Goal: Information Seeking & Learning: Learn about a topic

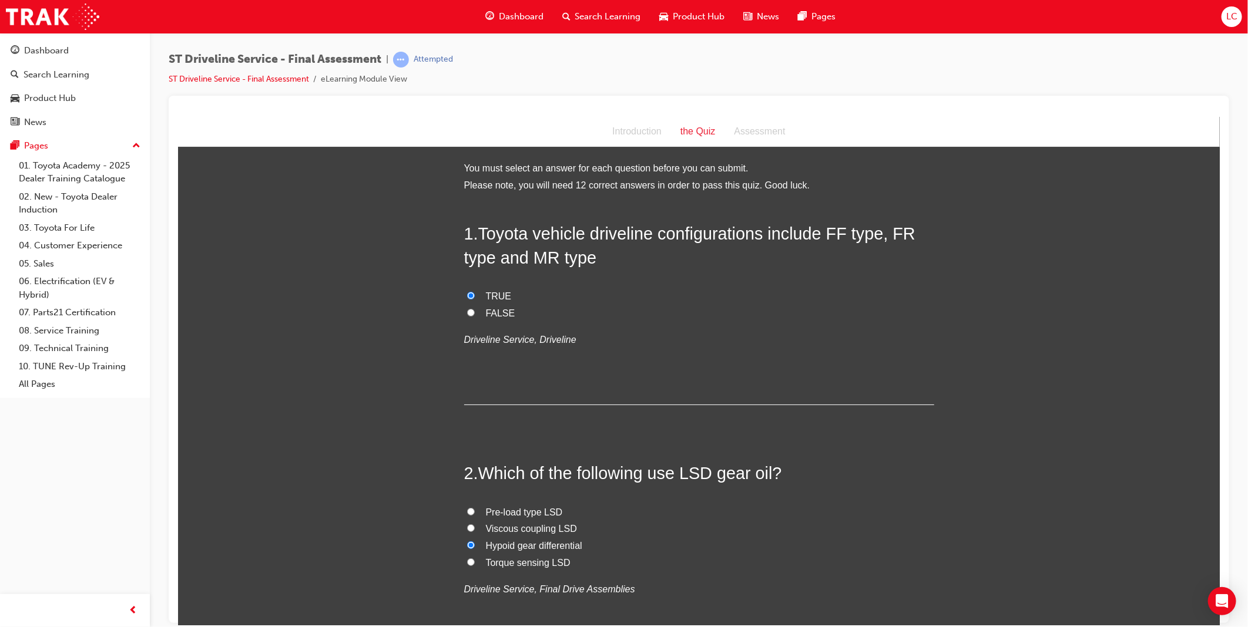
scroll to position [1175, 0]
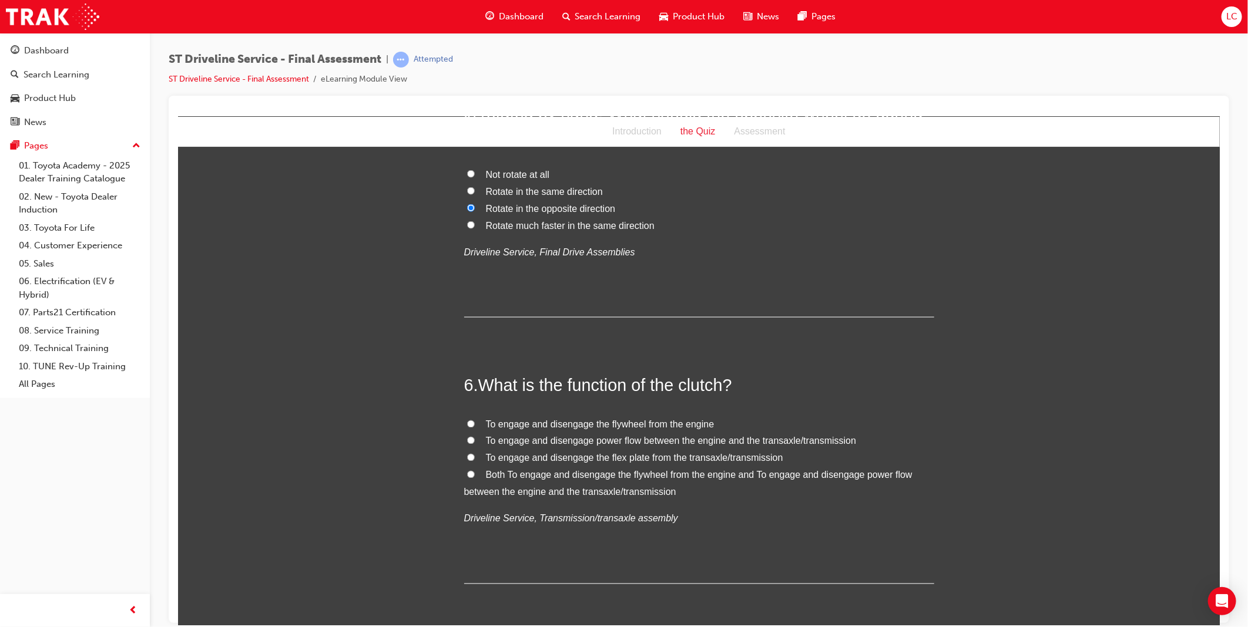
click at [593, 491] on span "Both To engage and disengage the flywheel from the engine and To engage and dis…" at bounding box center [688, 483] width 448 height 27
click at [474, 478] on input "Both To engage and disengage the flywheel from the engine and To engage and dis…" at bounding box center [470, 475] width 8 height 8
radio input "true"
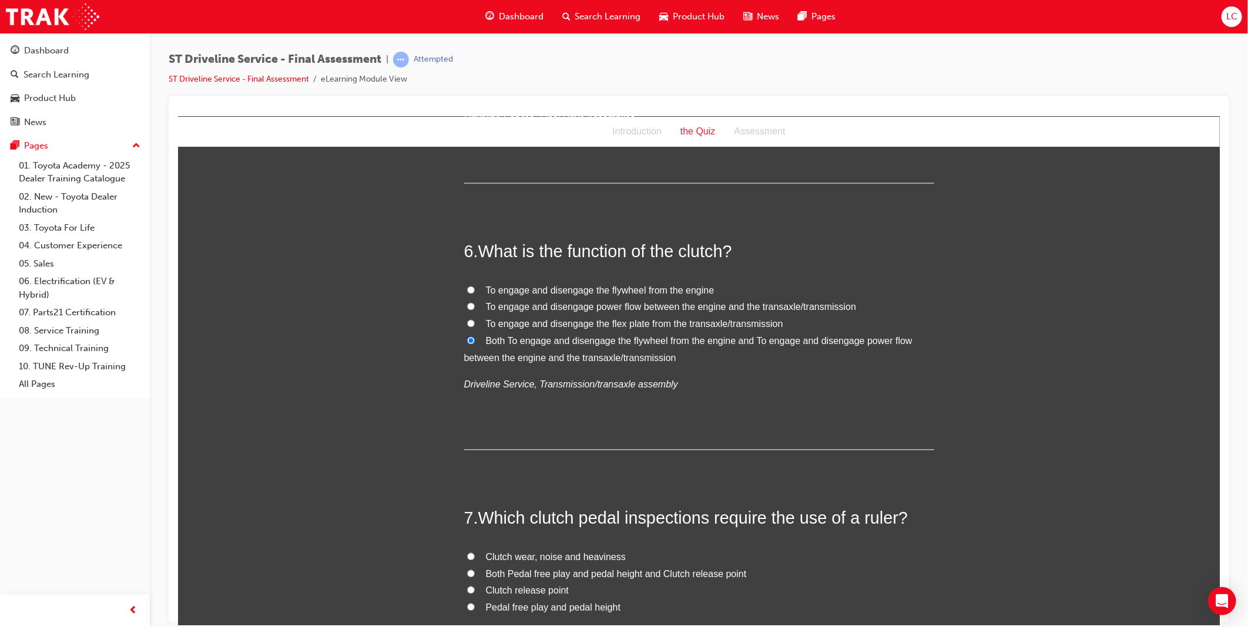
scroll to position [1501, 0]
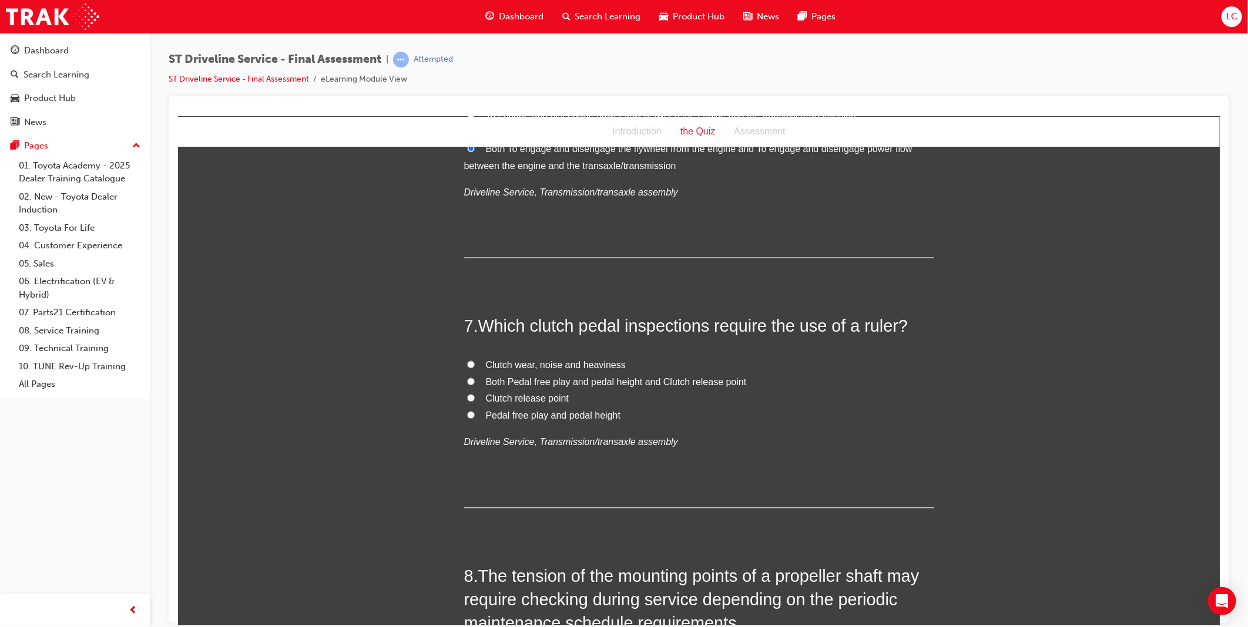
click at [695, 382] on span "Both Pedal free play and pedal height and Clutch release point" at bounding box center [615, 382] width 261 height 10
click at [474, 382] on input "Both Pedal free play and pedal height and Clutch release point" at bounding box center [470, 382] width 8 height 8
radio input "true"
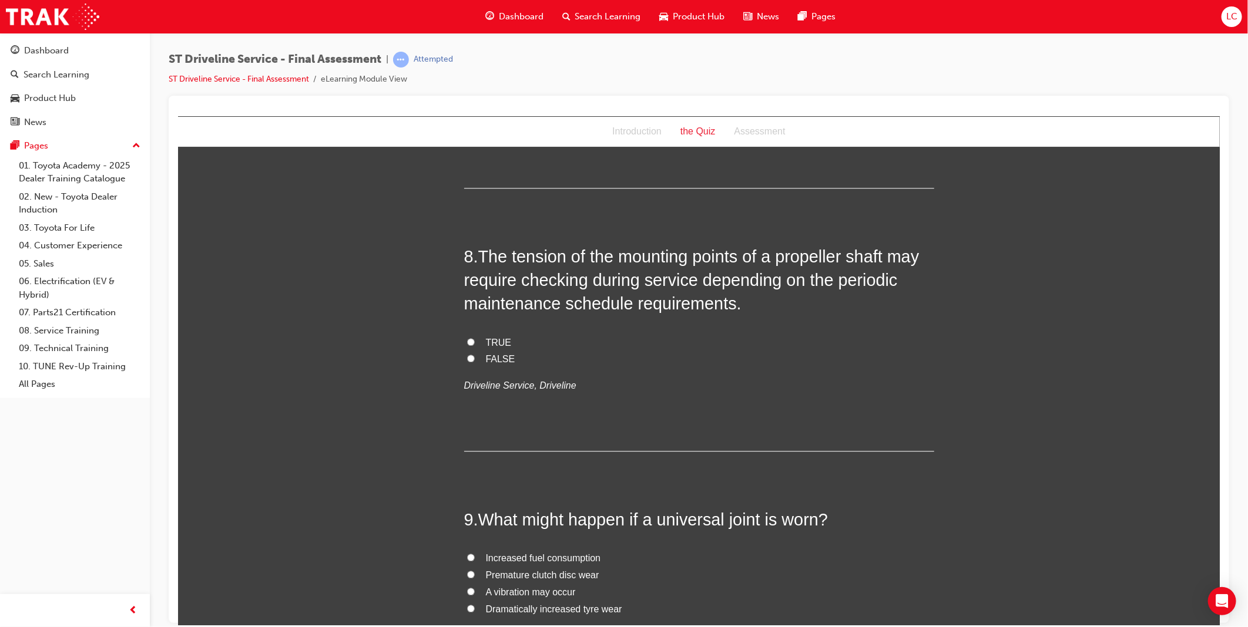
scroll to position [1828, 0]
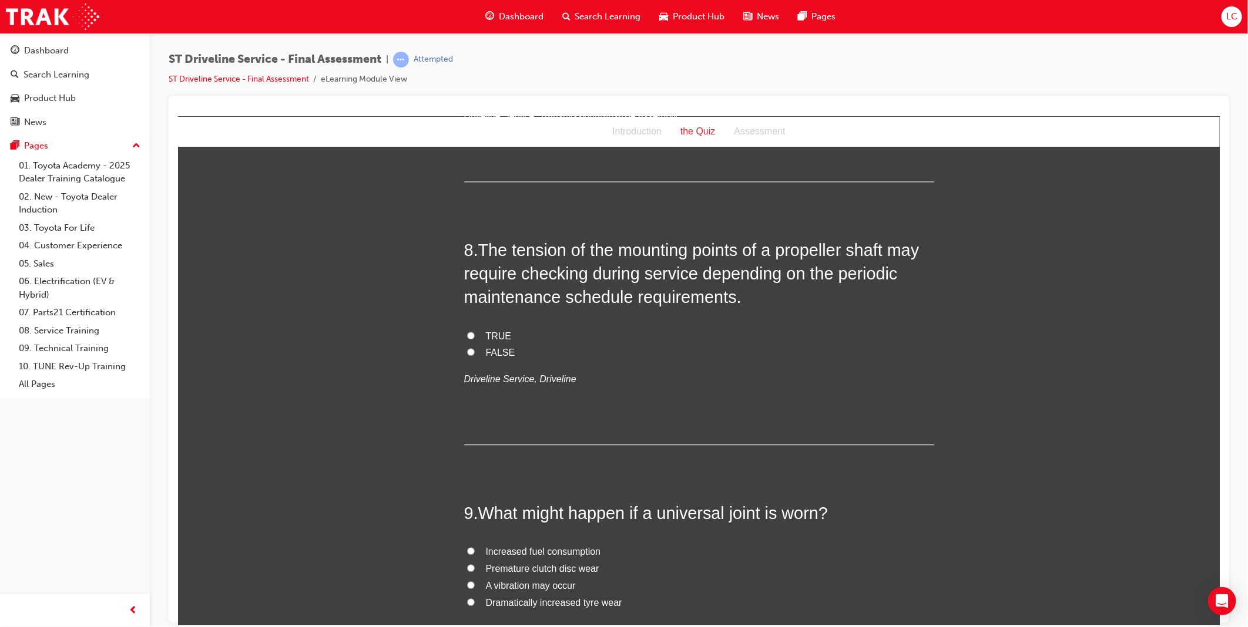
click at [491, 352] on span "FALSE" at bounding box center [499, 352] width 29 height 10
click at [474, 352] on input "FALSE" at bounding box center [470, 352] width 8 height 8
radio input "true"
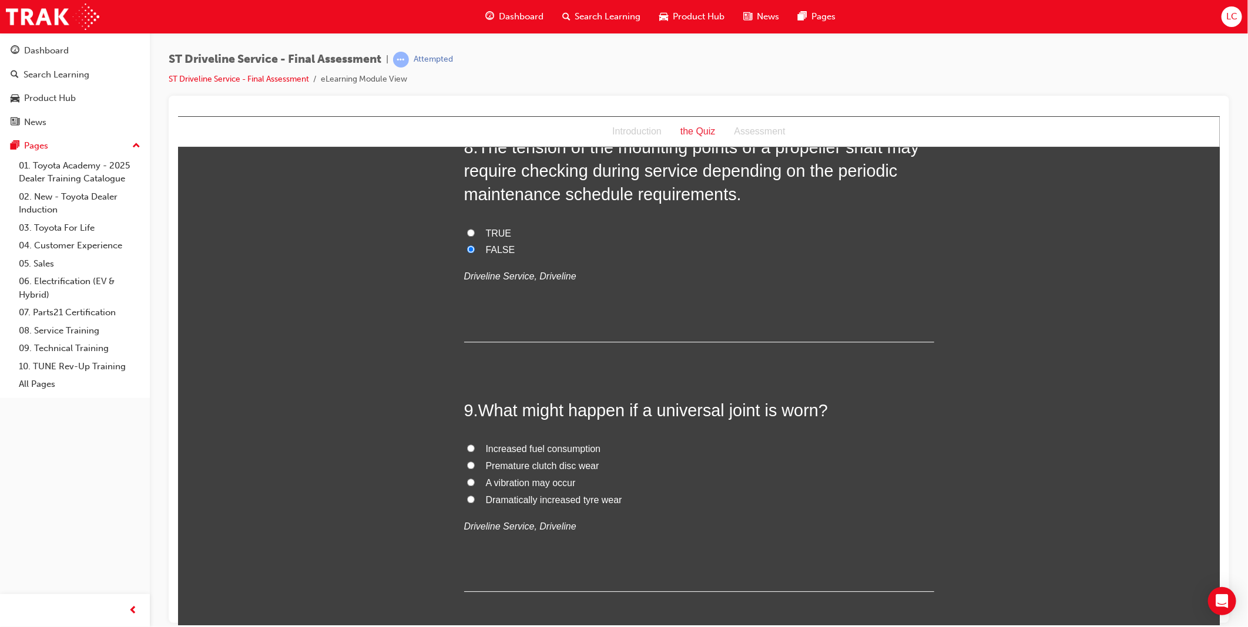
scroll to position [2089, 0]
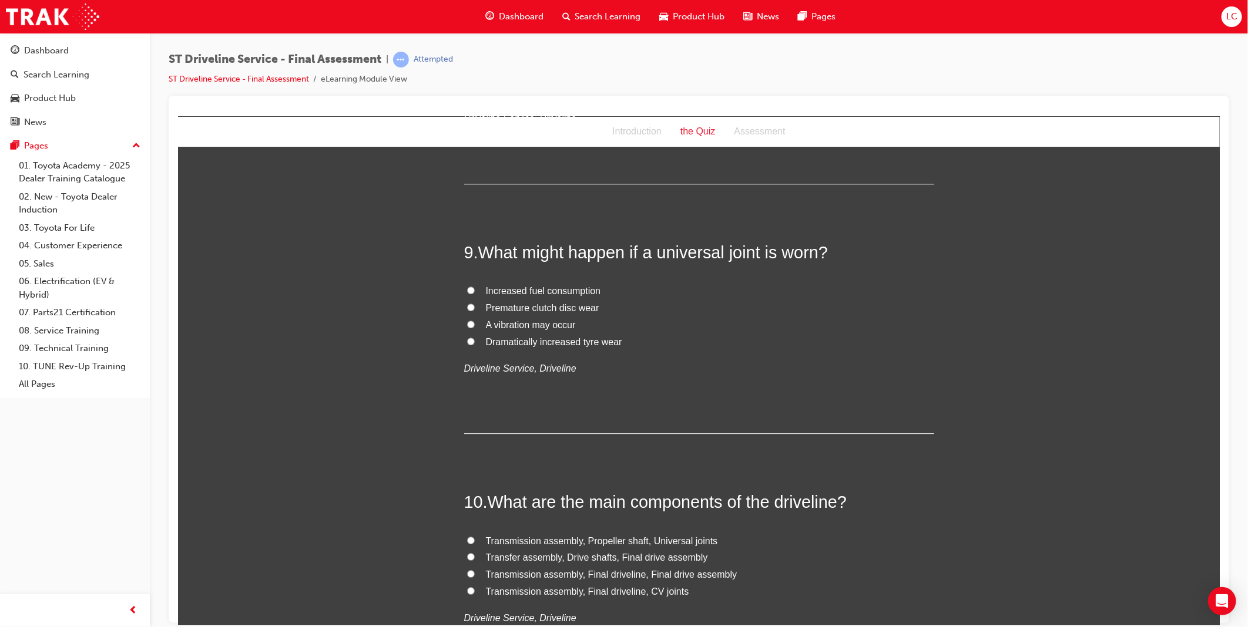
click at [533, 322] on span "A vibration may occur" at bounding box center [530, 325] width 90 height 10
click at [474, 322] on input "A vibration may occur" at bounding box center [470, 324] width 8 height 8
radio input "true"
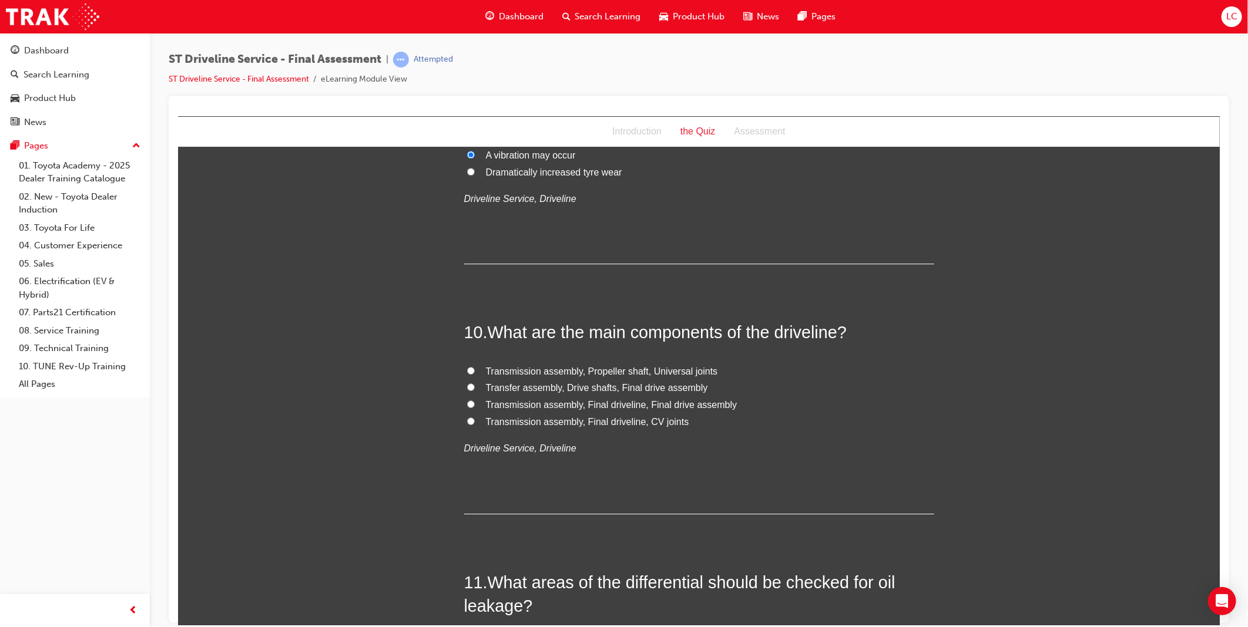
scroll to position [2284, 0]
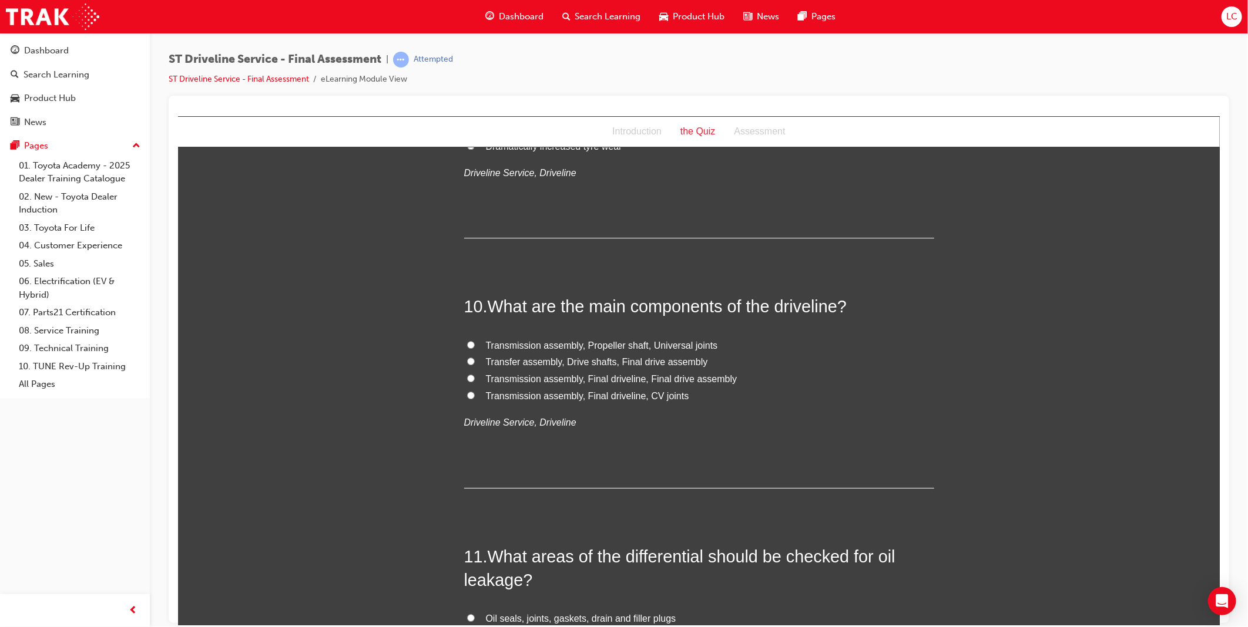
click at [643, 394] on span "Transmission assembly, Final driveline, CV joints" at bounding box center [586, 396] width 203 height 10
click at [474, 394] on input "Transmission assembly, Final driveline, CV joints" at bounding box center [470, 395] width 8 height 8
radio input "true"
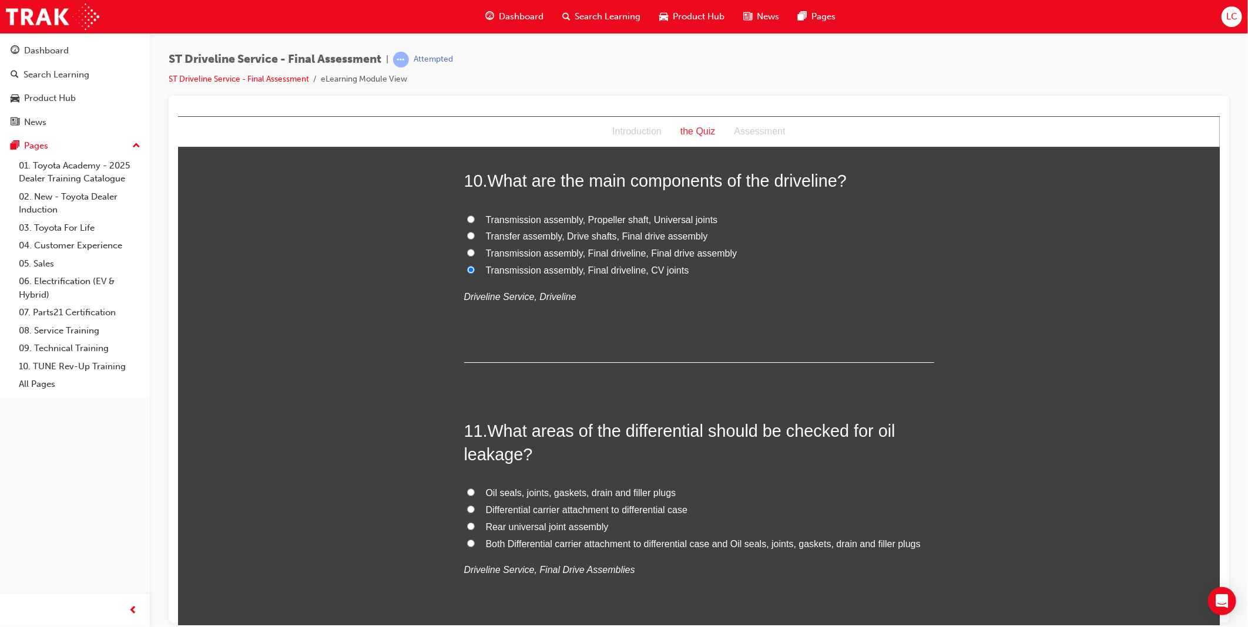
scroll to position [2415, 0]
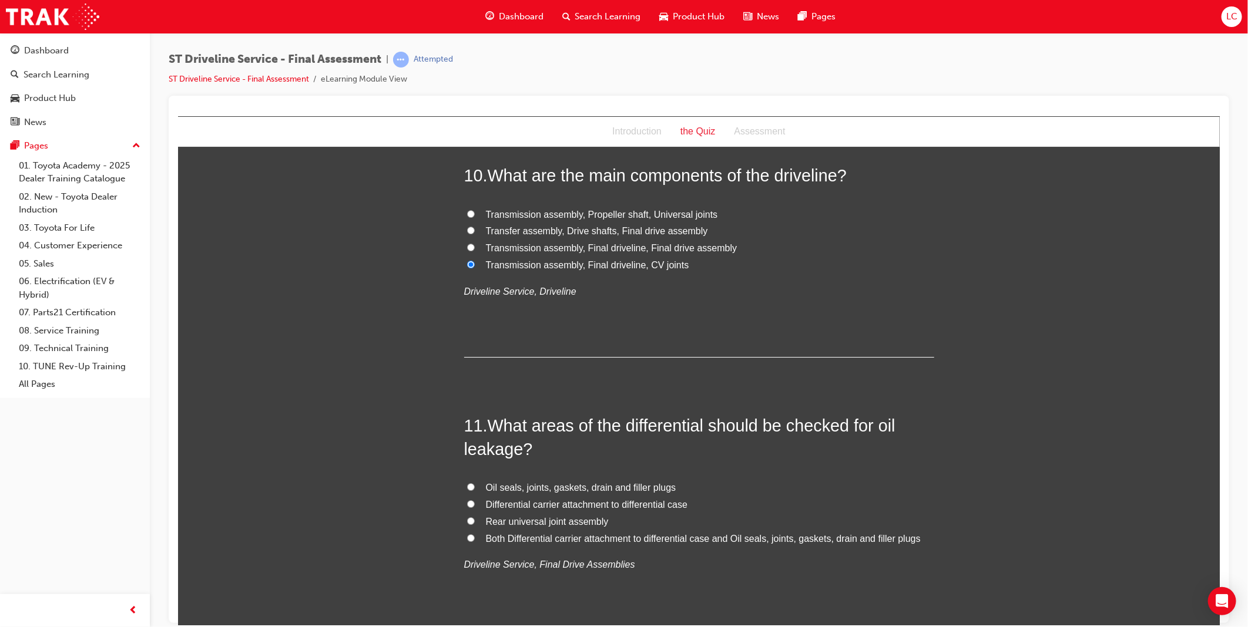
click at [667, 229] on span "Transfer assembly, Drive shafts, Final drive assembly" at bounding box center [596, 231] width 222 height 10
click at [474, 229] on input "Transfer assembly, Drive shafts, Final drive assembly" at bounding box center [470, 230] width 8 height 8
radio input "true"
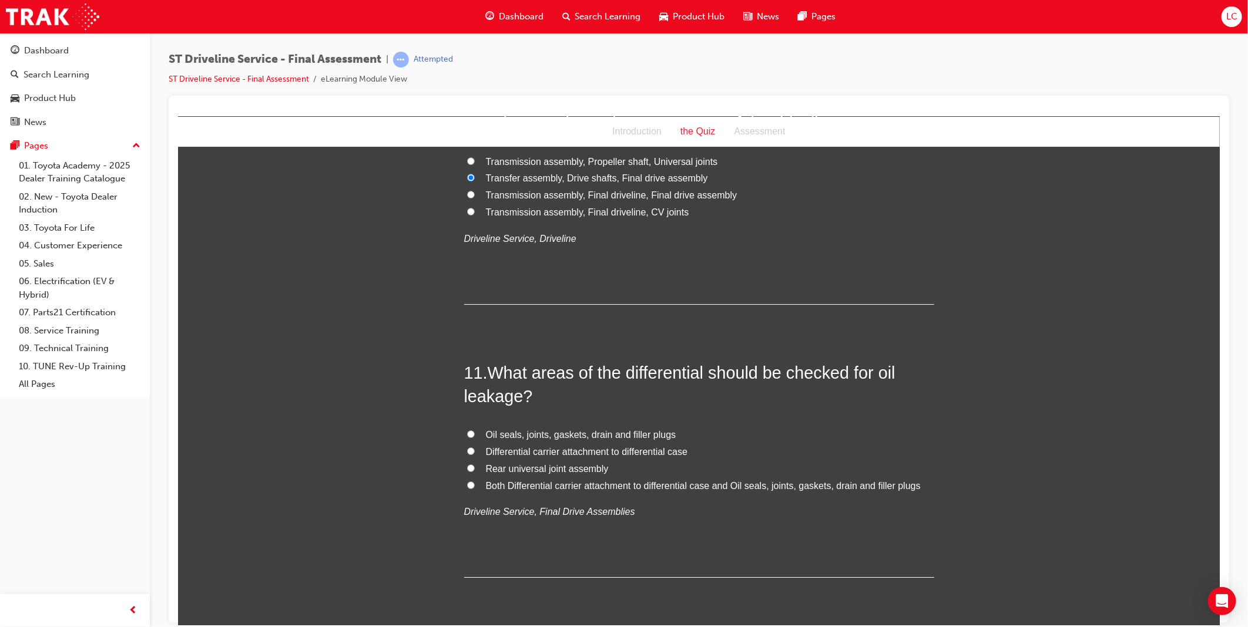
scroll to position [2546, 0]
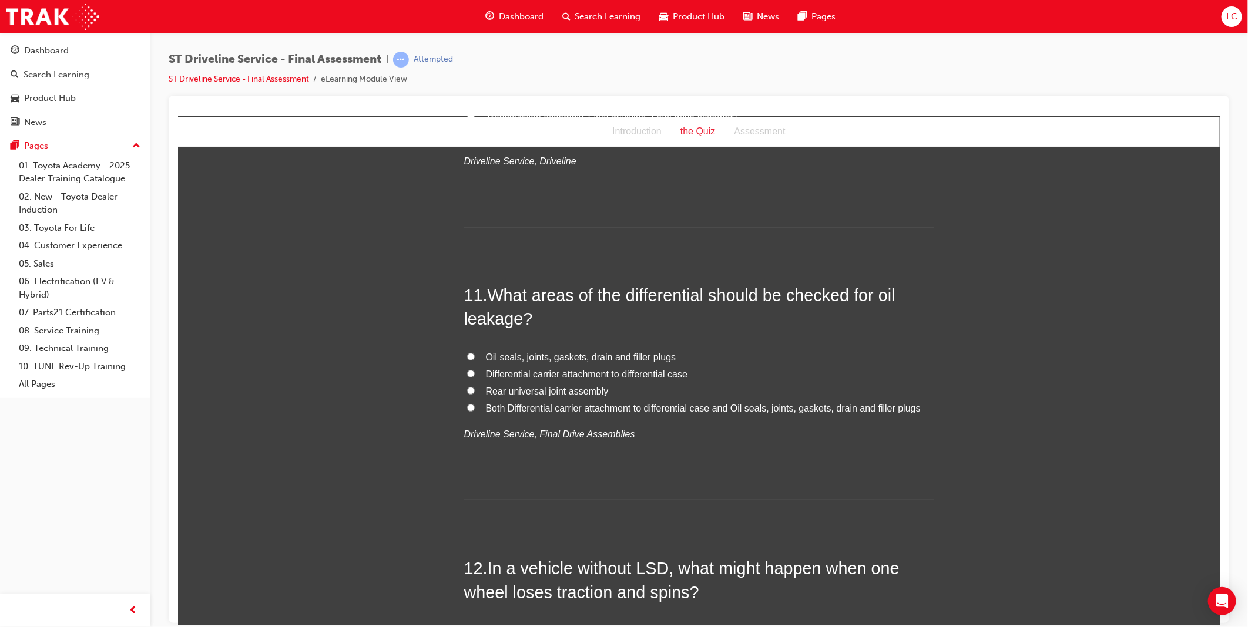
click at [583, 407] on span "Both Differential carrier attachment to differential case and Oil seals, joints…" at bounding box center [702, 408] width 435 height 10
click at [474, 407] on input "Both Differential carrier attachment to differential case and Oil seals, joints…" at bounding box center [470, 408] width 8 height 8
radio input "true"
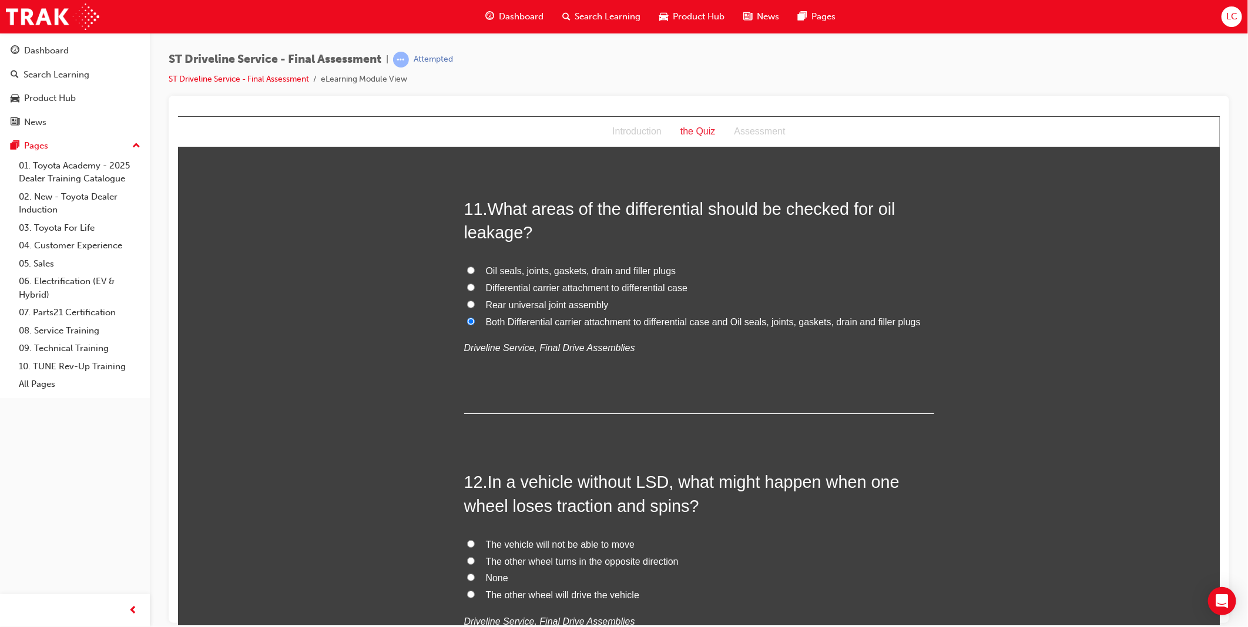
scroll to position [2807, 0]
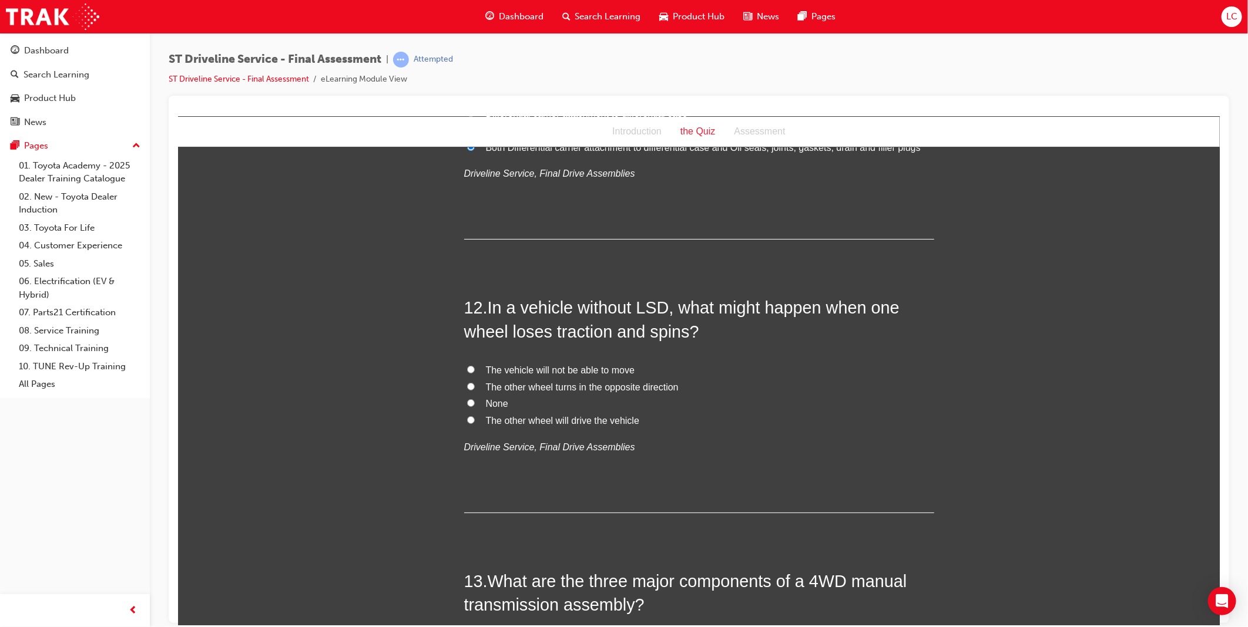
click at [527, 370] on span "The vehicle will not be able to move" at bounding box center [559, 370] width 149 height 10
click at [474, 370] on input "The vehicle will not be able to move" at bounding box center [470, 369] width 8 height 8
radio input "true"
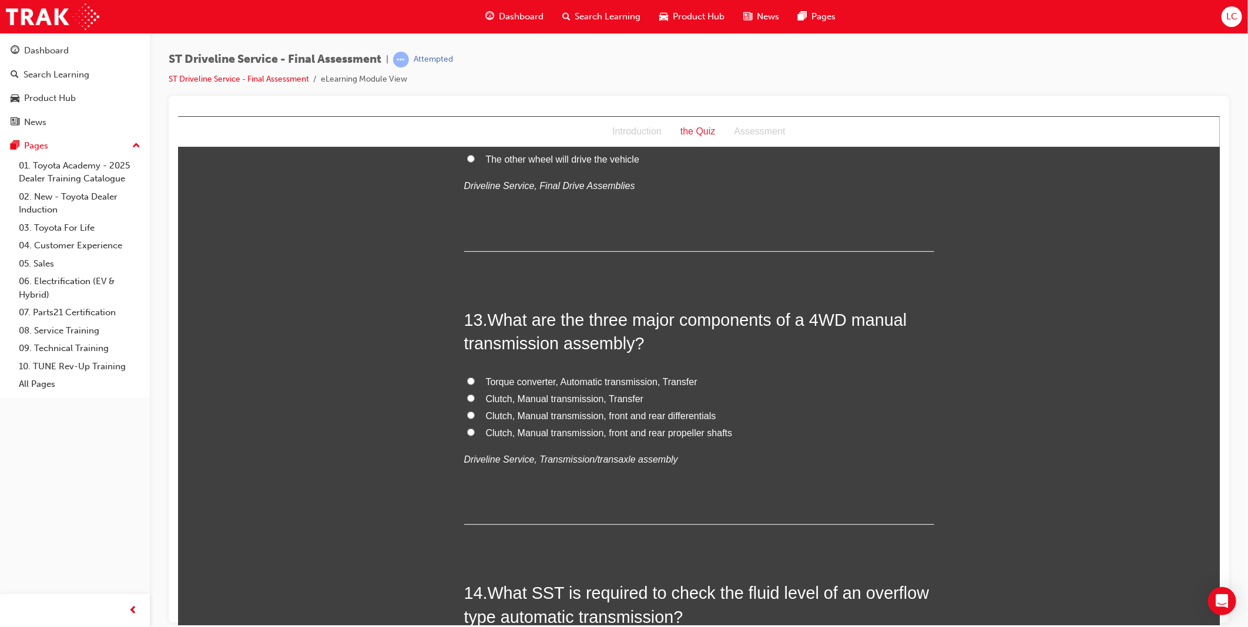
click at [590, 399] on span "Clutch, Manual transmission, Transfer" at bounding box center [564, 399] width 158 height 10
click at [474, 399] on input "Clutch, Manual transmission, Transfer" at bounding box center [470, 398] width 8 height 8
radio input "true"
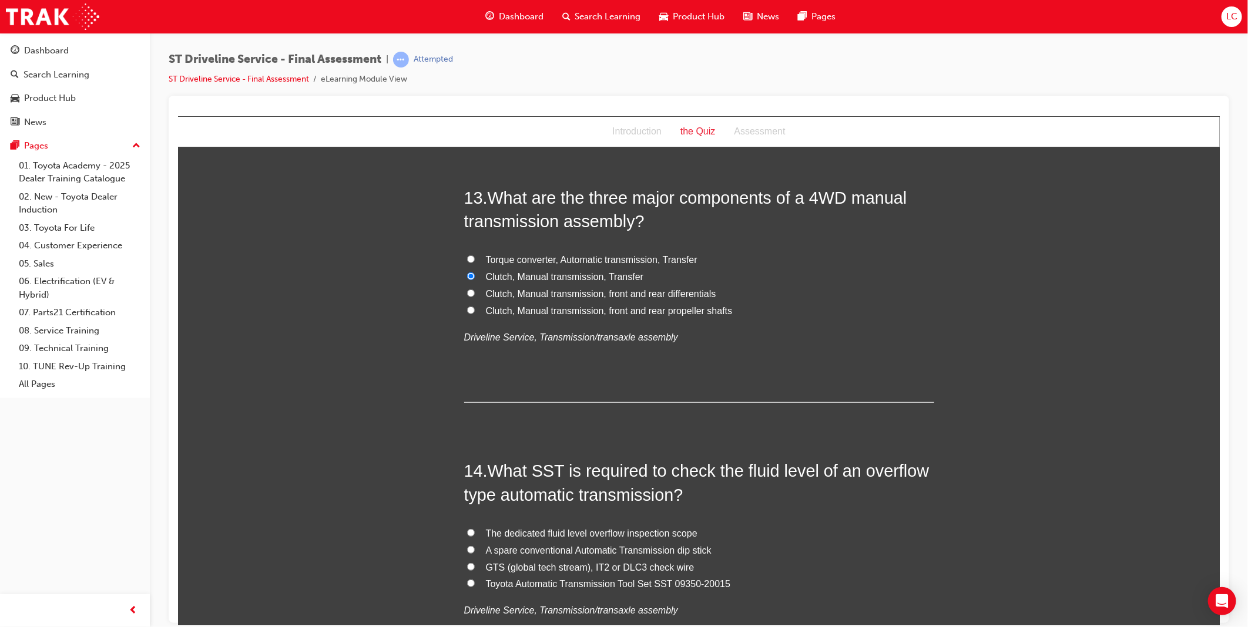
scroll to position [3198, 0]
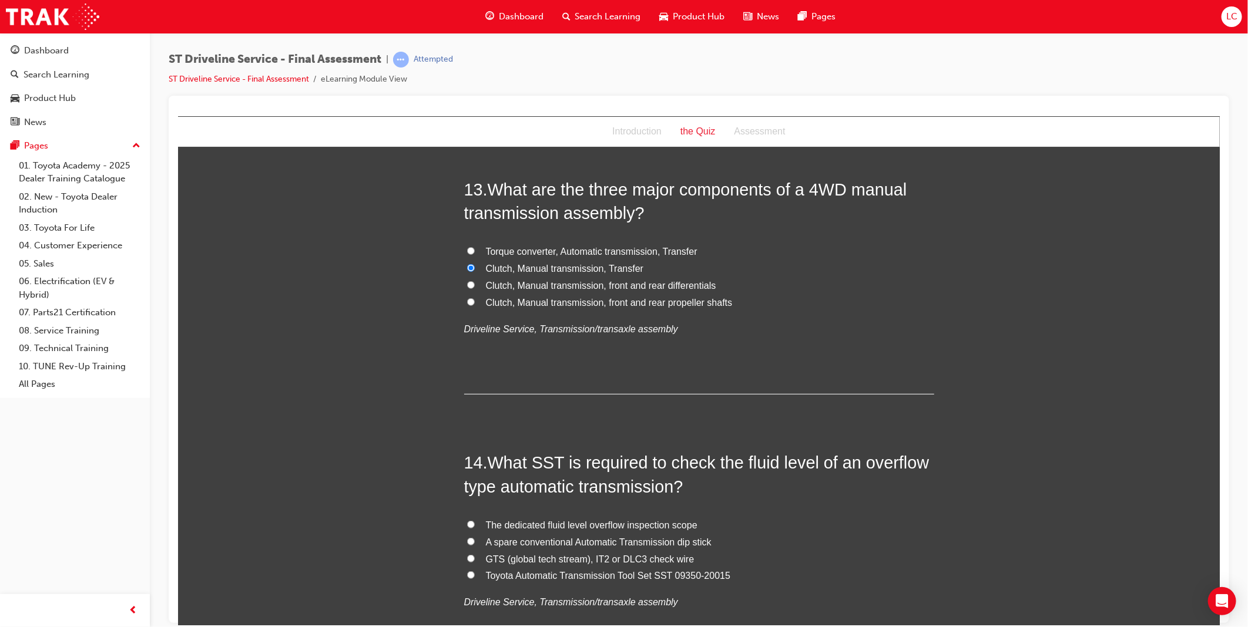
click at [684, 287] on span "Clutch, Manual transmission, front and rear differentials" at bounding box center [600, 285] width 230 height 10
click at [474, 287] on input "Clutch, Manual transmission, front and rear differentials" at bounding box center [470, 285] width 8 height 8
radio input "true"
click at [670, 298] on span "Clutch, Manual transmission, front and rear propeller shafts" at bounding box center [608, 302] width 247 height 10
click at [474, 298] on input "Clutch, Manual transmission, front and rear propeller shafts" at bounding box center [470, 302] width 8 height 8
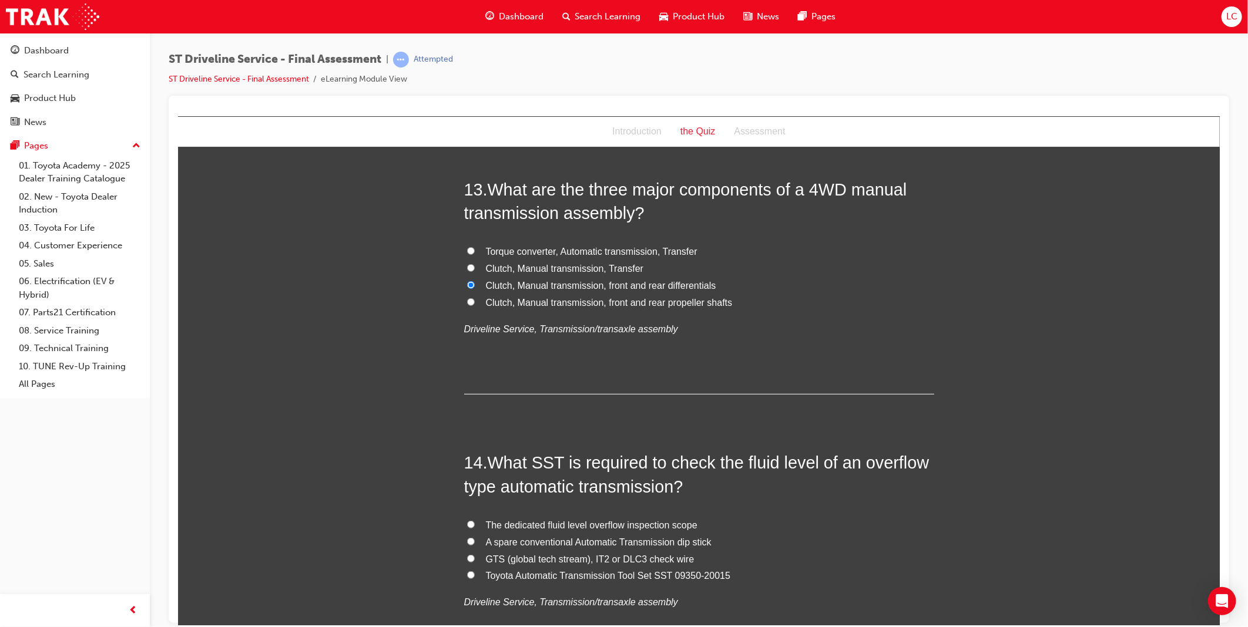
radio input "true"
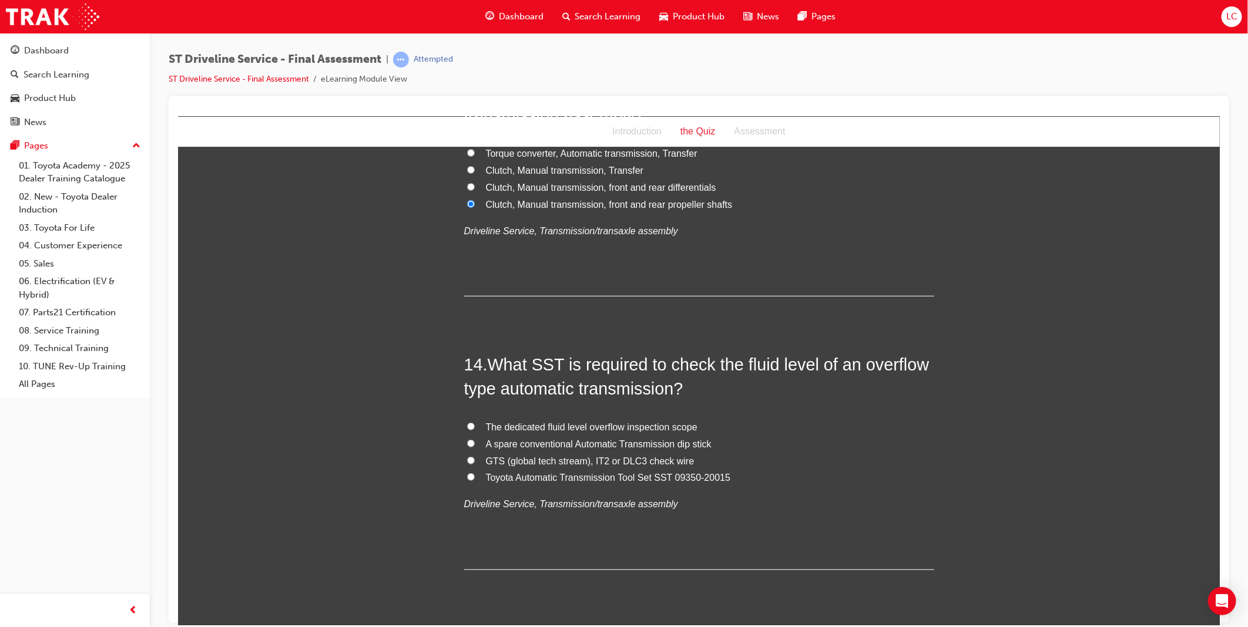
scroll to position [3459, 0]
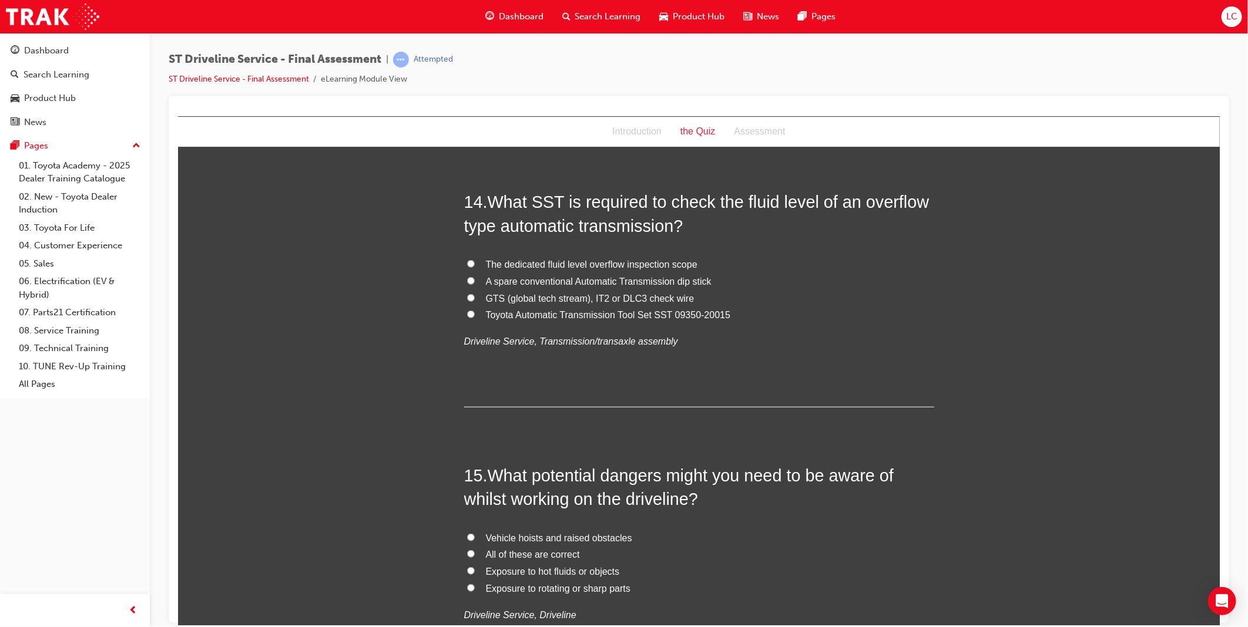
click at [690, 313] on span "Toyota Automatic Transmission Tool Set SST 09350-20015" at bounding box center [607, 315] width 245 height 10
click at [474, 313] on input "Toyota Automatic Transmission Tool Set SST 09350-20015" at bounding box center [470, 314] width 8 height 8
radio input "true"
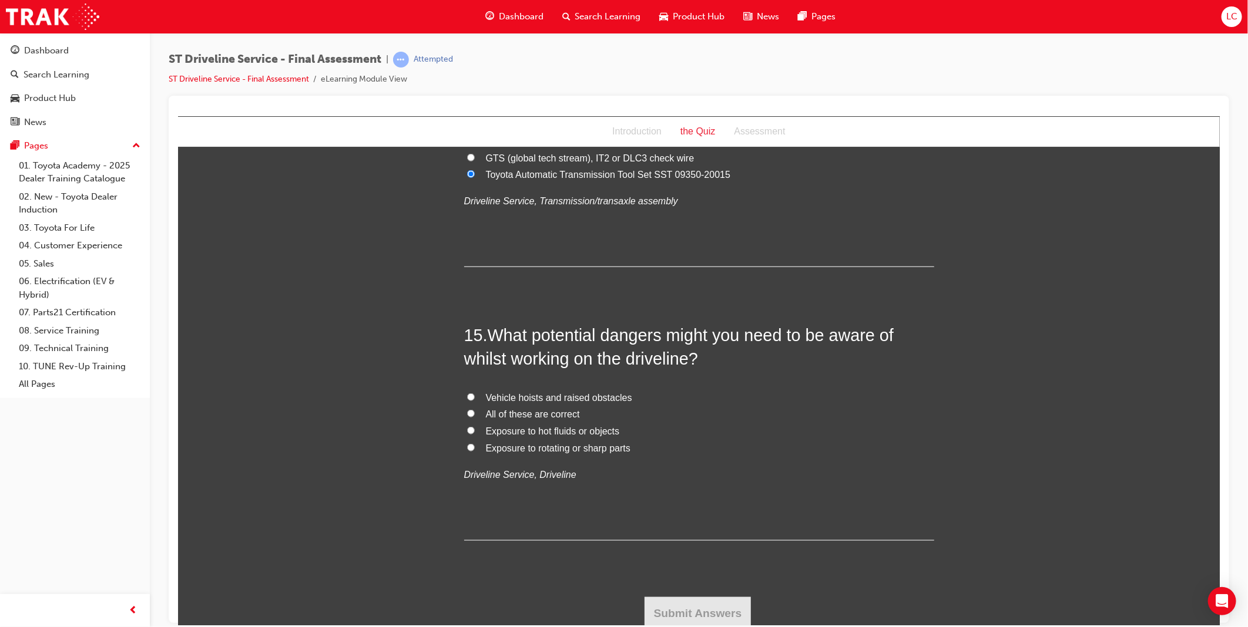
scroll to position [3604, 0]
click at [552, 410] on span "All of these are correct" at bounding box center [532, 410] width 94 height 10
click at [474, 410] on input "All of these are correct" at bounding box center [470, 409] width 8 height 8
radio input "true"
click at [684, 616] on button "Submit Answers" at bounding box center [697, 609] width 107 height 33
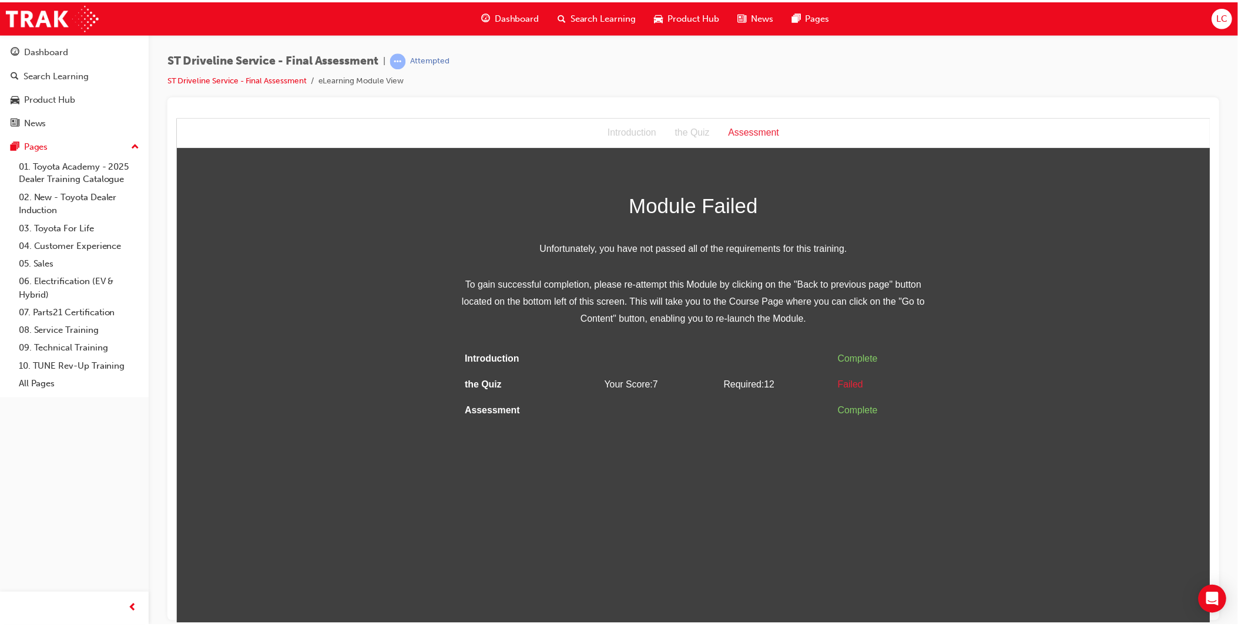
scroll to position [0, 0]
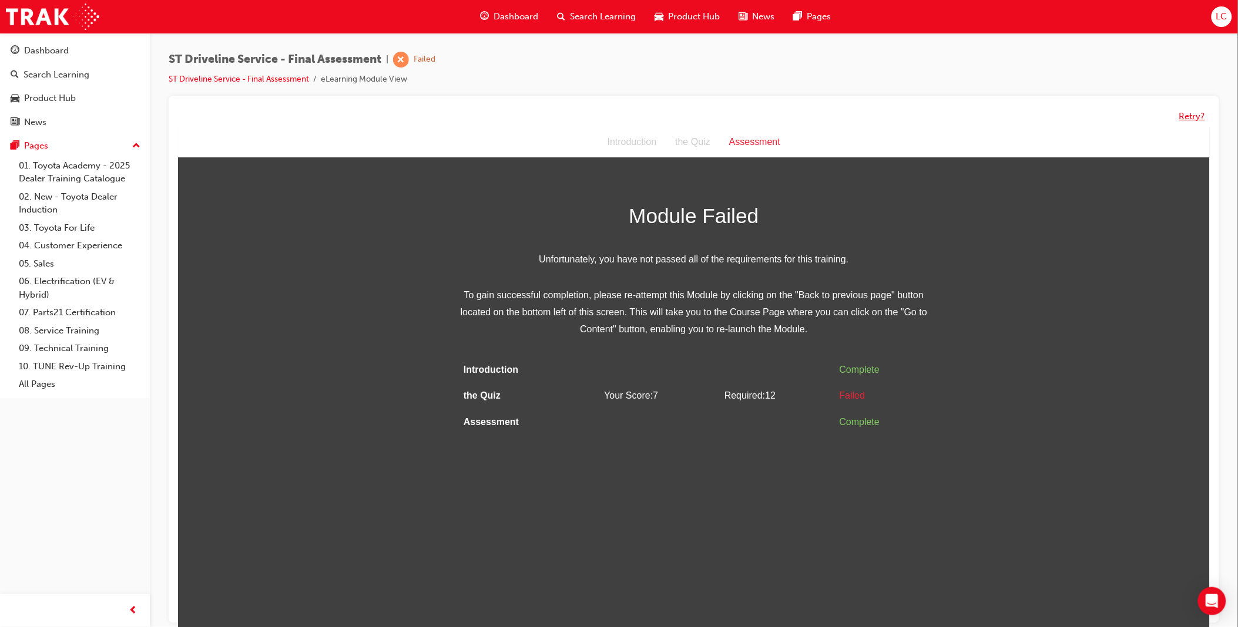
click at [1187, 110] on button "Retry?" at bounding box center [1192, 117] width 26 height 14
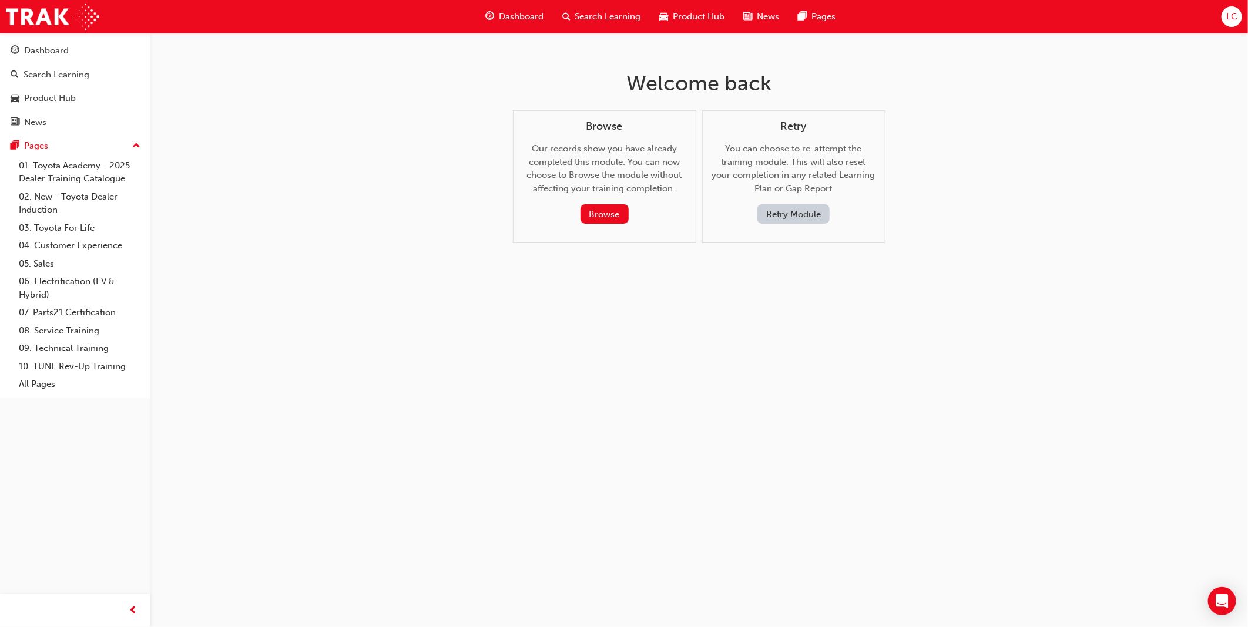
click at [793, 207] on button "Retry Module" at bounding box center [793, 213] width 72 height 19
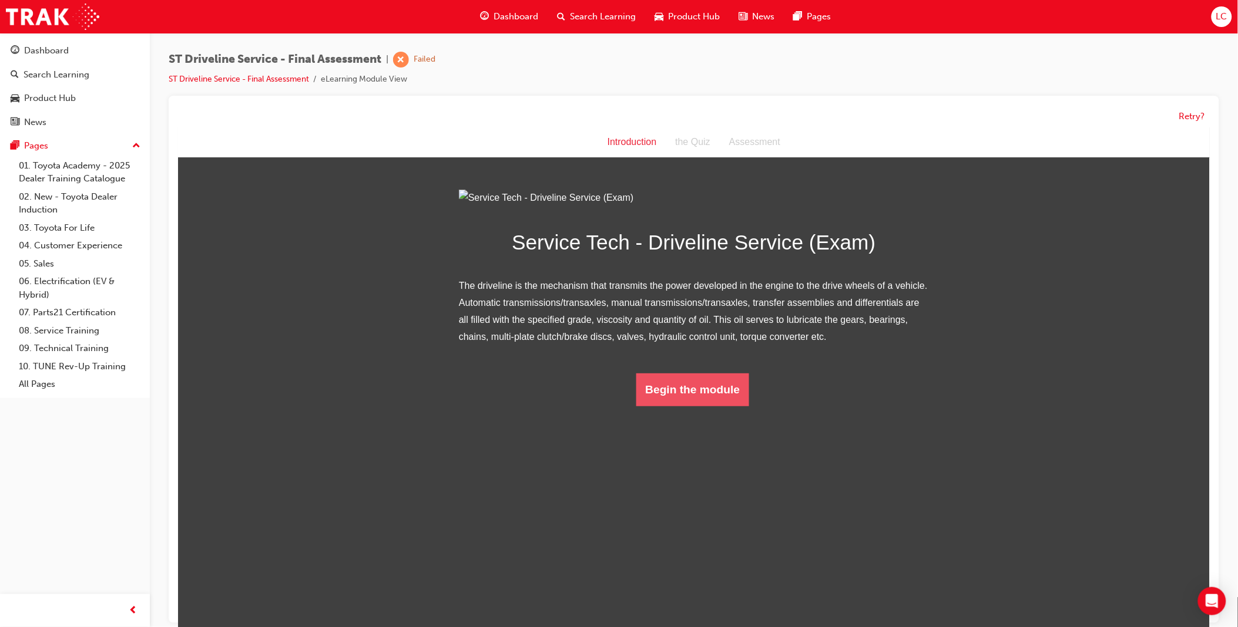
click at [684, 406] on button "Begin the module" at bounding box center [692, 389] width 113 height 33
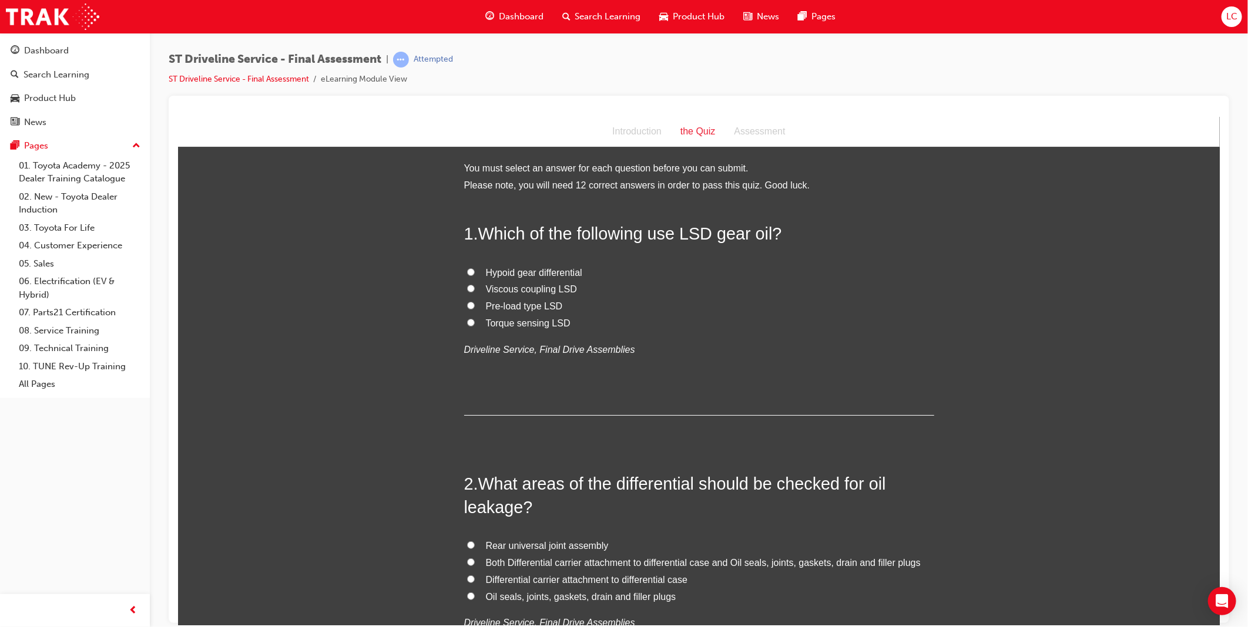
click at [541, 288] on span "Viscous coupling LSD" at bounding box center [530, 289] width 91 height 10
click at [474, 288] on input "Viscous coupling LSD" at bounding box center [470, 288] width 8 height 8
radio input "true"
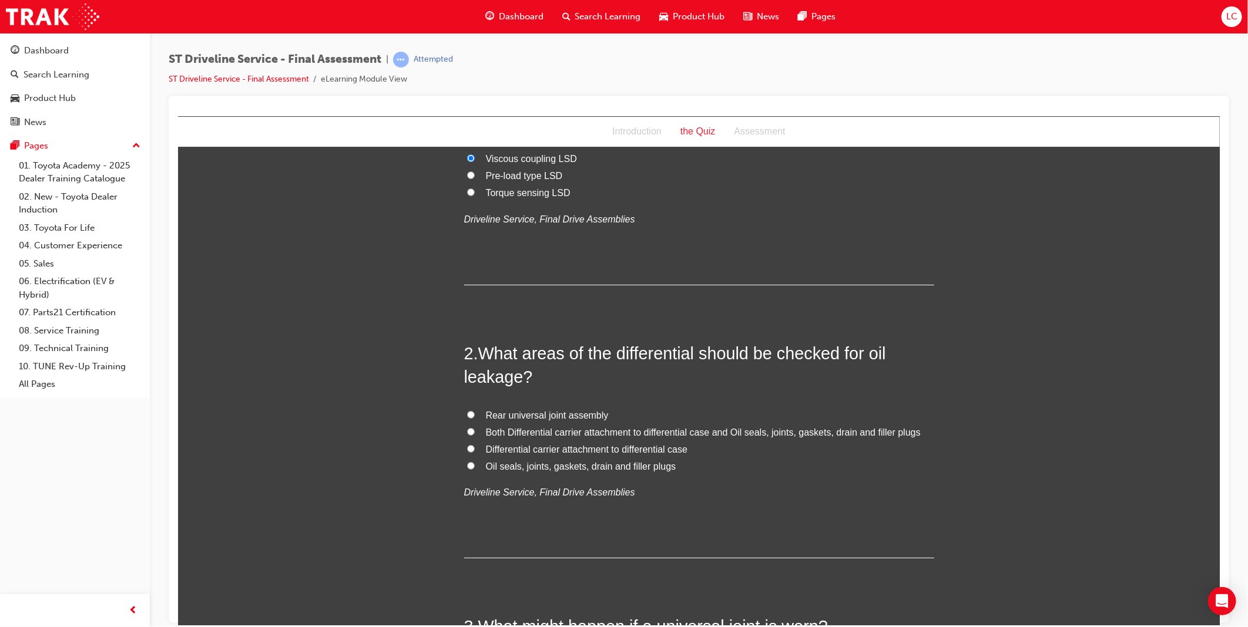
click at [631, 429] on span "Both Differential carrier attachment to differential case and Oil seals, joints…" at bounding box center [702, 432] width 435 height 10
click at [474, 429] on input "Both Differential carrier attachment to differential case and Oil seals, joints…" at bounding box center [470, 432] width 8 height 8
radio input "true"
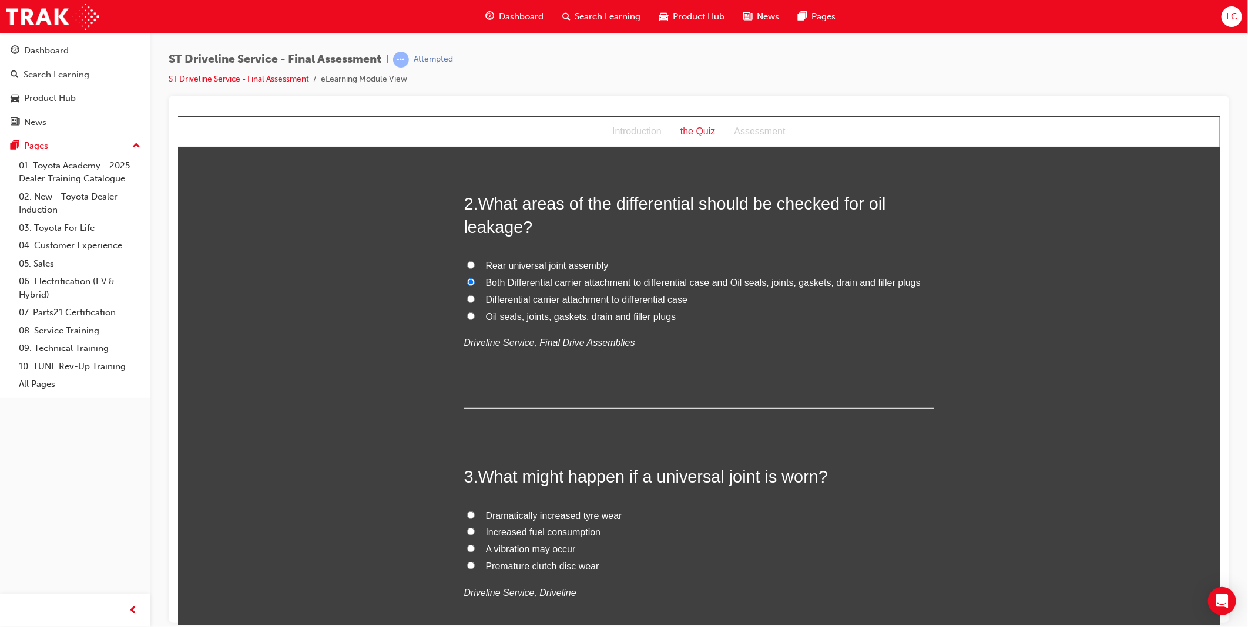
scroll to position [326, 0]
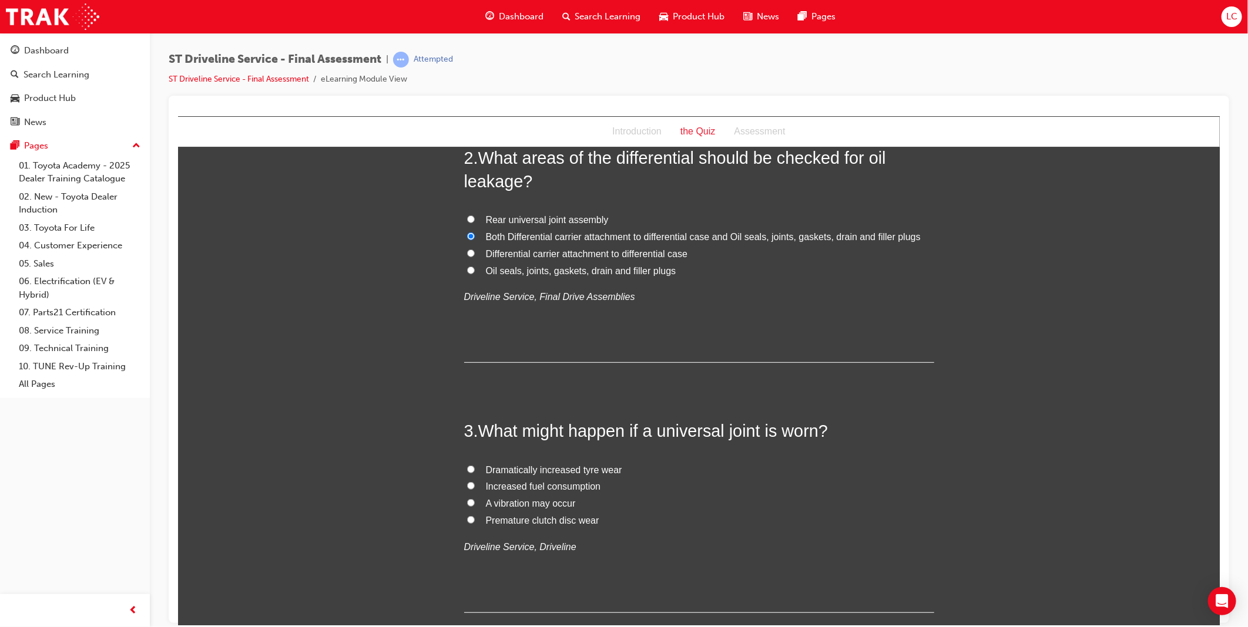
click at [536, 506] on span "A vibration may occur" at bounding box center [530, 503] width 90 height 10
click at [474, 506] on input "A vibration may occur" at bounding box center [470, 503] width 8 height 8
radio input "true"
click at [633, 270] on span "Oil seals, joints, gaskets, drain and filler plugs" at bounding box center [580, 271] width 190 height 10
click at [474, 270] on input "Oil seals, joints, gaskets, drain and filler plugs" at bounding box center [470, 270] width 8 height 8
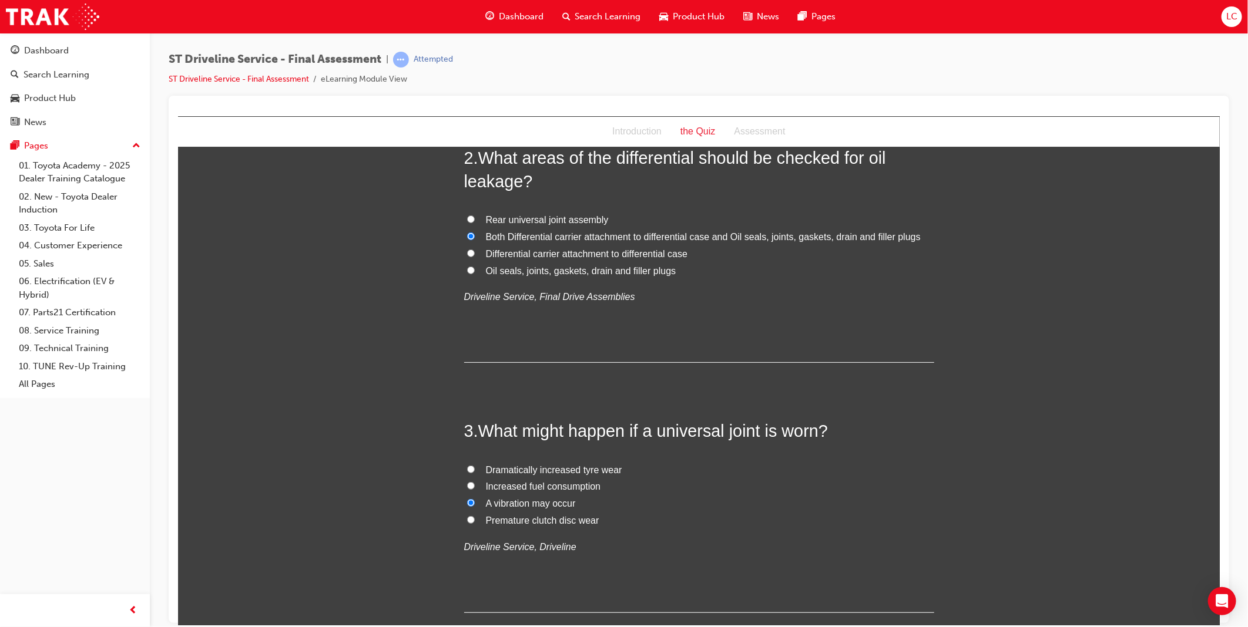
radio input "true"
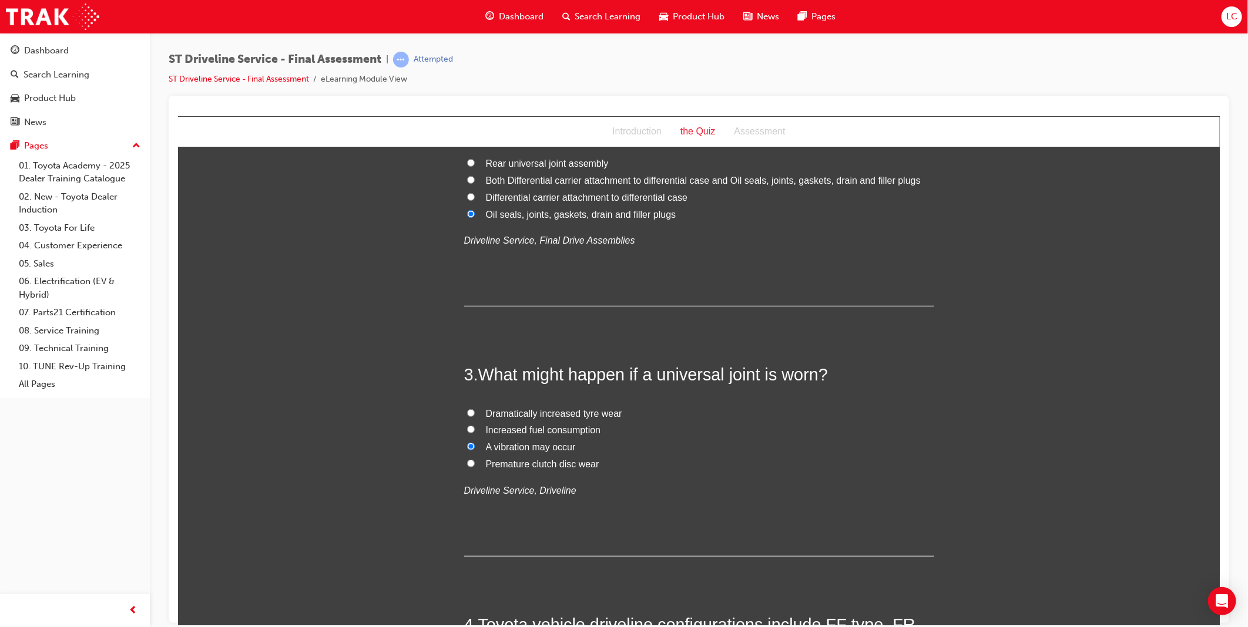
scroll to position [653, 0]
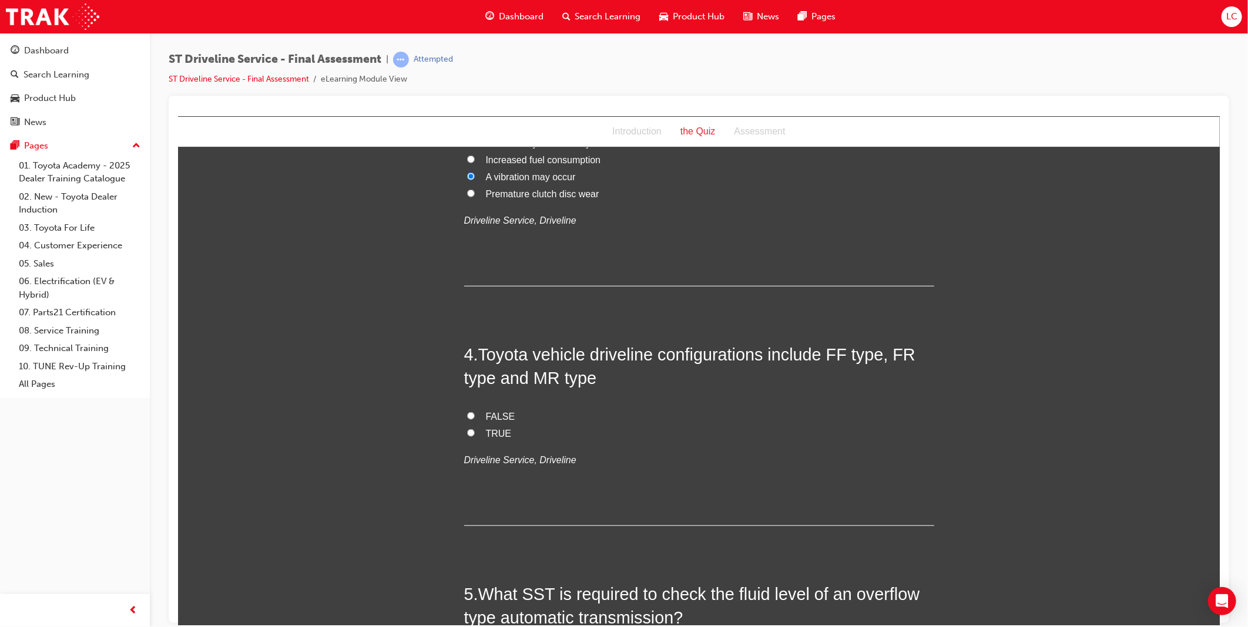
drag, startPoint x: 490, startPoint y: 430, endPoint x: 590, endPoint y: 452, distance: 102.2
click at [490, 431] on span "TRUE" at bounding box center [498, 433] width 26 height 10
click at [474, 431] on input "TRUE" at bounding box center [470, 433] width 8 height 8
radio input "true"
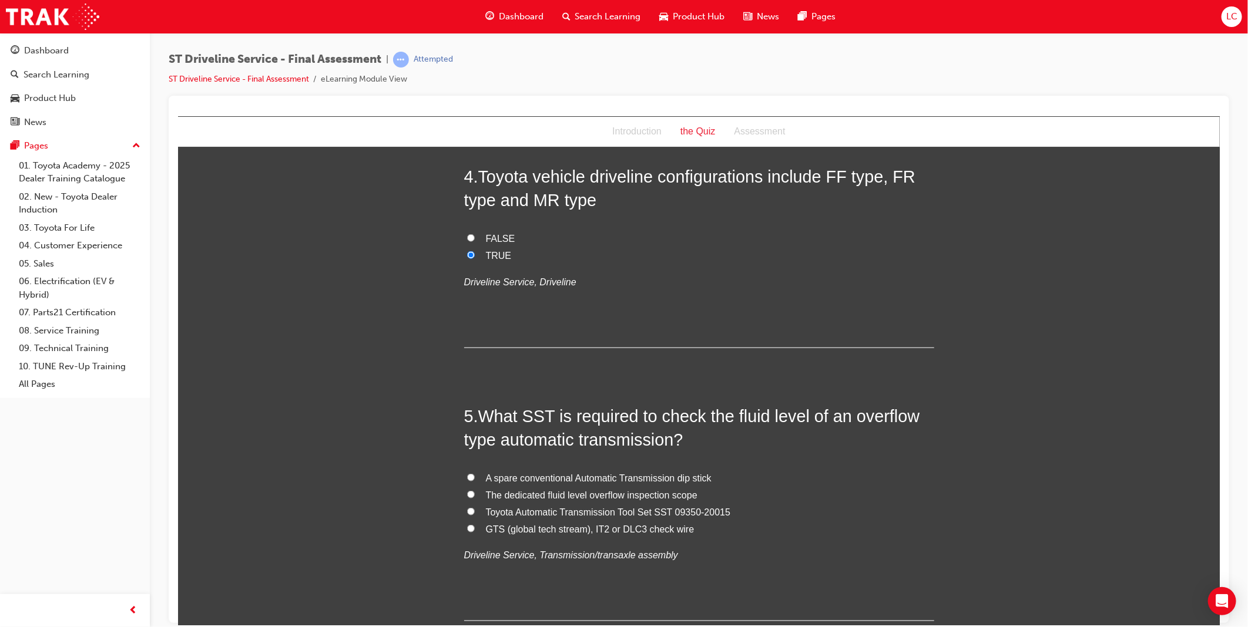
scroll to position [914, 0]
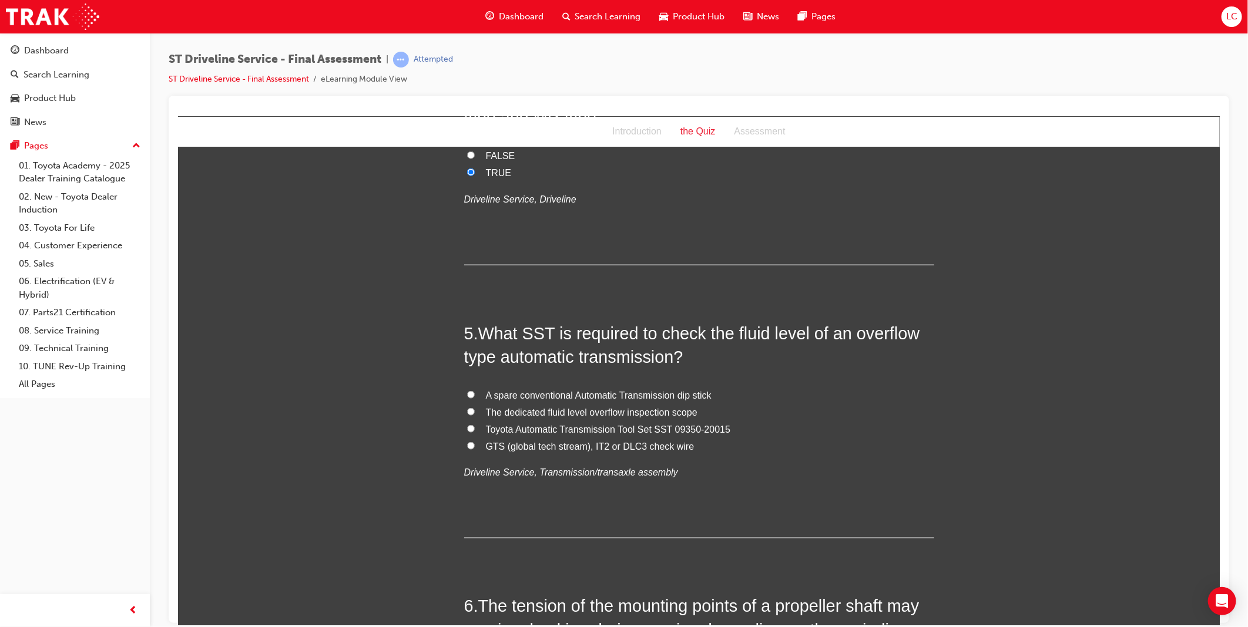
click at [595, 416] on span "The dedicated fluid level overflow inspection scope" at bounding box center [591, 412] width 212 height 10
click at [474, 415] on input "The dedicated fluid level overflow inspection scope" at bounding box center [470, 412] width 8 height 8
radio input "true"
click at [650, 447] on span "GTS (global tech stream), IT2 or DLC3 check wire" at bounding box center [589, 446] width 209 height 10
click at [474, 447] on input "GTS (global tech stream), IT2 or DLC3 check wire" at bounding box center [470, 446] width 8 height 8
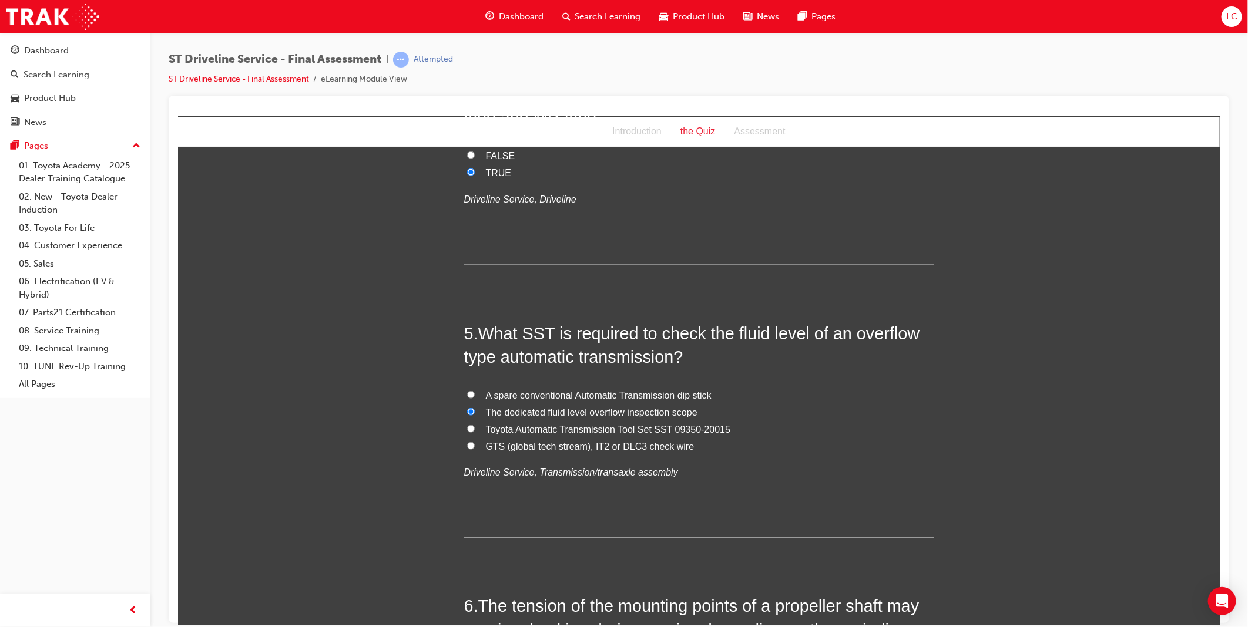
radio input "true"
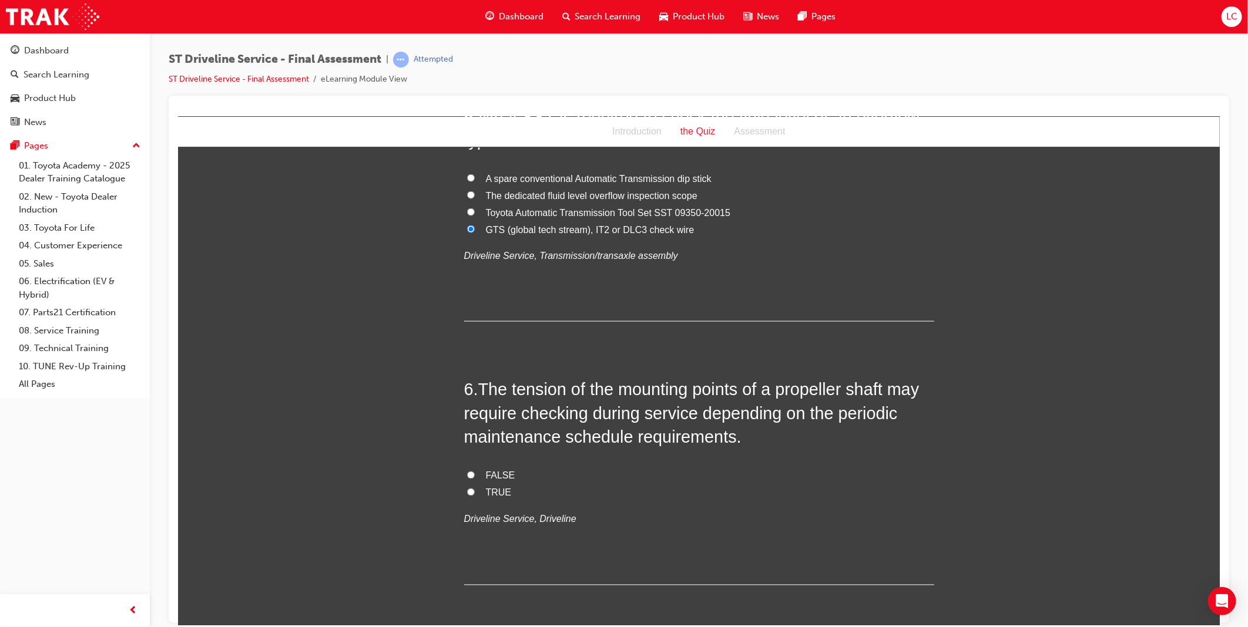
scroll to position [1175, 0]
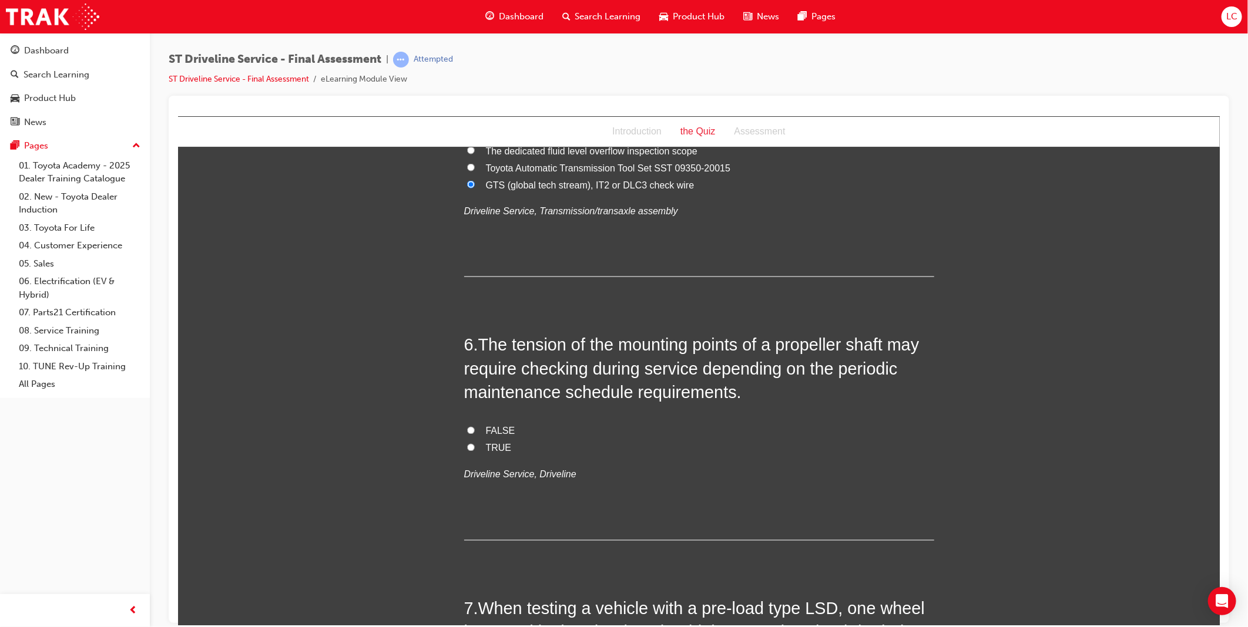
click at [488, 429] on span "FALSE" at bounding box center [499, 431] width 29 height 10
click at [474, 429] on input "FALSE" at bounding box center [470, 431] width 8 height 8
radio input "true"
click at [485, 448] on span "TRUE" at bounding box center [498, 448] width 26 height 10
click at [474, 448] on input "TRUE" at bounding box center [470, 448] width 8 height 8
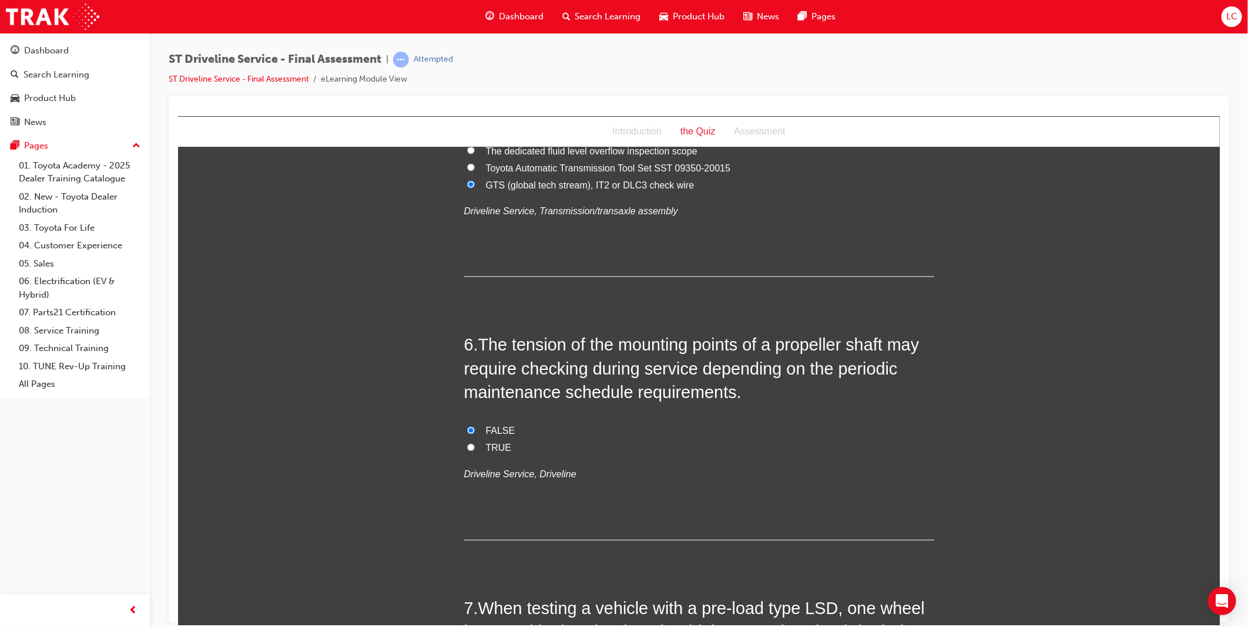
radio input "true"
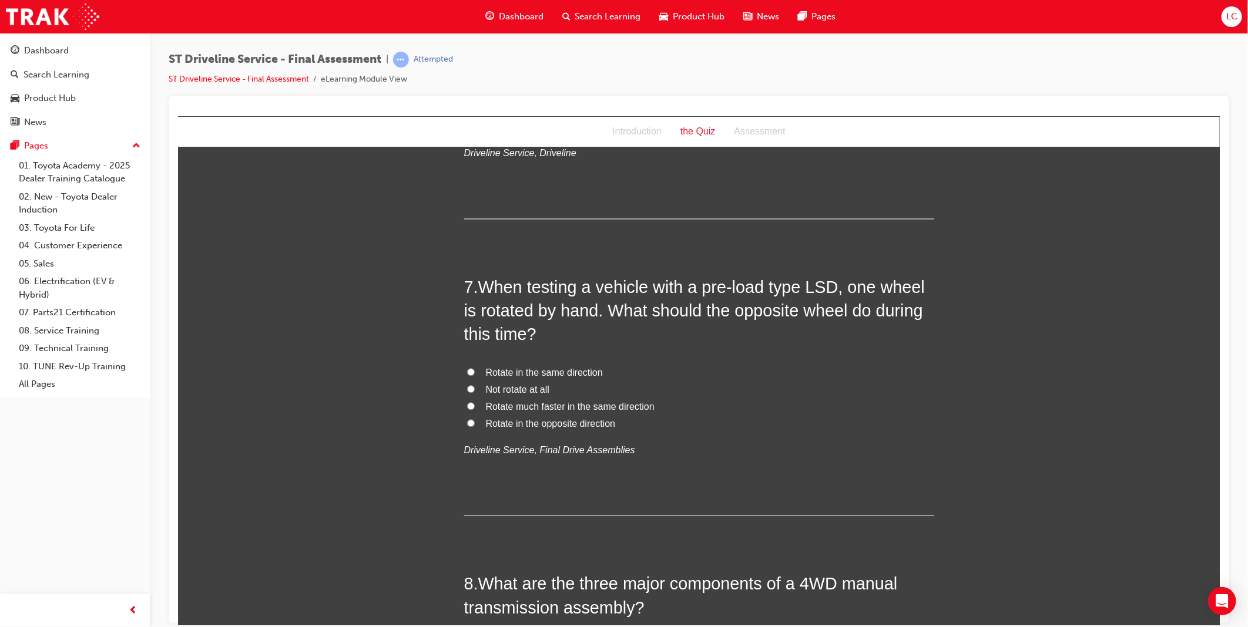
scroll to position [1501, 0]
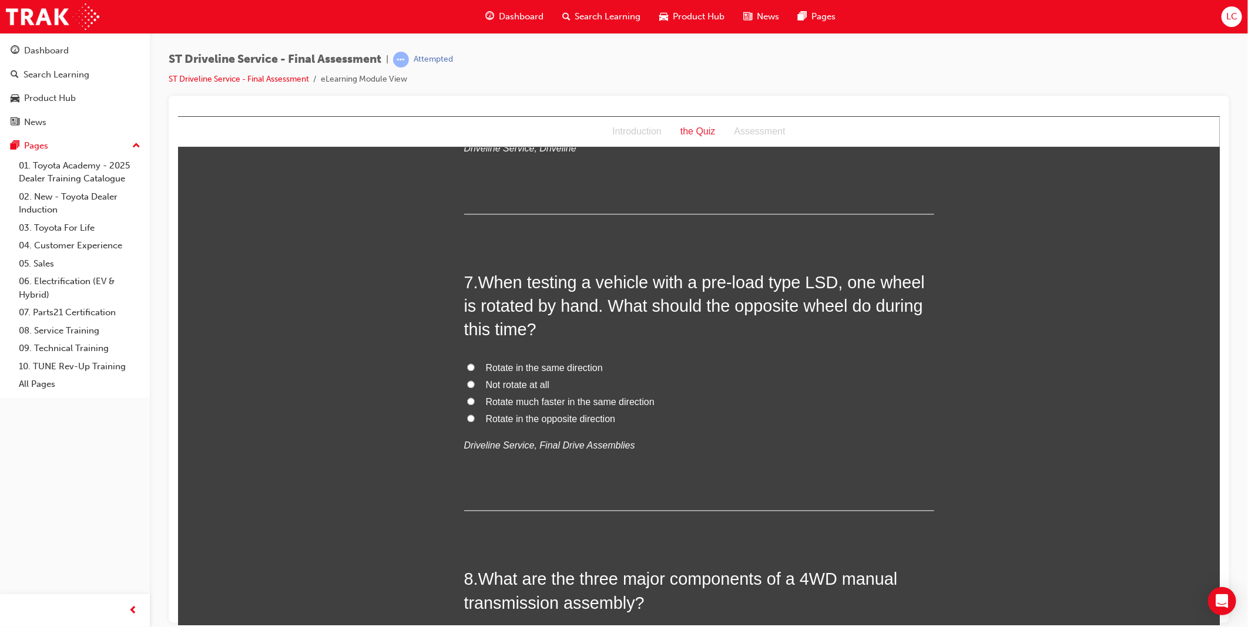
click at [541, 417] on span "Rotate in the opposite direction" at bounding box center [550, 419] width 130 height 10
click at [474, 417] on input "Rotate in the opposite direction" at bounding box center [470, 419] width 8 height 8
radio input "true"
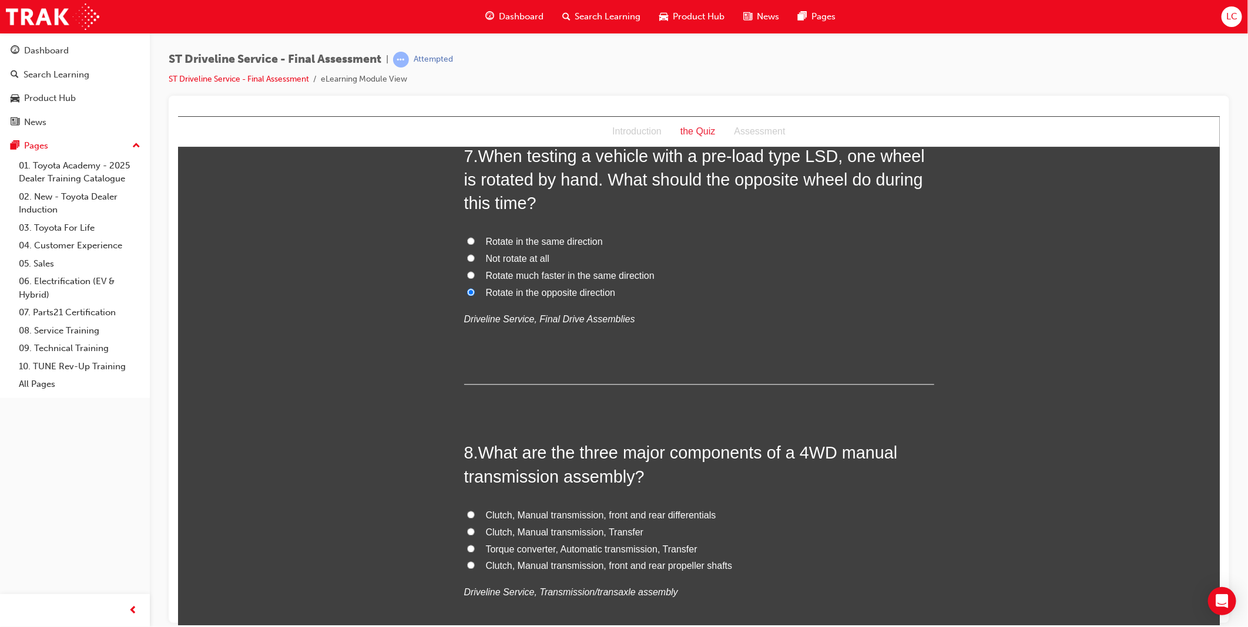
scroll to position [1828, 0]
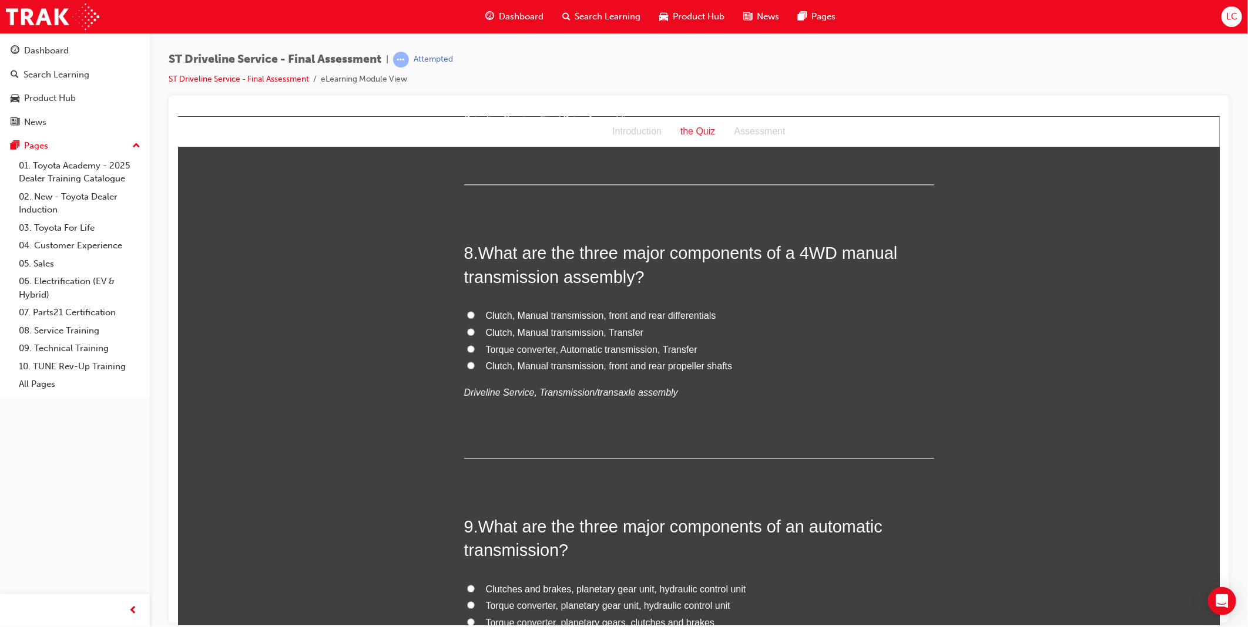
click at [585, 314] on span "Clutch, Manual transmission, front and rear differentials" at bounding box center [600, 315] width 230 height 10
click at [474, 314] on input "Clutch, Manual transmission, front and rear differentials" at bounding box center [470, 315] width 8 height 8
radio input "true"
click at [670, 313] on span "Clutch, Manual transmission, front and rear differentials" at bounding box center [600, 315] width 230 height 10
click at [474, 313] on input "Clutch, Manual transmission, front and rear differentials" at bounding box center [470, 315] width 8 height 8
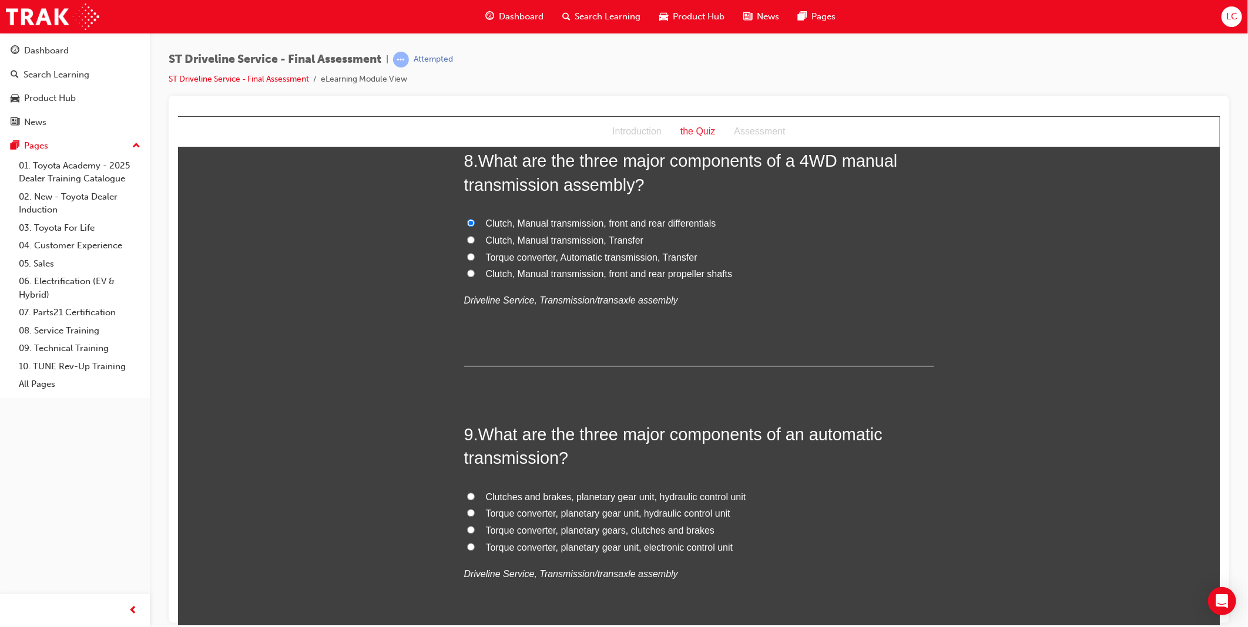
scroll to position [2089, 0]
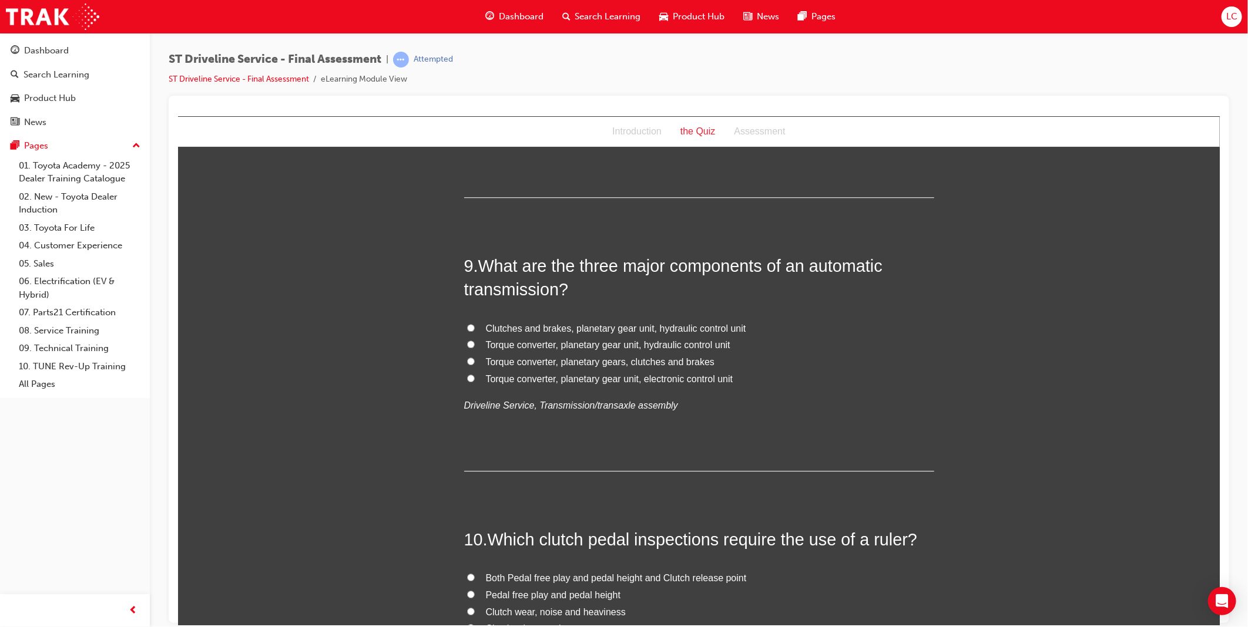
click at [666, 340] on span "Torque converter, planetary gear unit, hydraulic control unit" at bounding box center [607, 345] width 244 height 10
click at [474, 340] on input "Torque converter, planetary gear unit, hydraulic control unit" at bounding box center [470, 344] width 8 height 8
radio input "true"
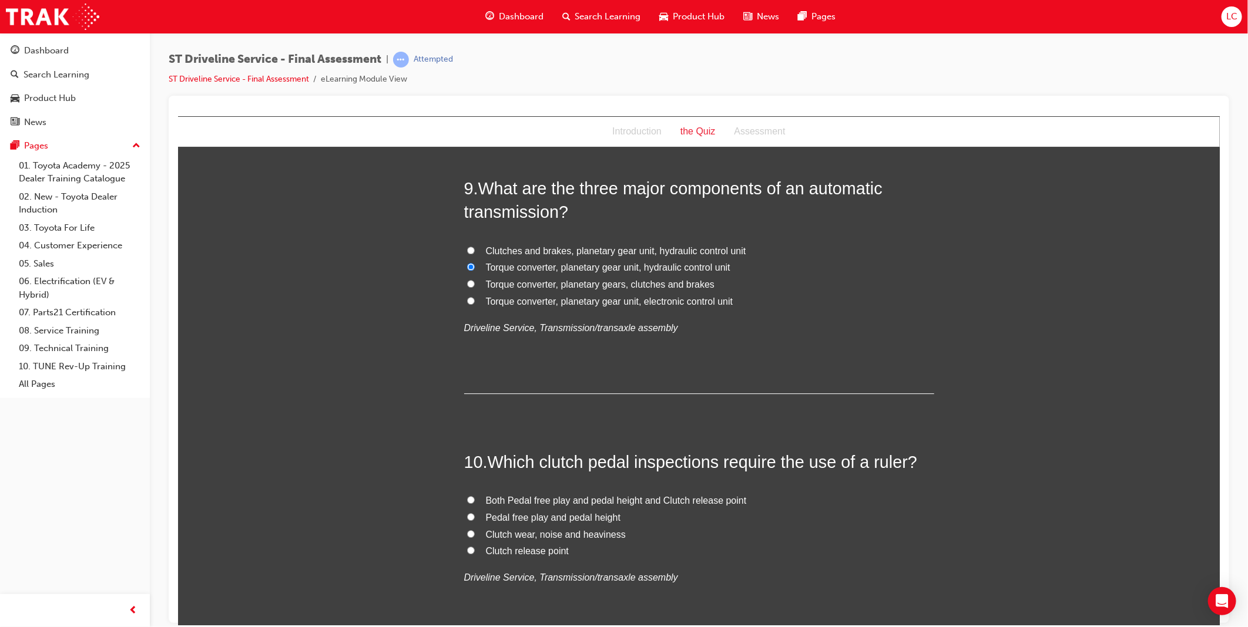
scroll to position [2350, 0]
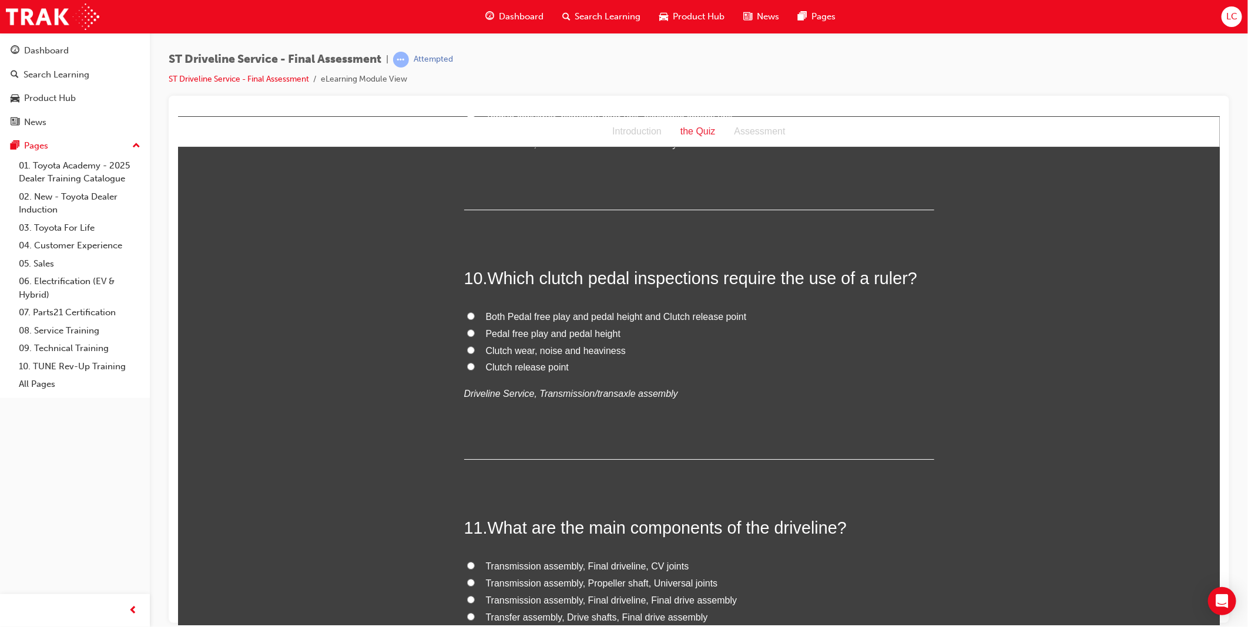
click at [537, 369] on span "Clutch release point" at bounding box center [526, 367] width 83 height 10
click at [474, 369] on input "Clutch release point" at bounding box center [470, 367] width 8 height 8
radio input "true"
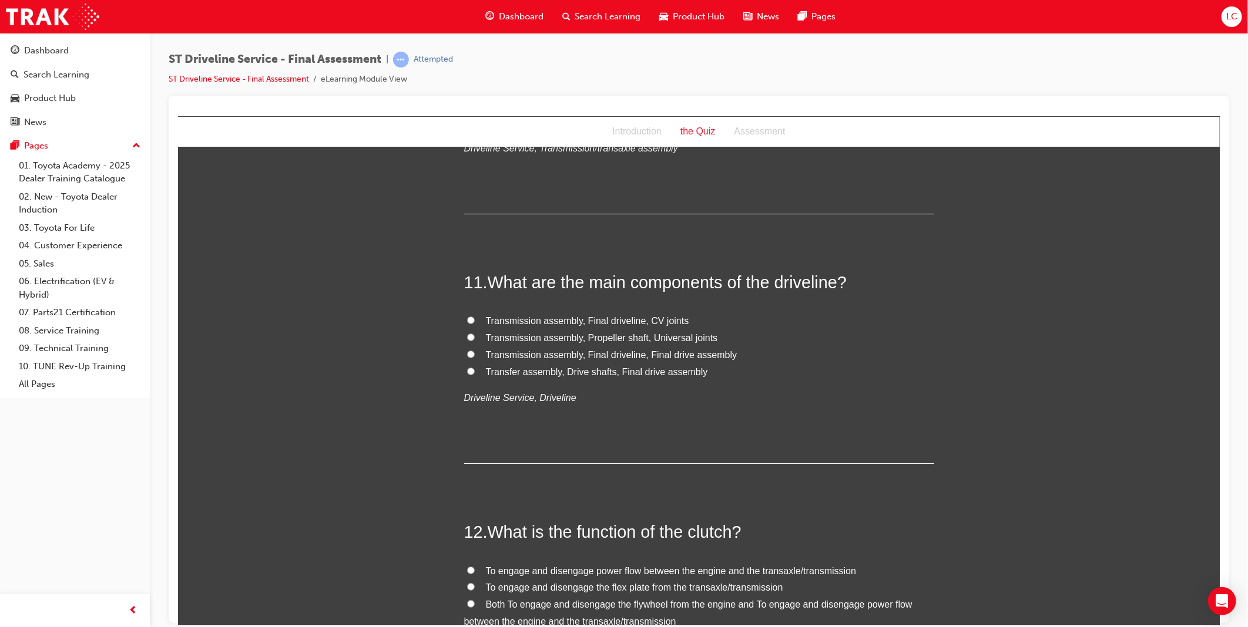
scroll to position [2676, 0]
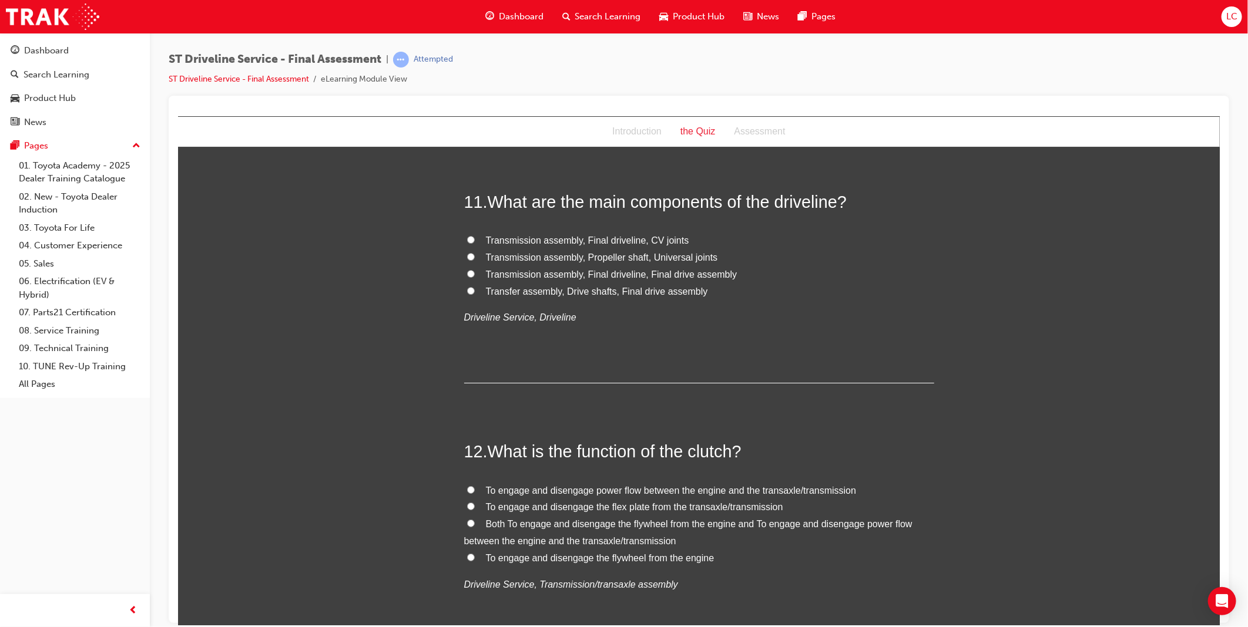
click at [706, 492] on span "To engage and disengage power flow between the engine and the transaxle/transmi…" at bounding box center [670, 490] width 371 height 10
click at [474, 492] on input "To engage and disengage power flow between the engine and the transaxle/transmi…" at bounding box center [470, 490] width 8 height 8
radio input "true"
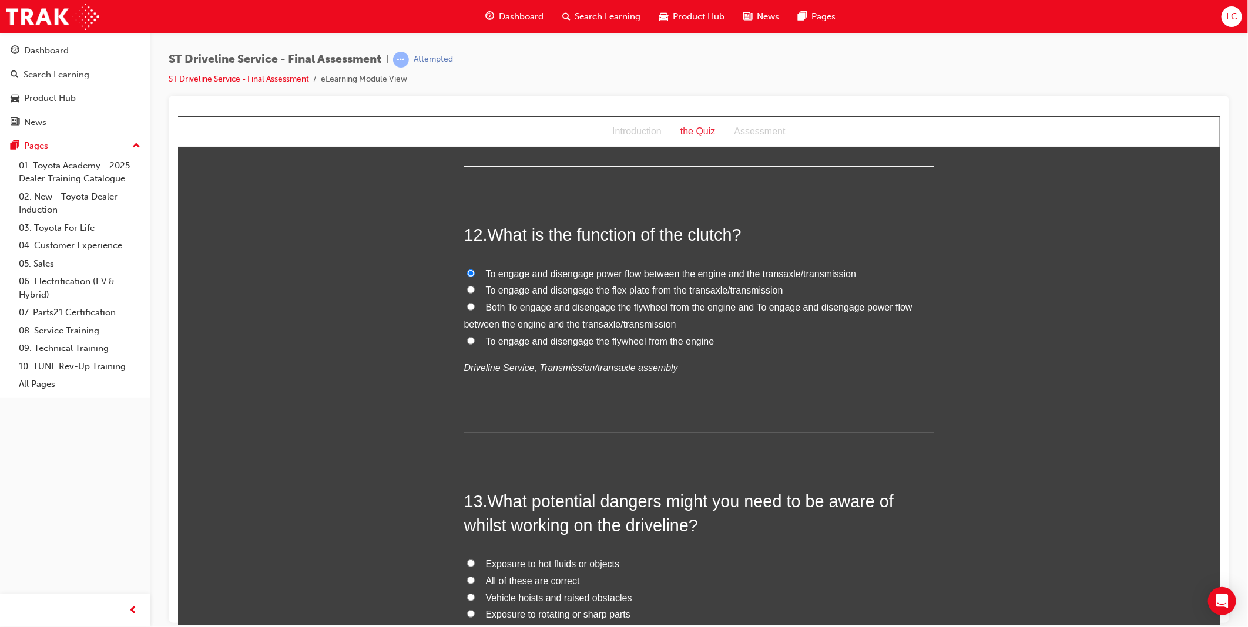
scroll to position [3133, 0]
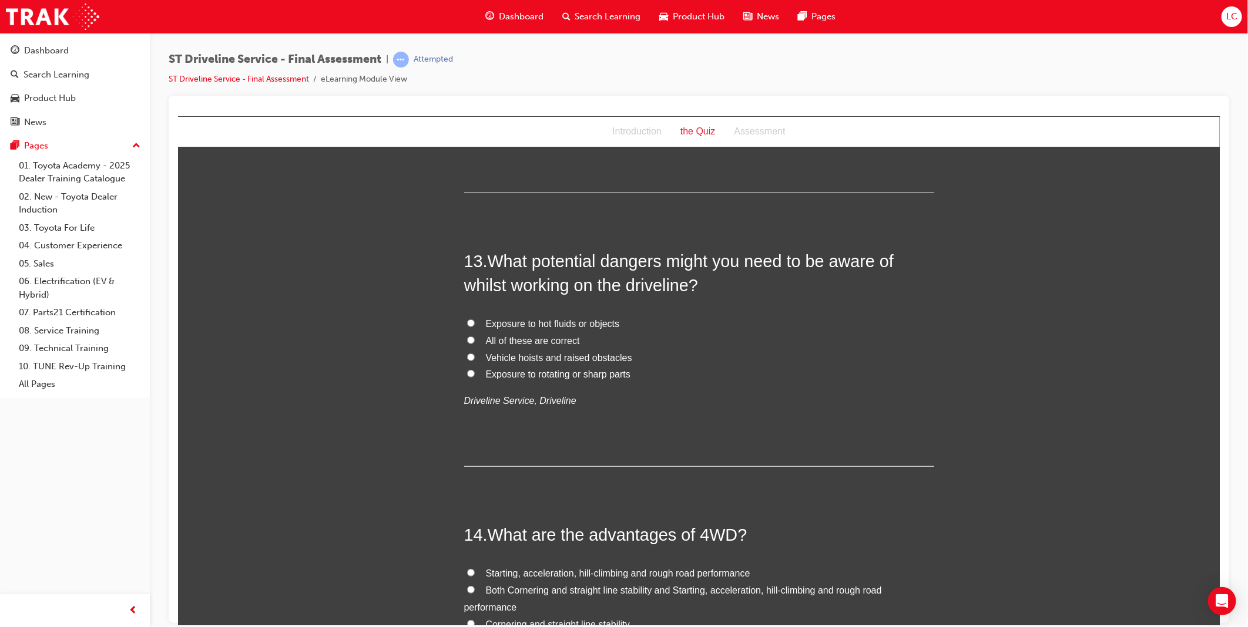
click at [517, 339] on span "All of these are correct" at bounding box center [532, 340] width 94 height 10
click at [474, 339] on input "All of these are correct" at bounding box center [470, 340] width 8 height 8
radio input "true"
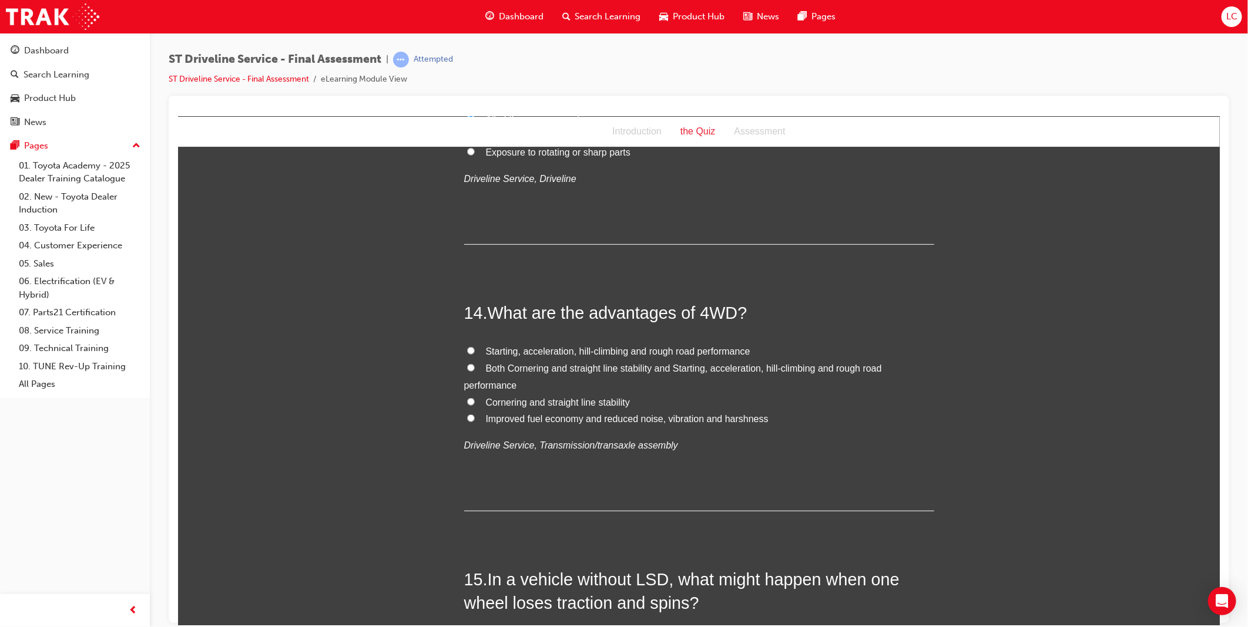
scroll to position [3394, 0]
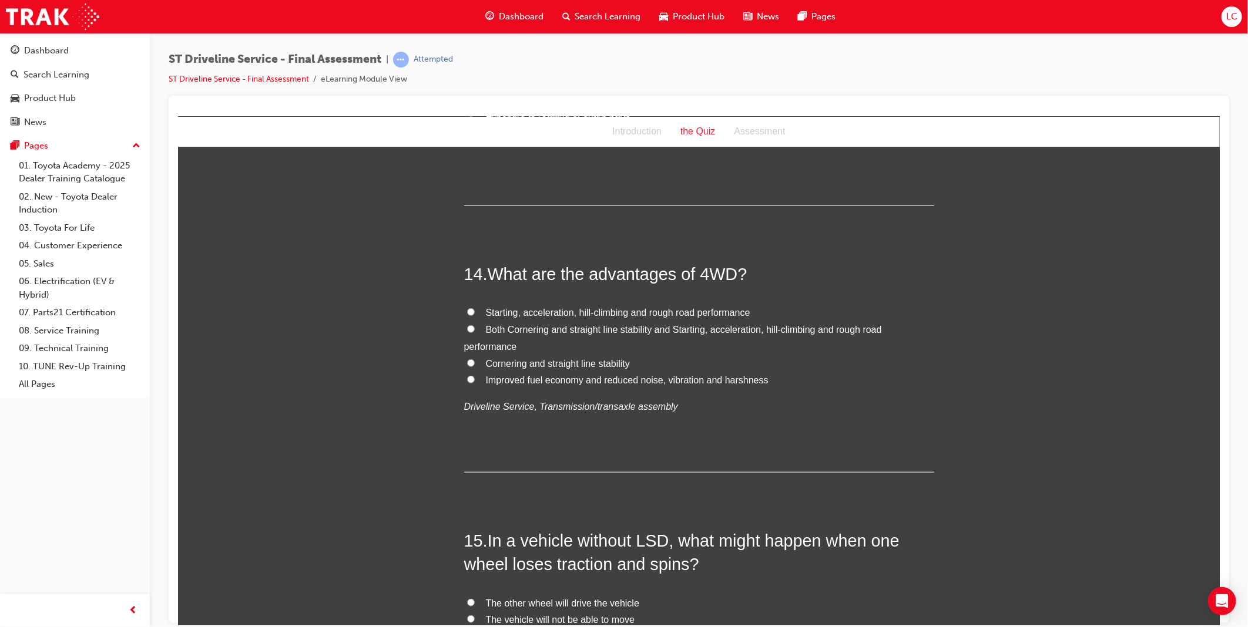
click at [513, 324] on span "Both Cornering and straight line stability and Starting, acceleration, hill-cli…" at bounding box center [673, 337] width 418 height 27
click at [474, 325] on input "Both Cornering and straight line stability and Starting, acceleration, hill-cli…" at bounding box center [470, 329] width 8 height 8
radio input "true"
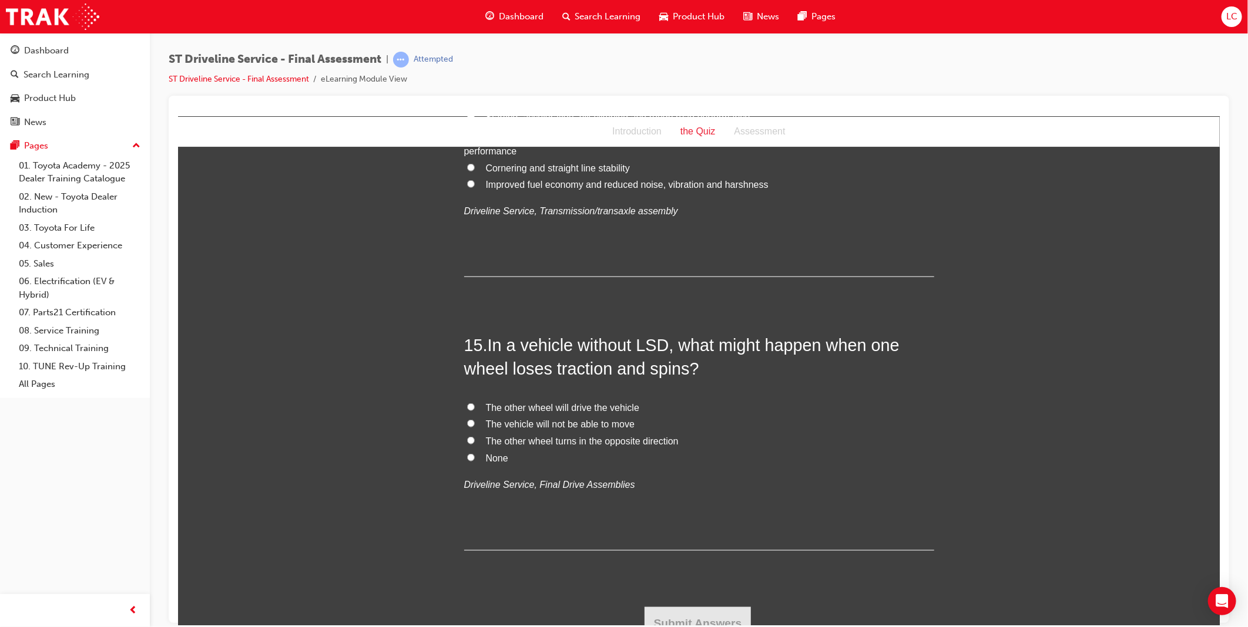
scroll to position [3590, 0]
click at [496, 425] on span "The vehicle will not be able to move" at bounding box center [559, 423] width 149 height 10
click at [474, 425] on input "The vehicle will not be able to move" at bounding box center [470, 423] width 8 height 8
radio input "true"
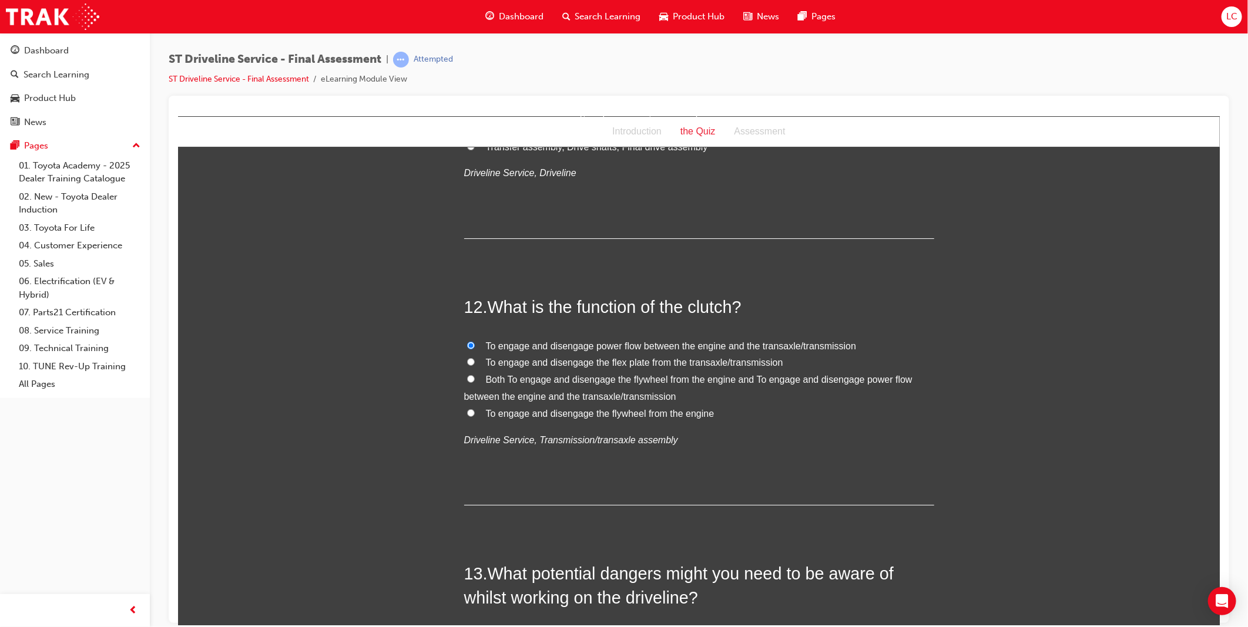
scroll to position [2559, 0]
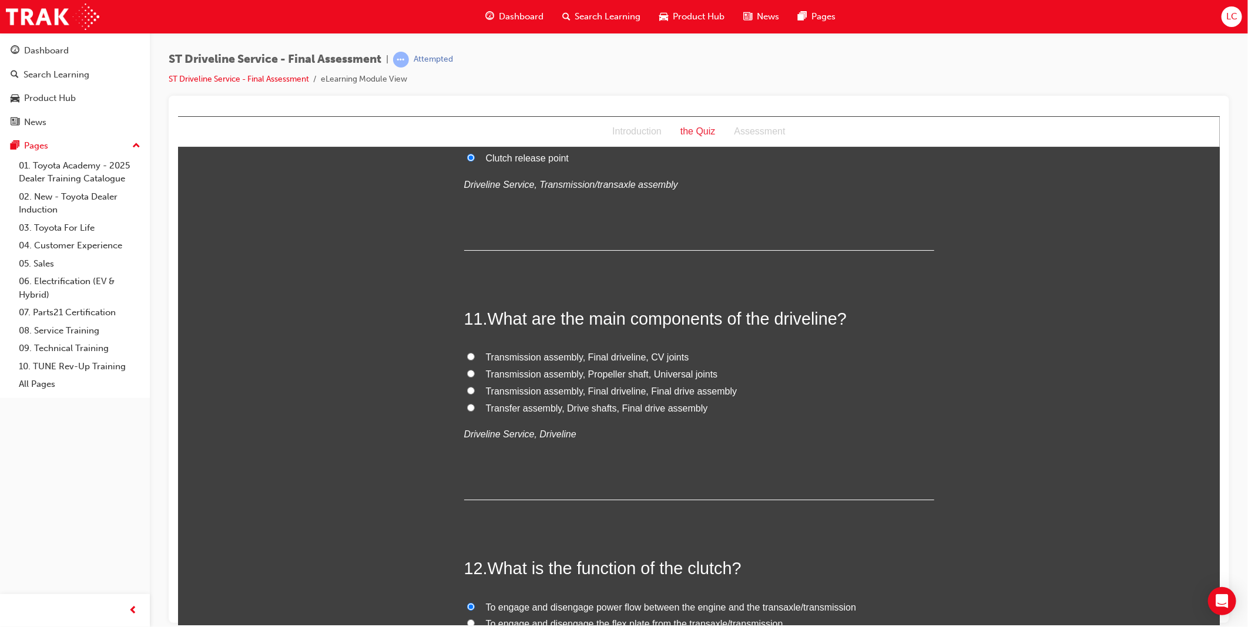
click at [539, 409] on span "Transfer assembly, Drive shafts, Final drive assembly" at bounding box center [596, 408] width 222 height 10
click at [474, 409] on input "Transfer assembly, Drive shafts, Final drive assembly" at bounding box center [470, 408] width 8 height 8
radio input "true"
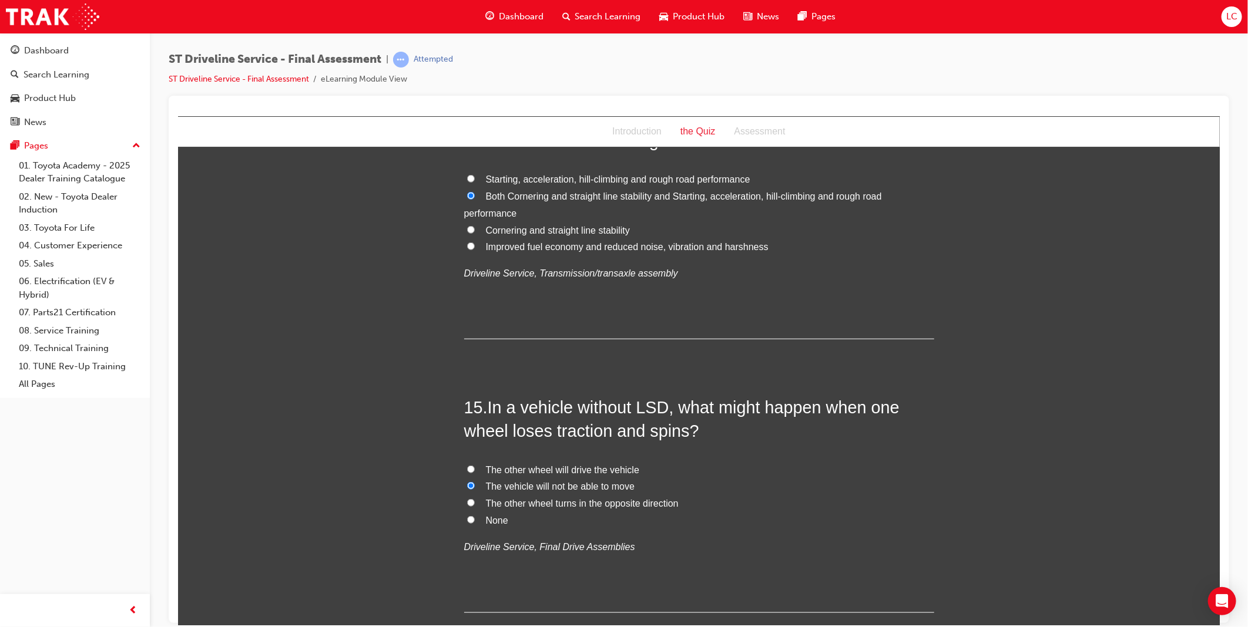
scroll to position [3604, 0]
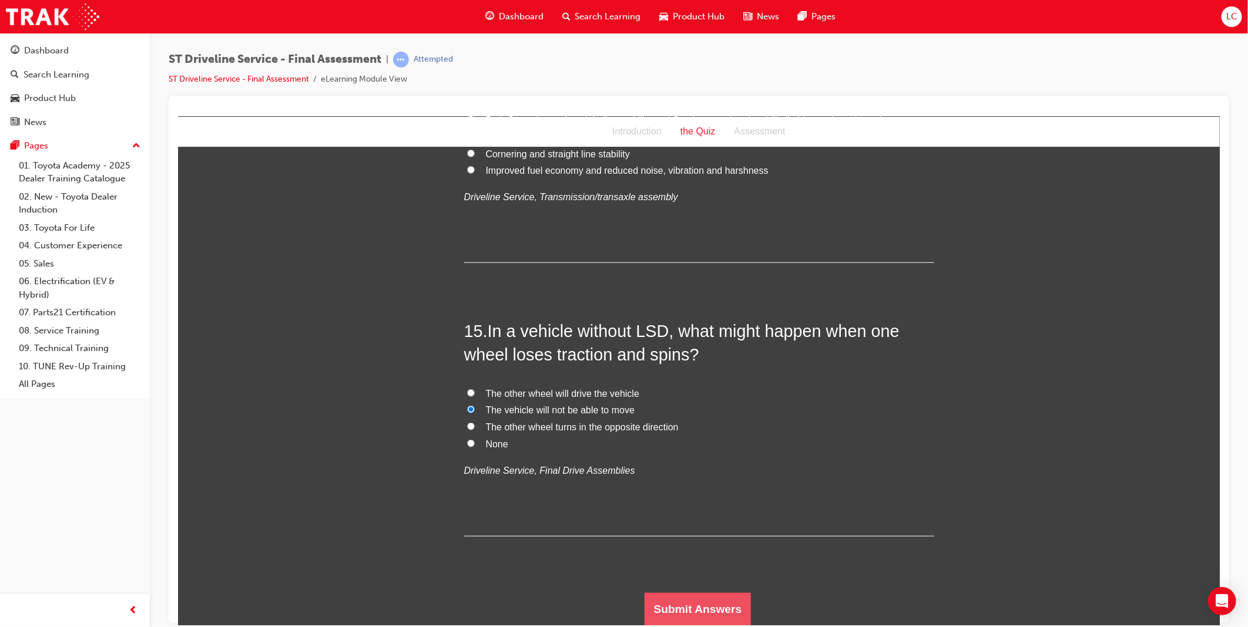
click at [659, 612] on button "Submit Answers" at bounding box center [697, 609] width 107 height 33
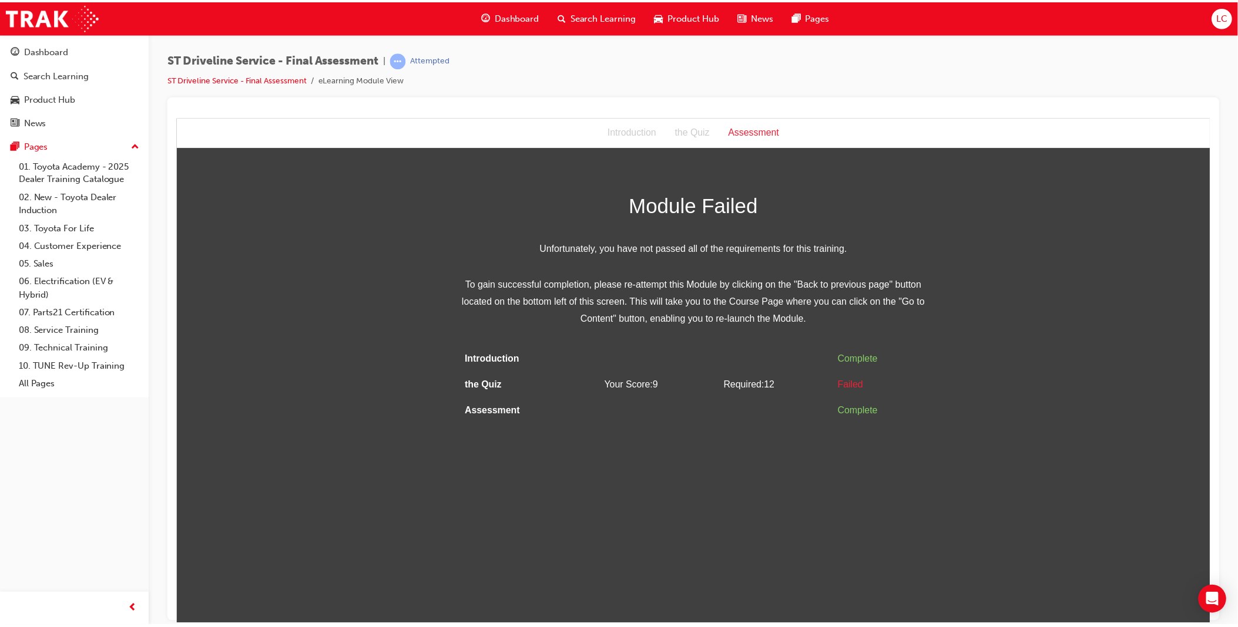
scroll to position [0, 0]
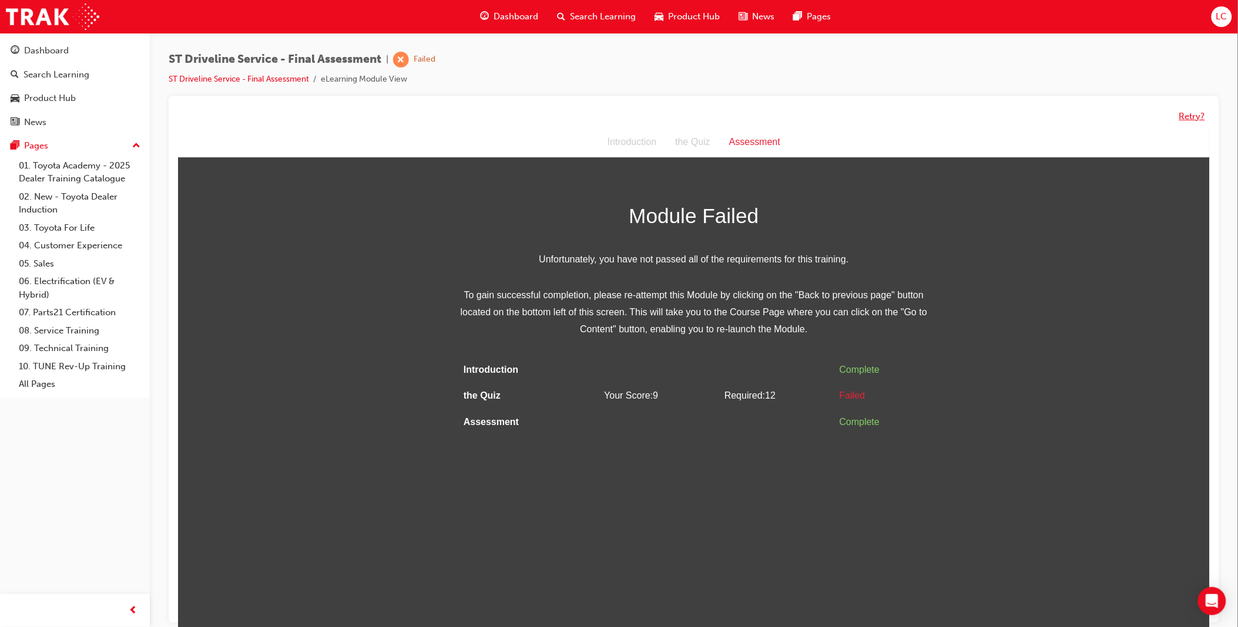
click at [1191, 112] on button "Retry?" at bounding box center [1192, 117] width 26 height 14
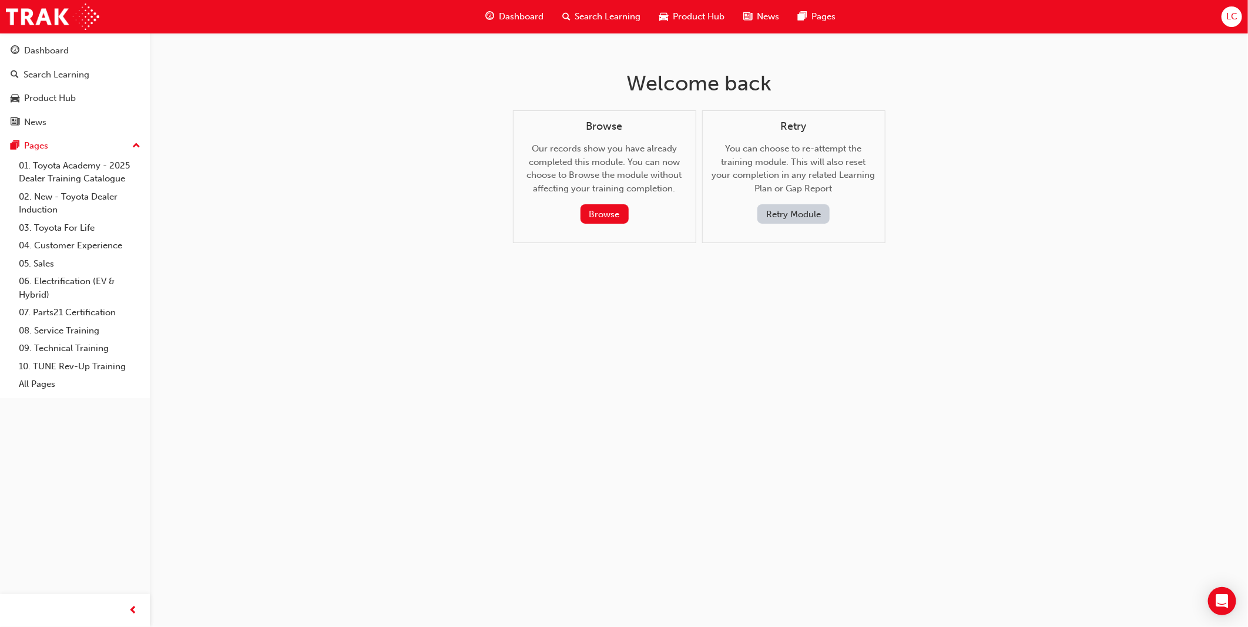
click at [788, 210] on button "Retry Module" at bounding box center [793, 213] width 72 height 19
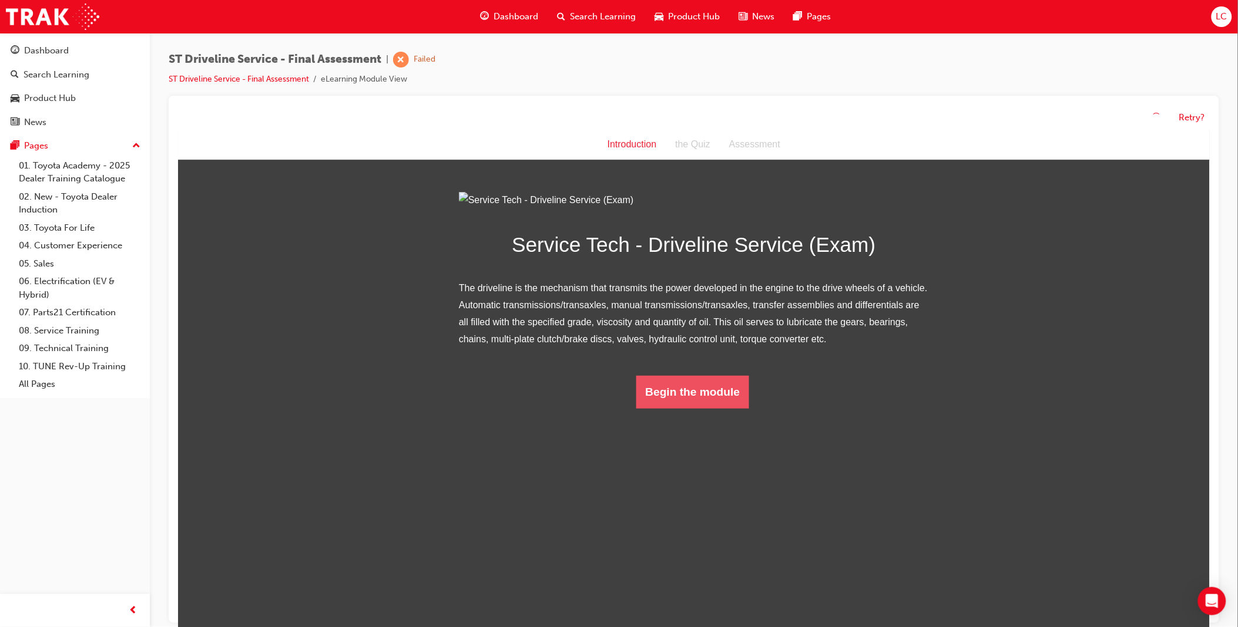
click at [683, 408] on button "Begin the module" at bounding box center [692, 391] width 113 height 33
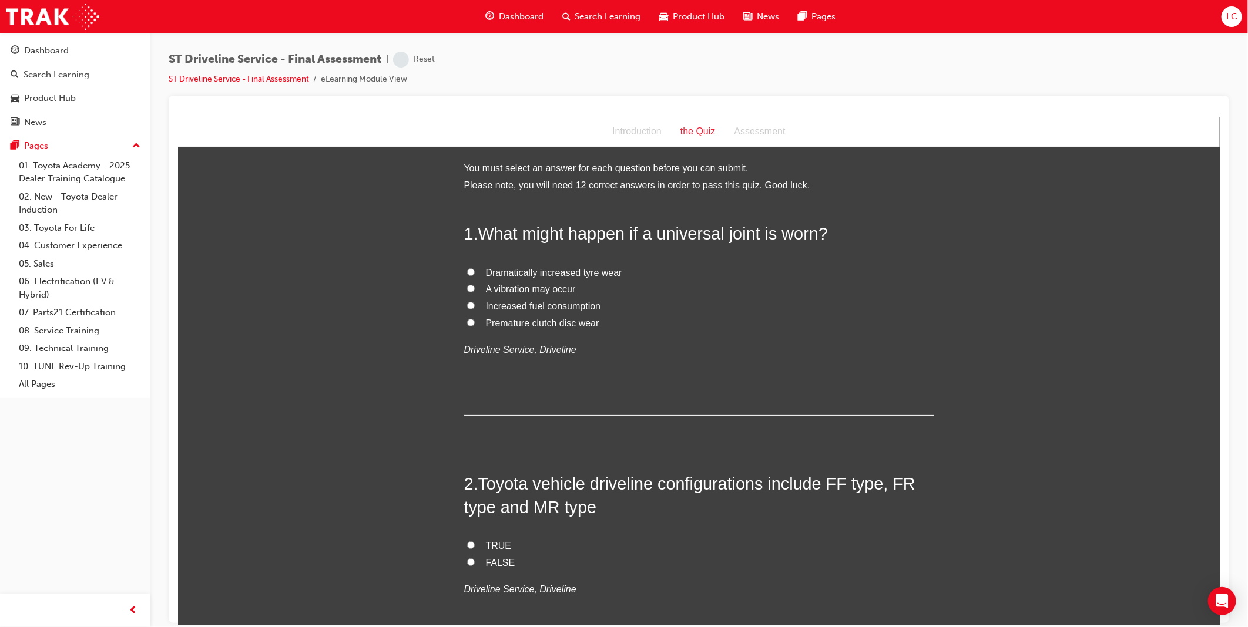
click at [529, 284] on span "A vibration may occur" at bounding box center [530, 289] width 90 height 10
click at [474, 284] on input "A vibration may occur" at bounding box center [470, 288] width 8 height 8
radio input "true"
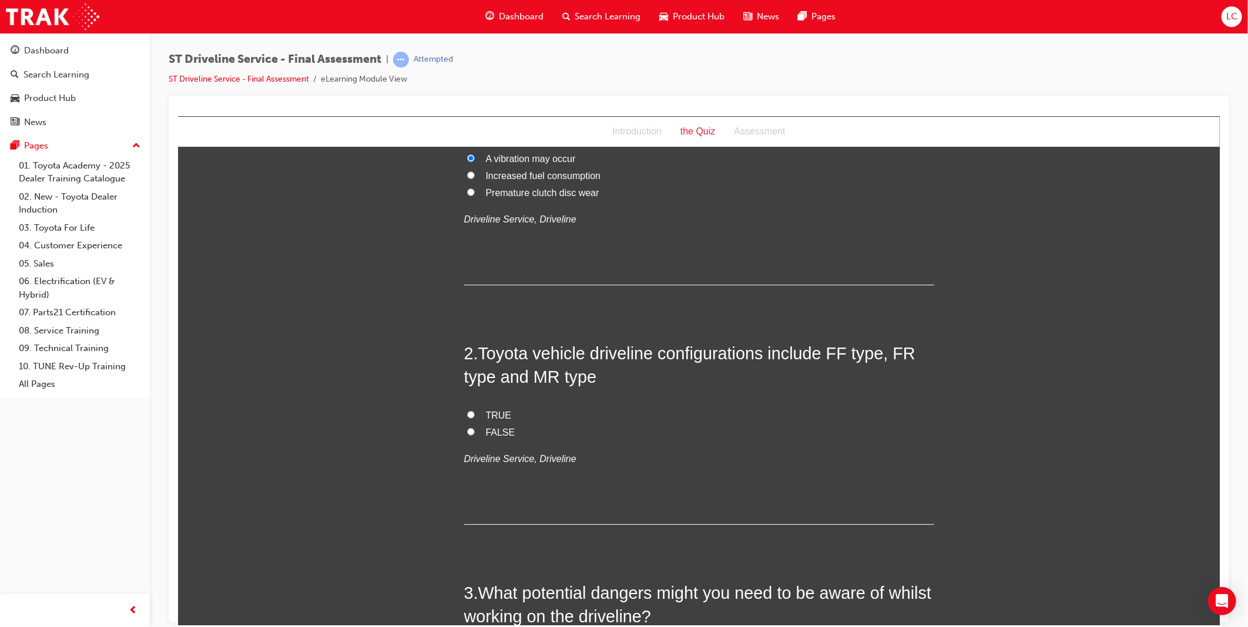
click at [490, 412] on span "TRUE" at bounding box center [498, 415] width 26 height 10
click at [474, 412] on input "TRUE" at bounding box center [470, 415] width 8 height 8
radio input "true"
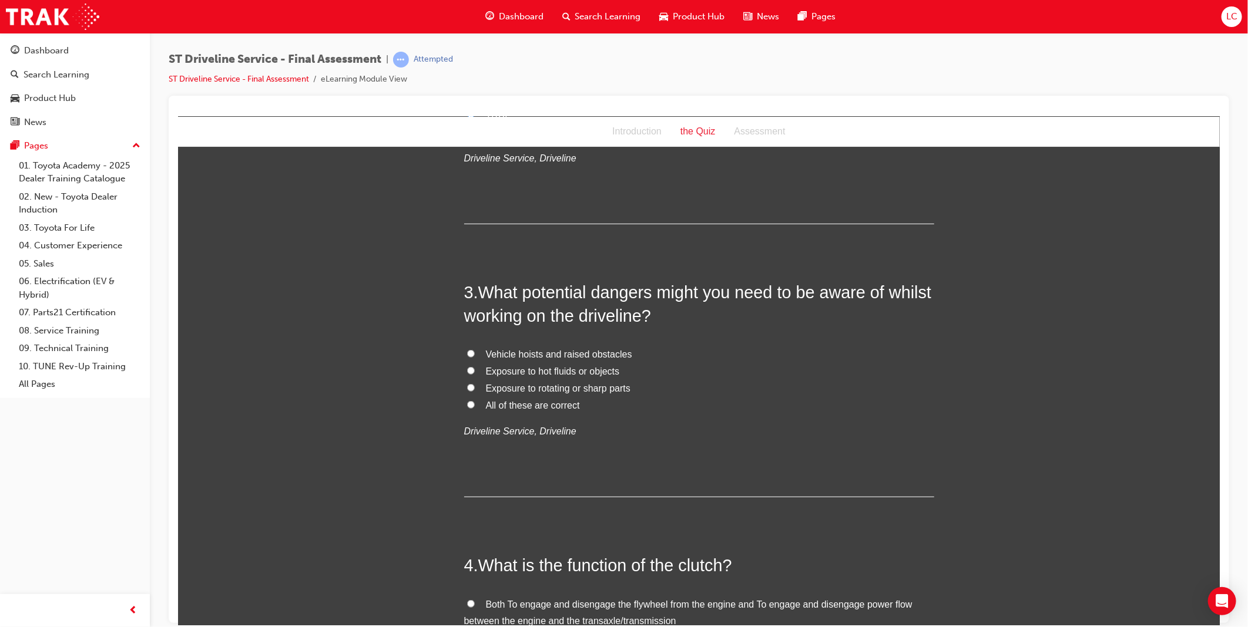
scroll to position [457, 0]
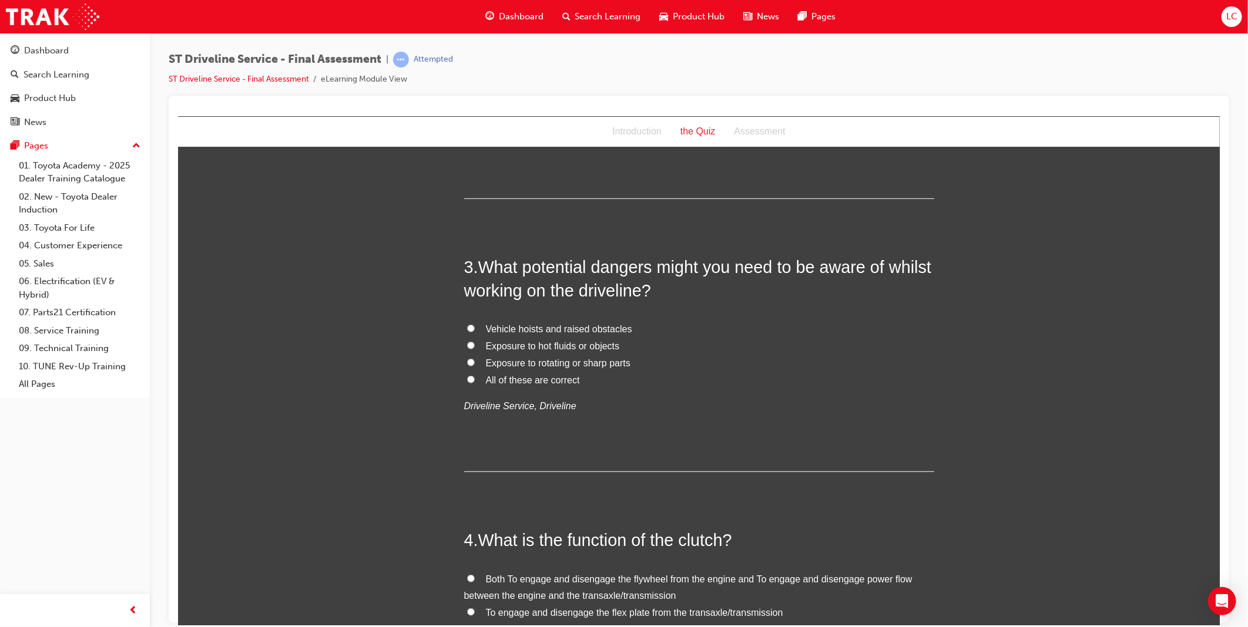
click at [586, 330] on span "Vehicle hoists and raised obstacles" at bounding box center [558, 329] width 146 height 10
click at [474, 330] on input "Vehicle hoists and raised obstacles" at bounding box center [470, 328] width 8 height 8
radio input "true"
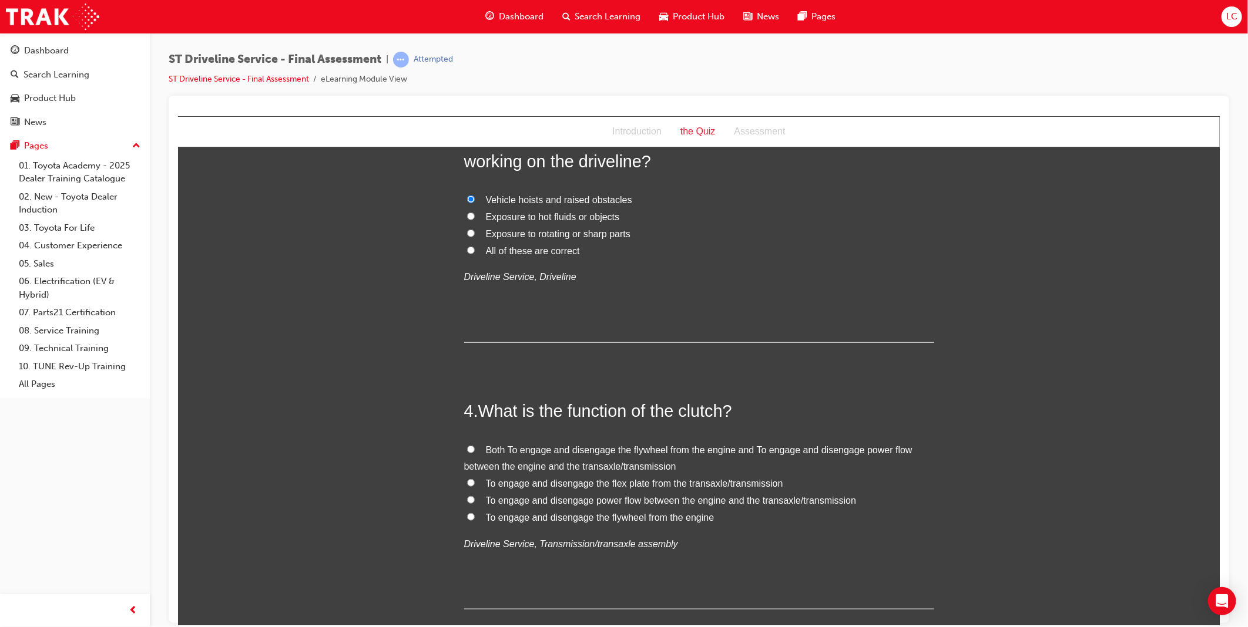
scroll to position [588, 0]
click at [735, 482] on span "To engage and disengage the flex plate from the transaxle/transmission" at bounding box center [633, 481] width 297 height 10
click at [474, 482] on input "To engage and disengage the flex plate from the transaxle/transmission" at bounding box center [470, 481] width 8 height 8
radio input "true"
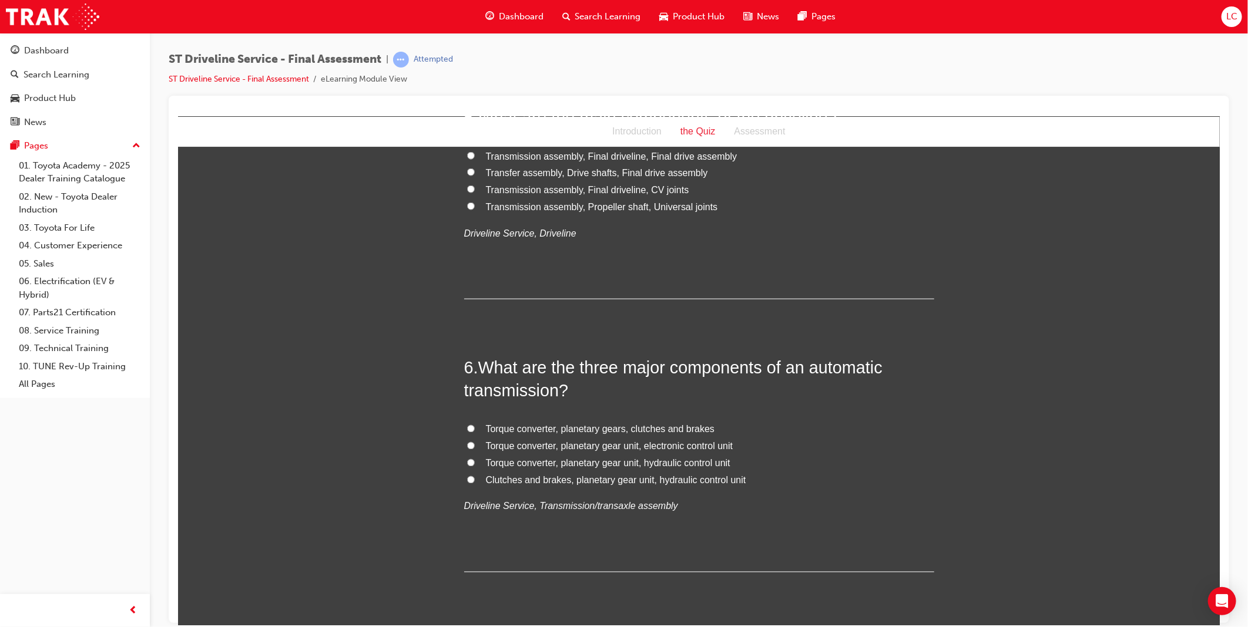
scroll to position [1240, 0]
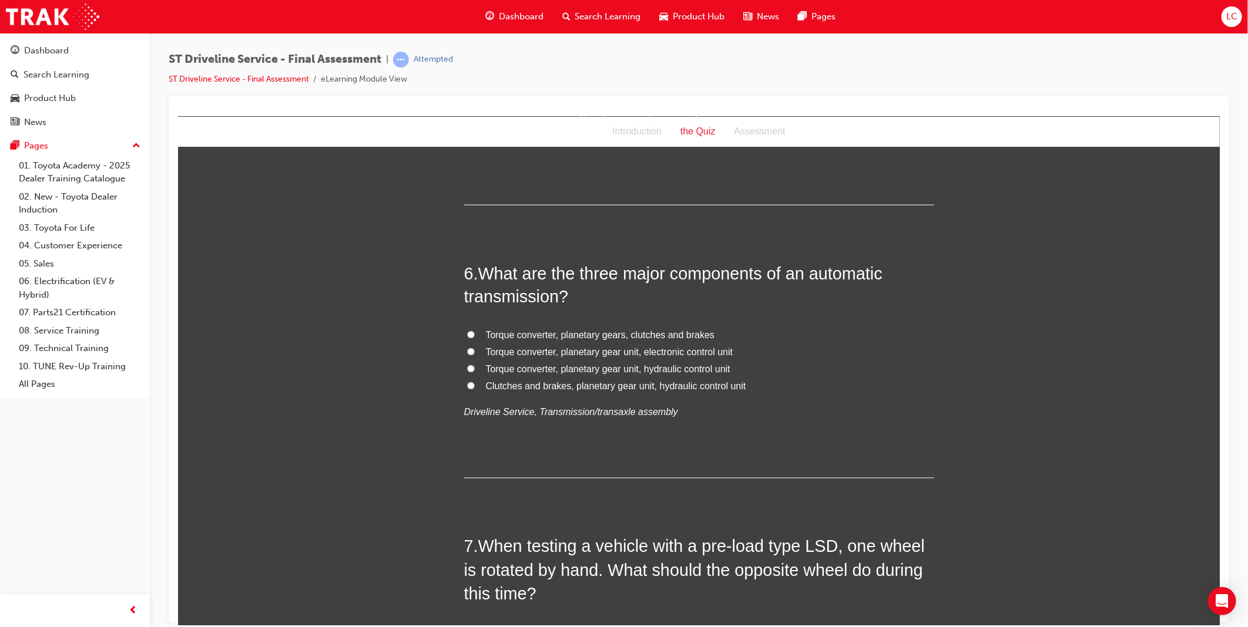
drag, startPoint x: 602, startPoint y: 354, endPoint x: 561, endPoint y: 227, distance: 133.8
click at [601, 354] on span "Torque converter, planetary gear unit, electronic control unit" at bounding box center [608, 352] width 247 height 10
click at [474, 354] on input "Torque converter, planetary gear unit, electronic control unit" at bounding box center [470, 352] width 8 height 8
radio input "true"
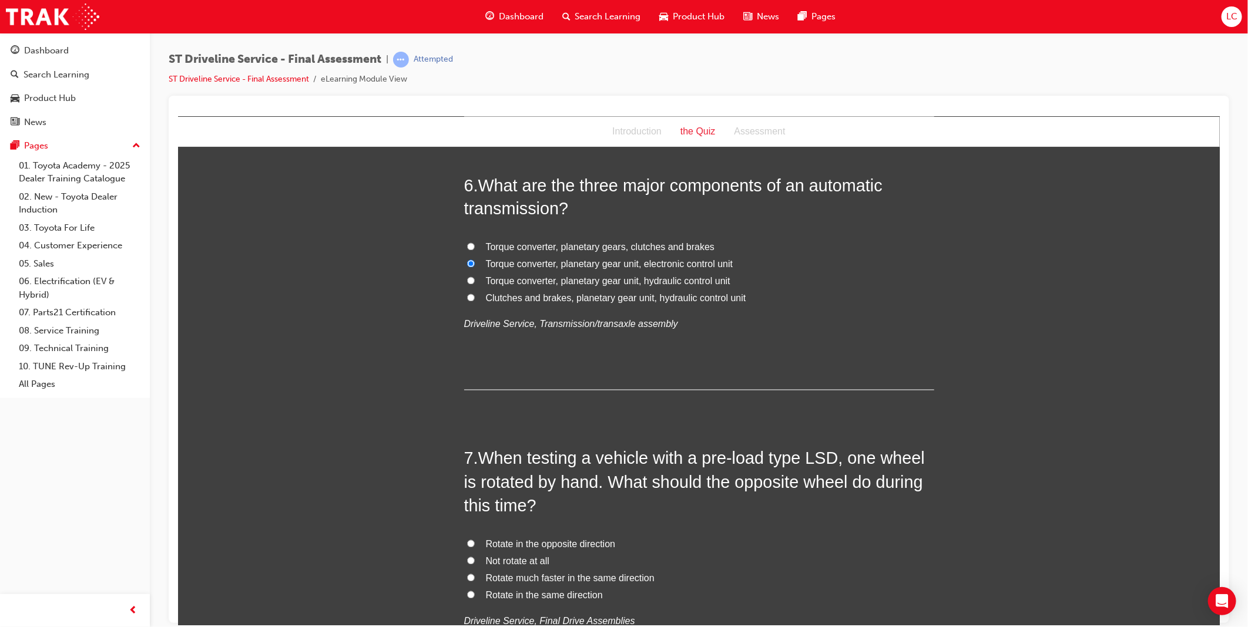
scroll to position [1305, 0]
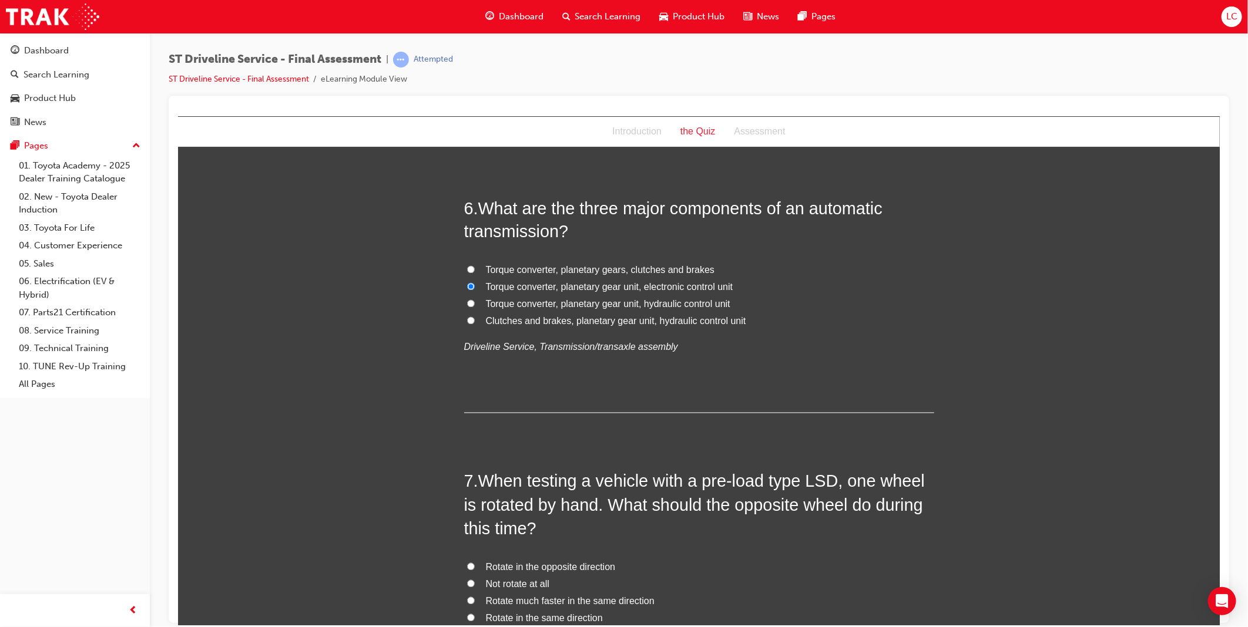
click at [677, 303] on span "Torque converter, planetary gear unit, hydraulic control unit" at bounding box center [607, 304] width 244 height 10
click at [474, 303] on input "Torque converter, planetary gear unit, hydraulic control unit" at bounding box center [470, 304] width 8 height 8
radio input "true"
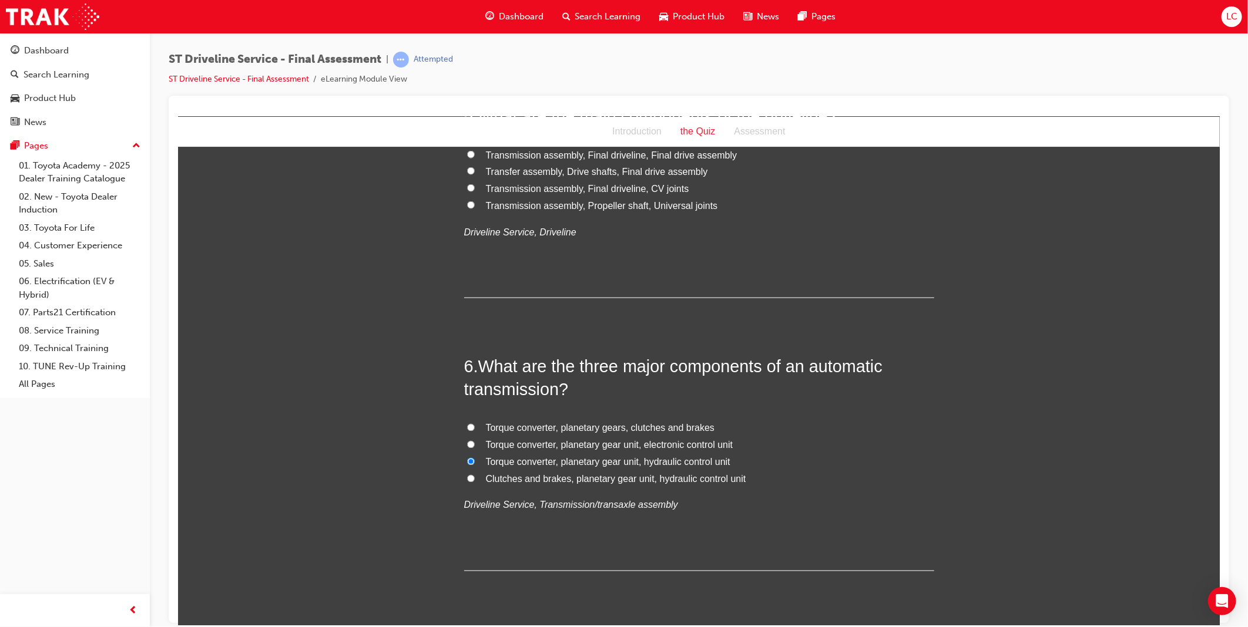
scroll to position [1109, 0]
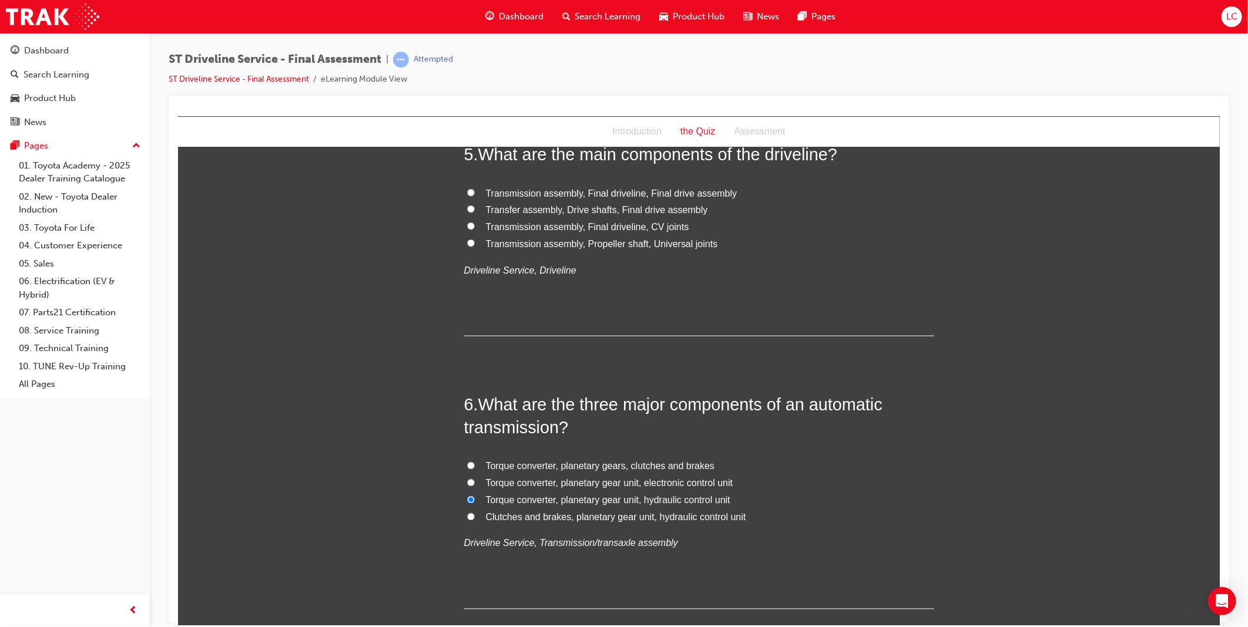
click at [679, 243] on span "Transmission assembly, Propeller shaft, Universal joints" at bounding box center [601, 244] width 232 height 10
click at [474, 243] on input "Transmission assembly, Propeller shaft, Universal joints" at bounding box center [470, 243] width 8 height 8
radio input "true"
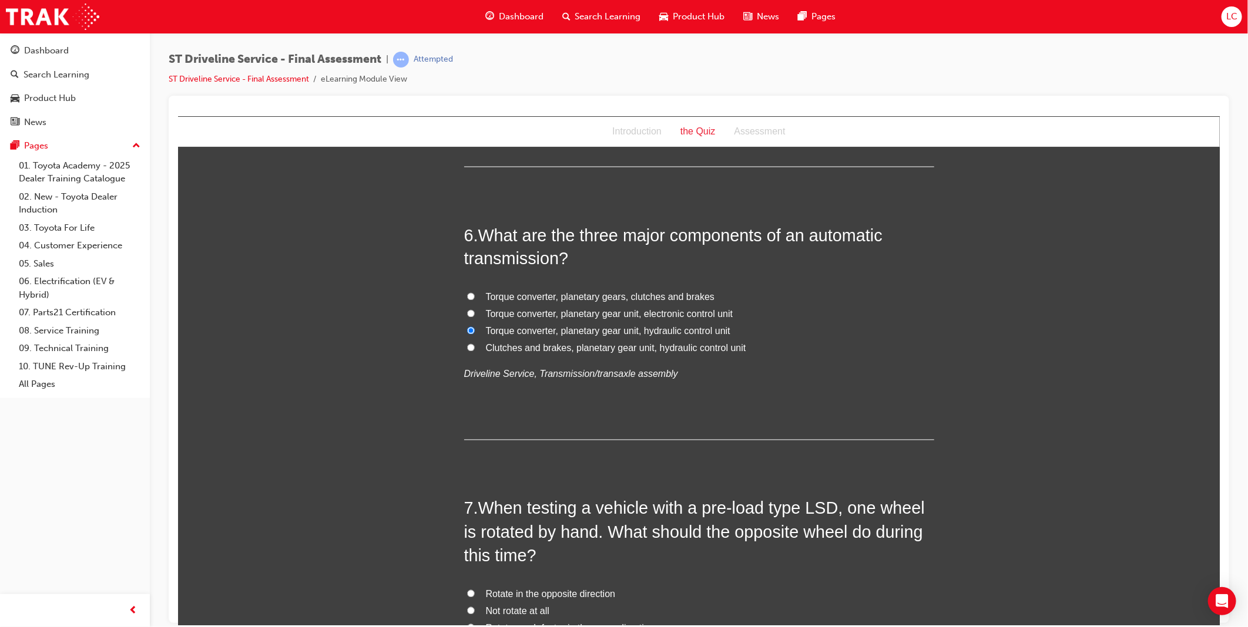
scroll to position [1436, 0]
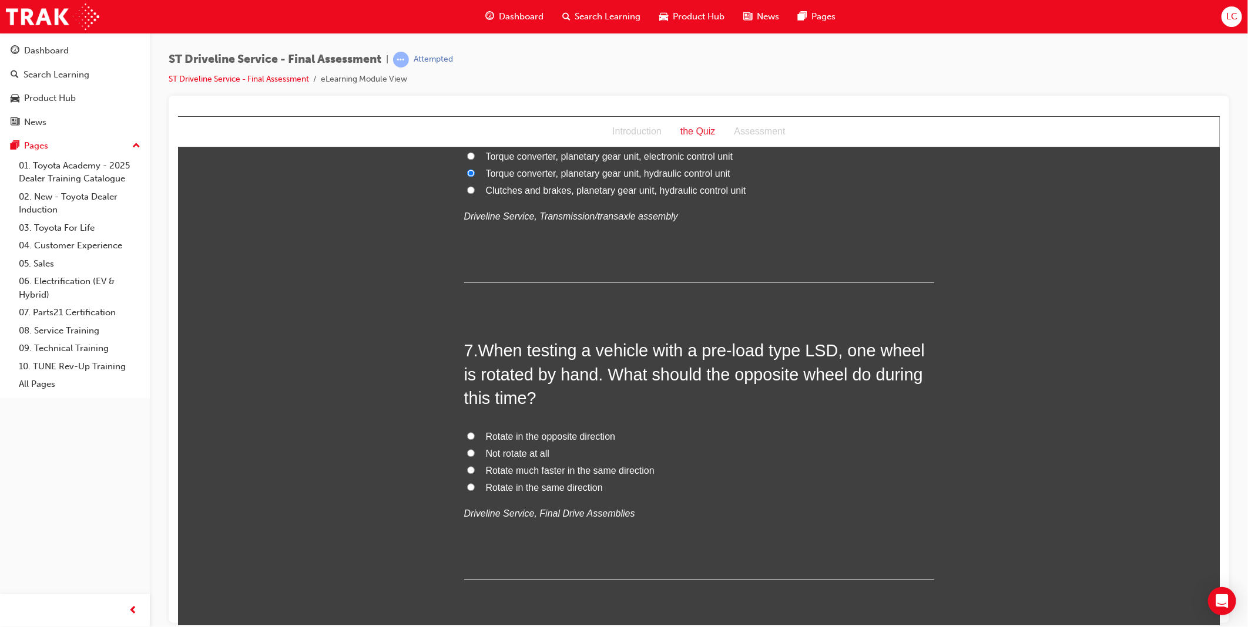
click at [567, 491] on span "Rotate in the same direction" at bounding box center [543, 488] width 117 height 10
click at [474, 491] on input "Rotate in the same direction" at bounding box center [470, 488] width 8 height 8
radio input "true"
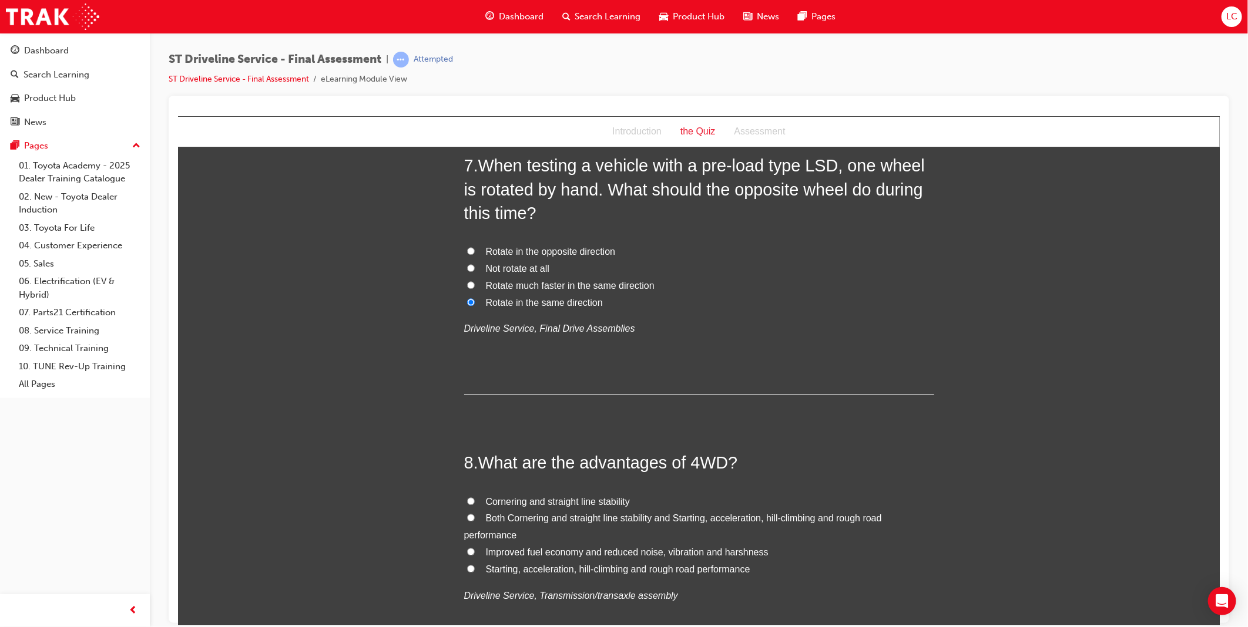
scroll to position [1828, 0]
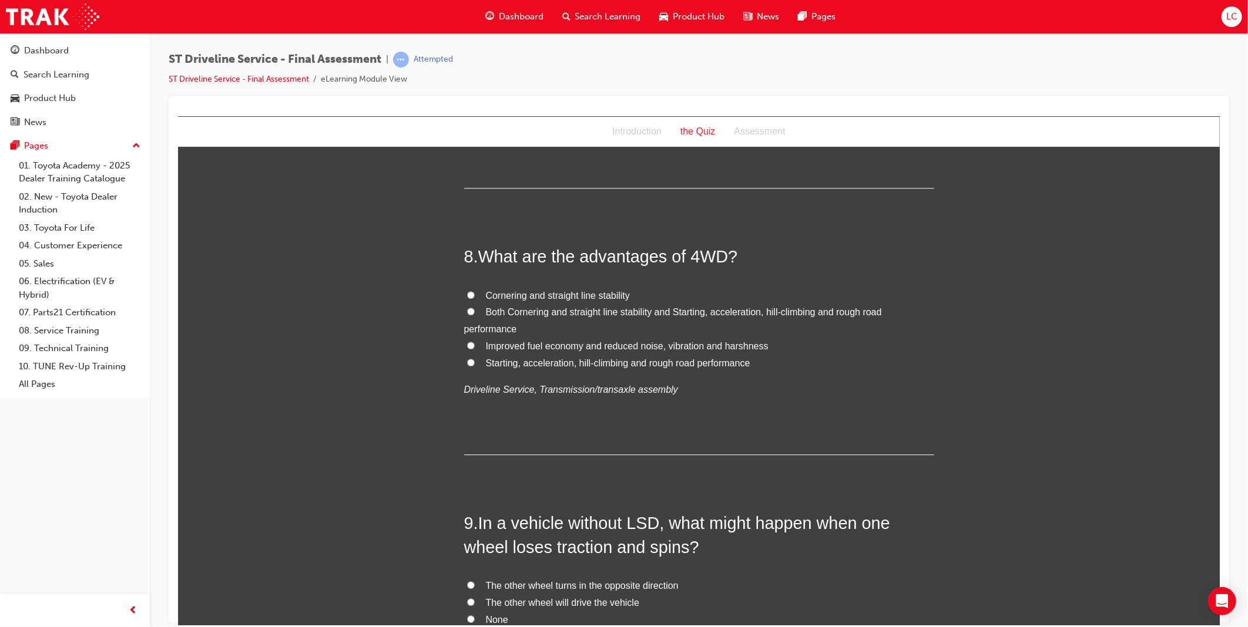
click at [647, 317] on span "Both Cornering and straight line stability and Starting, acceleration, hill-cli…" at bounding box center [673, 320] width 418 height 27
click at [474, 315] on input "Both Cornering and straight line stability and Starting, acceleration, hill-cli…" at bounding box center [470, 311] width 8 height 8
radio input "true"
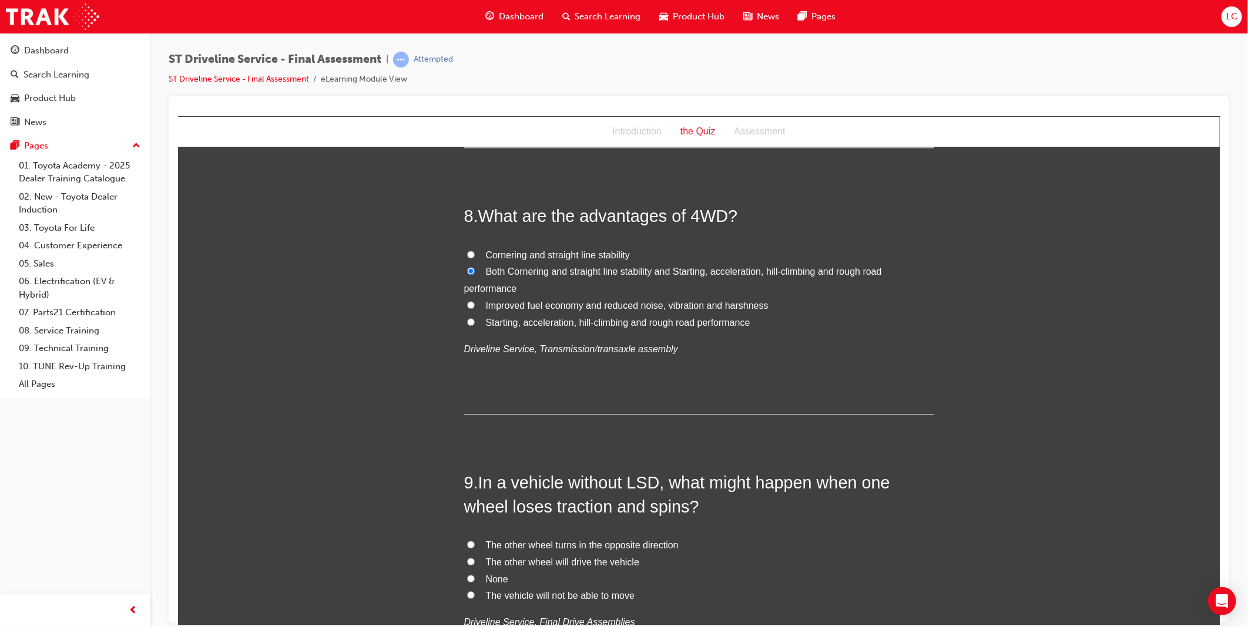
scroll to position [2023, 0]
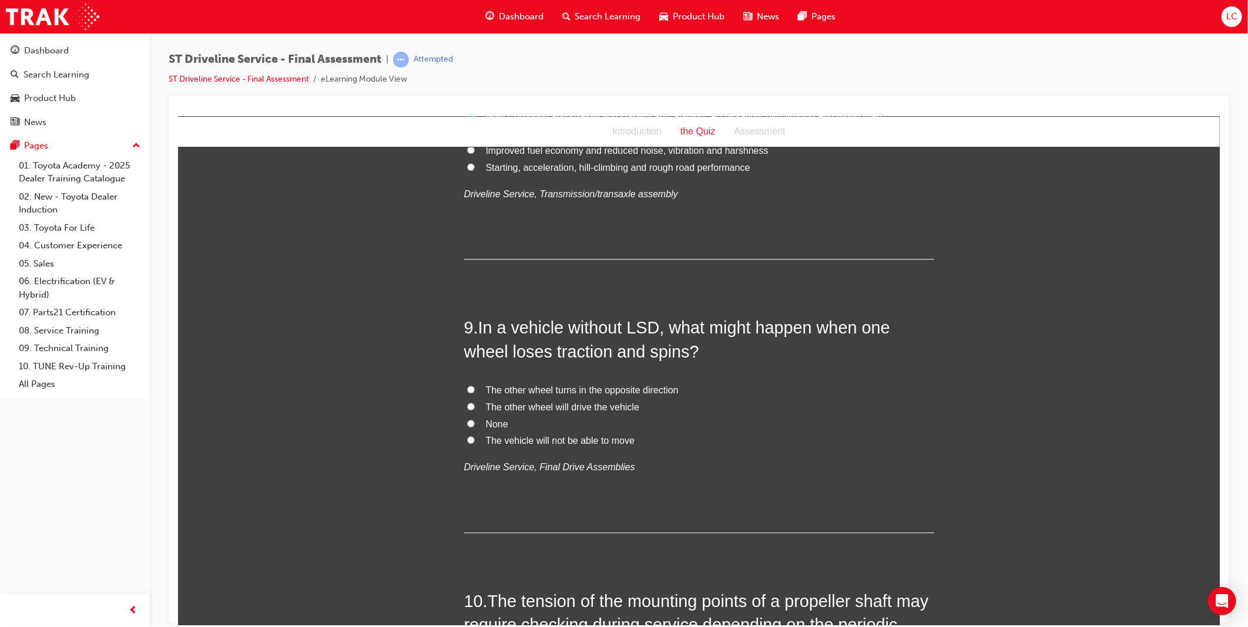
click at [584, 405] on span "The other wheel will drive the vehicle" at bounding box center [561, 407] width 153 height 10
click at [474, 405] on input "The other wheel will drive the vehicle" at bounding box center [470, 406] width 8 height 8
radio input "true"
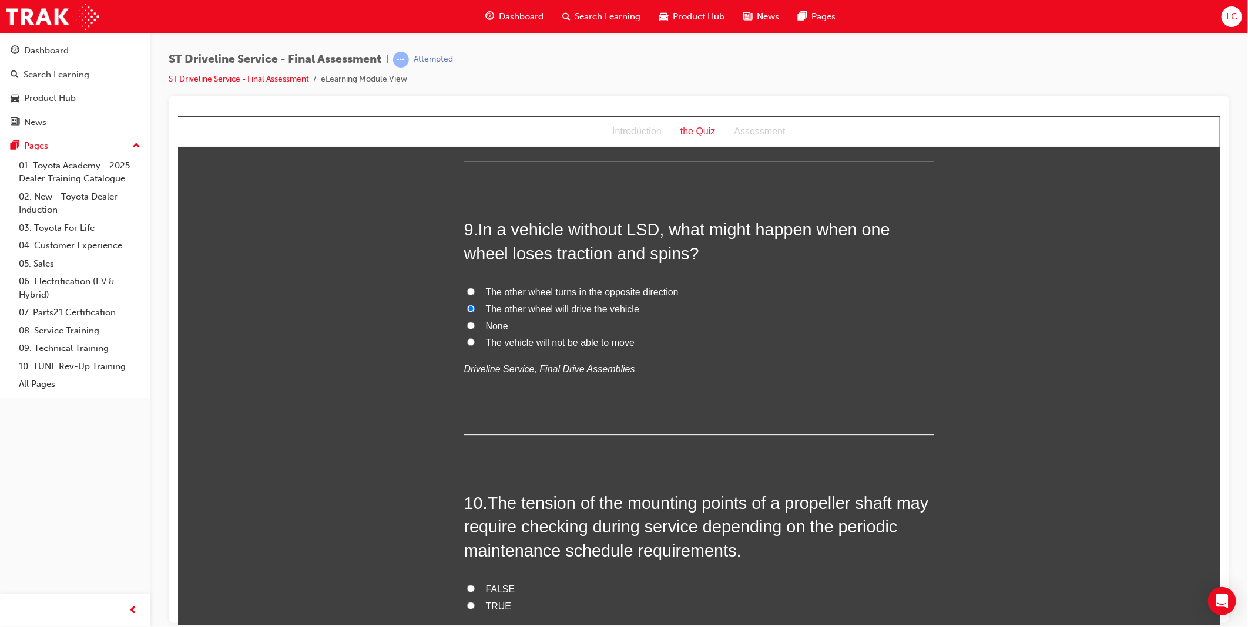
scroll to position [2284, 0]
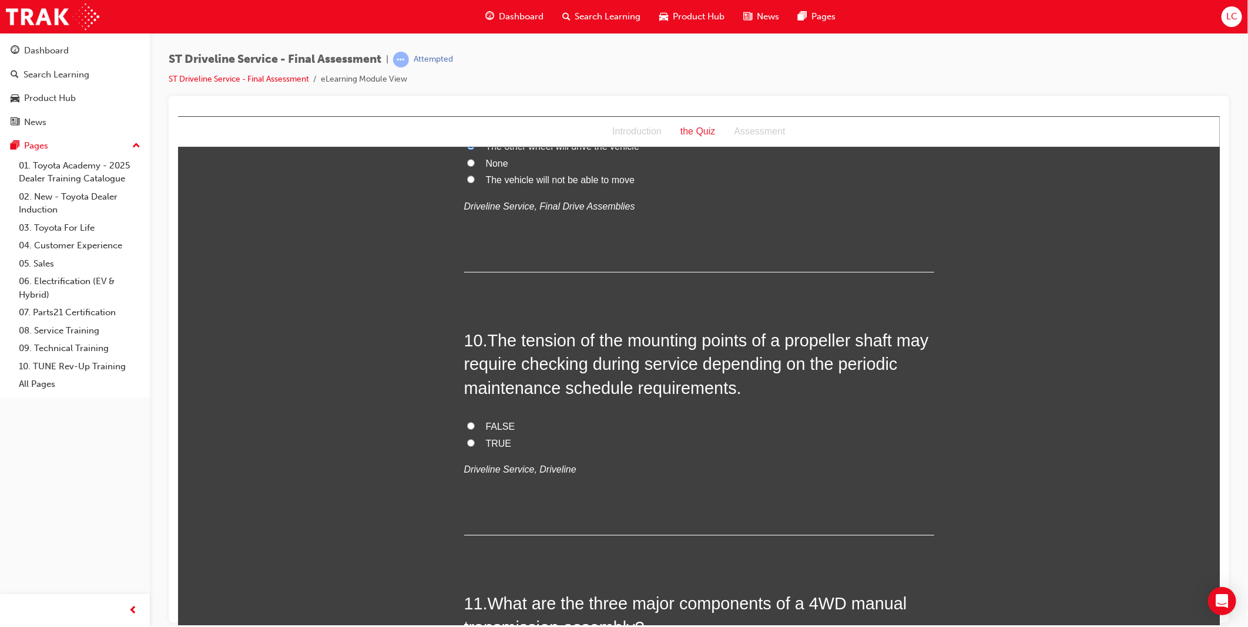
click at [492, 441] on span "TRUE" at bounding box center [498, 443] width 26 height 10
click at [474, 441] on input "TRUE" at bounding box center [470, 443] width 8 height 8
radio input "true"
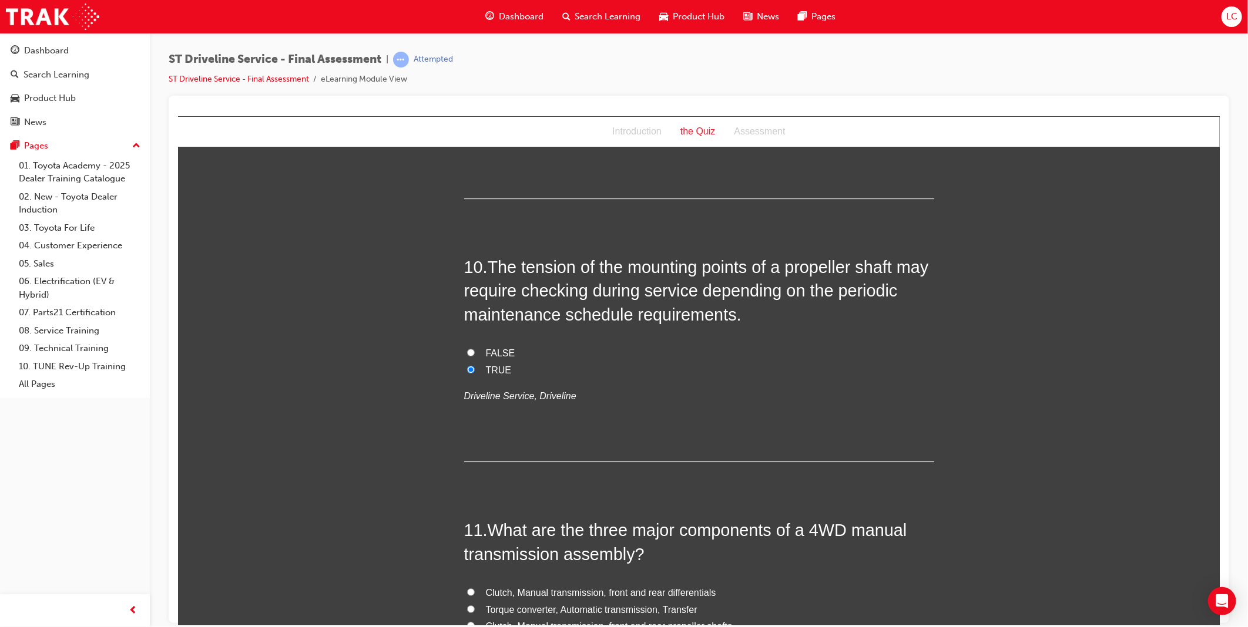
scroll to position [2546, 0]
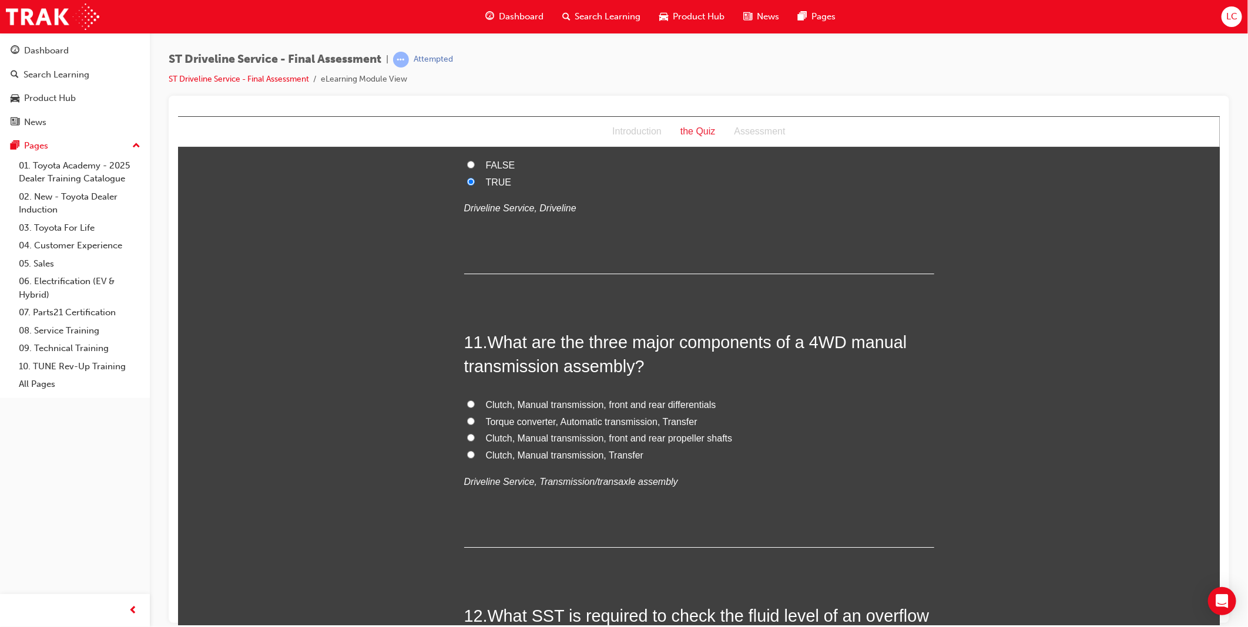
click at [606, 457] on span "Clutch, Manual transmission, Transfer" at bounding box center [564, 455] width 158 height 10
click at [474, 457] on input "Clutch, Manual transmission, Transfer" at bounding box center [470, 455] width 8 height 8
radio input "true"
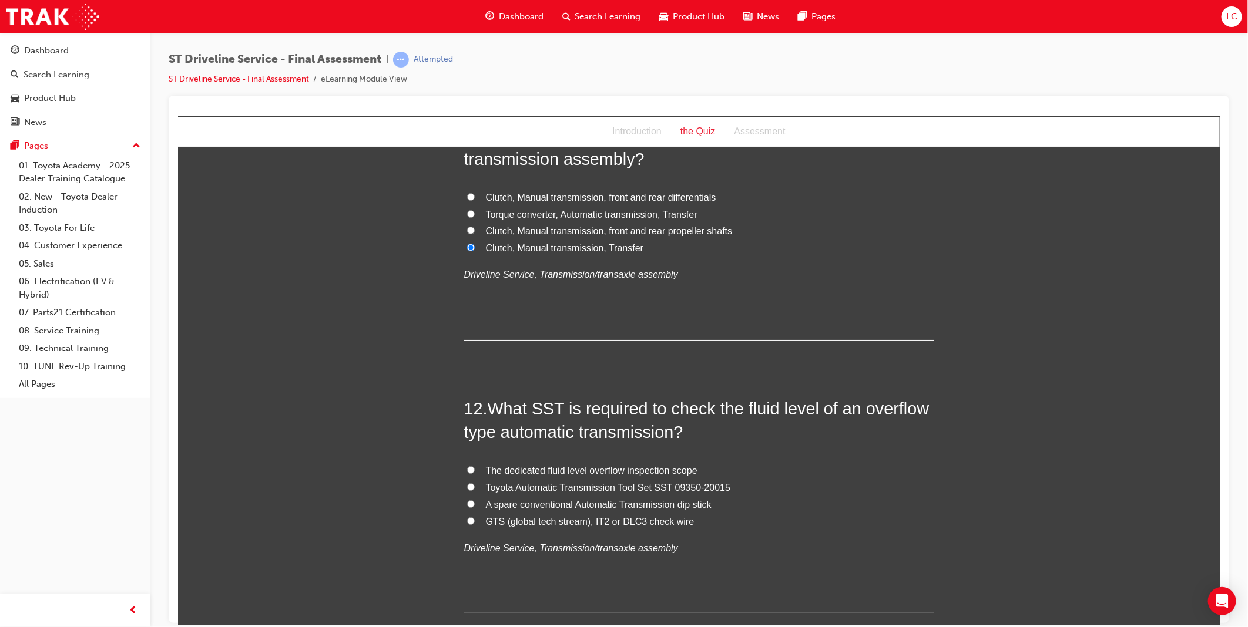
scroll to position [2807, 0]
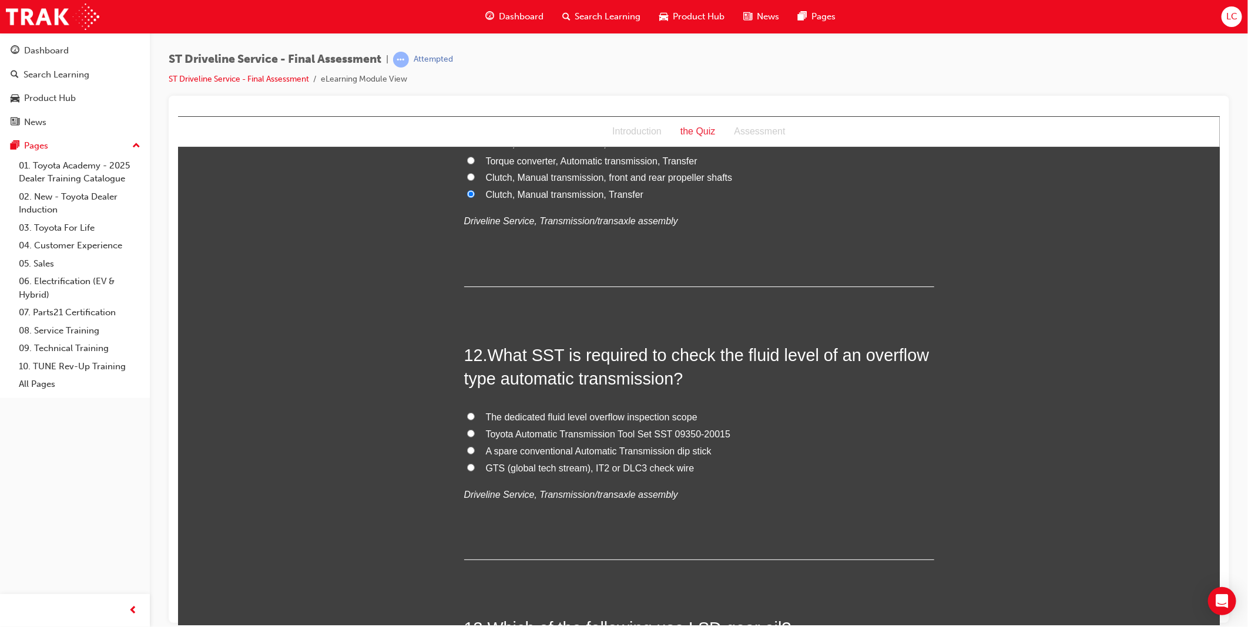
click at [625, 469] on span "GTS (global tech stream), IT2 or DLC3 check wire" at bounding box center [589, 468] width 209 height 10
click at [474, 469] on input "GTS (global tech stream), IT2 or DLC3 check wire" at bounding box center [470, 468] width 8 height 8
radio input "true"
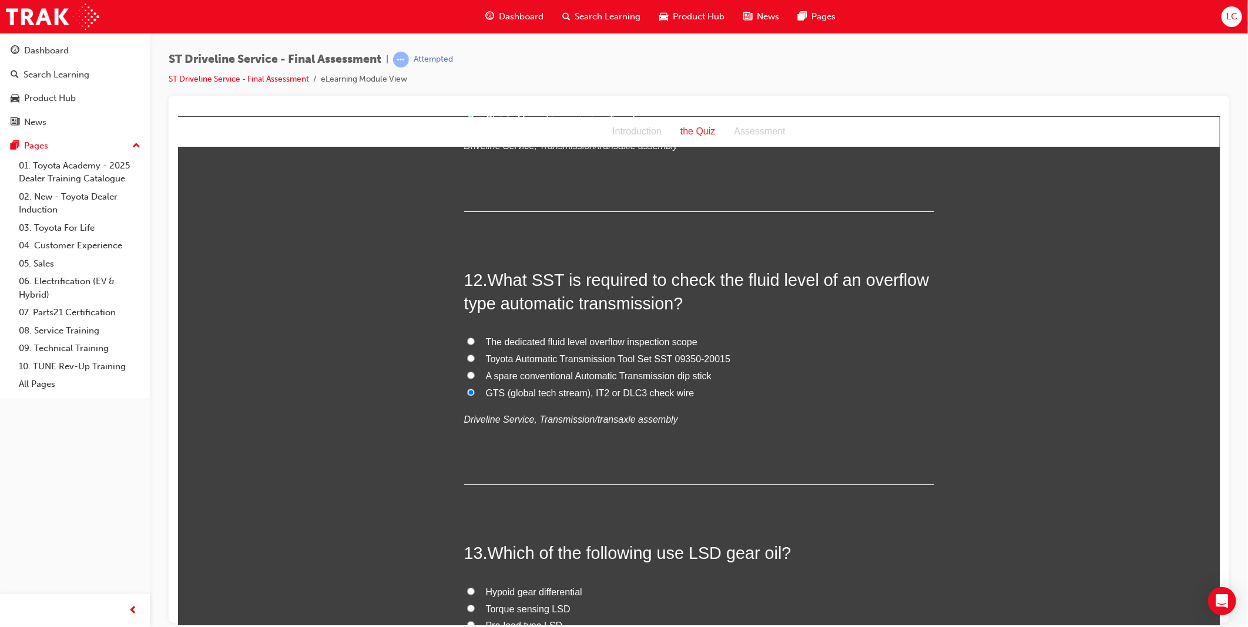
scroll to position [3068, 0]
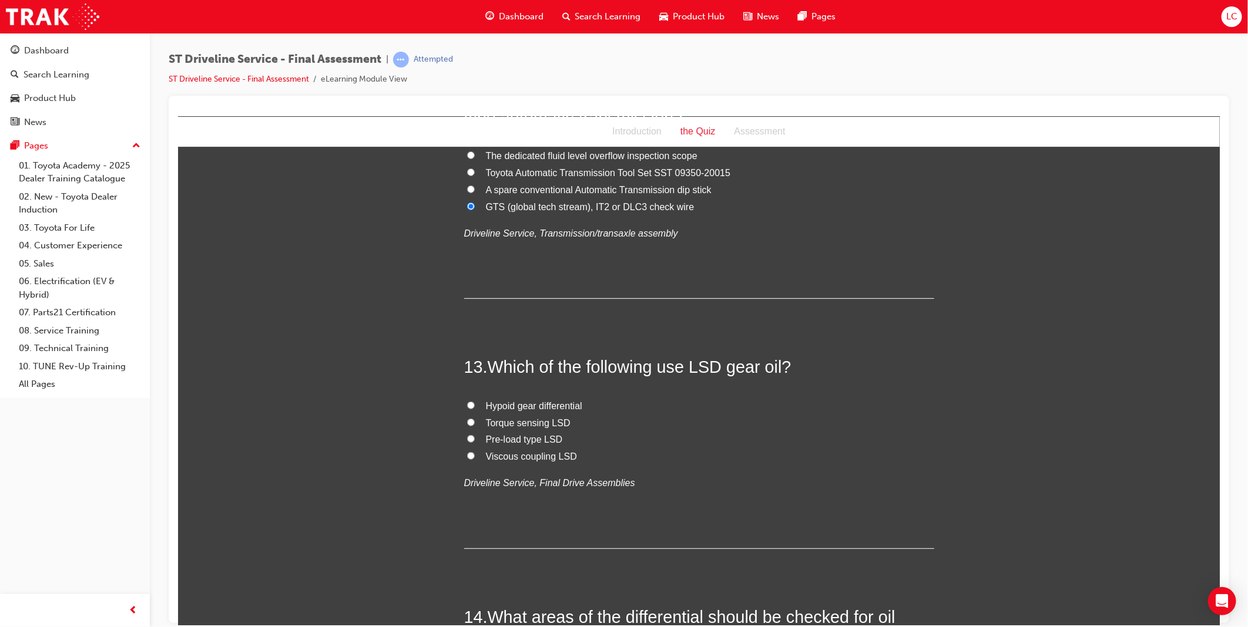
click at [558, 405] on span "Hypoid gear differential" at bounding box center [533, 406] width 96 height 10
click at [474, 405] on input "Hypoid gear differential" at bounding box center [470, 405] width 8 height 8
radio input "true"
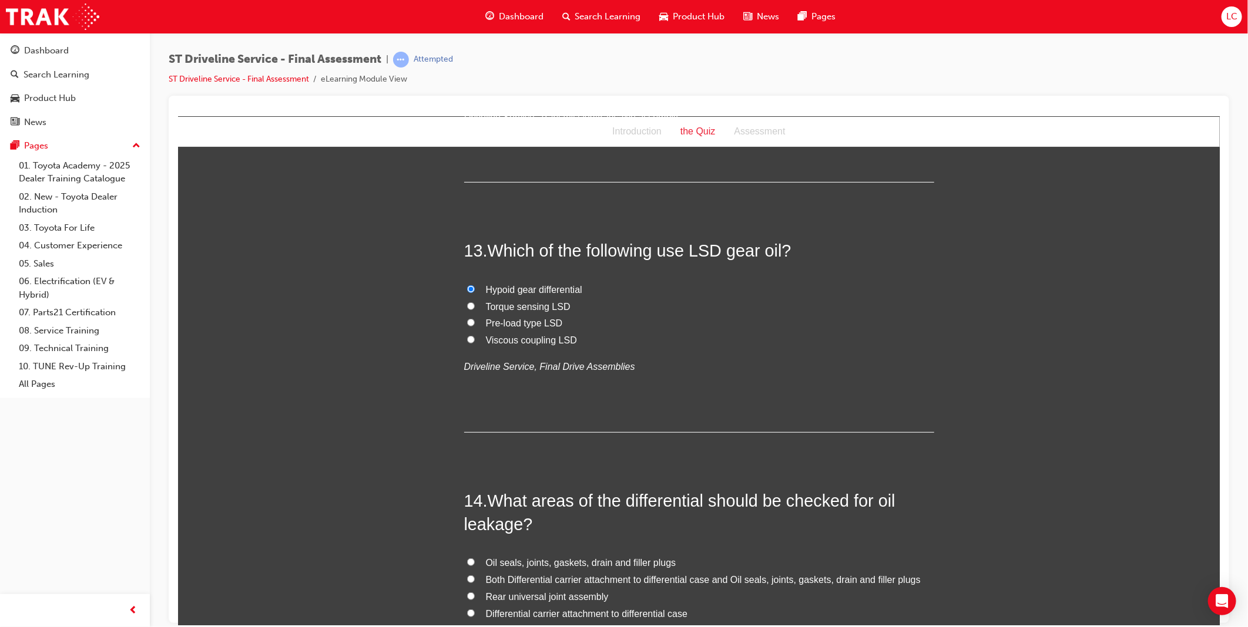
scroll to position [3329, 0]
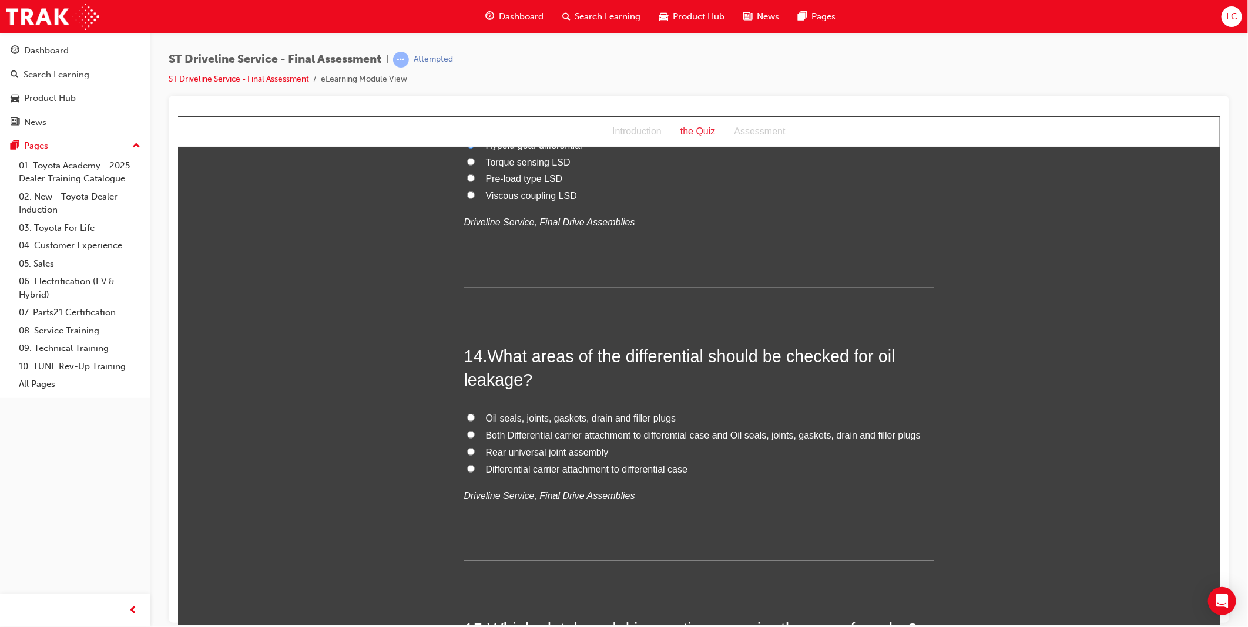
click at [544, 420] on span "Oil seals, joints, gaskets, drain and filler plugs" at bounding box center [580, 418] width 190 height 10
click at [474, 420] on input "Oil seals, joints, gaskets, drain and filler plugs" at bounding box center [470, 418] width 8 height 8
radio input "true"
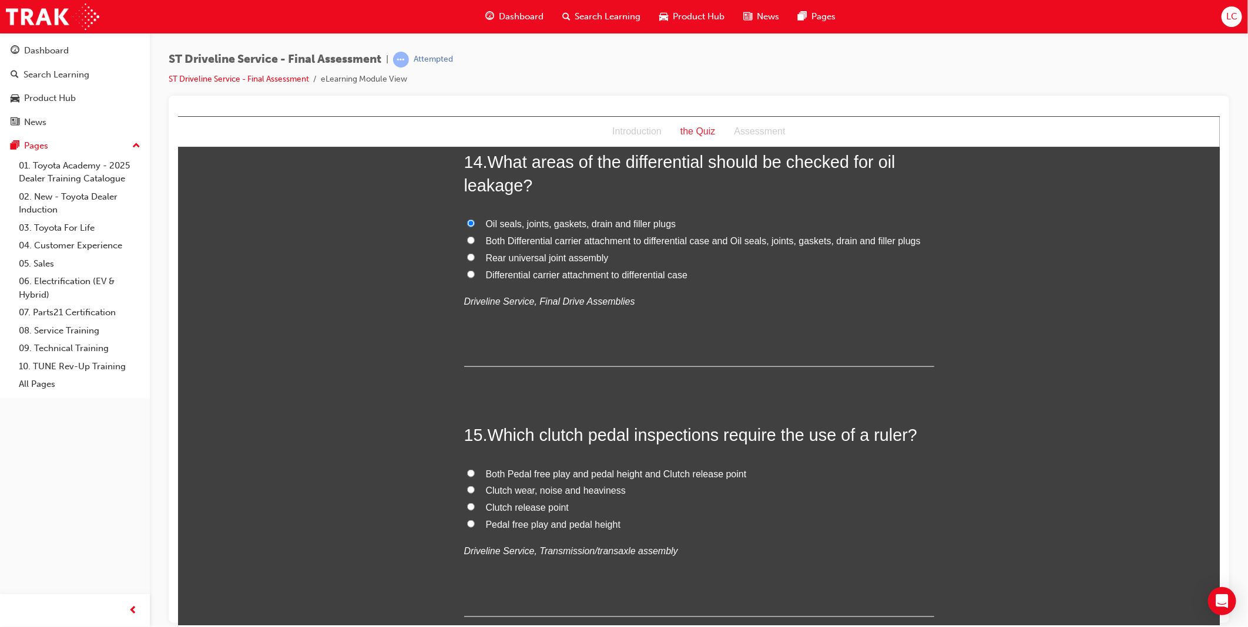
scroll to position [3525, 0]
click at [699, 471] on span "Both Pedal free play and pedal height and Clutch release point" at bounding box center [615, 472] width 261 height 10
click at [474, 471] on input "Both Pedal free play and pedal height and Clutch release point" at bounding box center [470, 472] width 8 height 8
radio input "true"
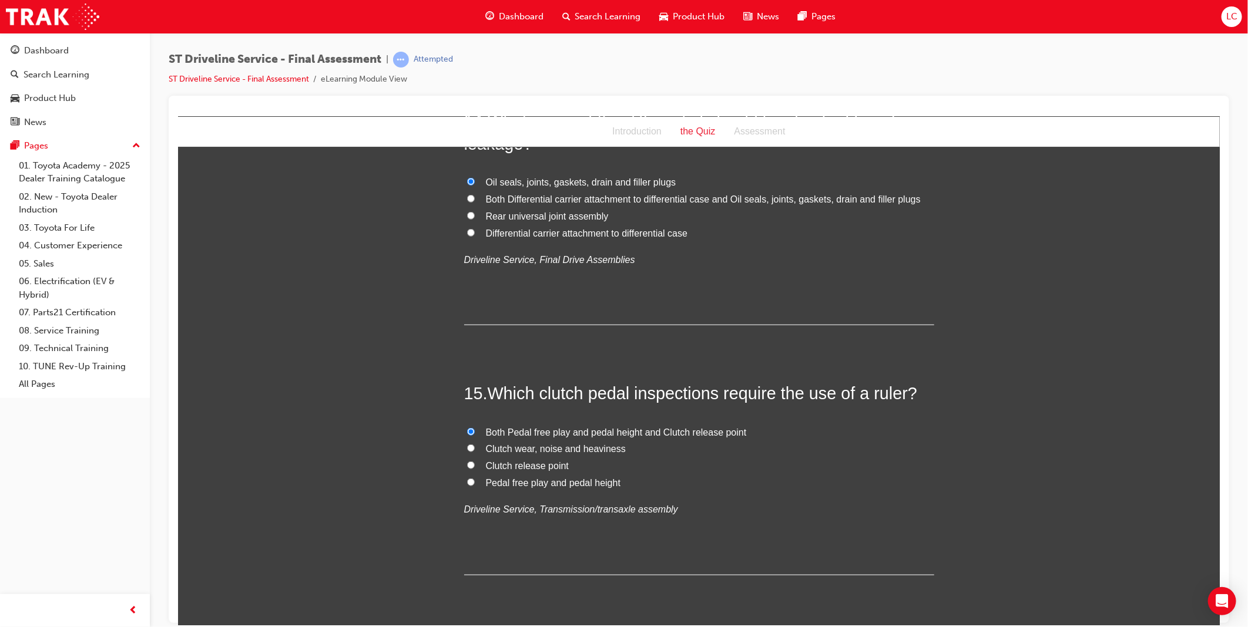
scroll to position [3604, 0]
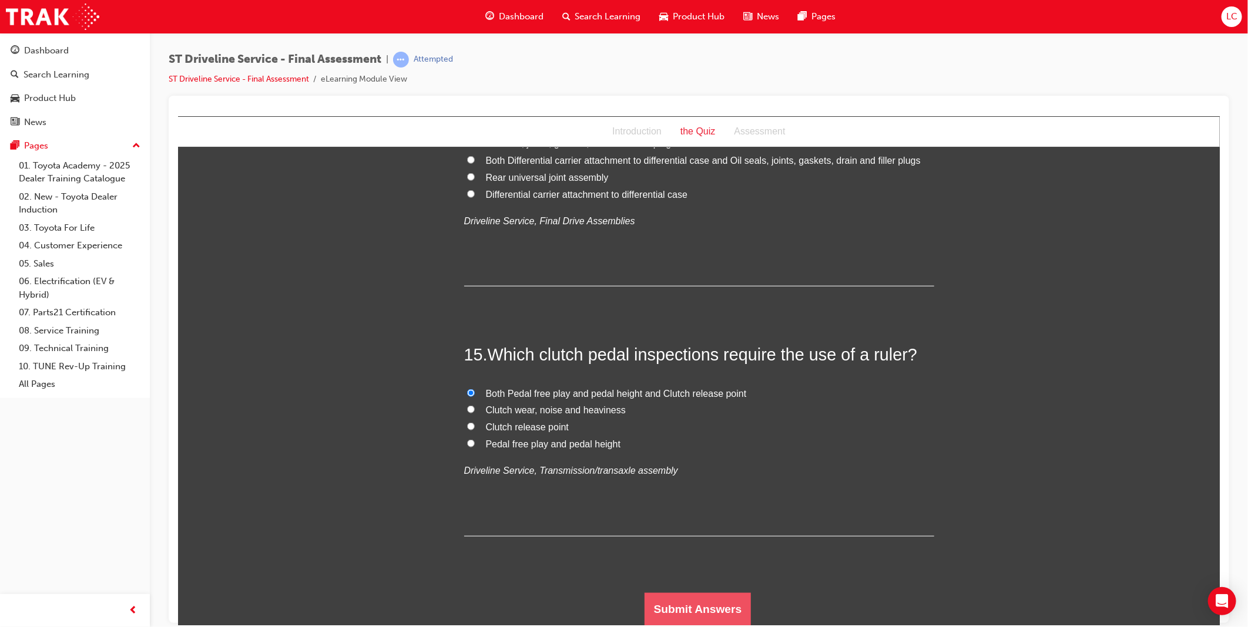
click at [687, 606] on button "Submit Answers" at bounding box center [697, 609] width 107 height 33
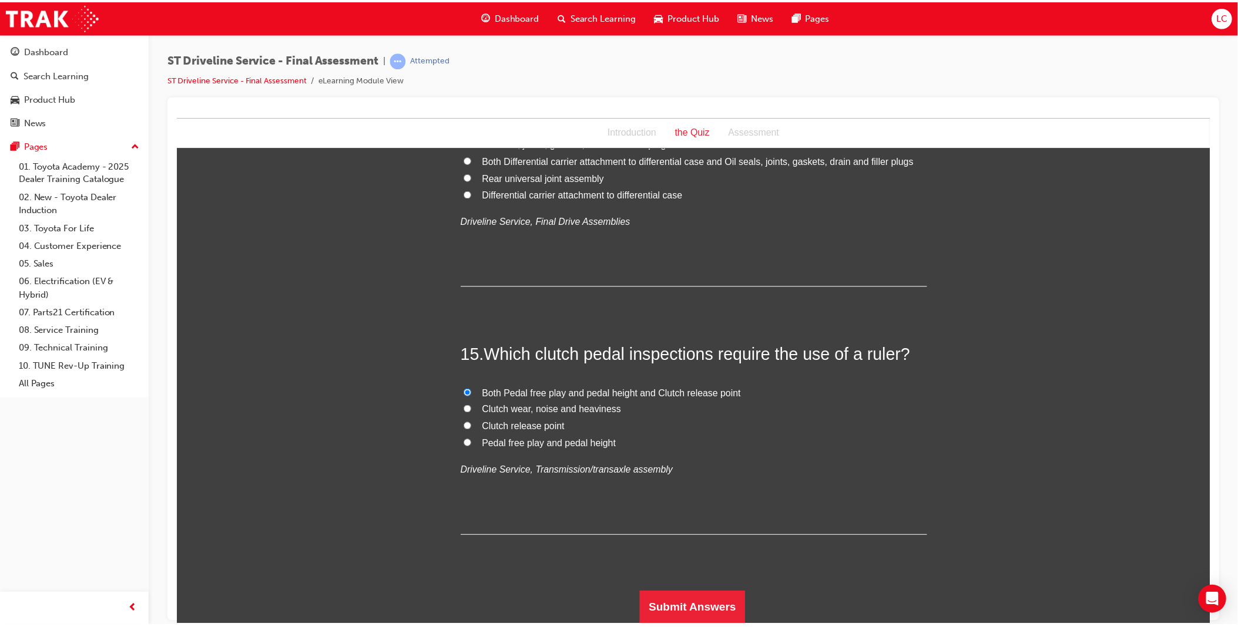
scroll to position [0, 0]
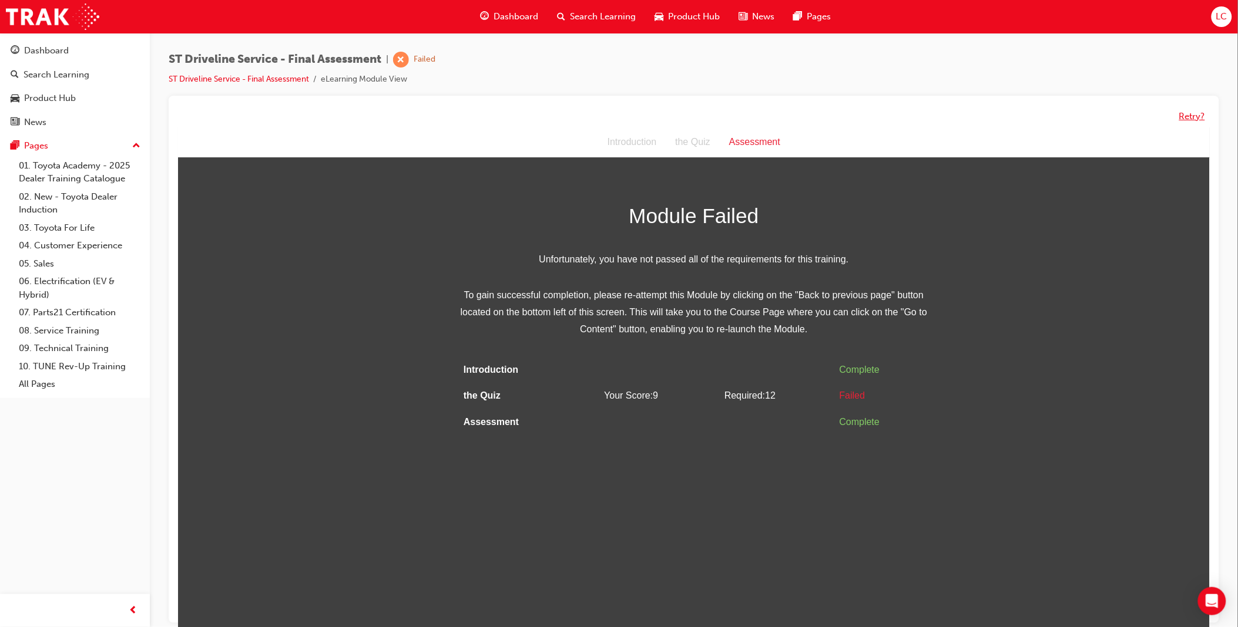
click at [1191, 116] on button "Retry?" at bounding box center [1192, 117] width 26 height 14
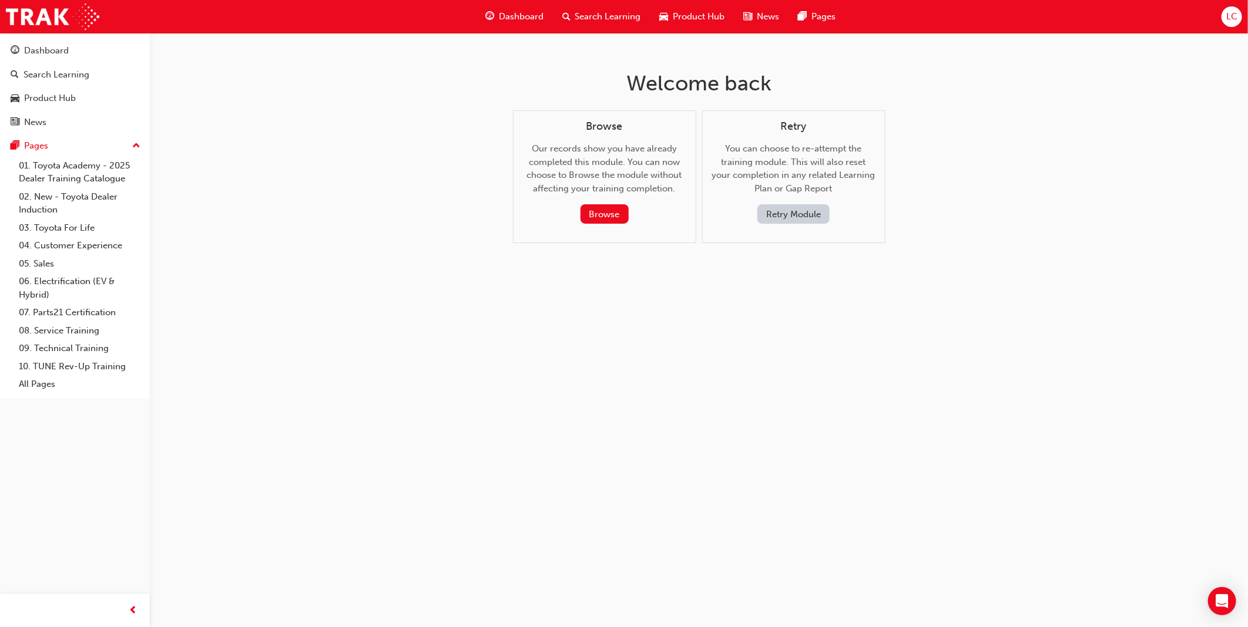
click at [794, 210] on button "Retry Module" at bounding box center [793, 213] width 72 height 19
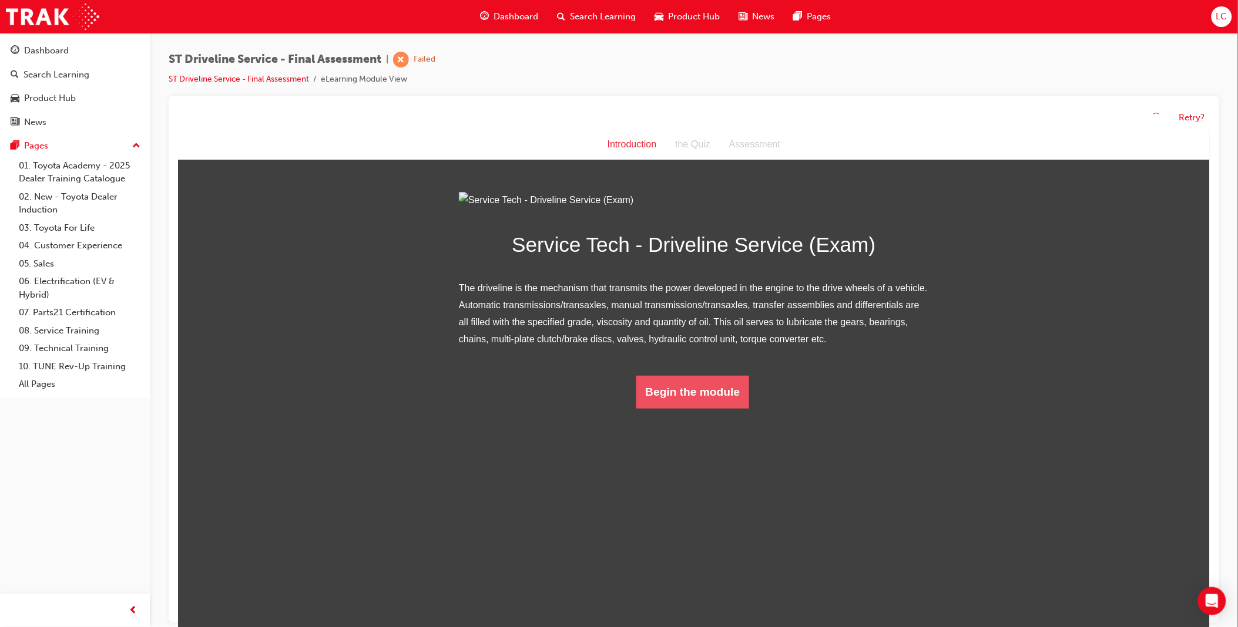
click at [729, 408] on button "Begin the module" at bounding box center [692, 391] width 113 height 33
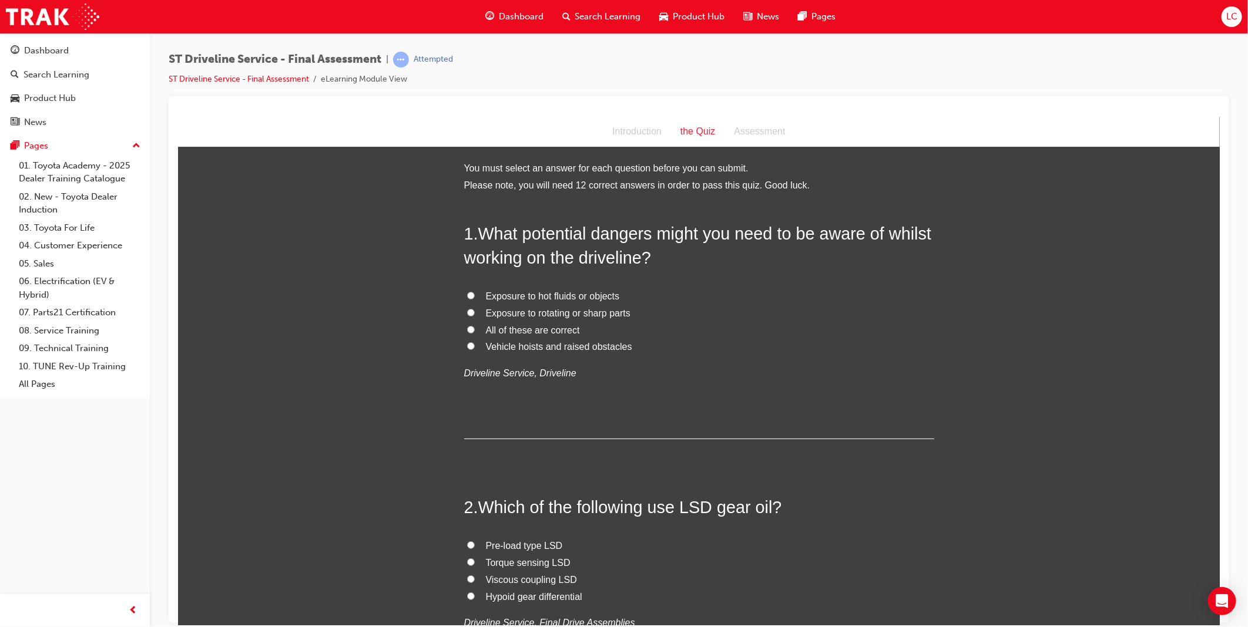
click at [542, 328] on span "All of these are correct" at bounding box center [532, 330] width 94 height 10
click at [474, 328] on input "All of these are correct" at bounding box center [470, 329] width 8 height 8
radio input "true"
click at [532, 593] on span "Hypoid gear differential" at bounding box center [533, 597] width 96 height 10
click at [474, 593] on input "Hypoid gear differential" at bounding box center [470, 596] width 8 height 8
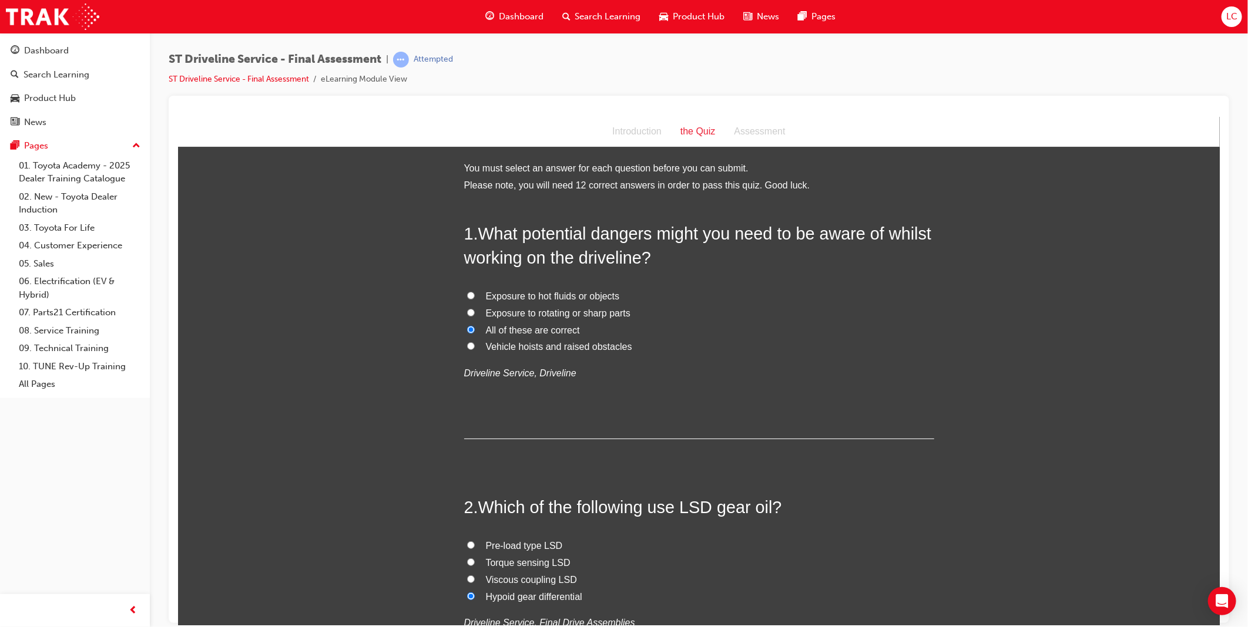
radio input "true"
click at [549, 350] on span "Vehicle hoists and raised obstacles" at bounding box center [558, 346] width 146 height 10
click at [474, 350] on input "Vehicle hoists and raised obstacles" at bounding box center [470, 346] width 8 height 8
radio input "true"
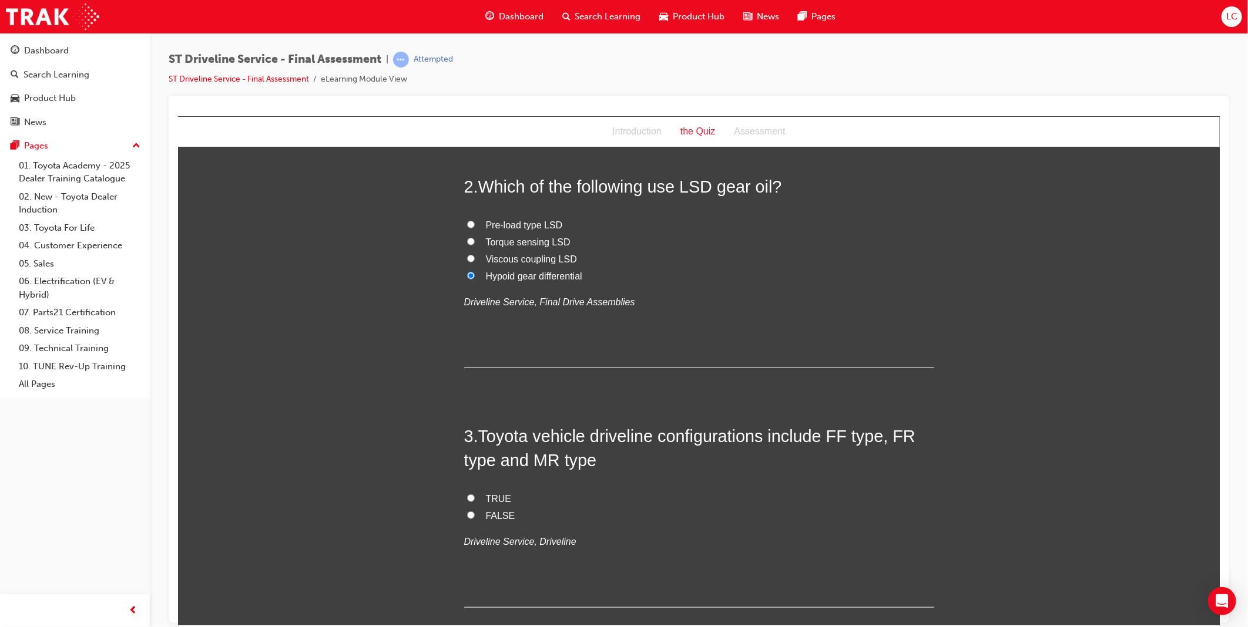
scroll to position [391, 0]
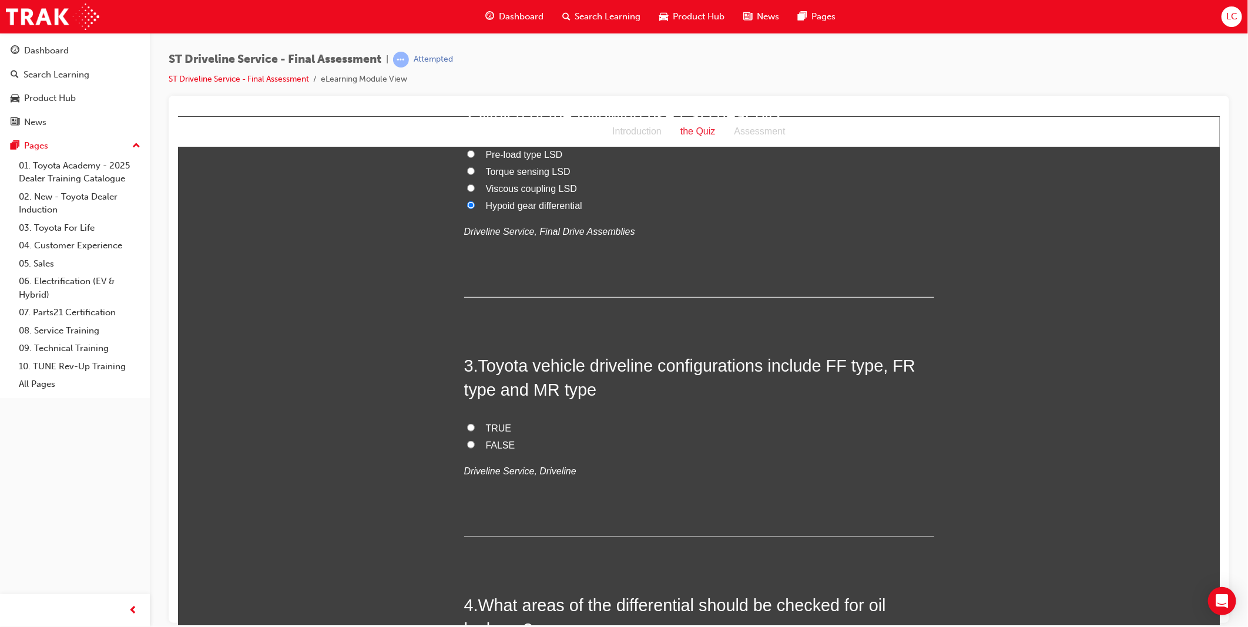
click at [485, 425] on span "TRUE" at bounding box center [498, 428] width 26 height 10
click at [474, 425] on input "TRUE" at bounding box center [470, 428] width 8 height 8
radio input "true"
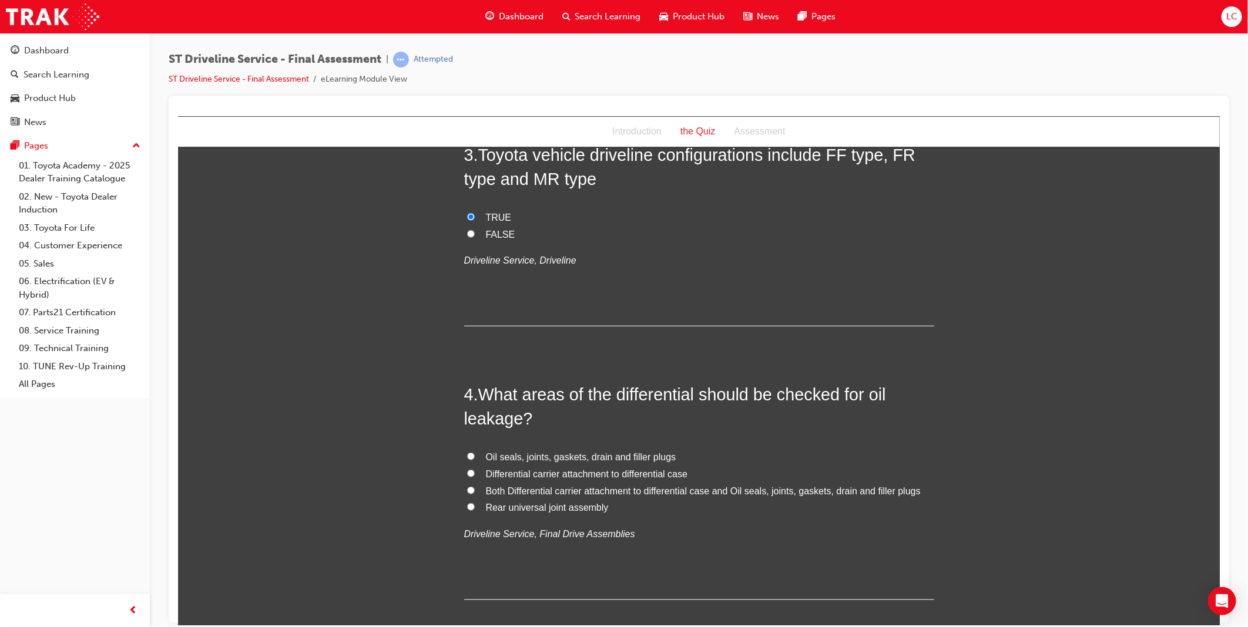
scroll to position [653, 0]
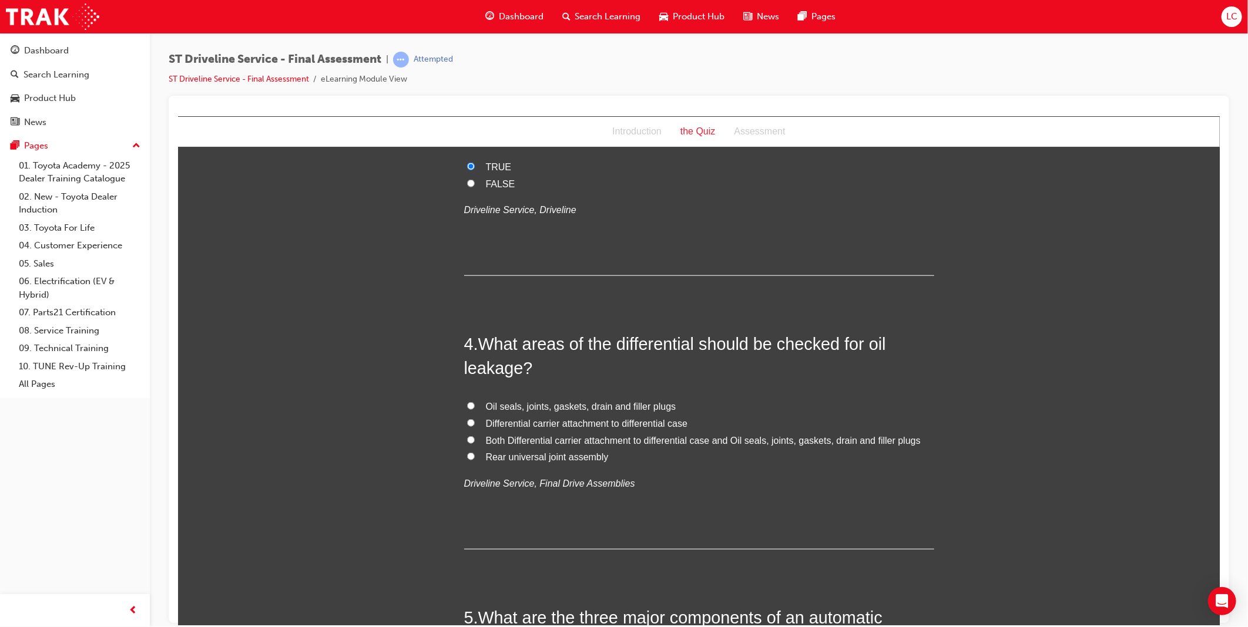
click at [577, 439] on span "Both Differential carrier attachment to differential case and Oil seals, joints…" at bounding box center [702, 440] width 435 height 10
click at [474, 439] on input "Both Differential carrier attachment to differential case and Oil seals, joints…" at bounding box center [470, 440] width 8 height 8
radio input "true"
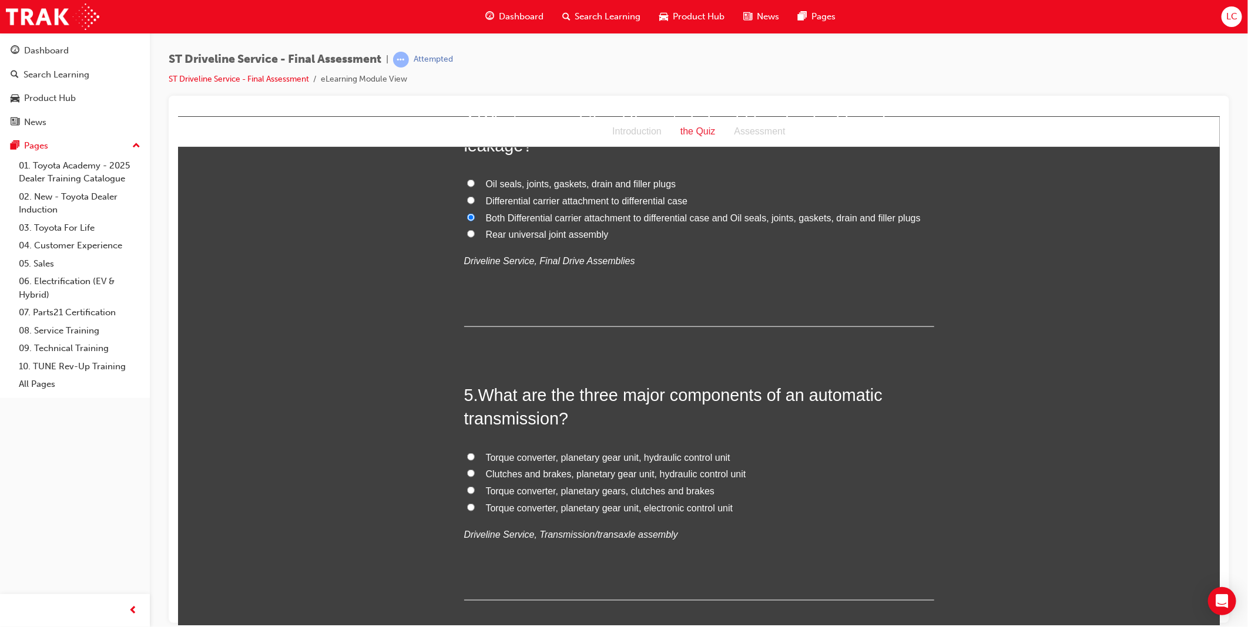
scroll to position [914, 0]
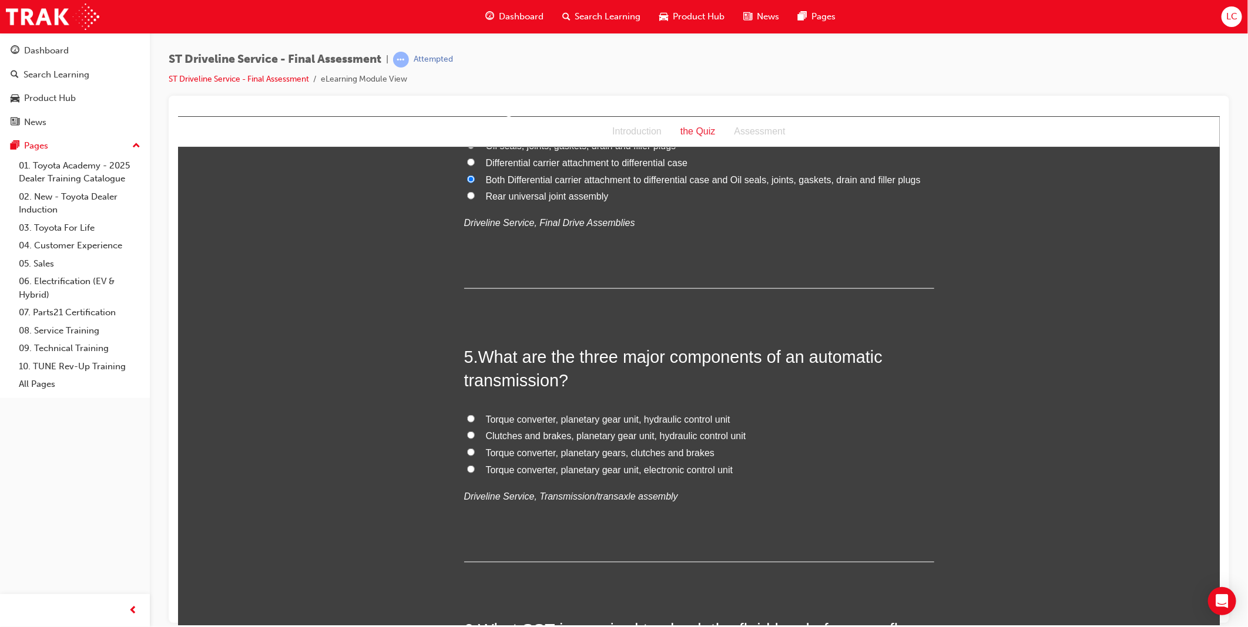
click at [684, 419] on span "Torque converter, planetary gear unit, hydraulic control unit" at bounding box center [607, 419] width 244 height 10
click at [474, 419] on input "Torque converter, planetary gear unit, hydraulic control unit" at bounding box center [470, 419] width 8 height 8
radio input "true"
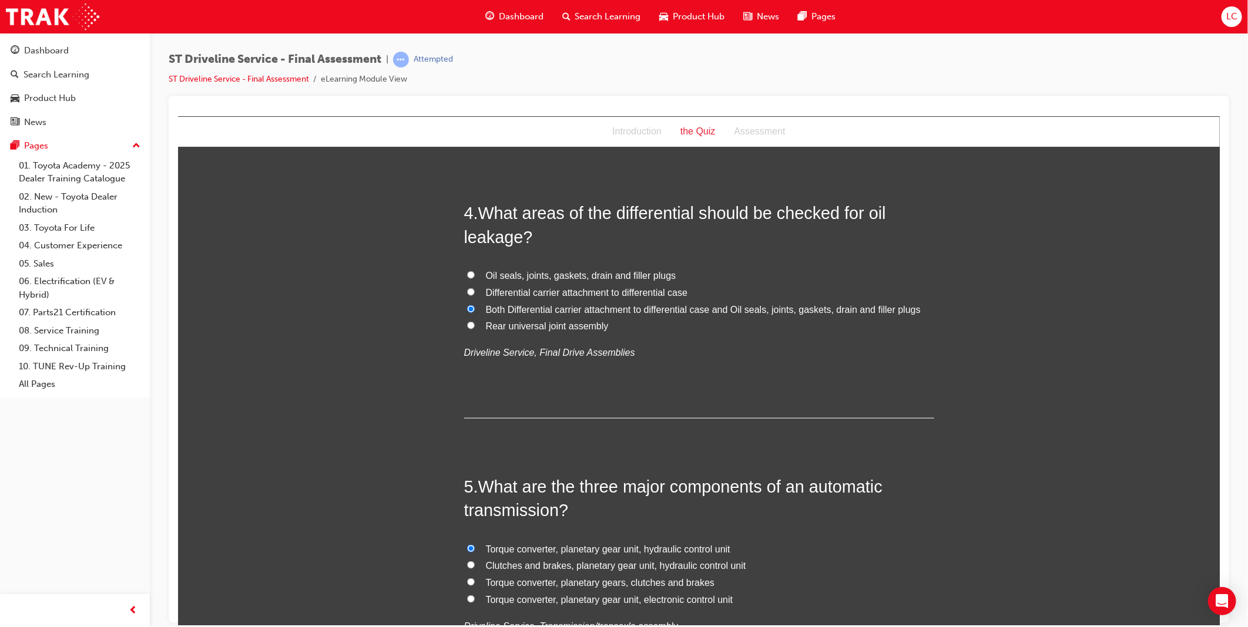
scroll to position [783, 0]
click at [615, 274] on span "Oil seals, joints, gaskets, drain and filler plugs" at bounding box center [580, 276] width 190 height 10
click at [474, 274] on input "Oil seals, joints, gaskets, drain and filler plugs" at bounding box center [470, 275] width 8 height 8
radio input "true"
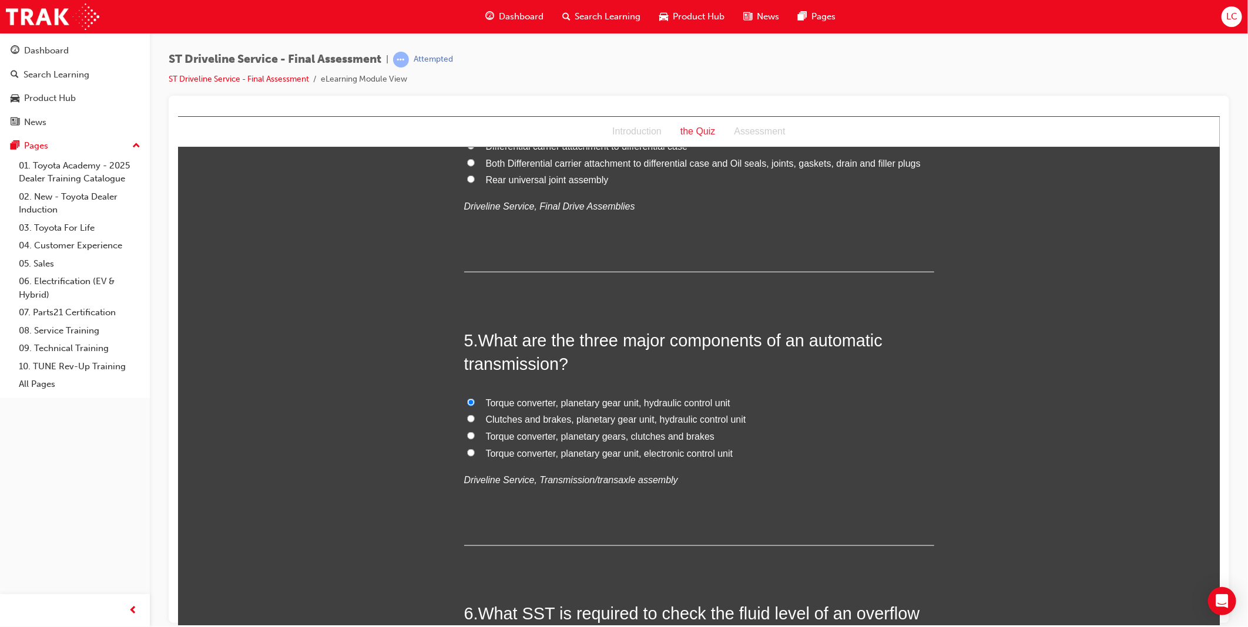
scroll to position [1175, 0]
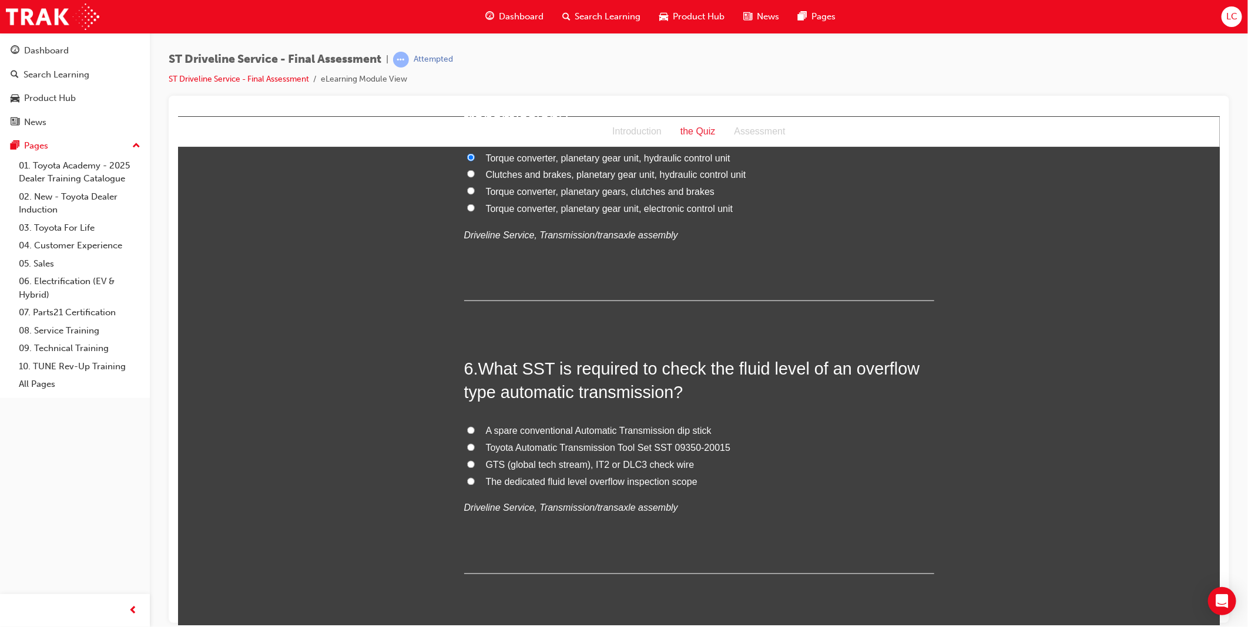
click at [594, 482] on span "The dedicated fluid level overflow inspection scope" at bounding box center [591, 482] width 212 height 10
click at [474, 482] on input "The dedicated fluid level overflow inspection scope" at bounding box center [470, 482] width 8 height 8
radio input "true"
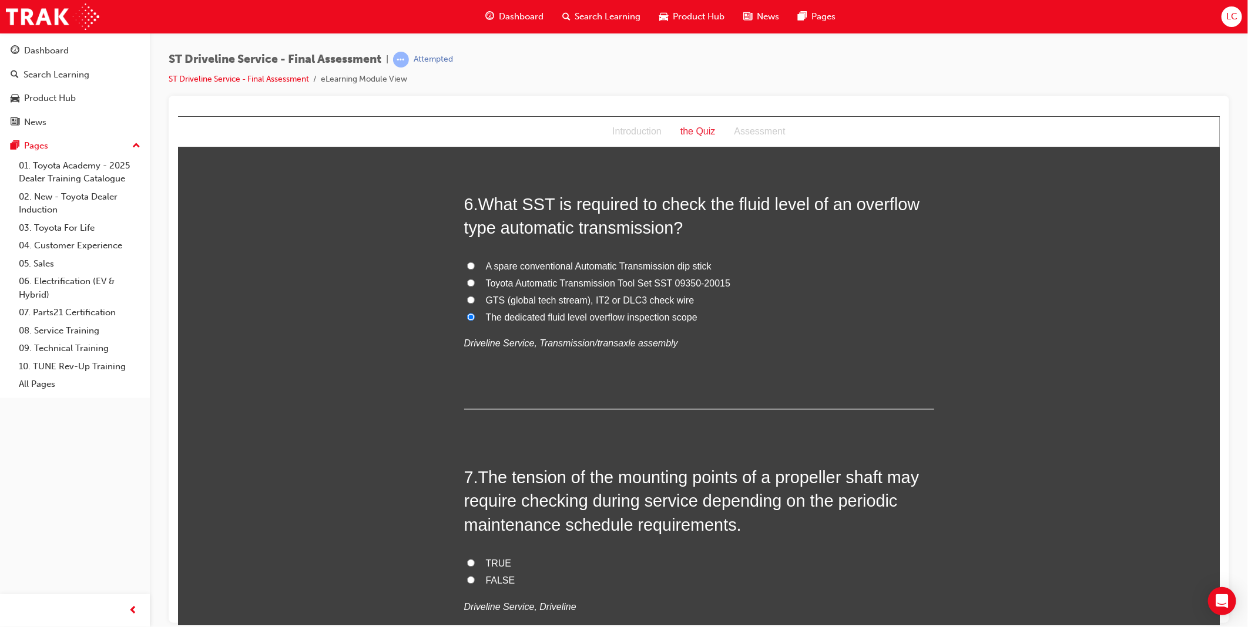
scroll to position [1566, 0]
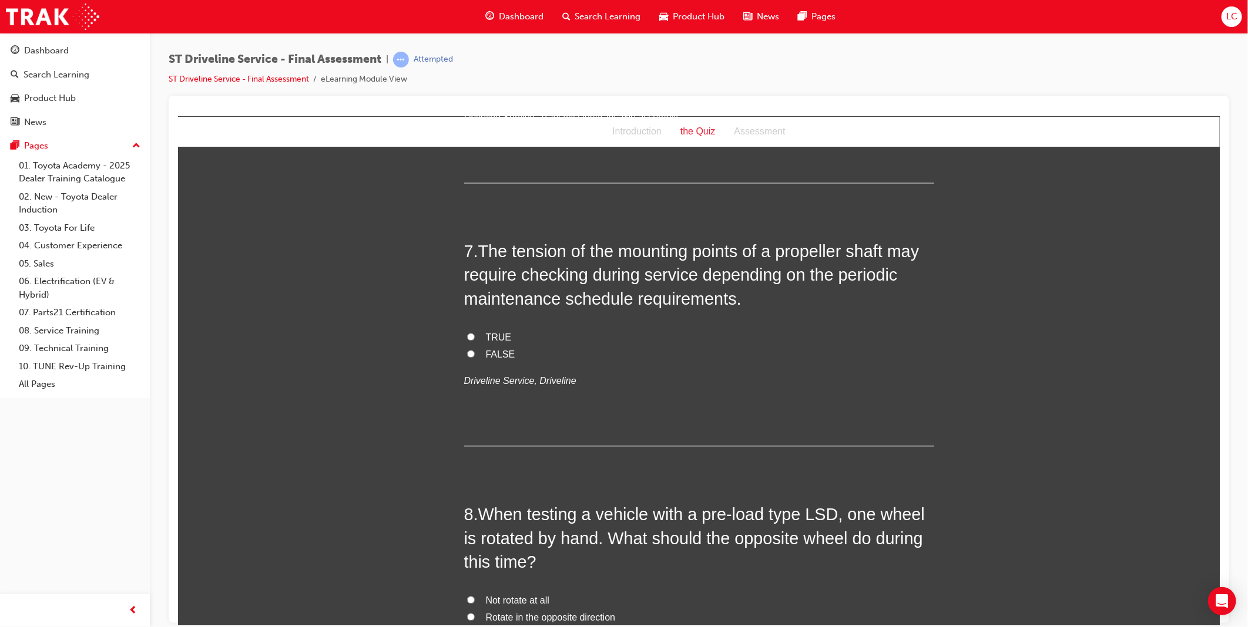
click at [488, 353] on span "FALSE" at bounding box center [499, 354] width 29 height 10
click at [474, 353] on input "FALSE" at bounding box center [470, 354] width 8 height 8
radio input "true"
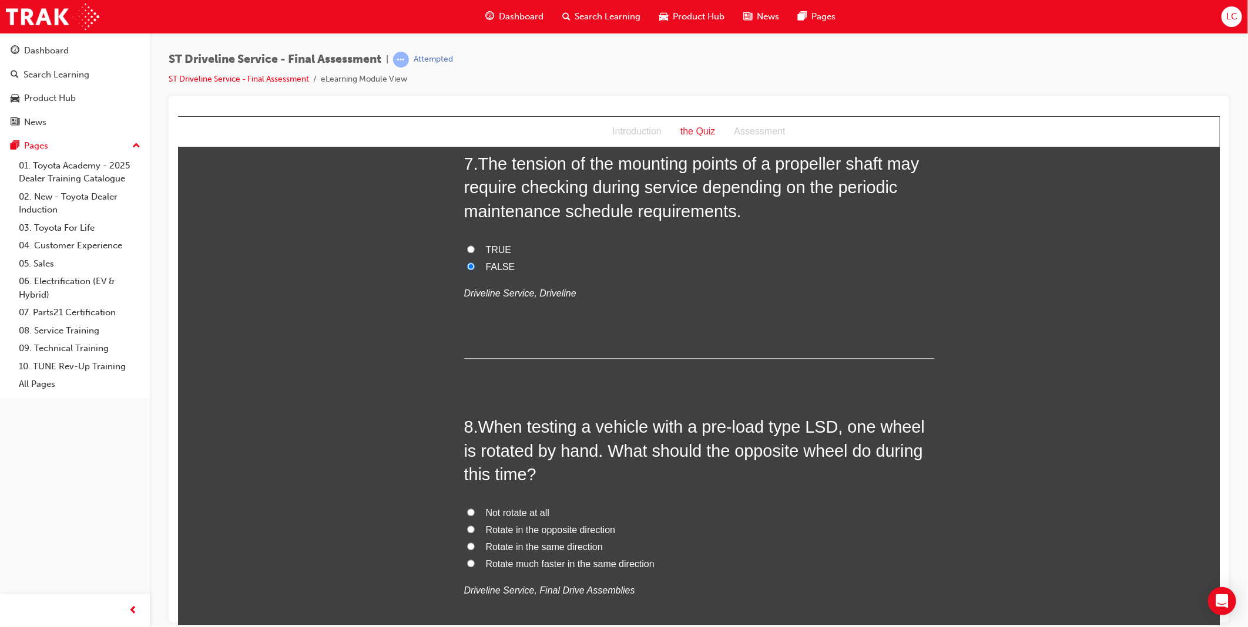
scroll to position [1763, 0]
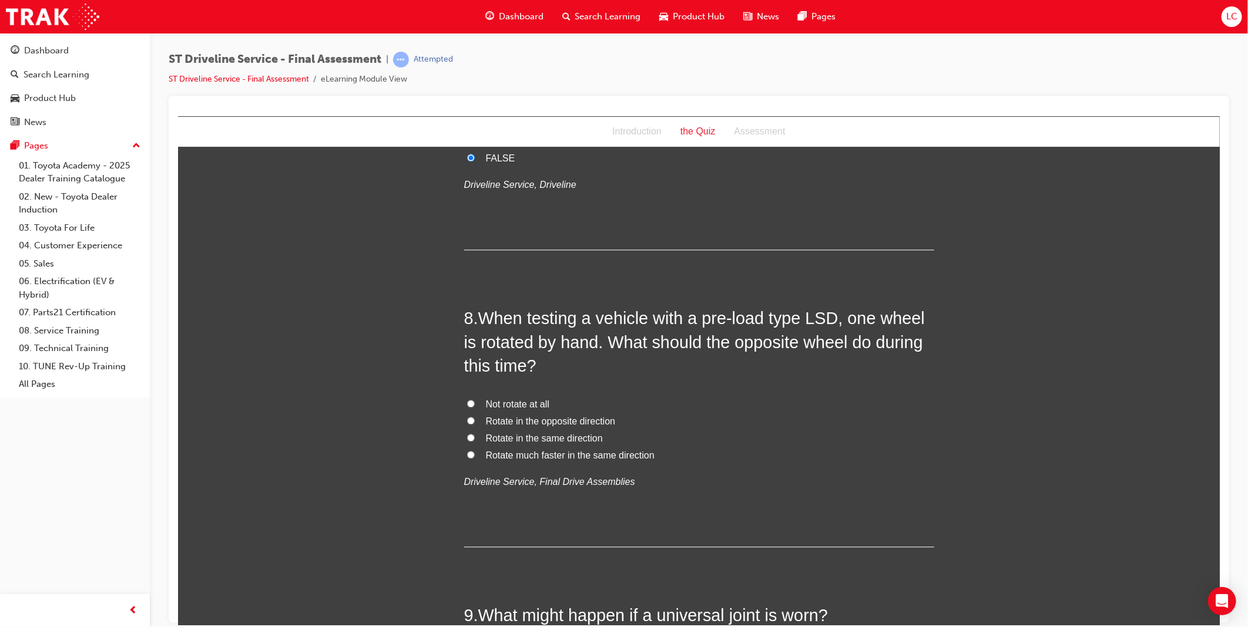
click at [558, 440] on span "Rotate in the same direction" at bounding box center [543, 438] width 117 height 10
click at [474, 440] on input "Rotate in the same direction" at bounding box center [470, 438] width 8 height 8
radio input "true"
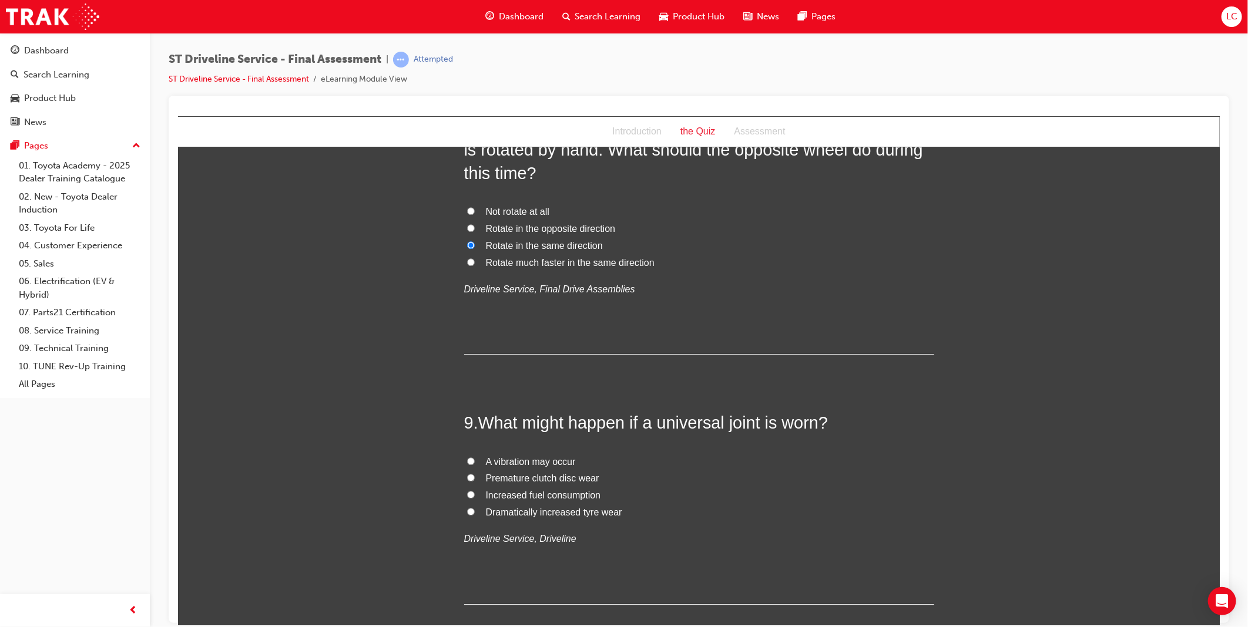
scroll to position [1958, 0]
click at [523, 458] on span "A vibration may occur" at bounding box center [530, 459] width 90 height 10
click at [474, 458] on input "A vibration may occur" at bounding box center [470, 458] width 8 height 8
radio input "true"
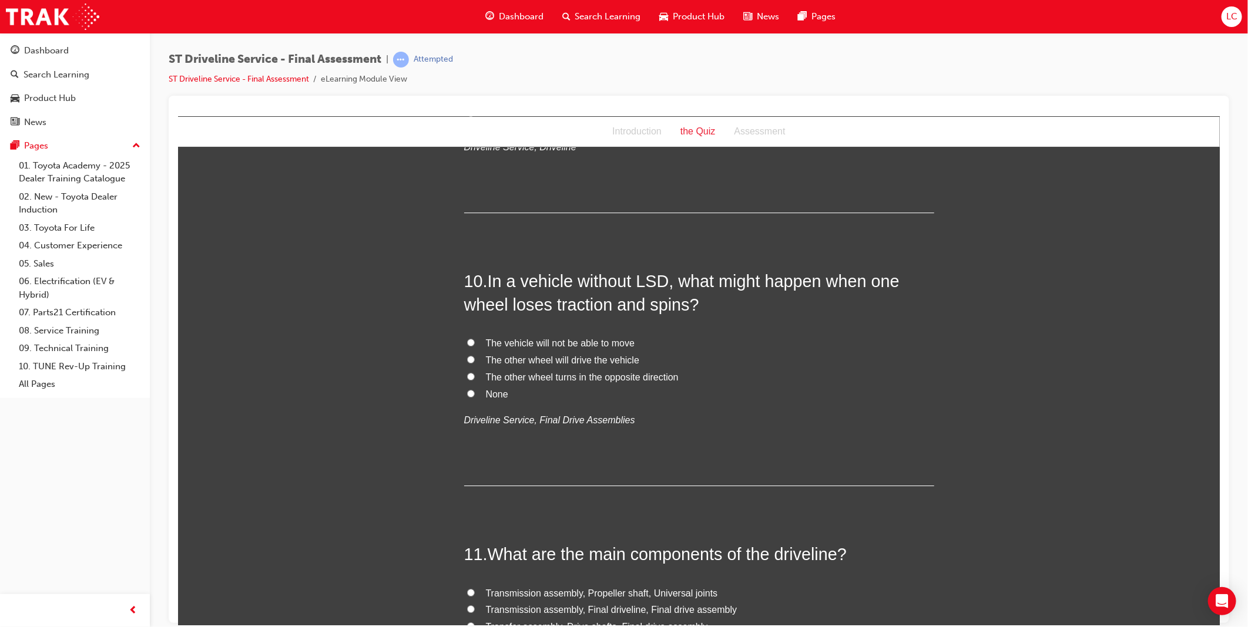
scroll to position [2350, 0]
click at [576, 359] on span "The other wheel will drive the vehicle" at bounding box center [561, 357] width 153 height 10
click at [474, 359] on input "The other wheel will drive the vehicle" at bounding box center [470, 357] width 8 height 8
radio input "true"
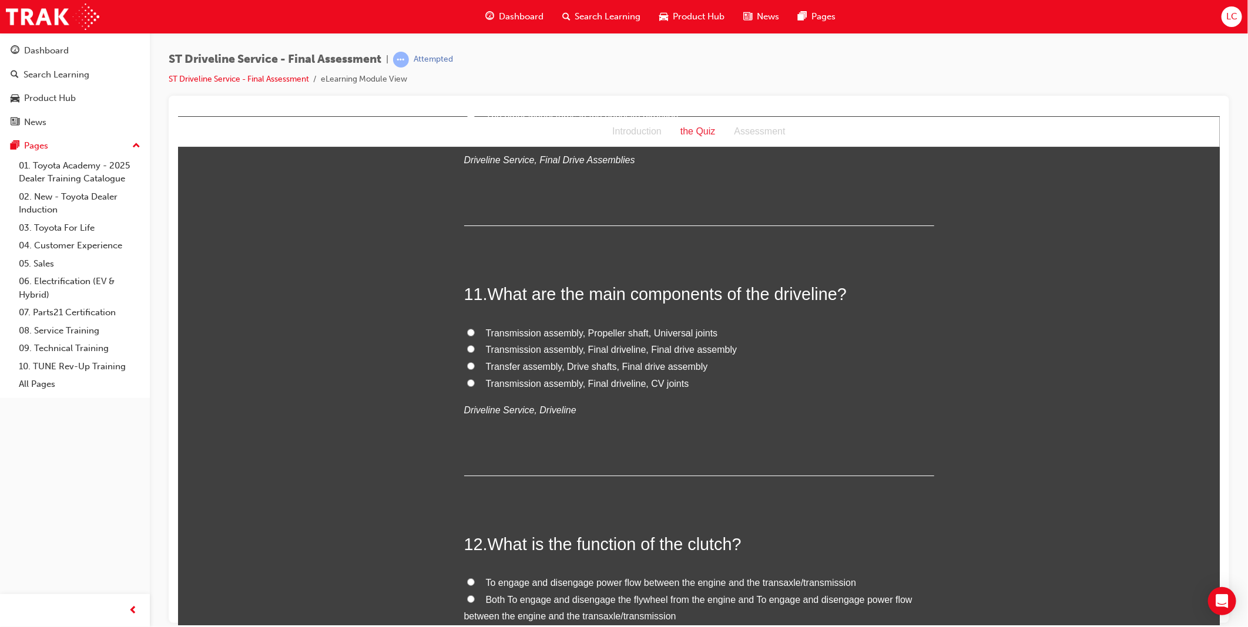
scroll to position [2611, 0]
click at [570, 346] on span "Transmission assembly, Final driveline, Final drive assembly" at bounding box center [610, 346] width 251 height 10
click at [474, 346] on input "Transmission assembly, Final driveline, Final drive assembly" at bounding box center [470, 345] width 8 height 8
radio input "true"
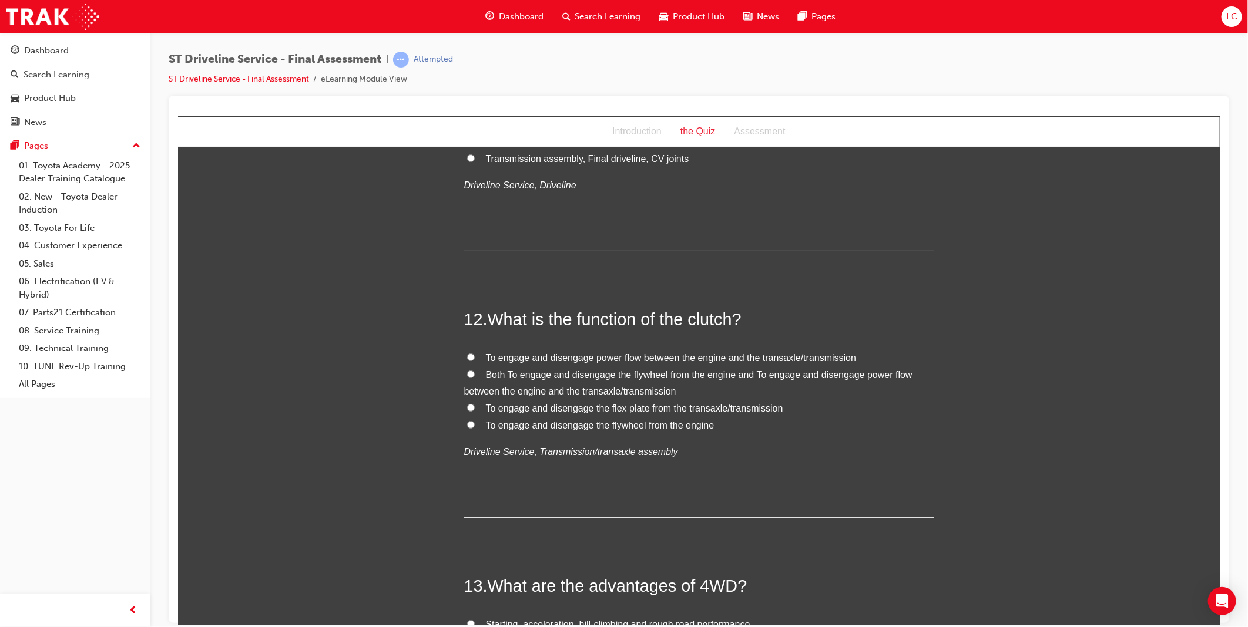
scroll to position [2872, 0]
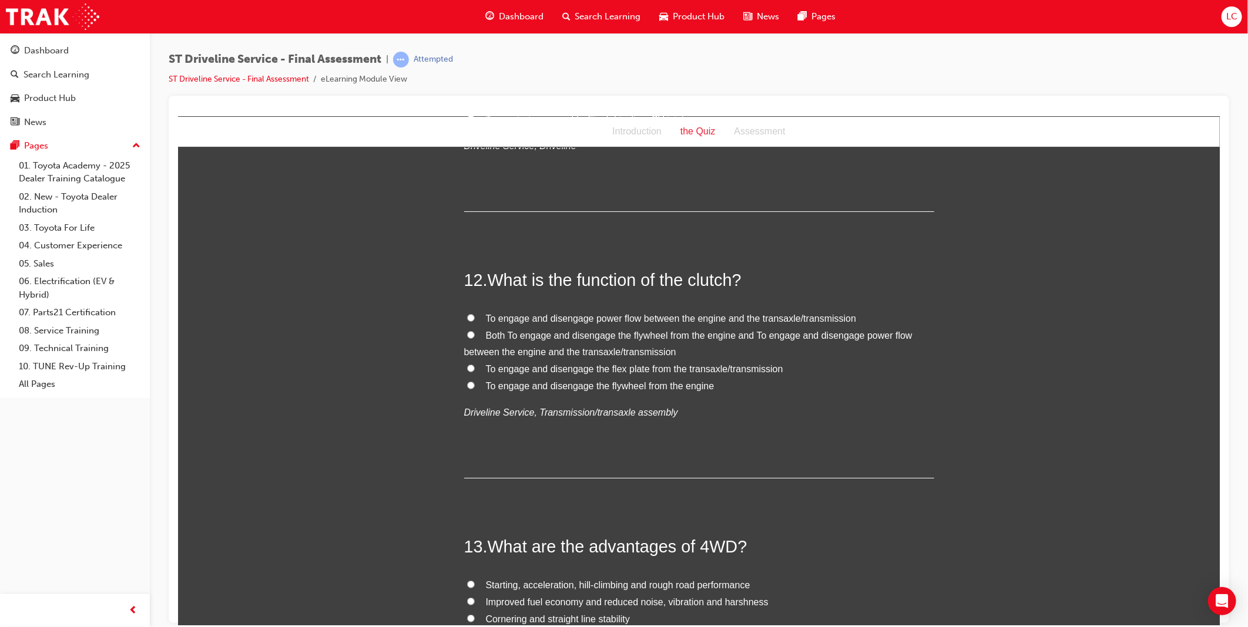
click at [555, 335] on span "Both To engage and disengage the flywheel from the engine and To engage and dis…" at bounding box center [688, 343] width 448 height 27
click at [474, 335] on input "Both To engage and disengage the flywheel from the engine and To engage and dis…" at bounding box center [470, 335] width 8 height 8
radio input "true"
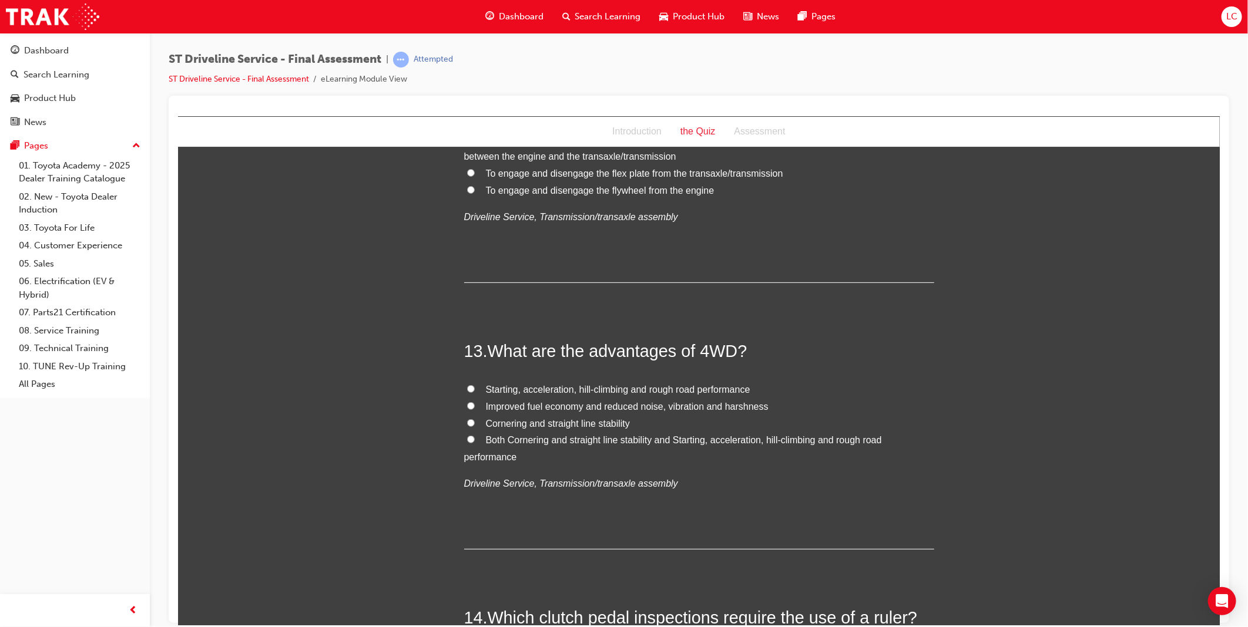
scroll to position [3068, 0]
click at [811, 440] on span "Both Cornering and straight line stability and Starting, acceleration, hill-cli…" at bounding box center [673, 447] width 418 height 27
click at [474, 440] on input "Both Cornering and straight line stability and Starting, acceleration, hill-cli…" at bounding box center [470, 439] width 8 height 8
radio input "true"
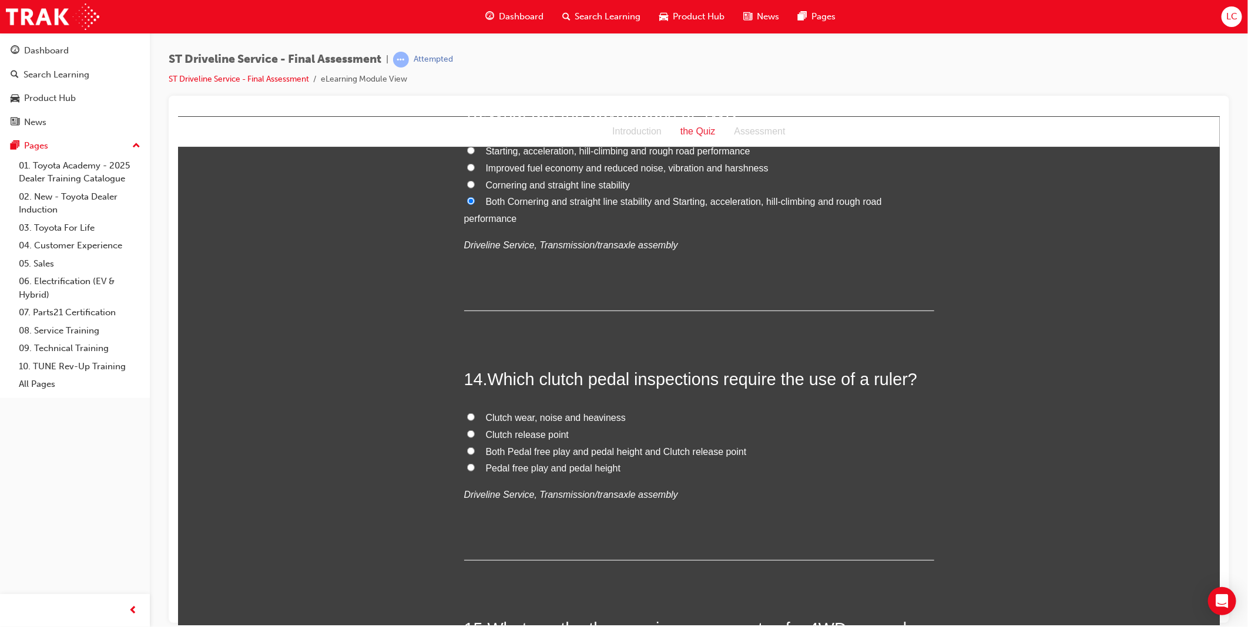
scroll to position [3329, 0]
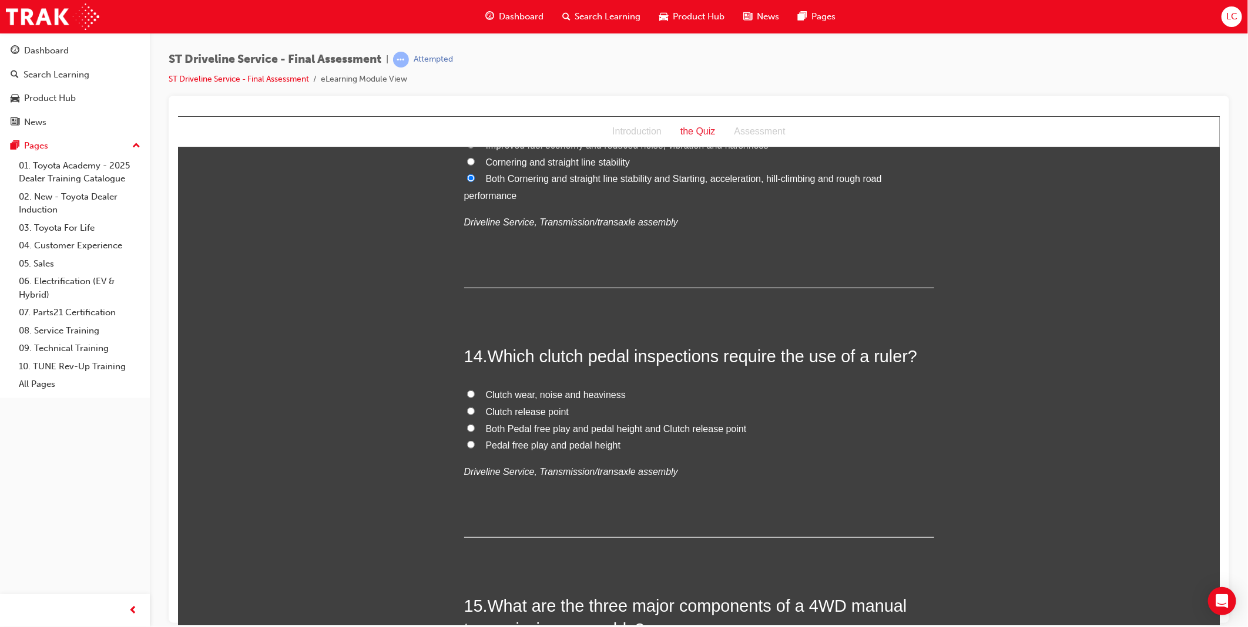
click at [668, 427] on span "Both Pedal free play and pedal height and Clutch release point" at bounding box center [615, 429] width 261 height 10
click at [474, 427] on input "Both Pedal free play and pedal height and Clutch release point" at bounding box center [470, 428] width 8 height 8
radio input "true"
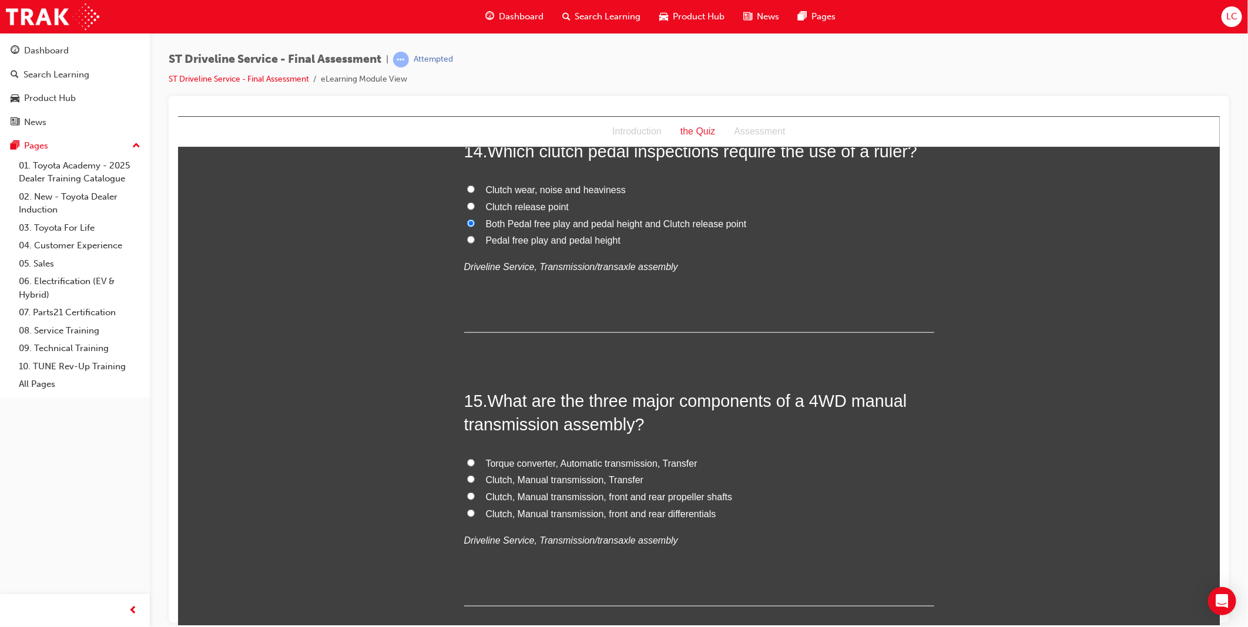
scroll to position [3590, 0]
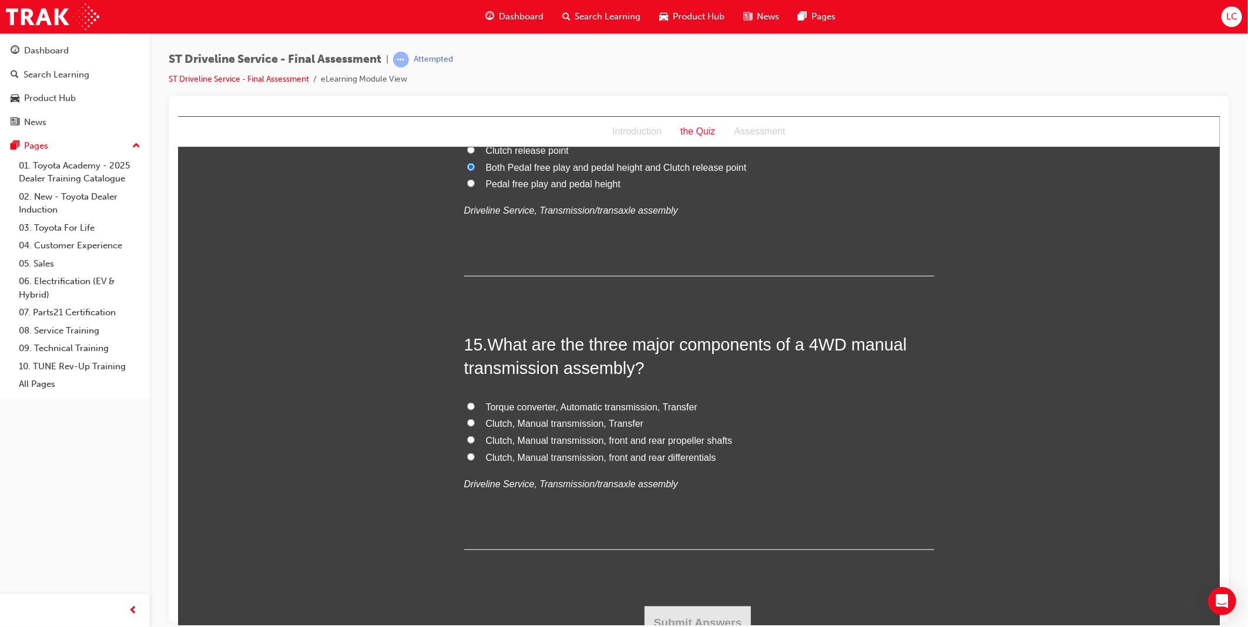
click at [560, 423] on span "Clutch, Manual transmission, Transfer" at bounding box center [564, 423] width 158 height 10
click at [474, 423] on input "Clutch, Manual transmission, Transfer" at bounding box center [470, 423] width 8 height 8
radio input "true"
click at [697, 610] on button "Submit Answers" at bounding box center [697, 622] width 107 height 33
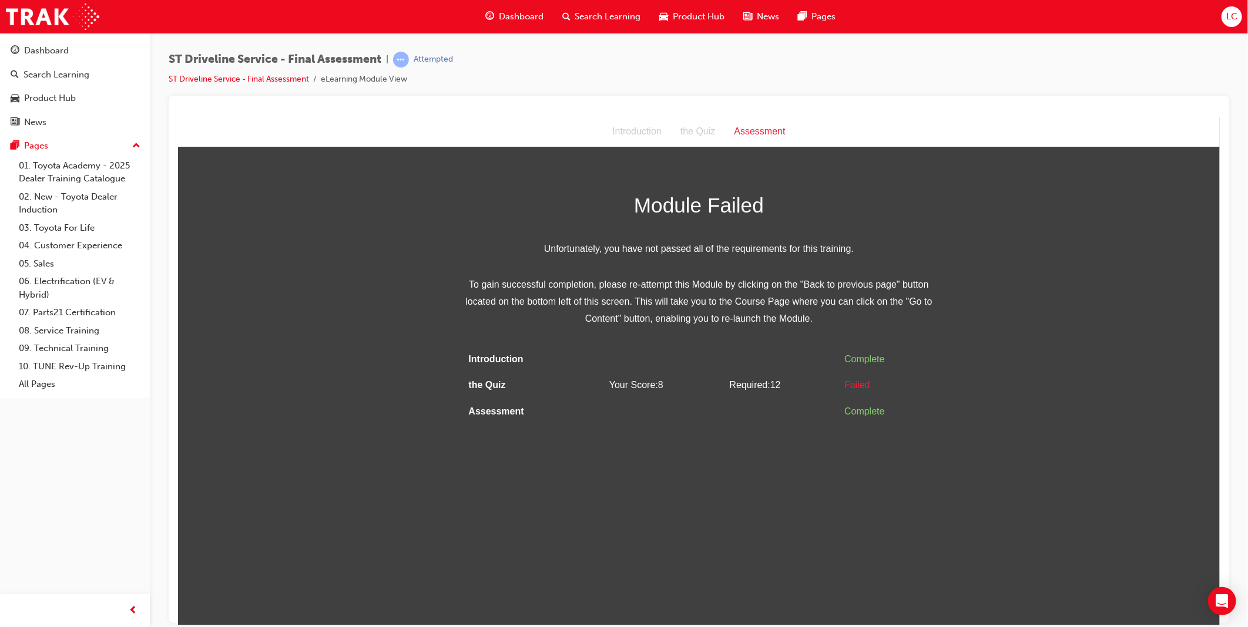
scroll to position [0, 0]
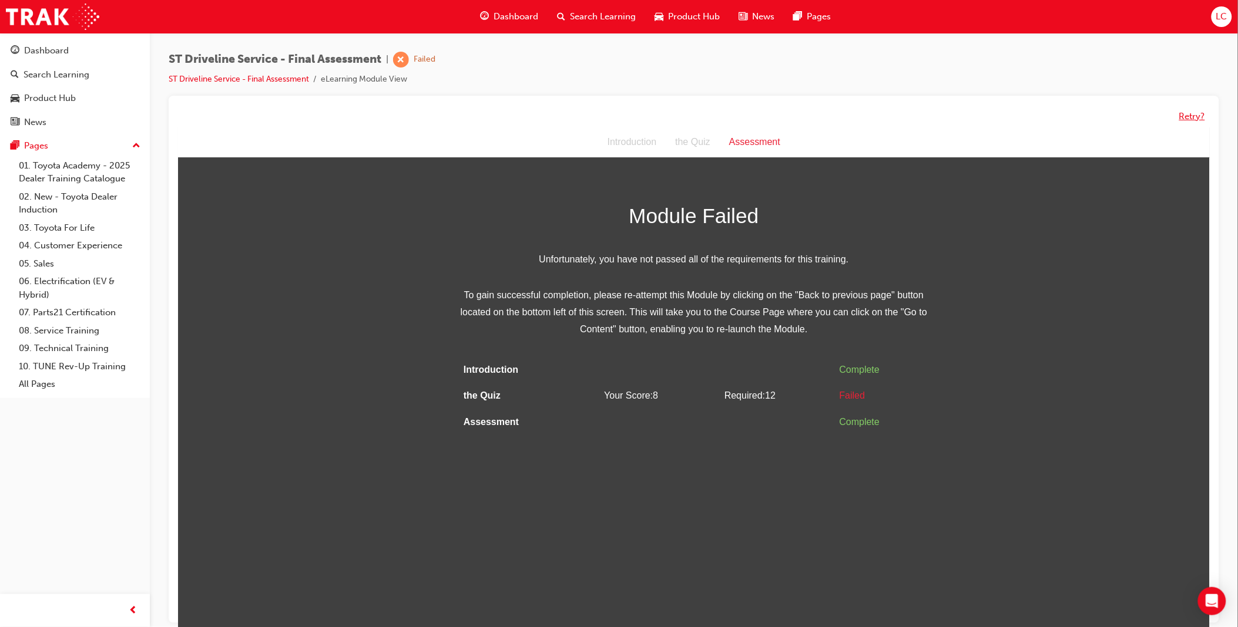
click at [1182, 116] on button "Retry?" at bounding box center [1192, 117] width 26 height 14
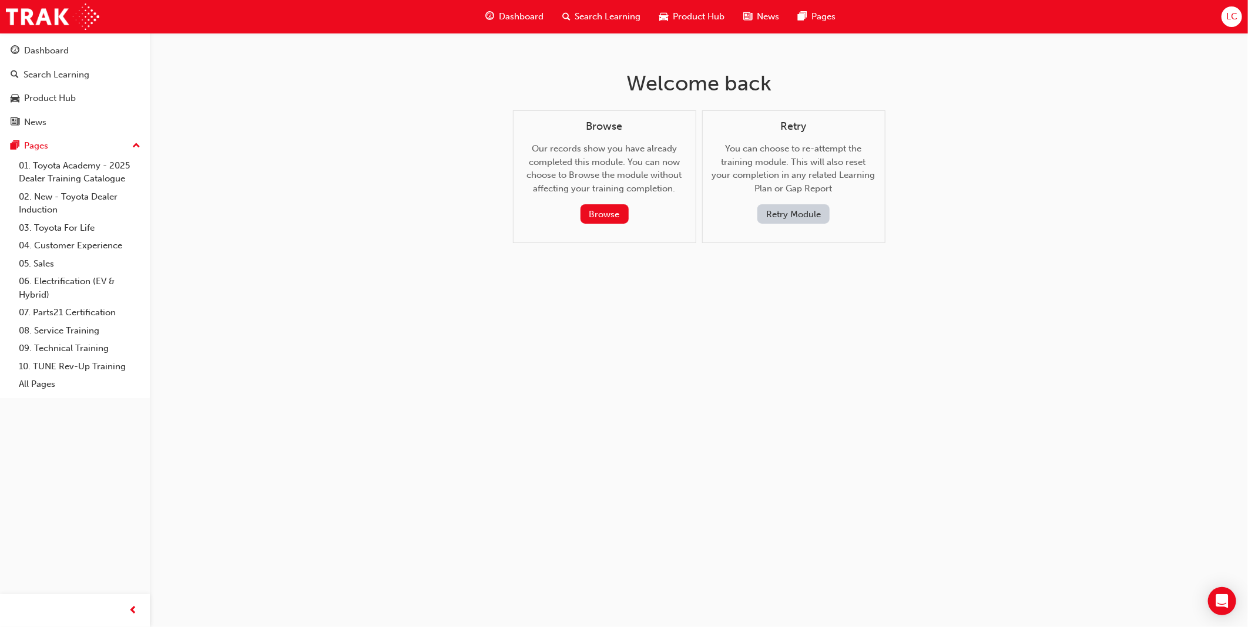
click at [785, 217] on button "Retry Module" at bounding box center [793, 213] width 72 height 19
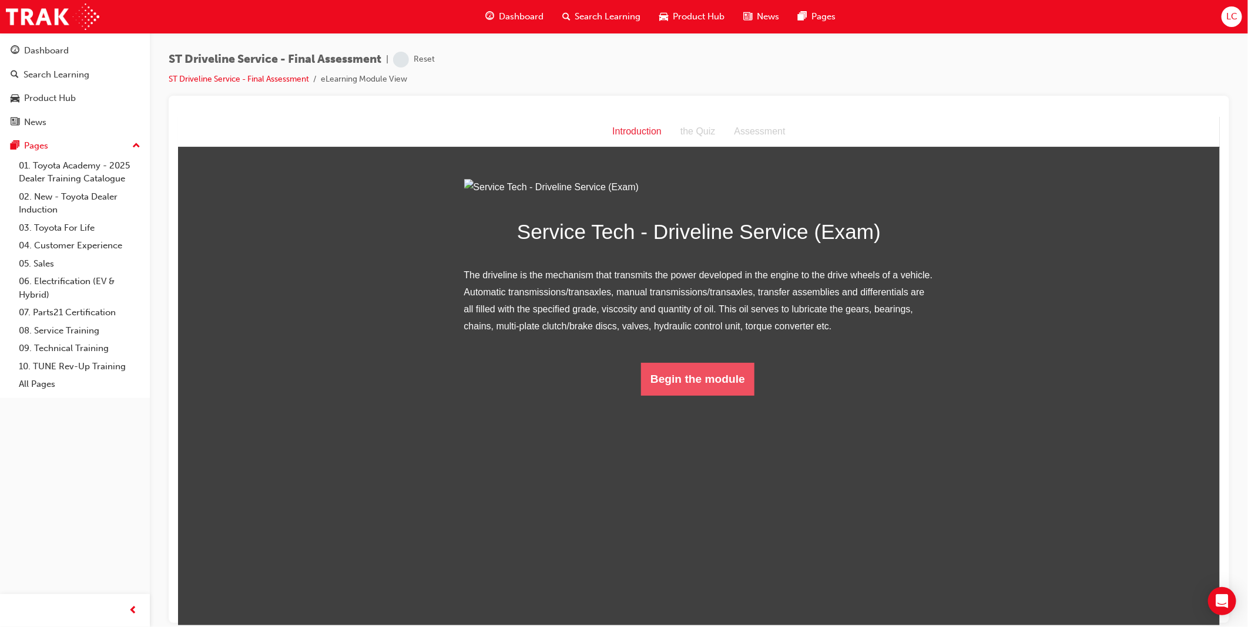
click at [700, 395] on button "Begin the module" at bounding box center [696, 379] width 113 height 33
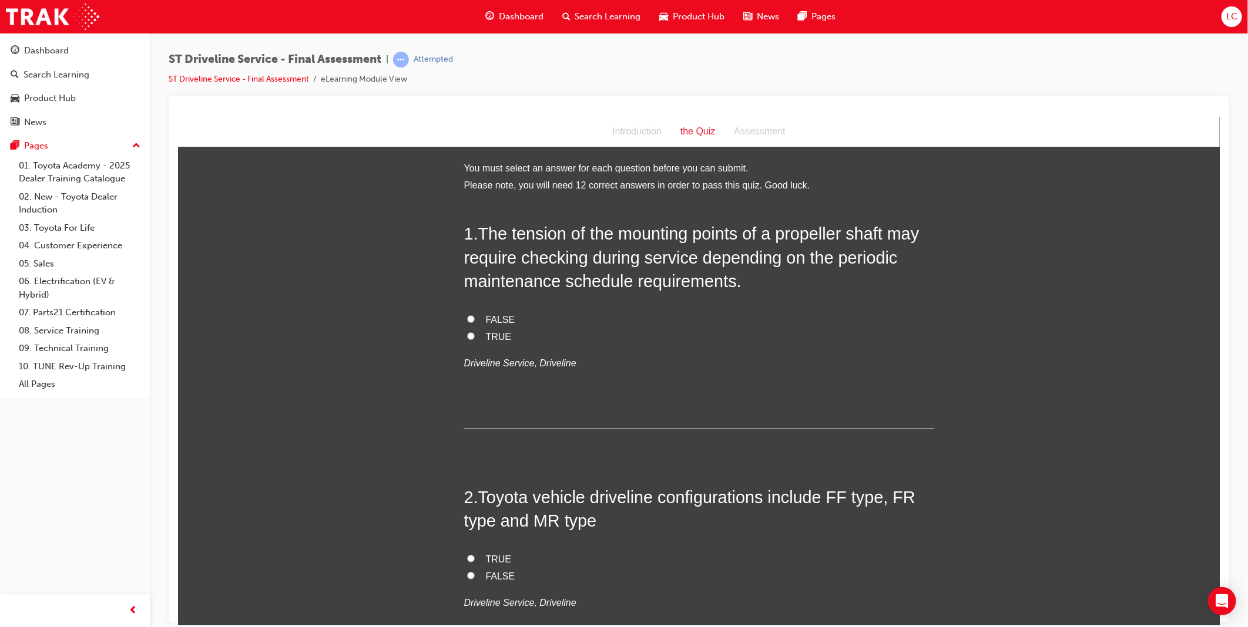
click at [489, 576] on span "FALSE" at bounding box center [499, 576] width 29 height 10
click at [474, 576] on input "FALSE" at bounding box center [470, 576] width 8 height 8
radio input "true"
click at [496, 319] on span "FALSE" at bounding box center [499, 319] width 29 height 10
click at [474, 319] on input "FALSE" at bounding box center [470, 319] width 8 height 8
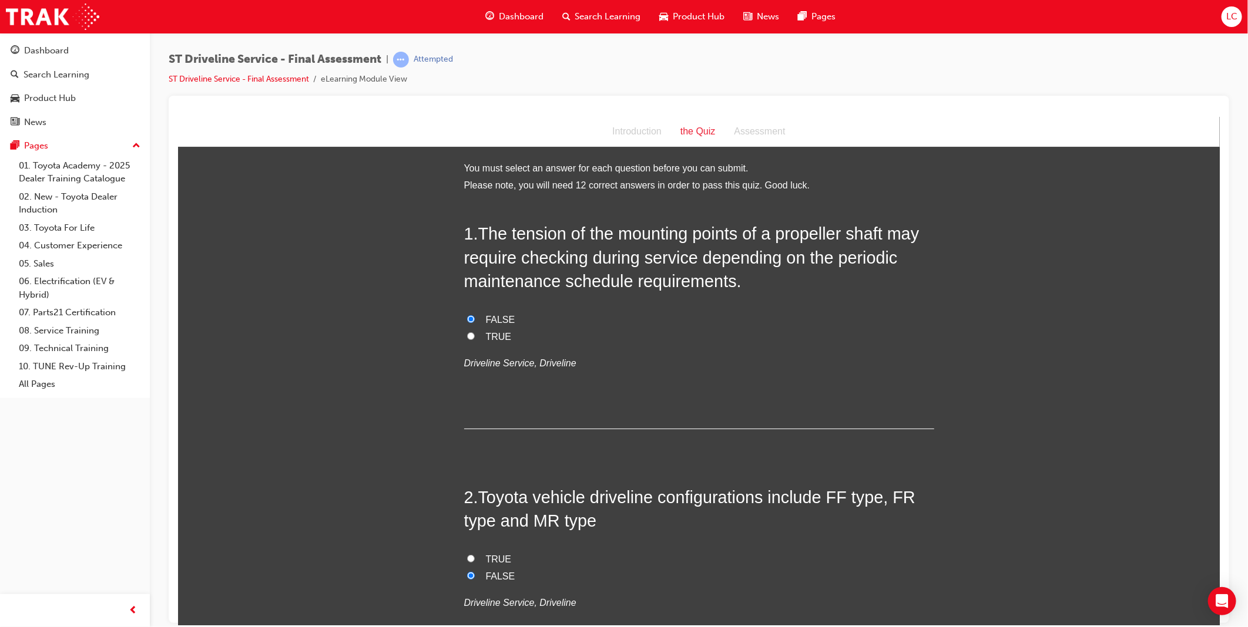
radio input "true"
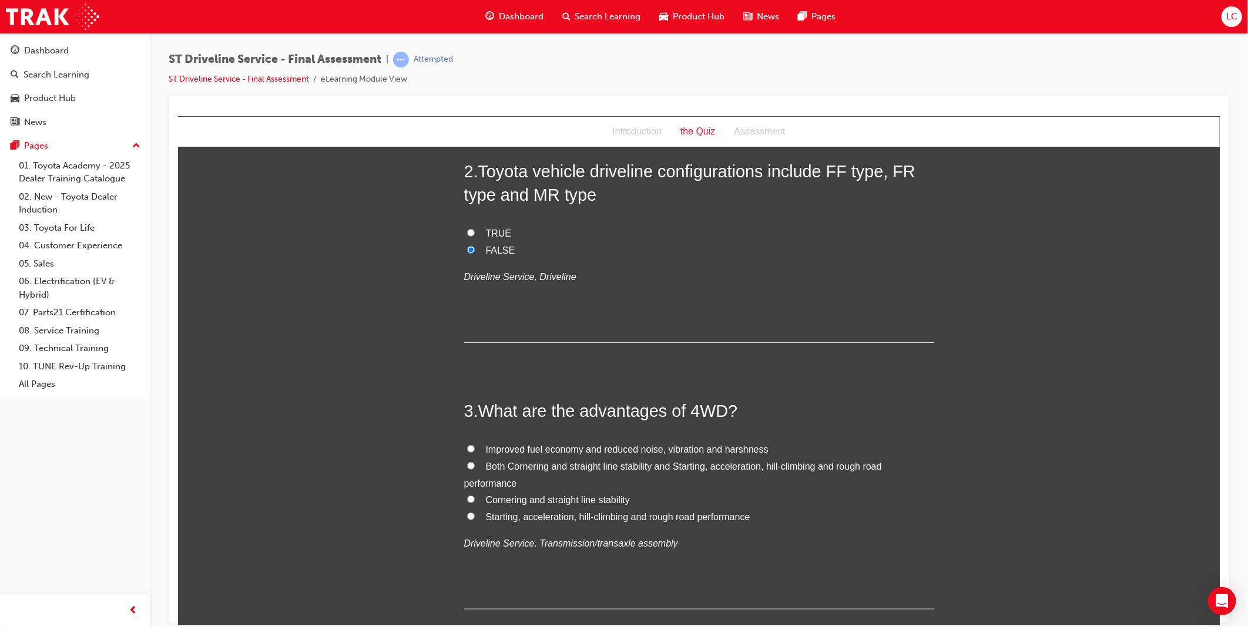
click at [527, 465] on span "Both Cornering and straight line stability and Starting, acceleration, hill-cli…" at bounding box center [673, 474] width 418 height 27
click at [474, 465] on input "Both Cornering and straight line stability and Starting, acceleration, hill-cli…" at bounding box center [470, 466] width 8 height 8
radio input "true"
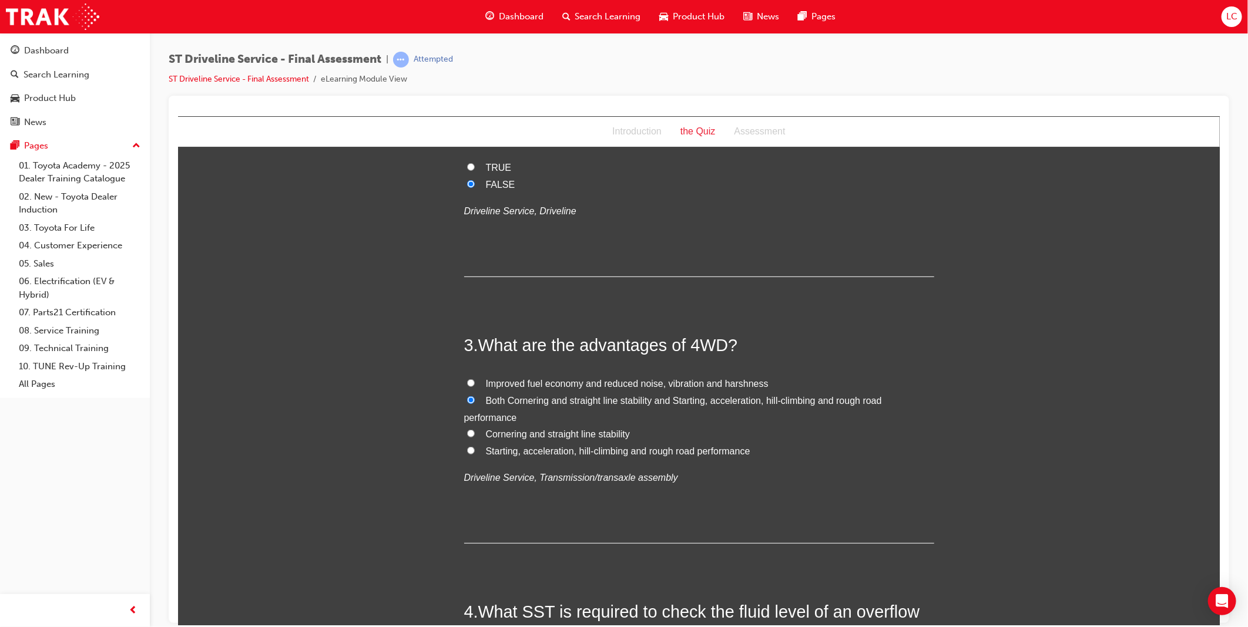
scroll to position [588, 0]
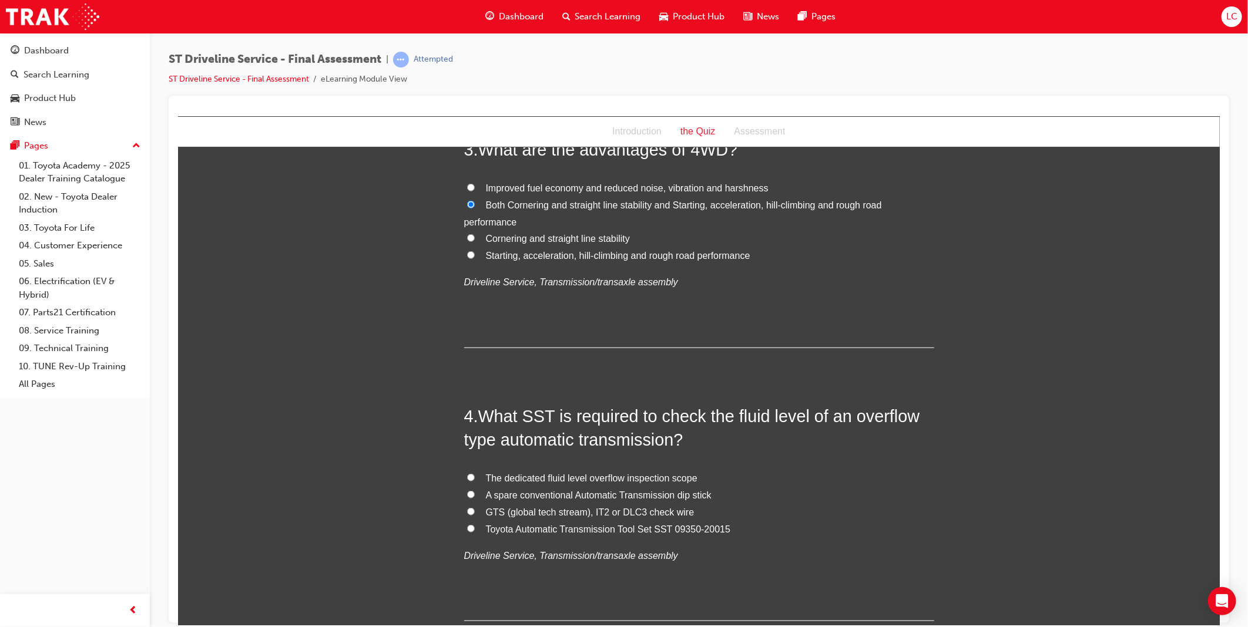
click at [643, 479] on span "The dedicated fluid level overflow inspection scope" at bounding box center [591, 478] width 212 height 10
click at [474, 479] on input "The dedicated fluid level overflow inspection scope" at bounding box center [470, 478] width 8 height 8
radio input "true"
click at [609, 510] on span "GTS (global tech stream), IT2 or DLC3 check wire" at bounding box center [589, 512] width 209 height 10
click at [474, 510] on input "GTS (global tech stream), IT2 or DLC3 check wire" at bounding box center [470, 512] width 8 height 8
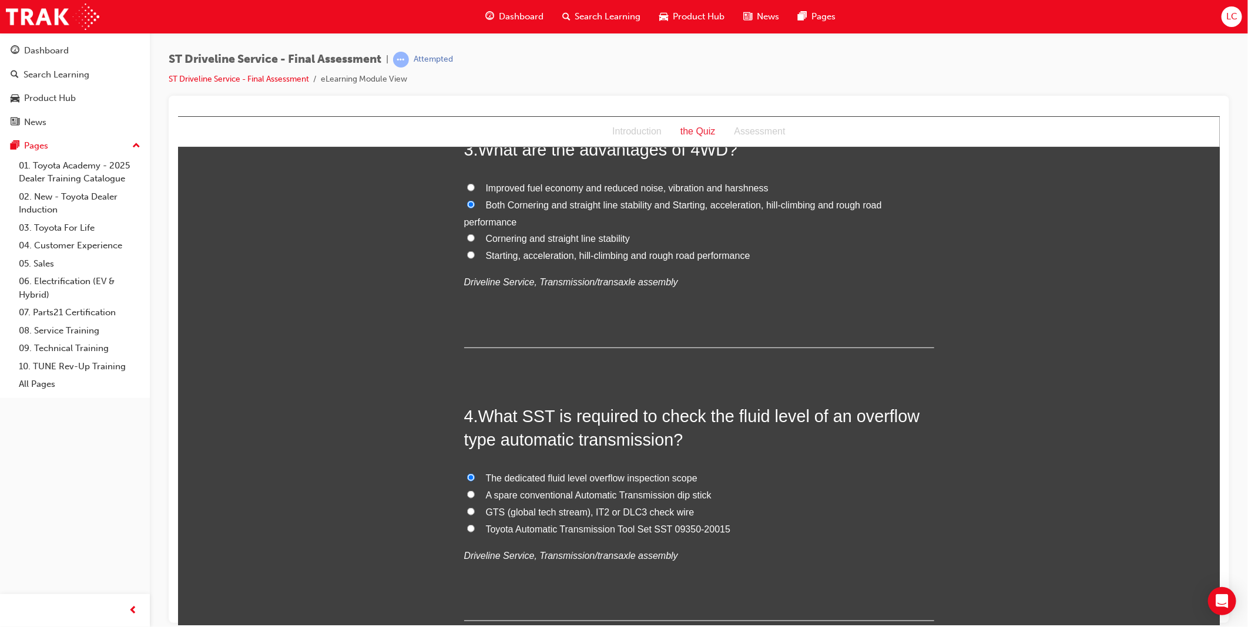
radio input "true"
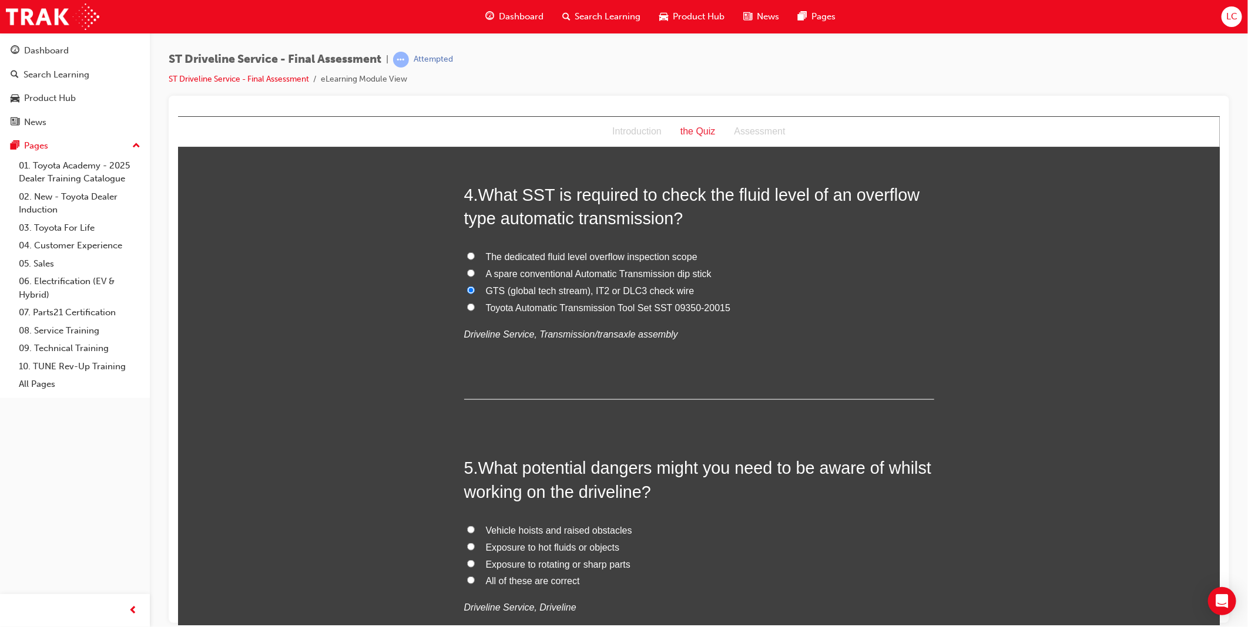
scroll to position [914, 0]
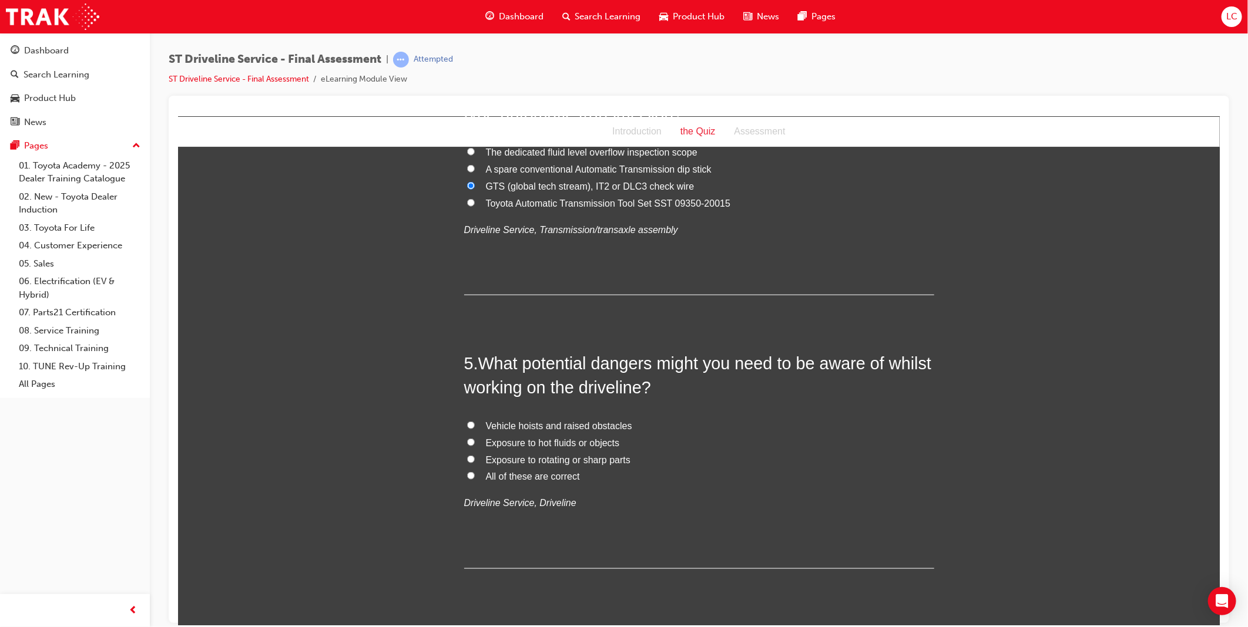
click at [546, 428] on span "Vehicle hoists and raised obstacles" at bounding box center [558, 426] width 146 height 10
click at [474, 428] on input "Vehicle hoists and raised obstacles" at bounding box center [470, 425] width 8 height 8
radio input "true"
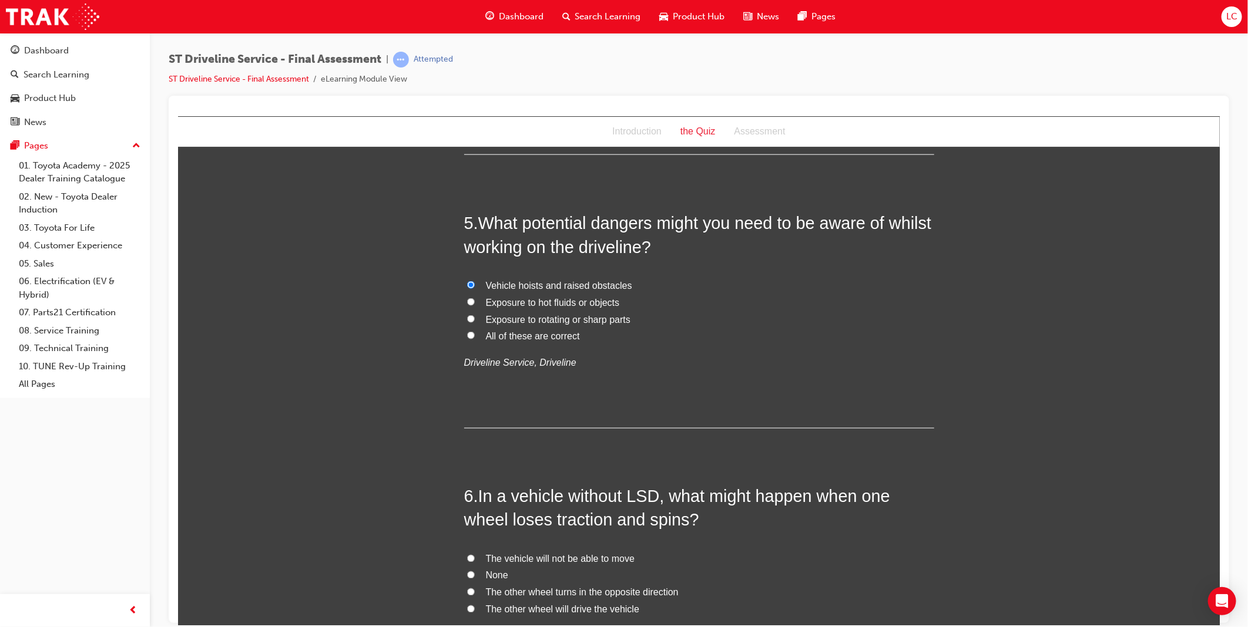
scroll to position [1305, 0]
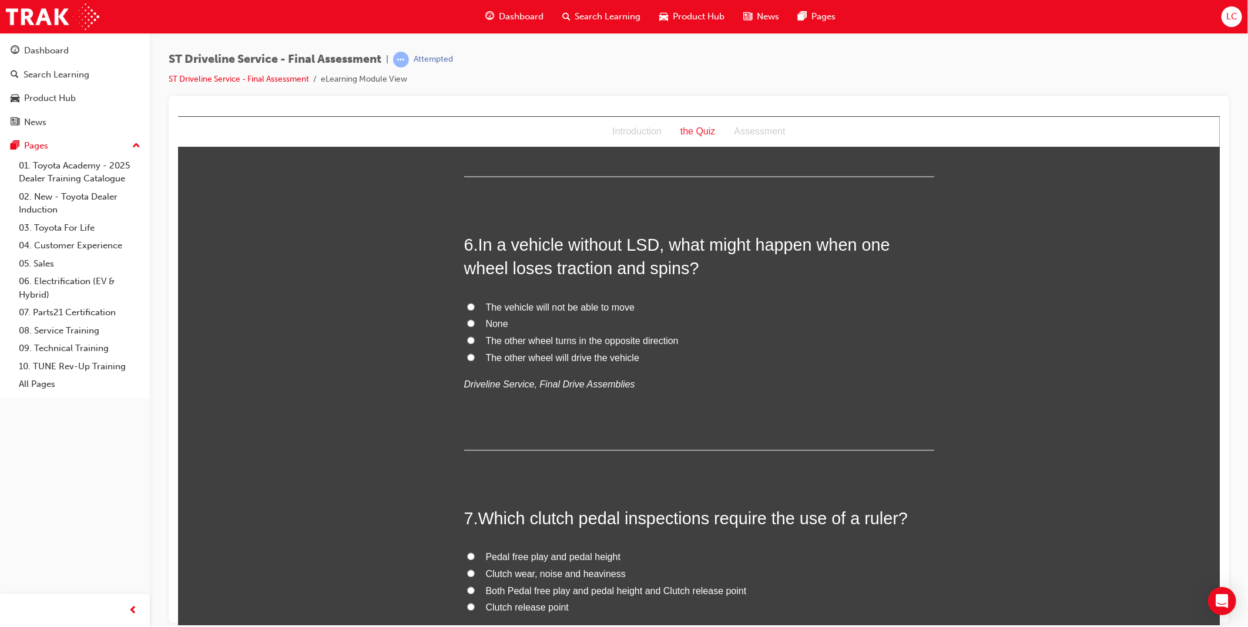
click at [606, 357] on span "The other wheel will drive the vehicle" at bounding box center [561, 358] width 153 height 10
click at [474, 357] on input "The other wheel will drive the vehicle" at bounding box center [470, 358] width 8 height 8
radio input "true"
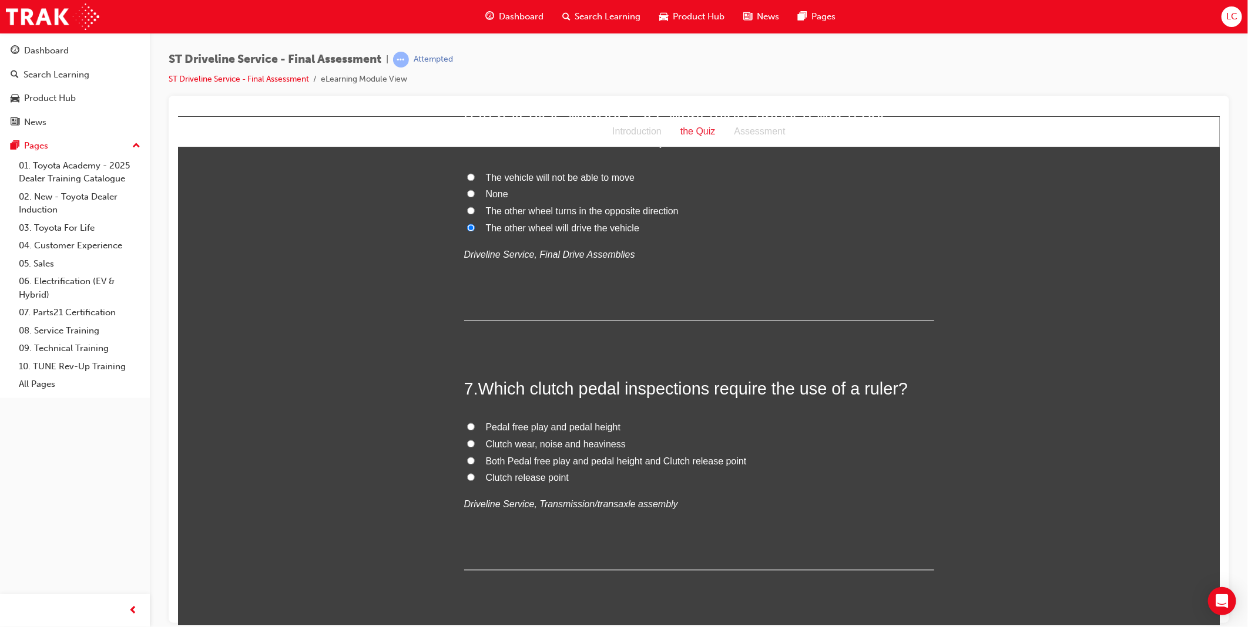
scroll to position [1436, 0]
click at [670, 459] on span "Both Pedal free play and pedal height and Clutch release point" at bounding box center [615, 461] width 261 height 10
click at [474, 459] on input "Both Pedal free play and pedal height and Clutch release point" at bounding box center [470, 461] width 8 height 8
radio input "true"
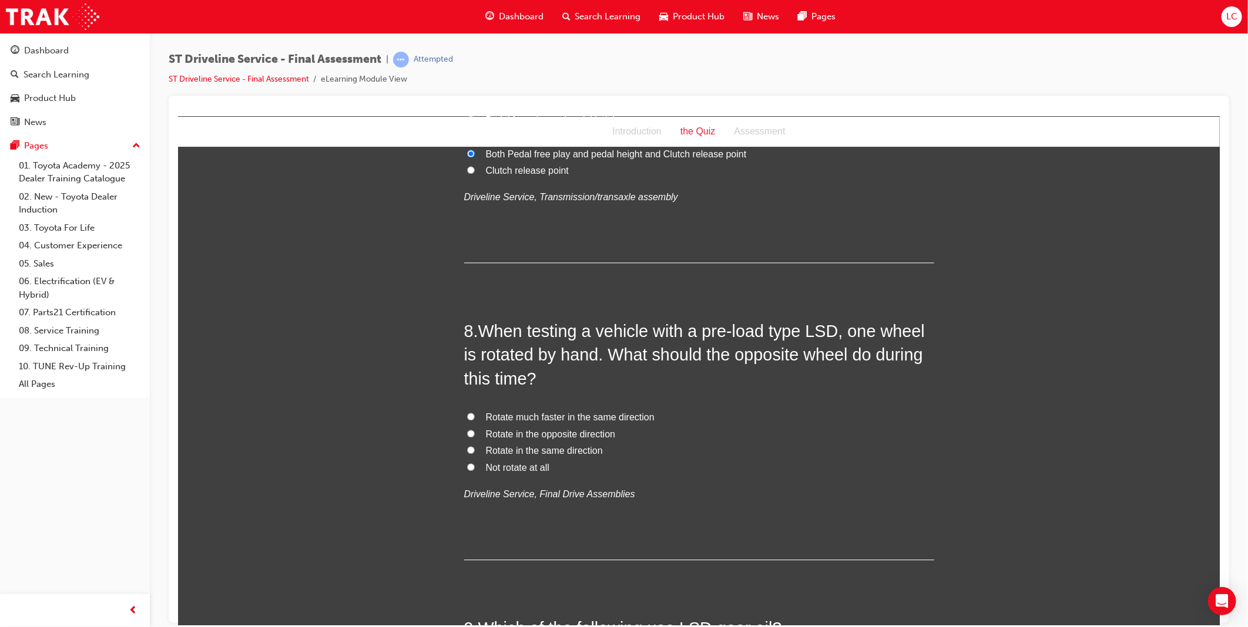
scroll to position [1763, 0]
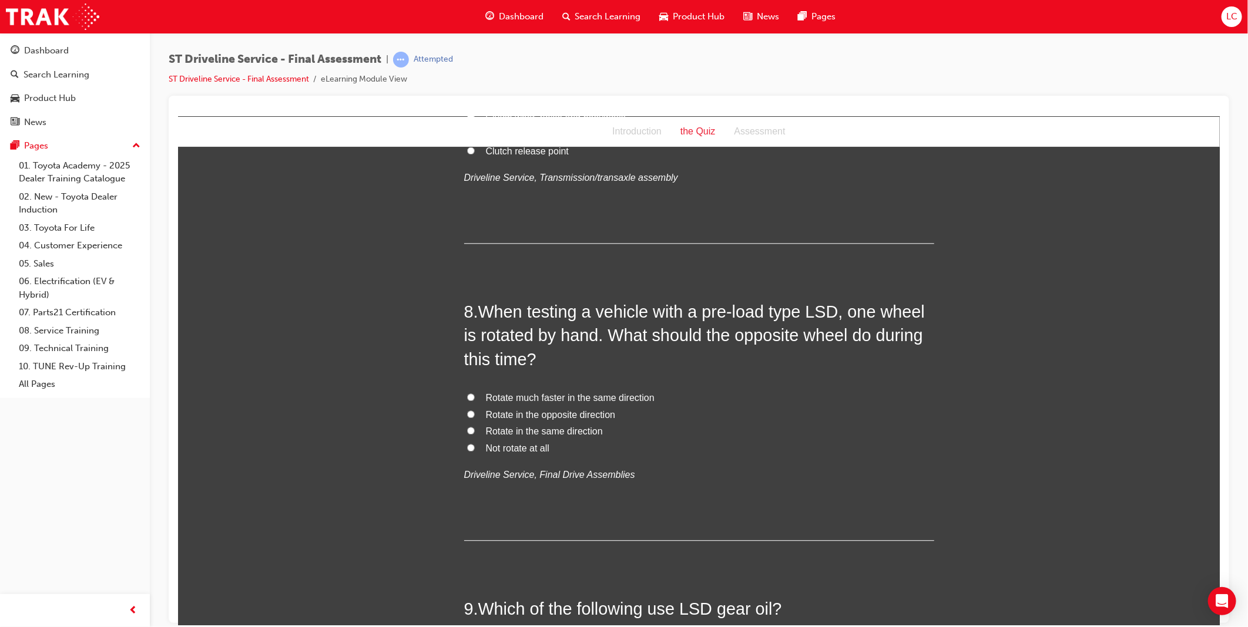
click at [529, 434] on span "Rotate in the same direction" at bounding box center [543, 431] width 117 height 10
click at [474, 434] on input "Rotate in the same direction" at bounding box center [470, 431] width 8 height 8
radio input "true"
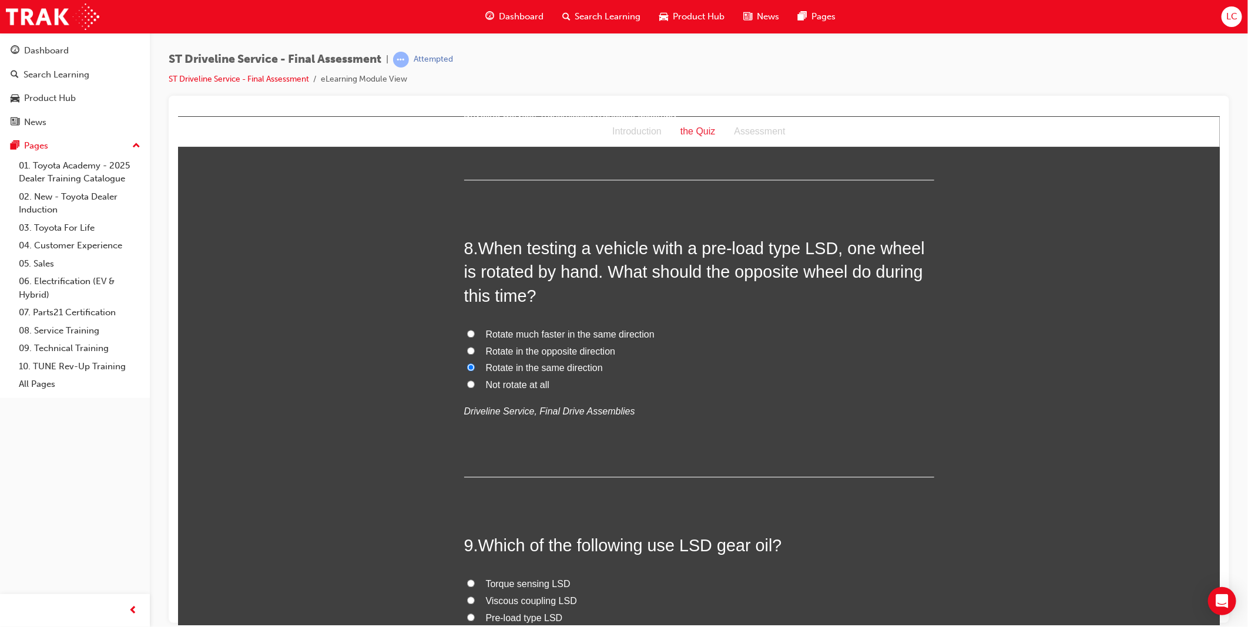
scroll to position [1958, 0]
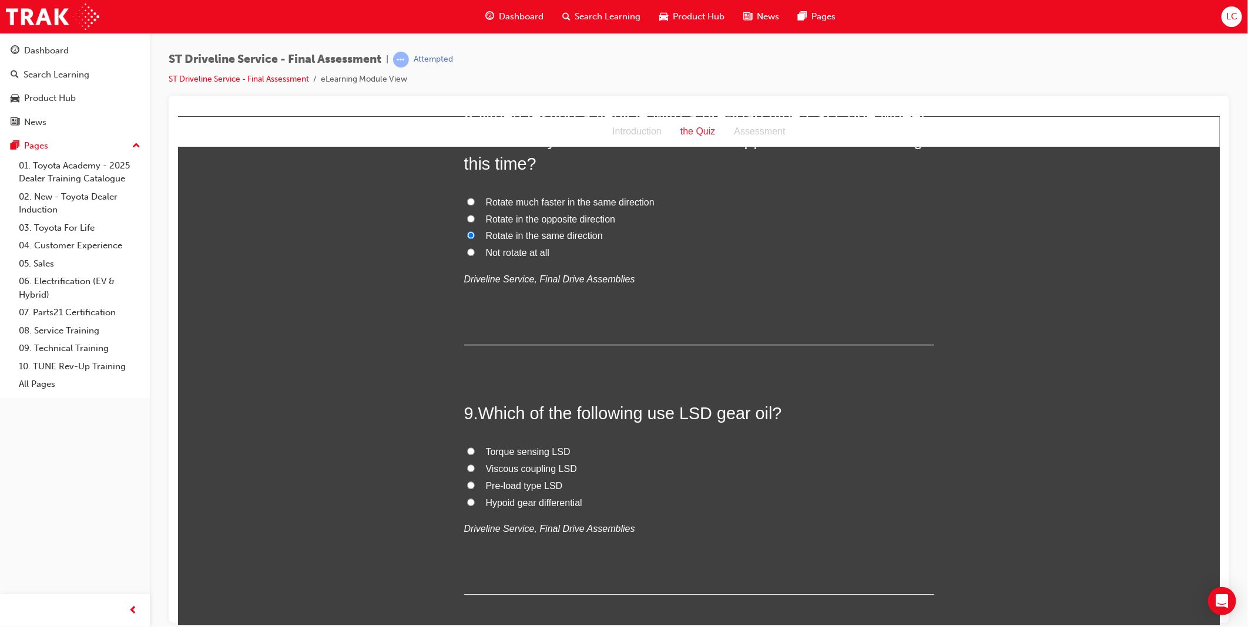
click at [552, 500] on span "Hypoid gear differential" at bounding box center [533, 503] width 96 height 10
click at [474, 500] on input "Hypoid gear differential" at bounding box center [470, 502] width 8 height 8
radio input "true"
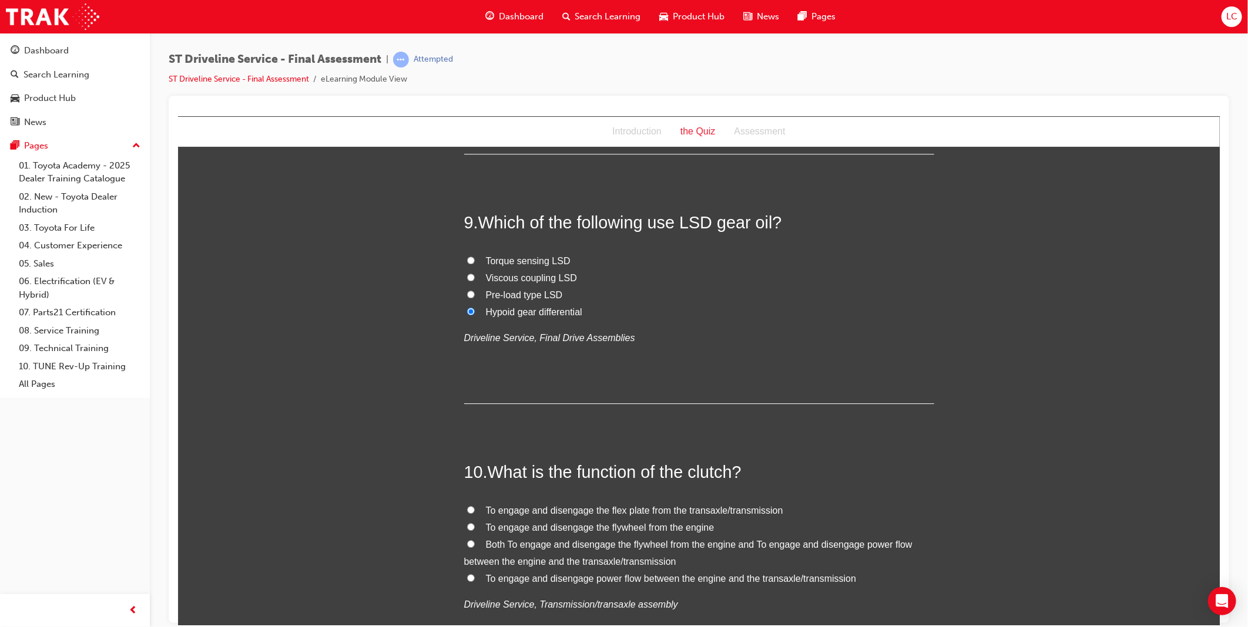
scroll to position [2154, 0]
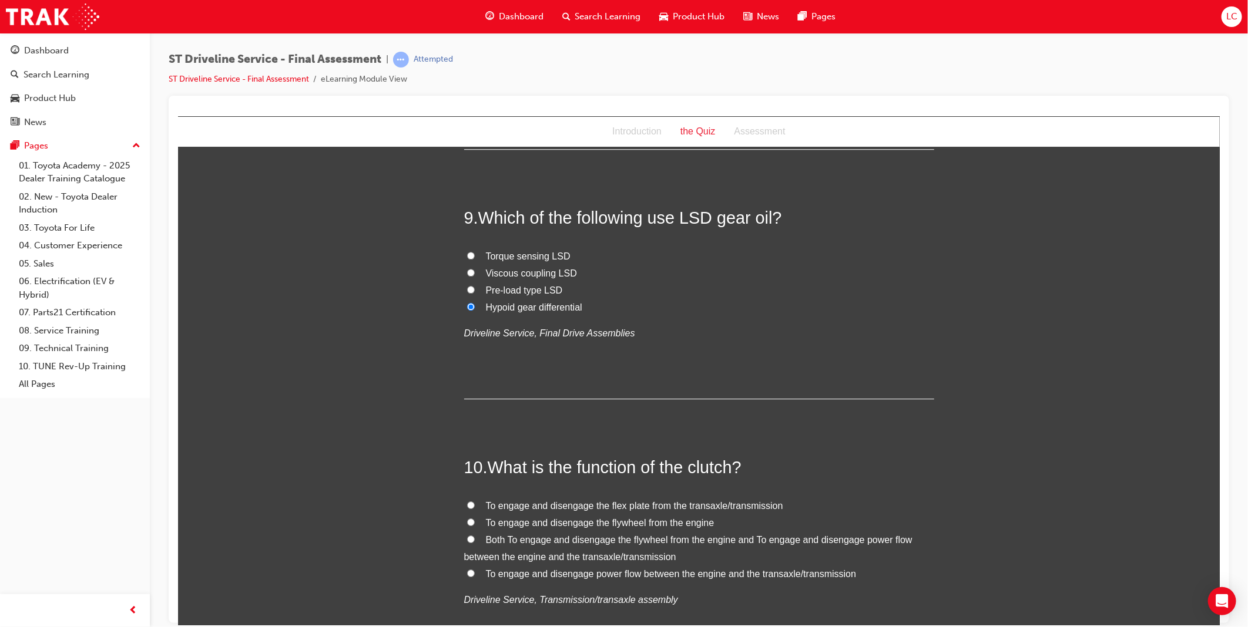
click at [640, 551] on span "Both To engage and disengage the flywheel from the engine and To engage and dis…" at bounding box center [688, 548] width 448 height 27
click at [474, 543] on input "Both To engage and disengage the flywheel from the engine and To engage and dis…" at bounding box center [470, 539] width 8 height 8
radio input "true"
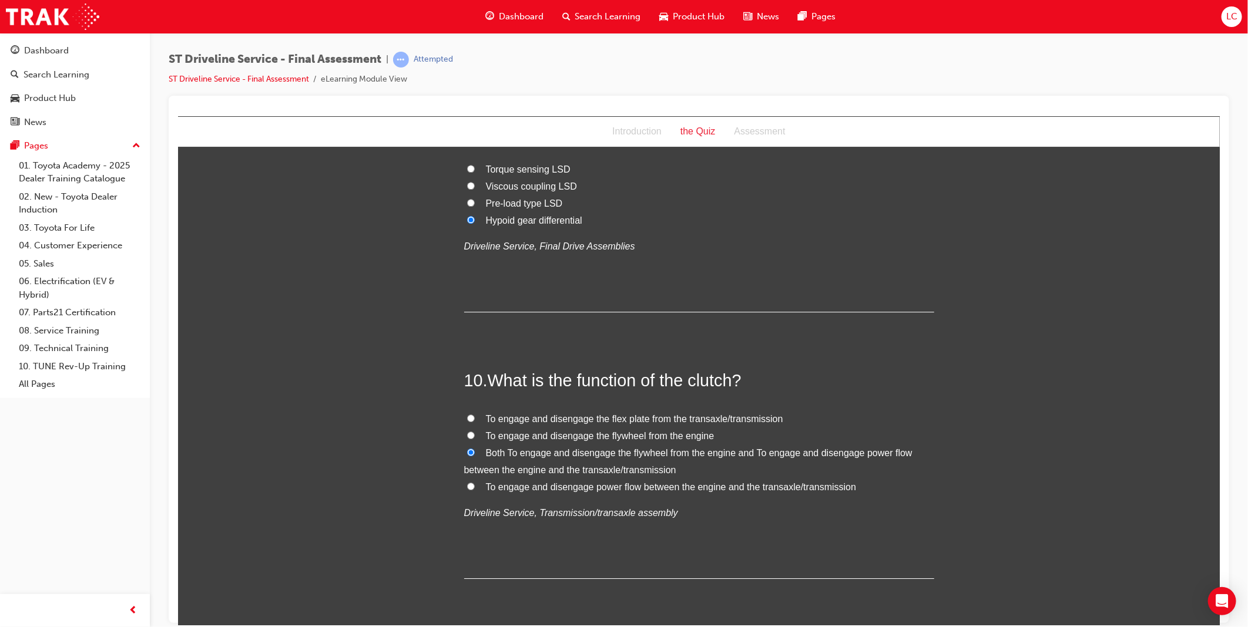
scroll to position [2415, 0]
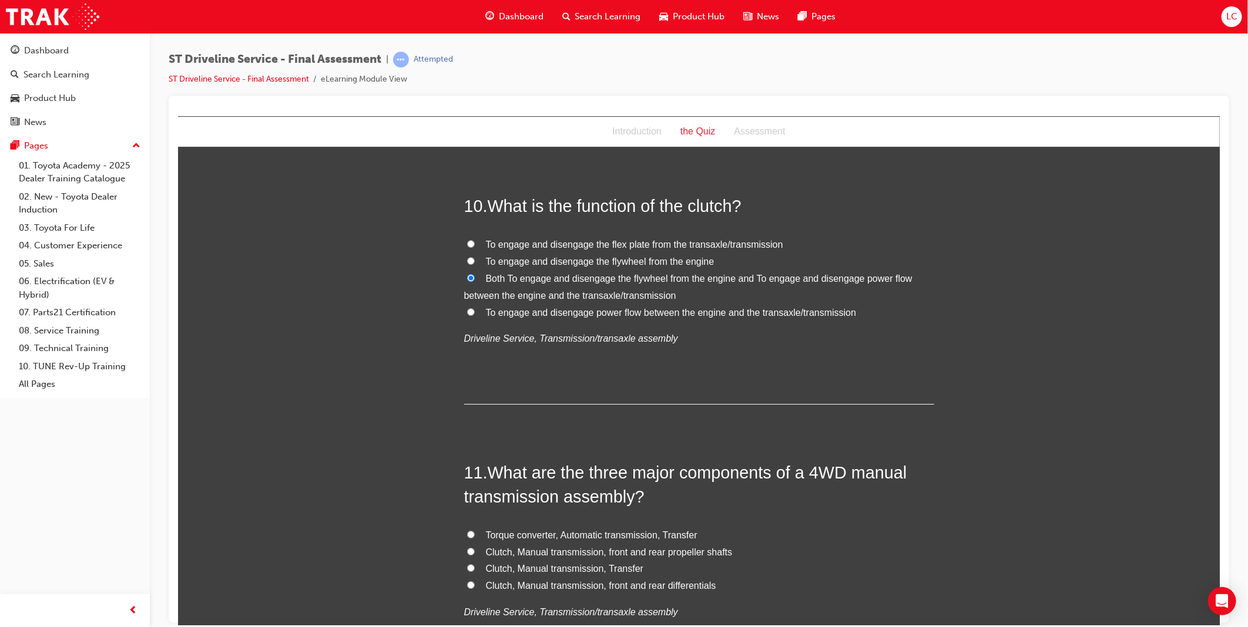
click at [671, 551] on span "Clutch, Manual transmission, front and rear propeller shafts" at bounding box center [608, 552] width 247 height 10
click at [474, 551] on input "Clutch, Manual transmission, front and rear propeller shafts" at bounding box center [470, 552] width 8 height 8
radio input "true"
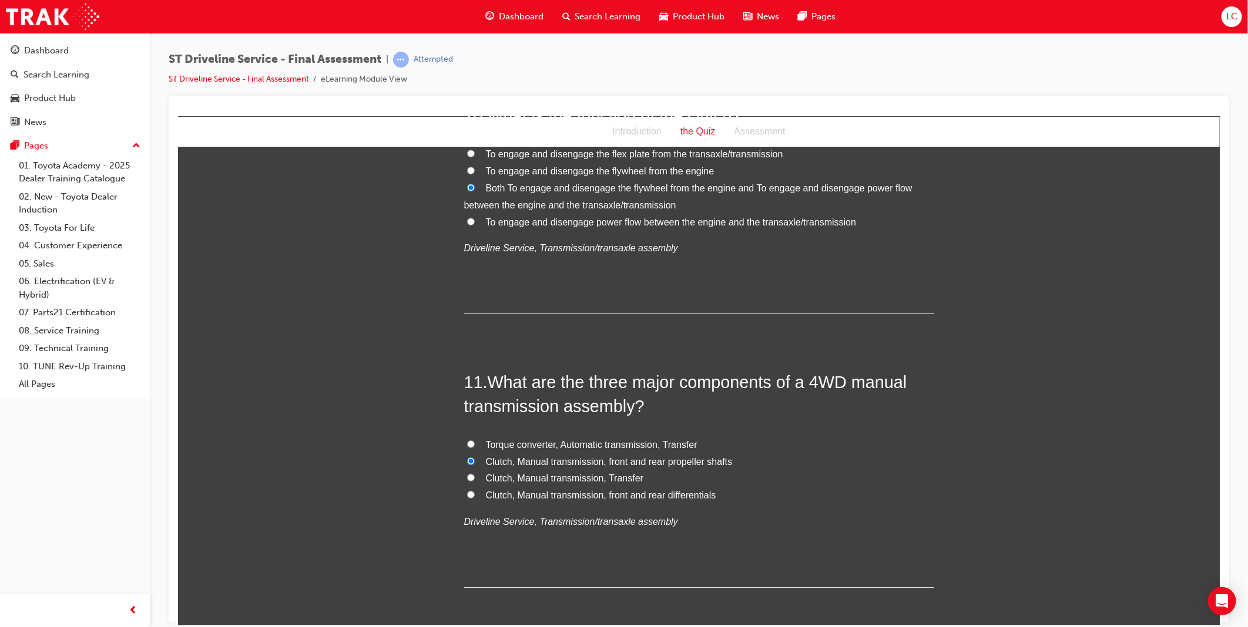
scroll to position [2676, 0]
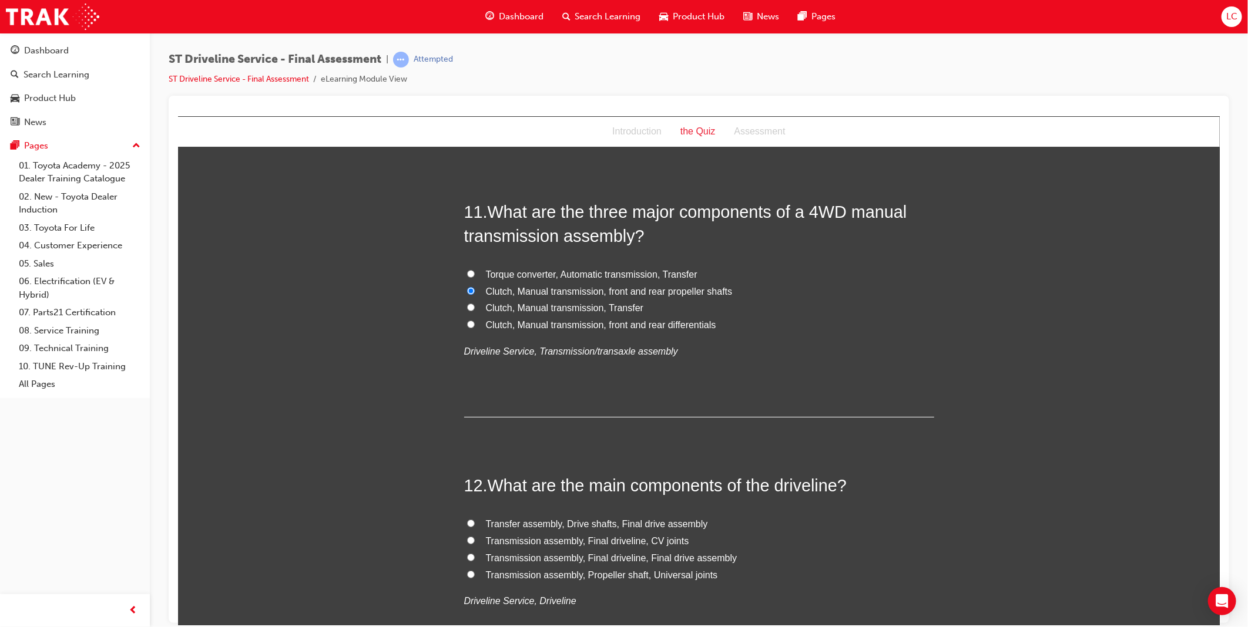
drag, startPoint x: 701, startPoint y: 558, endPoint x: 737, endPoint y: 549, distance: 36.8
click at [700, 558] on span "Transmission assembly, Final driveline, Final drive assembly" at bounding box center [610, 558] width 251 height 10
click at [474, 558] on input "Transmission assembly, Final driveline, Final drive assembly" at bounding box center [470, 557] width 8 height 8
radio input "true"
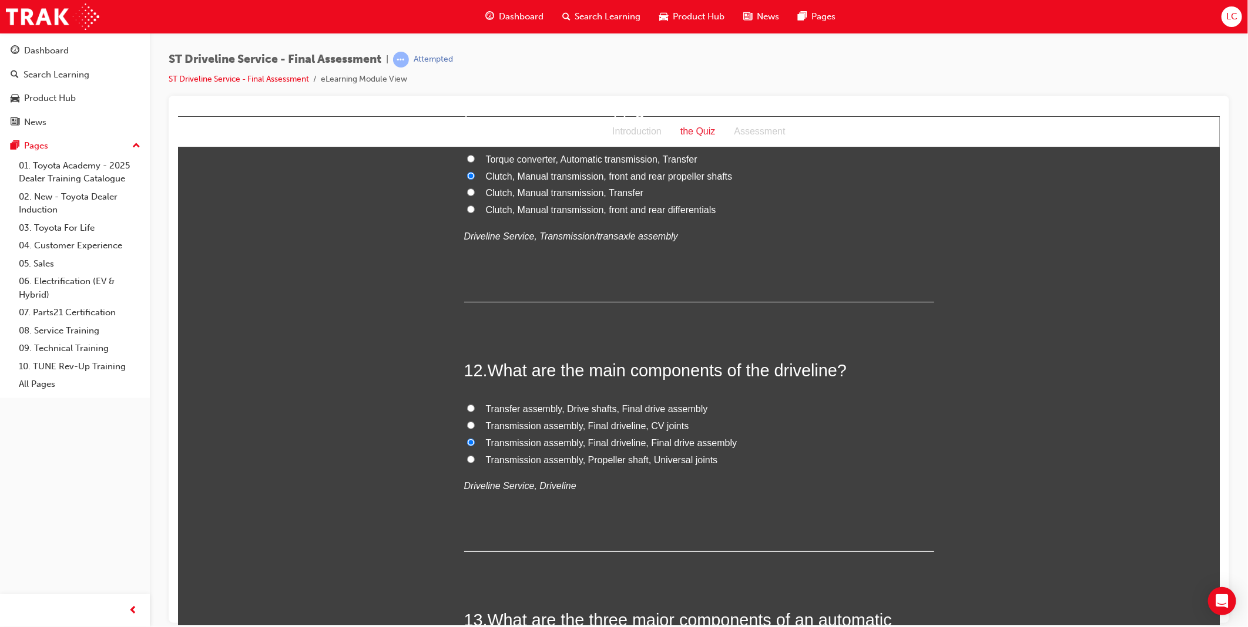
scroll to position [3003, 0]
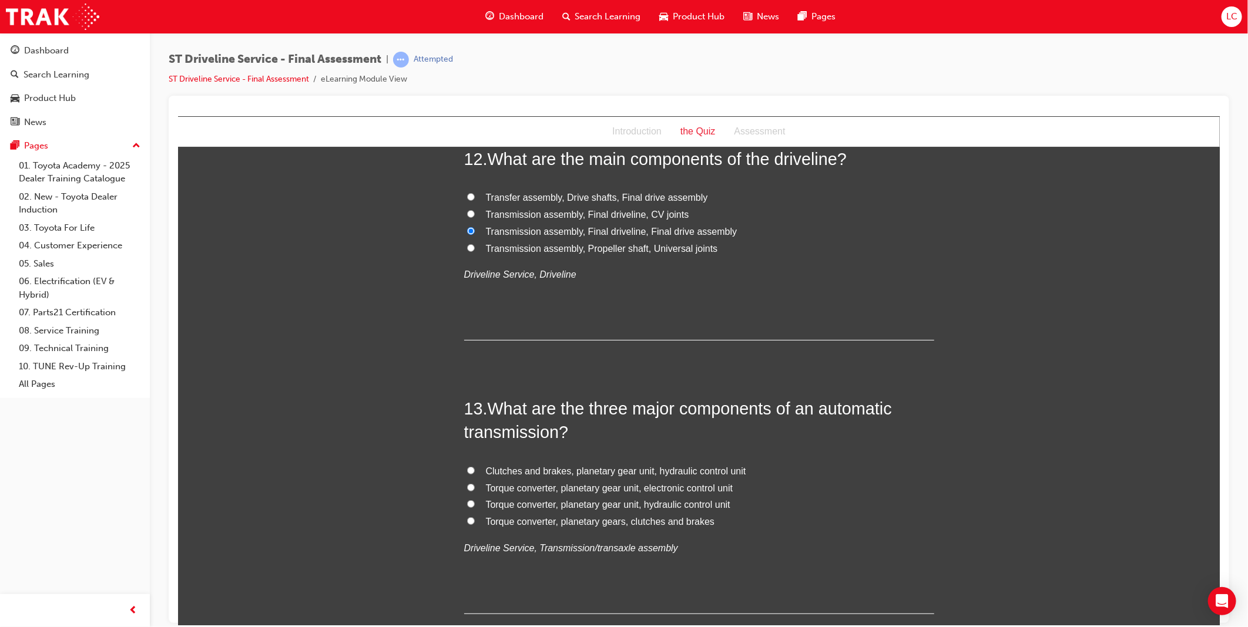
click at [706, 504] on span "Torque converter, planetary gear unit, hydraulic control unit" at bounding box center [607, 504] width 244 height 10
click at [474, 504] on input "Torque converter, planetary gear unit, hydraulic control unit" at bounding box center [470, 504] width 8 height 8
radio input "true"
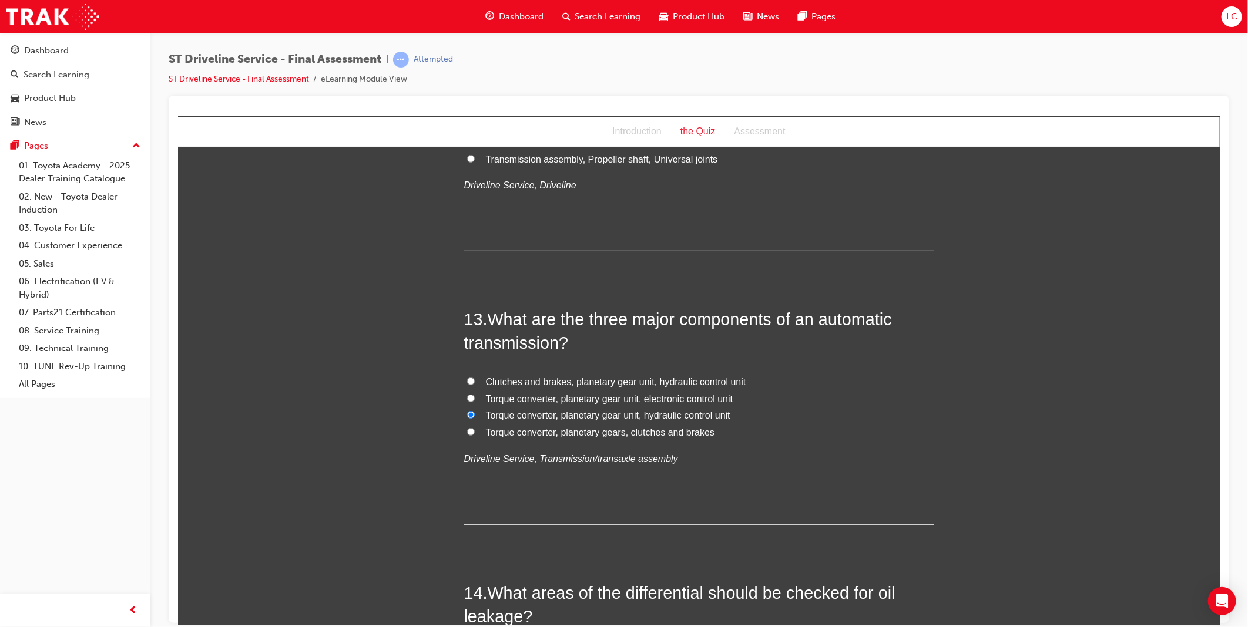
scroll to position [3264, 0]
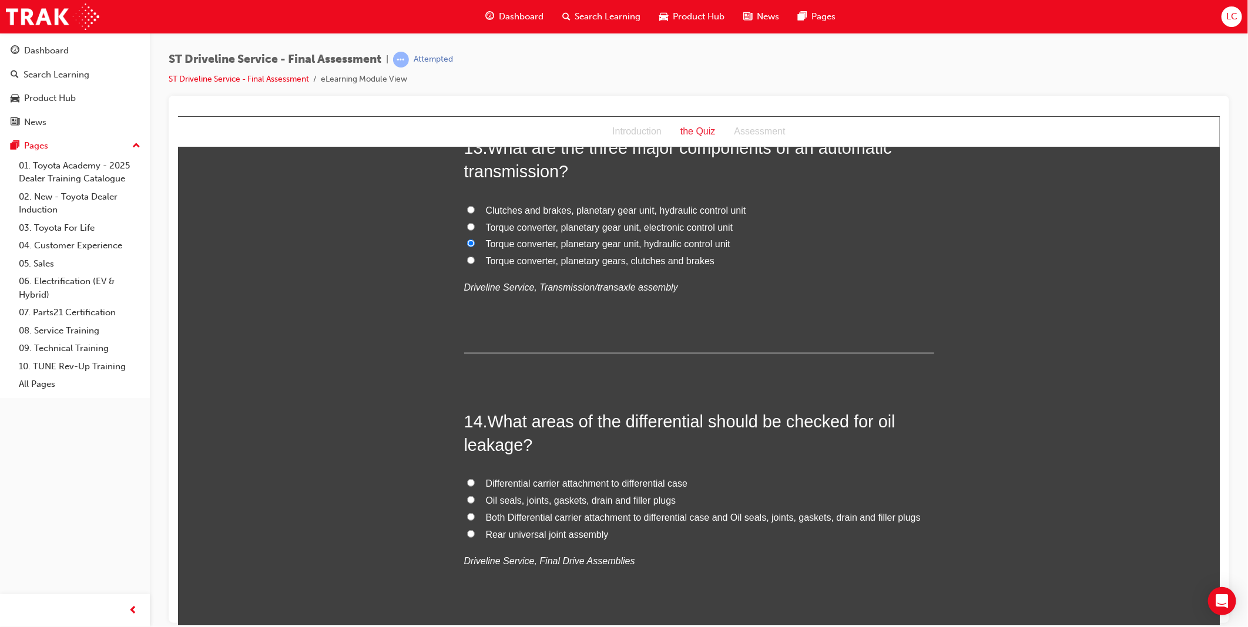
click at [735, 520] on span "Both Differential carrier attachment to differential case and Oil seals, joints…" at bounding box center [702, 517] width 435 height 10
click at [474, 520] on input "Both Differential carrier attachment to differential case and Oil seals, joints…" at bounding box center [470, 517] width 8 height 8
radio input "true"
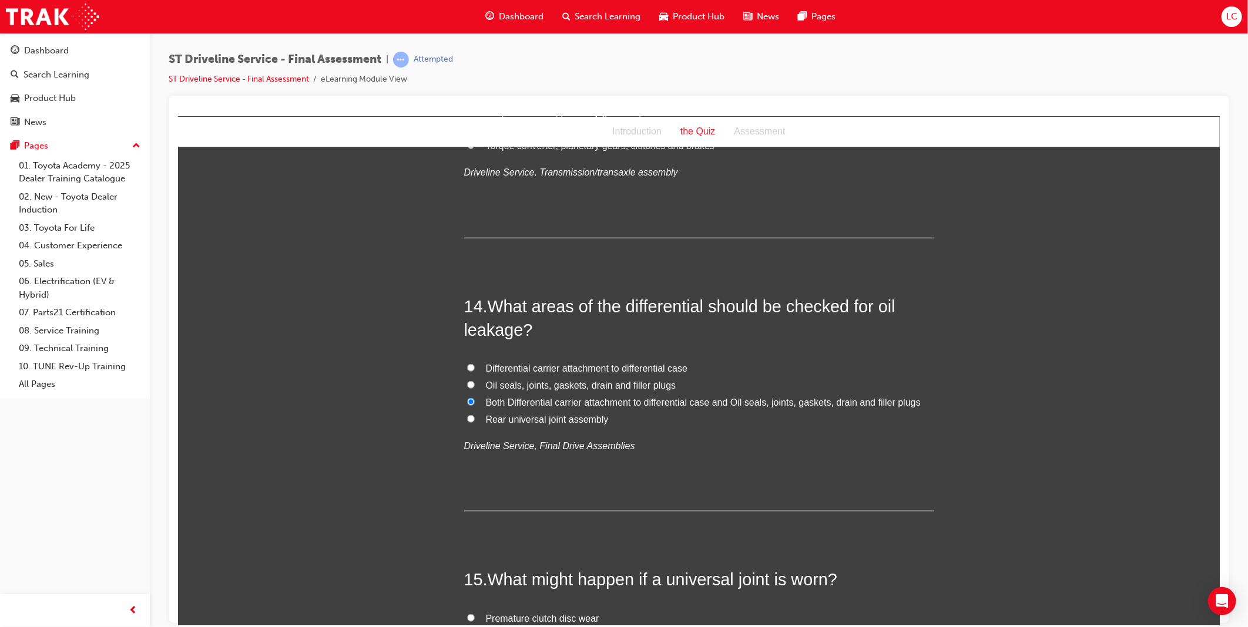
scroll to position [3590, 0]
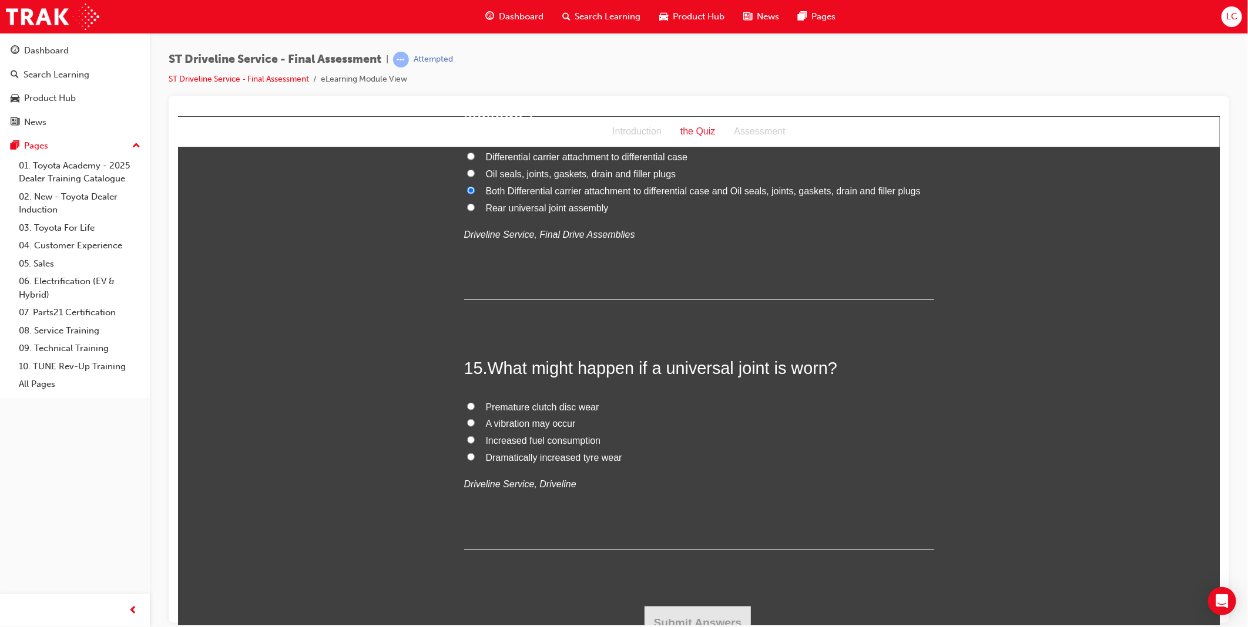
click at [546, 424] on span "A vibration may occur" at bounding box center [530, 423] width 90 height 10
click at [474, 424] on input "A vibration may occur" at bounding box center [470, 423] width 8 height 8
radio input "true"
click at [713, 615] on button "Submit Answers" at bounding box center [697, 622] width 107 height 33
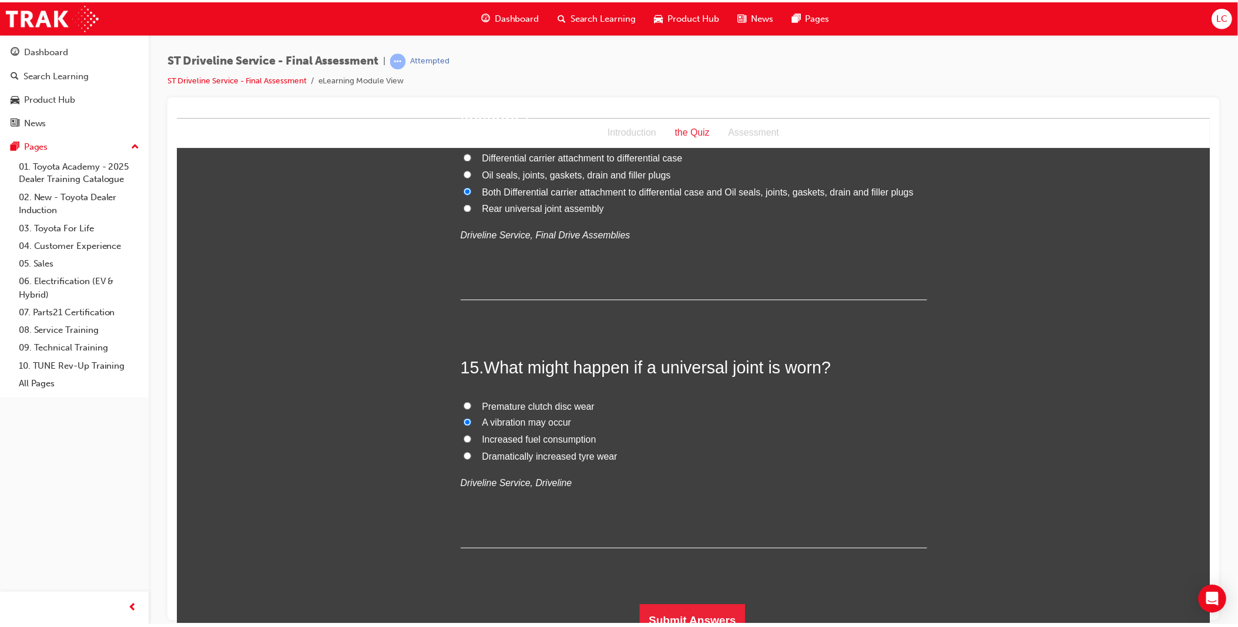
scroll to position [0, 0]
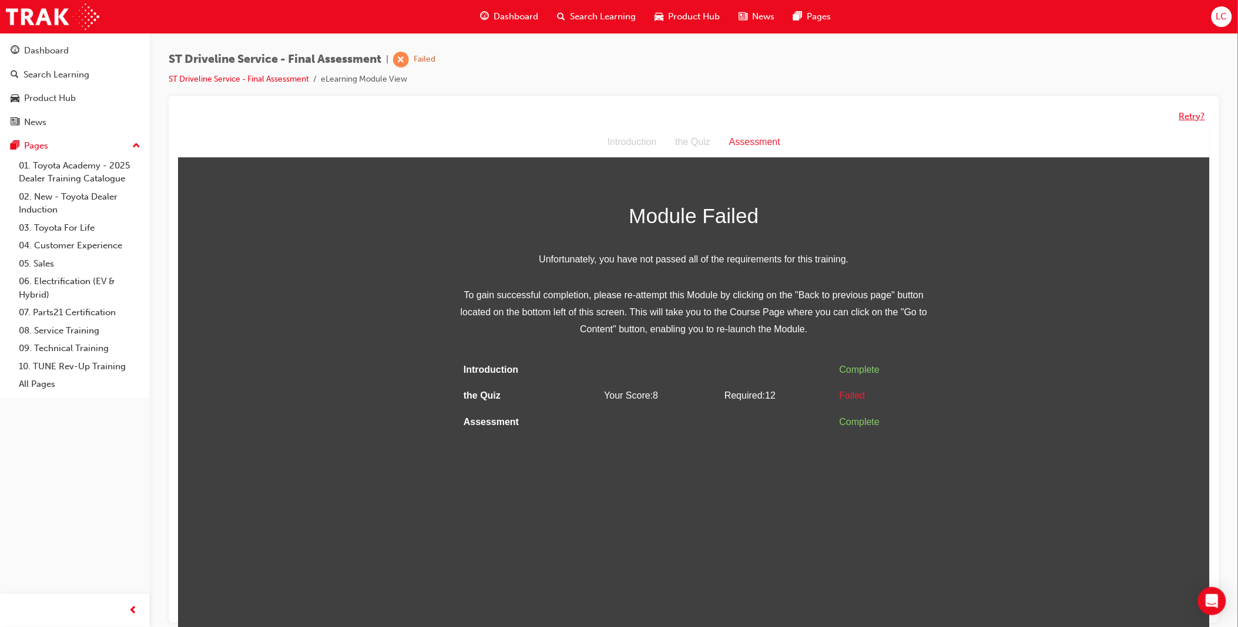
click at [1196, 110] on button "Retry?" at bounding box center [1192, 117] width 26 height 14
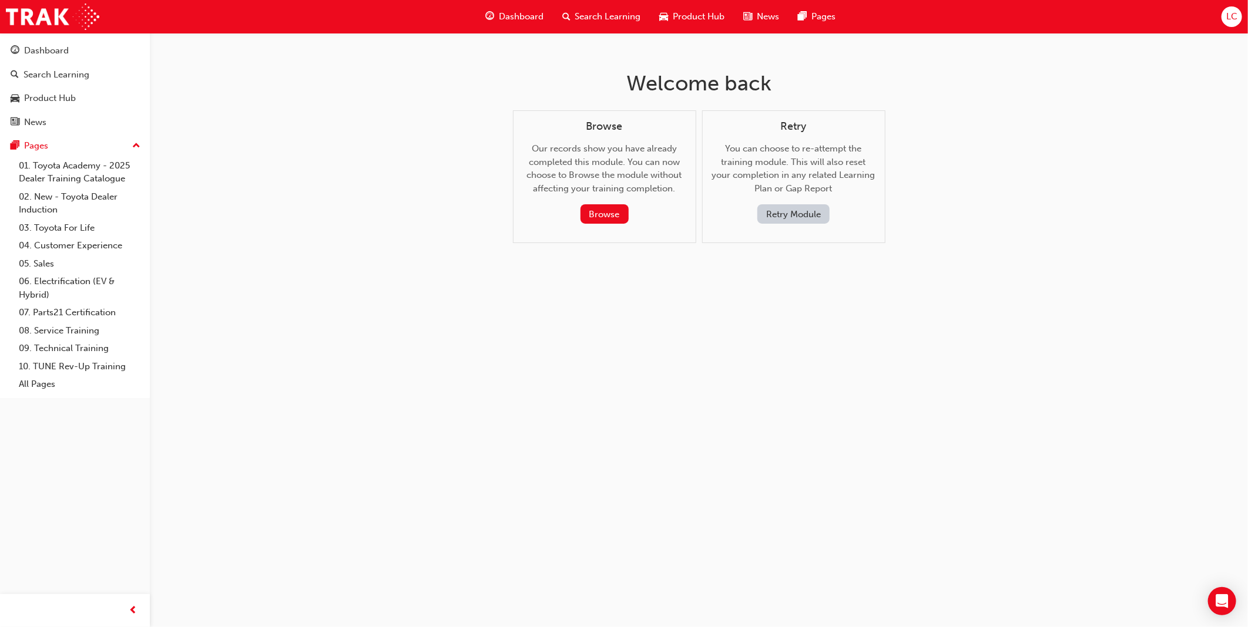
click at [801, 220] on button "Retry Module" at bounding box center [793, 213] width 72 height 19
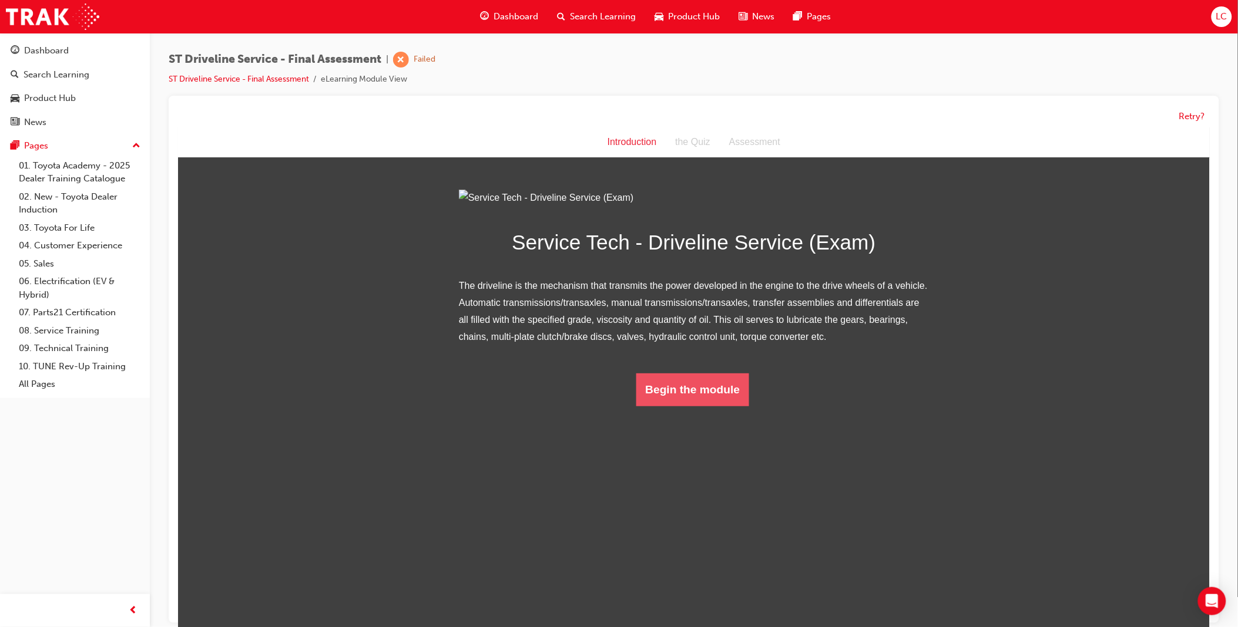
click at [703, 406] on button "Begin the module" at bounding box center [692, 389] width 113 height 33
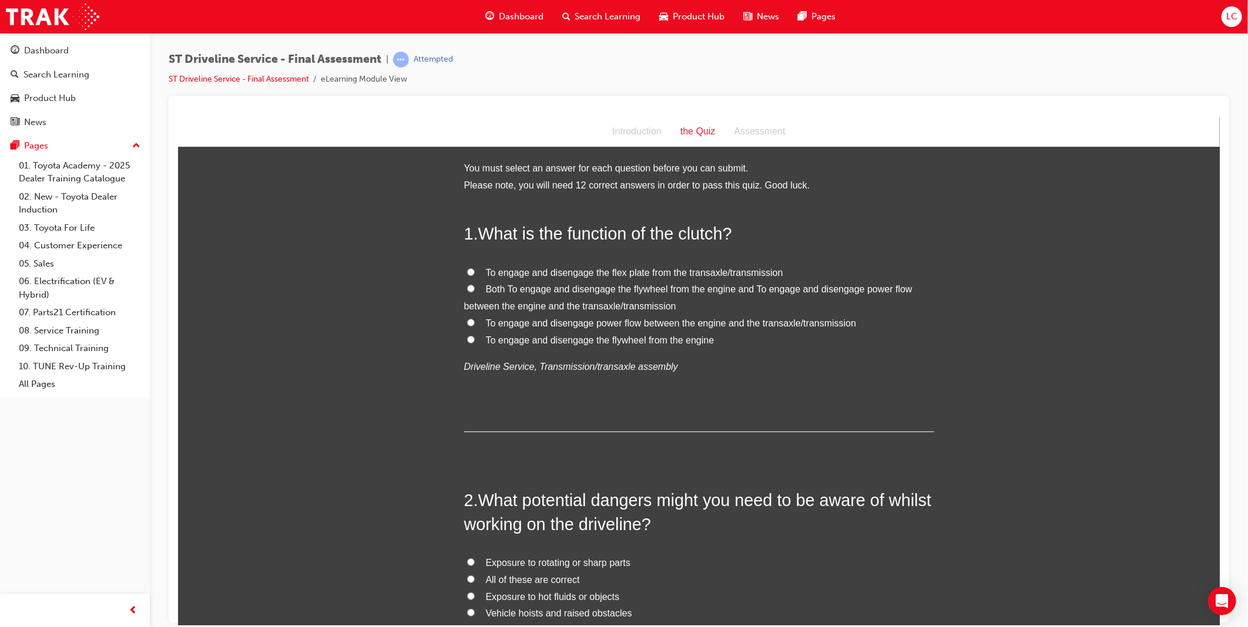
click at [571, 319] on span "To engage and disengage power flow between the engine and the transaxle/transmi…" at bounding box center [670, 323] width 371 height 10
click at [474, 319] on input "To engage and disengage power flow between the engine and the transaxle/transmi…" at bounding box center [470, 322] width 8 height 8
radio input "true"
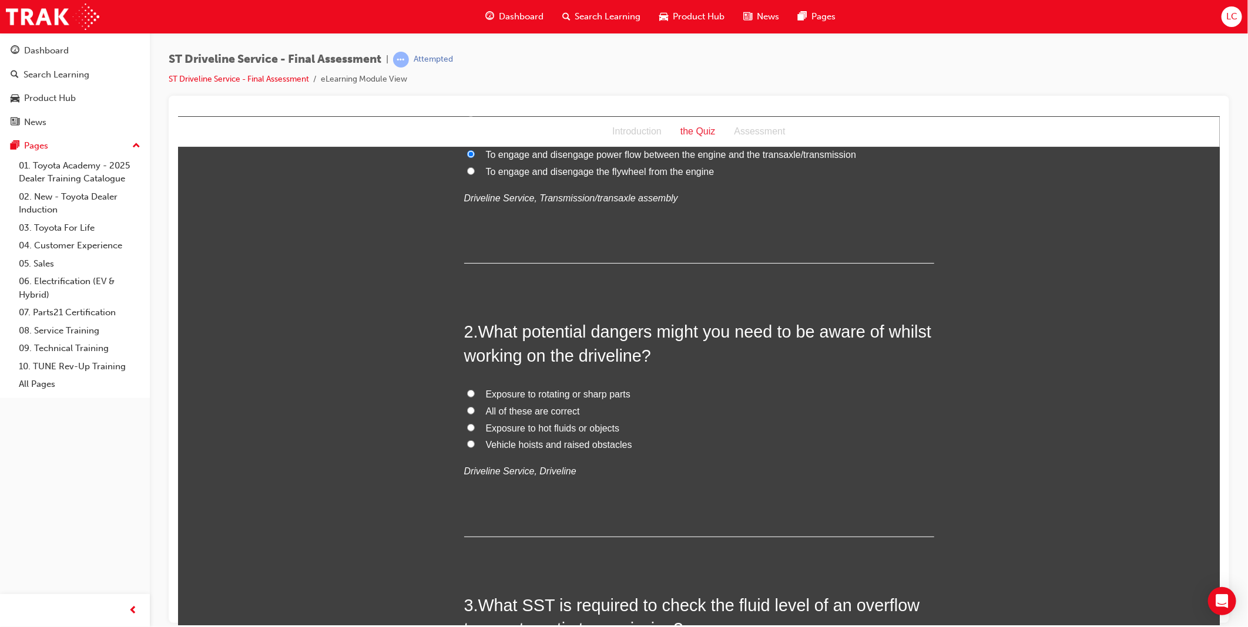
scroll to position [196, 0]
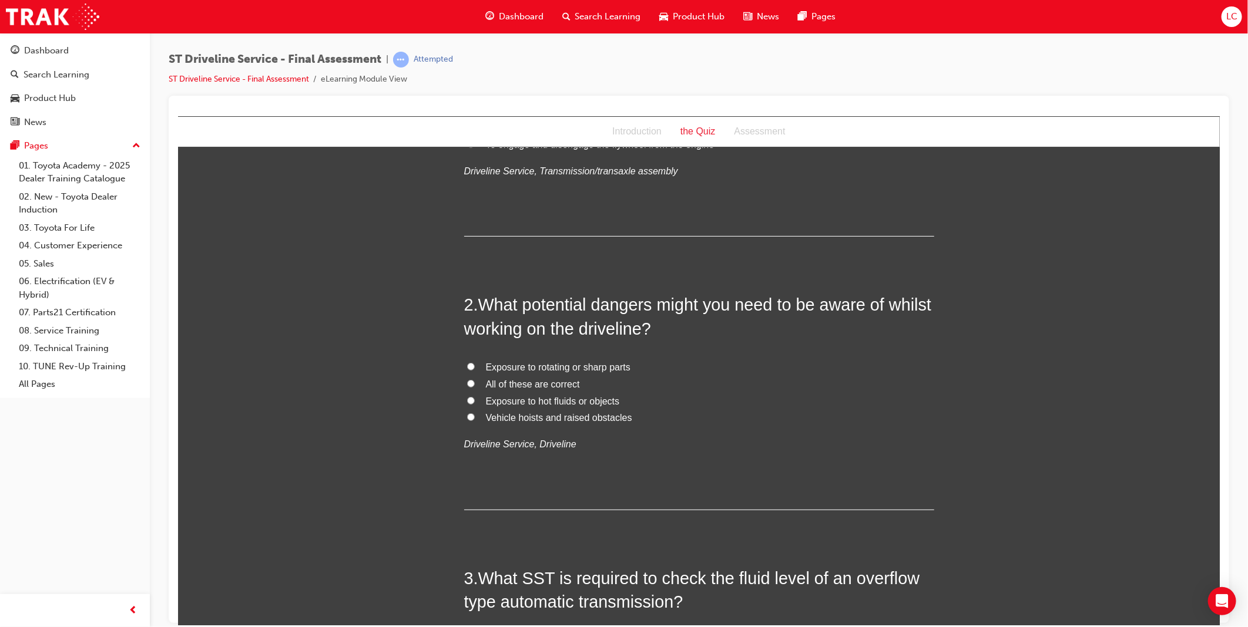
click at [475, 377] on label "All of these are correct" at bounding box center [699, 384] width 470 height 17
click at [474, 380] on input "All of these are correct" at bounding box center [470, 384] width 8 height 8
radio input "true"
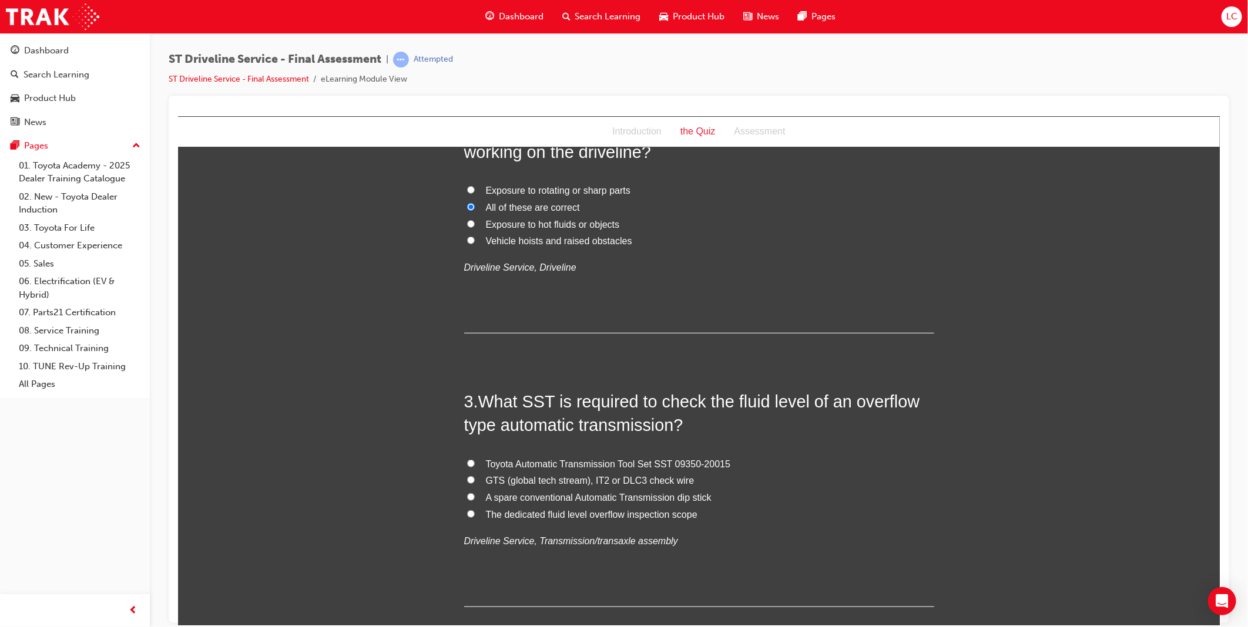
scroll to position [391, 0]
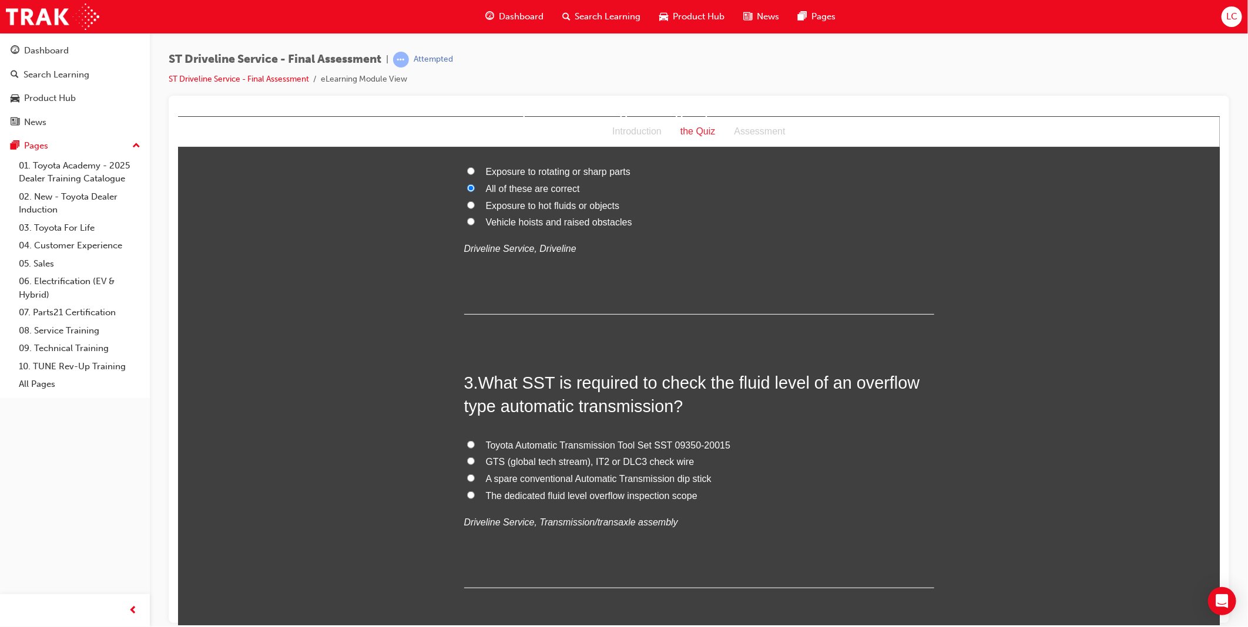
click at [617, 464] on span "GTS (global tech stream), IT2 or DLC3 check wire" at bounding box center [589, 462] width 209 height 10
click at [474, 464] on input "GTS (global tech stream), IT2 or DLC3 check wire" at bounding box center [470, 461] width 8 height 8
radio input "true"
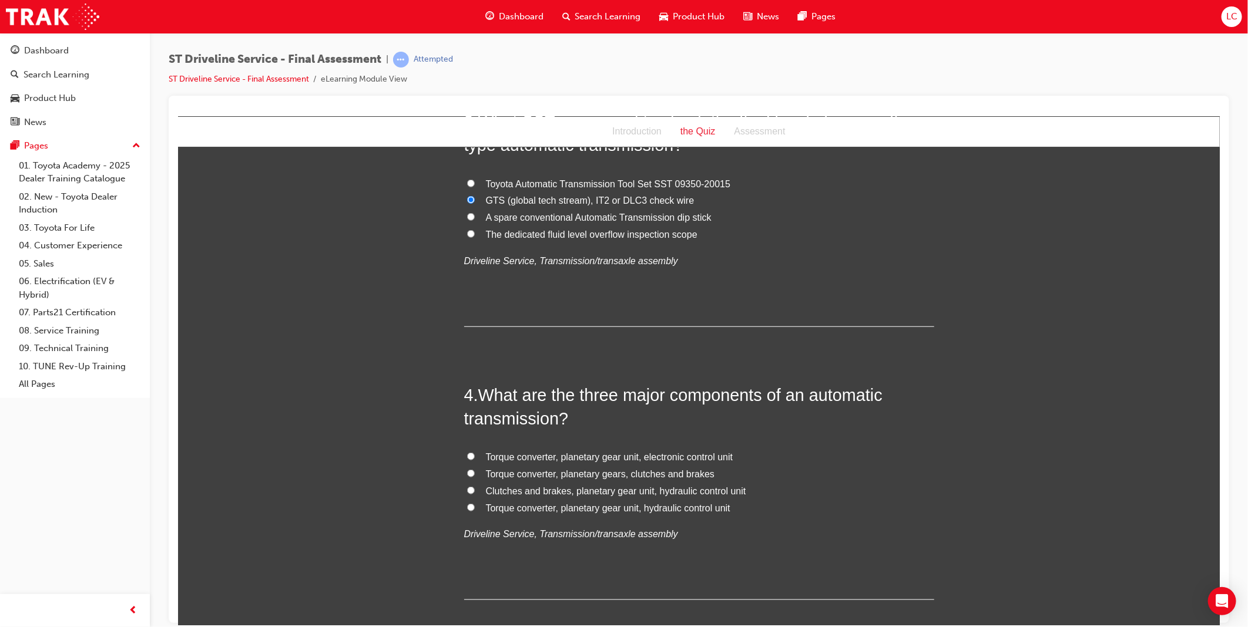
click at [692, 511] on span "Torque converter, planetary gear unit, hydraulic control unit" at bounding box center [607, 508] width 244 height 10
click at [474, 511] on input "Torque converter, planetary gear unit, hydraulic control unit" at bounding box center [470, 508] width 8 height 8
radio input "true"
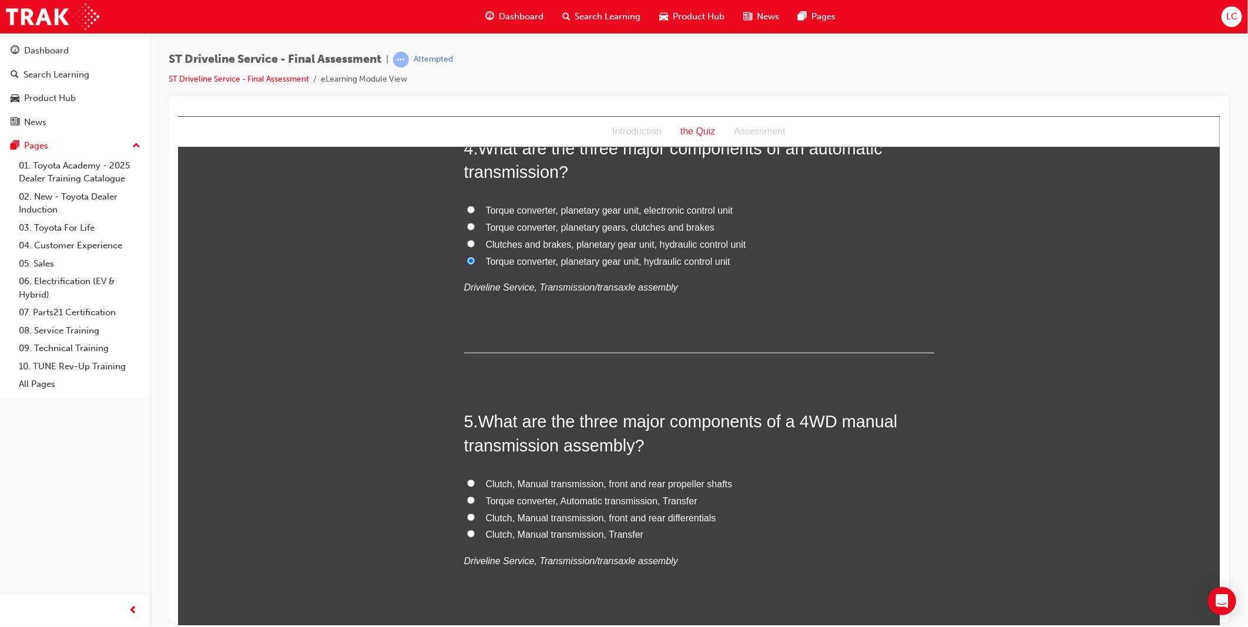
scroll to position [914, 0]
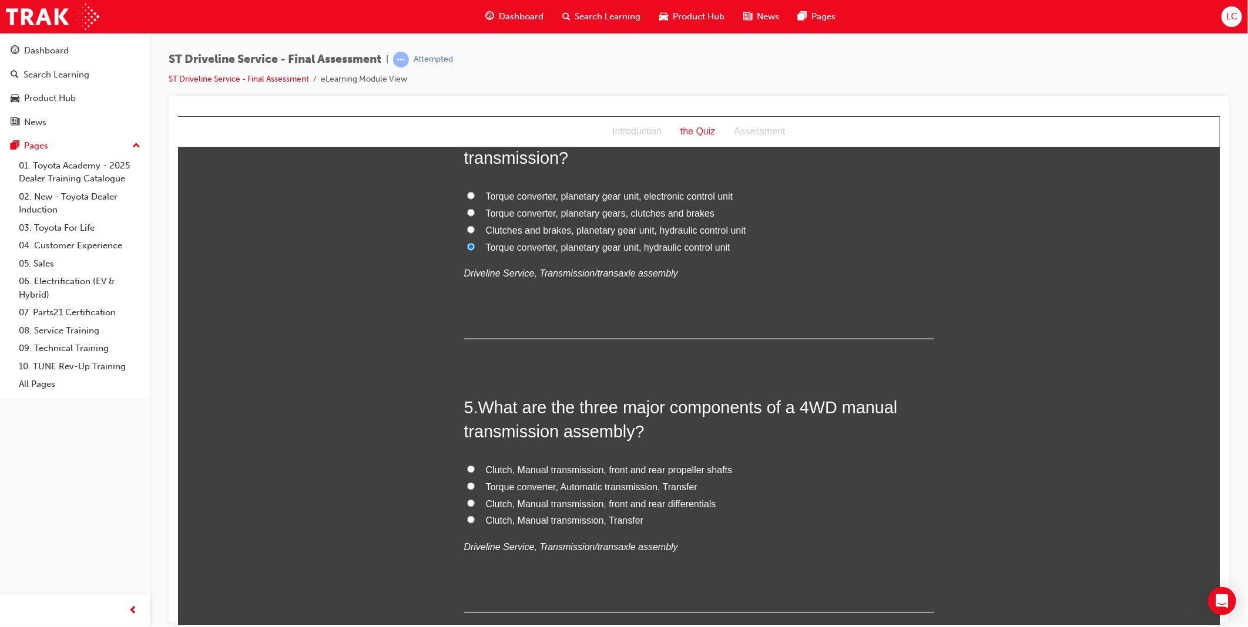
click at [596, 507] on span "Clutch, Manual transmission, front and rear differentials" at bounding box center [600, 504] width 230 height 10
click at [474, 507] on input "Clutch, Manual transmission, front and rear differentials" at bounding box center [470, 503] width 8 height 8
radio input "true"
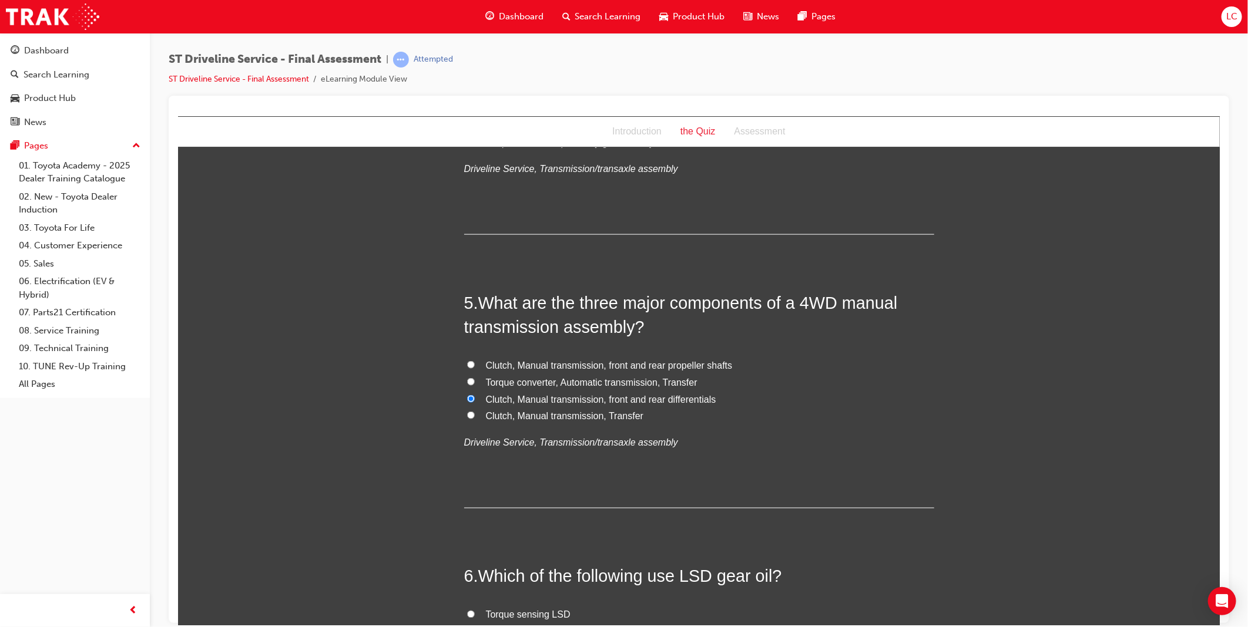
scroll to position [1240, 0]
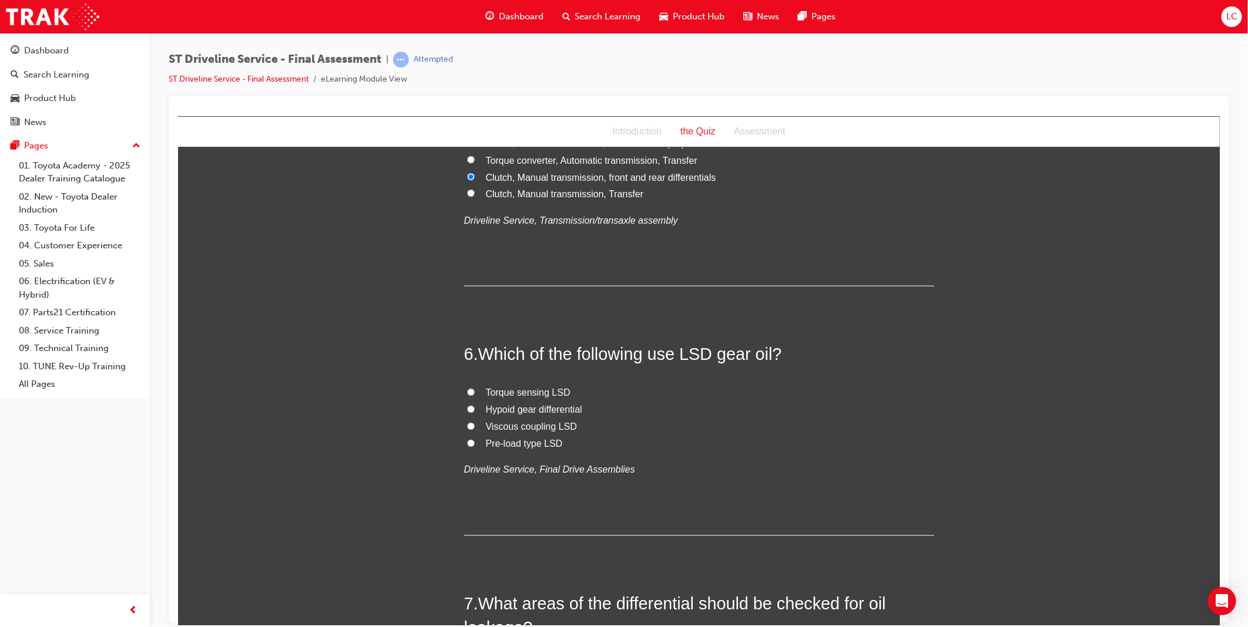
click at [531, 429] on span "Viscous coupling LSD" at bounding box center [530, 427] width 91 height 10
click at [474, 429] on input "Viscous coupling LSD" at bounding box center [470, 426] width 8 height 8
radio input "true"
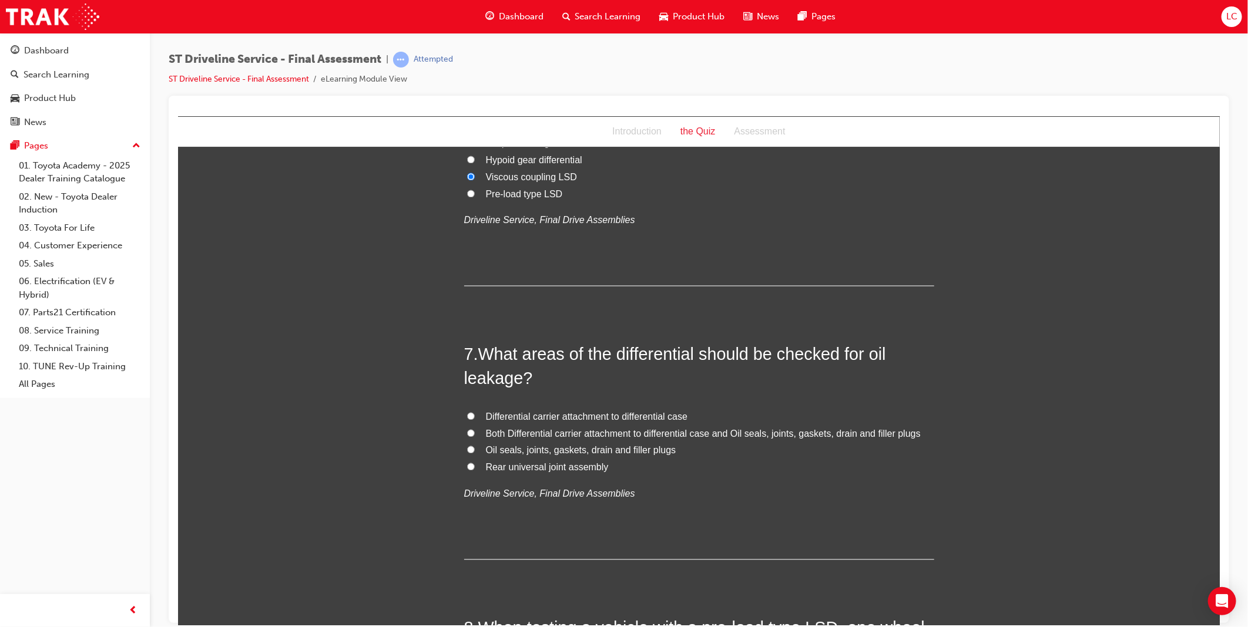
scroll to position [1501, 0]
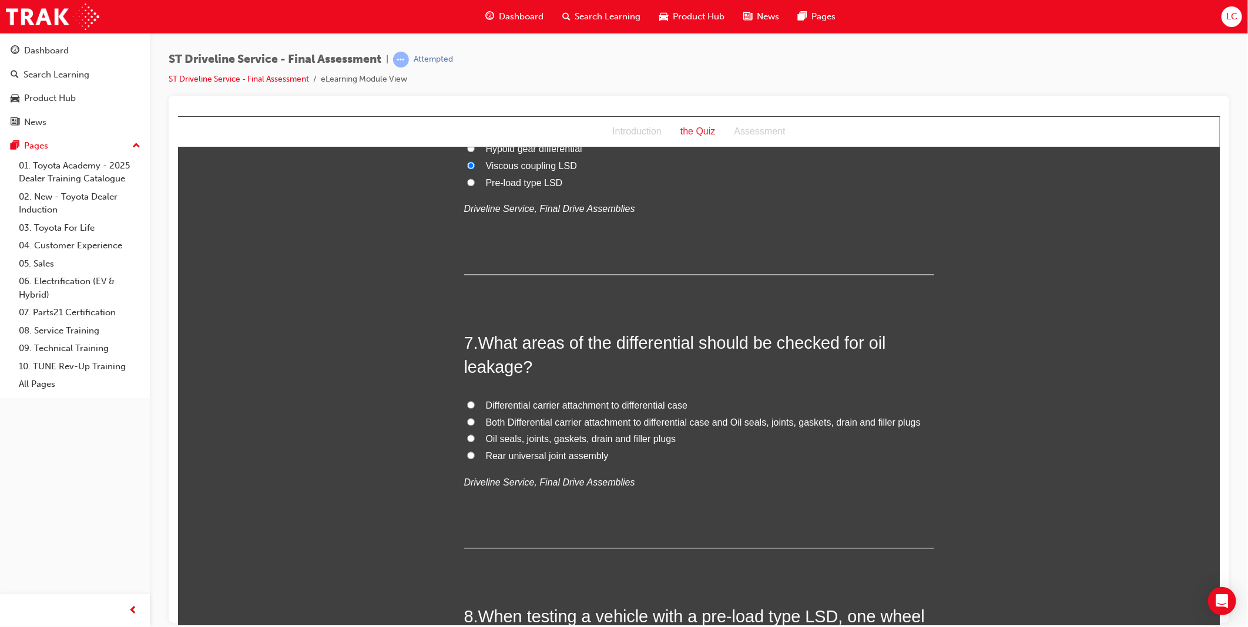
click at [508, 441] on span "Oil seals, joints, gaskets, drain and filler plugs" at bounding box center [580, 439] width 190 height 10
click at [474, 441] on input "Oil seals, joints, gaskets, drain and filler plugs" at bounding box center [470, 439] width 8 height 8
radio input "true"
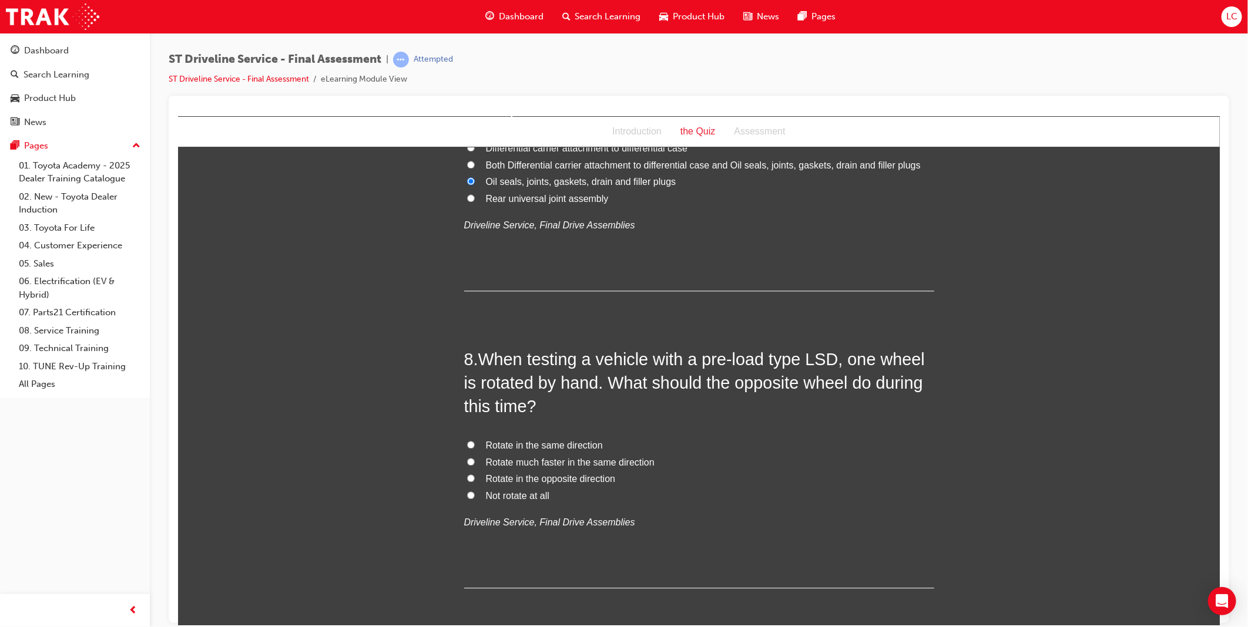
scroll to position [1763, 0]
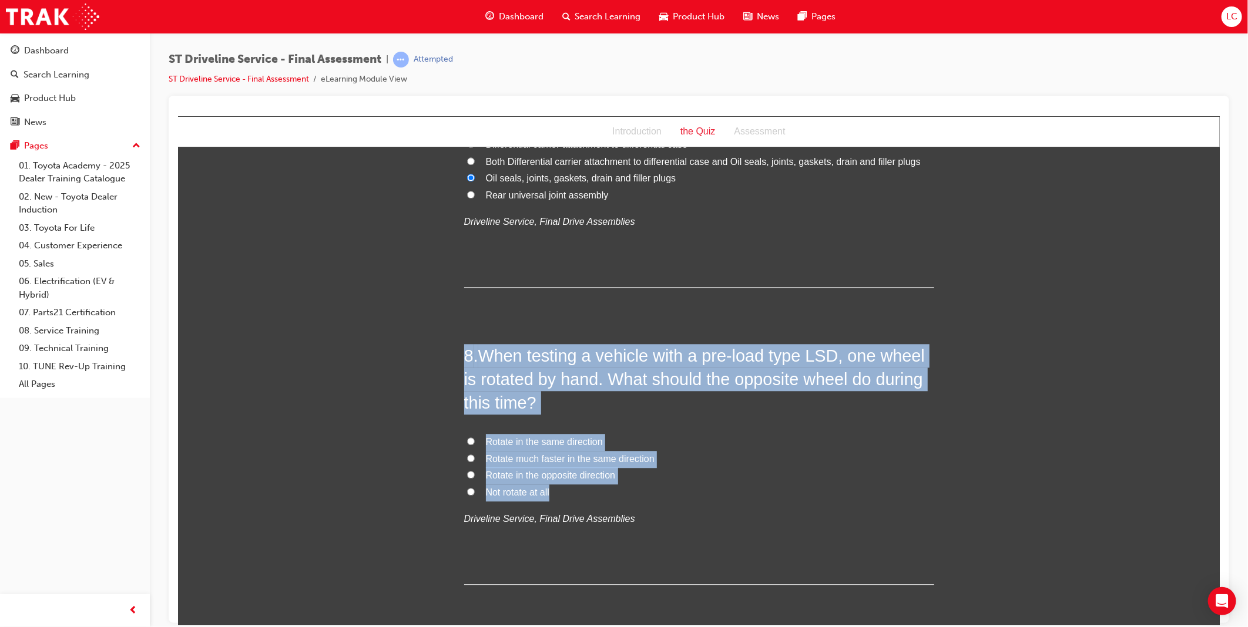
drag, startPoint x: 460, startPoint y: 351, endPoint x: 635, endPoint y: 496, distance: 227.3
click at [635, 496] on div "8 . When testing a vehicle with a pre-load type LSD, one wheel is rotated by ha…" at bounding box center [699, 464] width 470 height 241
copy div "8 . When testing a vehicle with a pre-load type LSD, one wheel is rotated by ha…"
drag, startPoint x: 795, startPoint y: 455, endPoint x: 789, endPoint y: 456, distance: 5.9
click at [795, 455] on label "Rotate much faster in the same direction" at bounding box center [699, 459] width 470 height 17
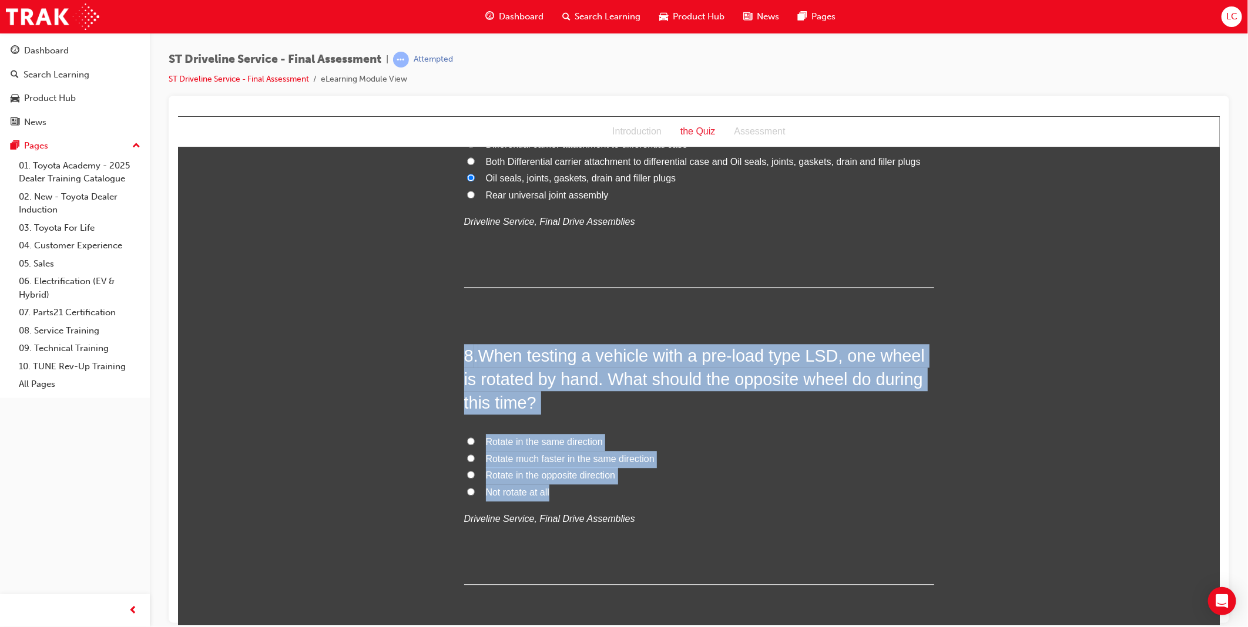
click at [474, 455] on input "Rotate much faster in the same direction" at bounding box center [470, 458] width 8 height 8
radio input "true"
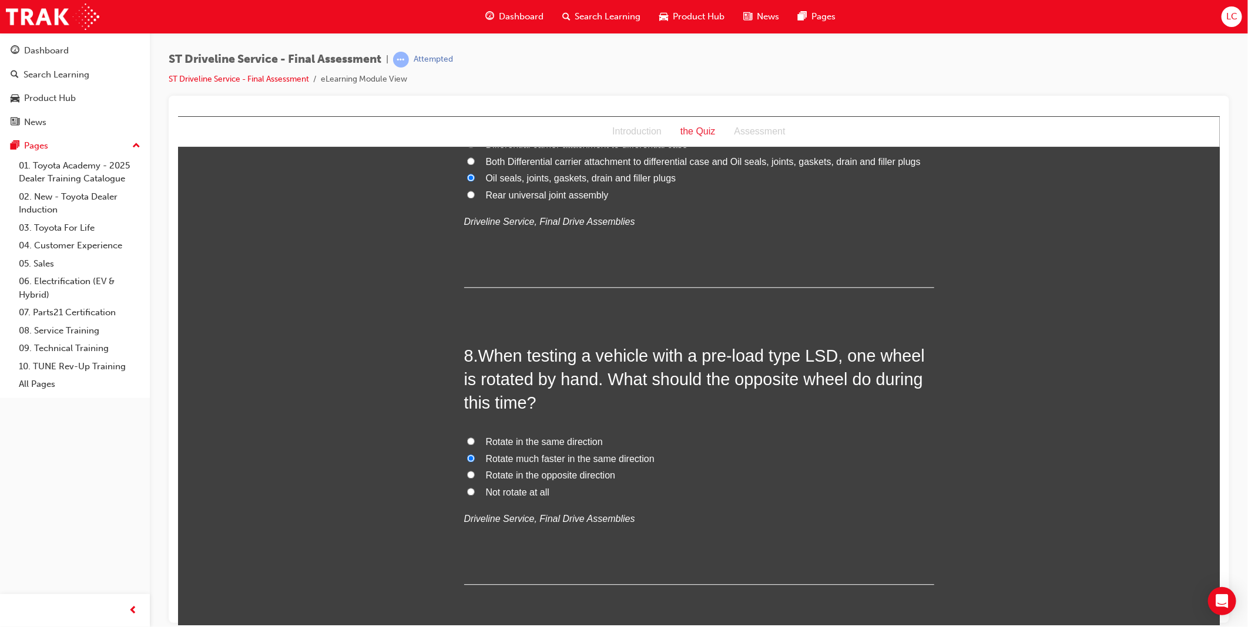
click at [552, 445] on span "Rotate in the same direction" at bounding box center [543, 442] width 117 height 10
click at [474, 445] on input "Rotate in the same direction" at bounding box center [470, 441] width 8 height 8
radio input "true"
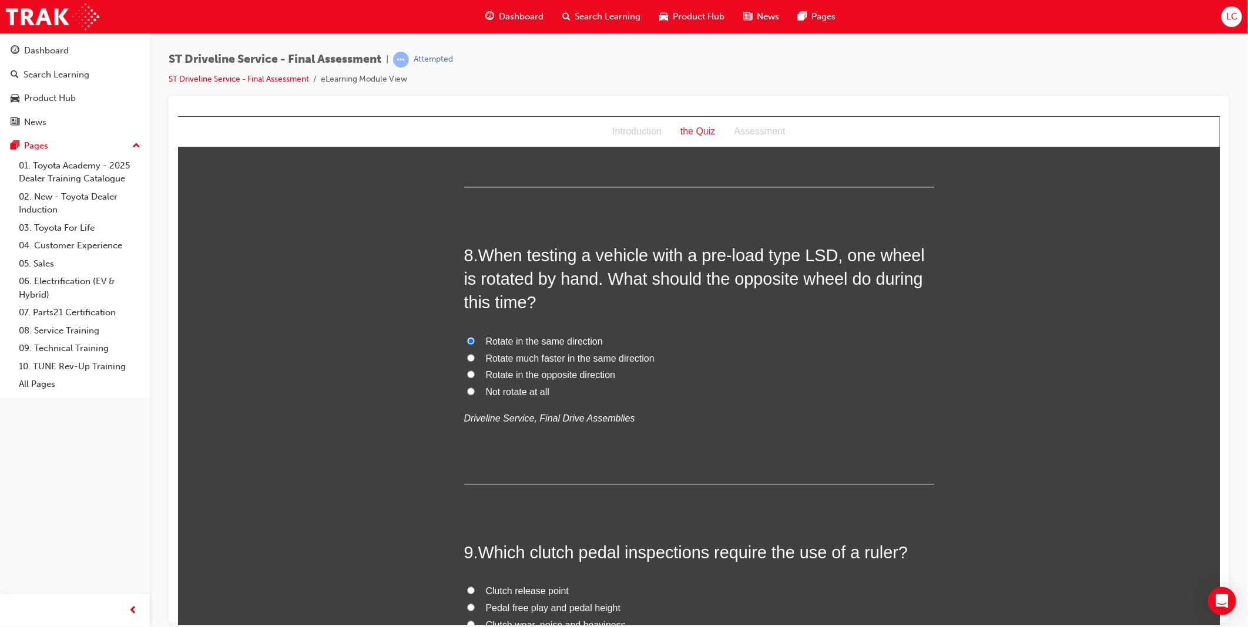
scroll to position [2089, 0]
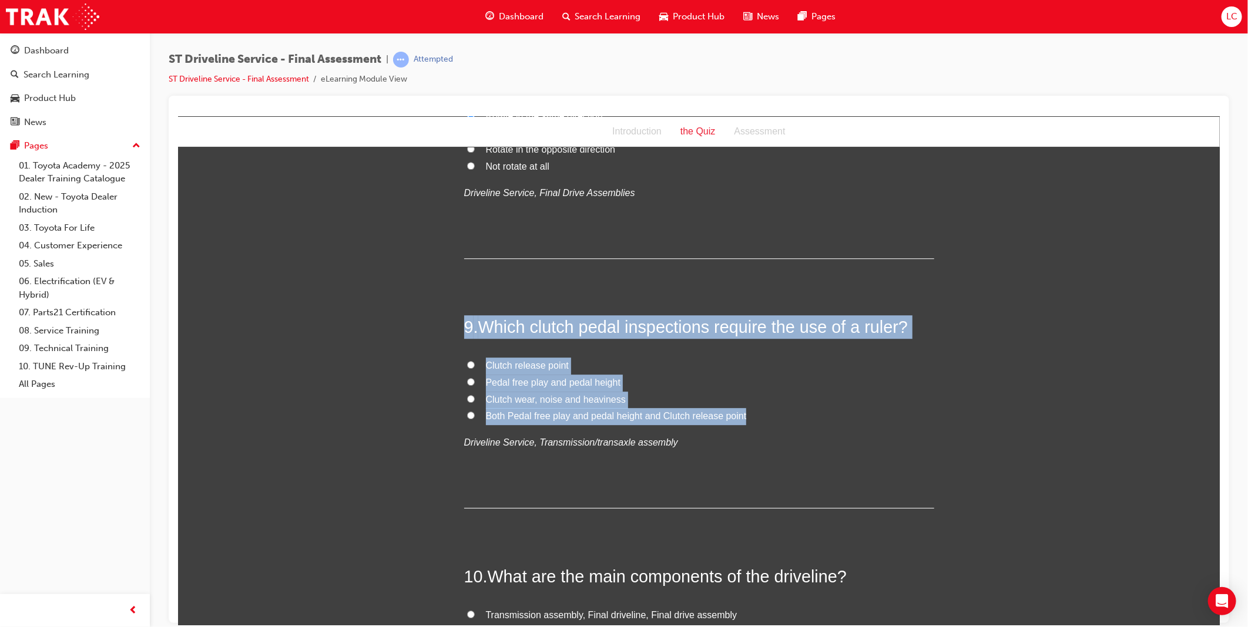
drag, startPoint x: 456, startPoint y: 323, endPoint x: 775, endPoint y: 417, distance: 332.8
click at [775, 417] on div "You must select an answer for each question before you can submit. Please note,…" at bounding box center [698, 106] width 1042 height 4070
copy div "9 . Which clutch pedal inspections require the use of a ruler? Clutch release p…"
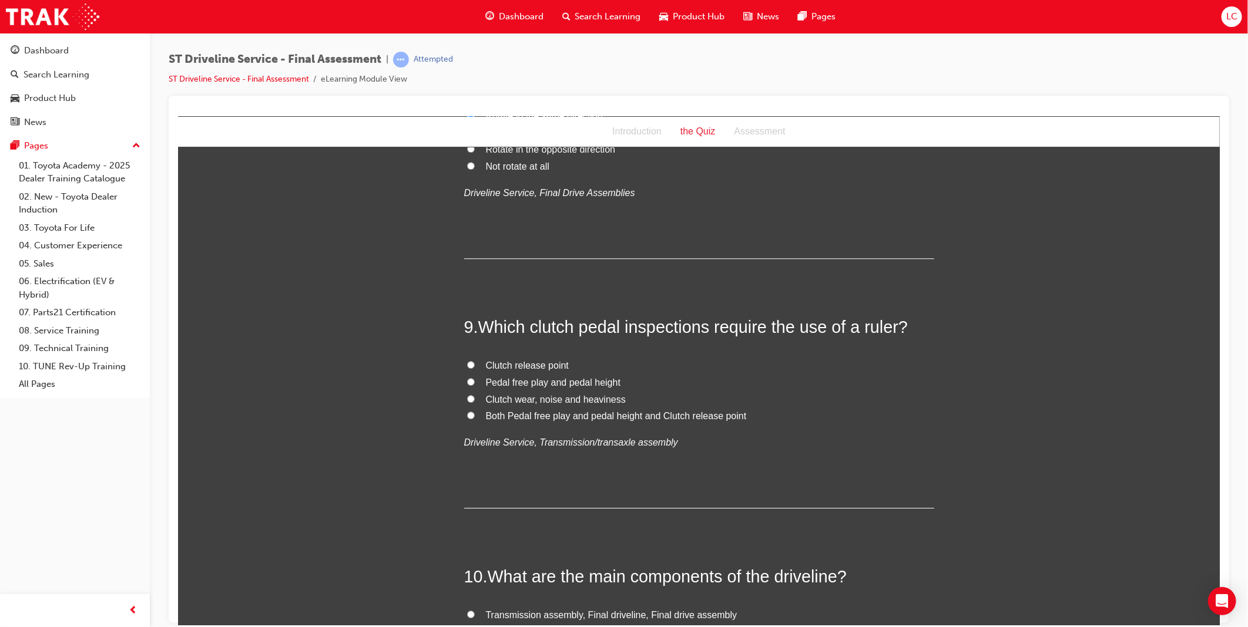
click at [885, 430] on div "Clutch release point Pedal free play and pedal height Clutch wear, noise and he…" at bounding box center [699, 404] width 470 height 94
click at [579, 384] on span "Pedal free play and pedal height" at bounding box center [552, 382] width 135 height 10
click at [474, 384] on input "Pedal free play and pedal height" at bounding box center [470, 382] width 8 height 8
radio input "true"
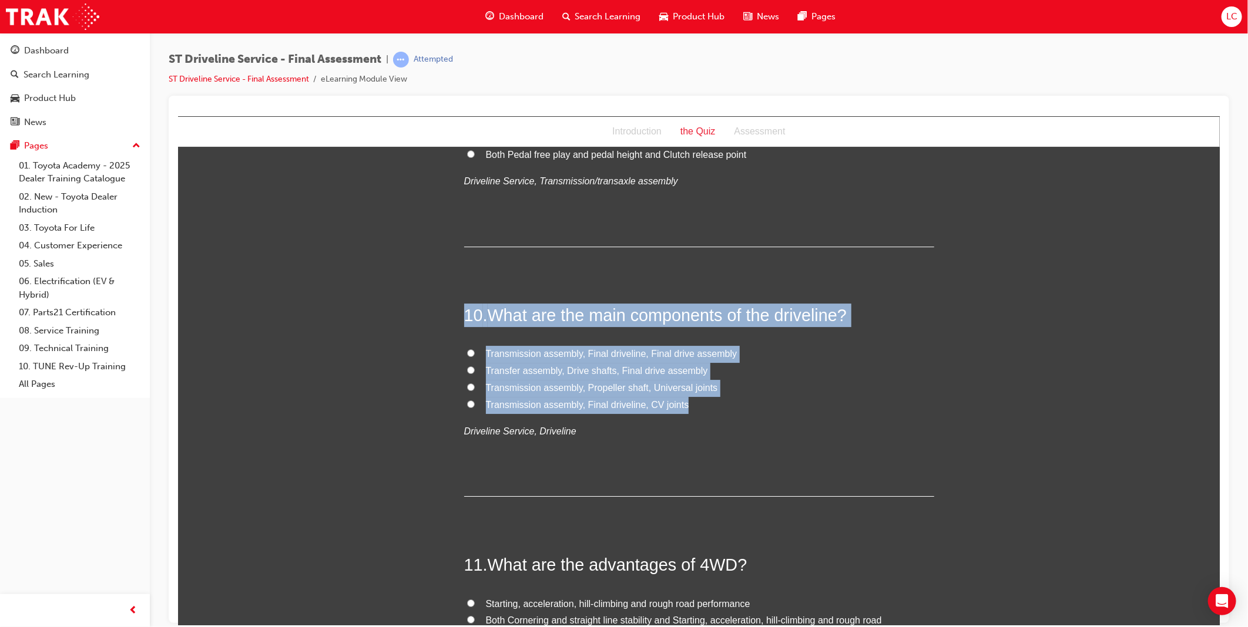
drag, startPoint x: 493, startPoint y: 316, endPoint x: 741, endPoint y: 400, distance: 261.8
click at [741, 400] on div "10 . What are the main components of the driveline? Transmission assembly, Fina…" at bounding box center [699, 399] width 470 height 193
copy div "10 . What are the main components of the driveline? Transmission assembly, Fina…"
click at [770, 405] on label "Transmission assembly, Final driveline, CV joints" at bounding box center [699, 405] width 470 height 17
click at [474, 405] on input "Transmission assembly, Final driveline, CV joints" at bounding box center [470, 404] width 8 height 8
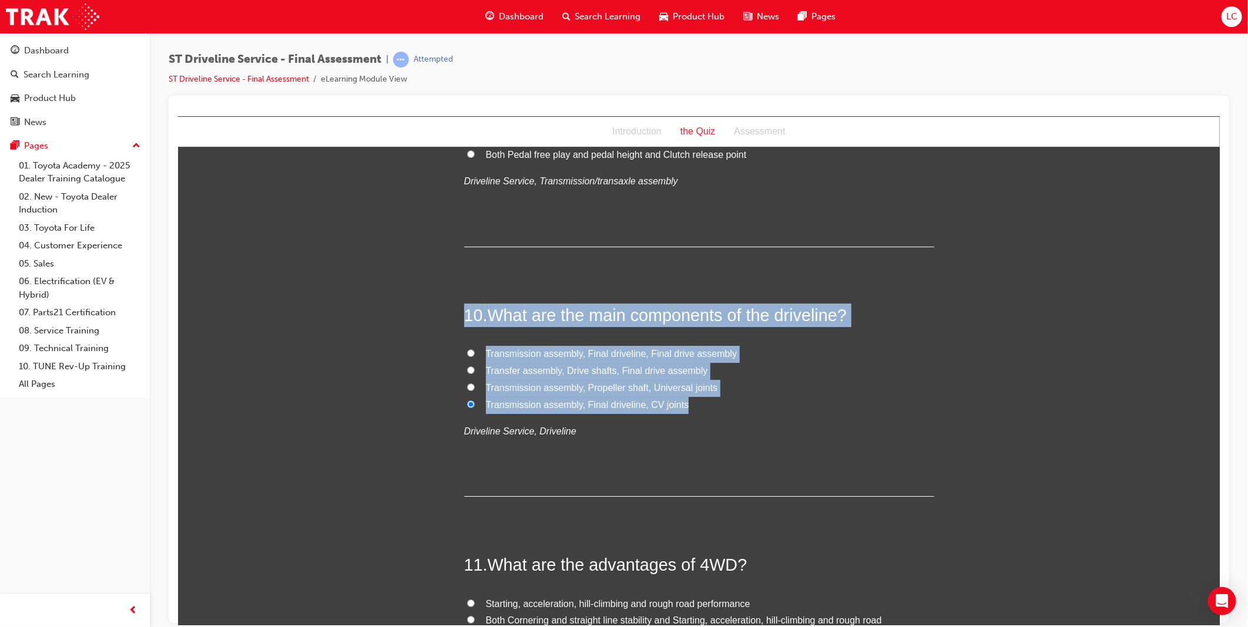
radio input "true"
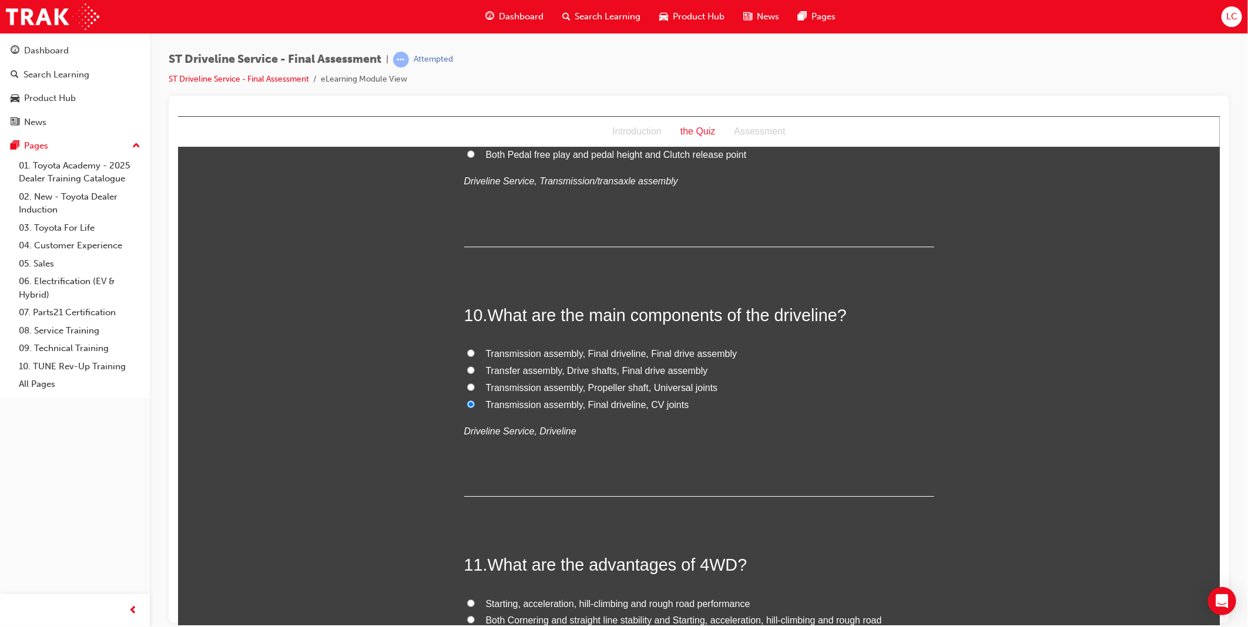
click at [630, 371] on span "Transfer assembly, Drive shafts, Final drive assembly" at bounding box center [596, 370] width 222 height 10
click at [474, 371] on input "Transfer assembly, Drive shafts, Final drive assembly" at bounding box center [470, 370] width 8 height 8
radio input "true"
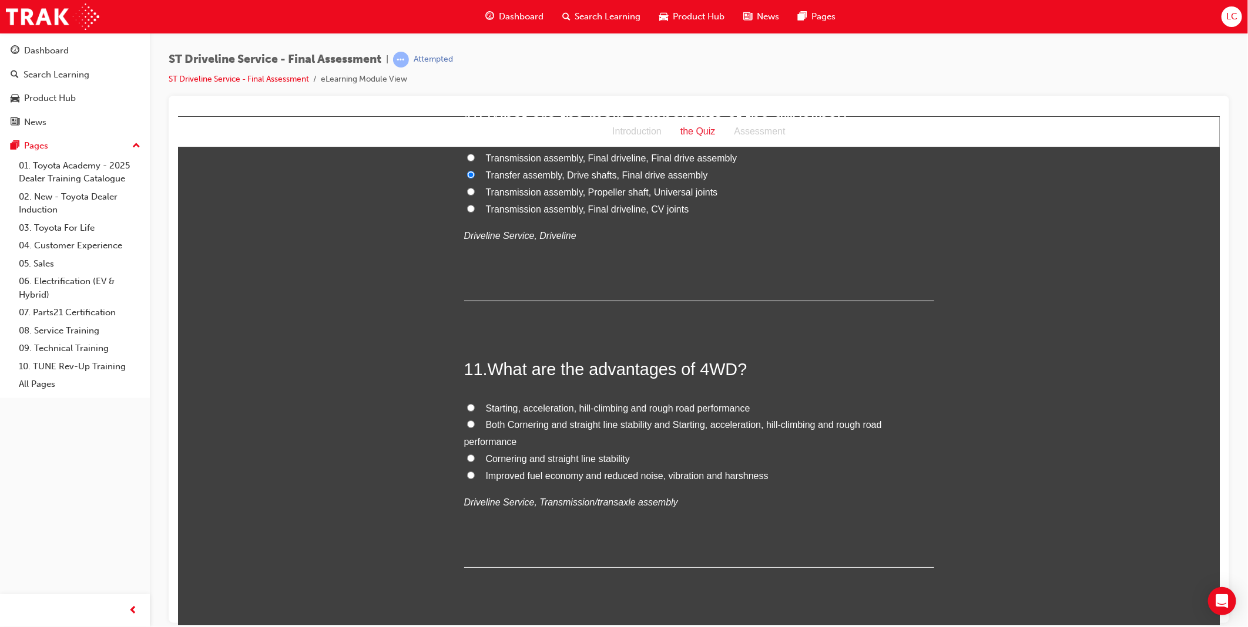
click at [514, 427] on span "Both Cornering and straight line stability and Starting, acceleration, hill-cli…" at bounding box center [673, 432] width 418 height 27
click at [474, 427] on input "Both Cornering and straight line stability and Starting, acceleration, hill-cli…" at bounding box center [470, 424] width 8 height 8
radio input "true"
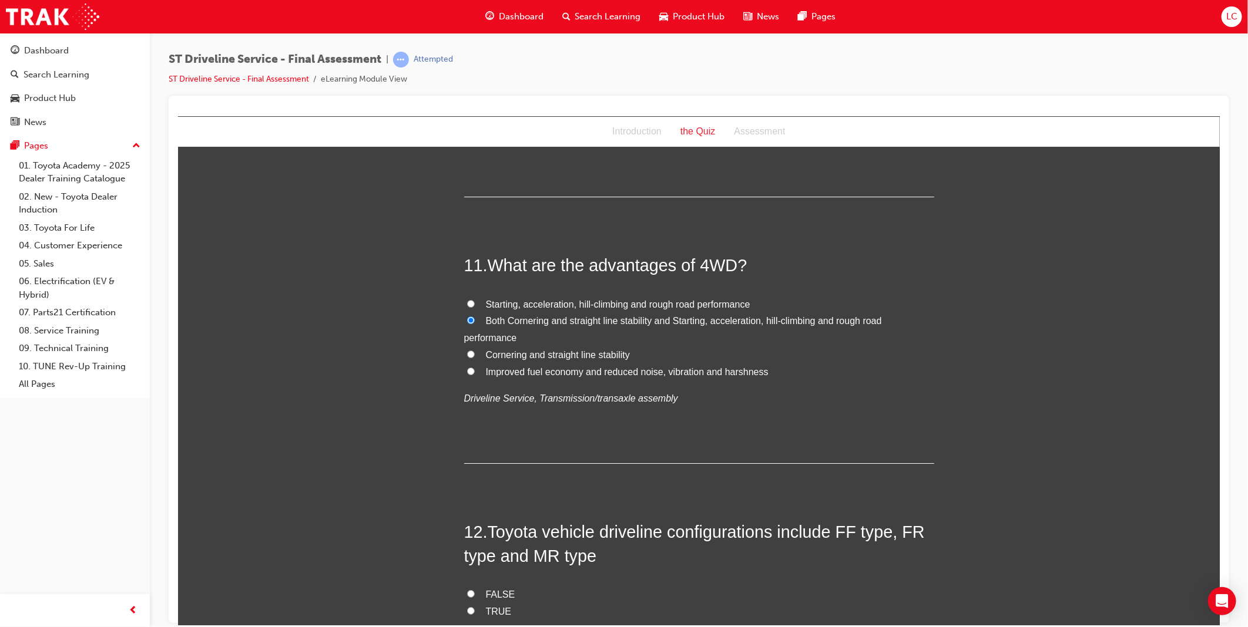
scroll to position [2807, 0]
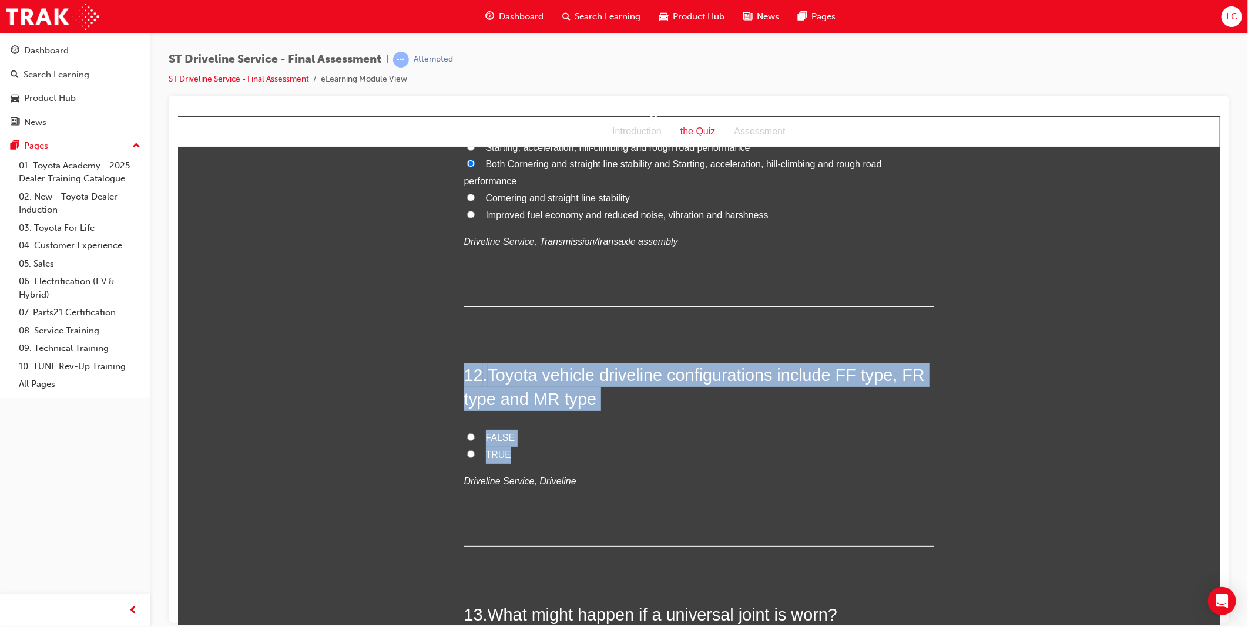
drag, startPoint x: 458, startPoint y: 370, endPoint x: 609, endPoint y: 450, distance: 170.6
click at [609, 450] on div "12 . Toyota vehicle driveline configurations include FF type, FR type and MR ty…" at bounding box center [699, 454] width 470 height 183
copy div "12 . Toyota vehicle driveline configurations include FF type, FR type and MR ty…"
click at [529, 457] on label "TRUE" at bounding box center [699, 455] width 470 height 17
click at [474, 457] on input "TRUE" at bounding box center [470, 454] width 8 height 8
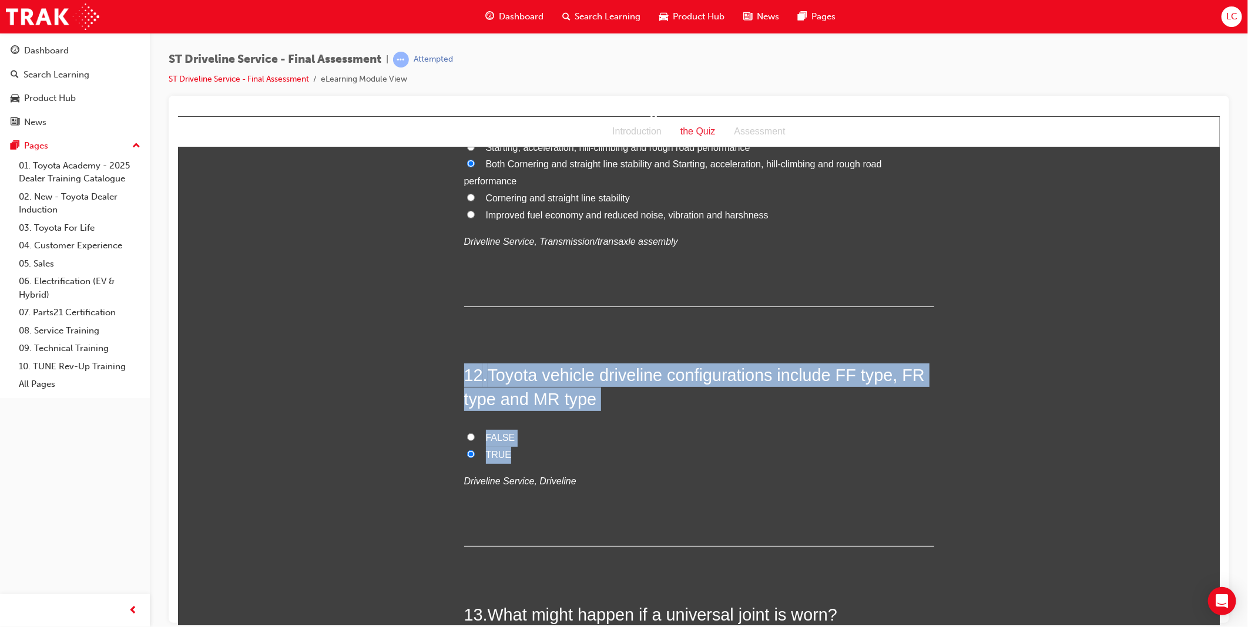
radio input "true"
click at [474, 454] on label "TRUE" at bounding box center [699, 455] width 470 height 17
click at [474, 454] on input "TRUE" at bounding box center [470, 454] width 8 height 8
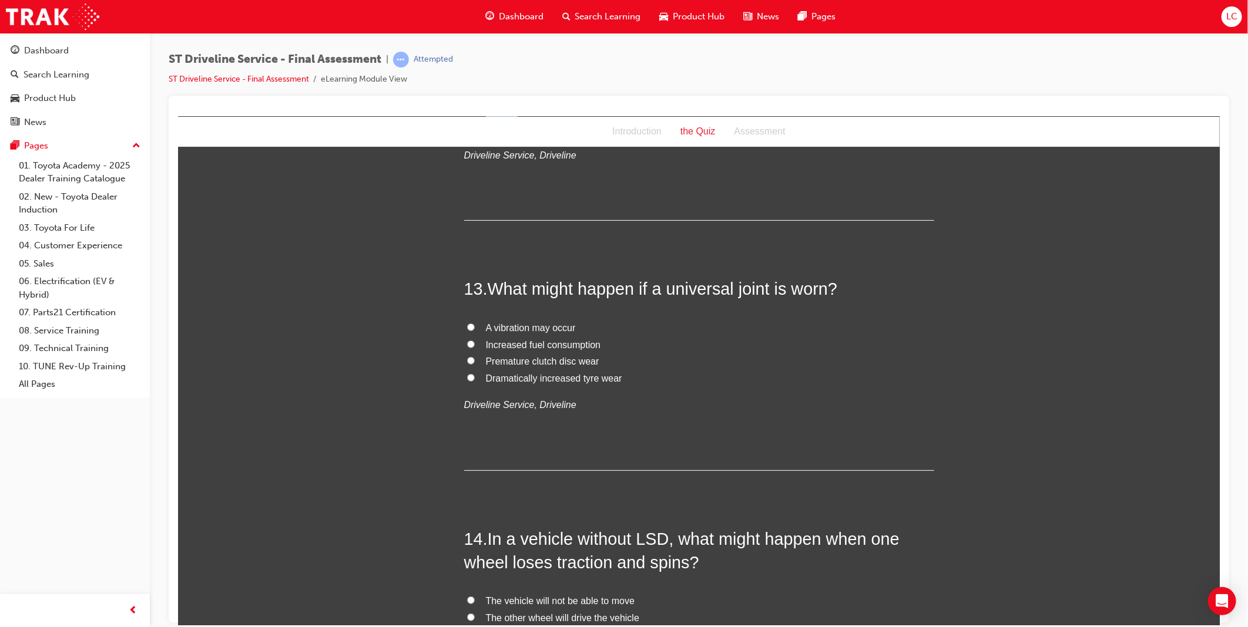
scroll to position [3133, 0]
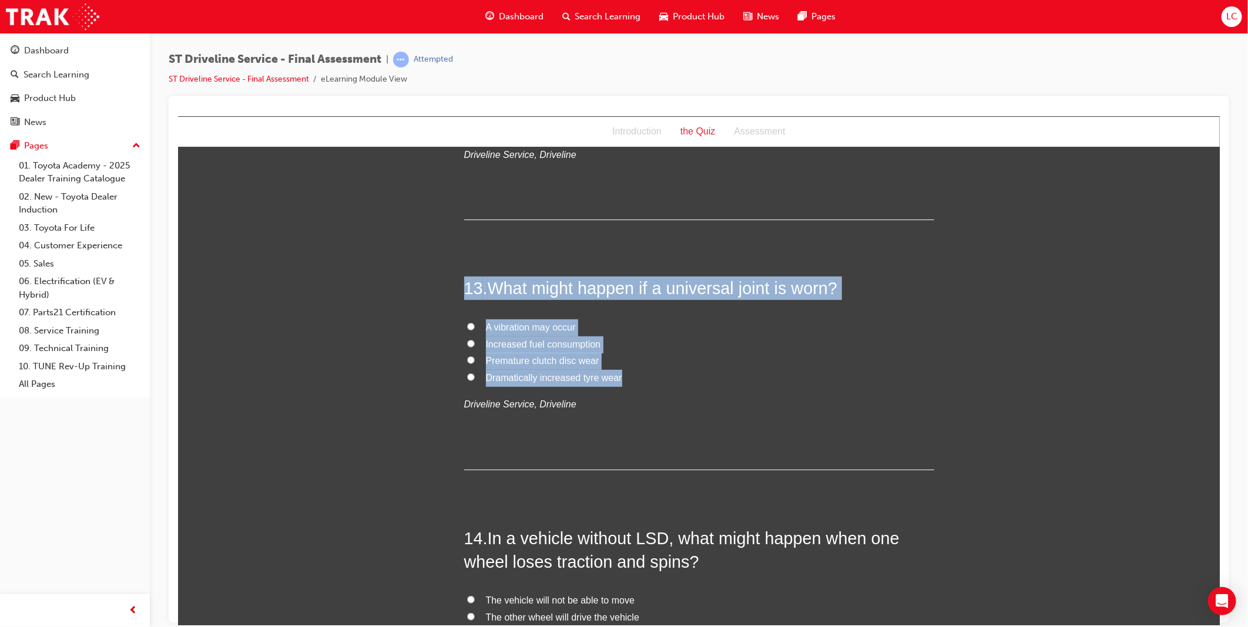
drag, startPoint x: 459, startPoint y: 282, endPoint x: 661, endPoint y: 370, distance: 219.9
click at [661, 370] on div "13 . What might happen if a universal joint is worn? A vibration may occur Incr…" at bounding box center [699, 372] width 470 height 193
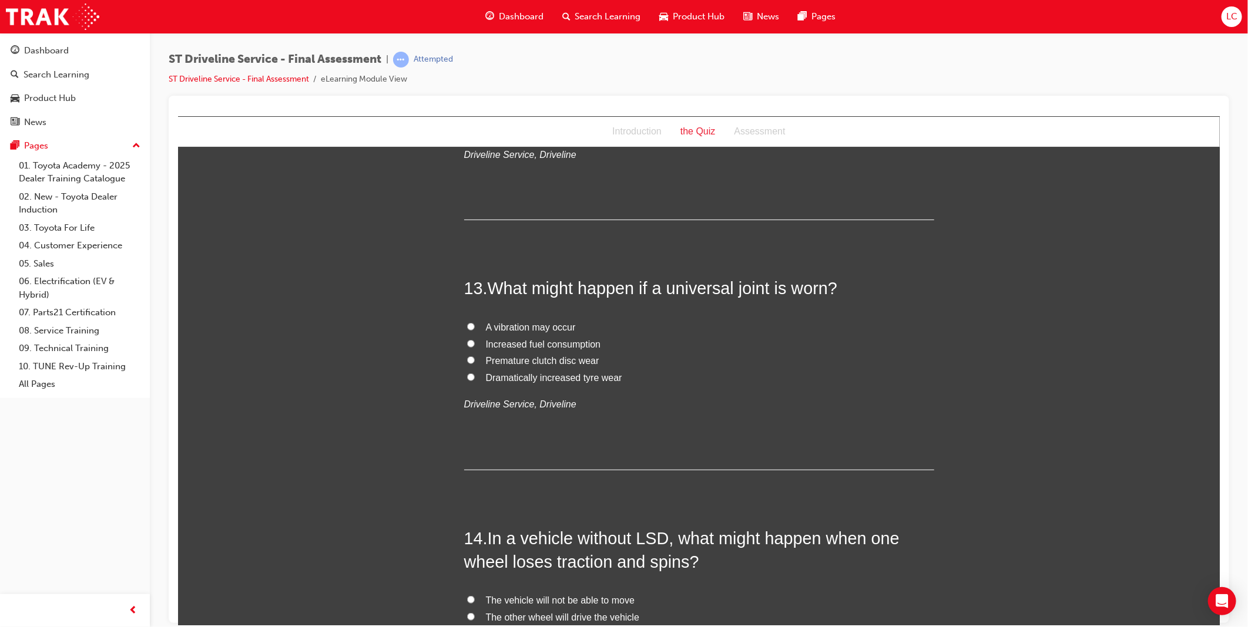
click at [797, 406] on p "Driveline Service, Driveline" at bounding box center [699, 404] width 470 height 17
click at [519, 327] on span "A vibration may occur" at bounding box center [530, 327] width 90 height 10
click at [474, 327] on input "A vibration may occur" at bounding box center [470, 327] width 8 height 8
radio input "true"
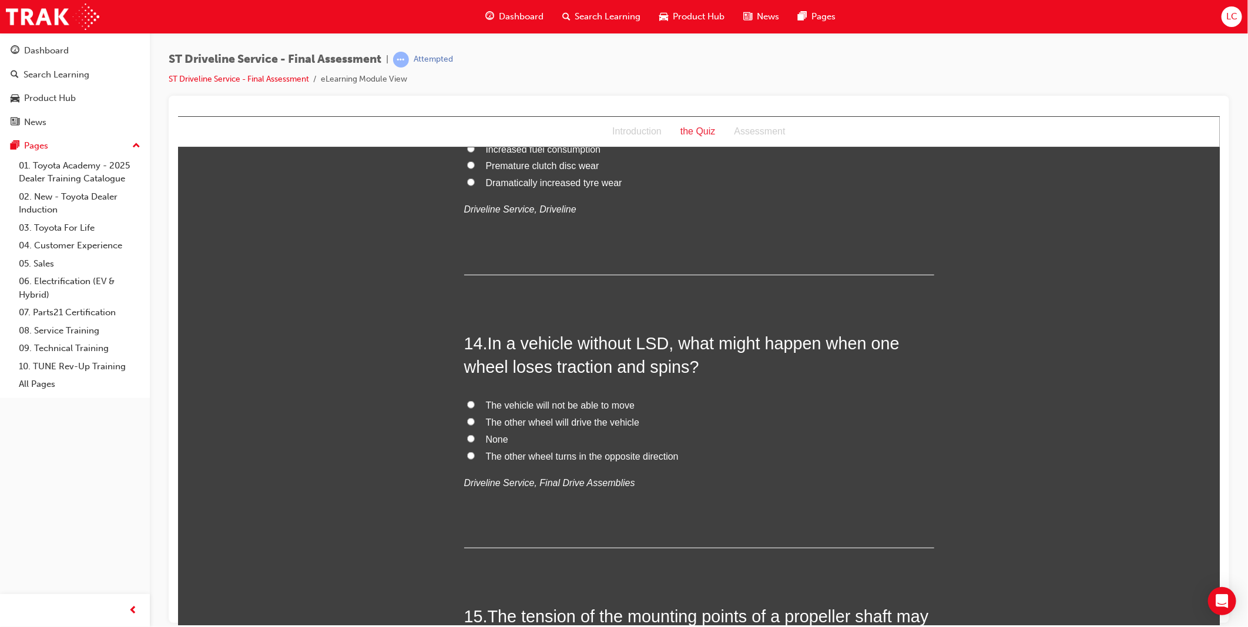
scroll to position [3329, 0]
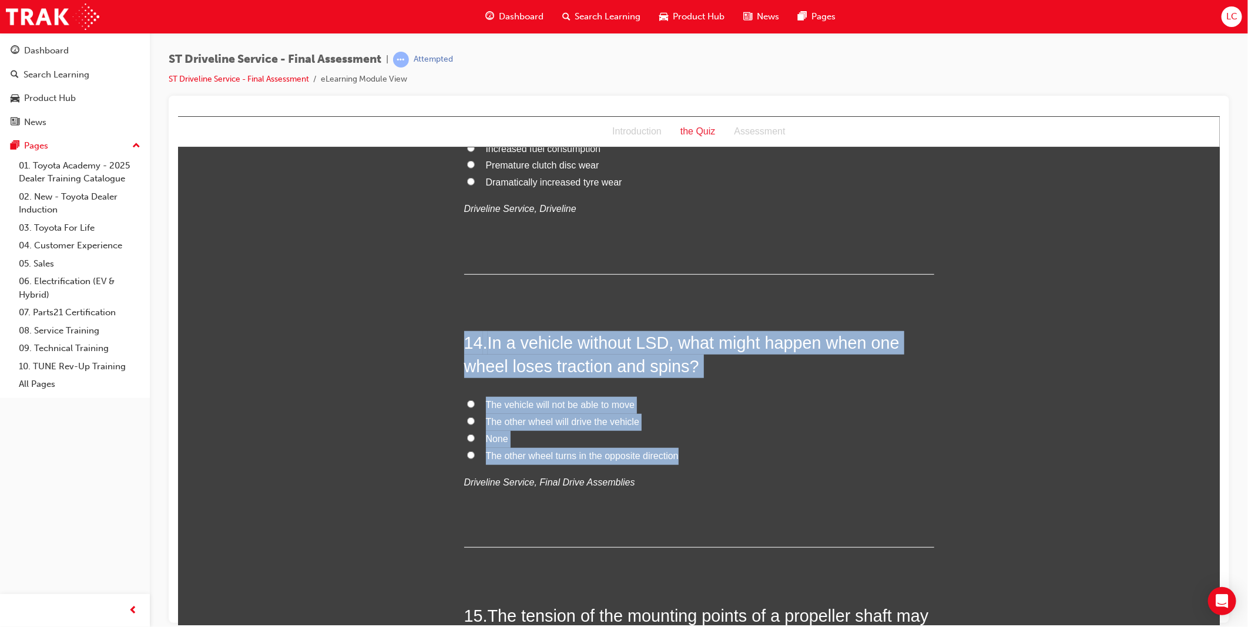
drag, startPoint x: 455, startPoint y: 330, endPoint x: 744, endPoint y: 449, distance: 312.4
copy div "14 . In a vehicle without LSD, what might happen when one wheel loses traction …"
drag, startPoint x: 828, startPoint y: 489, endPoint x: 755, endPoint y: 475, distance: 74.7
click at [828, 488] on p "Driveline Service, Final Drive Assemblies" at bounding box center [699, 482] width 470 height 17
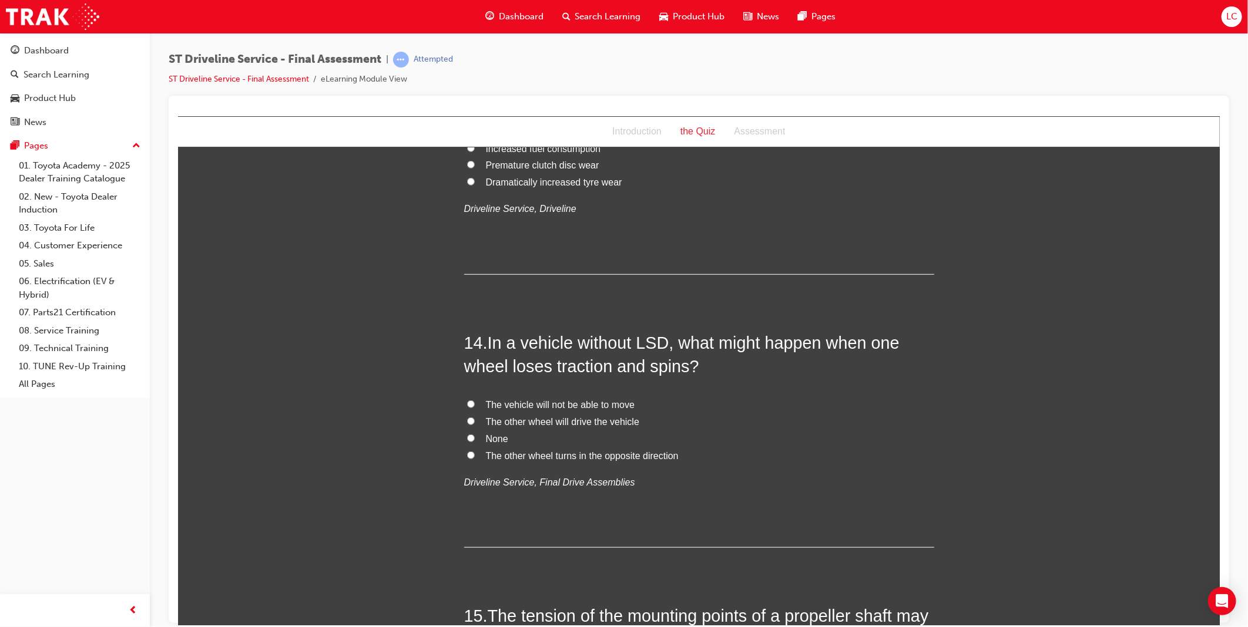
click at [564, 405] on span "The vehicle will not be able to move" at bounding box center [559, 405] width 149 height 10
click at [474, 405] on input "The vehicle will not be able to move" at bounding box center [470, 404] width 8 height 8
radio input "true"
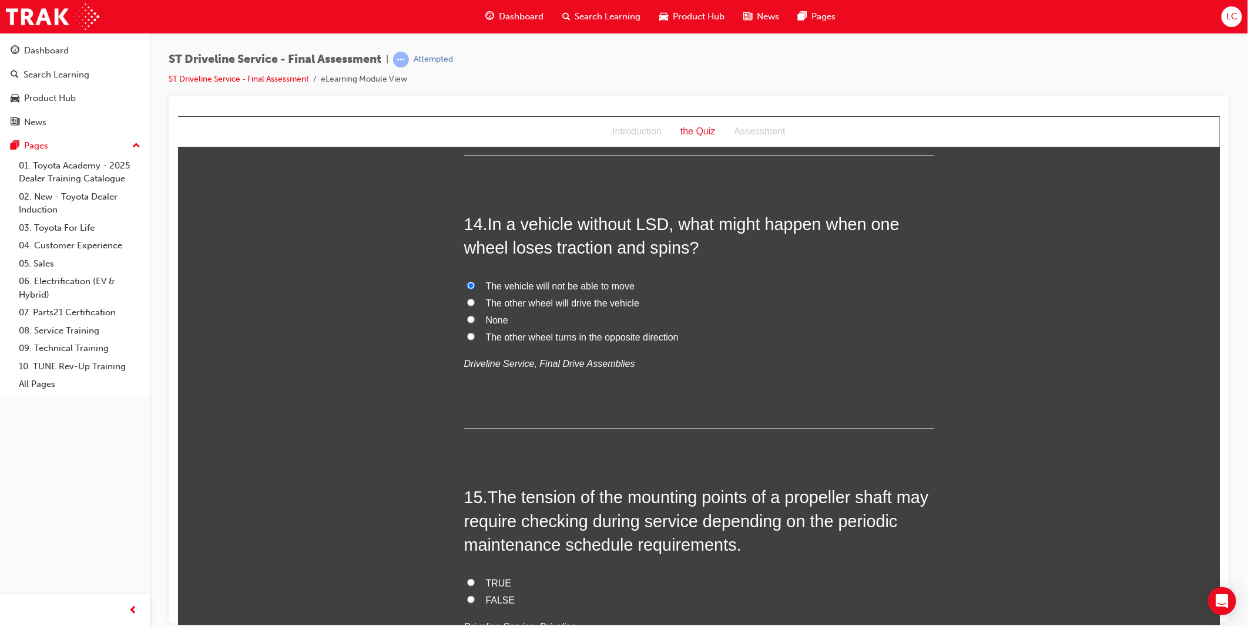
scroll to position [3590, 0]
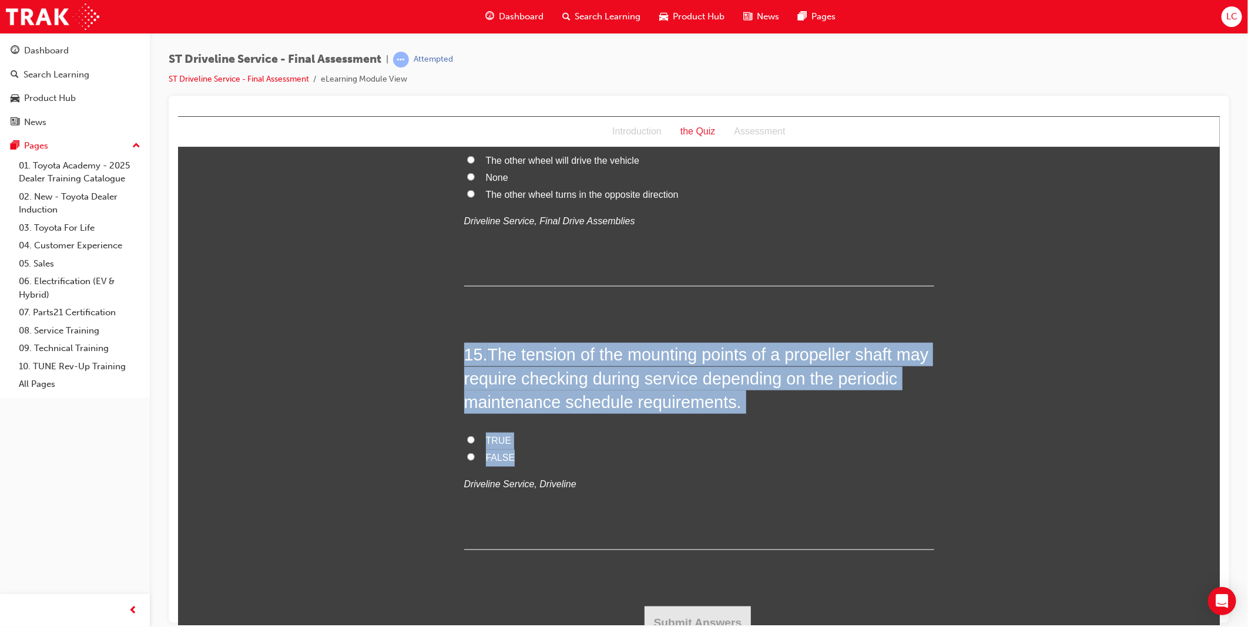
drag, startPoint x: 467, startPoint y: 354, endPoint x: 672, endPoint y: 462, distance: 231.8
copy div "15 . The tension of the mounting points of a propeller shaft may require checki…"
click at [598, 448] on label "TRUE" at bounding box center [699, 440] width 470 height 17
click at [474, 444] on input "TRUE" at bounding box center [470, 440] width 8 height 8
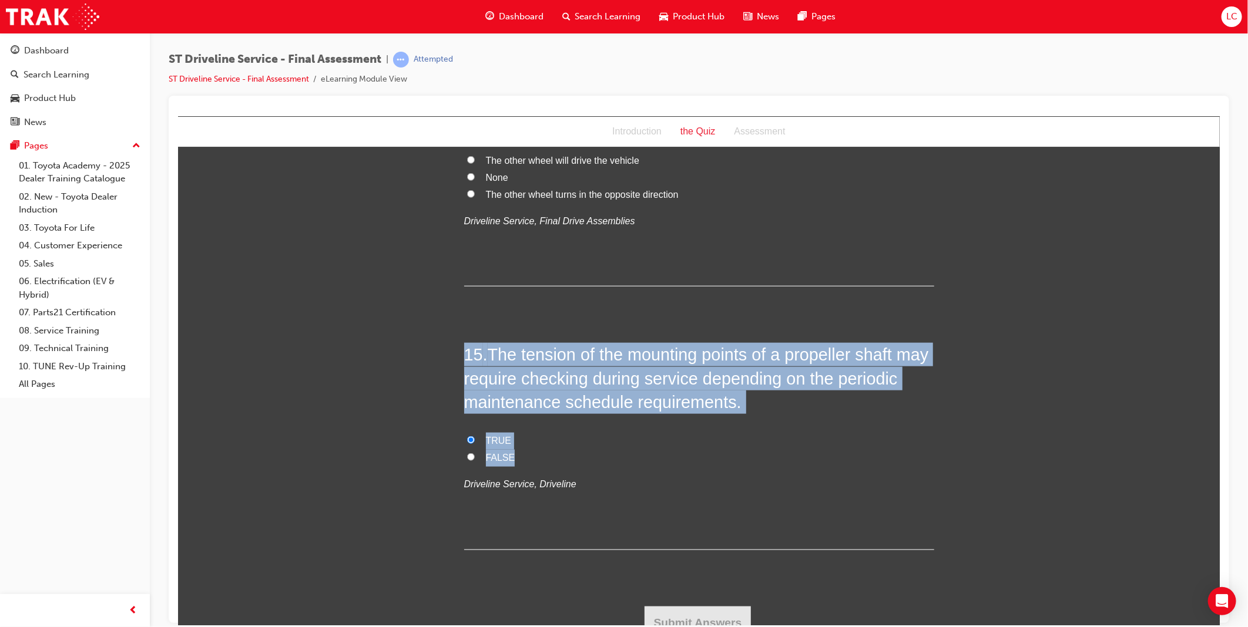
radio input "true"
click at [682, 623] on button "Submit Answers" at bounding box center [697, 622] width 107 height 33
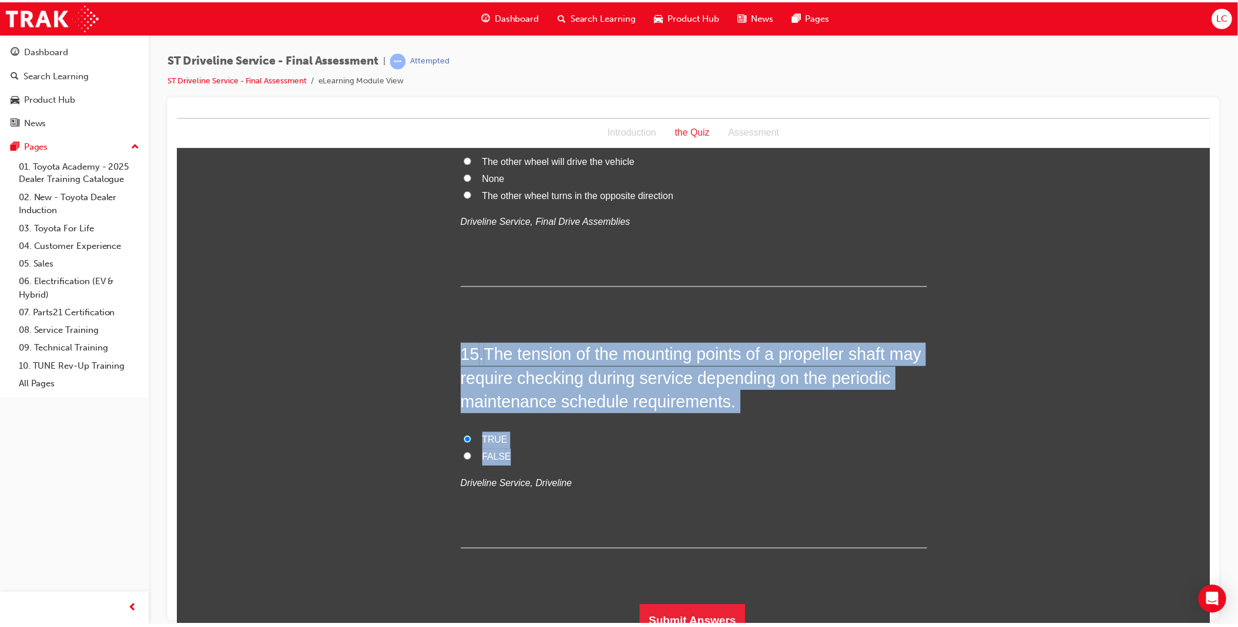
scroll to position [0, 0]
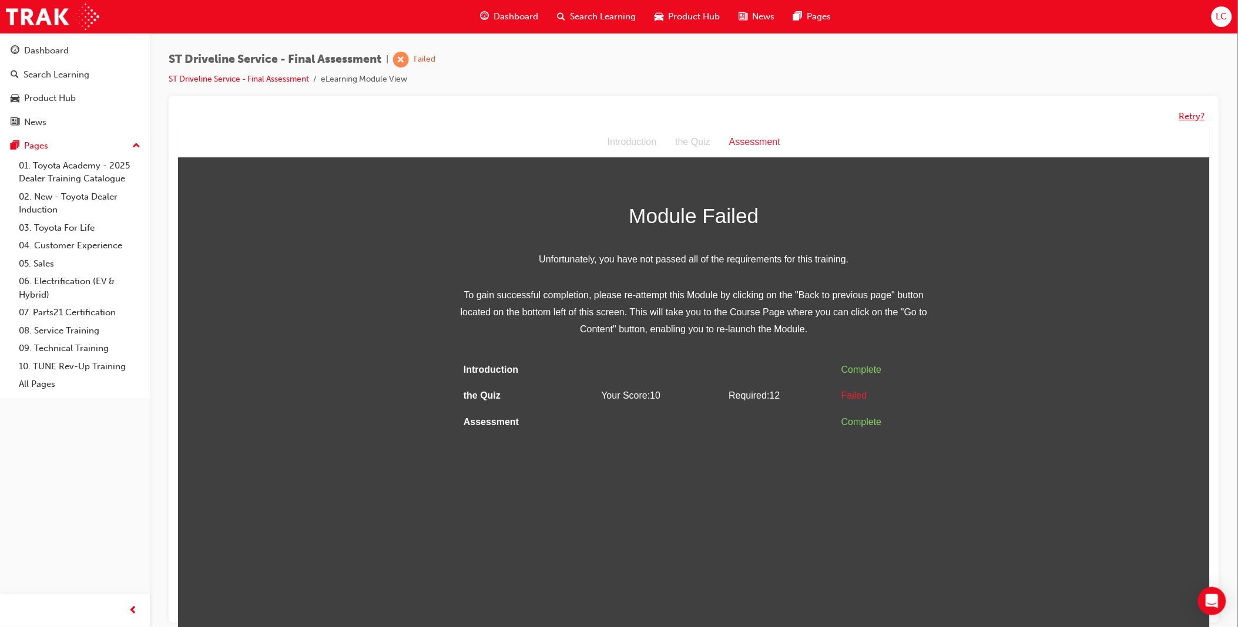
click at [1193, 116] on button "Retry?" at bounding box center [1192, 117] width 26 height 14
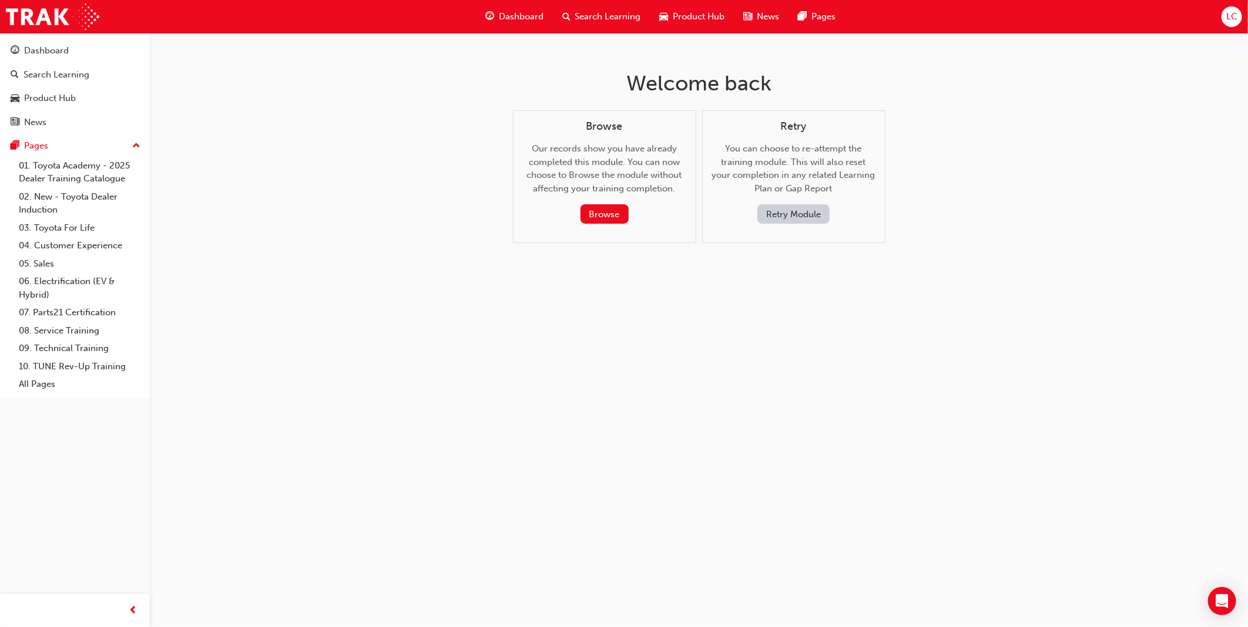
click at [785, 214] on button "Retry Module" at bounding box center [793, 213] width 72 height 19
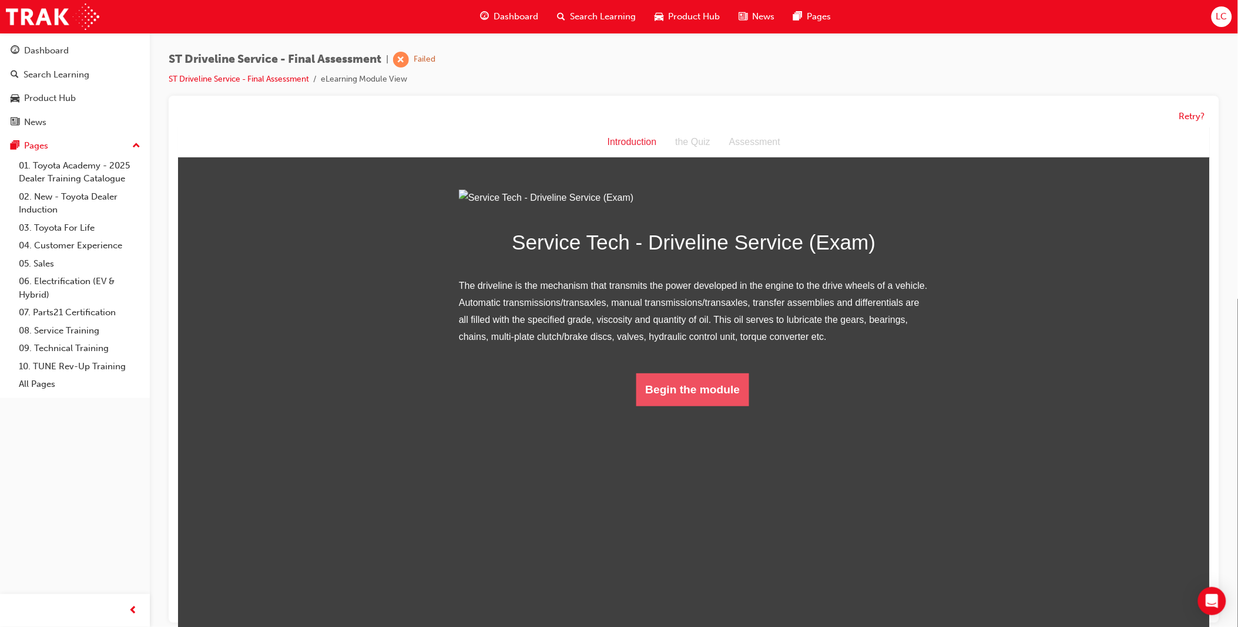
click at [692, 406] on button "Begin the module" at bounding box center [692, 389] width 113 height 33
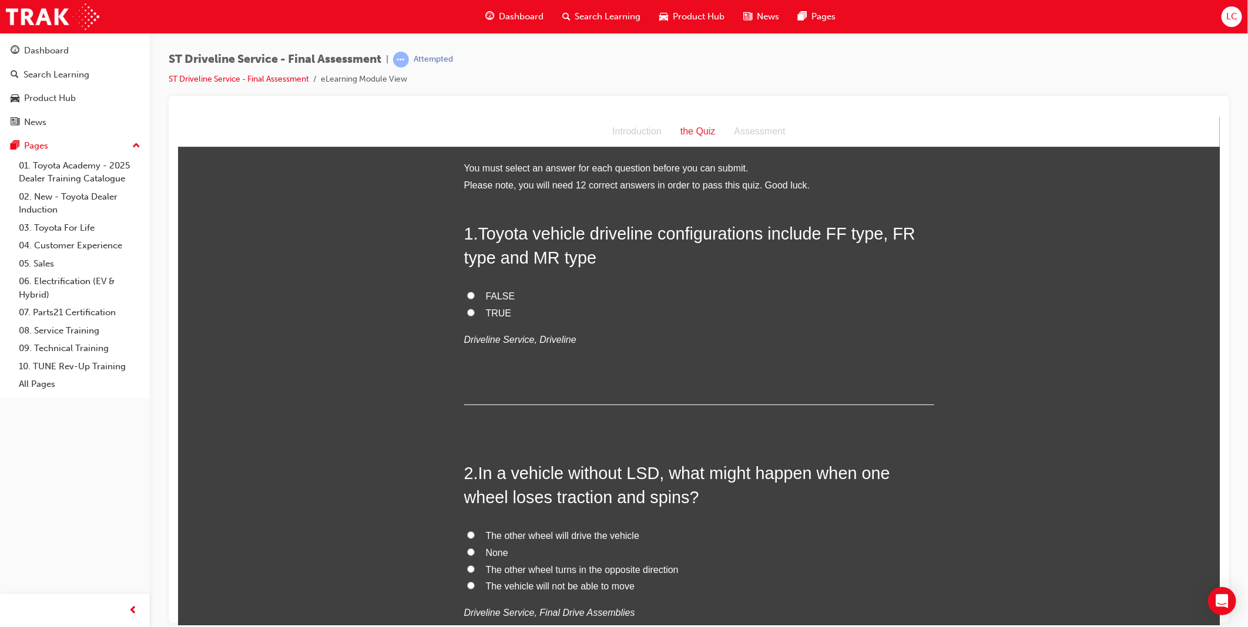
click at [488, 313] on span "TRUE" at bounding box center [498, 313] width 26 height 10
click at [474, 313] on input "TRUE" at bounding box center [470, 312] width 8 height 8
radio input "true"
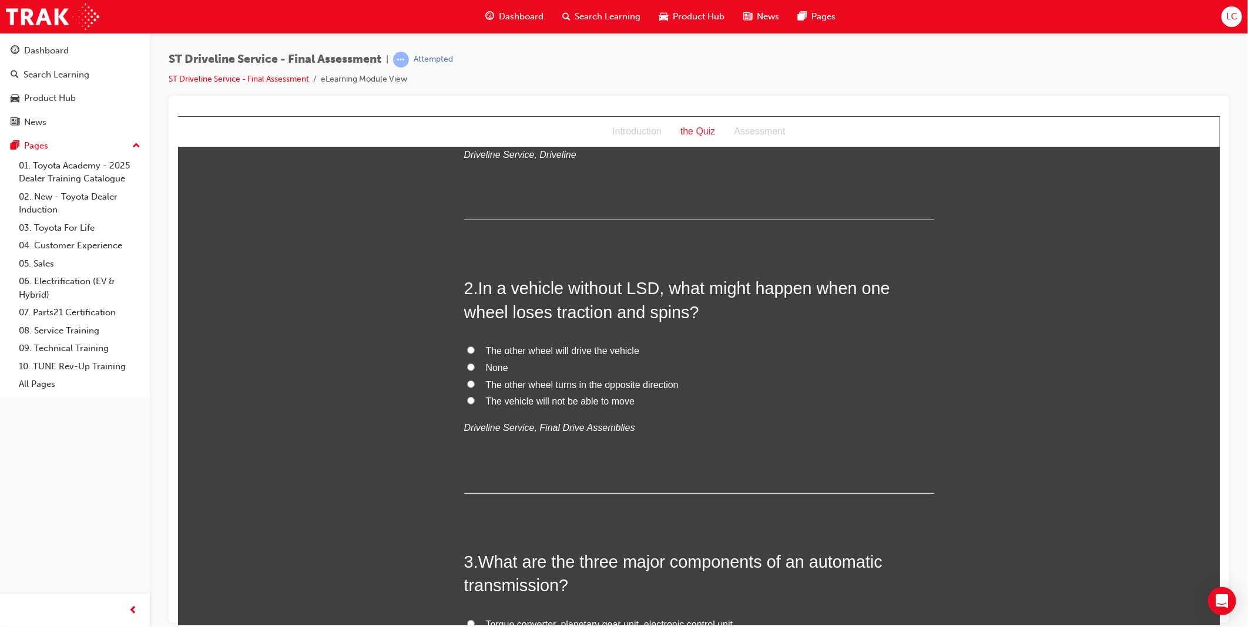
scroll to position [196, 0]
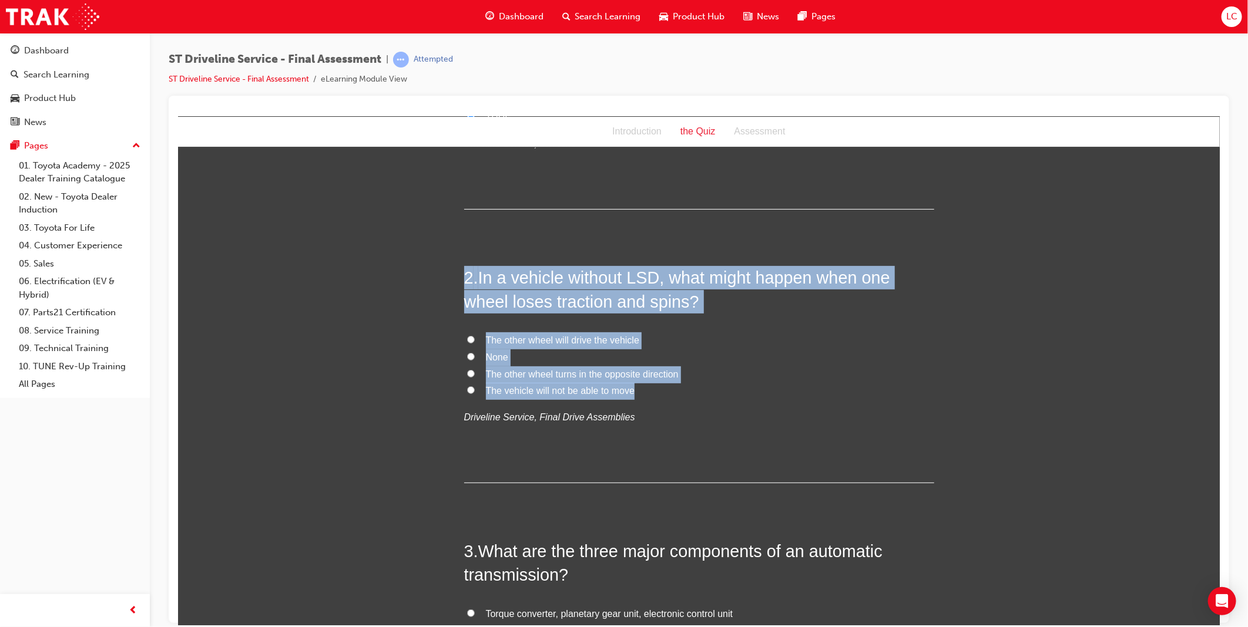
drag, startPoint x: 561, startPoint y: 281, endPoint x: 1185, endPoint y: 307, distance: 624.5
copy div "2 . In a vehicle without LSD, what might happen when one wheel loses traction a…"
click at [844, 387] on label "The vehicle will not be able to move" at bounding box center [699, 390] width 470 height 17
click at [474, 387] on input "The vehicle will not be able to move" at bounding box center [470, 390] width 8 height 8
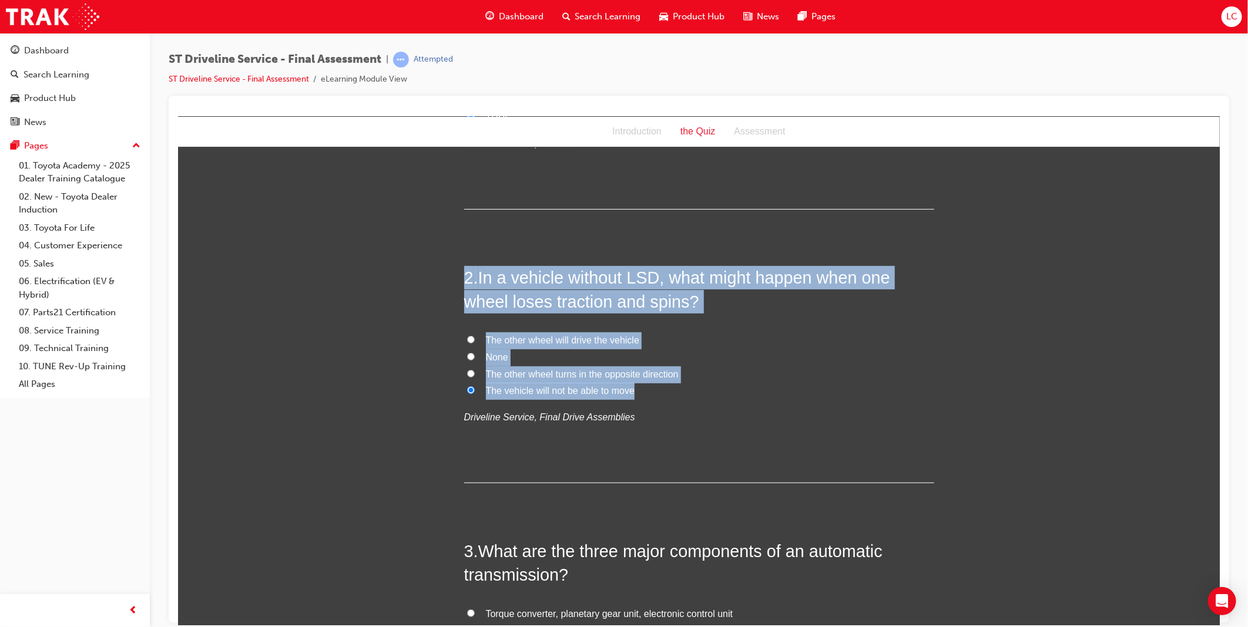
radio input "true"
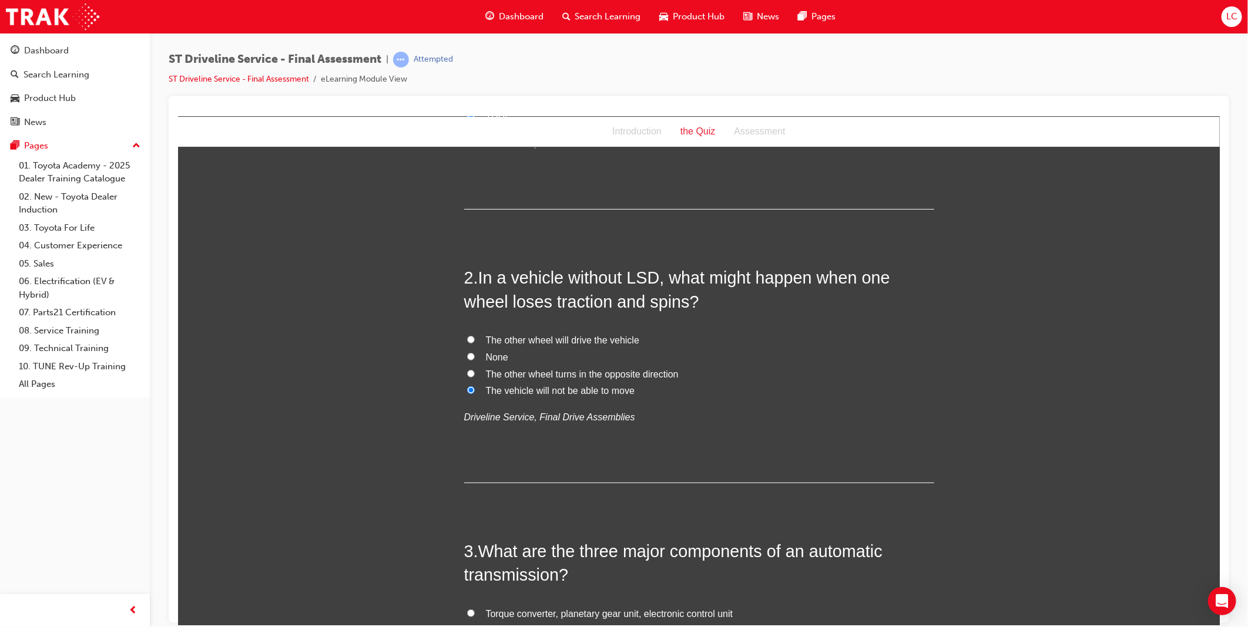
click at [855, 433] on div "2 . In a vehicle without LSD, what might happen when one wheel loses traction a…" at bounding box center [699, 374] width 470 height 217
click at [855, 400] on div "The other wheel will drive the vehicle None The other wheel turns in the opposi…" at bounding box center [699, 379] width 470 height 94
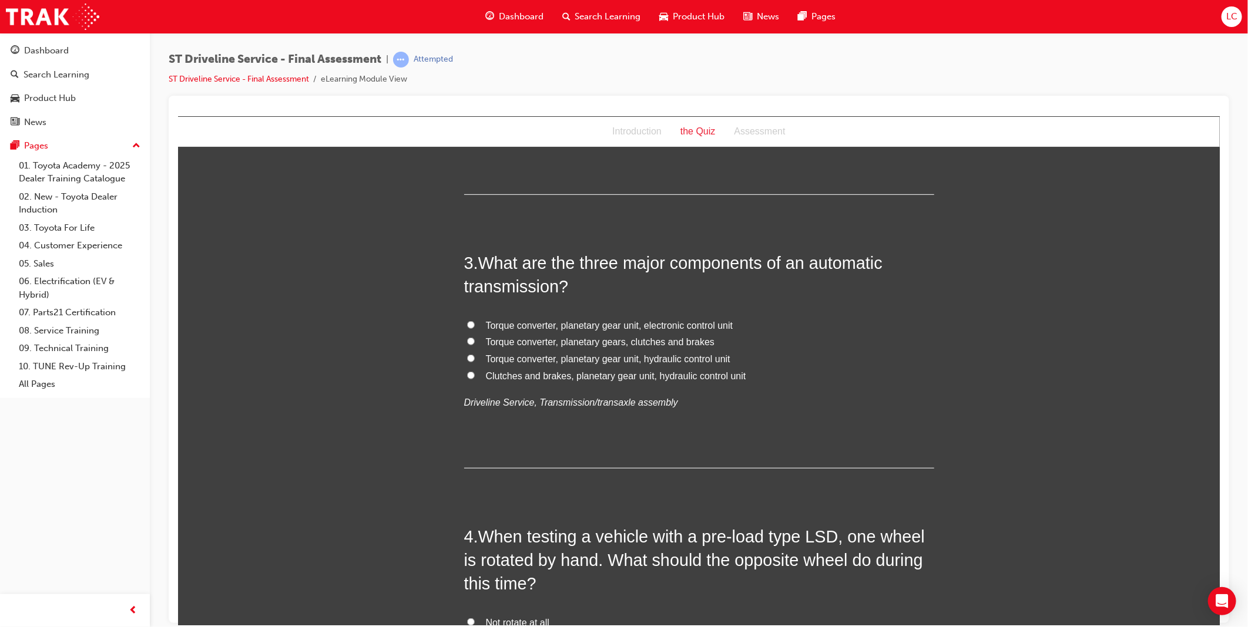
scroll to position [522, 0]
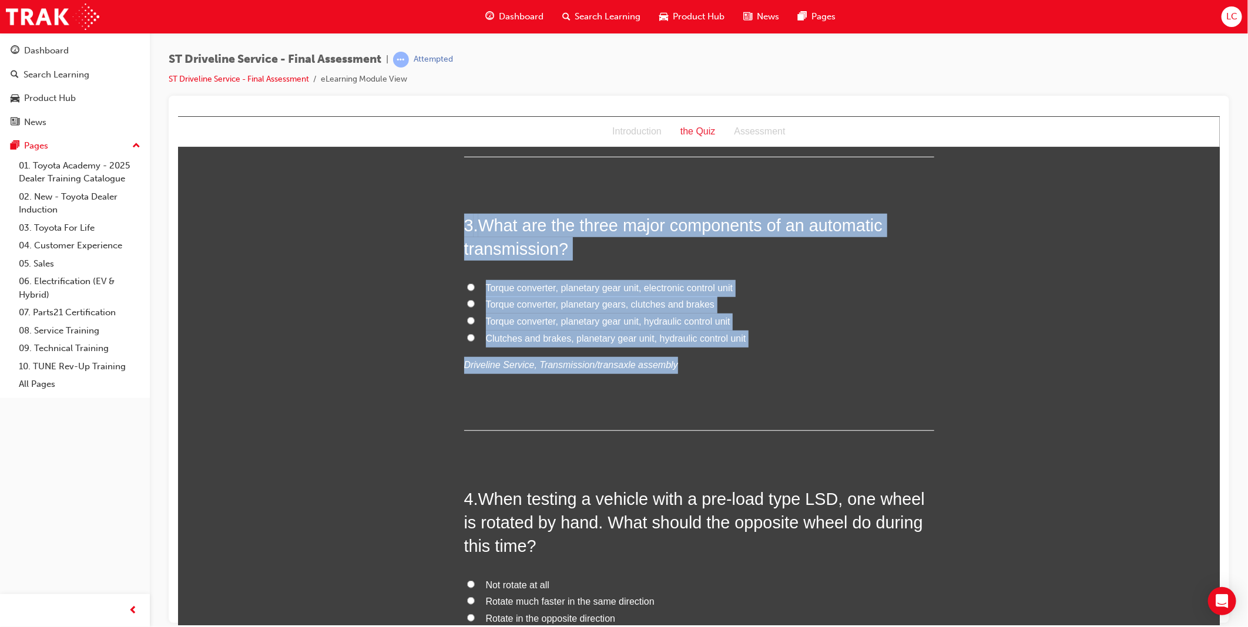
drag, startPoint x: 449, startPoint y: 216, endPoint x: 806, endPoint y: 347, distance: 380.3
drag, startPoint x: 806, startPoint y: 347, endPoint x: 556, endPoint y: 245, distance: 269.6
drag, startPoint x: 461, startPoint y: 221, endPoint x: 774, endPoint y: 334, distance: 332.3
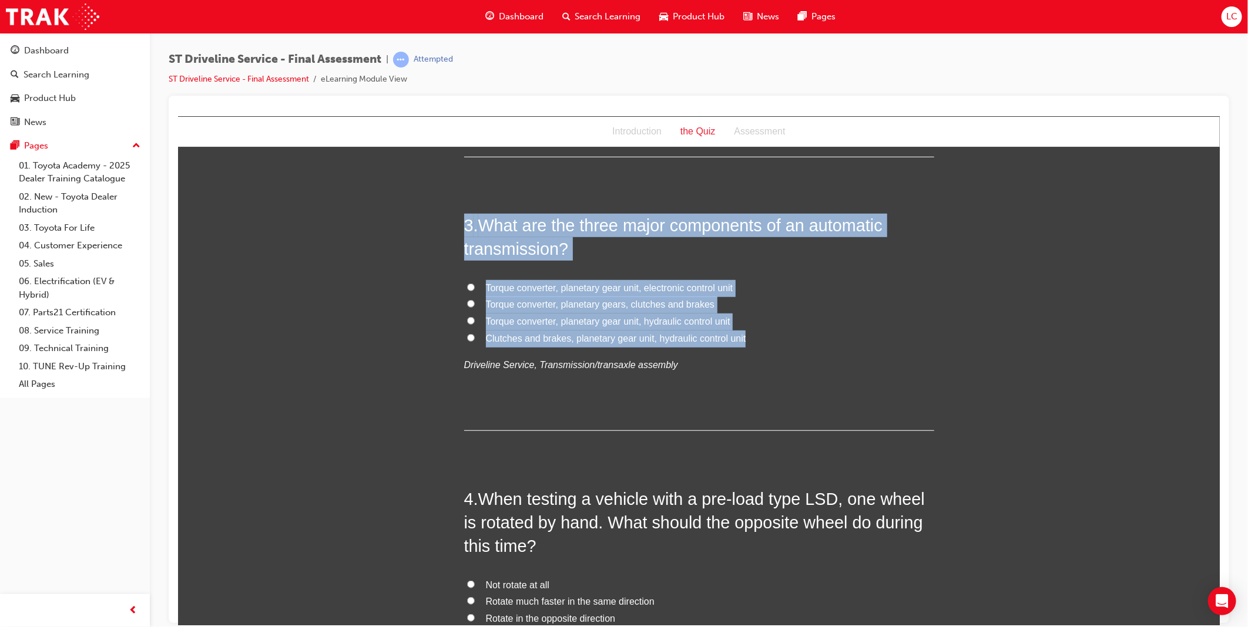
click at [774, 334] on div "3 . What are the three major components of an automatic transmission? Torque co…" at bounding box center [699, 321] width 470 height 217
copy div "3 . What are the three major components of an automatic transmission? Torque co…"
click at [855, 323] on label "Torque converter, planetary gear unit, hydraulic control unit" at bounding box center [699, 321] width 470 height 17
click at [474, 323] on input "Torque converter, planetary gear unit, hydraulic control unit" at bounding box center [470, 321] width 8 height 8
radio input "true"
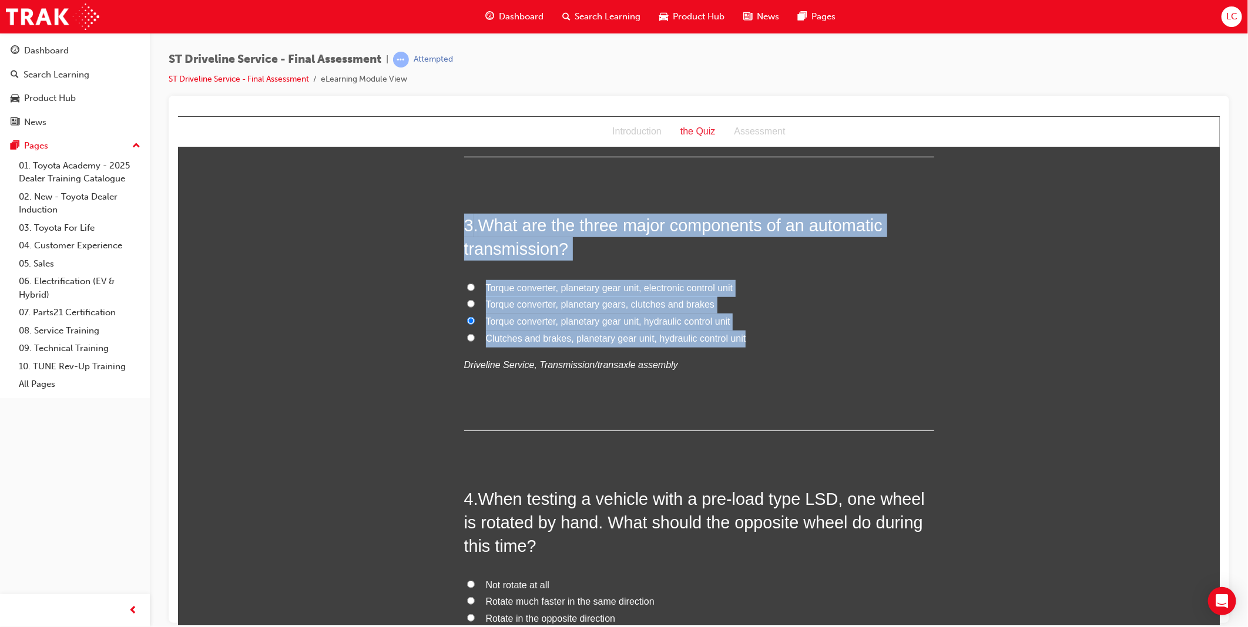
click at [689, 318] on span "Torque converter, planetary gear unit, hydraulic control unit" at bounding box center [607, 321] width 244 height 10
click at [474, 318] on input "Torque converter, planetary gear unit, hydraulic control unit" at bounding box center [470, 321] width 8 height 8
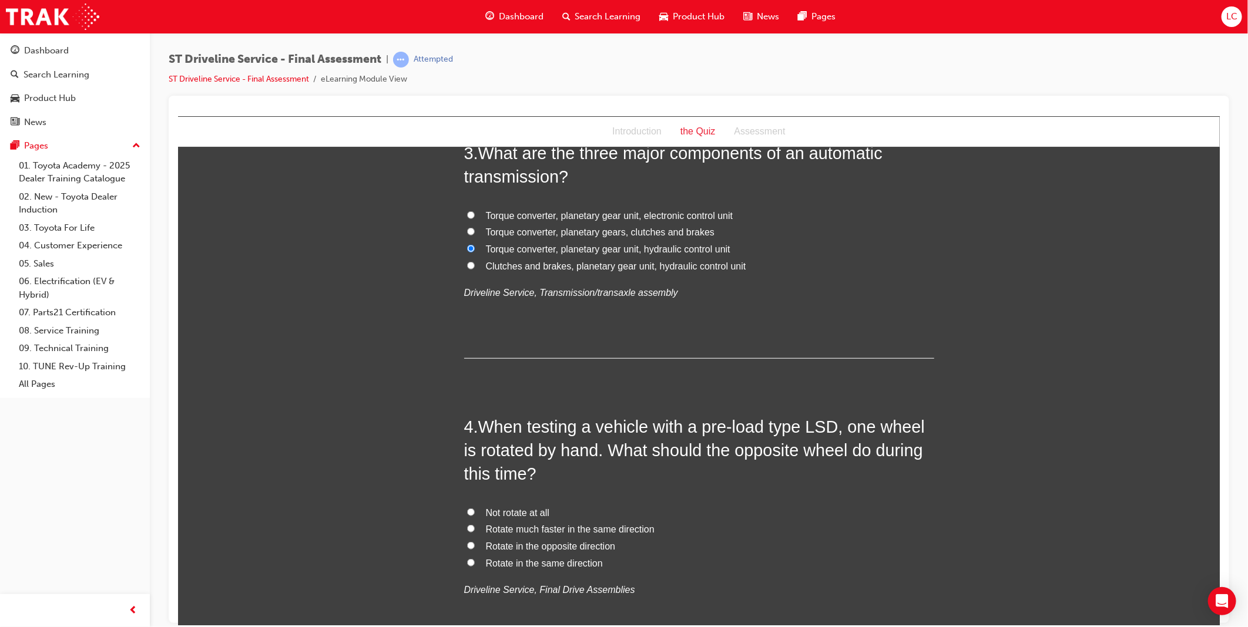
scroll to position [718, 0]
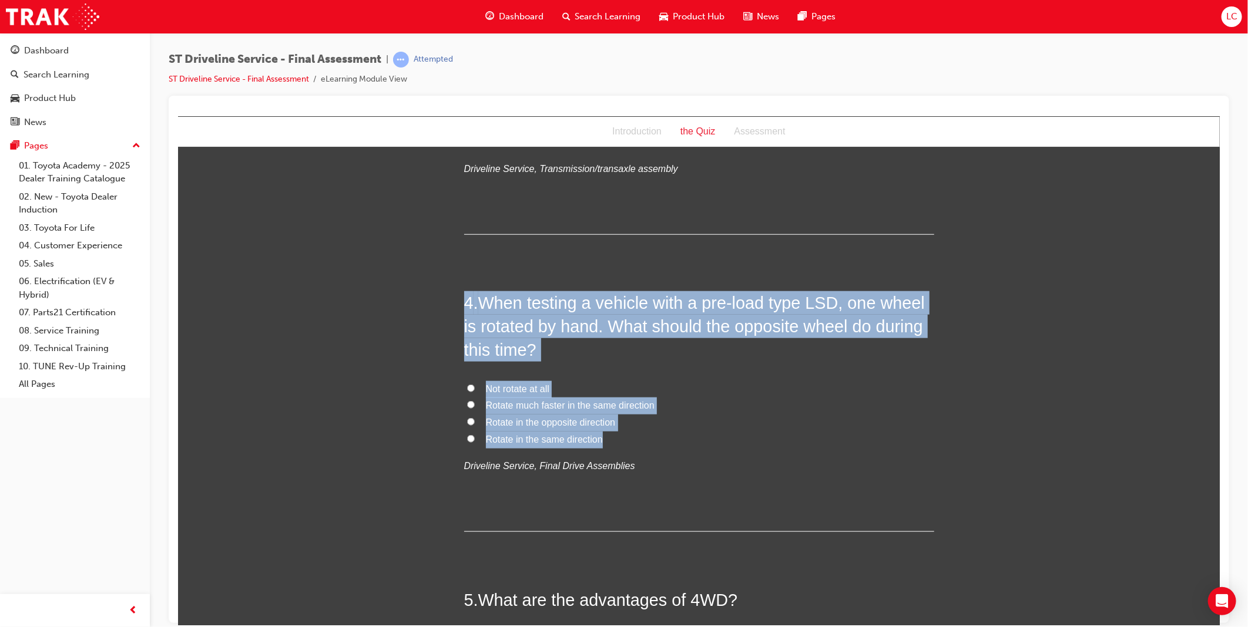
drag, startPoint x: 587, startPoint y: 357, endPoint x: 709, endPoint y: 438, distance: 147.0
click at [709, 438] on div "4 . When testing a vehicle with a pre-load type LSD, one wheel is rotated by ha…" at bounding box center [699, 411] width 470 height 241
click at [771, 485] on div "4 . When testing a vehicle with a pre-load type LSD, one wheel is rotated by ha…" at bounding box center [699, 411] width 470 height 241
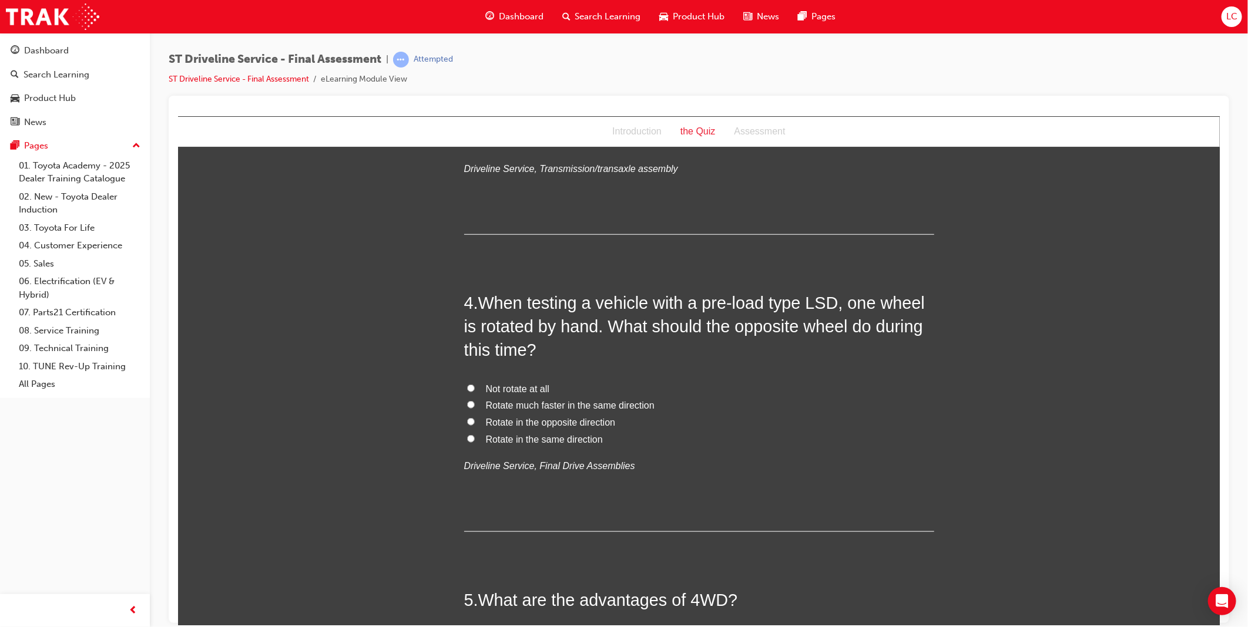
click at [567, 425] on span "Rotate in the opposite direction" at bounding box center [550, 422] width 130 height 10
click at [474, 425] on input "Rotate in the opposite direction" at bounding box center [470, 422] width 8 height 8
radio input "true"
click at [570, 436] on span "Rotate in the same direction" at bounding box center [543, 439] width 117 height 10
click at [474, 436] on input "Rotate in the same direction" at bounding box center [470, 439] width 8 height 8
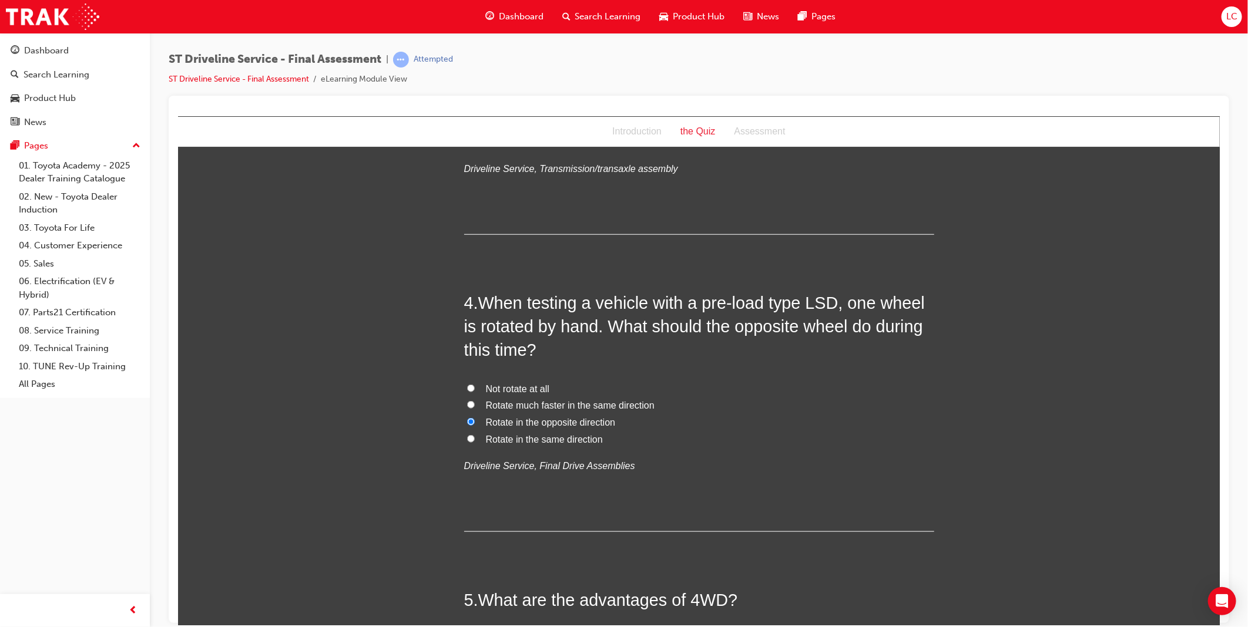
radio input "true"
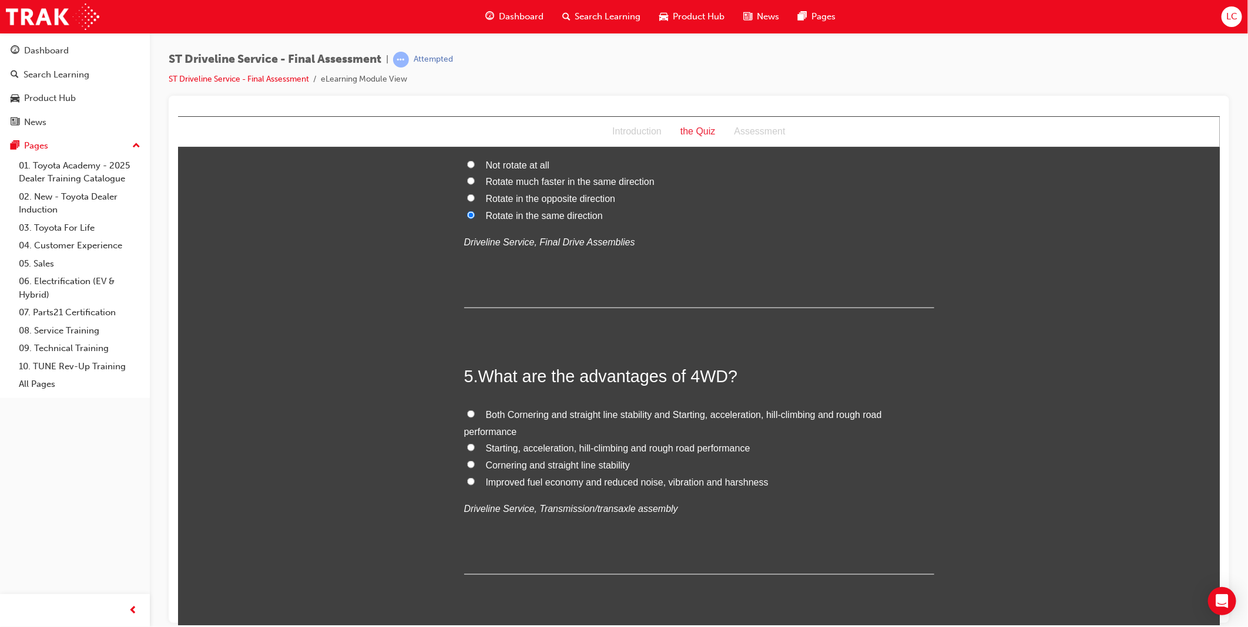
scroll to position [979, 0]
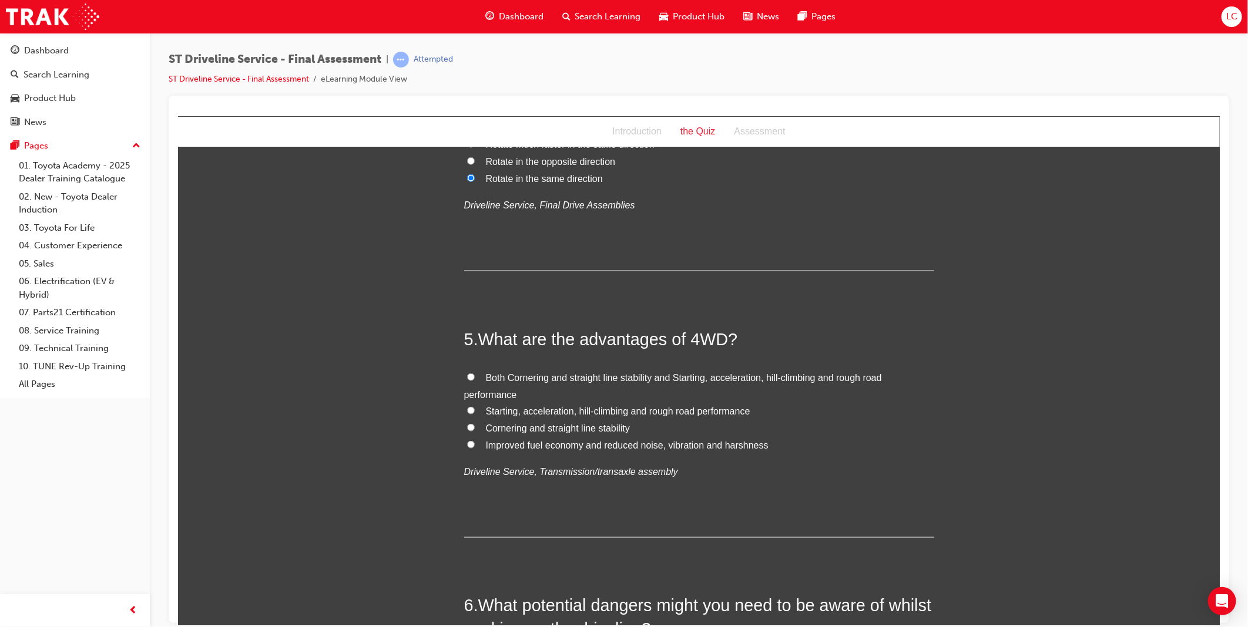
click at [507, 381] on span "Both Cornering and straight line stability and Starting, acceleration, hill-cli…" at bounding box center [673, 385] width 418 height 27
click at [474, 381] on input "Both Cornering and straight line stability and Starting, acceleration, hill-cli…" at bounding box center [470, 377] width 8 height 8
radio input "true"
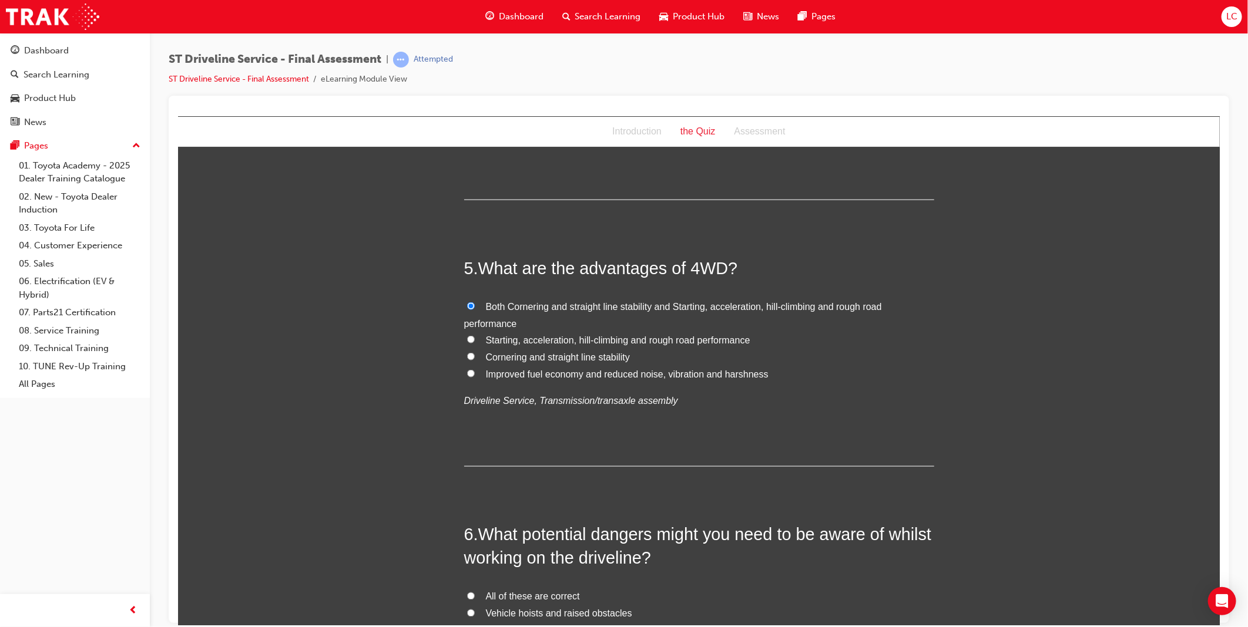
scroll to position [1175, 0]
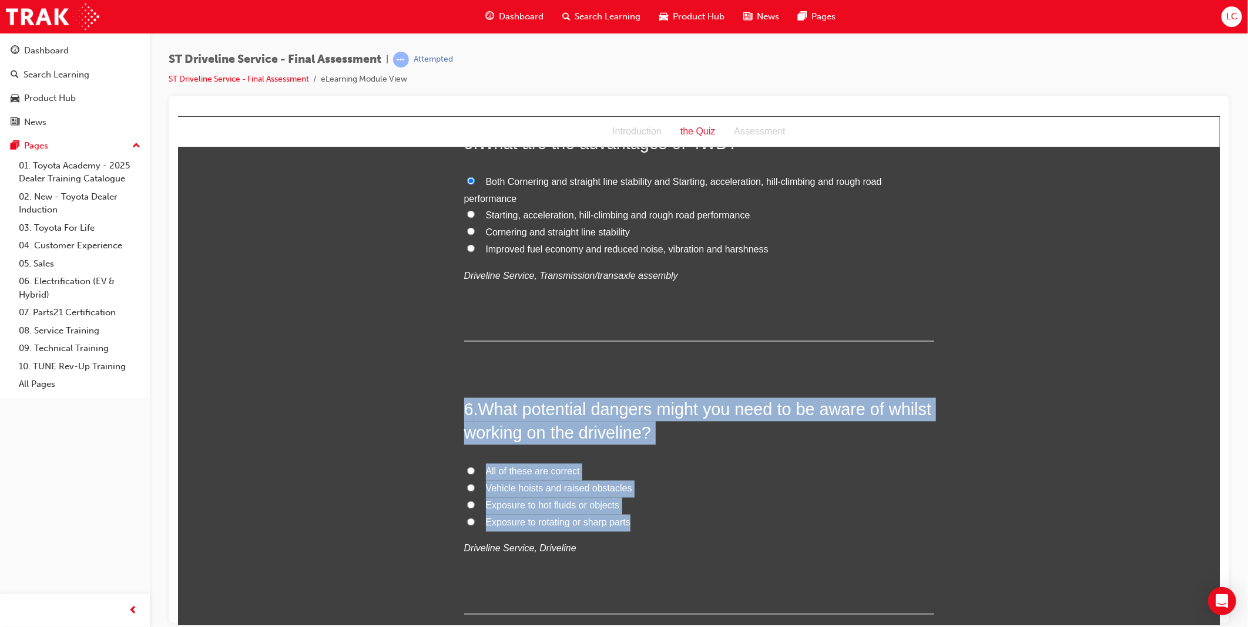
drag, startPoint x: 458, startPoint y: 405, endPoint x: 655, endPoint y: 524, distance: 230.6
copy div "6 . What potential dangers might you need to be aware of whilst working on the …"
click at [538, 468] on span "All of these are correct" at bounding box center [532, 471] width 94 height 10
click at [474, 468] on input "All of these are correct" at bounding box center [470, 471] width 8 height 8
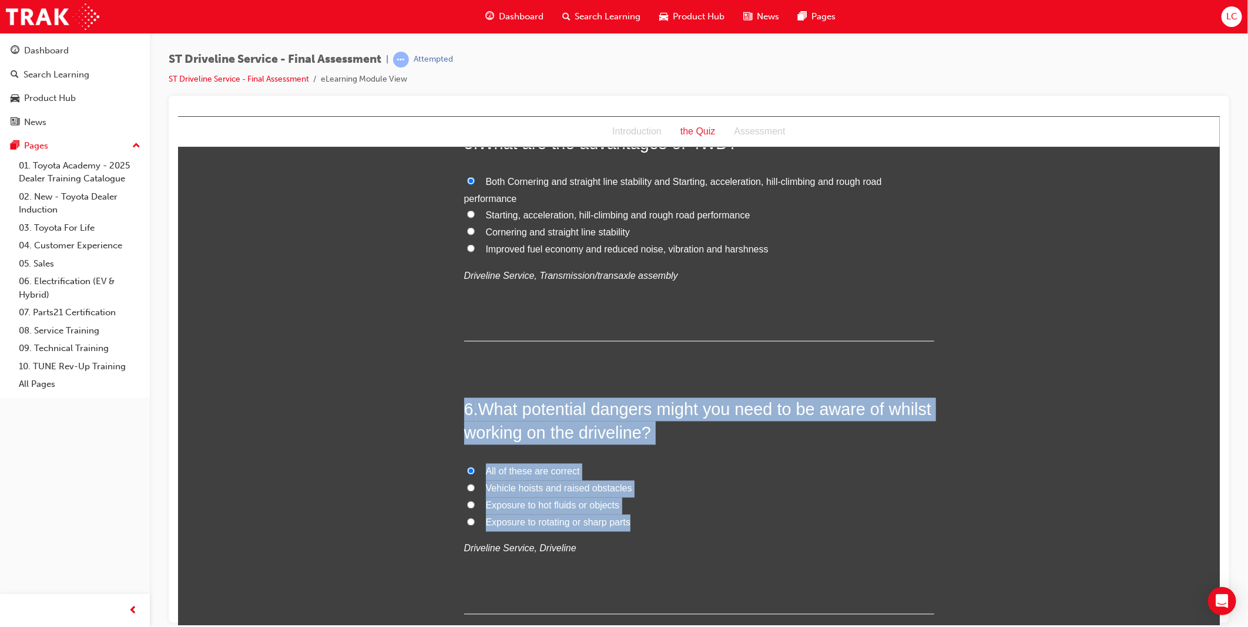
radio input "true"
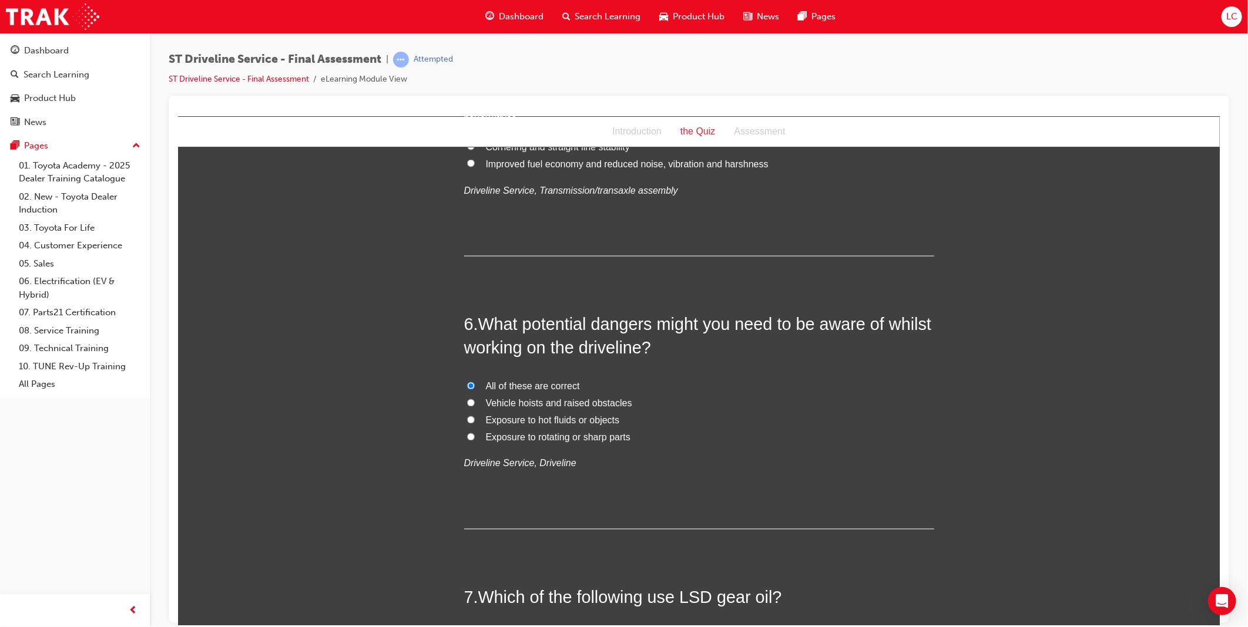
scroll to position [1436, 0]
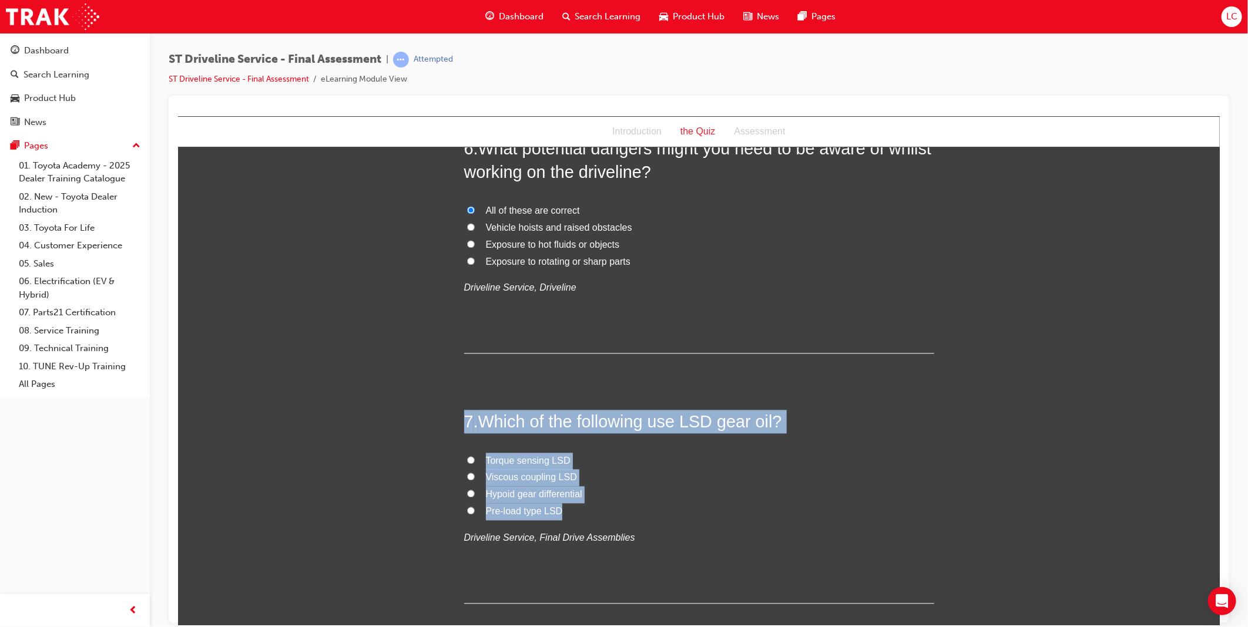
drag, startPoint x: 588, startPoint y: 470, endPoint x: 596, endPoint y: 515, distance: 46.1
drag, startPoint x: 688, startPoint y: 486, endPoint x: 617, endPoint y: 464, distance: 74.1
click at [687, 486] on label "Hypoid gear differential" at bounding box center [699, 494] width 470 height 17
click at [474, 490] on input "Hypoid gear differential" at bounding box center [470, 494] width 8 height 8
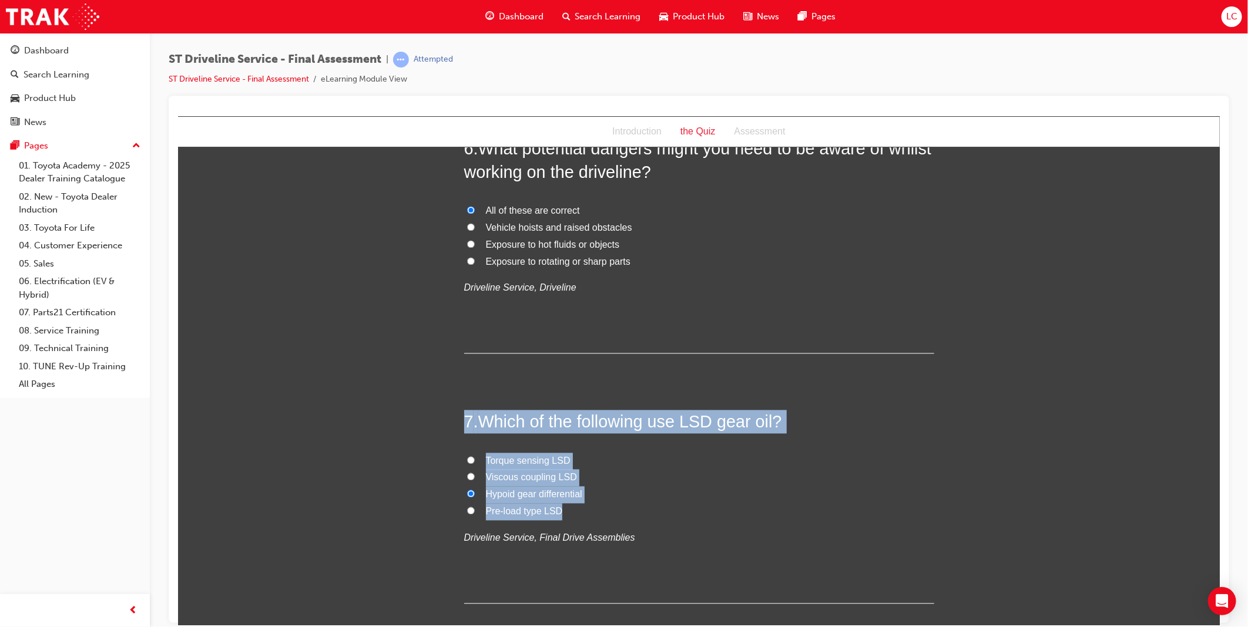
radio input "true"
click at [537, 464] on span "Torque sensing LSD" at bounding box center [527, 461] width 85 height 10
click at [474, 464] on input "Torque sensing LSD" at bounding box center [470, 461] width 8 height 8
radio input "true"
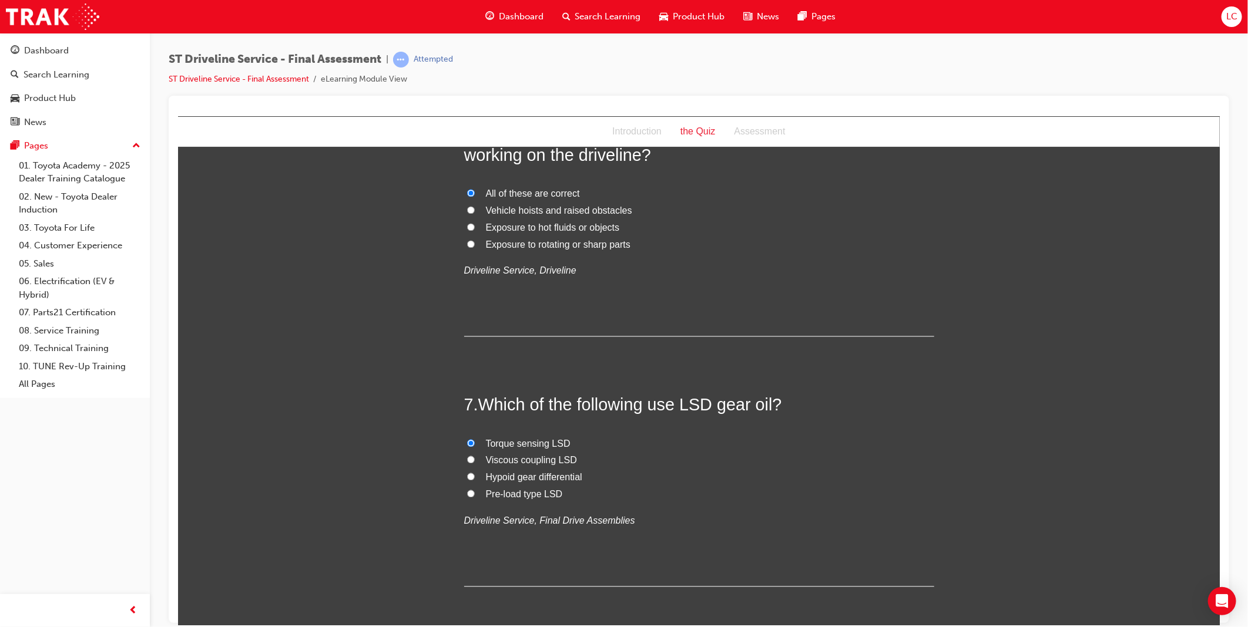
scroll to position [1697, 0]
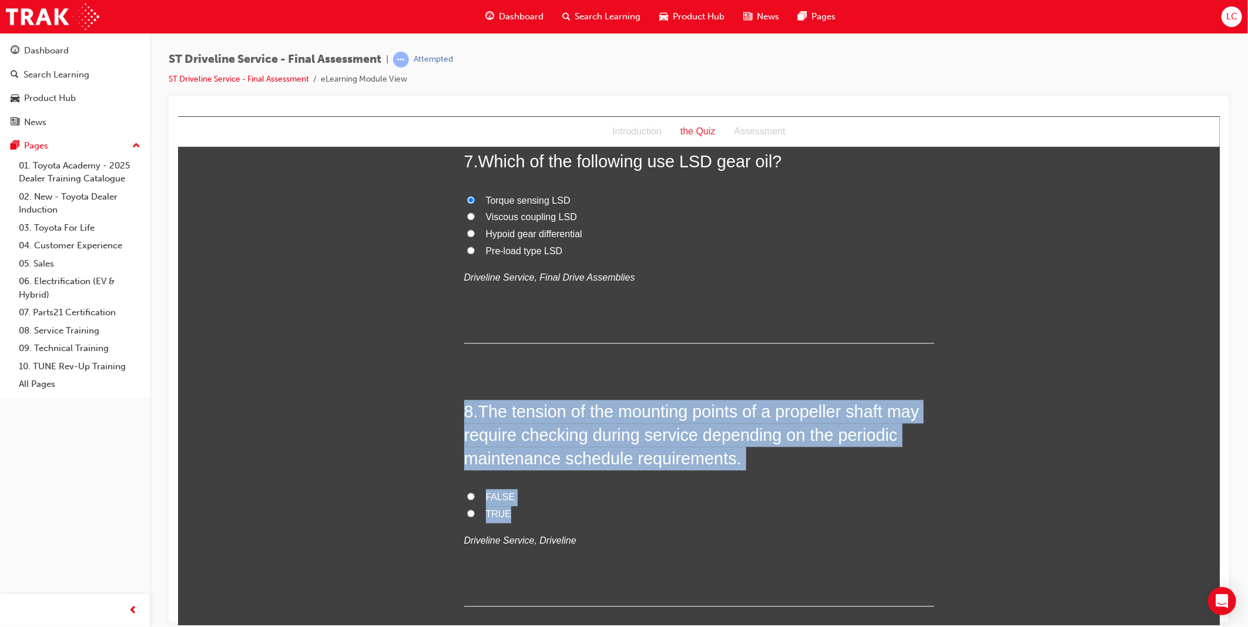
drag, startPoint x: 459, startPoint y: 401, endPoint x: 600, endPoint y: 512, distance: 179.5
click at [600, 512] on div "8 . The tension of the mounting points of a propeller shaft may require checkin…" at bounding box center [699, 503] width 470 height 207
copy div "8 . The tension of the mounting points of a propeller shaft may require checkin…"
click at [477, 511] on label "TRUE" at bounding box center [699, 514] width 470 height 17
click at [474, 511] on input "TRUE" at bounding box center [470, 513] width 8 height 8
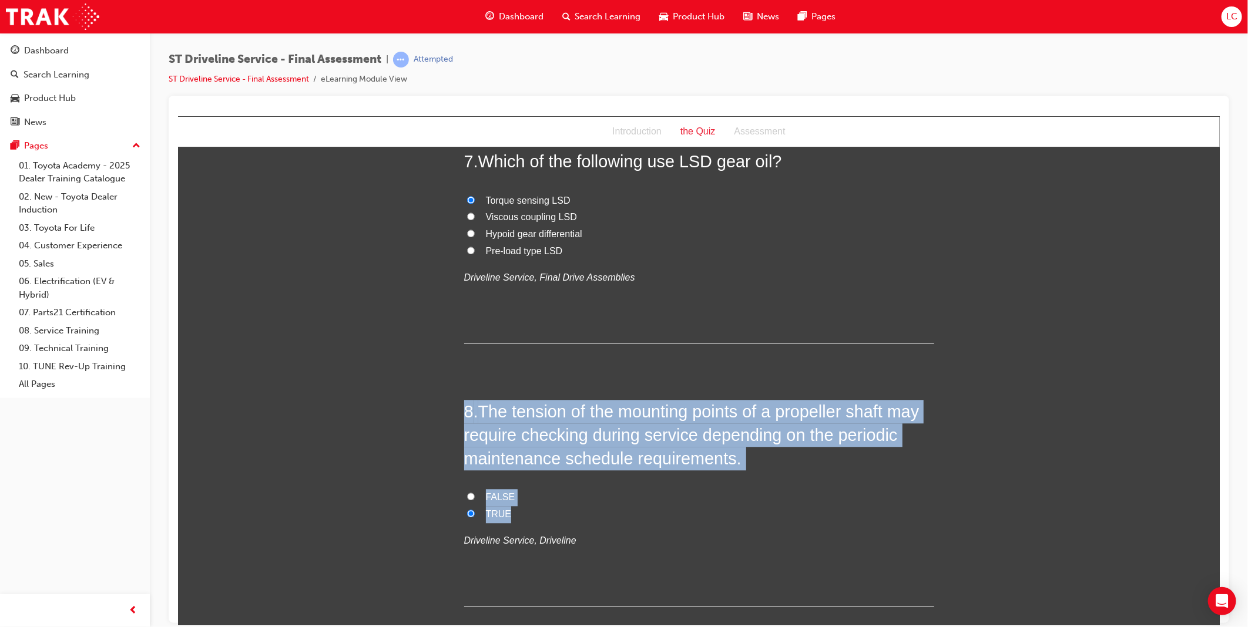
radio input "true"
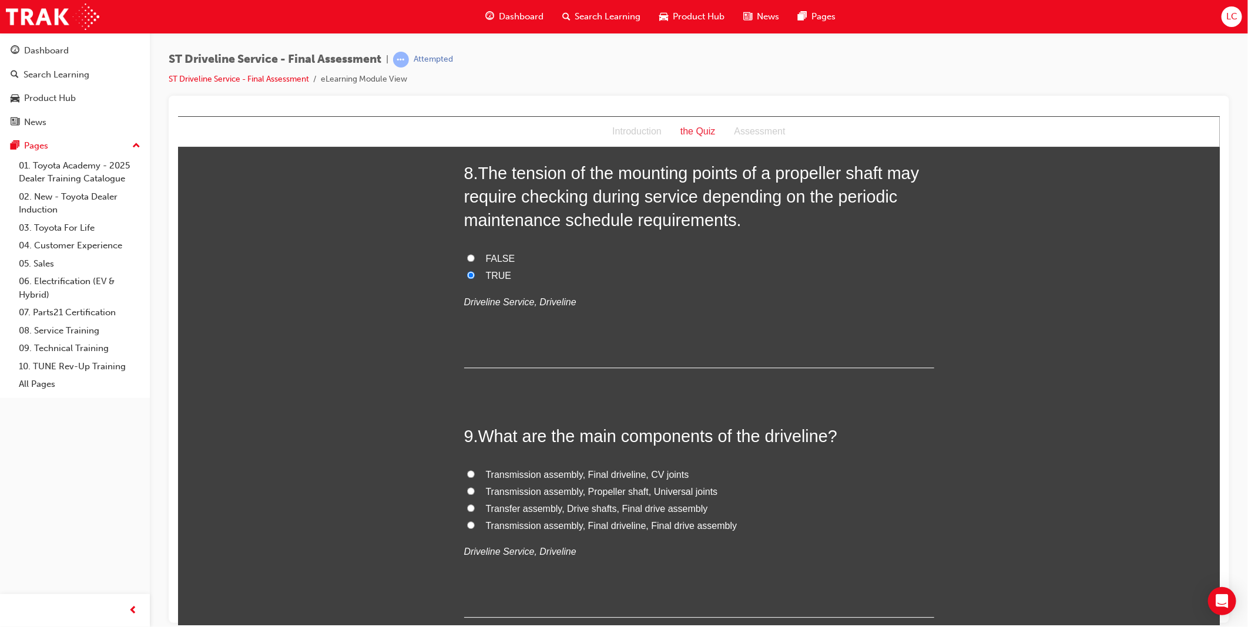
scroll to position [1958, 0]
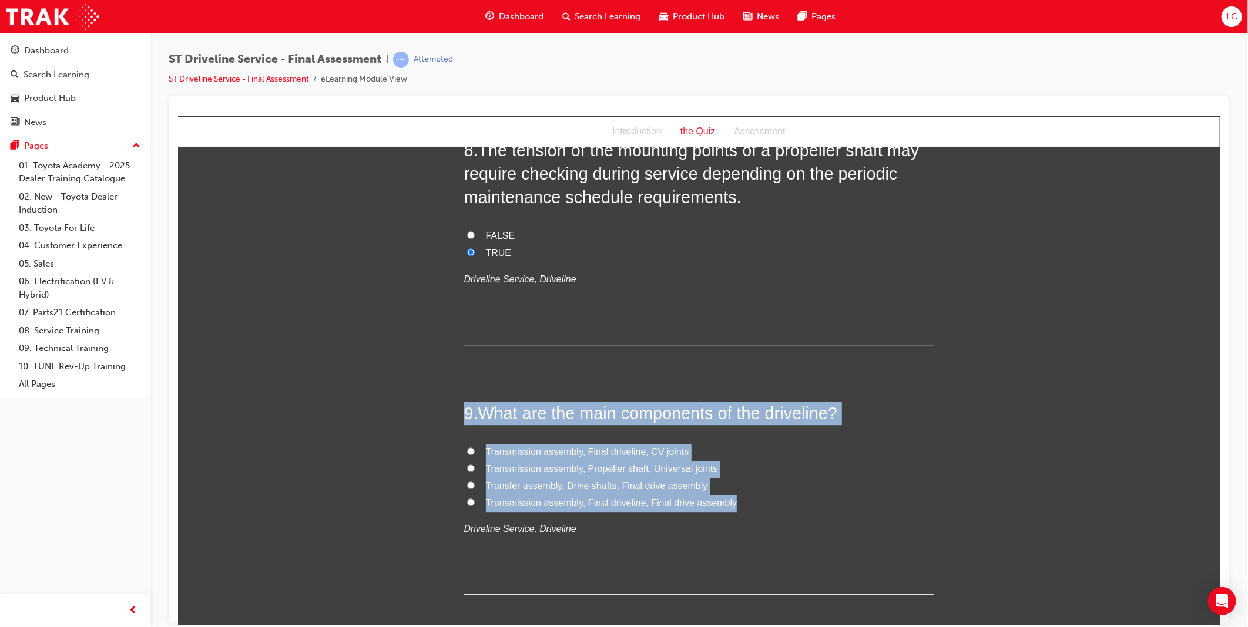
drag, startPoint x: 459, startPoint y: 409, endPoint x: 759, endPoint y: 505, distance: 314.7
click at [759, 505] on div "9 . What are the main components of the driveline? Transmission assembly, Final…" at bounding box center [699, 497] width 470 height 193
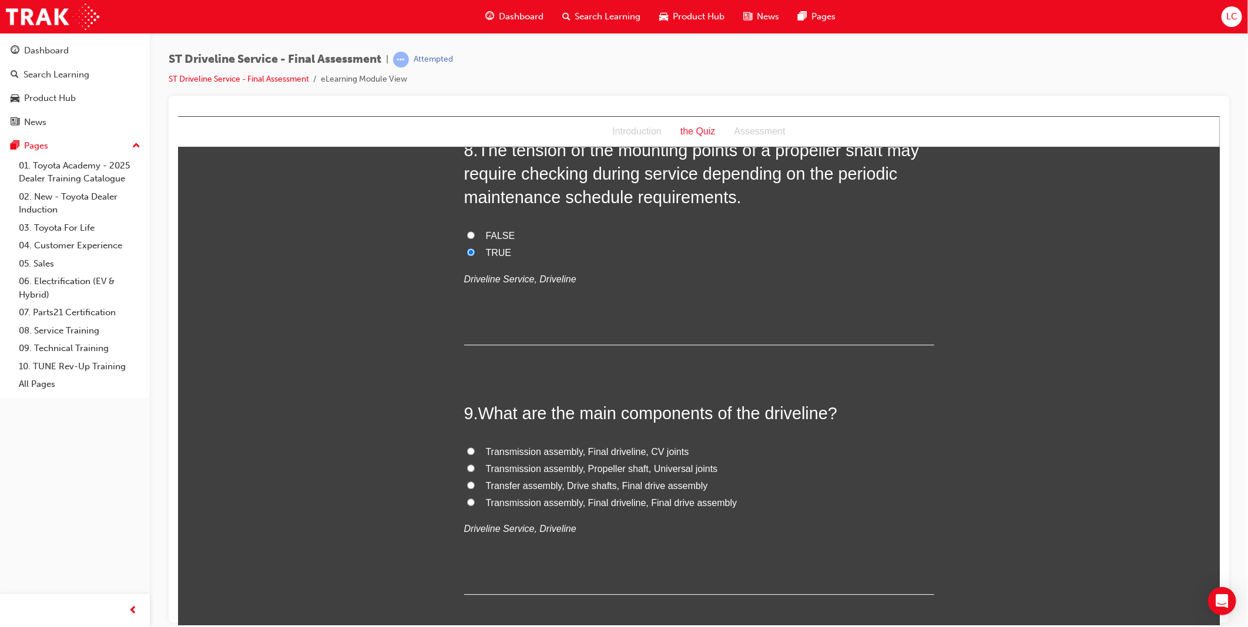
drag, startPoint x: 1026, startPoint y: 532, endPoint x: 890, endPoint y: 525, distance: 136.5
click at [1025, 532] on div "You must select an answer for each question before you can submit. Please note,…" at bounding box center [698, 237] width 1042 height 4070
click at [650, 484] on span "Transfer assembly, Drive shafts, Final drive assembly" at bounding box center [596, 486] width 222 height 10
click at [474, 484] on input "Transfer assembly, Drive shafts, Final drive assembly" at bounding box center [470, 485] width 8 height 8
radio input "true"
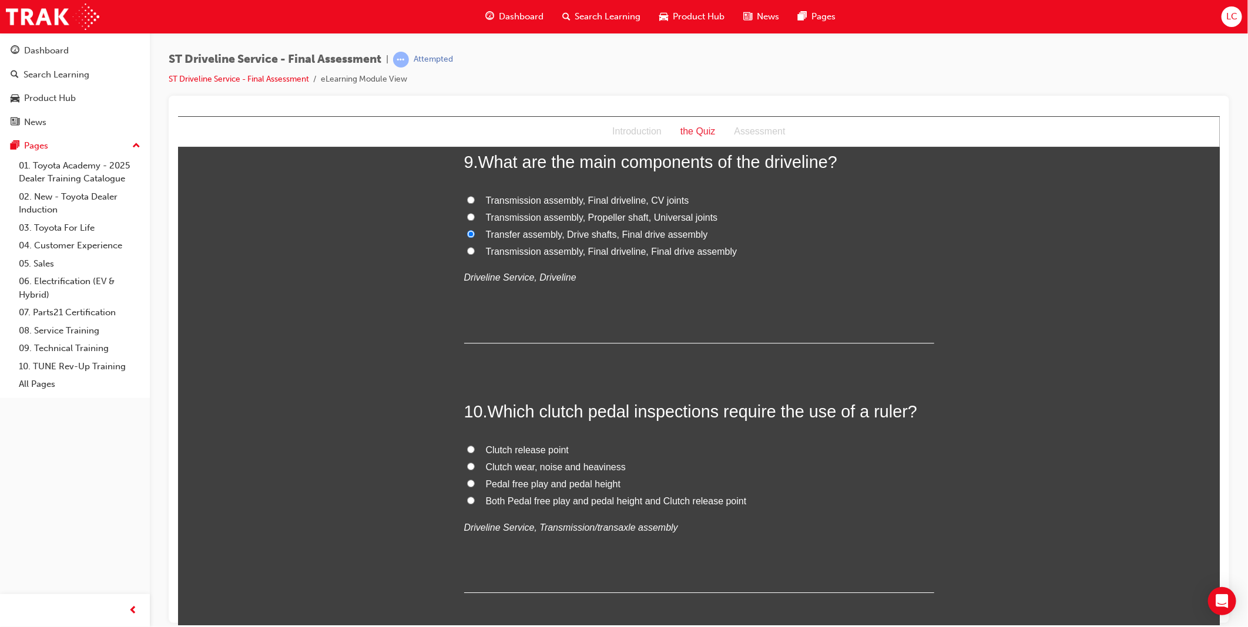
scroll to position [2219, 0]
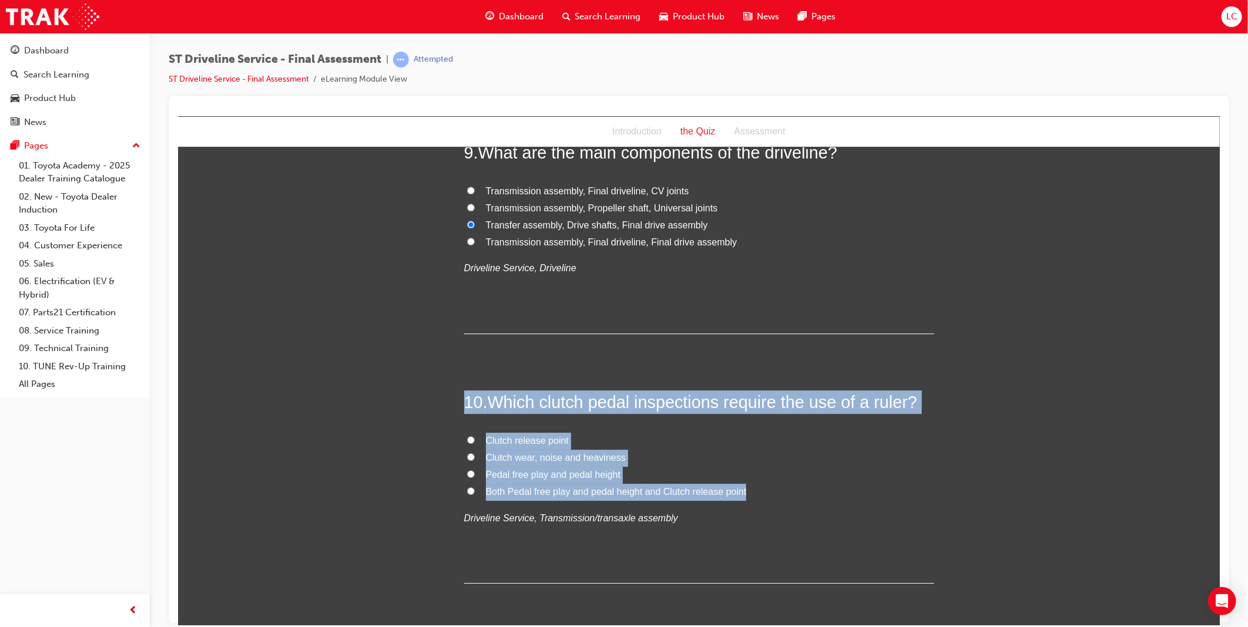
drag, startPoint x: 459, startPoint y: 400, endPoint x: 1210, endPoint y: 514, distance: 759.0
click at [840, 545] on div "10 . Which clutch pedal inspections require the use of a ruler? Clutch release …" at bounding box center [699, 486] width 470 height 193
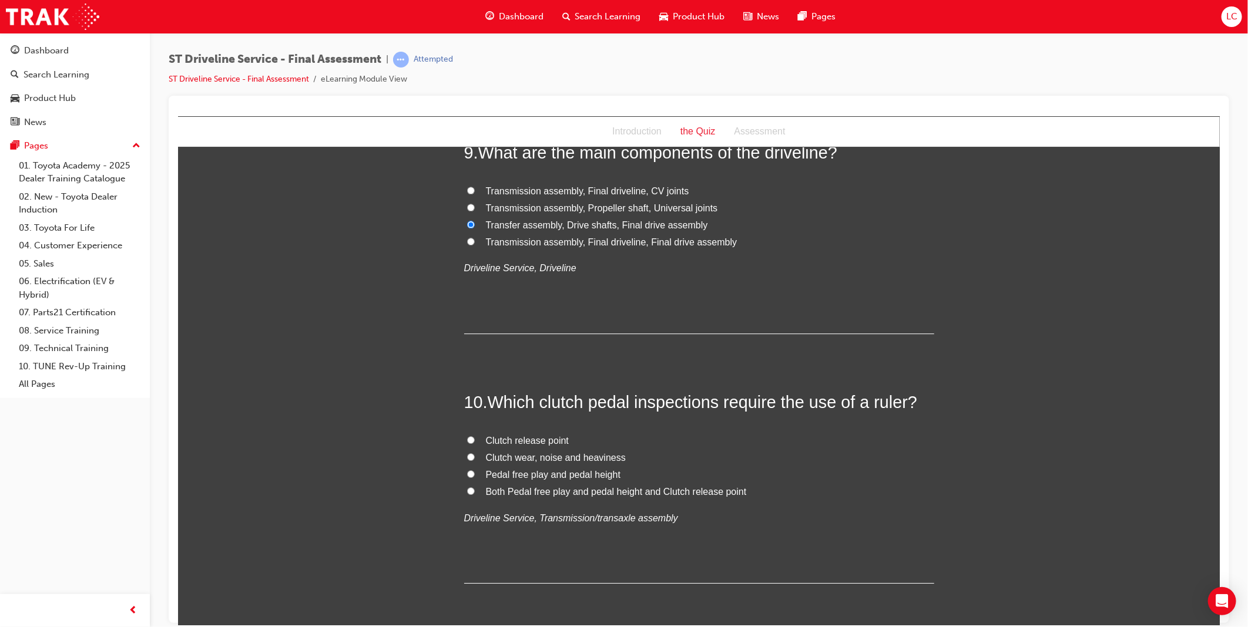
click at [564, 478] on span "Pedal free play and pedal height" at bounding box center [552, 474] width 135 height 10
click at [474, 478] on input "Pedal free play and pedal height" at bounding box center [470, 474] width 8 height 8
radio input "true"
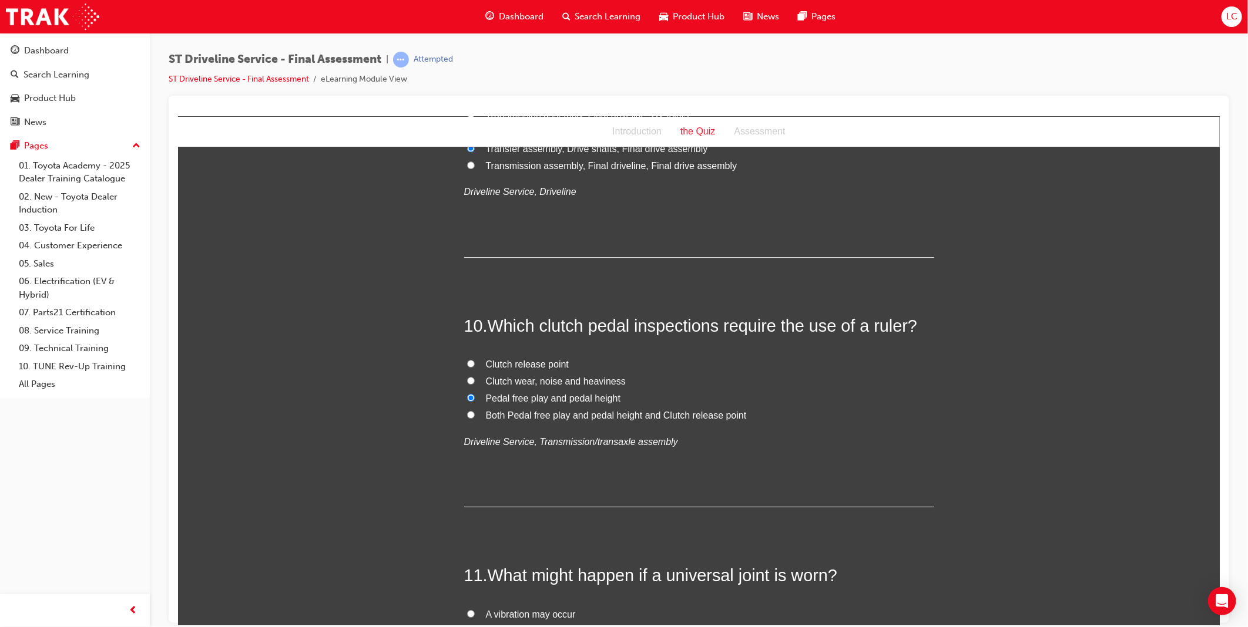
scroll to position [2481, 0]
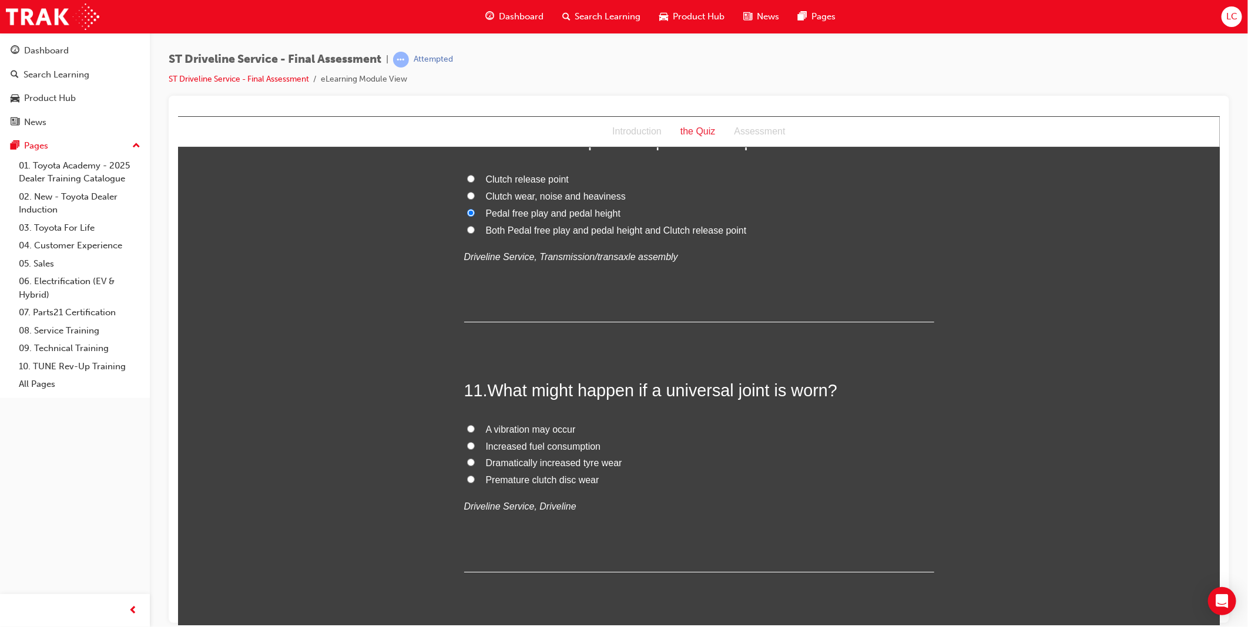
click at [538, 428] on span "A vibration may occur" at bounding box center [530, 429] width 90 height 10
click at [474, 428] on input "A vibration may occur" at bounding box center [470, 429] width 8 height 8
radio input "true"
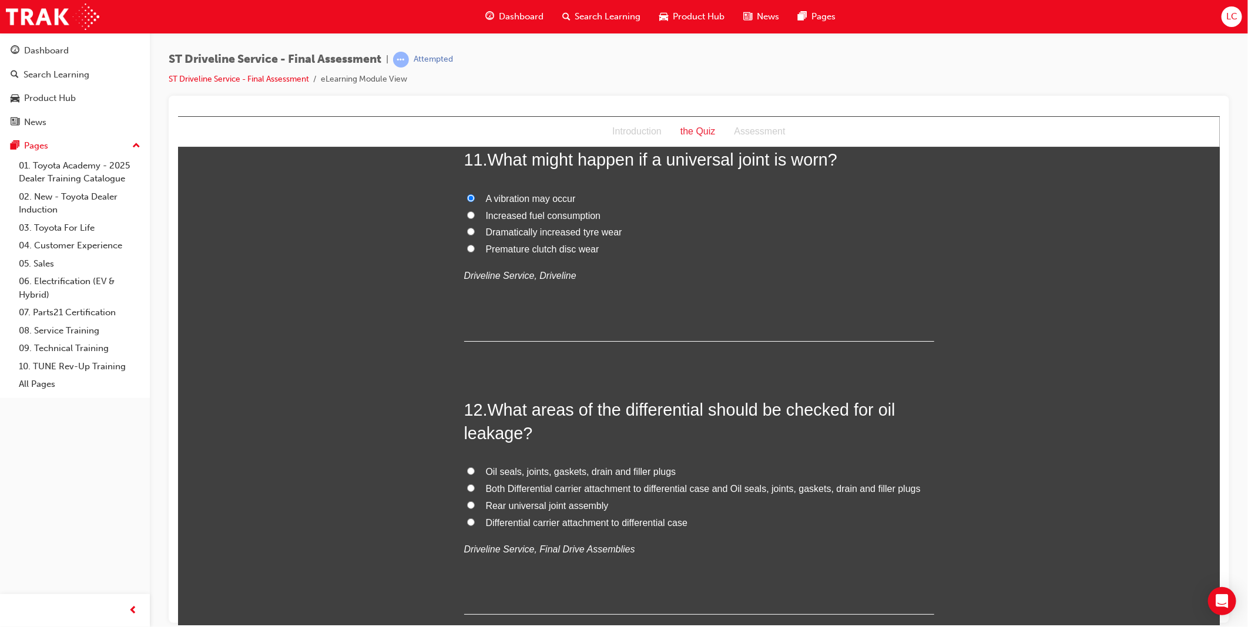
scroll to position [2741, 0]
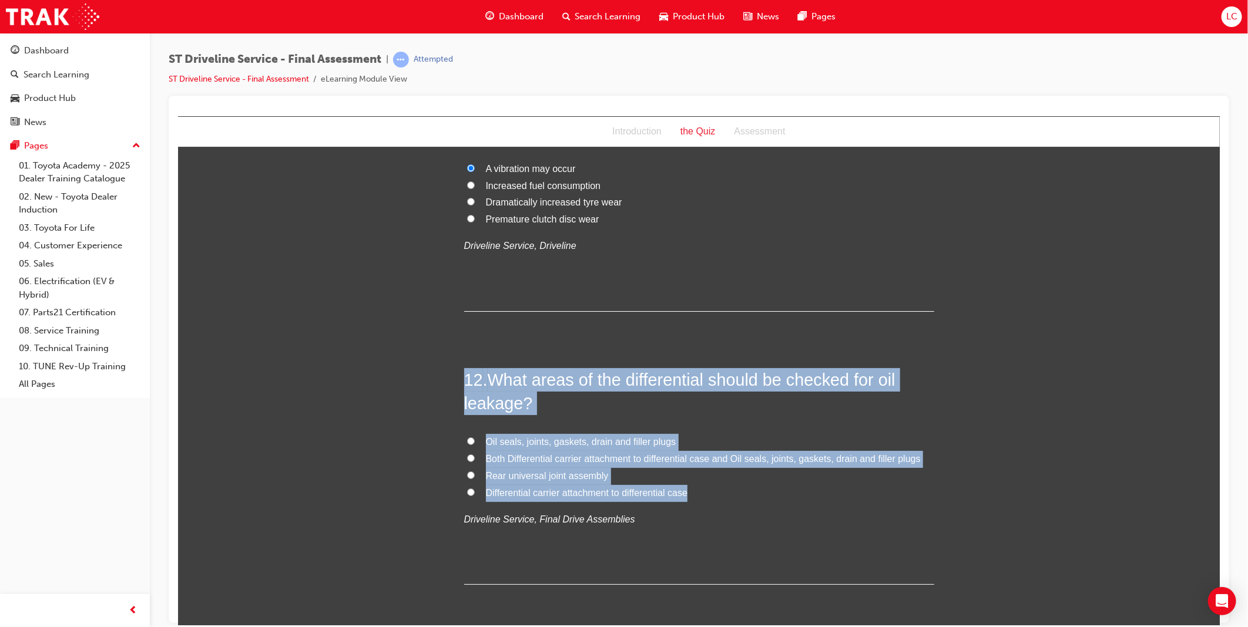
drag, startPoint x: 553, startPoint y: 381, endPoint x: 722, endPoint y: 499, distance: 206.7
click at [707, 465] on label "Both Differential carrier attachment to differential case and Oil seals, joints…" at bounding box center [699, 459] width 470 height 17
click at [474, 462] on input "Both Differential carrier attachment to differential case and Oil seals, joints…" at bounding box center [470, 458] width 8 height 8
radio input "true"
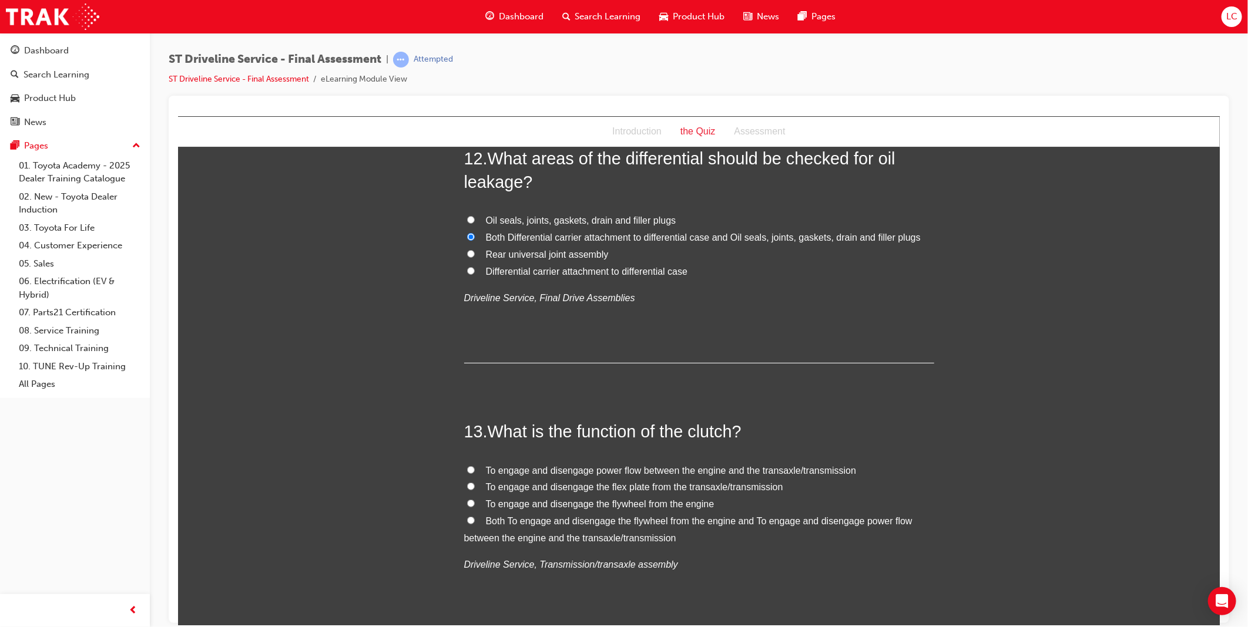
scroll to position [3003, 0]
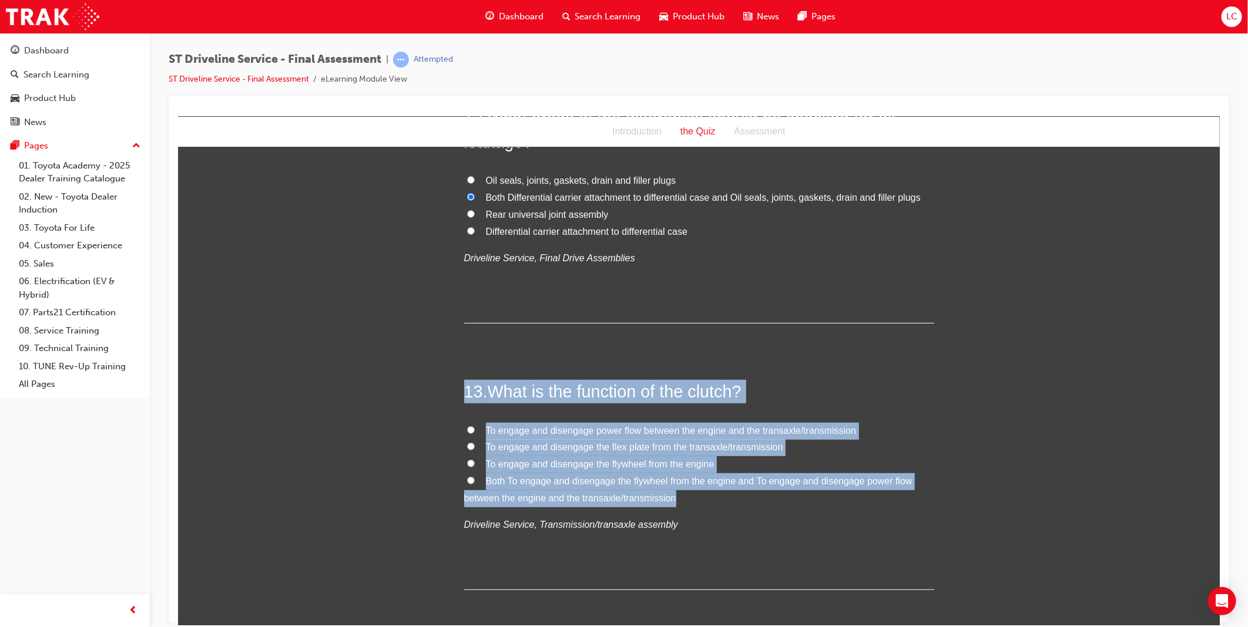
drag, startPoint x: 460, startPoint y: 382, endPoint x: 747, endPoint y: 495, distance: 308.6
click at [747, 495] on div "13 . What is the function of the clutch? To engage and disengage power flow bet…" at bounding box center [699, 485] width 470 height 210
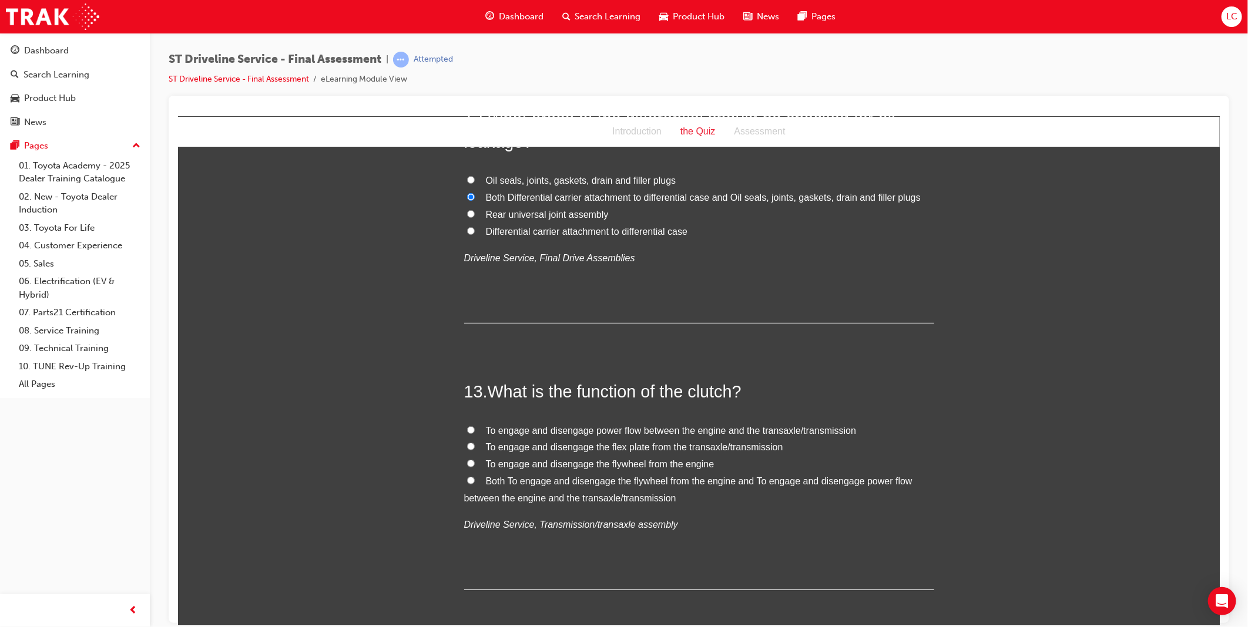
click at [646, 434] on span "To engage and disengage power flow between the engine and the transaxle/transmi…" at bounding box center [670, 430] width 371 height 10
click at [474, 434] on input "To engage and disengage power flow between the engine and the transaxle/transmi…" at bounding box center [470, 430] width 8 height 8
radio input "true"
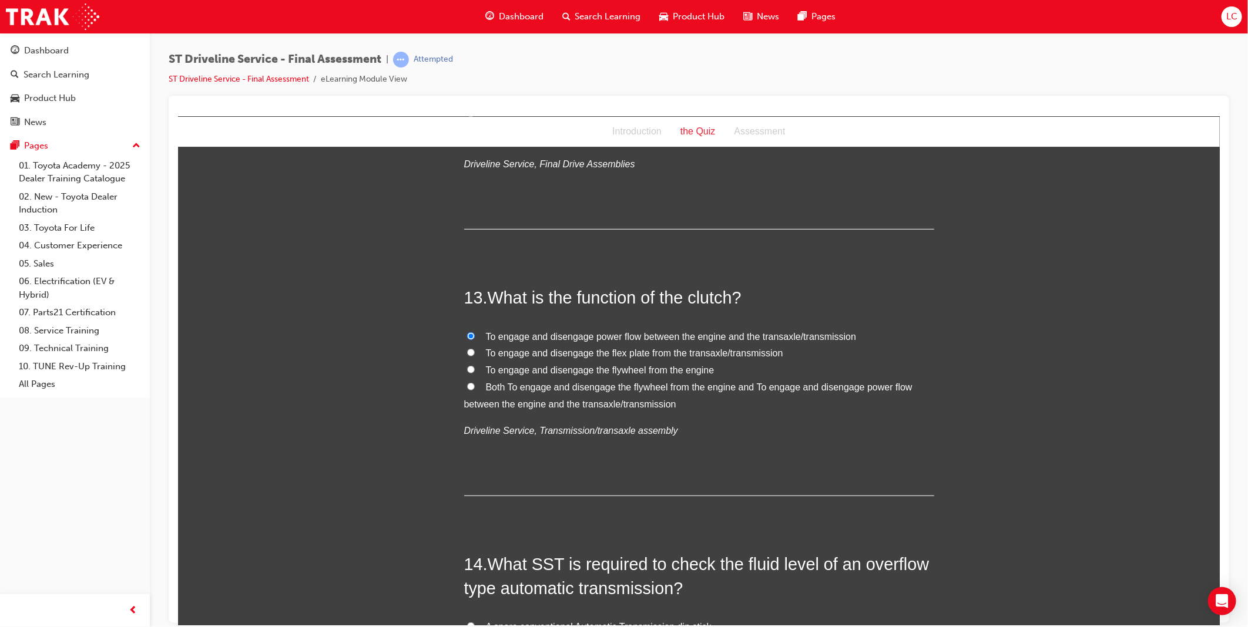
scroll to position [3329, 0]
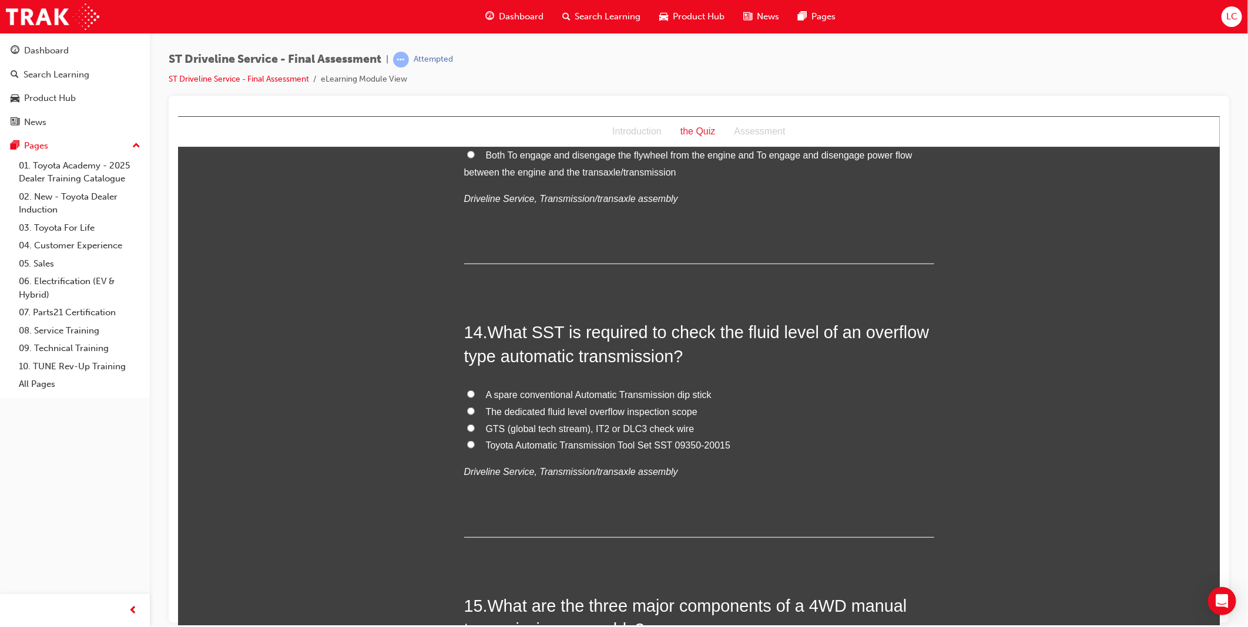
drag, startPoint x: 515, startPoint y: 445, endPoint x: 612, endPoint y: 446, distance: 96.9
click at [516, 445] on span "Toyota Automatic Transmission Tool Set SST 09350-20015" at bounding box center [607, 445] width 245 height 10
click at [474, 445] on input "Toyota Automatic Transmission Tool Set SST 09350-20015" at bounding box center [470, 445] width 8 height 8
radio input "true"
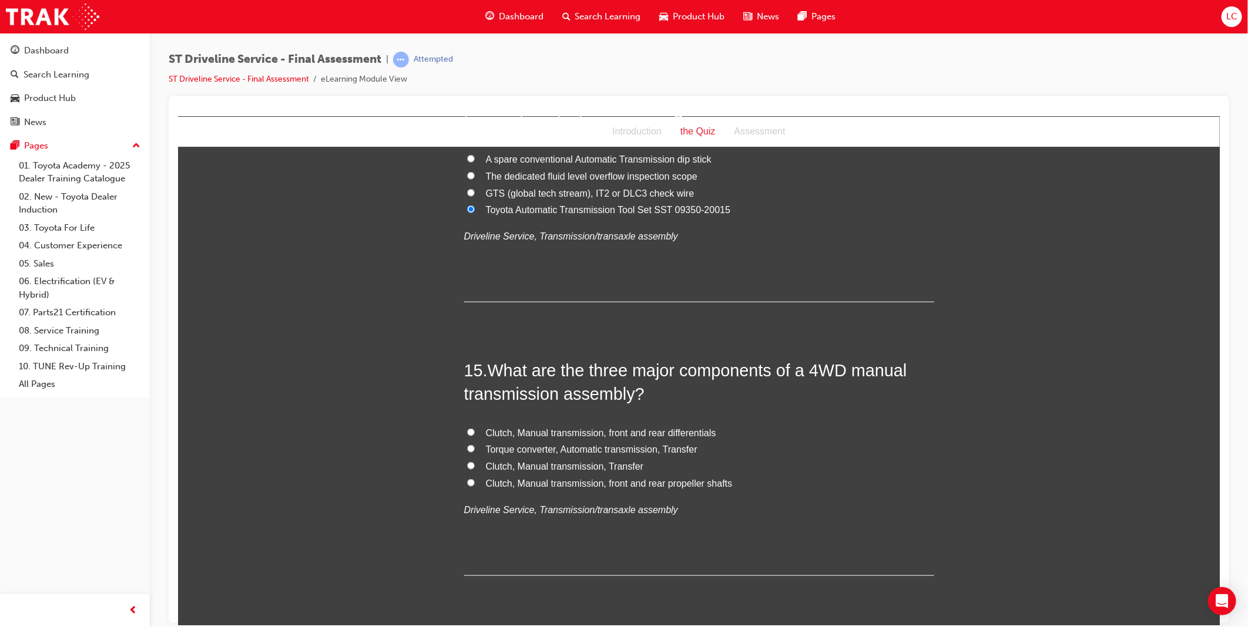
scroll to position [3604, 0]
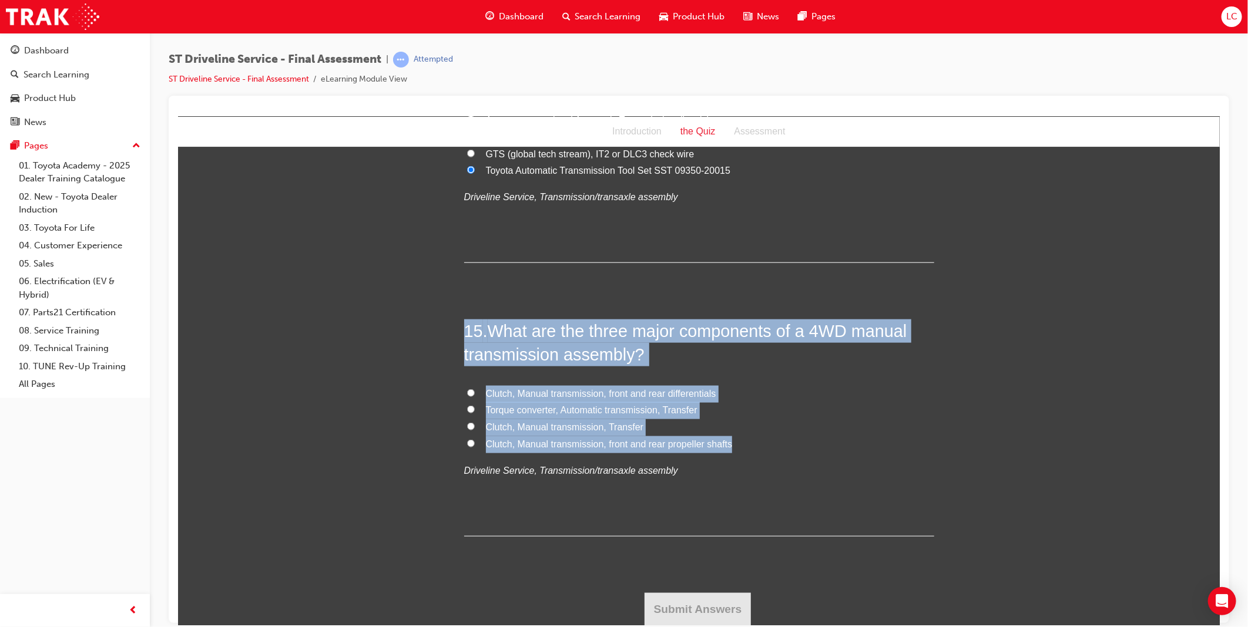
drag, startPoint x: 460, startPoint y: 334, endPoint x: 747, endPoint y: 445, distance: 307.8
click at [887, 452] on label "Clutch, Manual transmission, front and rear propeller shafts" at bounding box center [699, 444] width 470 height 17
click at [474, 447] on input "Clutch, Manual transmission, front and rear propeller shafts" at bounding box center [470, 443] width 8 height 8
radio input "true"
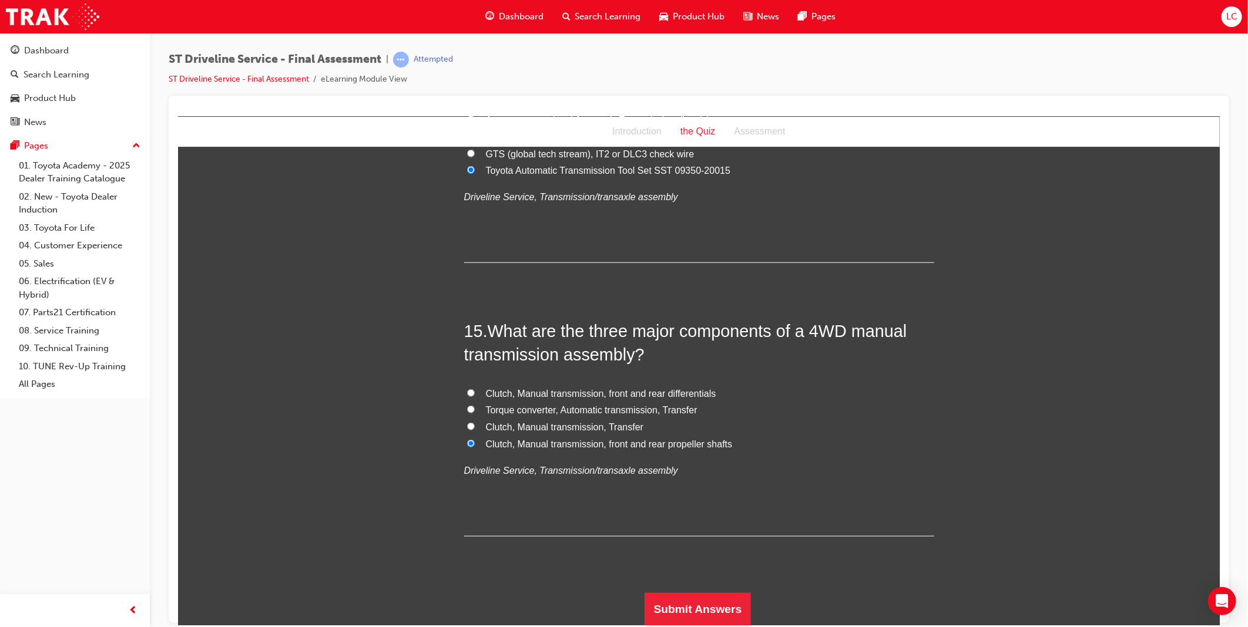
click at [595, 428] on span "Clutch, Manual transmission, Transfer" at bounding box center [564, 427] width 158 height 10
click at [474, 428] on input "Clutch, Manual transmission, Transfer" at bounding box center [470, 426] width 8 height 8
radio input "true"
click at [681, 604] on button "Submit Answers" at bounding box center [697, 609] width 107 height 33
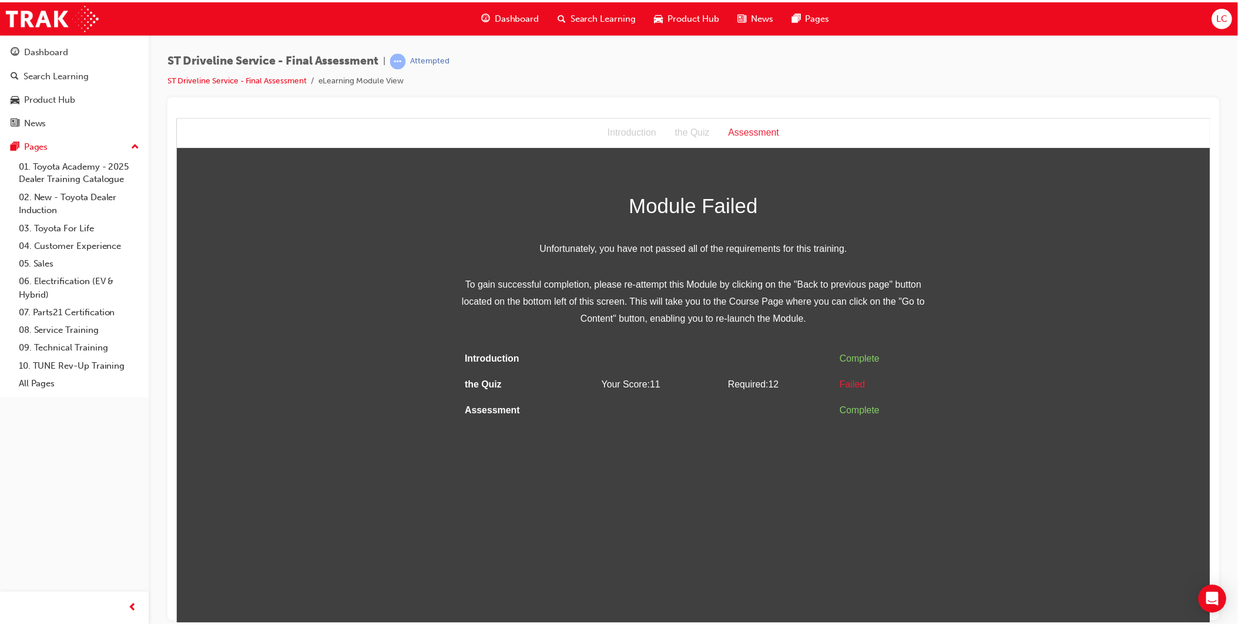
scroll to position [0, 0]
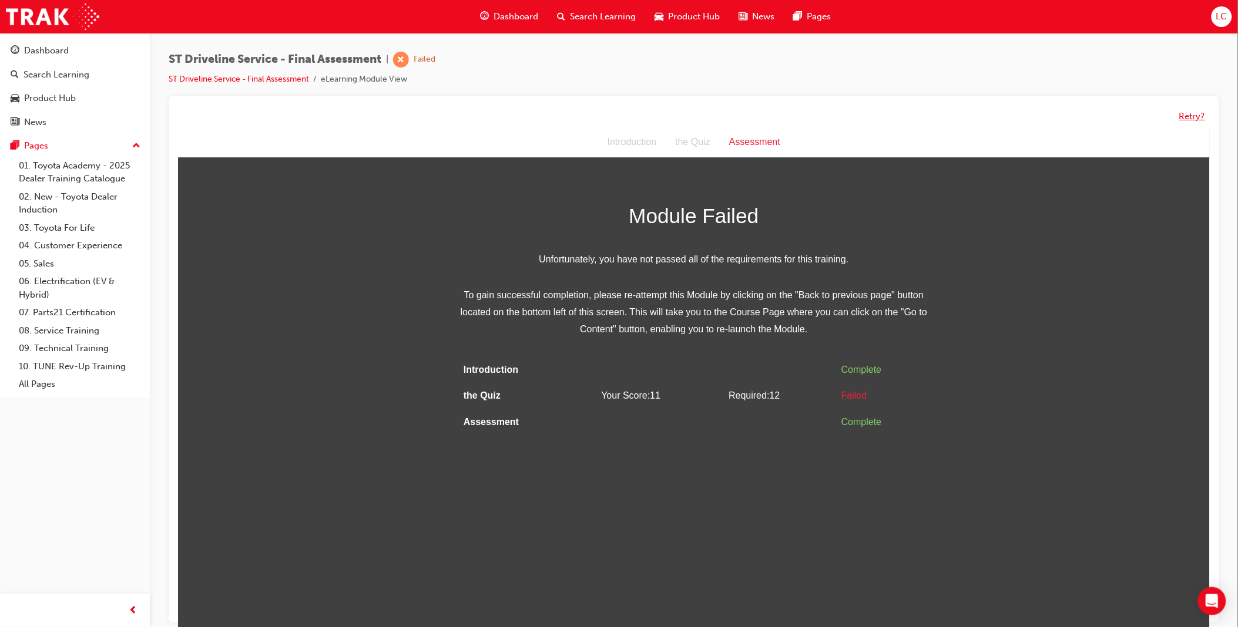
click at [1190, 116] on button "Retry?" at bounding box center [1192, 117] width 26 height 14
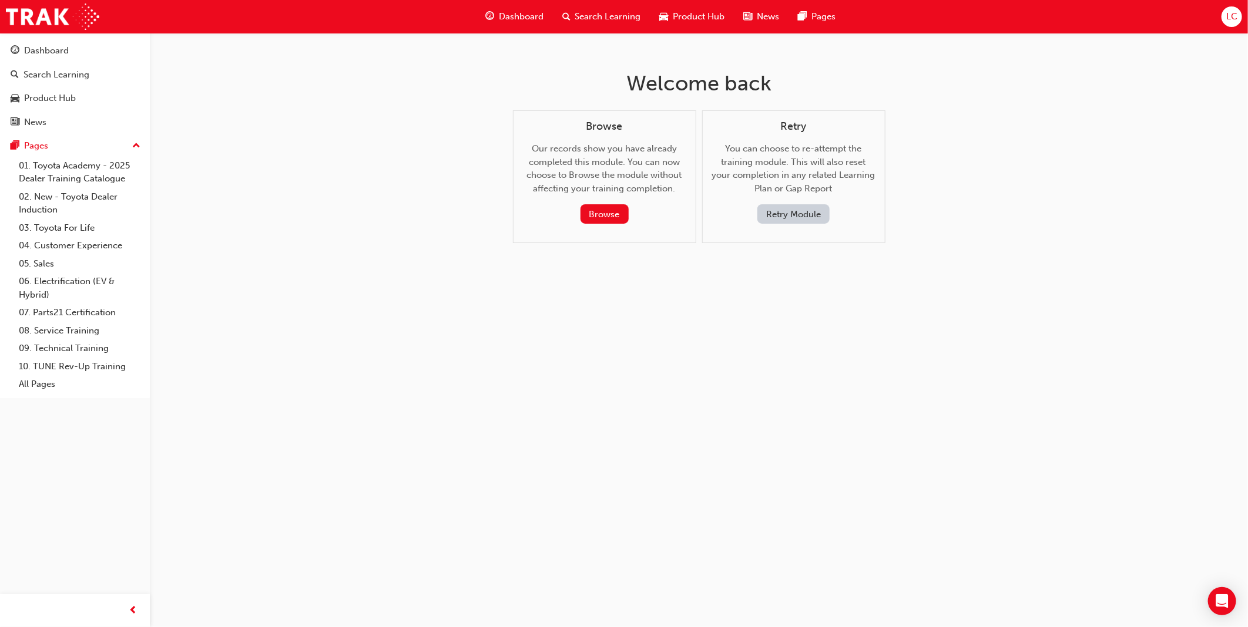
click at [779, 212] on button "Retry Module" at bounding box center [793, 213] width 72 height 19
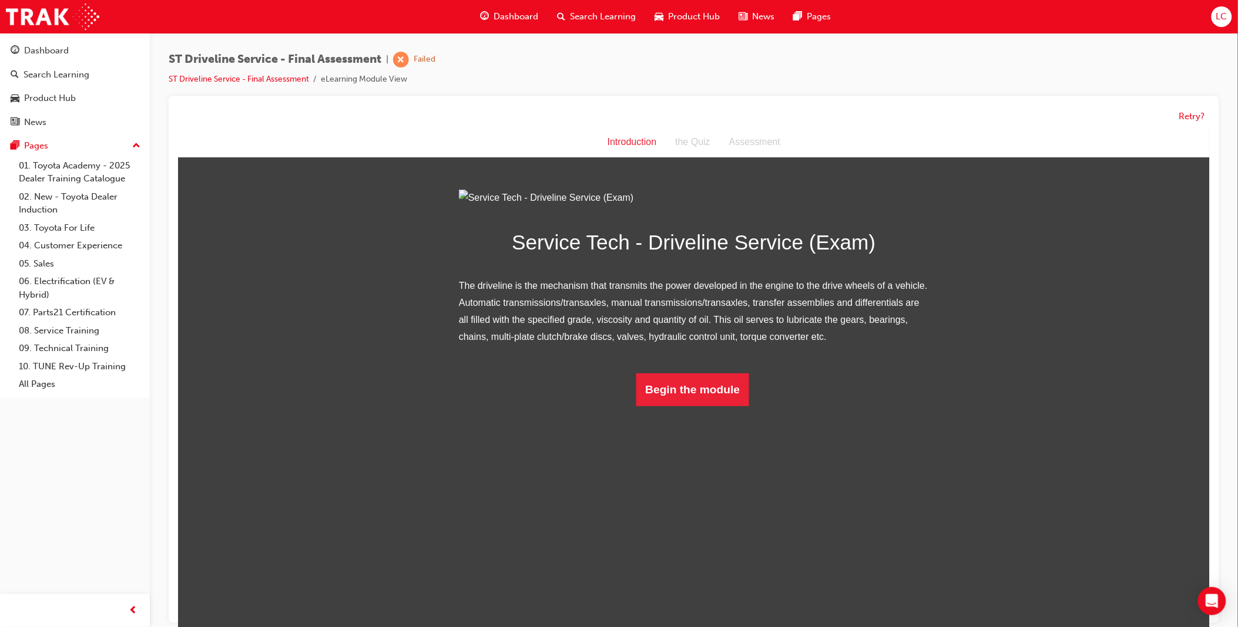
click at [703, 539] on html "Introduction Introduction the Quiz Assessment Service Tech - Driveline Service …" at bounding box center [693, 381] width 1032 height 509
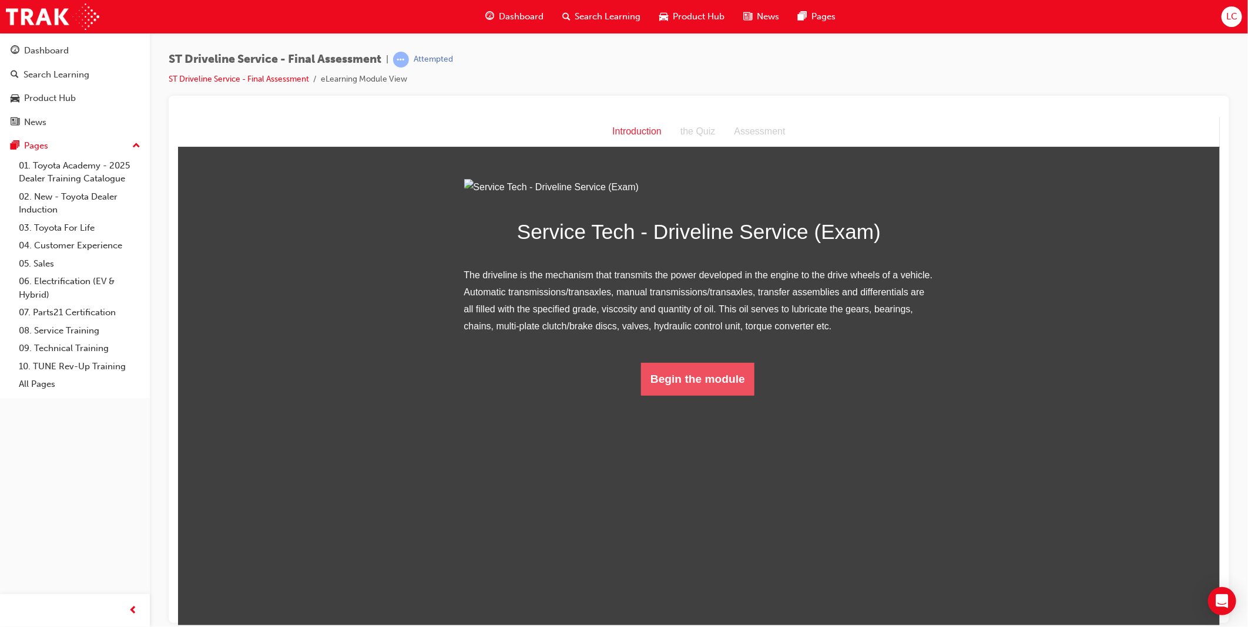
click at [716, 395] on button "Begin the module" at bounding box center [696, 379] width 113 height 33
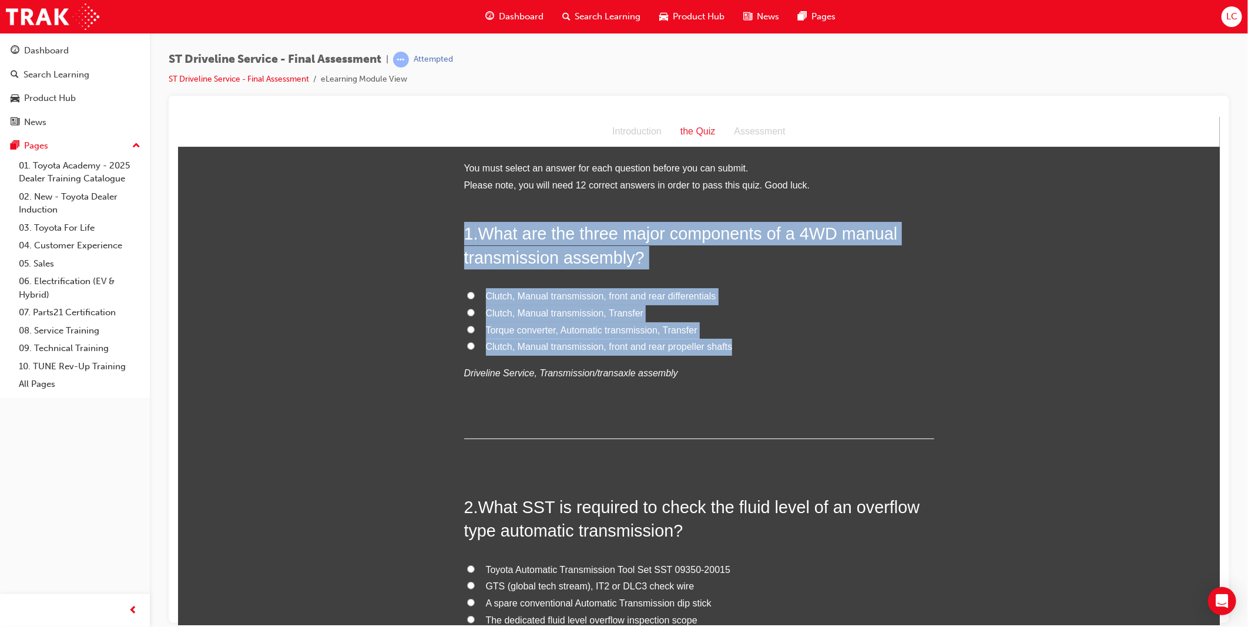
drag, startPoint x: 460, startPoint y: 229, endPoint x: 800, endPoint y: 354, distance: 361.9
click at [800, 354] on div "1 . What are the three major components of a 4WD manual transmission assembly? …" at bounding box center [699, 329] width 470 height 217
drag, startPoint x: 1153, startPoint y: 346, endPoint x: 697, endPoint y: 281, distance: 459.9
click at [759, 298] on label "Clutch, Manual transmission, front and rear differentials" at bounding box center [699, 296] width 470 height 17
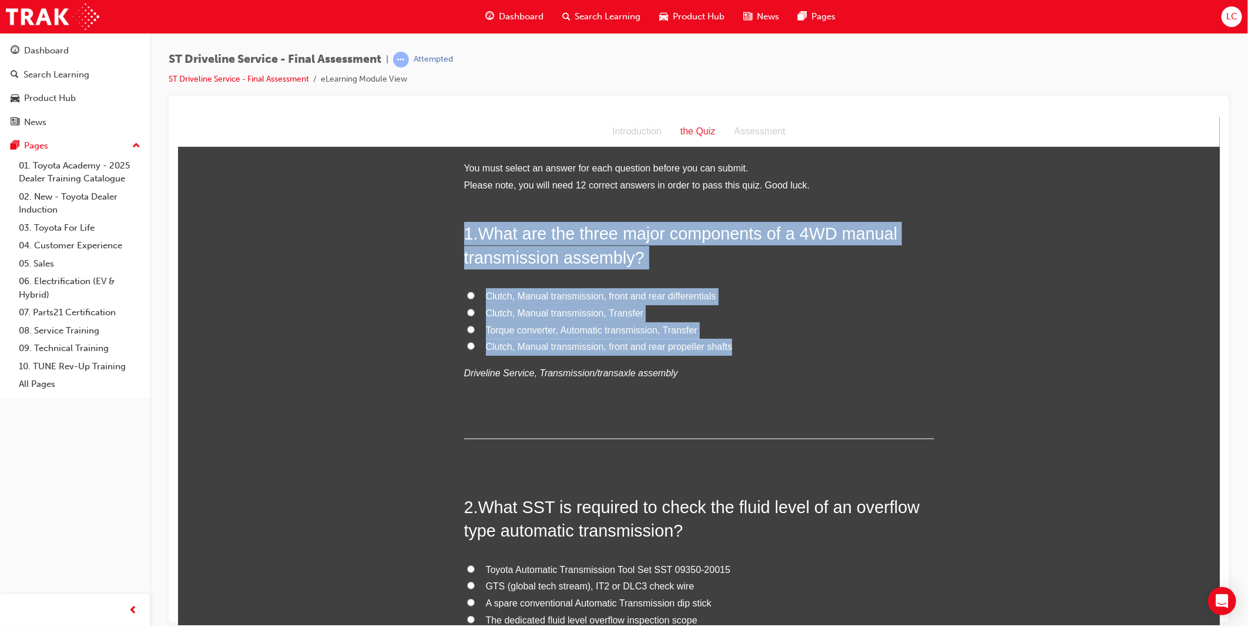
click at [474, 298] on input "Clutch, Manual transmission, front and rear differentials" at bounding box center [470, 295] width 8 height 8
radio input "true"
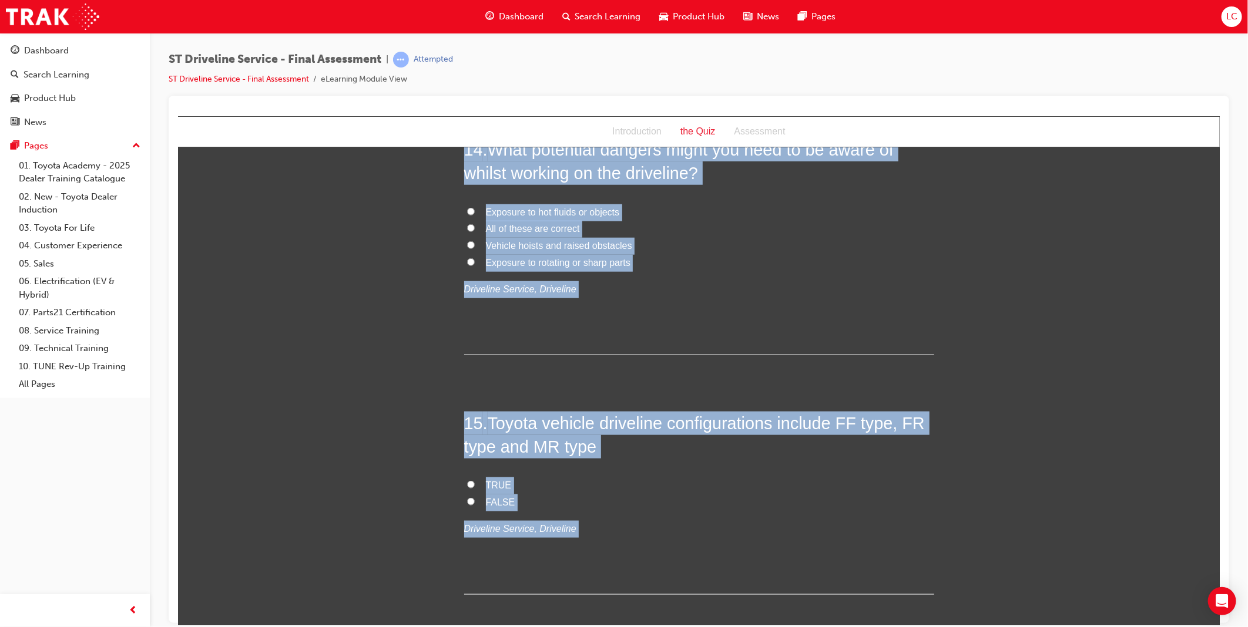
scroll to position [3604, 0]
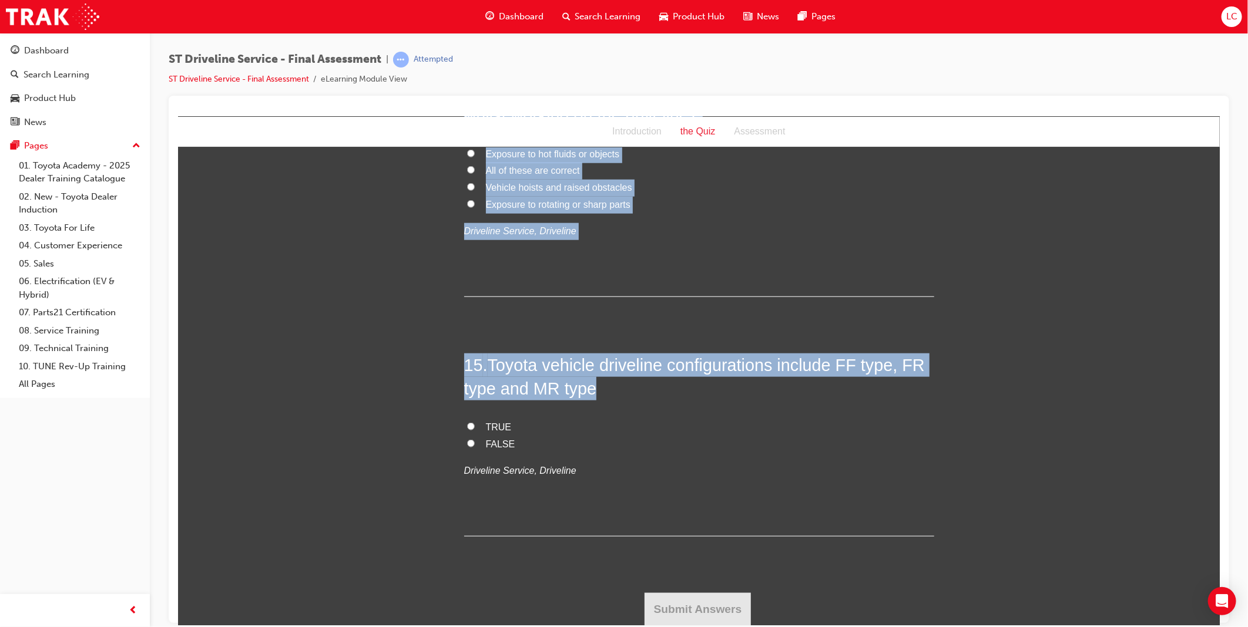
drag, startPoint x: 459, startPoint y: 230, endPoint x: 622, endPoint y: 479, distance: 298.4
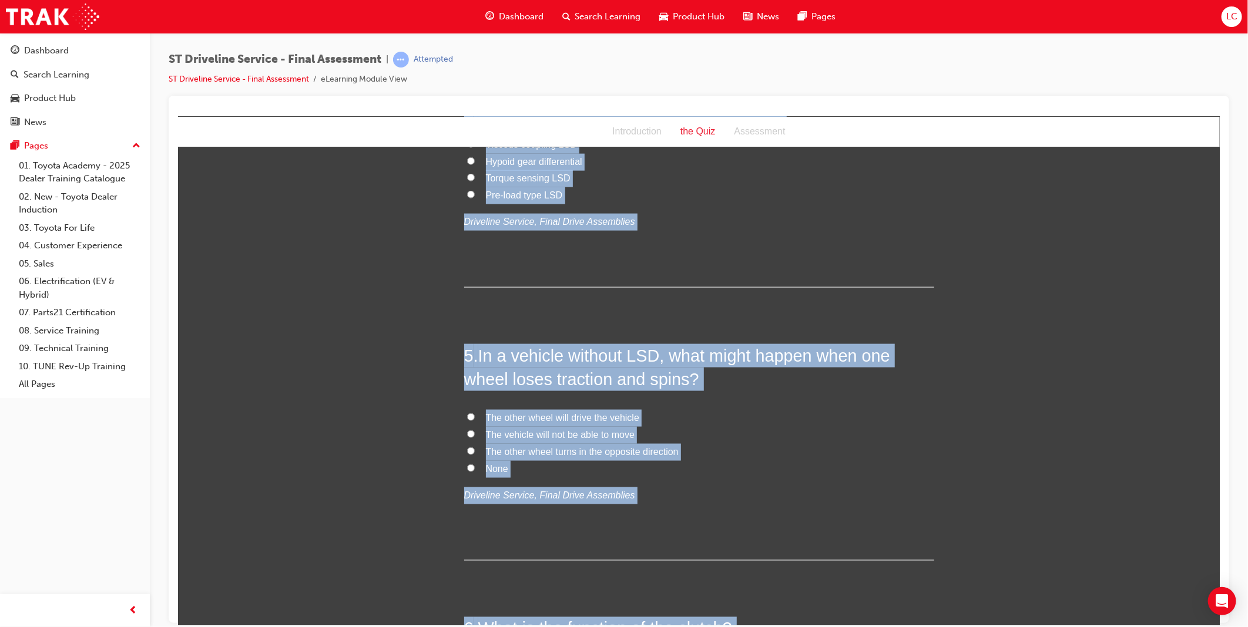
scroll to position [0, 0]
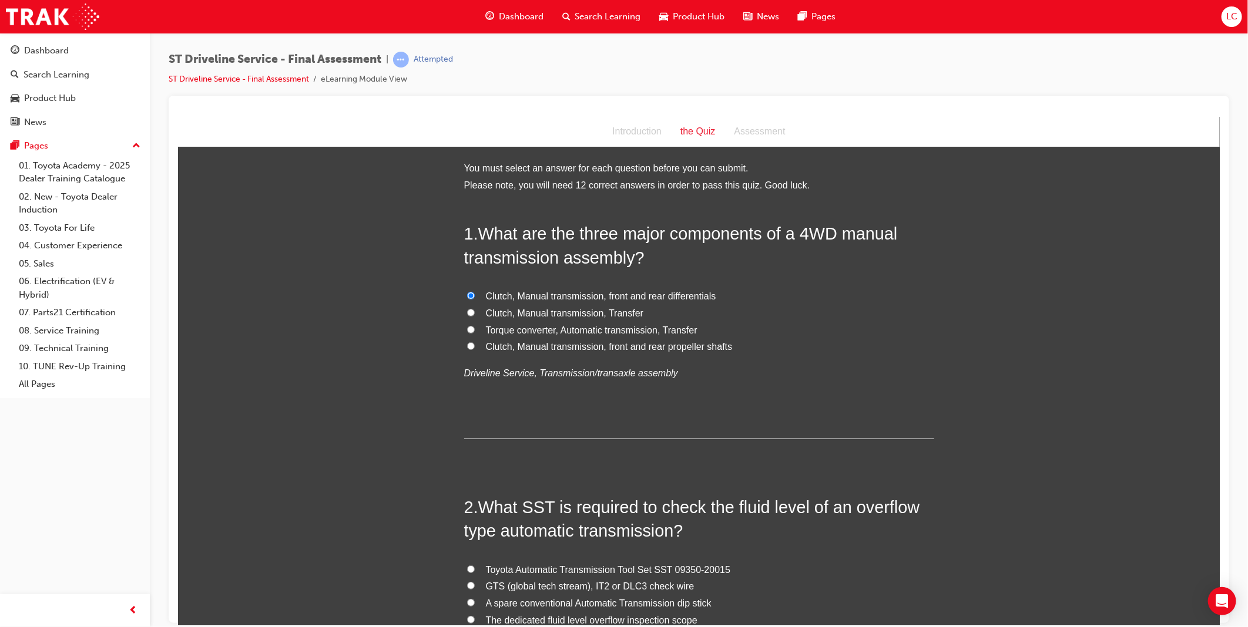
click at [611, 314] on span "Clutch, Manual transmission, Transfer" at bounding box center [564, 313] width 158 height 10
click at [474, 314] on input "Clutch, Manual transmission, Transfer" at bounding box center [470, 312] width 8 height 8
radio input "true"
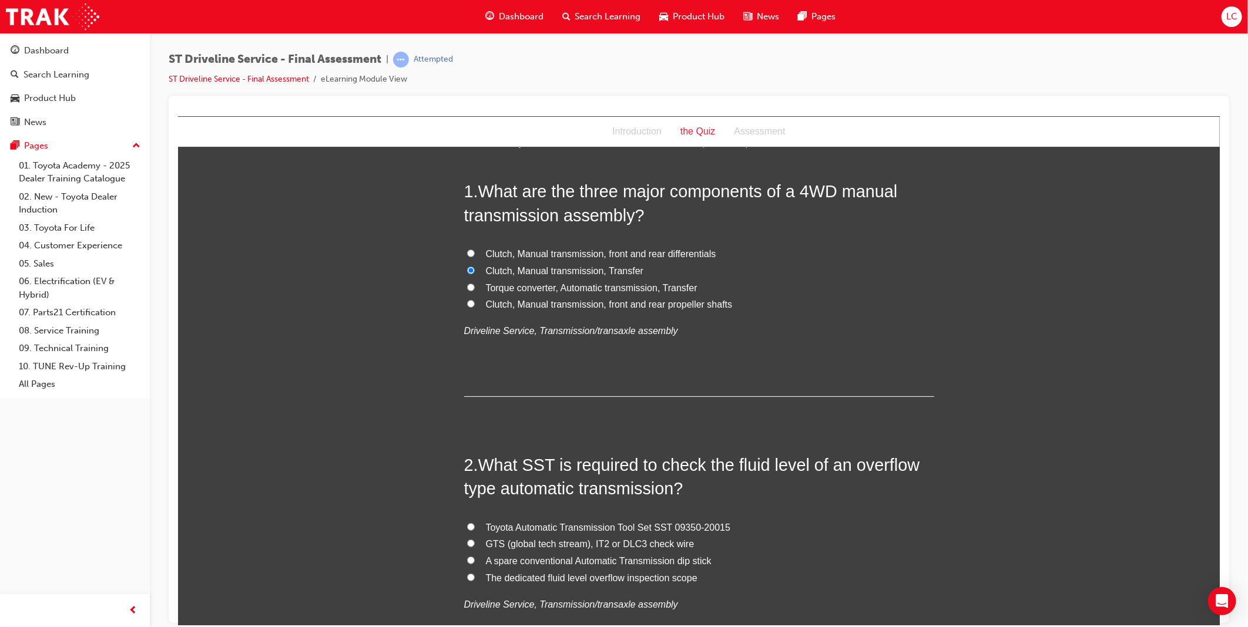
scroll to position [65, 0]
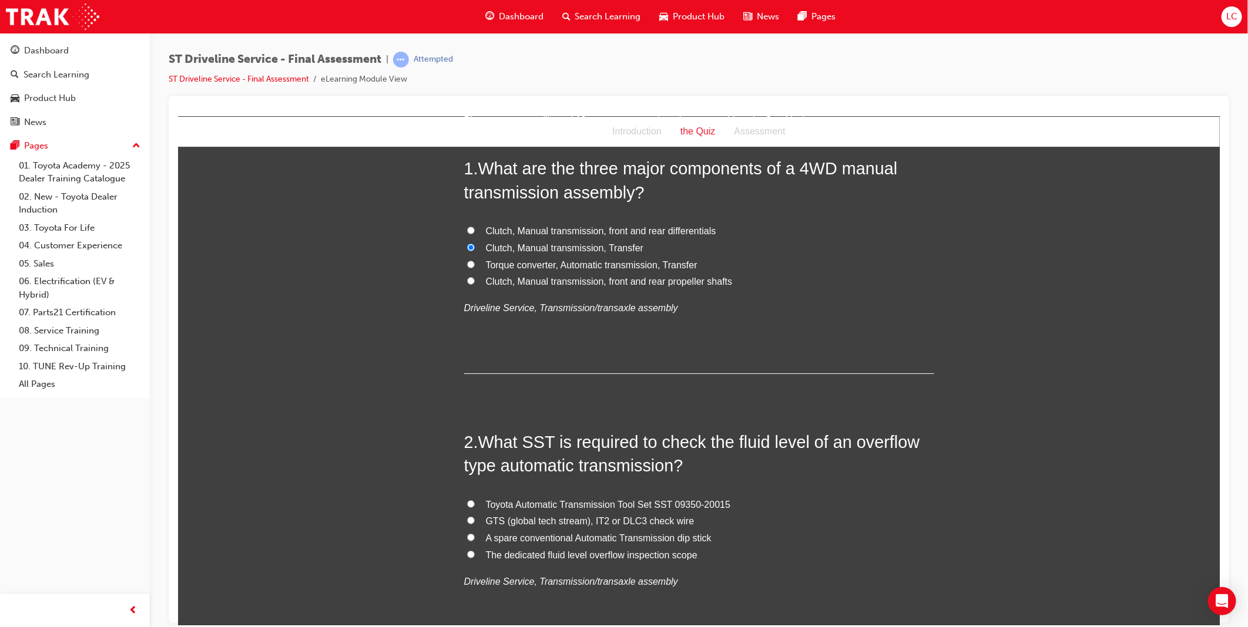
click at [711, 499] on span "Toyota Automatic Transmission Tool Set SST 09350-20015" at bounding box center [607, 504] width 245 height 10
click at [474, 500] on input "Toyota Automatic Transmission Tool Set SST 09350-20015" at bounding box center [470, 504] width 8 height 8
radio input "true"
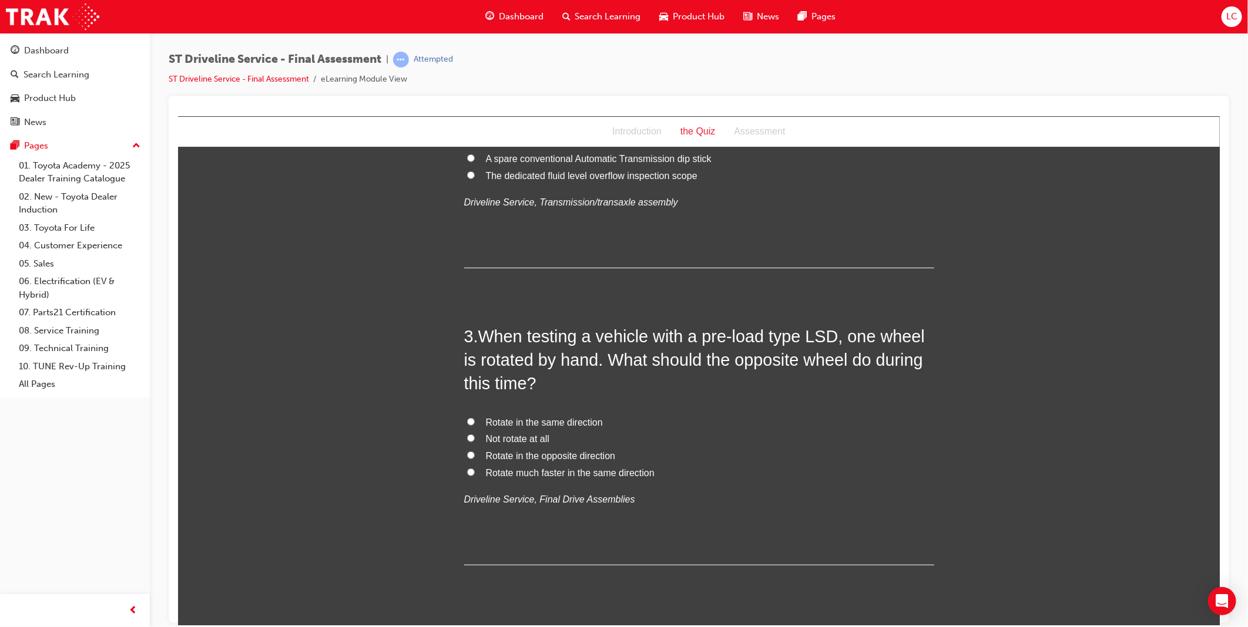
scroll to position [457, 0]
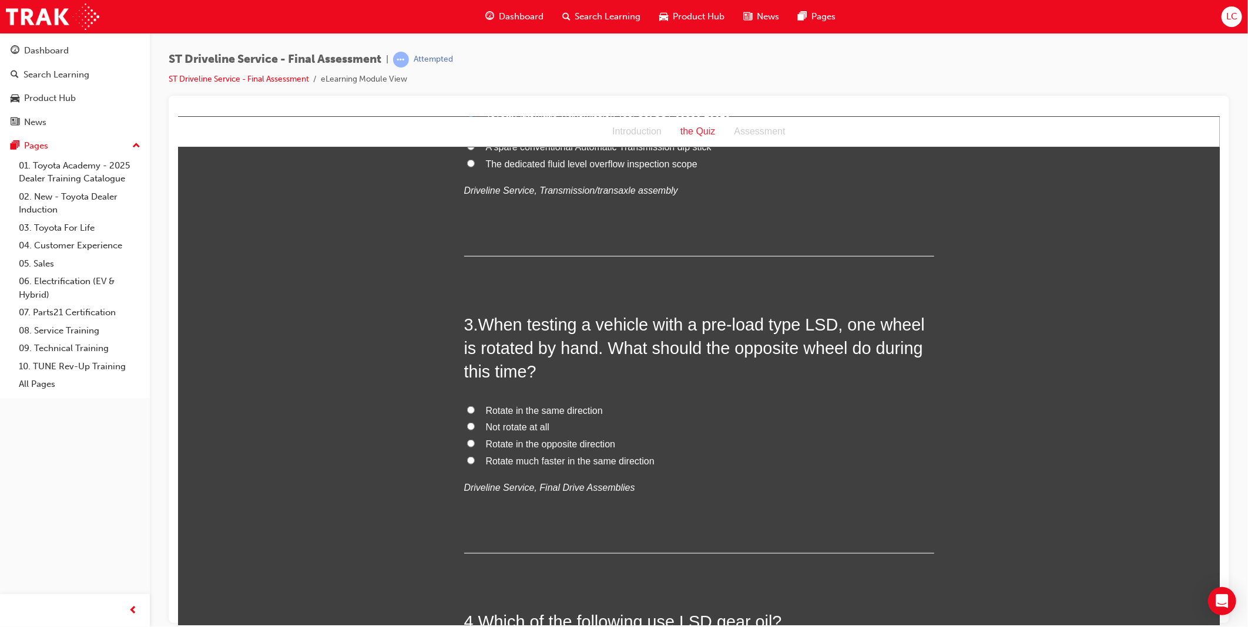
click at [570, 411] on span "Rotate in the same direction" at bounding box center [543, 410] width 117 height 10
click at [474, 411] on input "Rotate in the same direction" at bounding box center [470, 410] width 8 height 8
radio input "true"
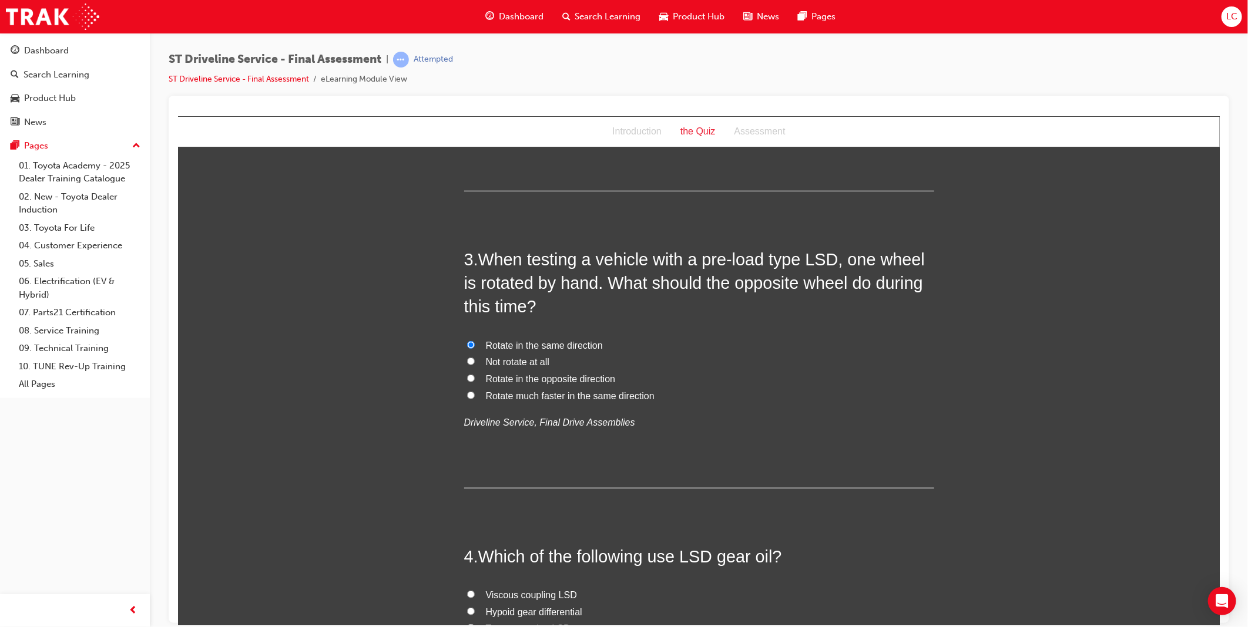
scroll to position [653, 0]
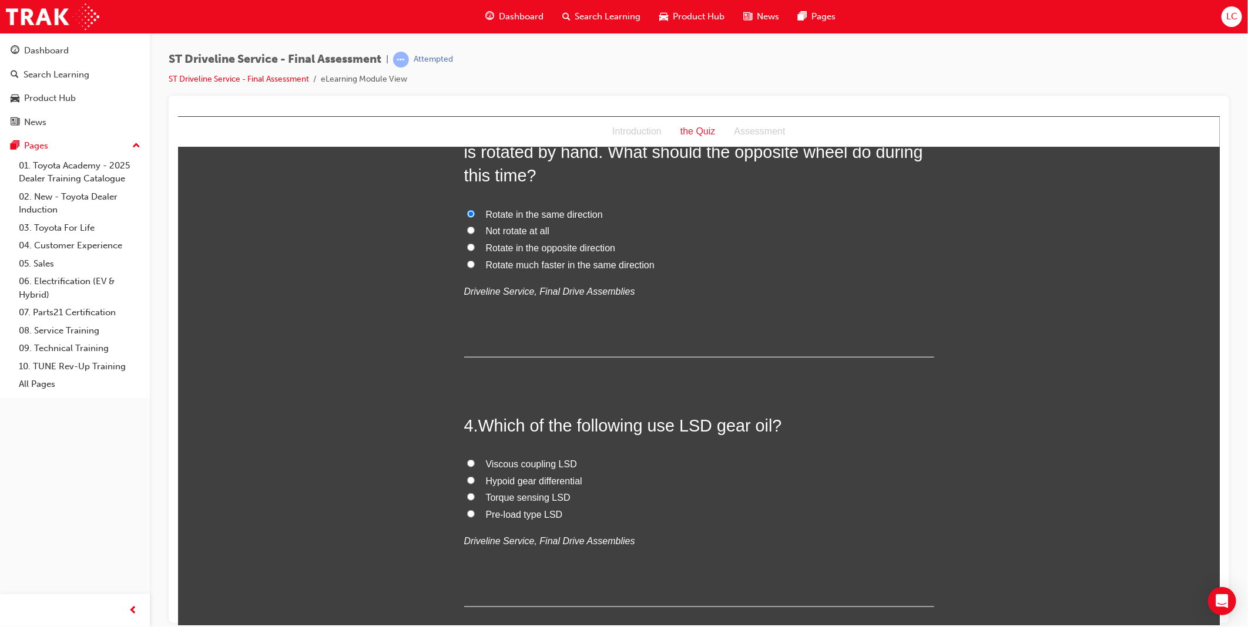
click at [538, 498] on span "Torque sensing LSD" at bounding box center [527, 497] width 85 height 10
click at [474, 498] on input "Torque sensing LSD" at bounding box center [470, 497] width 8 height 8
radio input "true"
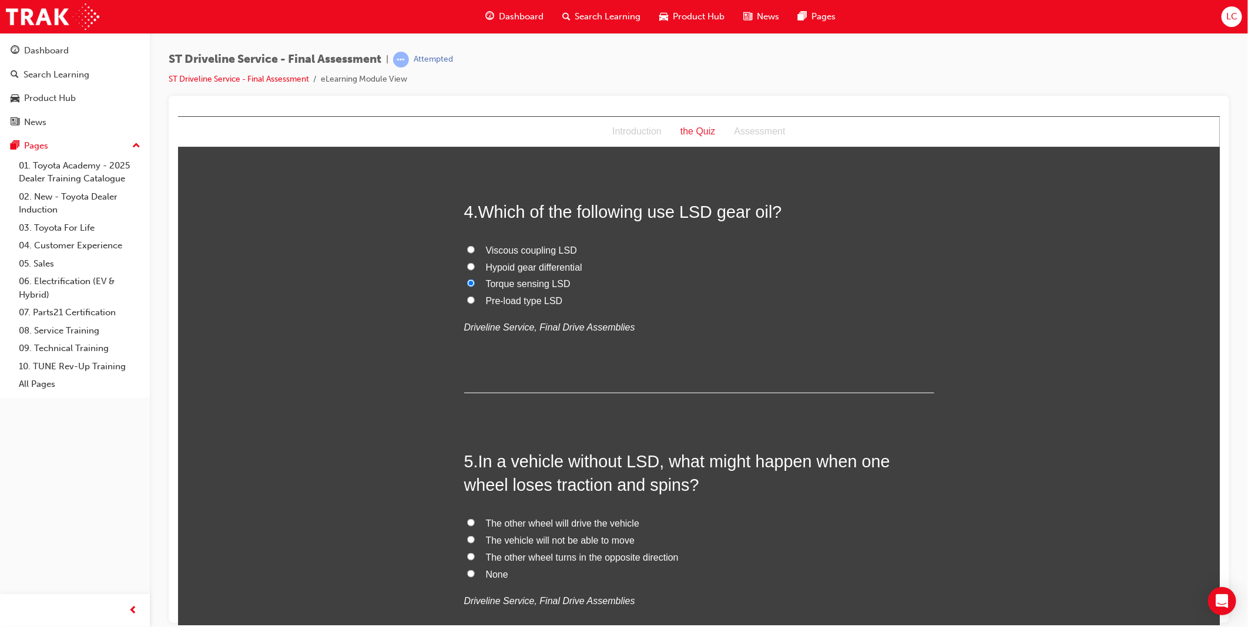
scroll to position [914, 0]
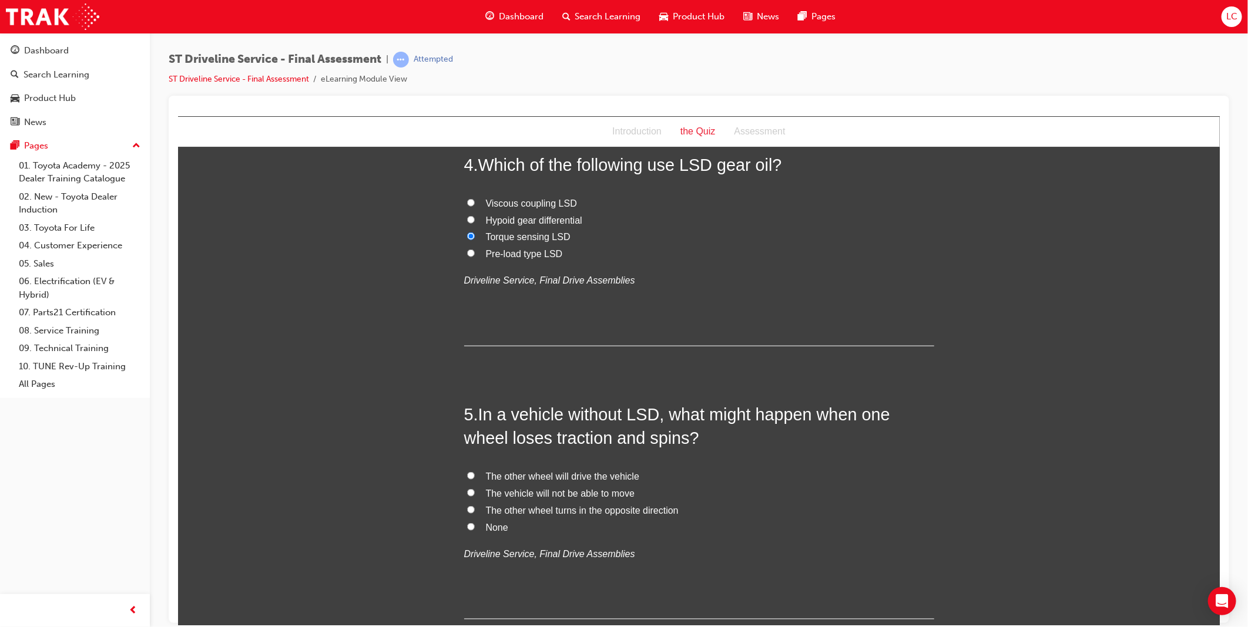
click at [590, 495] on span "The vehicle will not be able to move" at bounding box center [559, 493] width 149 height 10
click at [474, 495] on input "The vehicle will not be able to move" at bounding box center [470, 493] width 8 height 8
radio input "true"
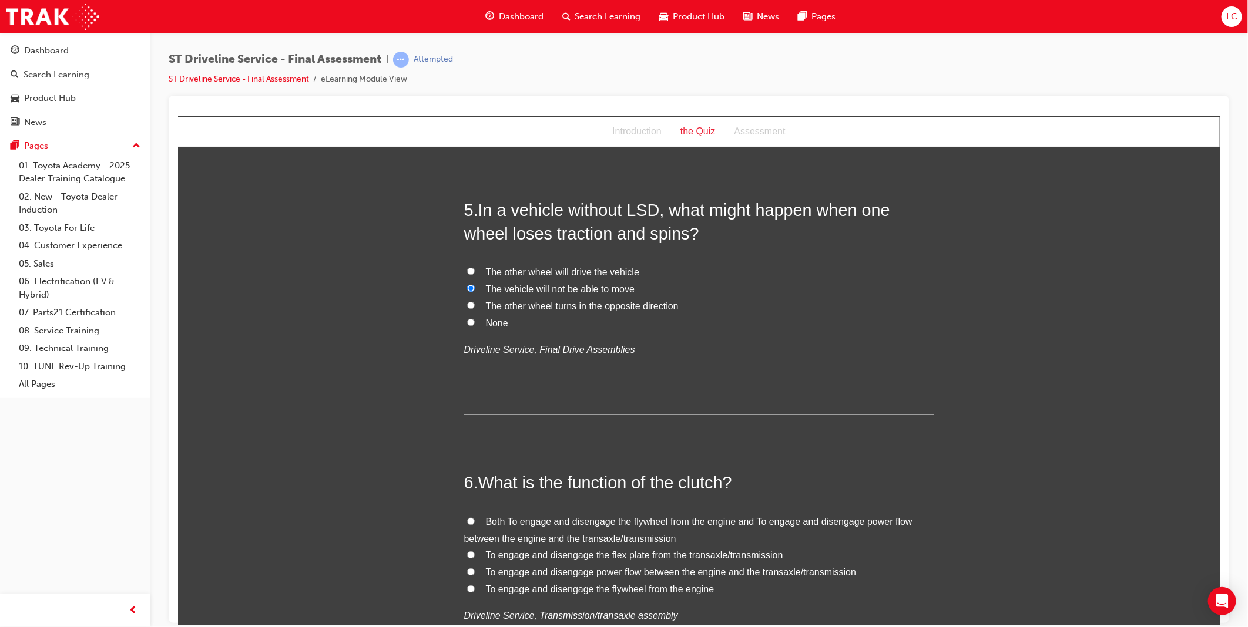
scroll to position [1175, 0]
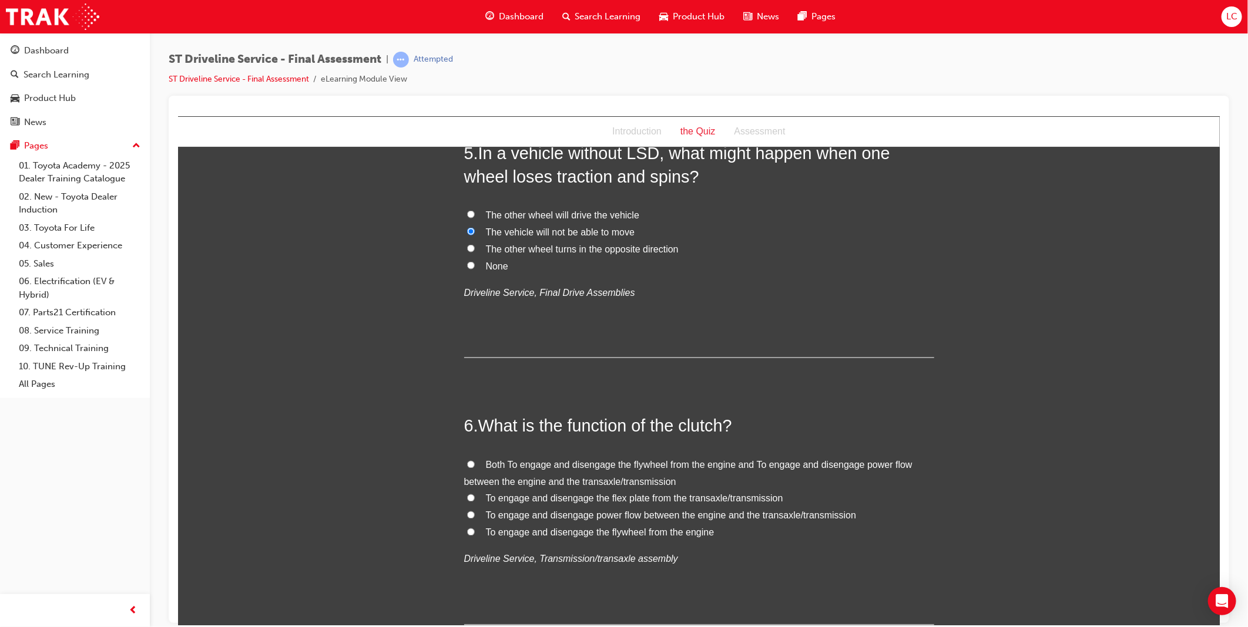
click at [825, 514] on span "To engage and disengage power flow between the engine and the transaxle/transmi…" at bounding box center [670, 516] width 371 height 10
click at [474, 514] on input "To engage and disengage power flow between the engine and the transaxle/transmi…" at bounding box center [470, 515] width 8 height 8
radio input "true"
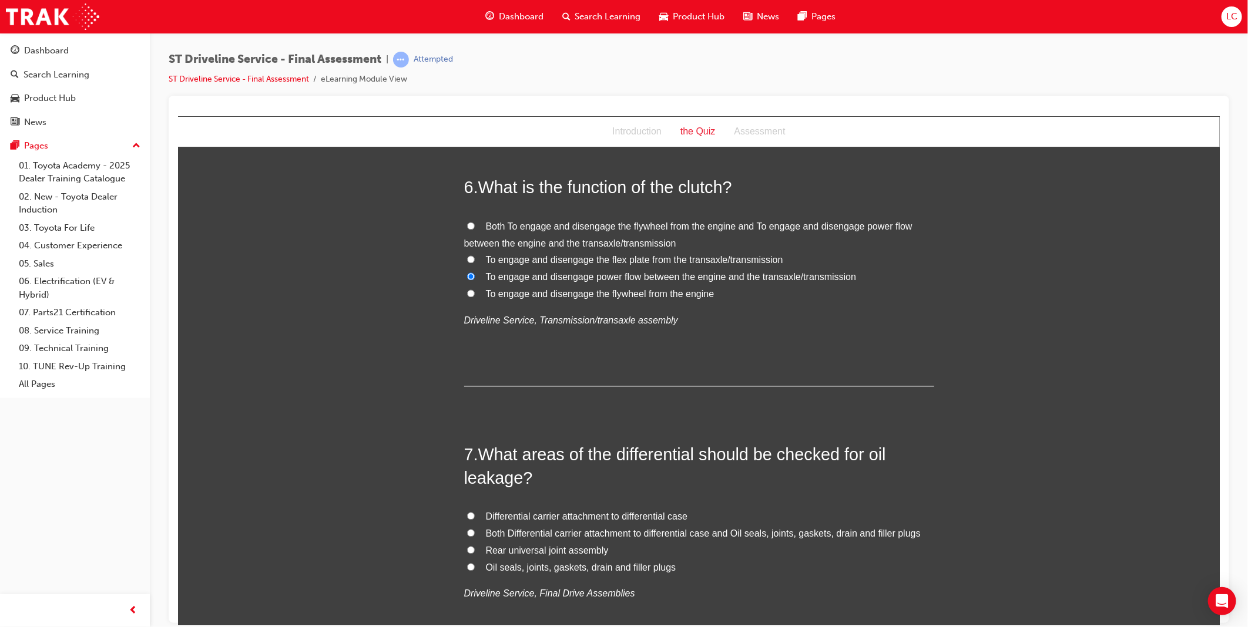
scroll to position [1436, 0]
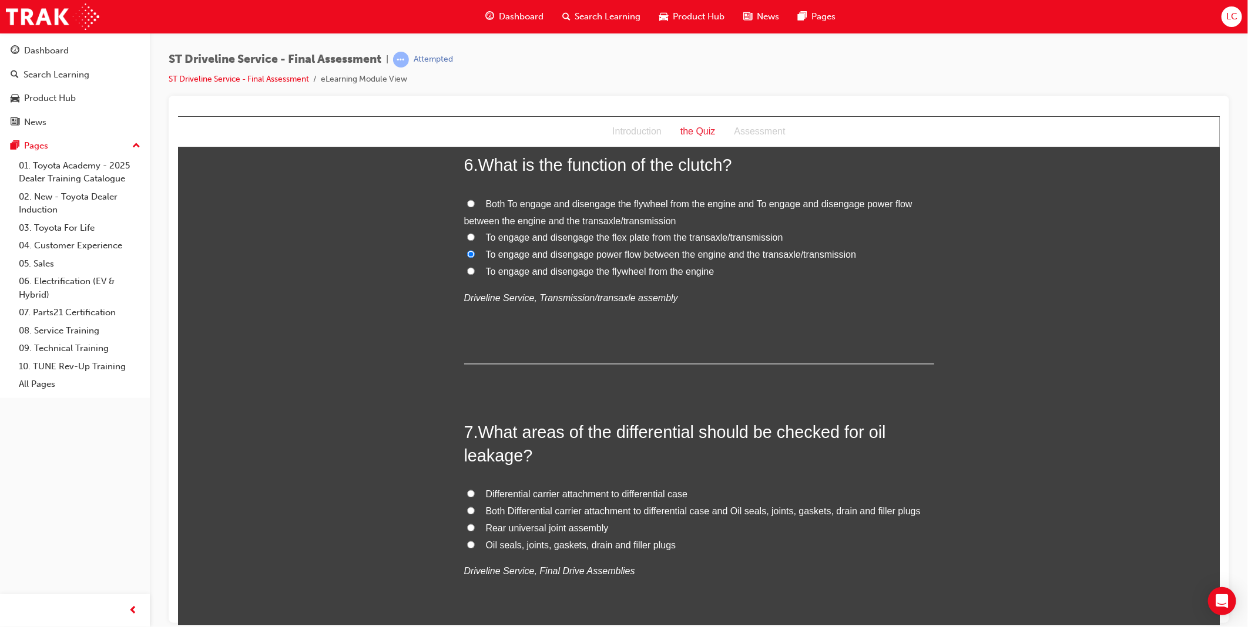
click at [756, 511] on span "Both Differential carrier attachment to differential case and Oil seals, joints…" at bounding box center [702, 511] width 435 height 10
click at [474, 511] on input "Both Differential carrier attachment to differential case and Oil seals, joints…" at bounding box center [470, 511] width 8 height 8
radio input "true"
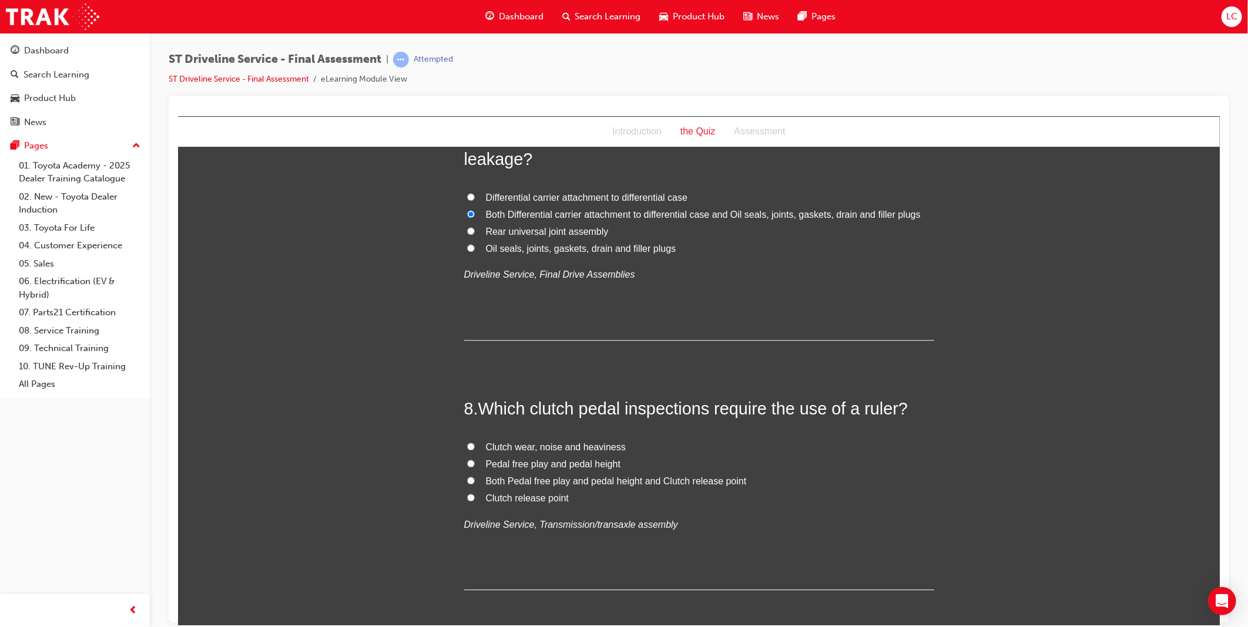
scroll to position [1763, 0]
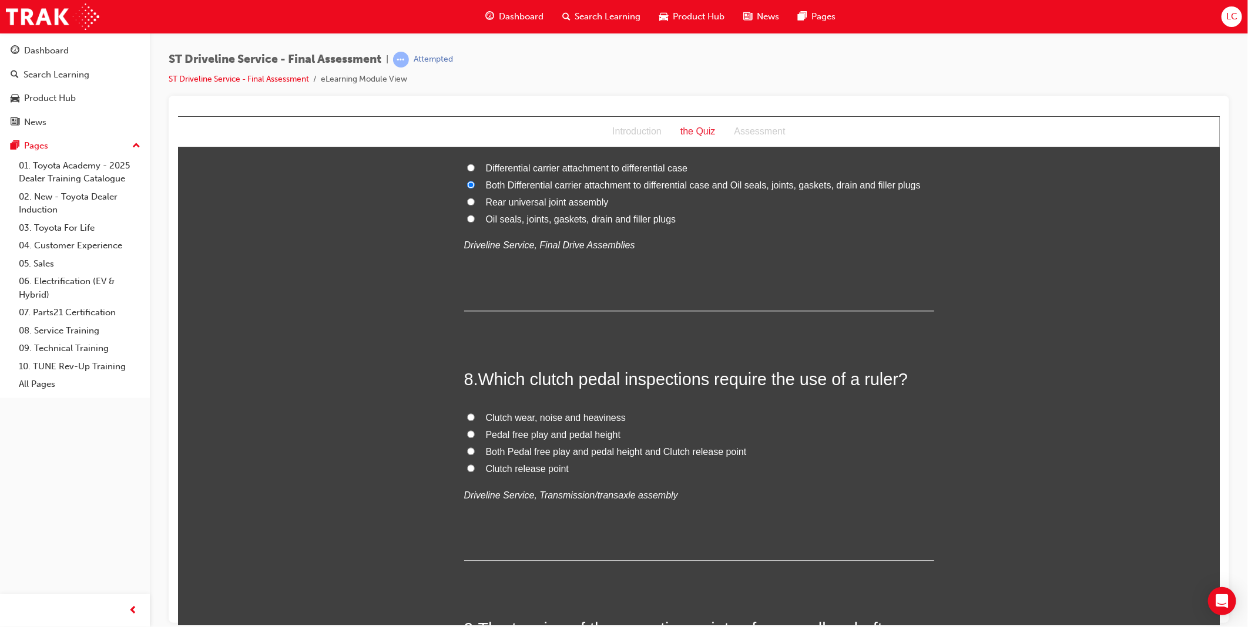
click at [584, 435] on span "Pedal free play and pedal height" at bounding box center [552, 434] width 135 height 10
click at [474, 435] on input "Pedal free play and pedal height" at bounding box center [470, 434] width 8 height 8
radio input "true"
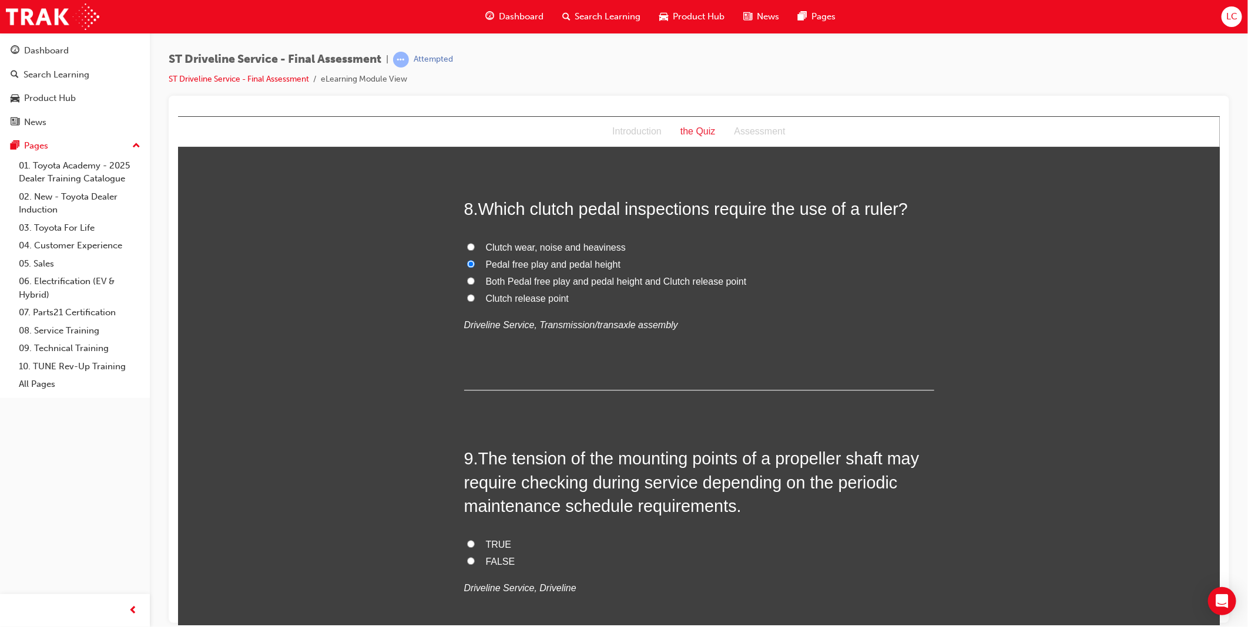
scroll to position [1958, 0]
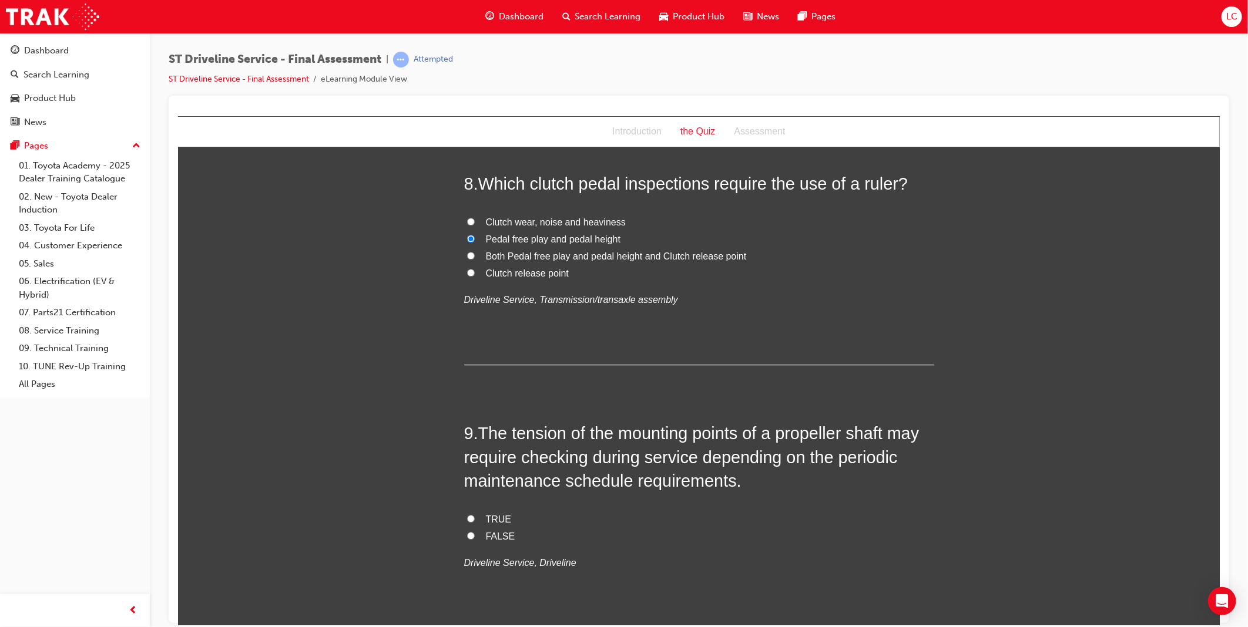
click at [497, 521] on span "TRUE" at bounding box center [498, 519] width 26 height 10
click at [474, 521] on input "TRUE" at bounding box center [470, 519] width 8 height 8
radio input "true"
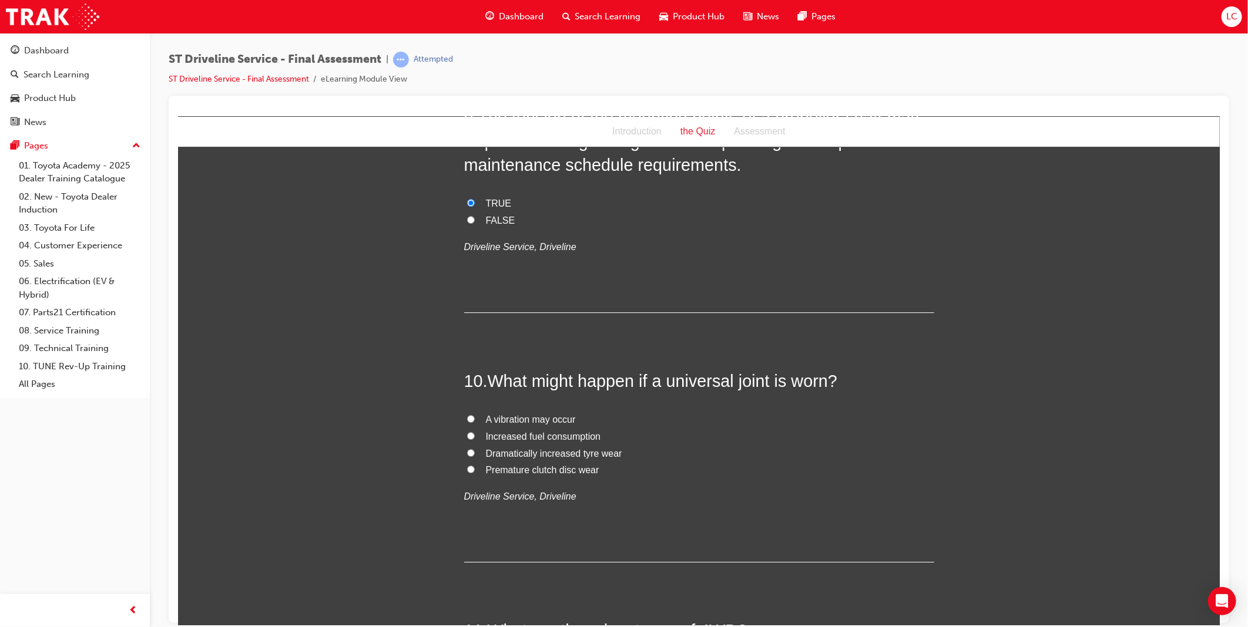
scroll to position [2284, 0]
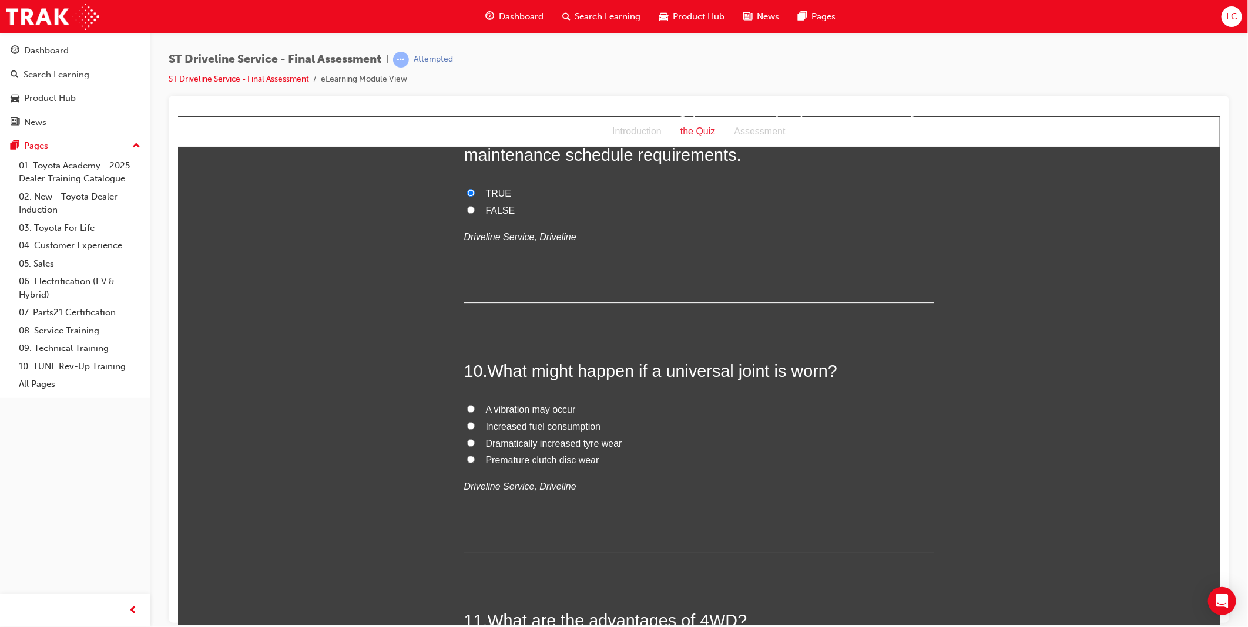
click at [546, 410] on span "A vibration may occur" at bounding box center [530, 409] width 90 height 10
click at [474, 410] on input "A vibration may occur" at bounding box center [470, 409] width 8 height 8
radio input "true"
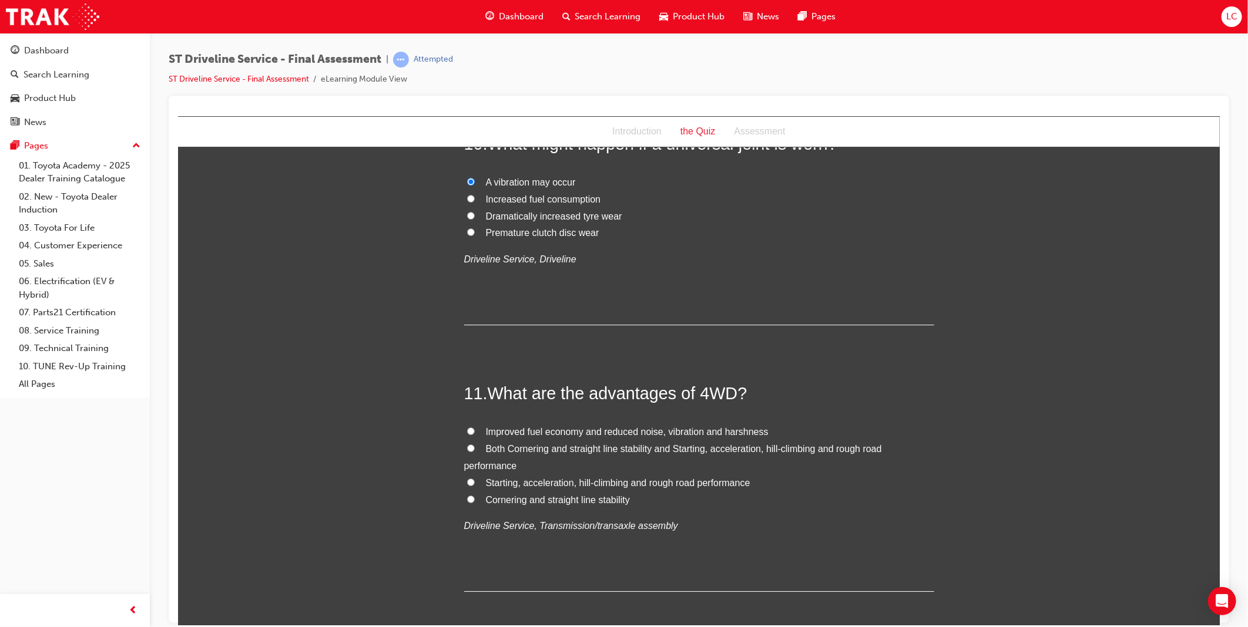
scroll to position [2546, 0]
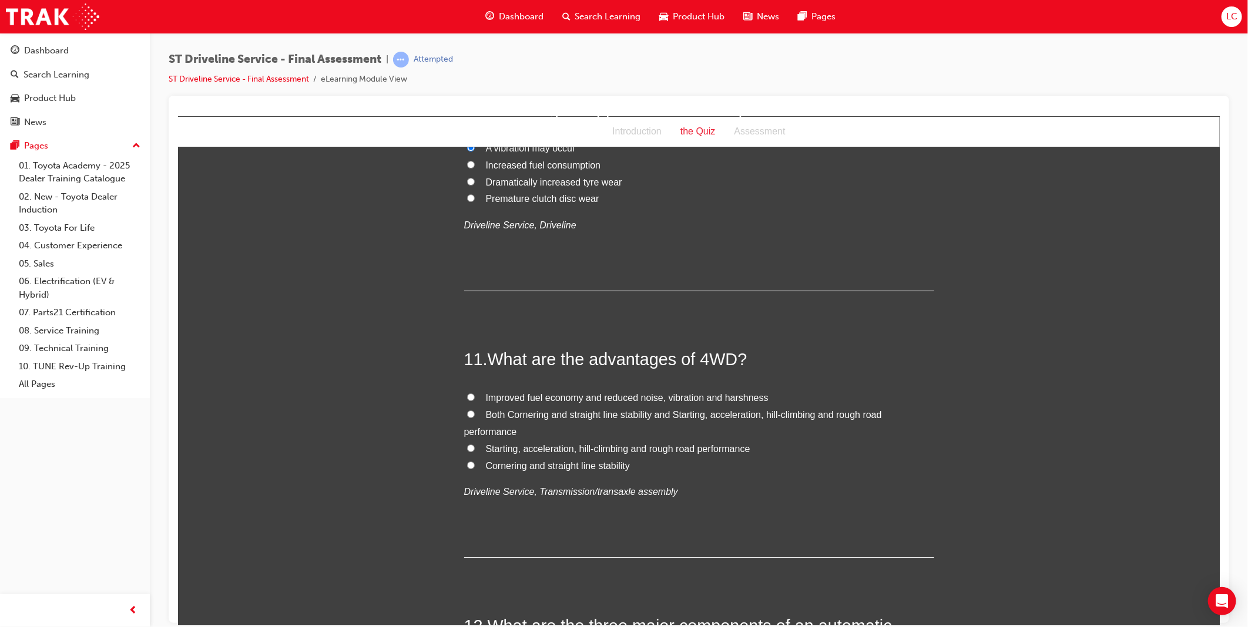
click at [535, 415] on span "Both Cornering and straight line stability and Starting, acceleration, hill-cli…" at bounding box center [673, 423] width 418 height 27
click at [474, 415] on input "Both Cornering and straight line stability and Starting, acceleration, hill-cli…" at bounding box center [470, 414] width 8 height 8
radio input "true"
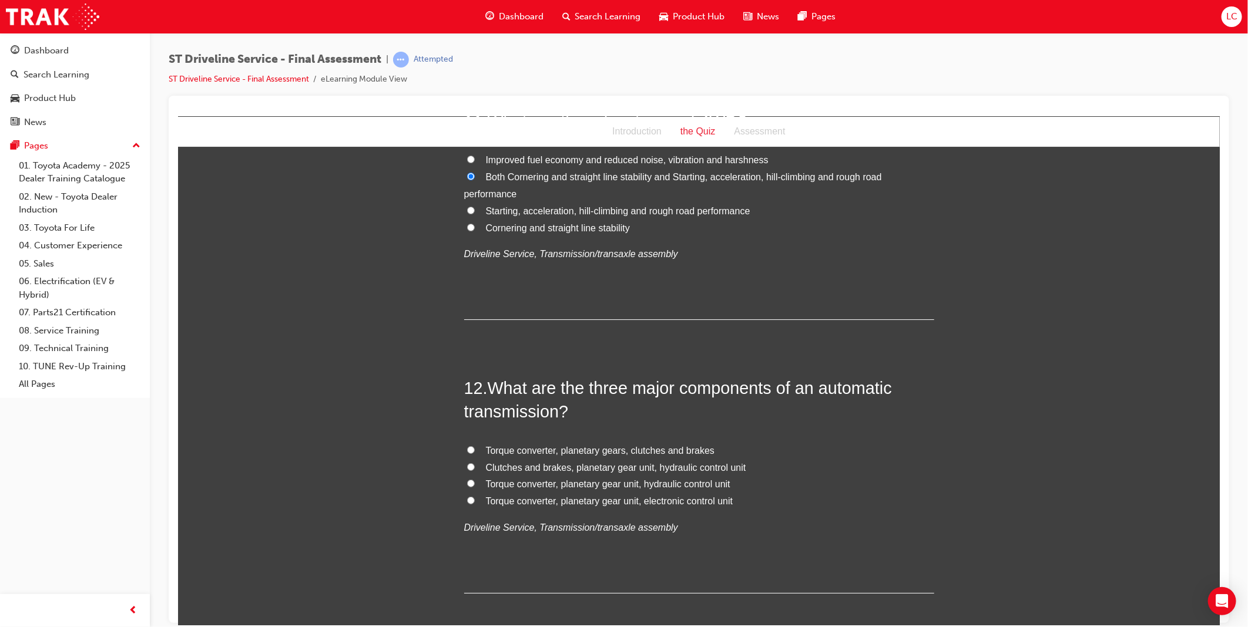
scroll to position [2807, 0]
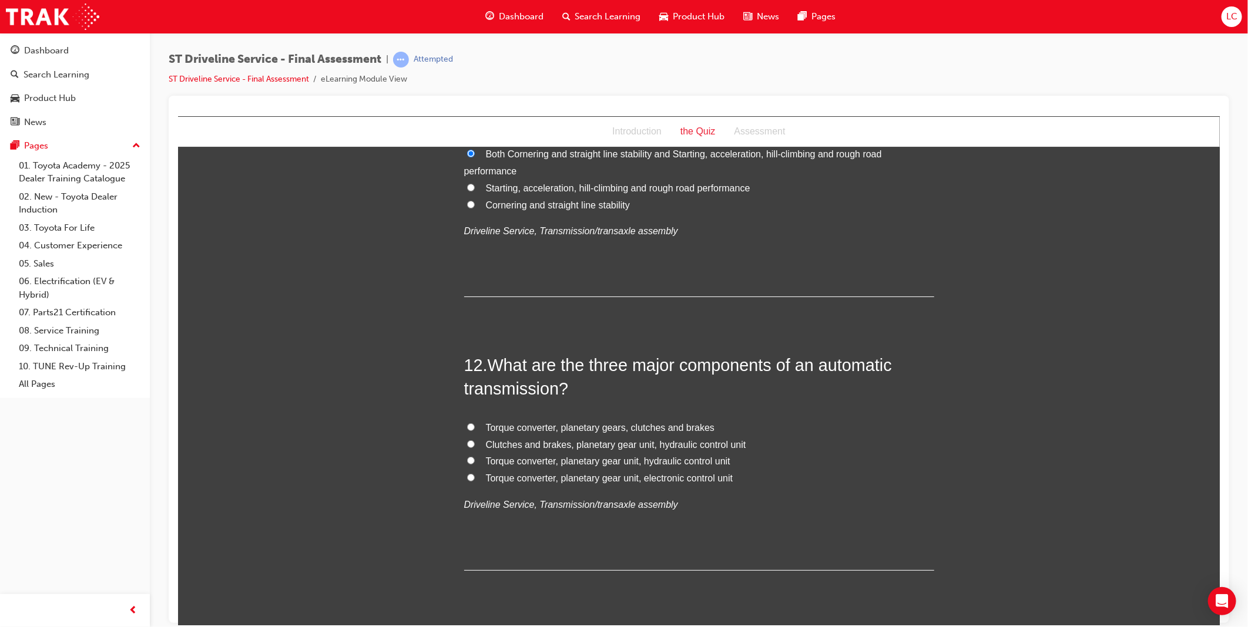
click at [662, 462] on span "Torque converter, planetary gear unit, hydraulic control unit" at bounding box center [607, 461] width 244 height 10
click at [474, 462] on input "Torque converter, planetary gear unit, hydraulic control unit" at bounding box center [470, 461] width 8 height 8
radio input "true"
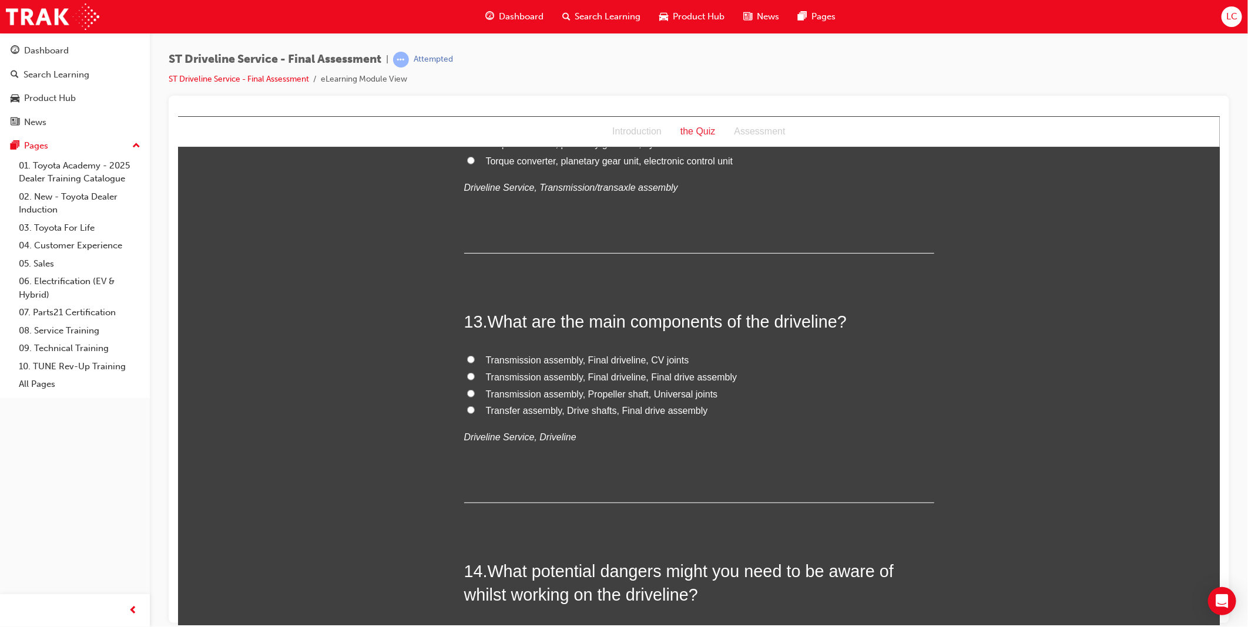
scroll to position [3198, 0]
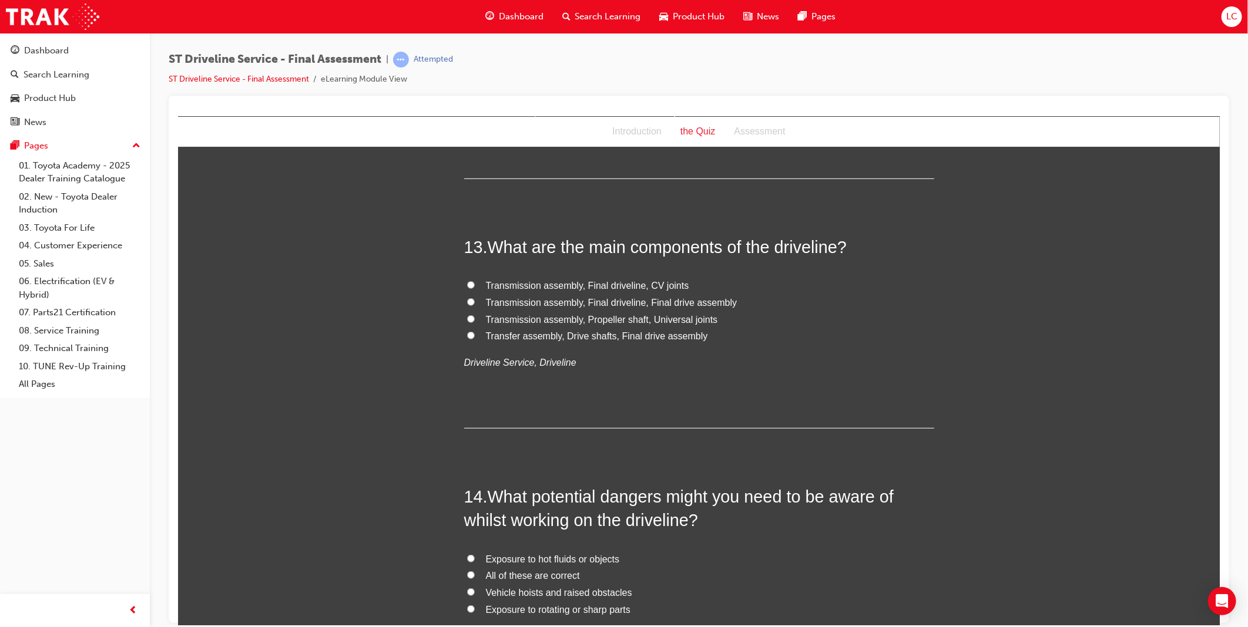
click at [634, 338] on span "Transfer assembly, Drive shafts, Final drive assembly" at bounding box center [596, 336] width 222 height 10
click at [474, 338] on input "Transfer assembly, Drive shafts, Final drive assembly" at bounding box center [470, 335] width 8 height 8
radio input "true"
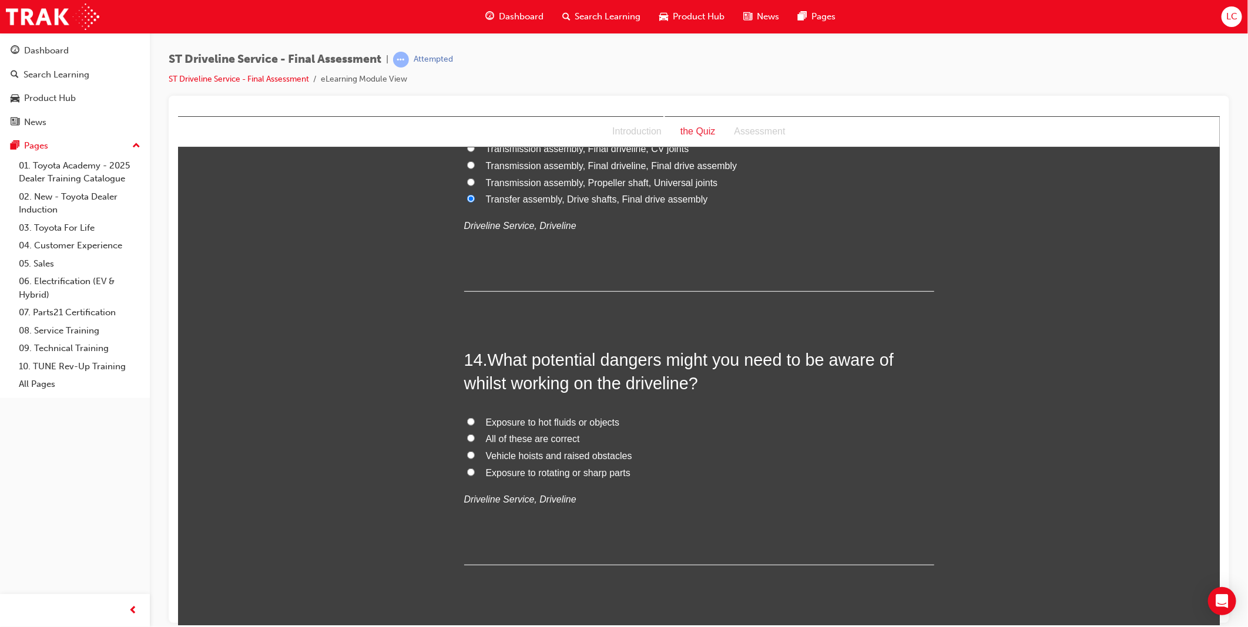
scroll to position [3394, 0]
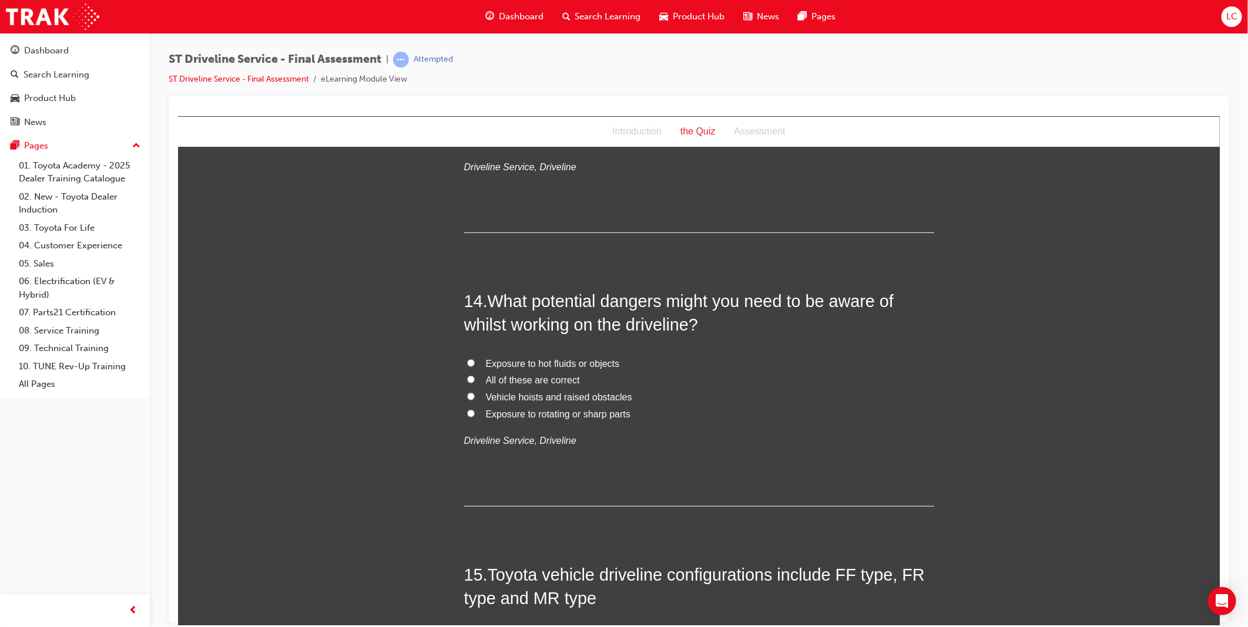
click at [525, 385] on span "All of these are correct" at bounding box center [532, 380] width 94 height 10
click at [474, 383] on input "All of these are correct" at bounding box center [470, 379] width 8 height 8
radio input "true"
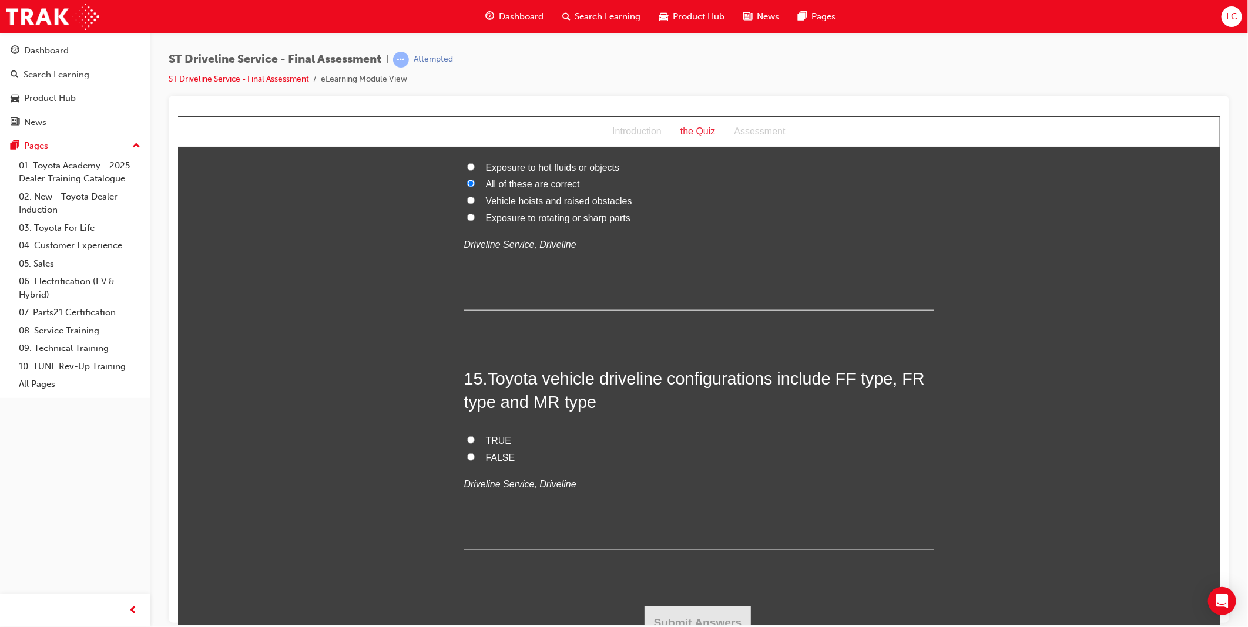
click at [500, 438] on span "TRUE" at bounding box center [498, 440] width 26 height 10
click at [474, 438] on input "TRUE" at bounding box center [470, 440] width 8 height 8
radio input "true"
click at [696, 618] on button "Submit Answers" at bounding box center [697, 622] width 107 height 33
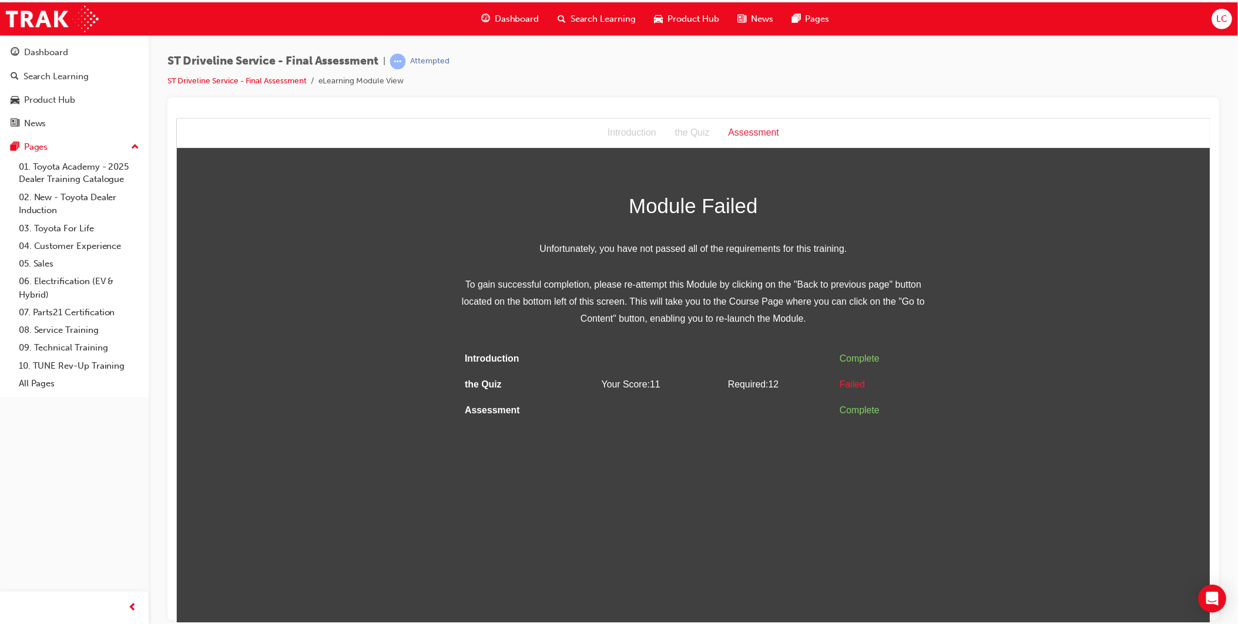
scroll to position [0, 0]
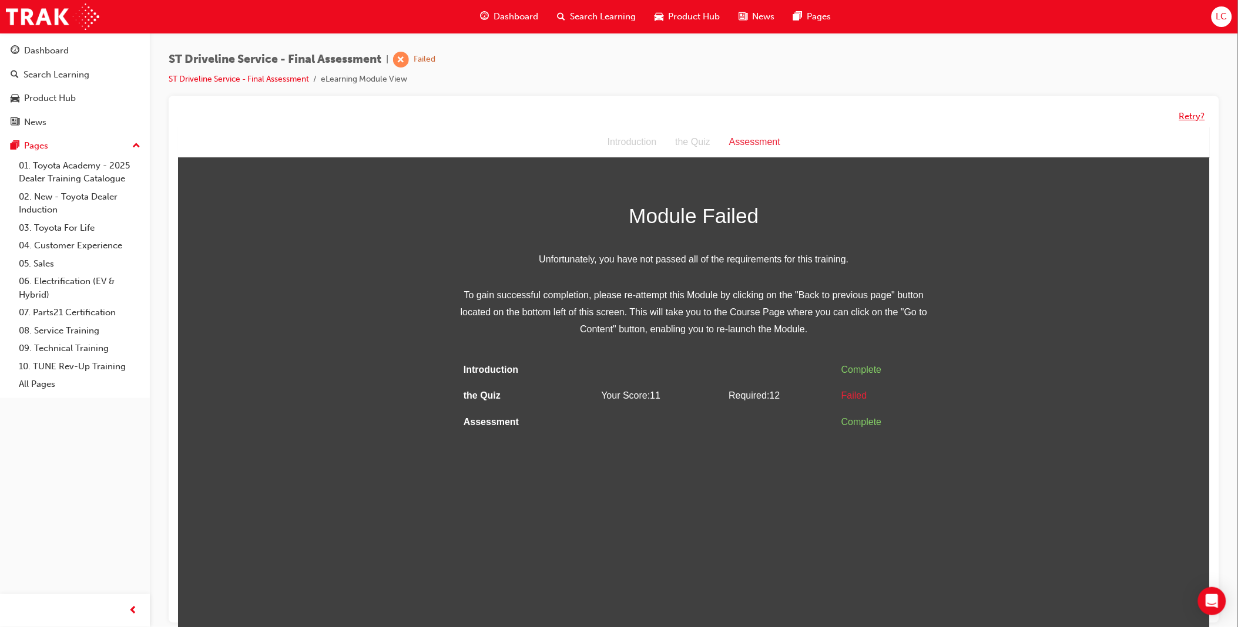
click at [1187, 116] on button "Retry?" at bounding box center [1192, 117] width 26 height 14
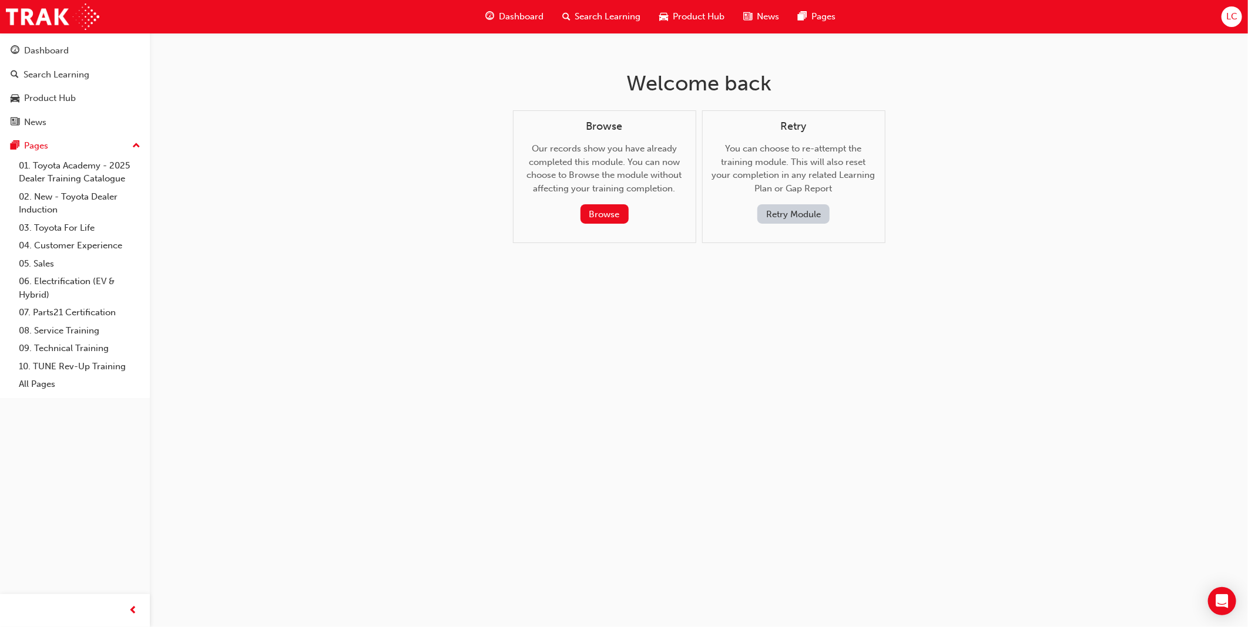
click at [791, 217] on button "Retry Module" at bounding box center [793, 213] width 72 height 19
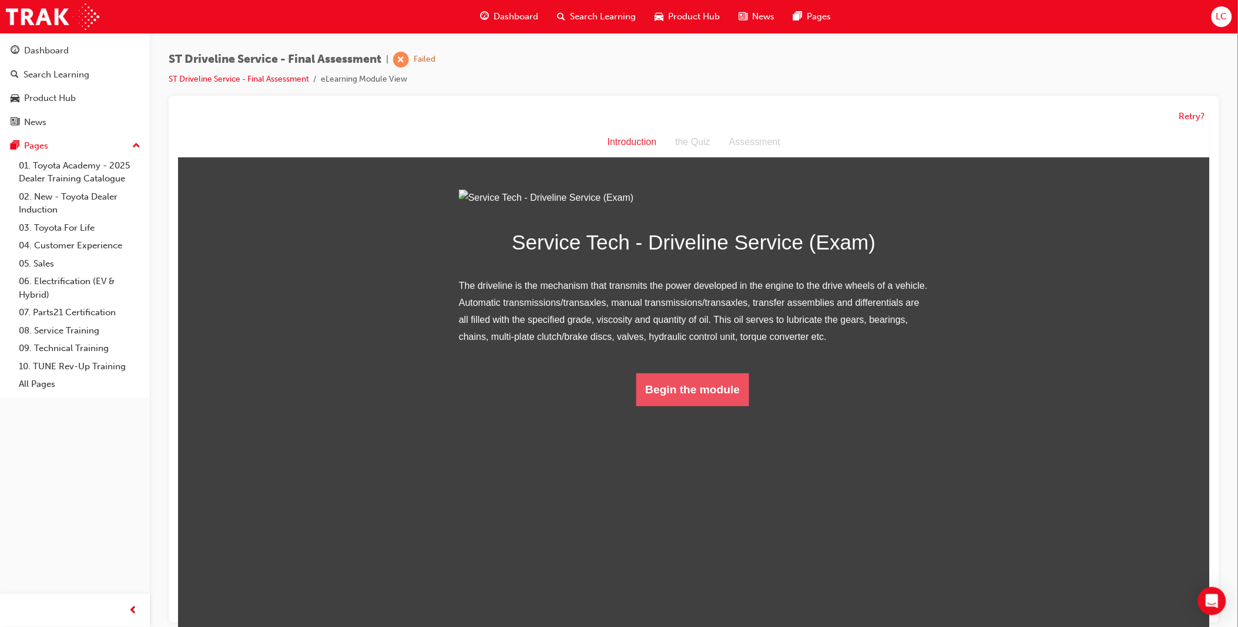
click at [713, 406] on button "Begin the module" at bounding box center [692, 389] width 113 height 33
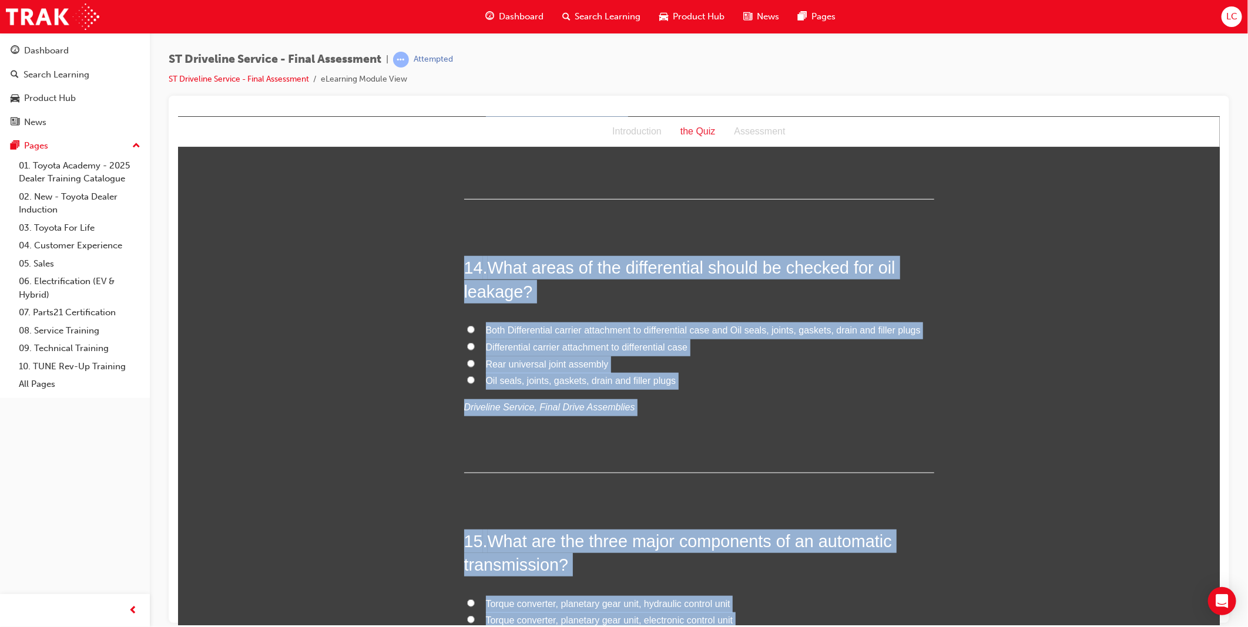
scroll to position [3604, 0]
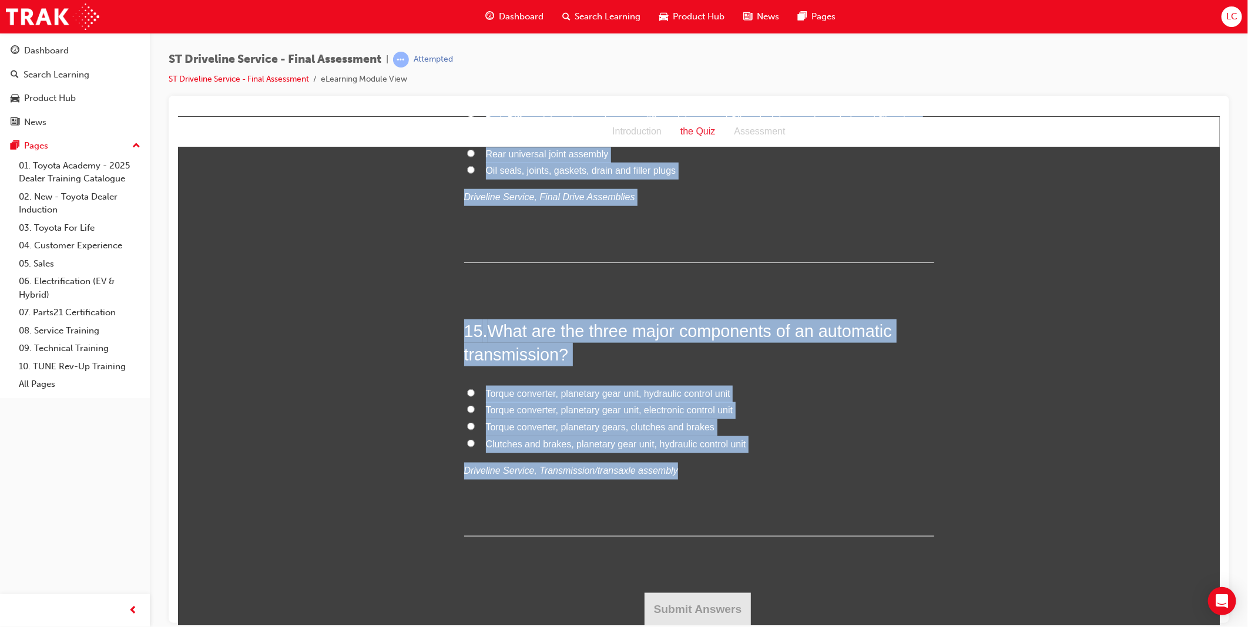
drag, startPoint x: 461, startPoint y: 231, endPoint x: 693, endPoint y: 472, distance: 334.1
drag, startPoint x: 1058, startPoint y: 506, endPoint x: 1066, endPoint y: 506, distance: 8.2
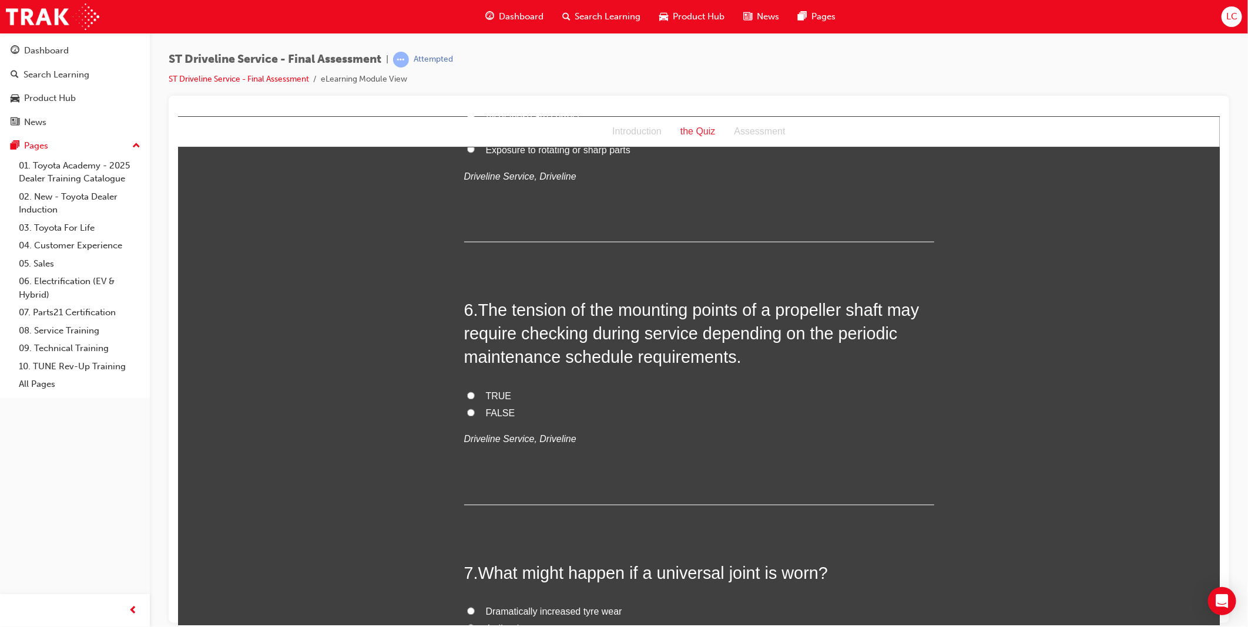
scroll to position [0, 0]
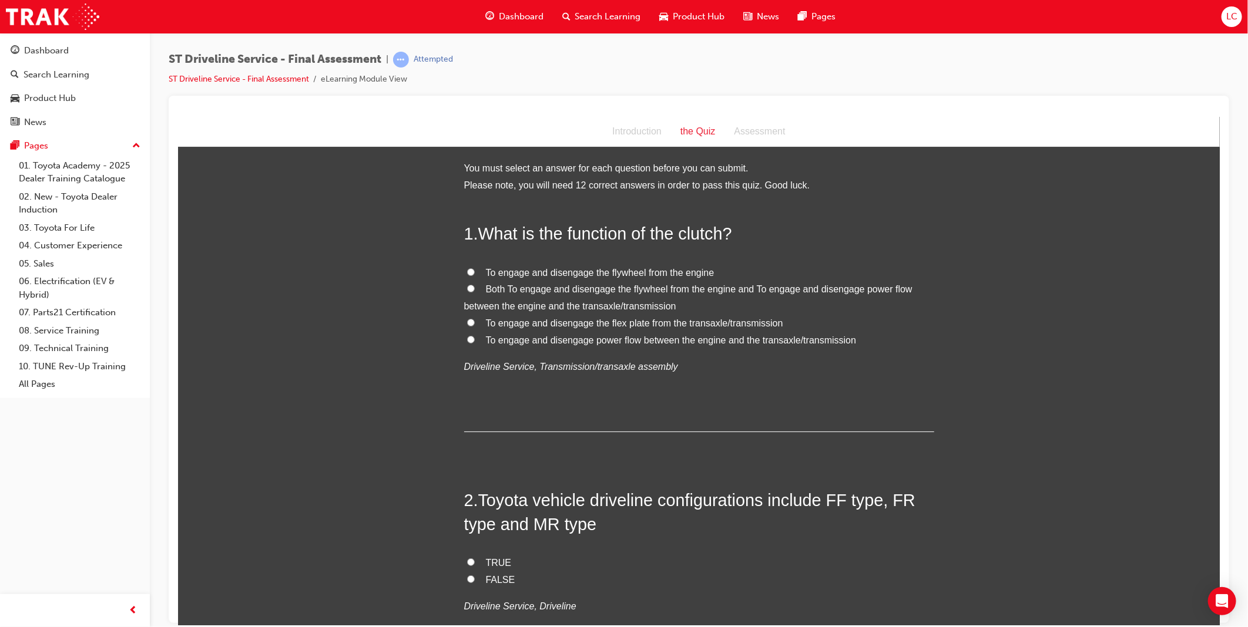
click at [591, 324] on span "To engage and disengage the flex plate from the transaxle/transmission" at bounding box center [633, 323] width 297 height 10
click at [474, 324] on input "To engage and disengage the flex plate from the transaxle/transmission" at bounding box center [470, 322] width 8 height 8
radio input "true"
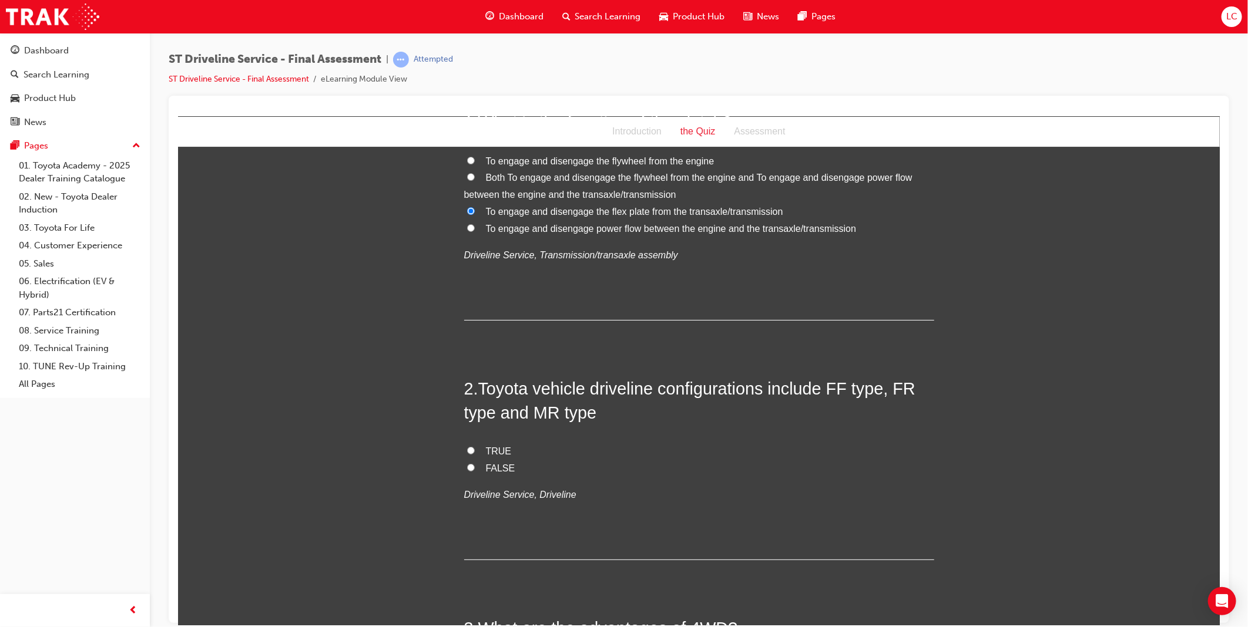
scroll to position [196, 0]
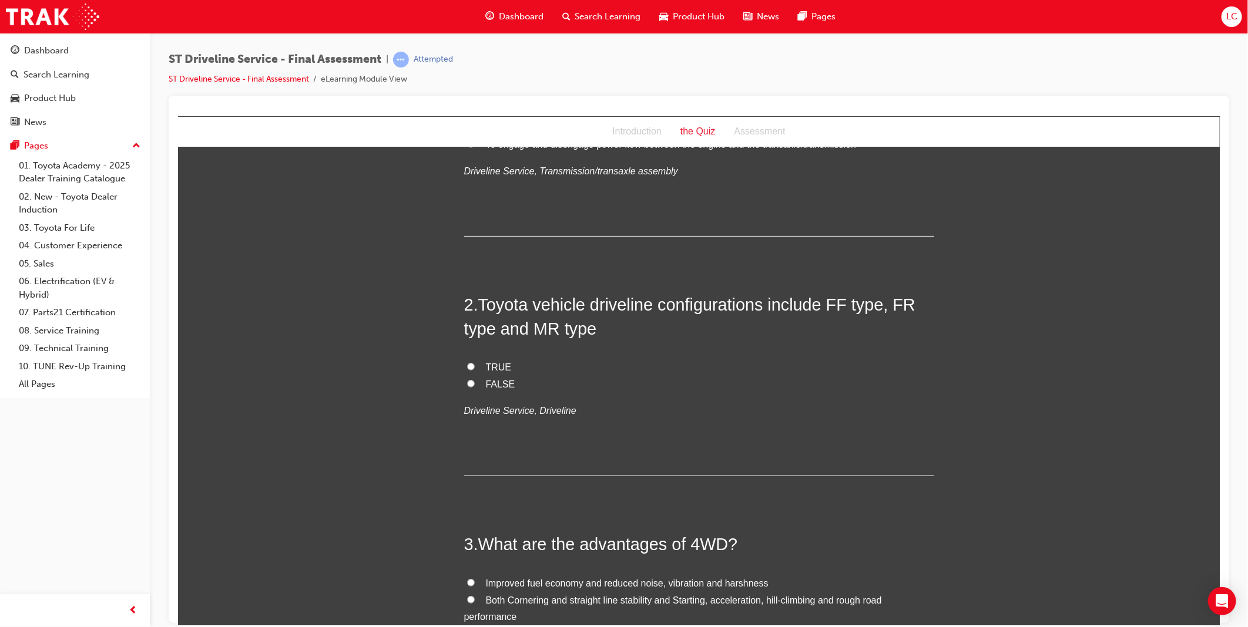
click at [492, 365] on span "TRUE" at bounding box center [498, 367] width 26 height 10
click at [474, 365] on input "TRUE" at bounding box center [470, 367] width 8 height 8
radio input "true"
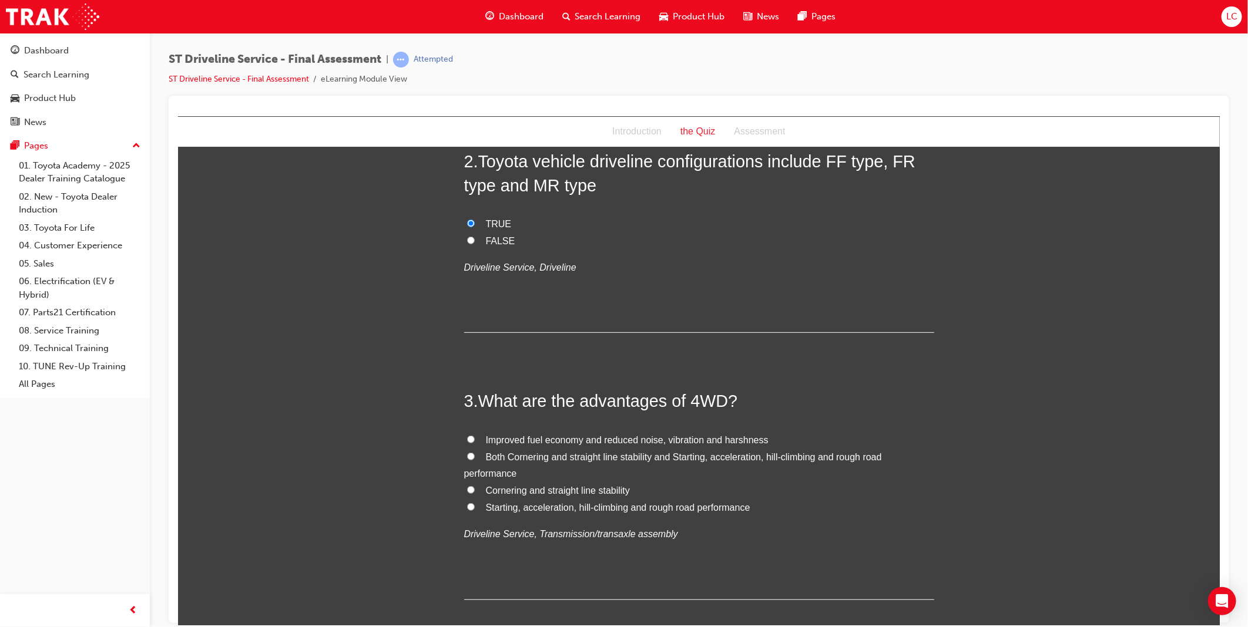
scroll to position [391, 0]
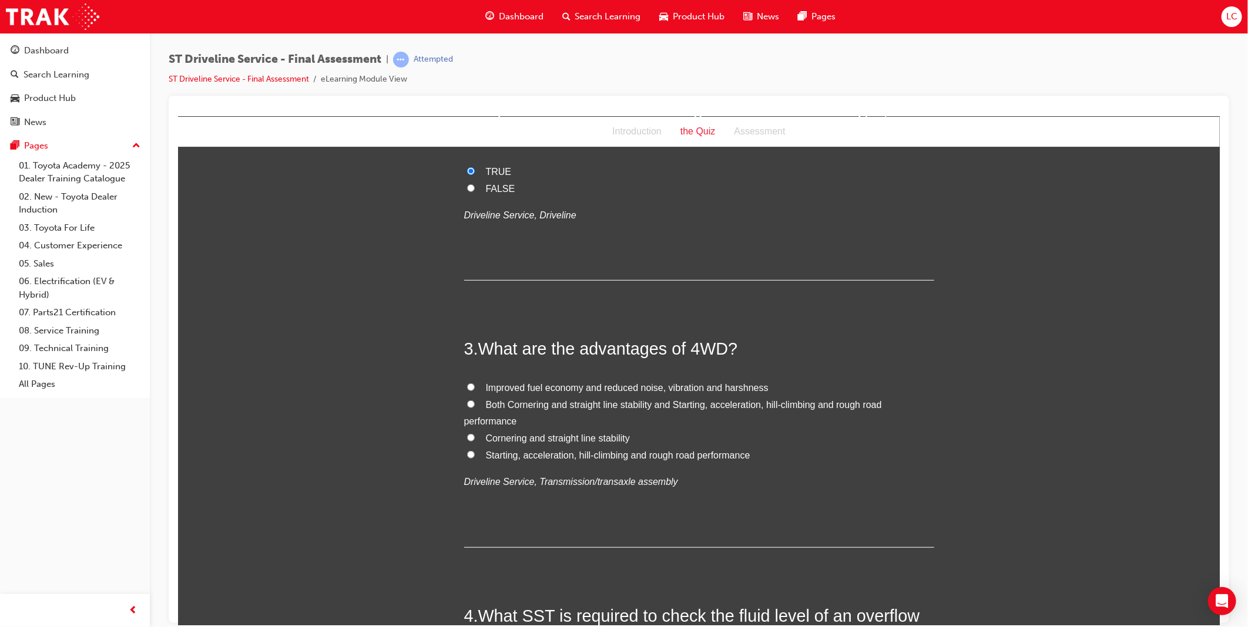
click at [541, 407] on span "Both Cornering and straight line stability and Starting, acceleration, hill-cli…" at bounding box center [673, 413] width 418 height 27
click at [474, 407] on input "Both Cornering and straight line stability and Starting, acceleration, hill-cli…" at bounding box center [470, 404] width 8 height 8
radio input "true"
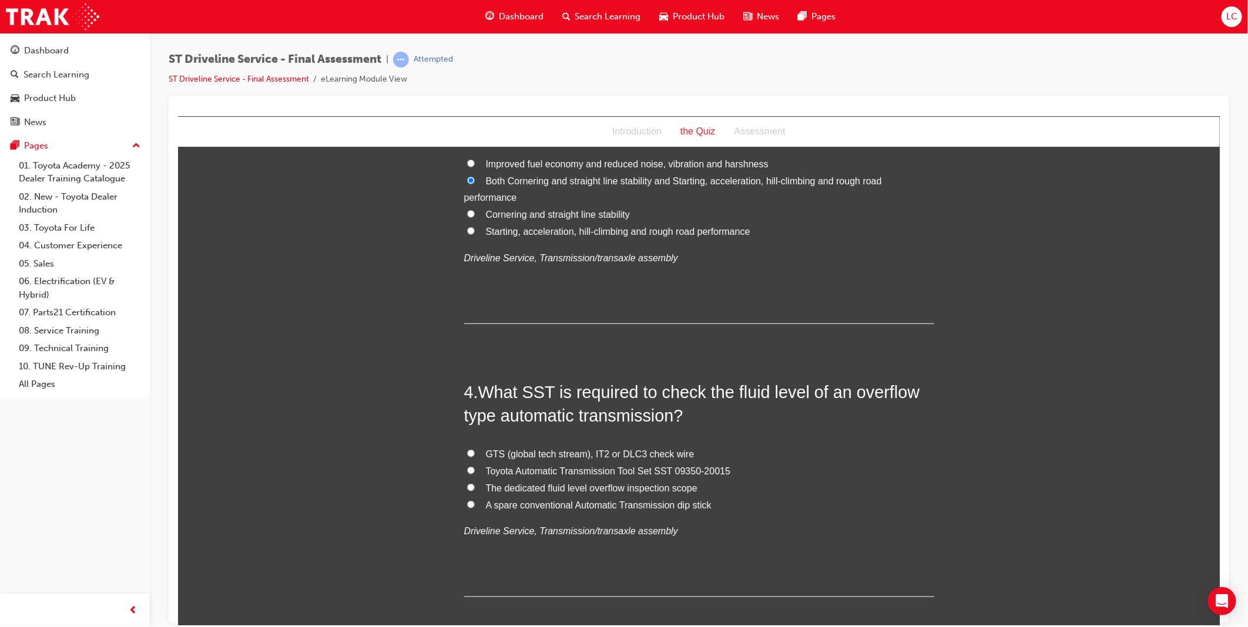
scroll to position [653, 0]
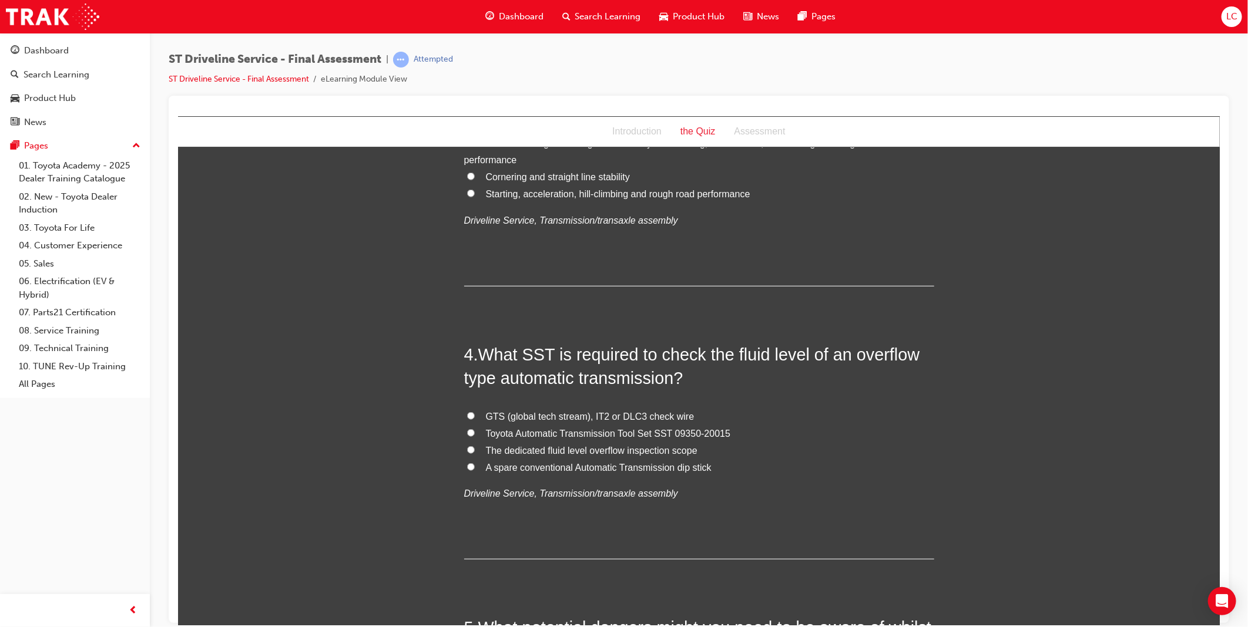
click at [590, 430] on span "Toyota Automatic Transmission Tool Set SST 09350-20015" at bounding box center [607, 433] width 245 height 10
click at [474, 430] on input "Toyota Automatic Transmission Tool Set SST 09350-20015" at bounding box center [470, 433] width 8 height 8
radio input "true"
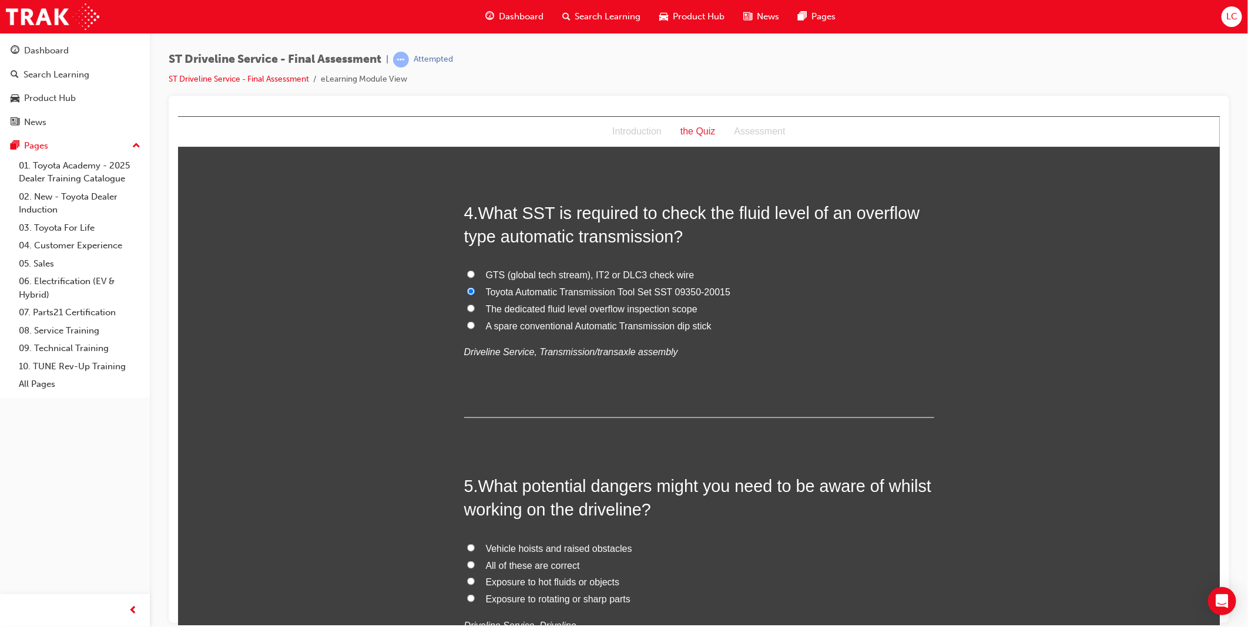
scroll to position [848, 0]
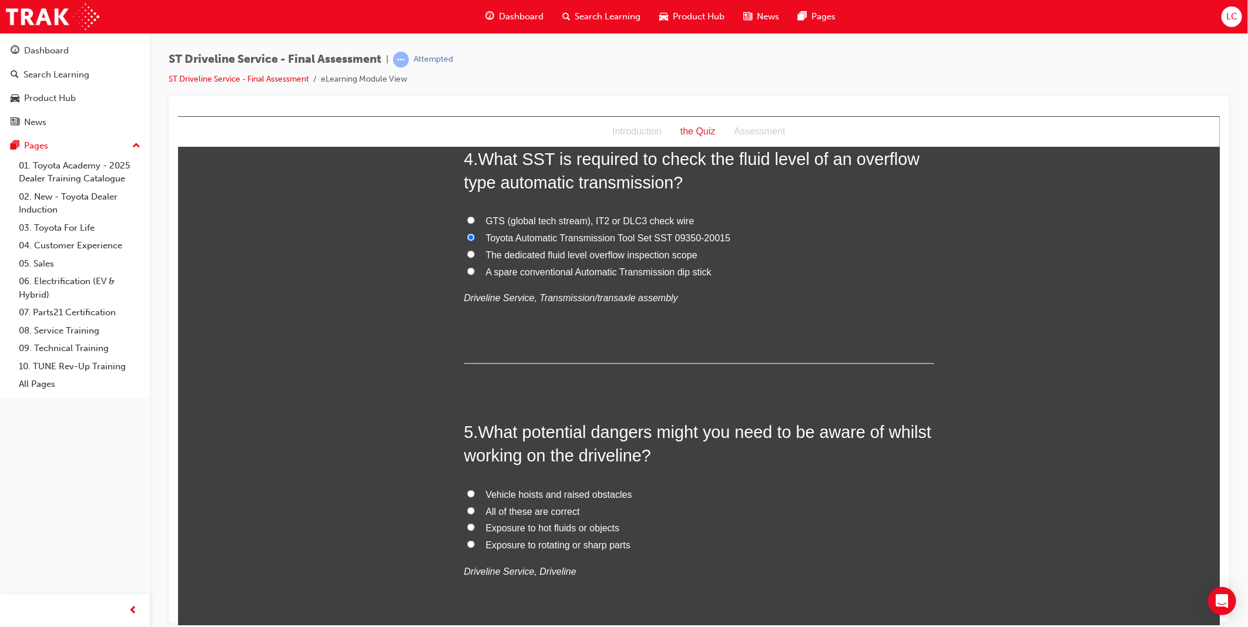
click at [528, 508] on span "All of these are correct" at bounding box center [532, 511] width 94 height 10
click at [474, 508] on input "All of these are correct" at bounding box center [470, 511] width 8 height 8
radio input "true"
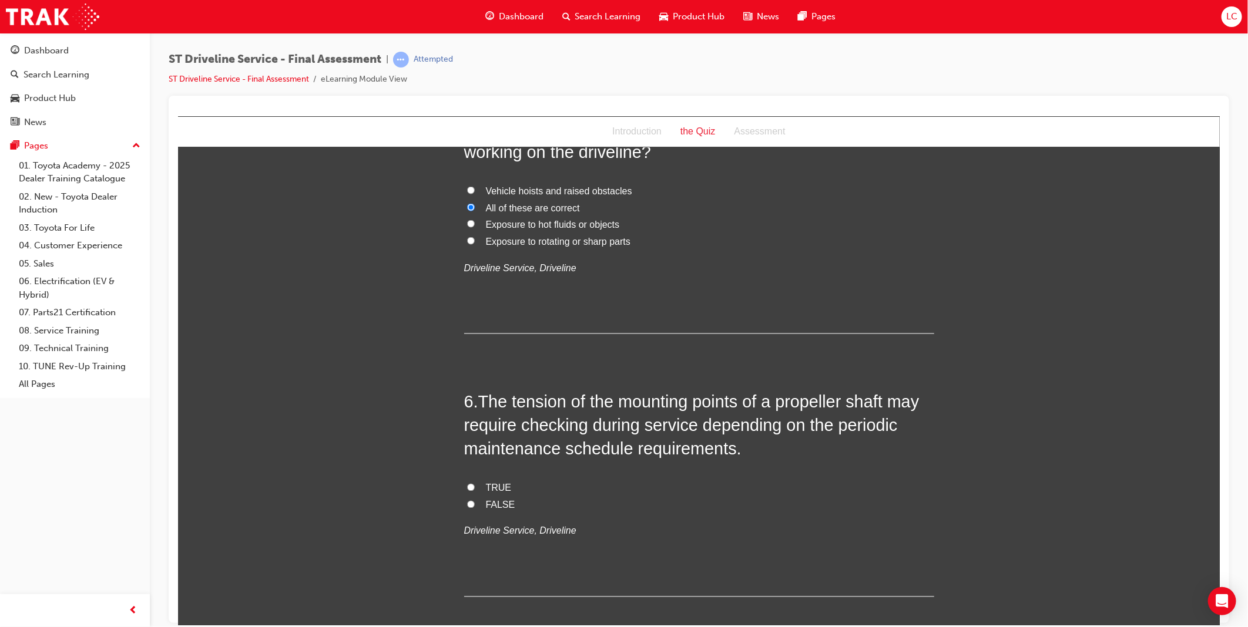
scroll to position [1175, 0]
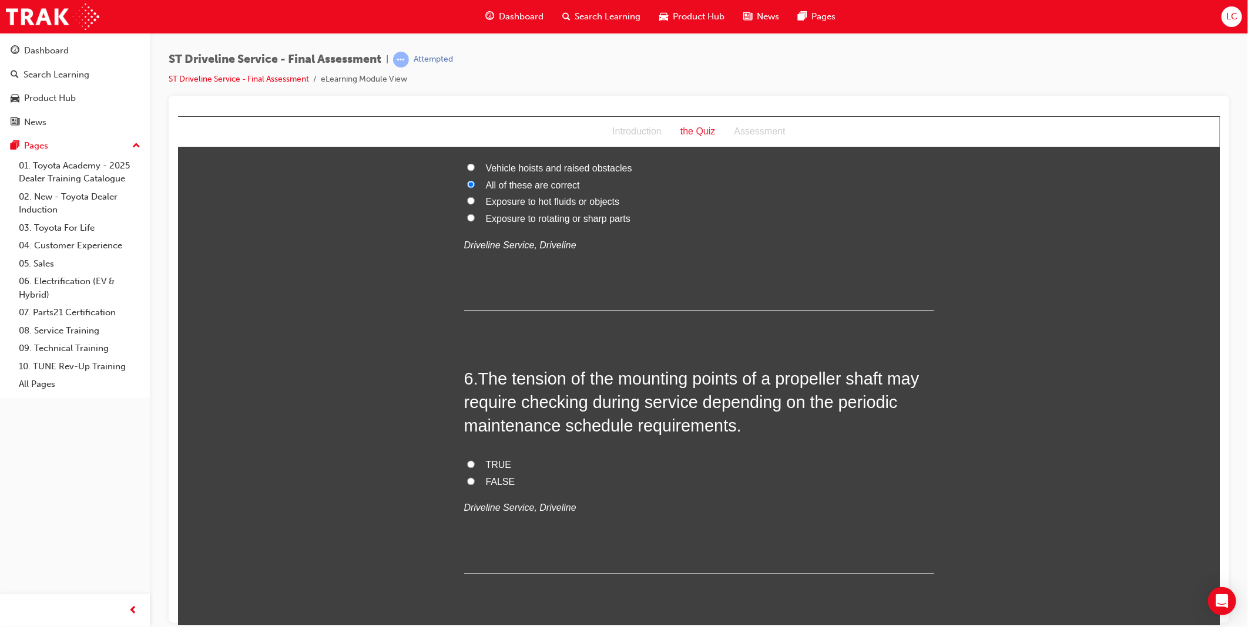
click at [497, 464] on span "TRUE" at bounding box center [498, 465] width 26 height 10
click at [474, 464] on input "TRUE" at bounding box center [470, 465] width 8 height 8
radio input "true"
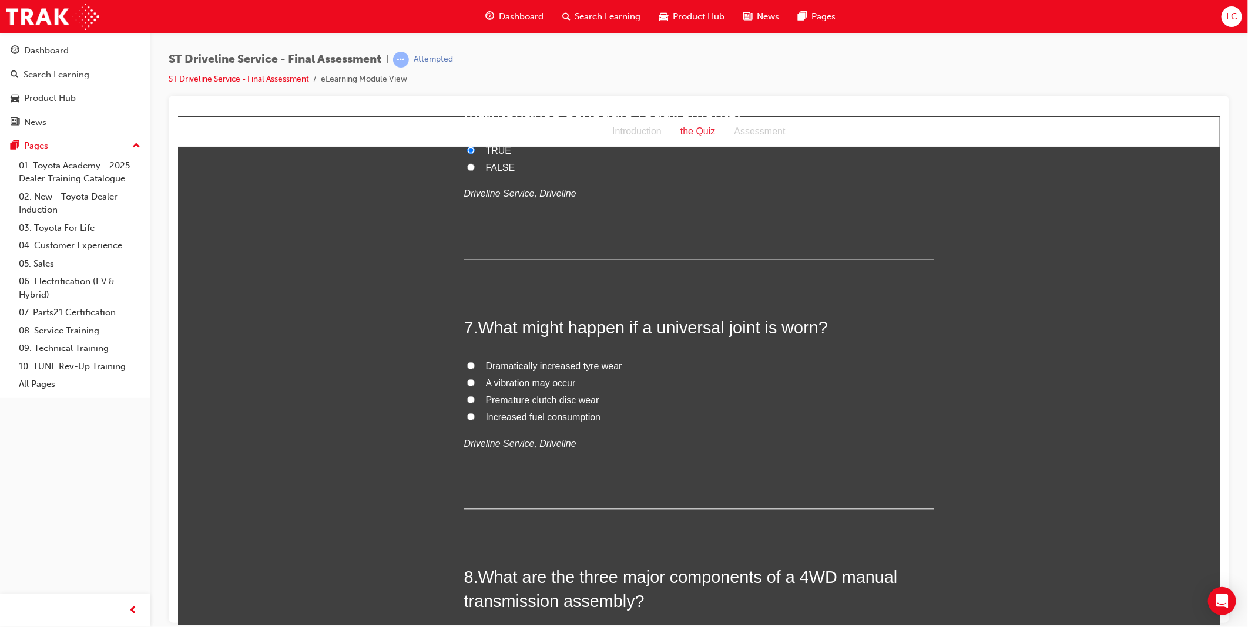
scroll to position [1501, 0]
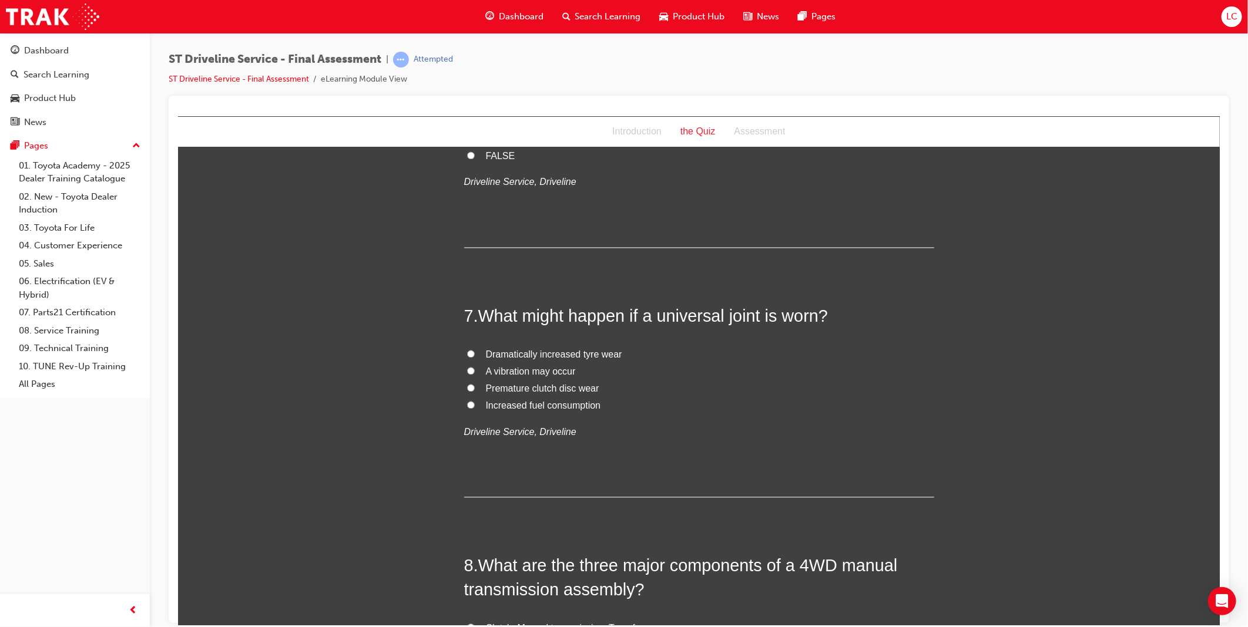
click at [543, 370] on span "A vibration may occur" at bounding box center [530, 372] width 90 height 10
click at [474, 370] on input "A vibration may occur" at bounding box center [470, 371] width 8 height 8
radio input "true"
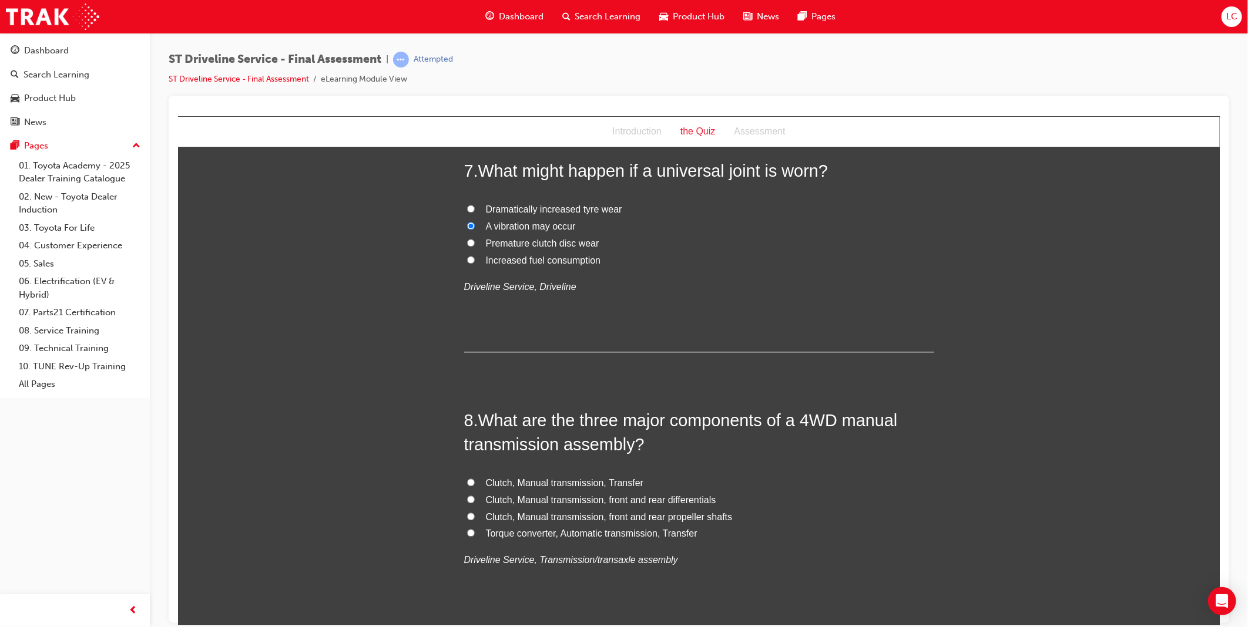
scroll to position [1763, 0]
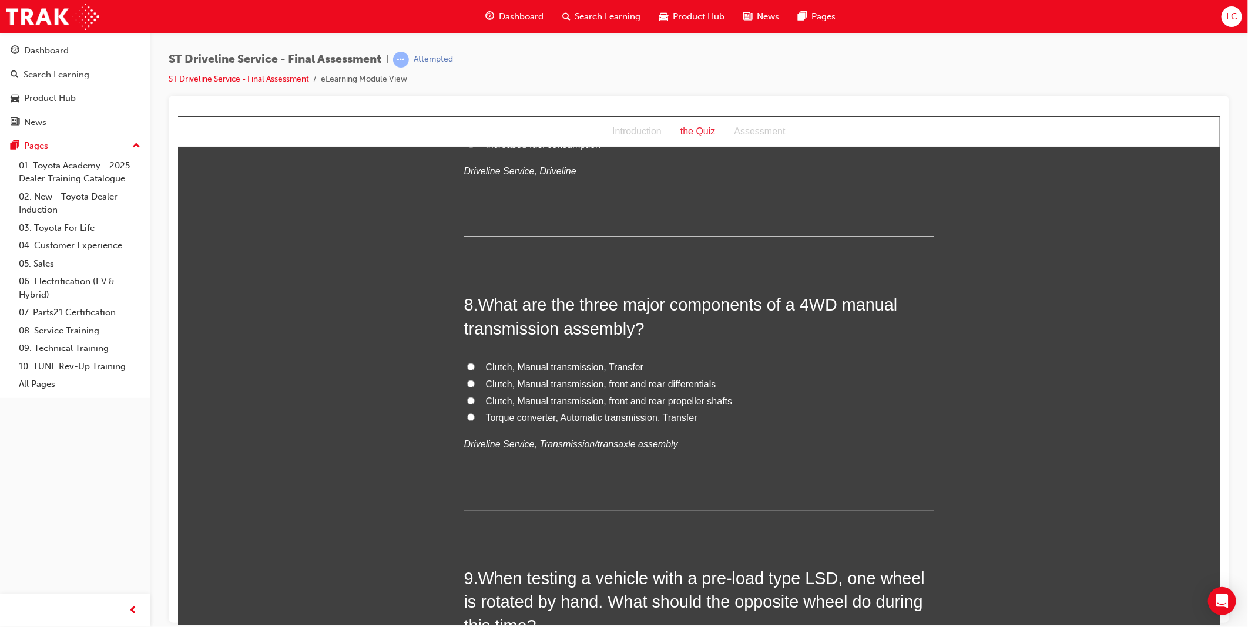
click at [572, 370] on span "Clutch, Manual transmission, Transfer" at bounding box center [564, 367] width 158 height 10
click at [474, 370] on input "Clutch, Manual transmission, Transfer" at bounding box center [470, 367] width 8 height 8
radio input "true"
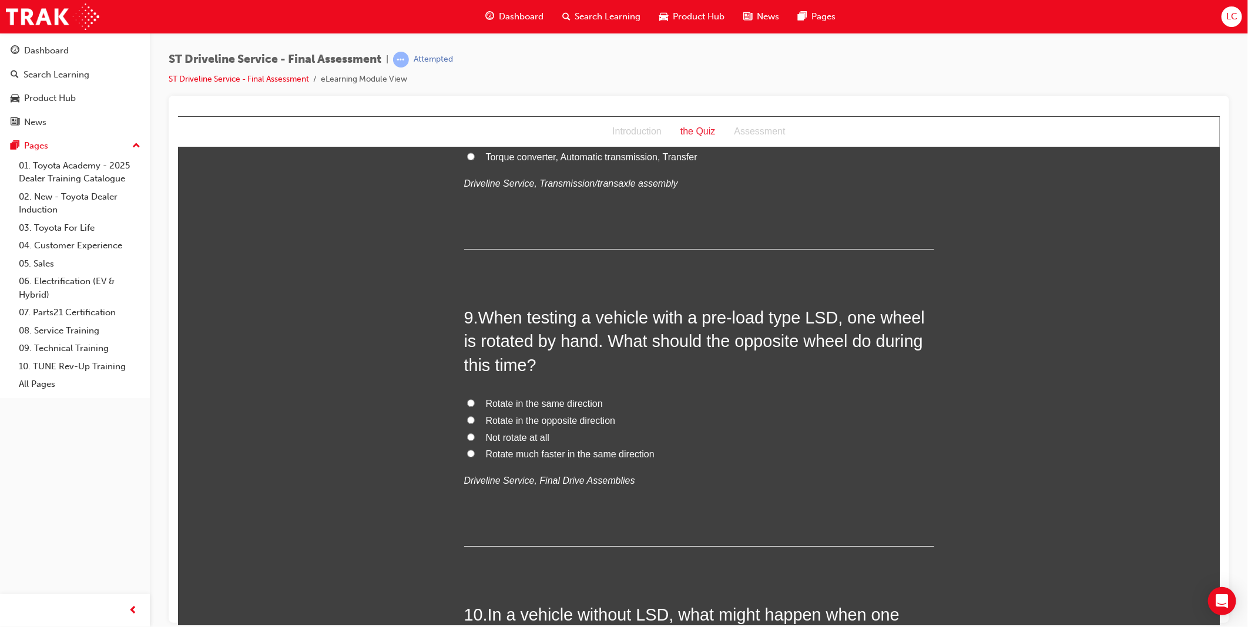
scroll to position [2089, 0]
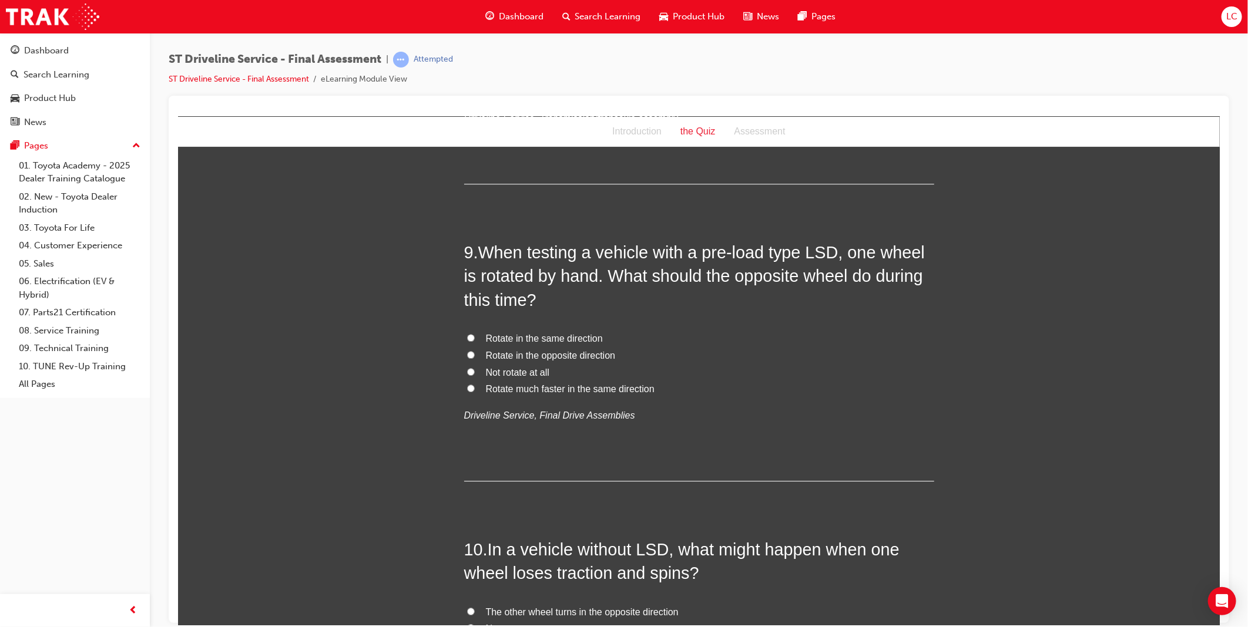
click at [565, 339] on span "Rotate in the same direction" at bounding box center [543, 338] width 117 height 10
click at [474, 339] on input "Rotate in the same direction" at bounding box center [470, 338] width 8 height 8
radio input "true"
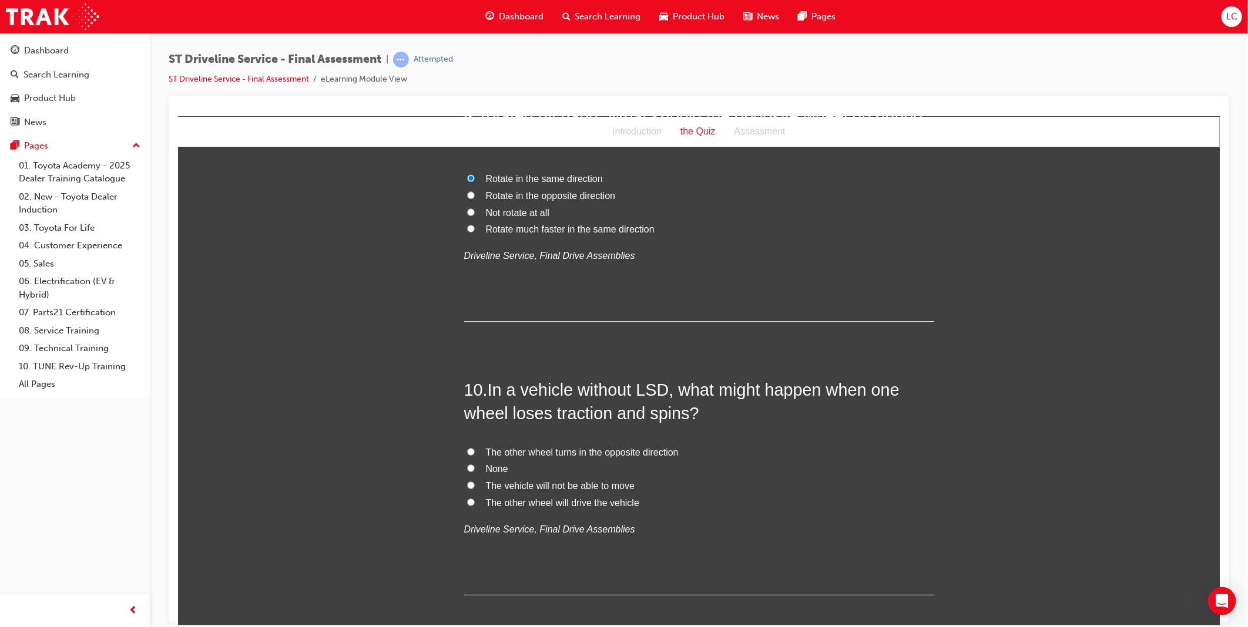
scroll to position [2284, 0]
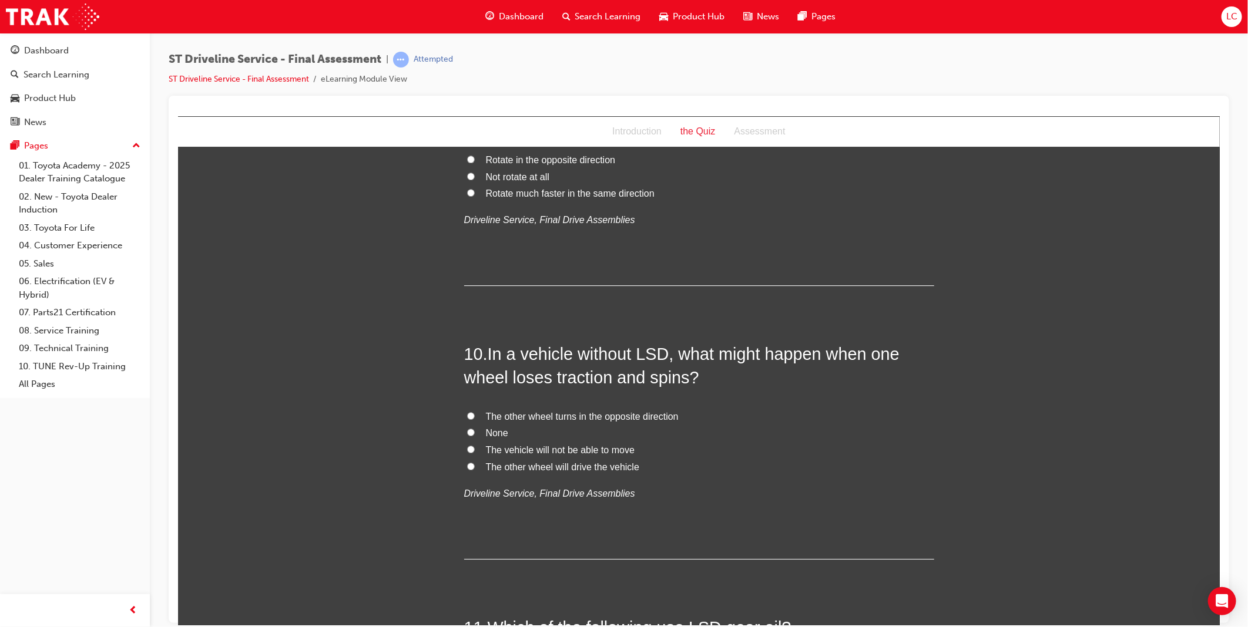
click at [599, 452] on span "The vehicle will not be able to move" at bounding box center [559, 450] width 149 height 10
click at [474, 452] on input "The vehicle will not be able to move" at bounding box center [470, 449] width 8 height 8
radio input "true"
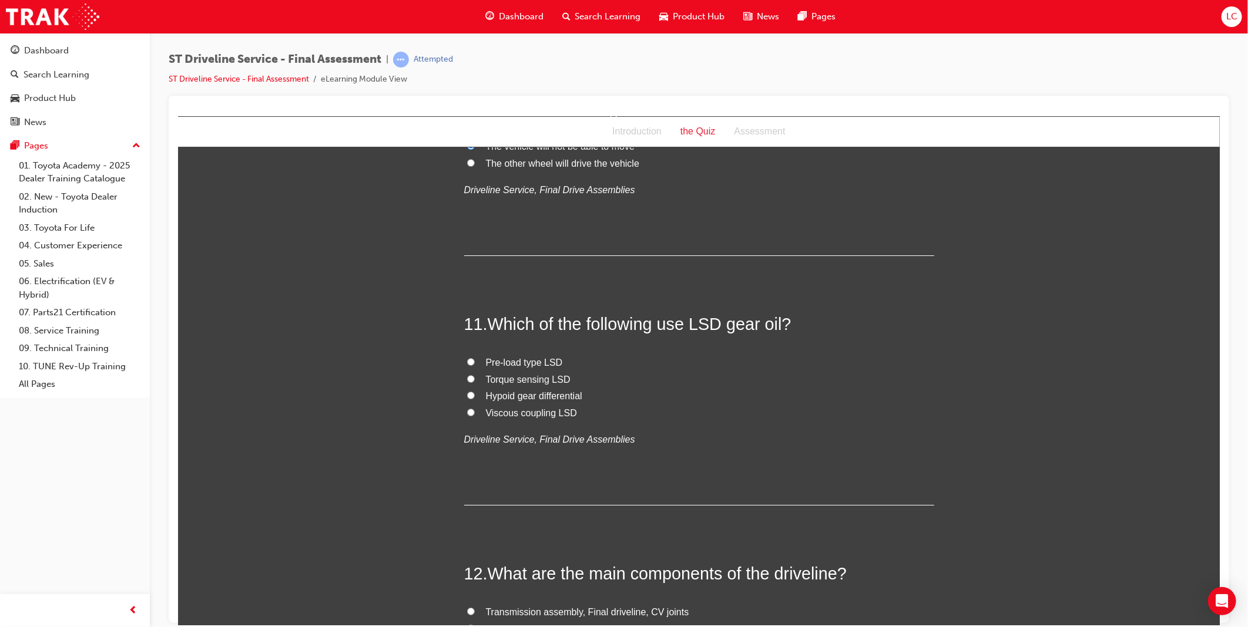
scroll to position [2611, 0]
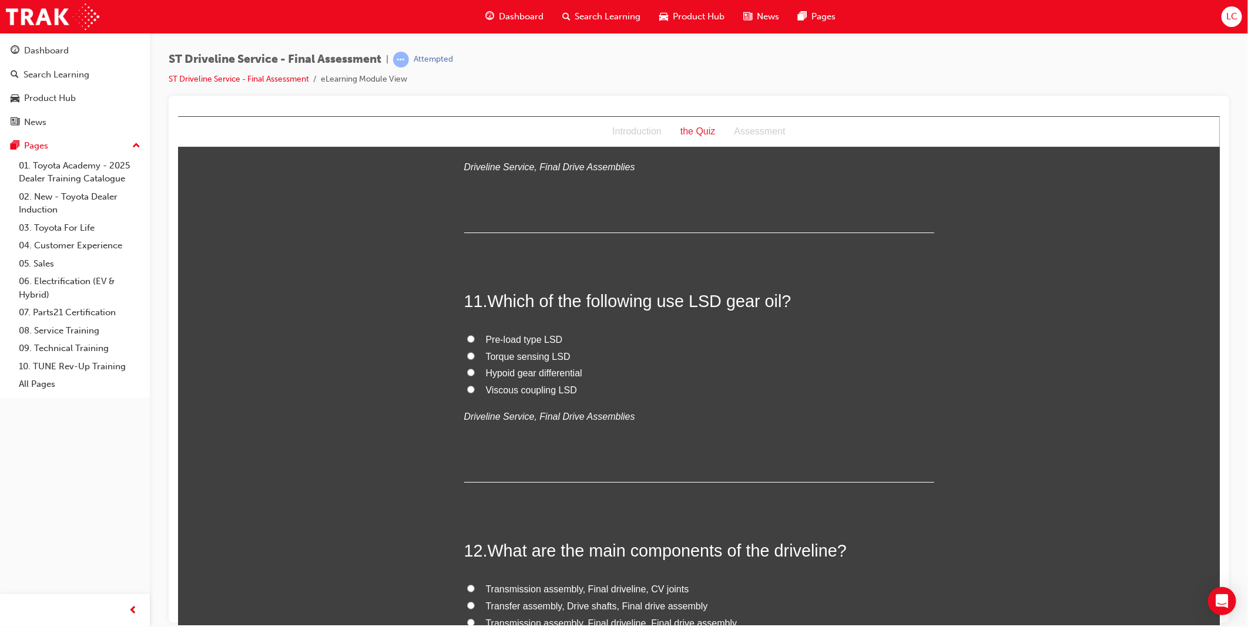
click at [541, 355] on span "Torque sensing LSD" at bounding box center [527, 356] width 85 height 10
click at [474, 355] on input "Torque sensing LSD" at bounding box center [470, 356] width 8 height 8
radio input "true"
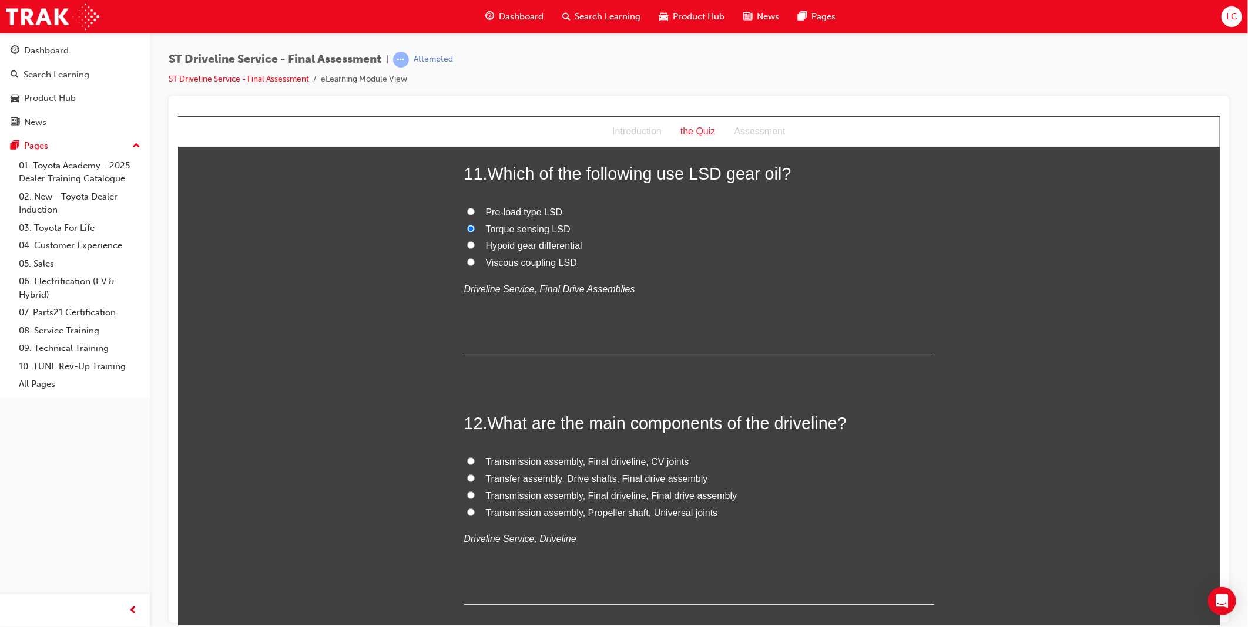
scroll to position [2807, 0]
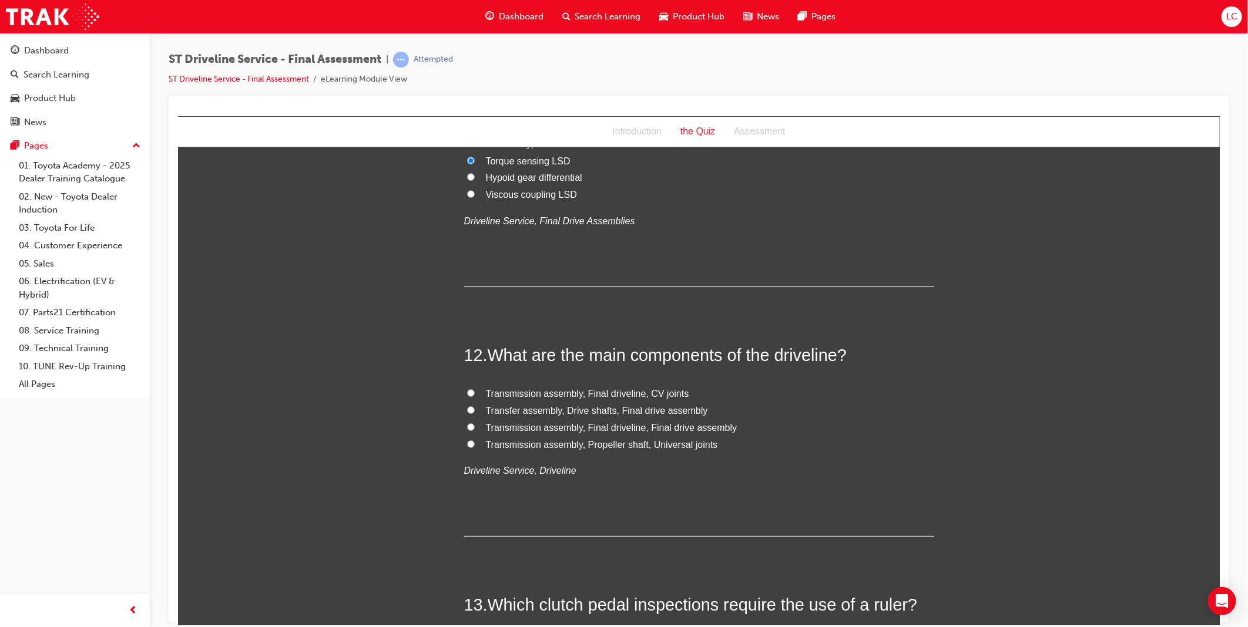
click at [625, 411] on span "Transfer assembly, Drive shafts, Final drive assembly" at bounding box center [596, 410] width 222 height 10
click at [474, 411] on input "Transfer assembly, Drive shafts, Final drive assembly" at bounding box center [470, 410] width 8 height 8
radio input "true"
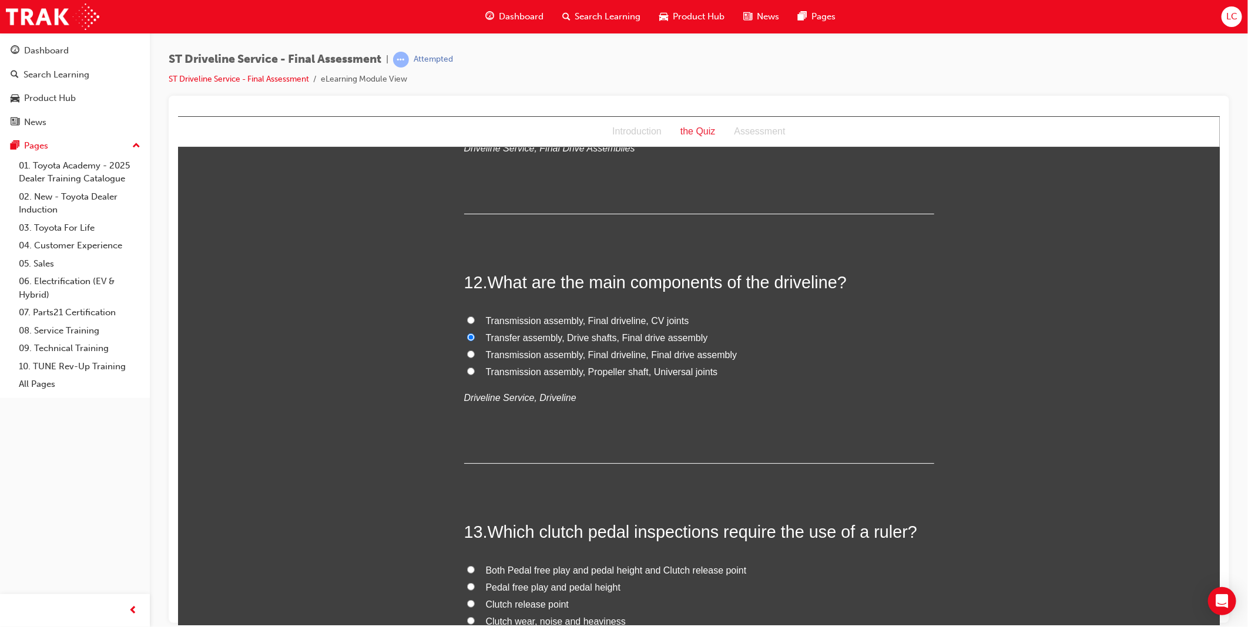
scroll to position [3068, 0]
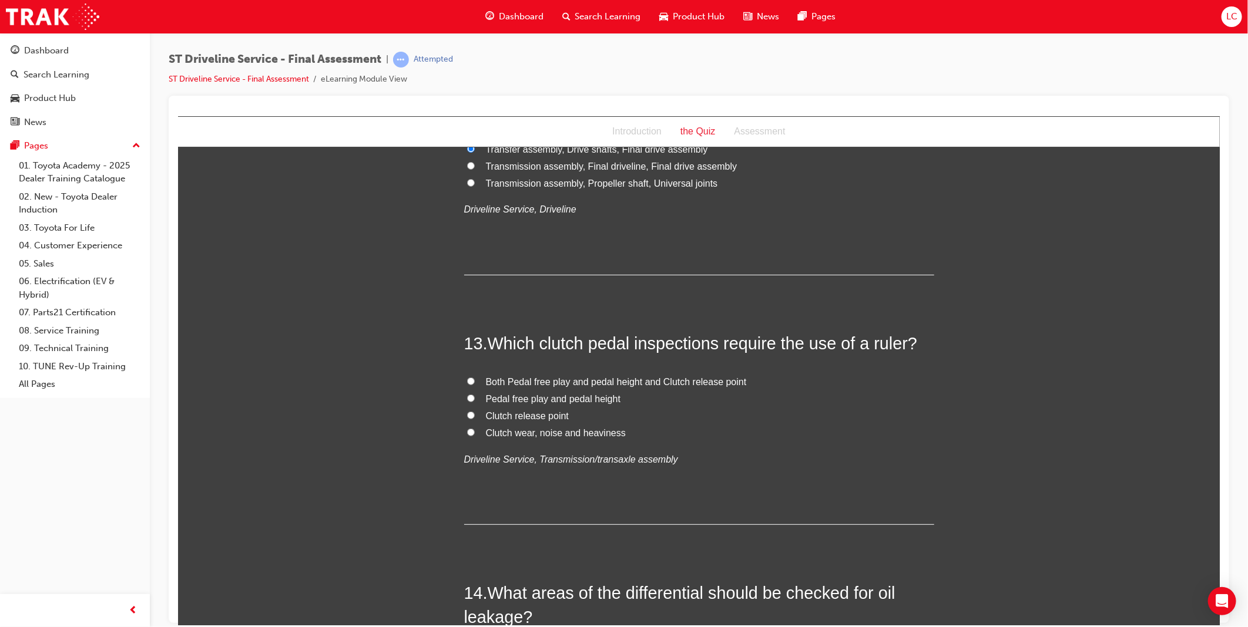
click at [554, 385] on span "Both Pedal free play and pedal height and Clutch release point" at bounding box center [615, 382] width 261 height 10
click at [474, 385] on input "Both Pedal free play and pedal height and Clutch release point" at bounding box center [470, 381] width 8 height 8
radio input "true"
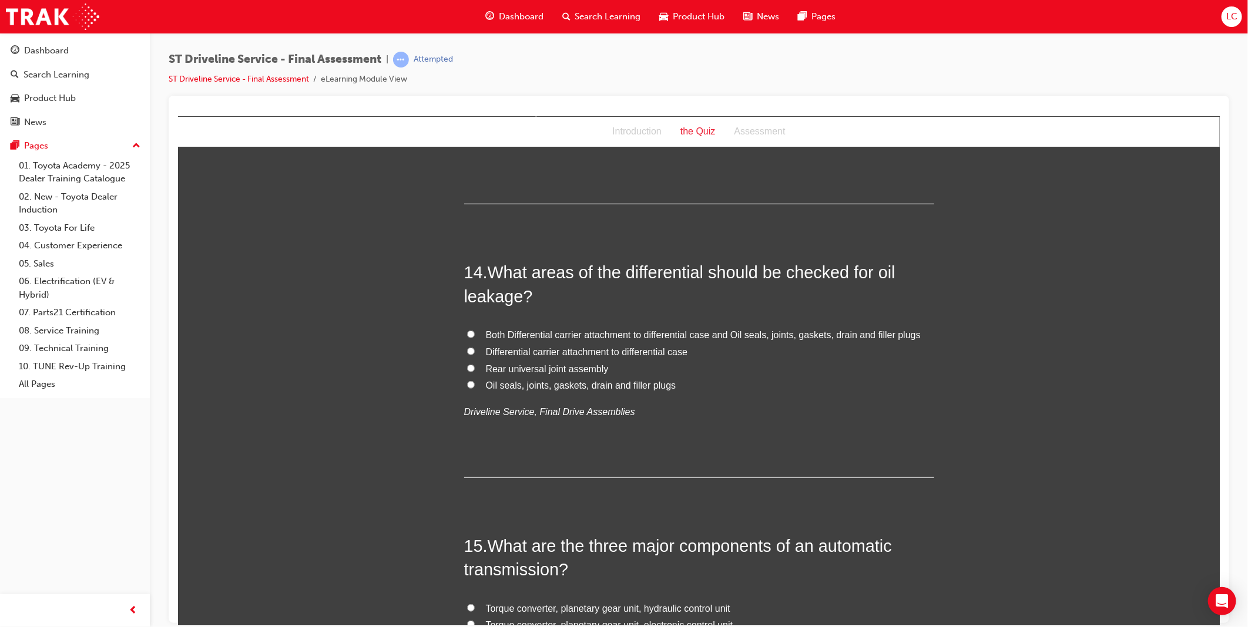
scroll to position [3394, 0]
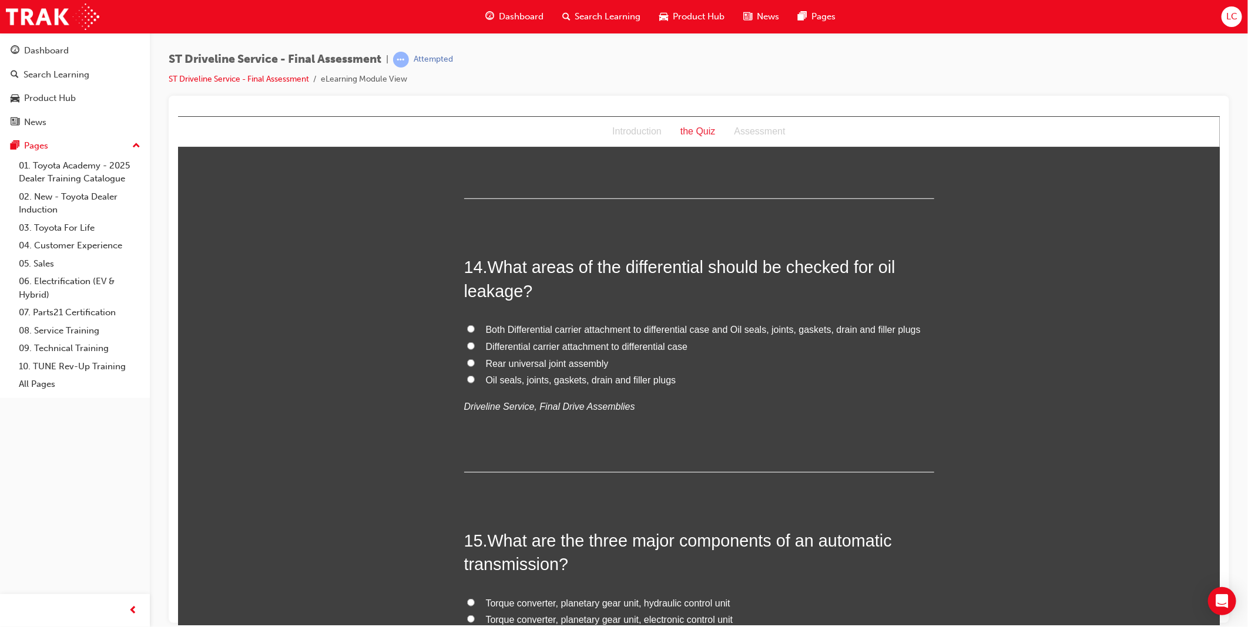
click at [550, 330] on span "Both Differential carrier attachment to differential case and Oil seals, joints…" at bounding box center [702, 329] width 435 height 10
click at [474, 330] on input "Both Differential carrier attachment to differential case and Oil seals, joints…" at bounding box center [470, 329] width 8 height 8
radio input "true"
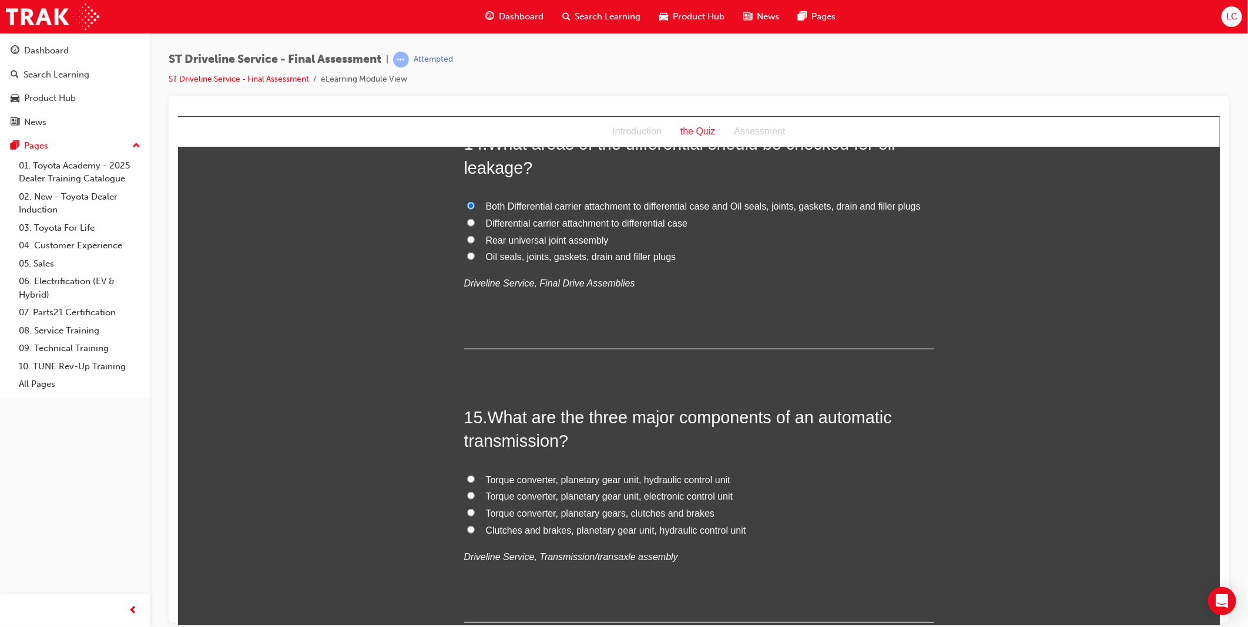
scroll to position [3525, 0]
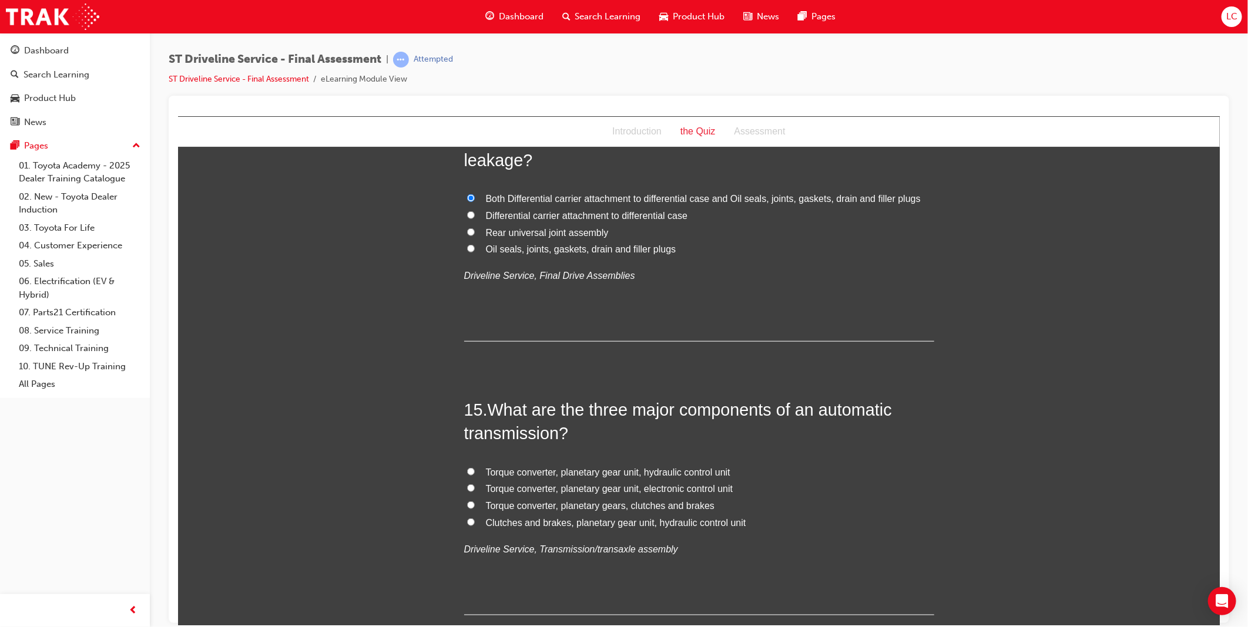
click at [694, 472] on span "Torque converter, planetary gear unit, hydraulic control unit" at bounding box center [607, 472] width 244 height 10
click at [474, 472] on input "Torque converter, planetary gear unit, hydraulic control unit" at bounding box center [470, 472] width 8 height 8
radio input "true"
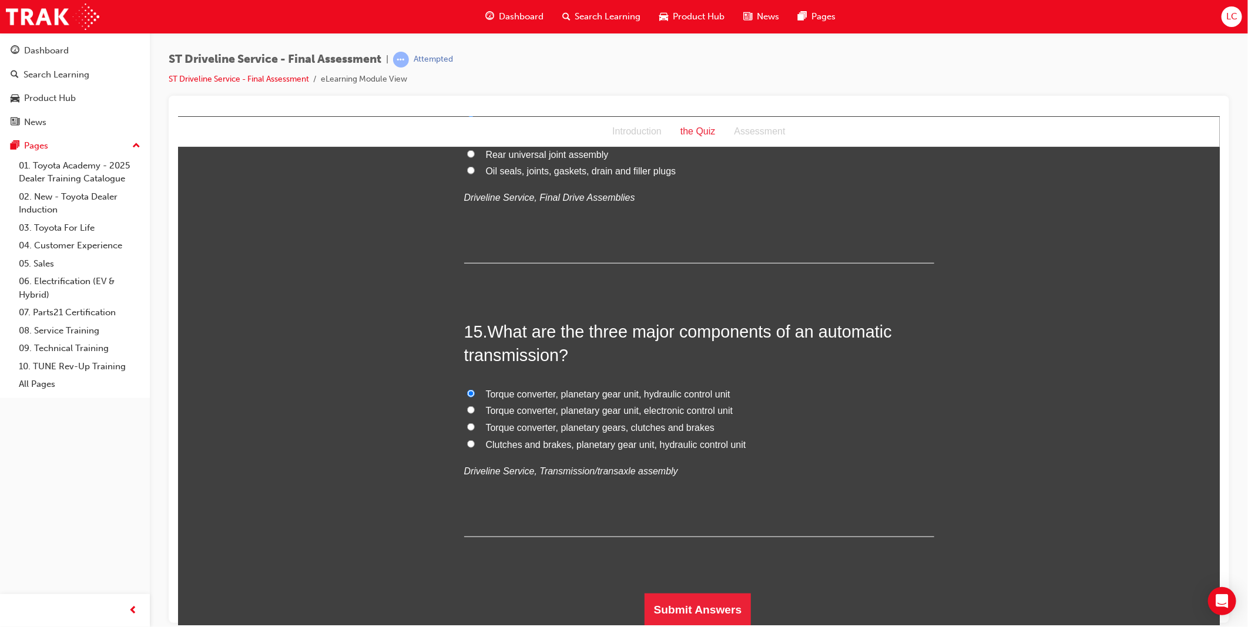
scroll to position [3604, 0]
click at [673, 601] on button "Submit Answers" at bounding box center [697, 609] width 107 height 33
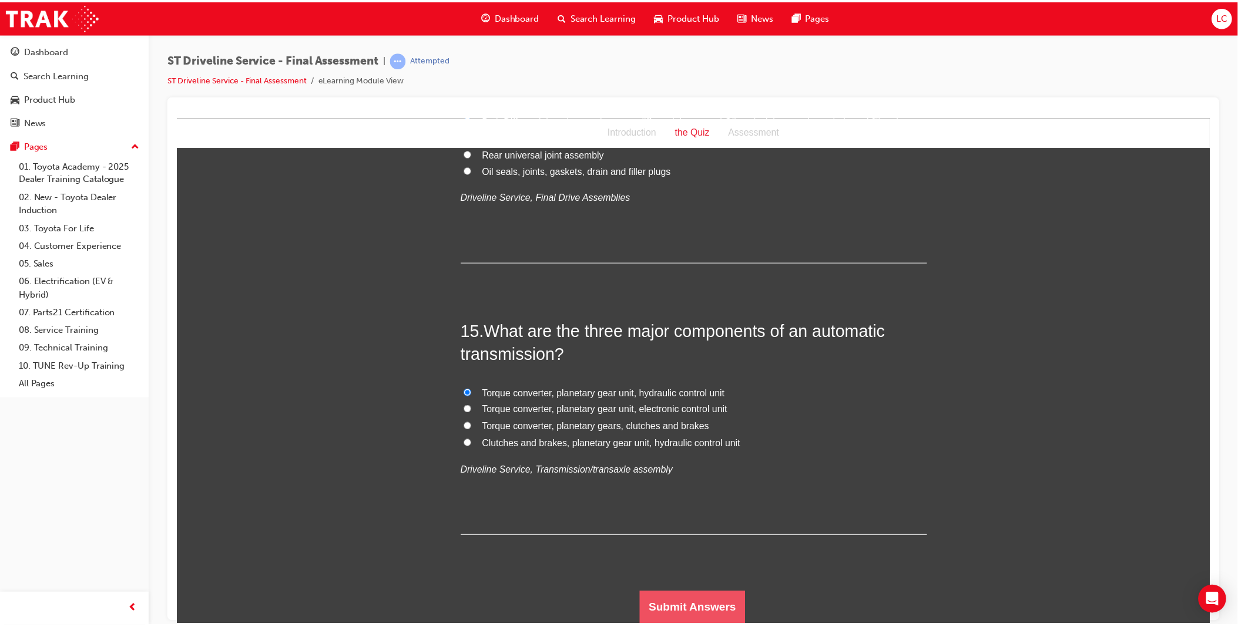
scroll to position [0, 0]
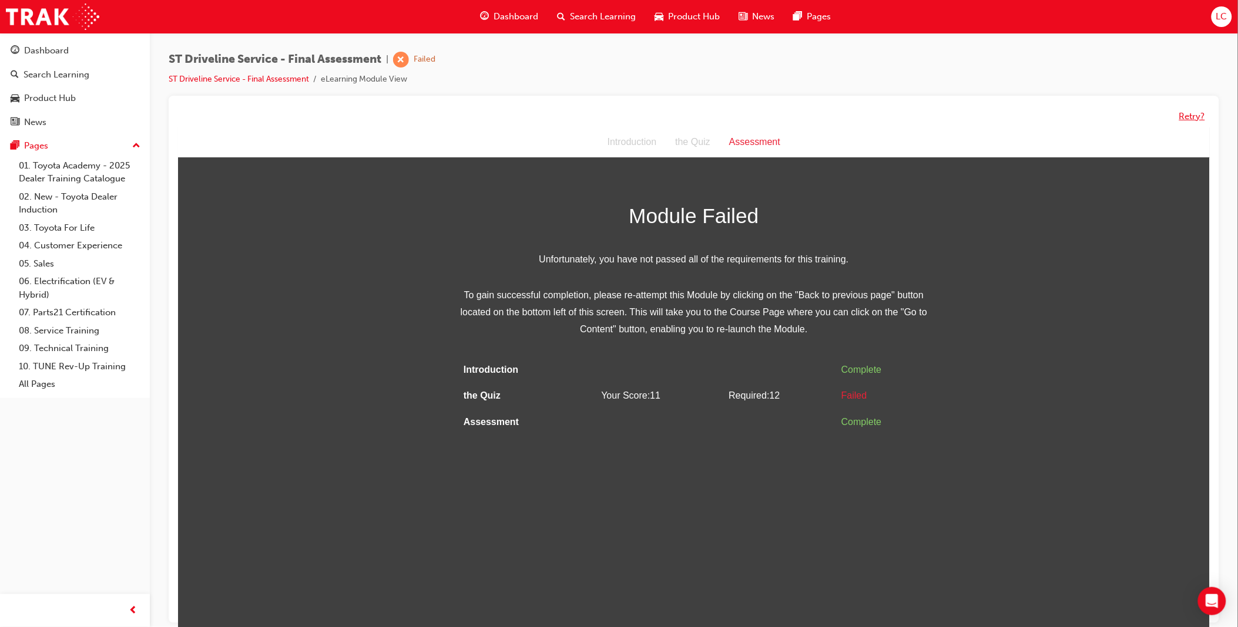
click at [1185, 113] on button "Retry?" at bounding box center [1192, 117] width 26 height 14
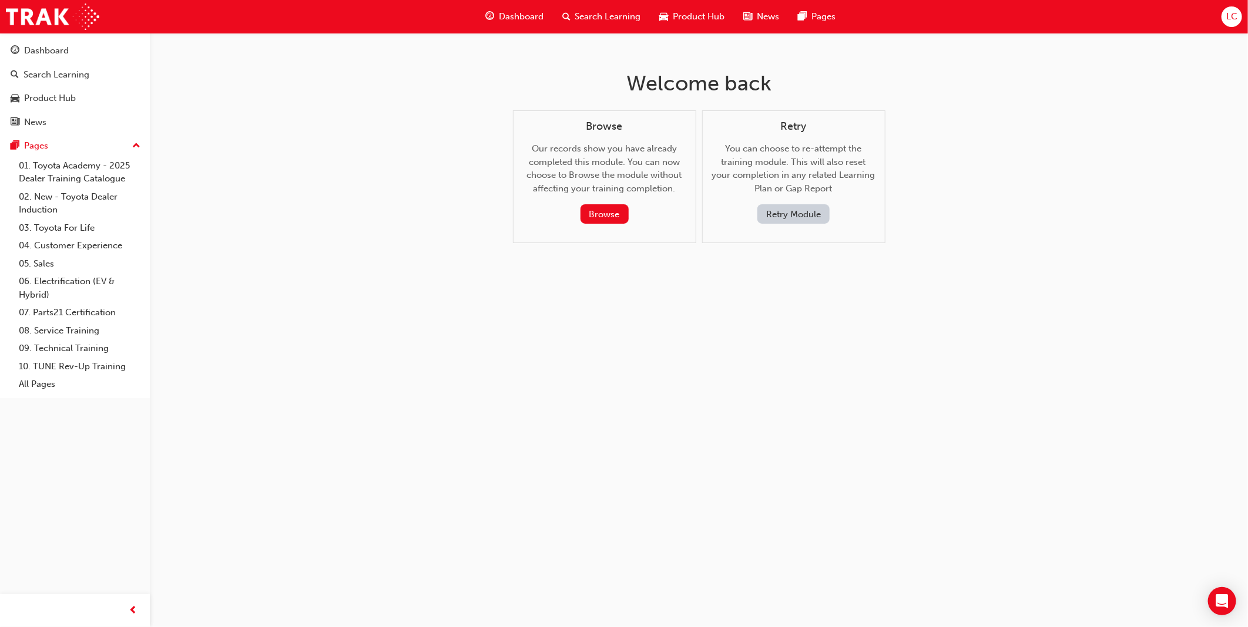
click at [800, 221] on button "Retry Module" at bounding box center [793, 213] width 72 height 19
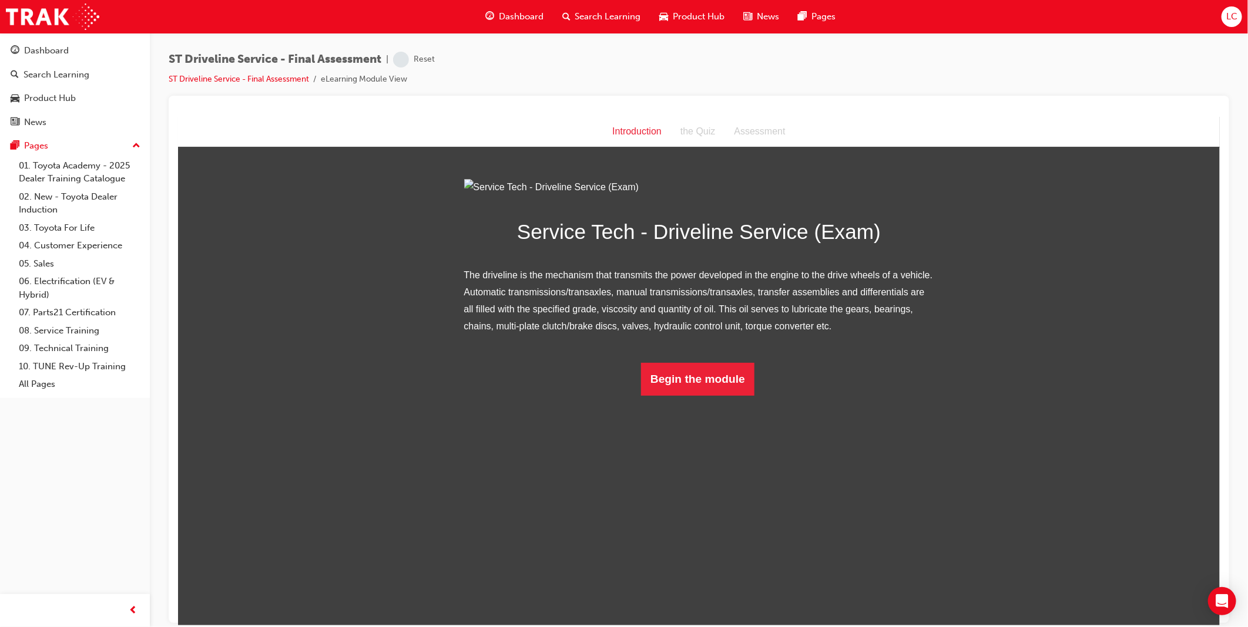
click at [711, 396] on div "Service Tech - Driveline Service (Exam) The driveline is the mechanism that tra…" at bounding box center [699, 287] width 470 height 217
click at [717, 395] on button "Begin the module" at bounding box center [696, 379] width 113 height 33
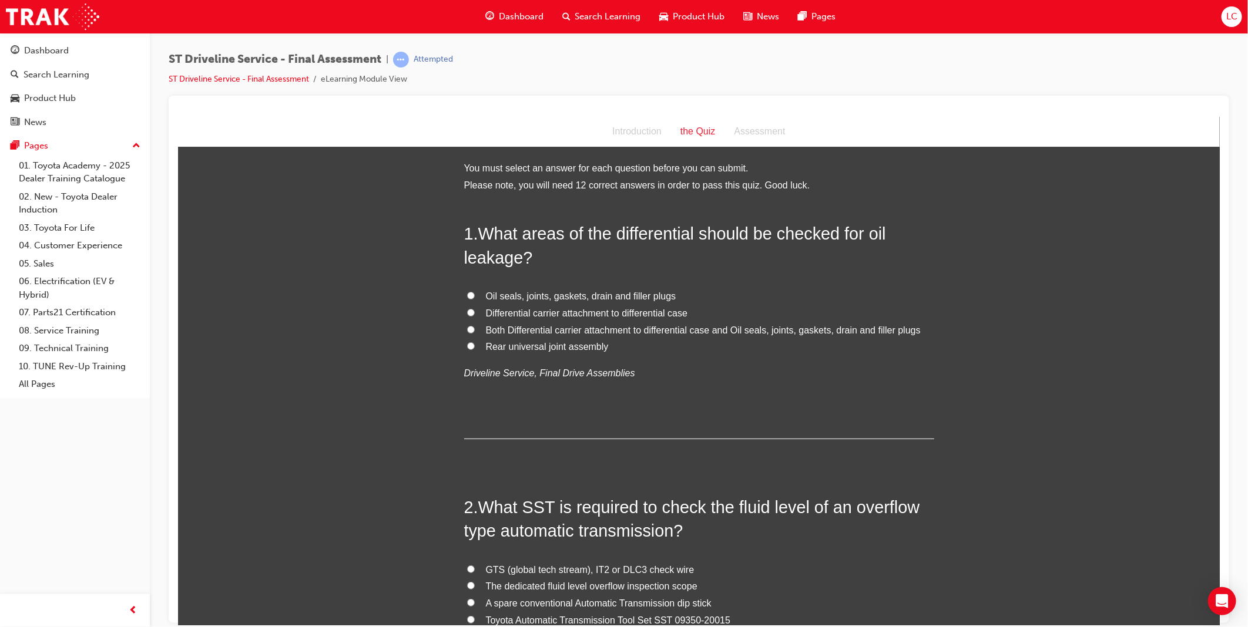
click at [596, 297] on span "Oil seals, joints, gaskets, drain and filler plugs" at bounding box center [580, 296] width 190 height 10
click at [474, 297] on input "Oil seals, joints, gaskets, drain and filler plugs" at bounding box center [470, 295] width 8 height 8
radio input "true"
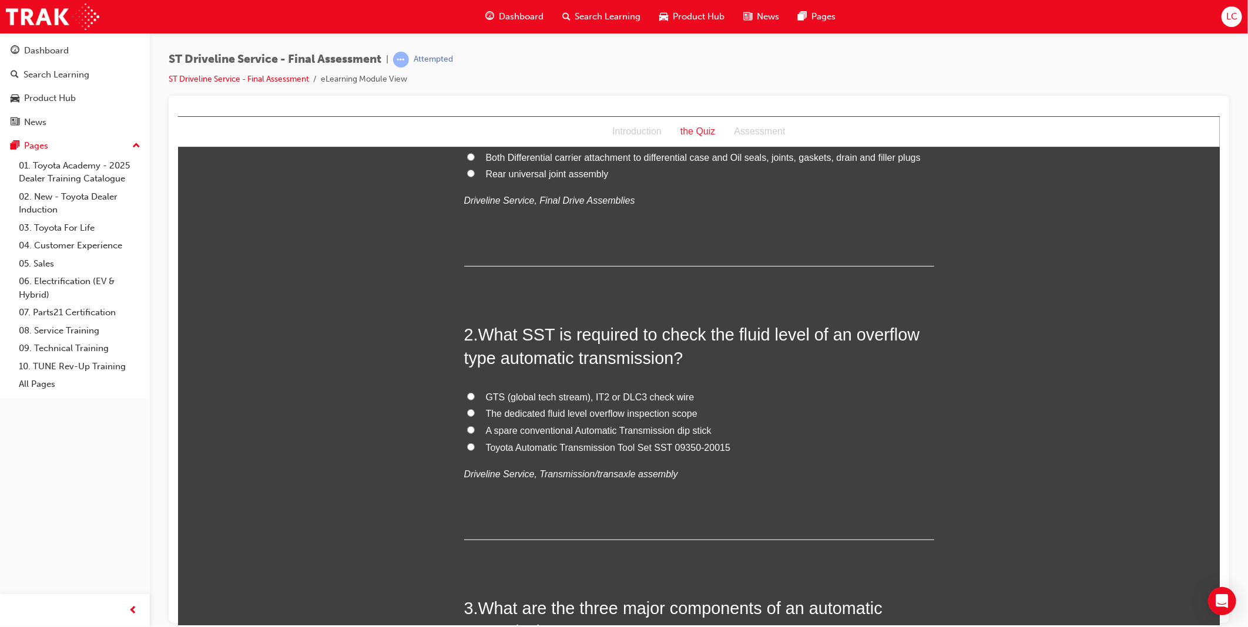
scroll to position [196, 0]
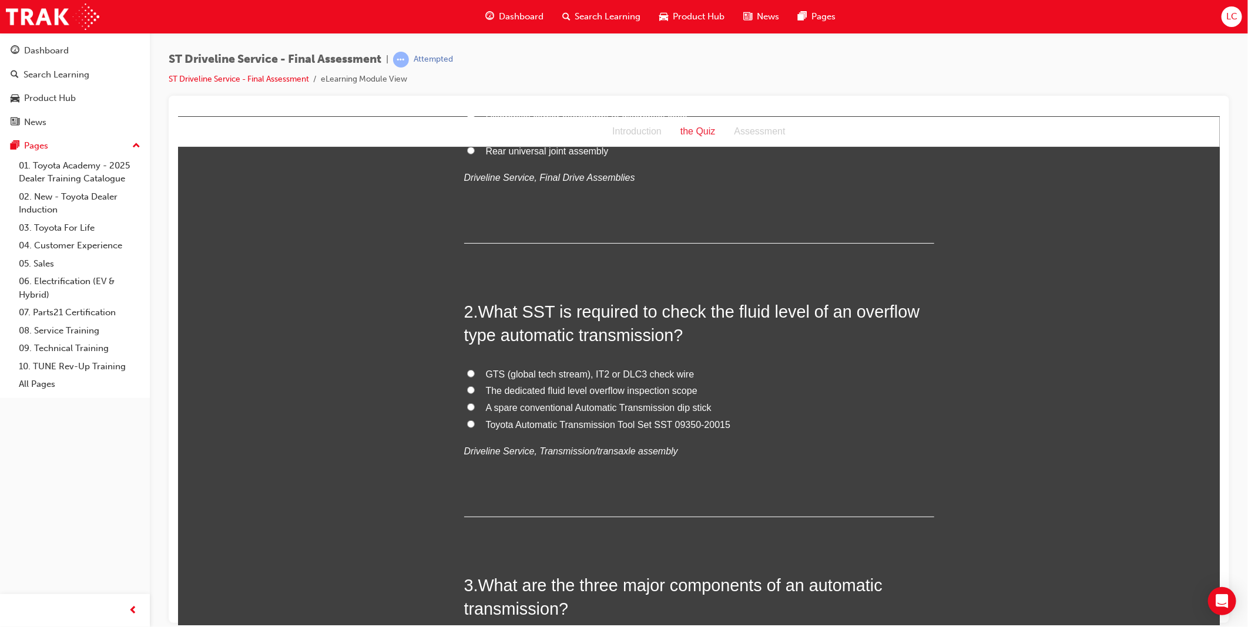
click at [602, 428] on span "Toyota Automatic Transmission Tool Set SST 09350-20015" at bounding box center [607, 424] width 245 height 10
click at [474, 428] on input "Toyota Automatic Transmission Tool Set SST 09350-20015" at bounding box center [470, 424] width 8 height 8
radio input "true"
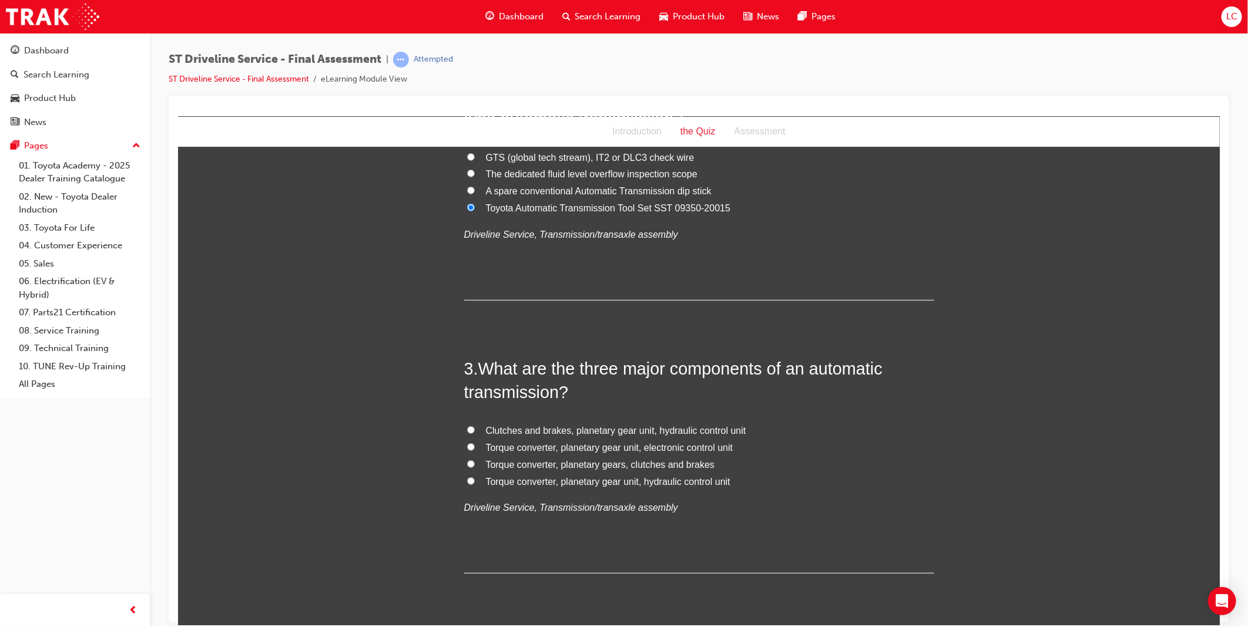
scroll to position [457, 0]
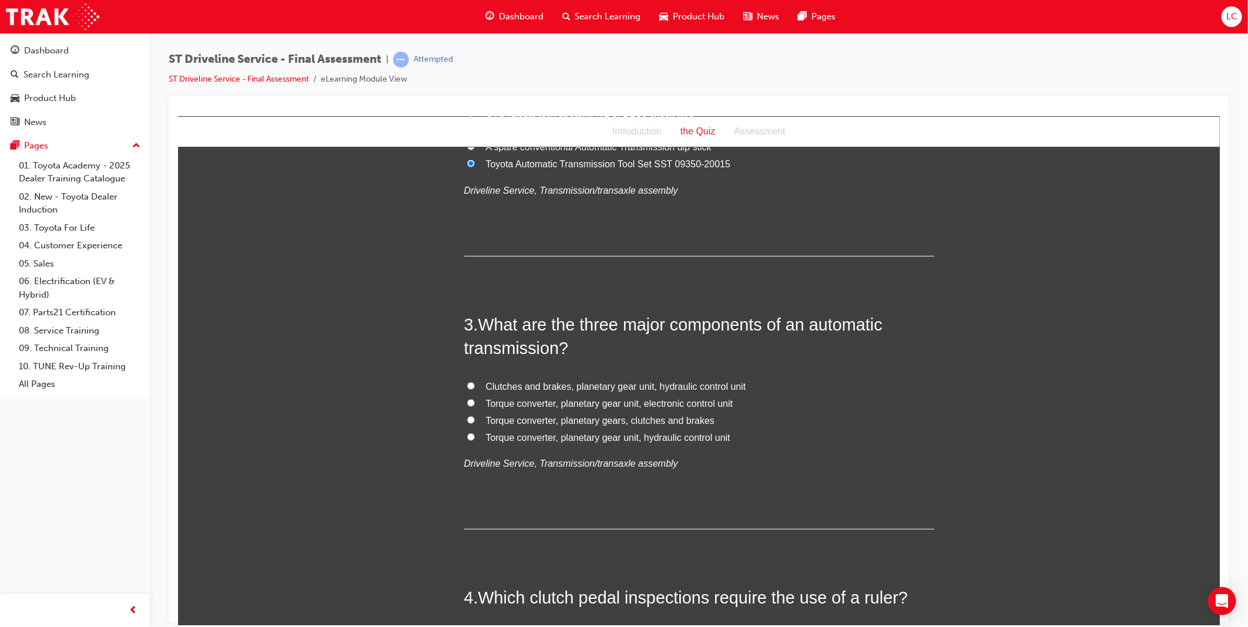
click at [687, 433] on span "Torque converter, planetary gear unit, hydraulic control unit" at bounding box center [607, 437] width 244 height 10
click at [474, 433] on input "Torque converter, planetary gear unit, hydraulic control unit" at bounding box center [470, 437] width 8 height 8
radio input "true"
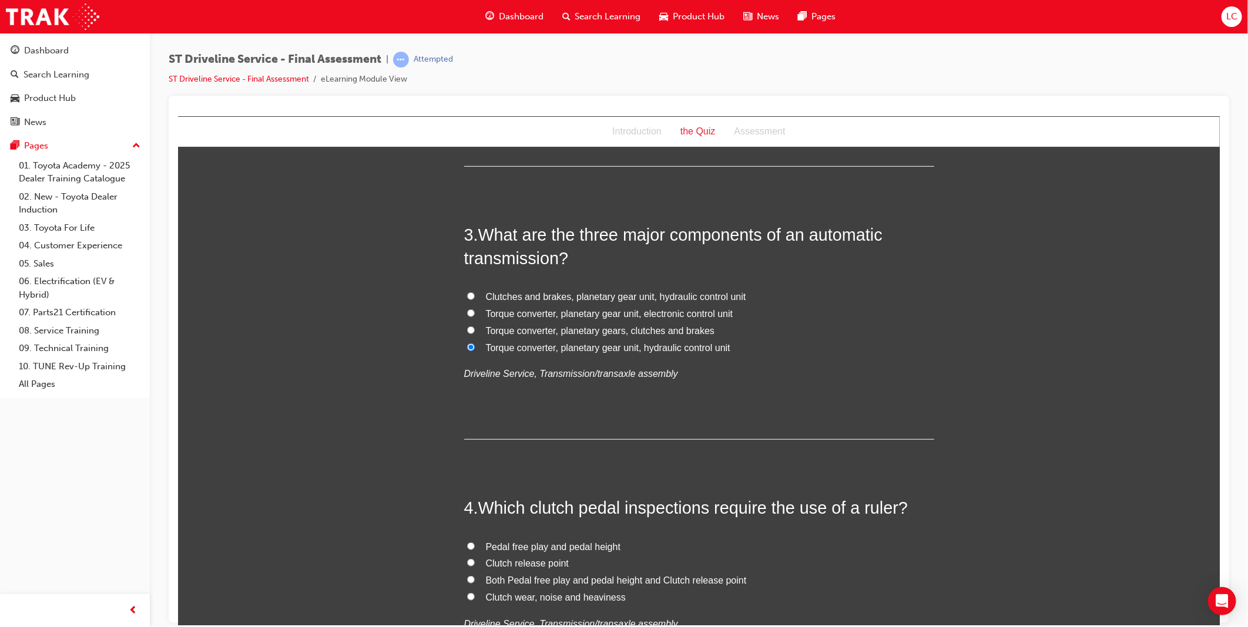
scroll to position [718, 0]
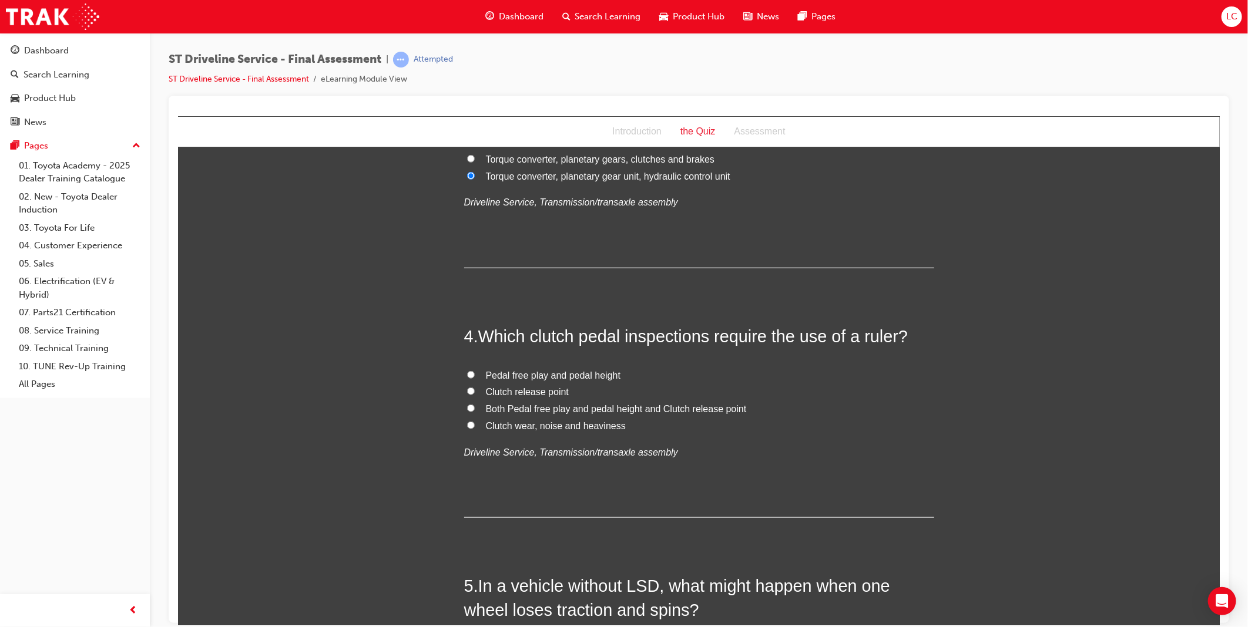
click at [576, 411] on span "Both Pedal free play and pedal height and Clutch release point" at bounding box center [615, 409] width 261 height 10
click at [474, 411] on input "Both Pedal free play and pedal height and Clutch release point" at bounding box center [470, 408] width 8 height 8
radio input "true"
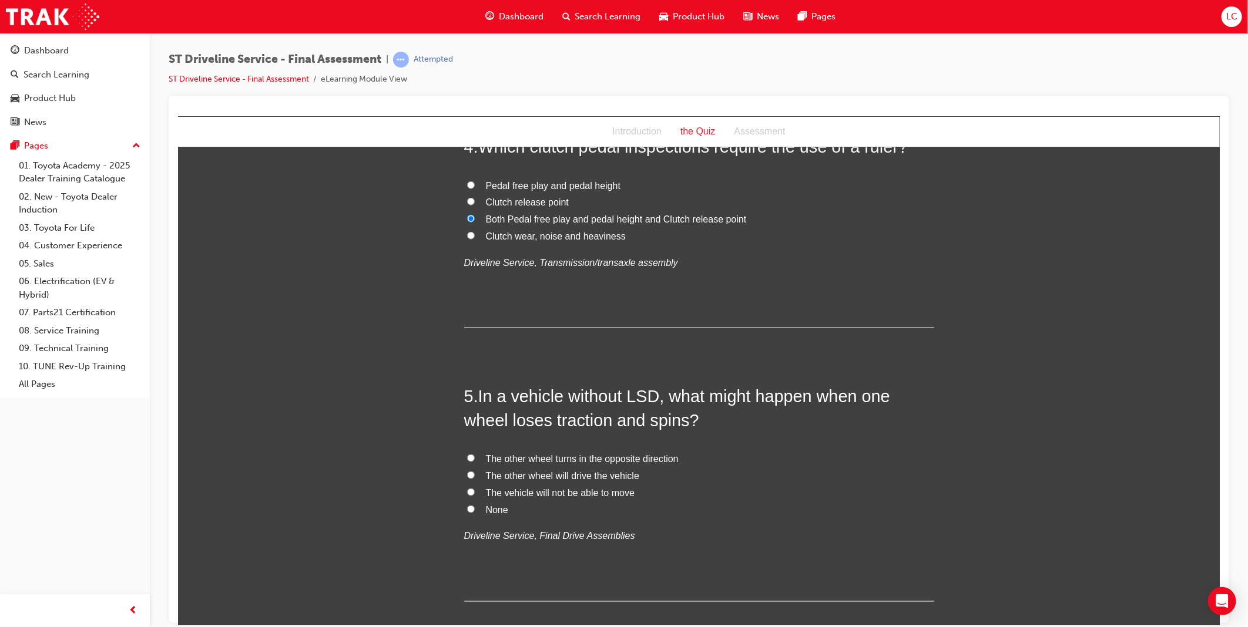
scroll to position [914, 0]
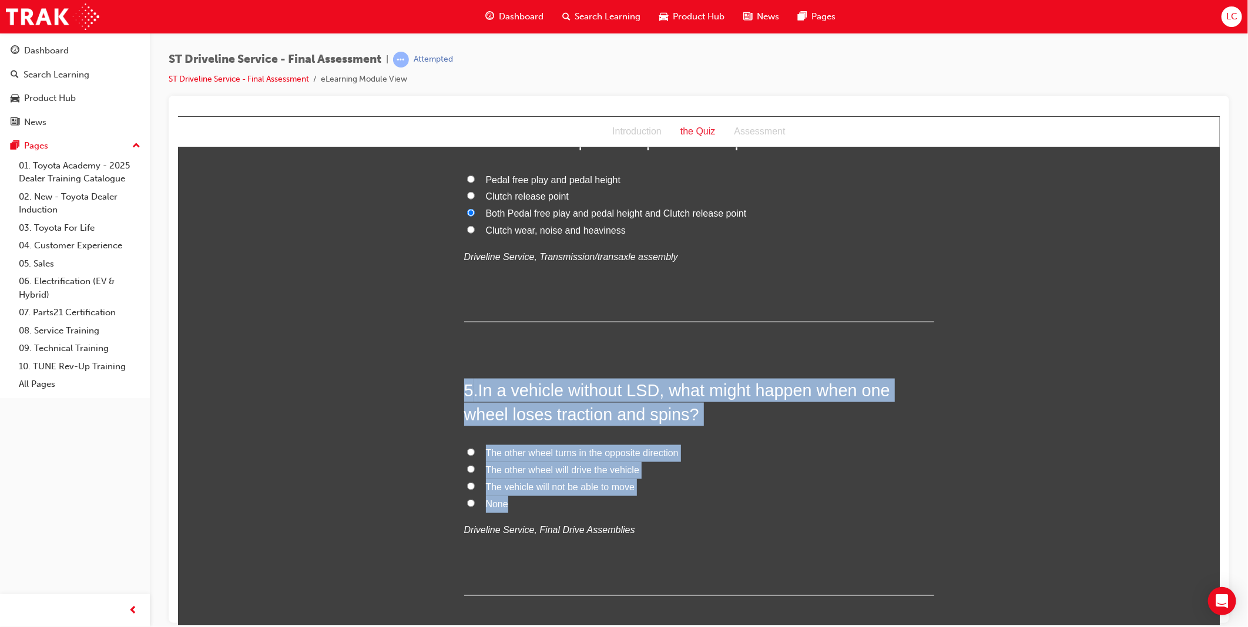
drag, startPoint x: 458, startPoint y: 384, endPoint x: 625, endPoint y: 501, distance: 204.2
click at [816, 479] on label "The vehicle will not be able to move" at bounding box center [699, 487] width 470 height 17
click at [474, 482] on input "The vehicle will not be able to move" at bounding box center [470, 486] width 8 height 8
radio input "true"
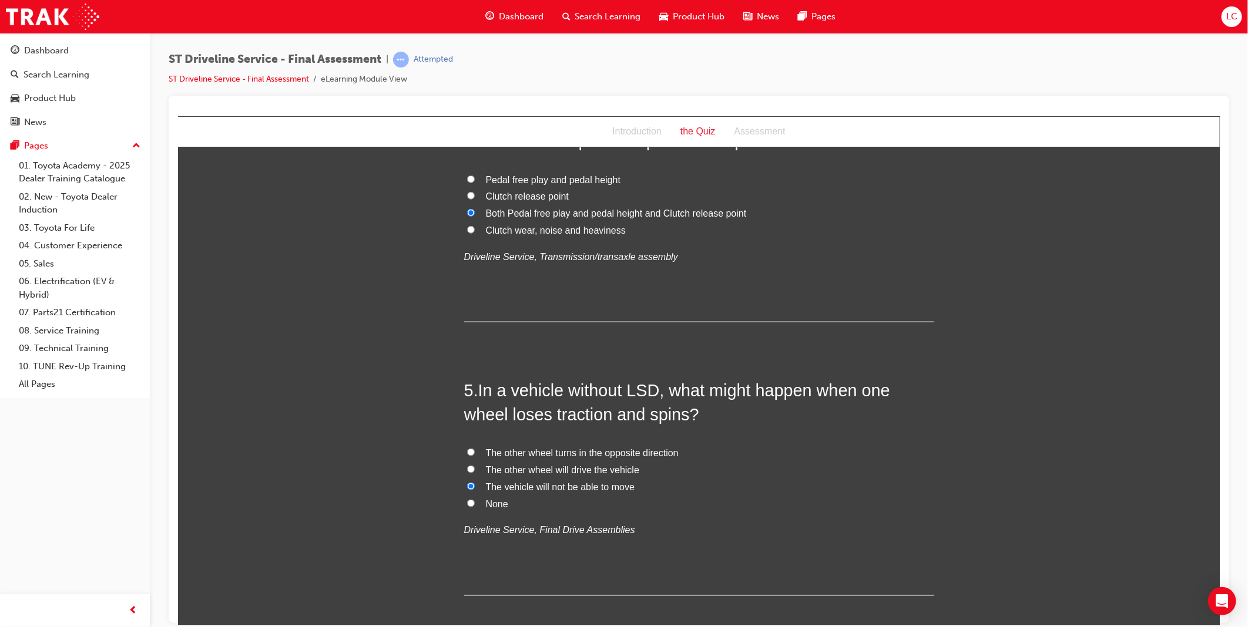
click at [594, 486] on span "The vehicle will not be able to move" at bounding box center [559, 487] width 149 height 10
click at [474, 486] on input "The vehicle will not be able to move" at bounding box center [470, 486] width 8 height 8
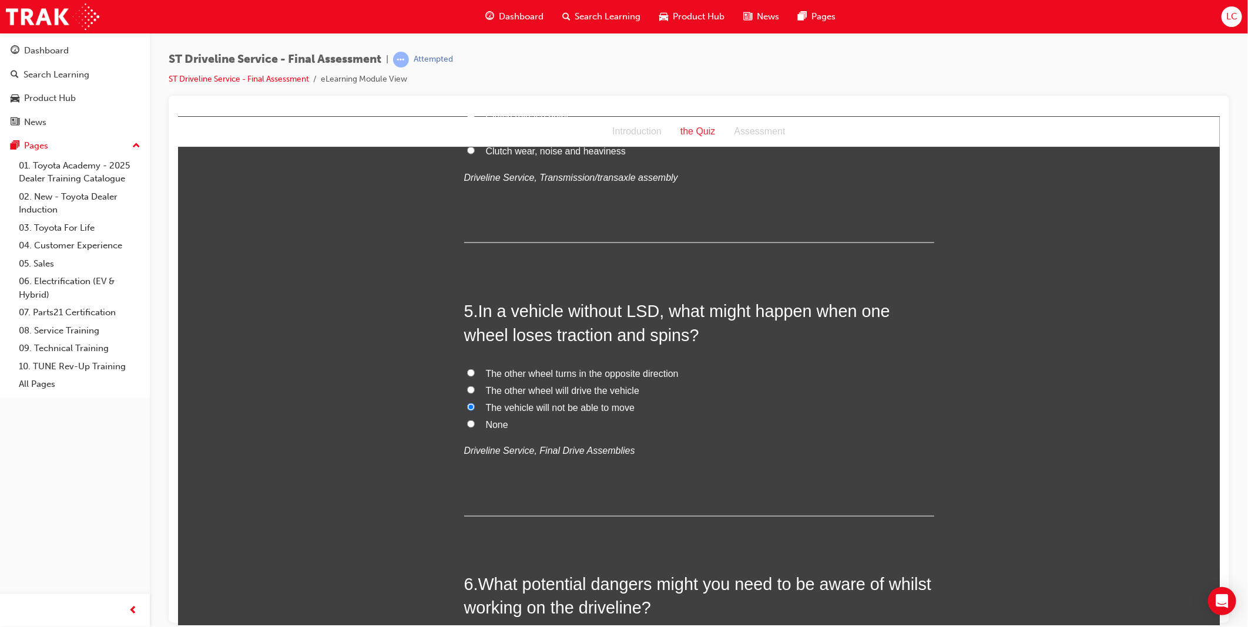
scroll to position [1240, 0]
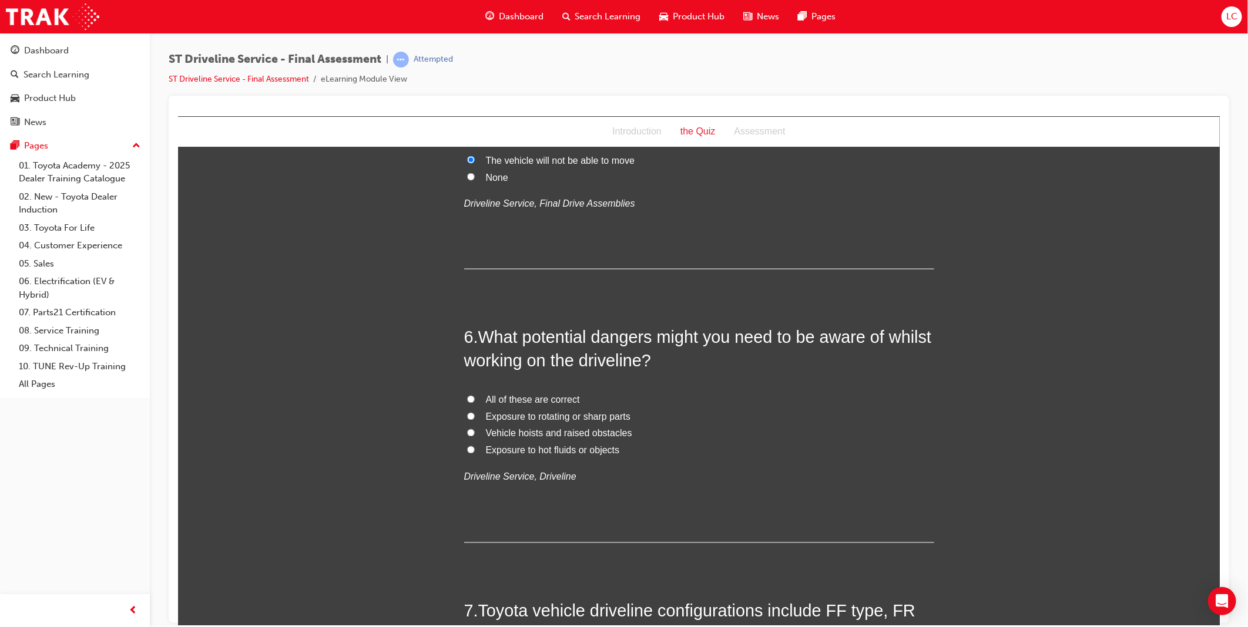
click at [523, 397] on span "All of these are correct" at bounding box center [532, 400] width 94 height 10
click at [474, 397] on input "All of these are correct" at bounding box center [470, 399] width 8 height 8
radio input "true"
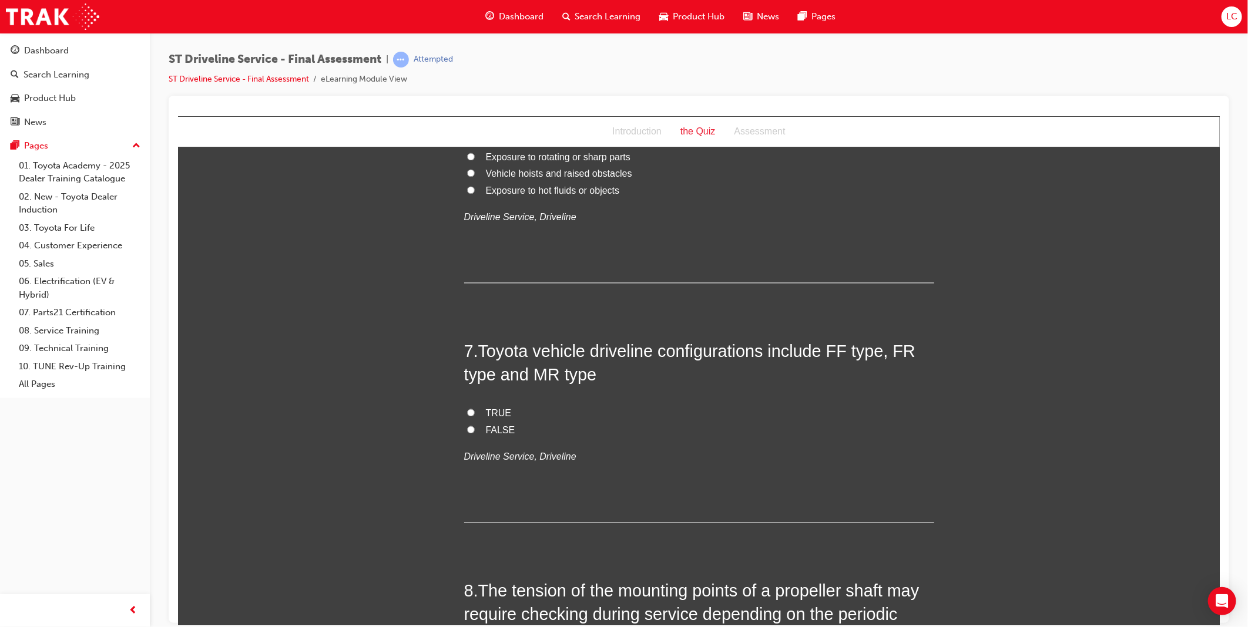
scroll to position [1501, 0]
click at [491, 432] on span "FALSE" at bounding box center [499, 429] width 29 height 10
click at [474, 432] on input "FALSE" at bounding box center [470, 429] width 8 height 8
radio input "true"
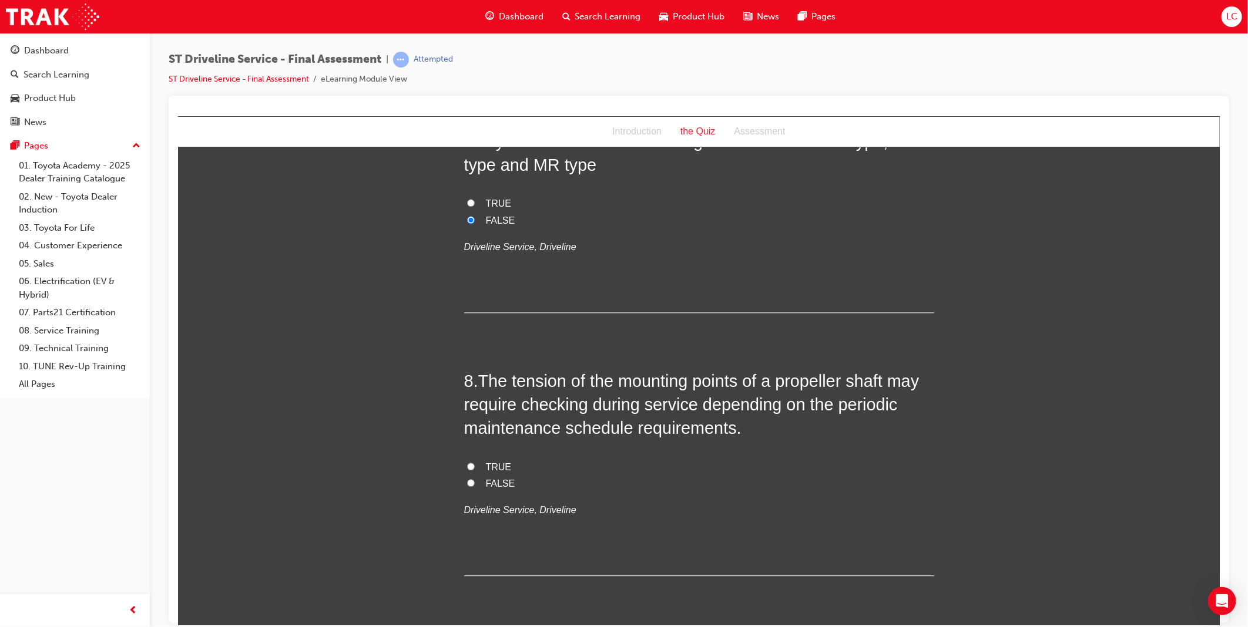
scroll to position [1763, 0]
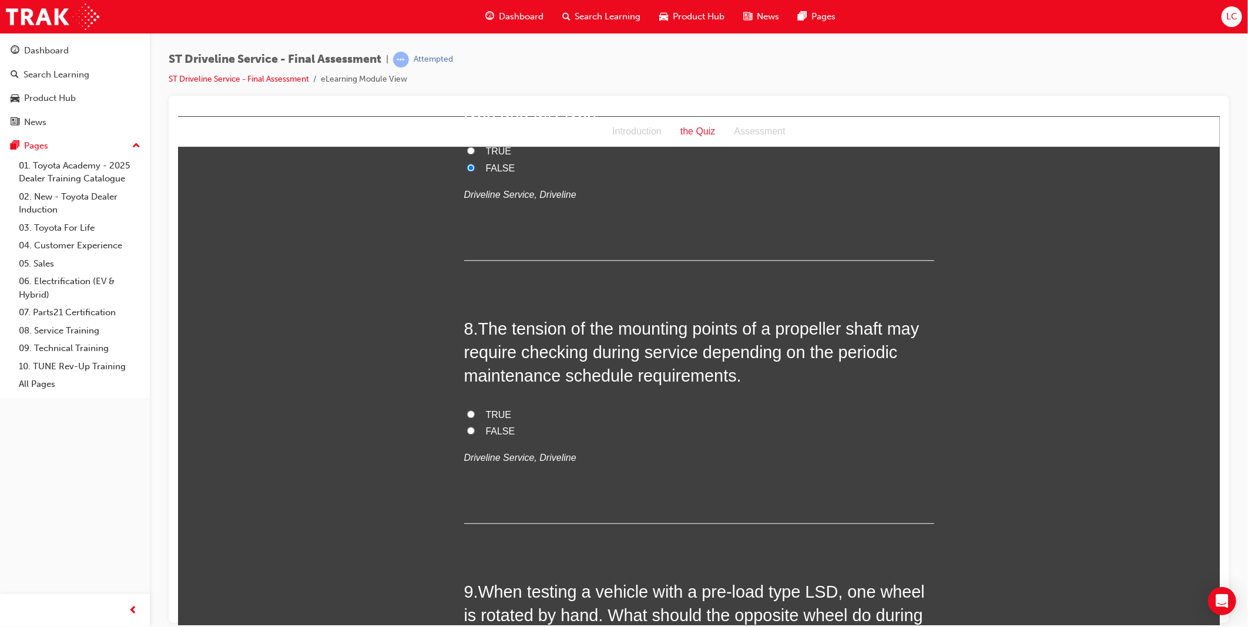
click at [490, 428] on span "FALSE" at bounding box center [499, 431] width 29 height 10
click at [474, 428] on input "FALSE" at bounding box center [470, 431] width 8 height 8
radio input "true"
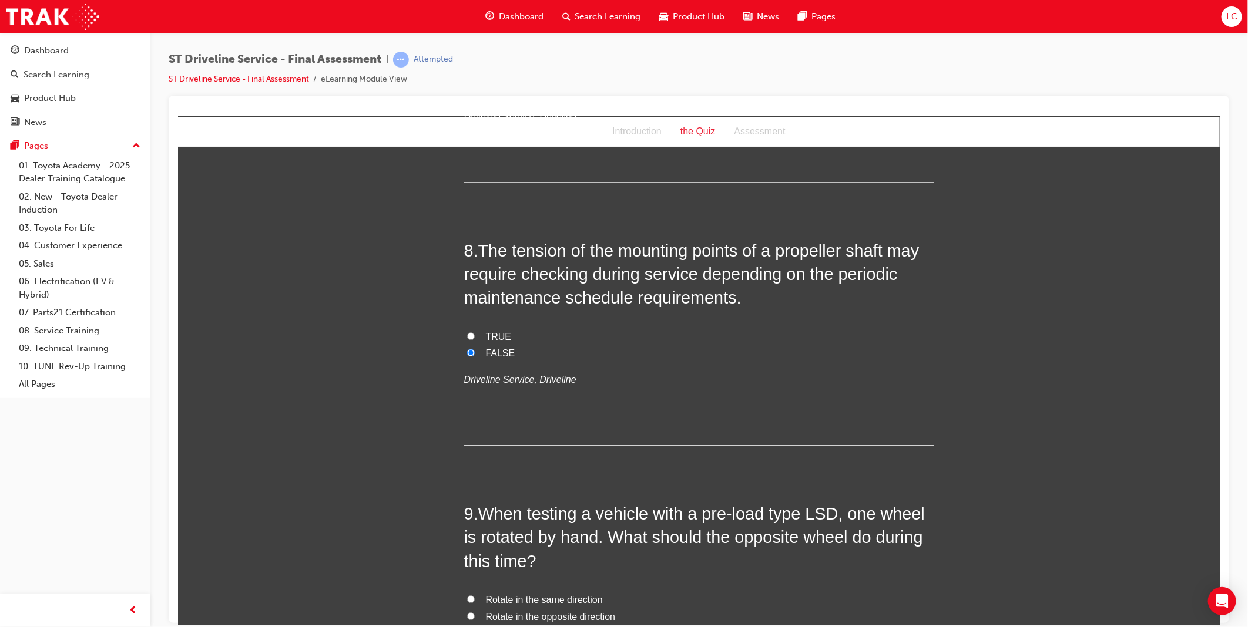
scroll to position [2023, 0]
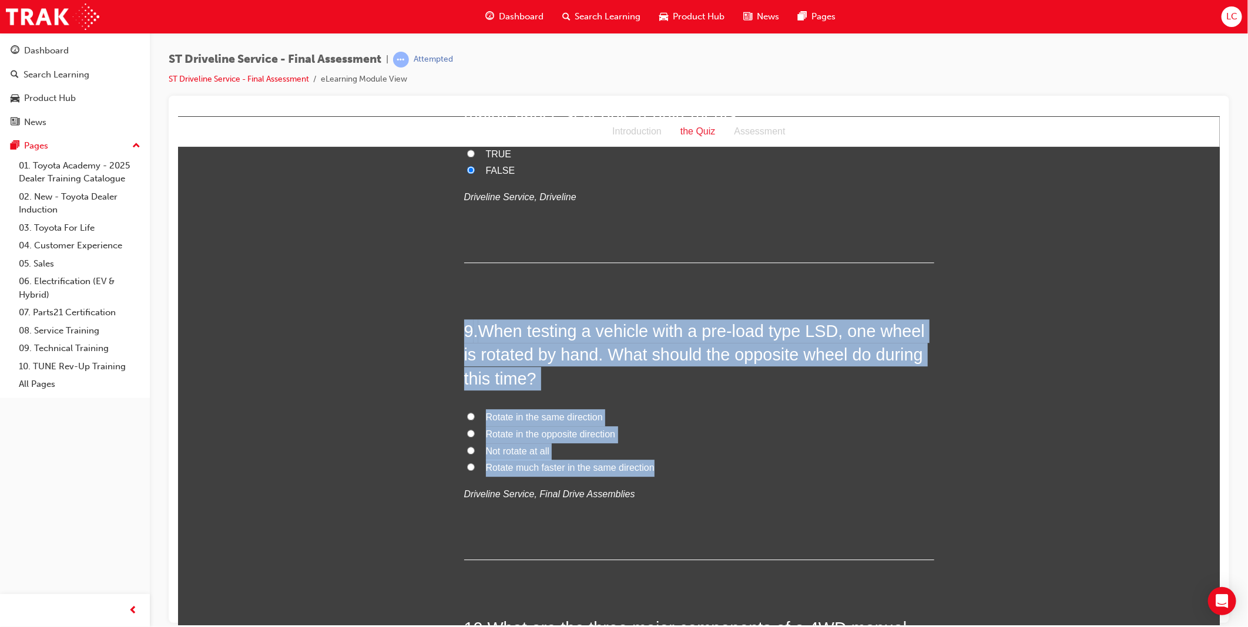
drag, startPoint x: 459, startPoint y: 328, endPoint x: 670, endPoint y: 467, distance: 252.7
click at [670, 467] on div "9 . When testing a vehicle with a pre-load type LSD, one wheel is rotated by ha…" at bounding box center [699, 439] width 470 height 241
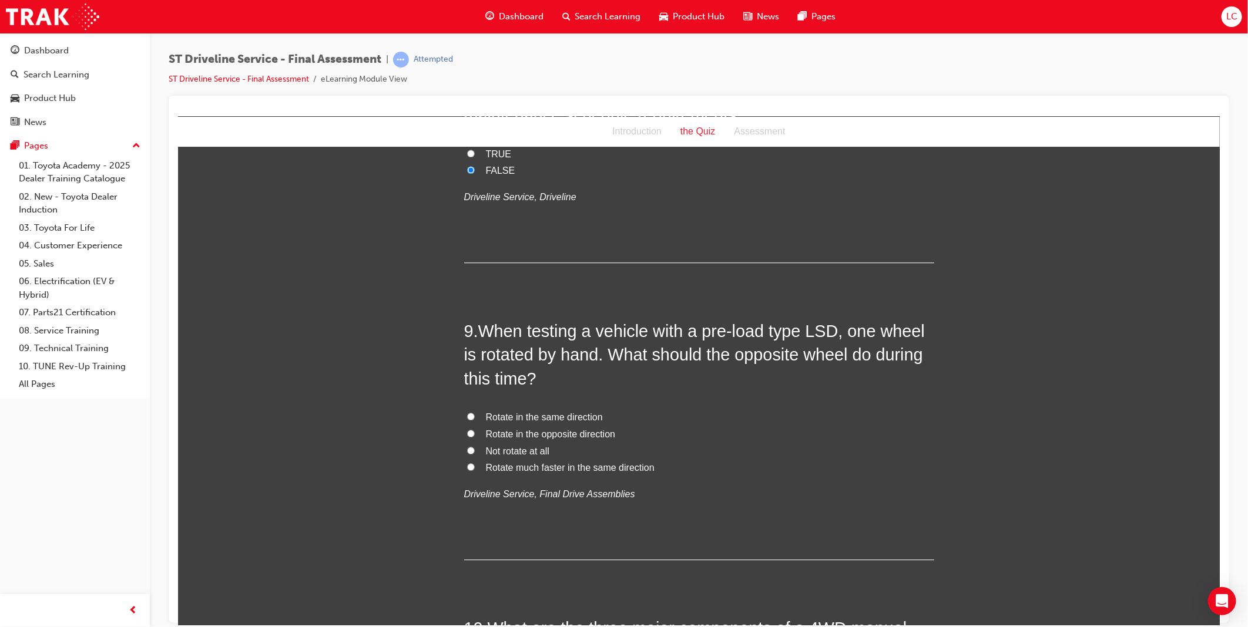
click at [843, 491] on p "Driveline Service, Final Drive Assemblies" at bounding box center [699, 494] width 470 height 17
click at [556, 413] on span "Rotate in the same direction" at bounding box center [543, 417] width 117 height 10
click at [474, 413] on input "Rotate in the same direction" at bounding box center [470, 416] width 8 height 8
radio input "true"
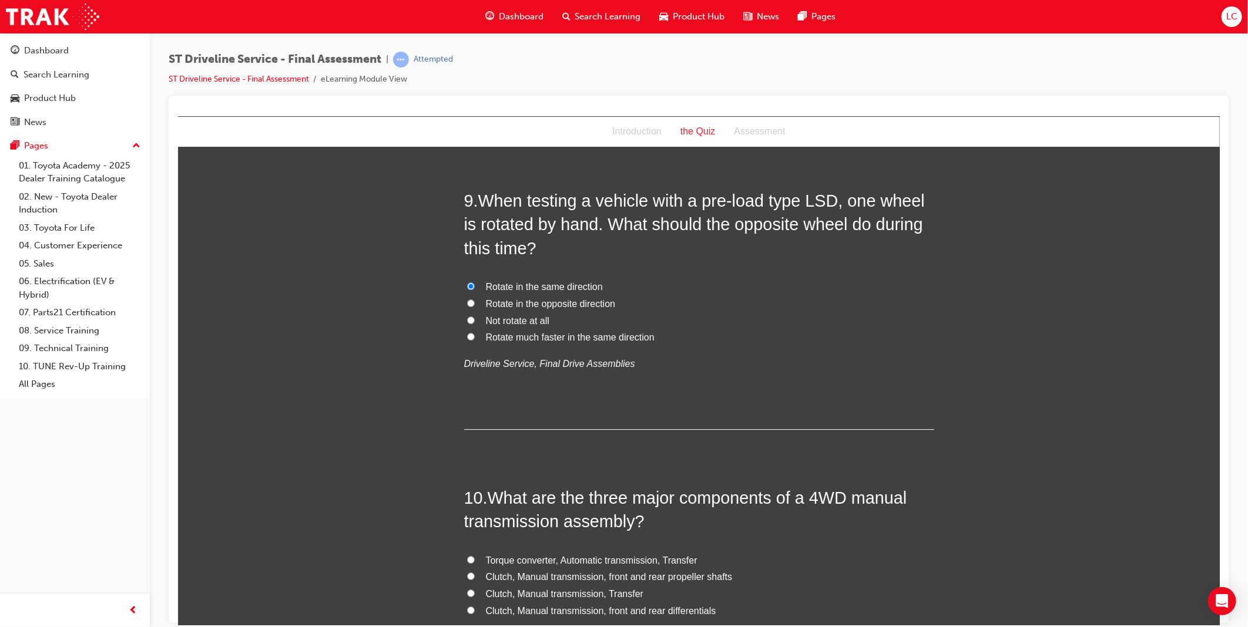
scroll to position [2350, 0]
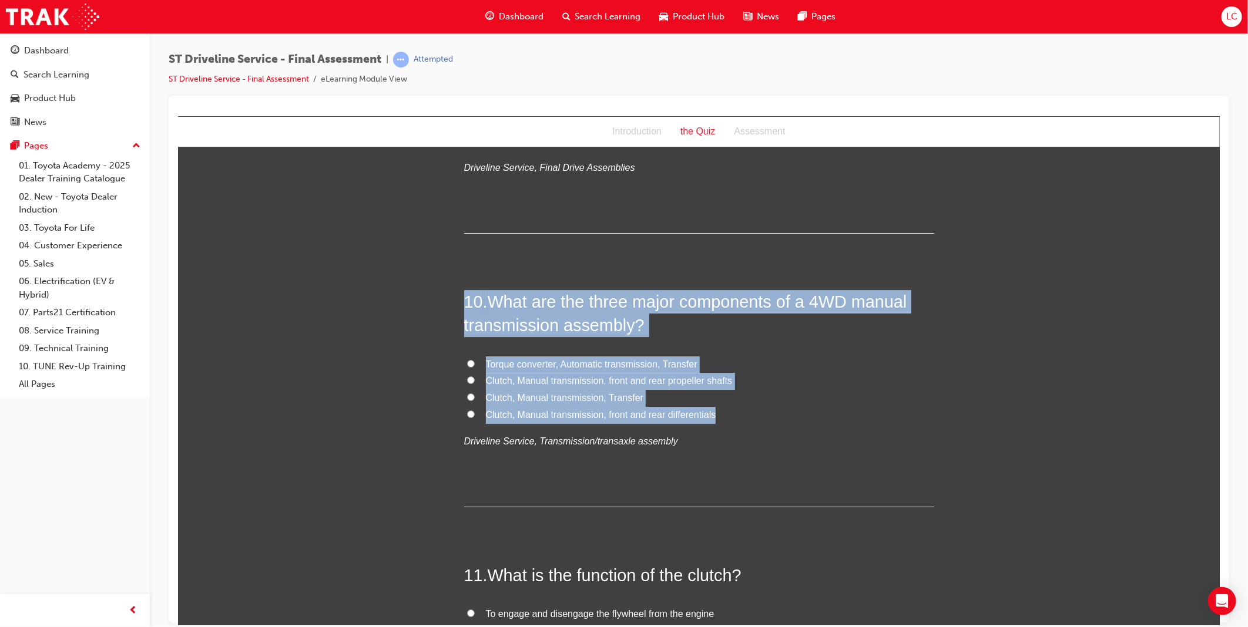
drag, startPoint x: 455, startPoint y: 303, endPoint x: 717, endPoint y: 417, distance: 286.3
click at [903, 417] on label "Clutch, Manual transmission, front and rear differentials" at bounding box center [699, 415] width 470 height 17
click at [474, 417] on input "Clutch, Manual transmission, front and rear differentials" at bounding box center [470, 414] width 8 height 8
radio input "true"
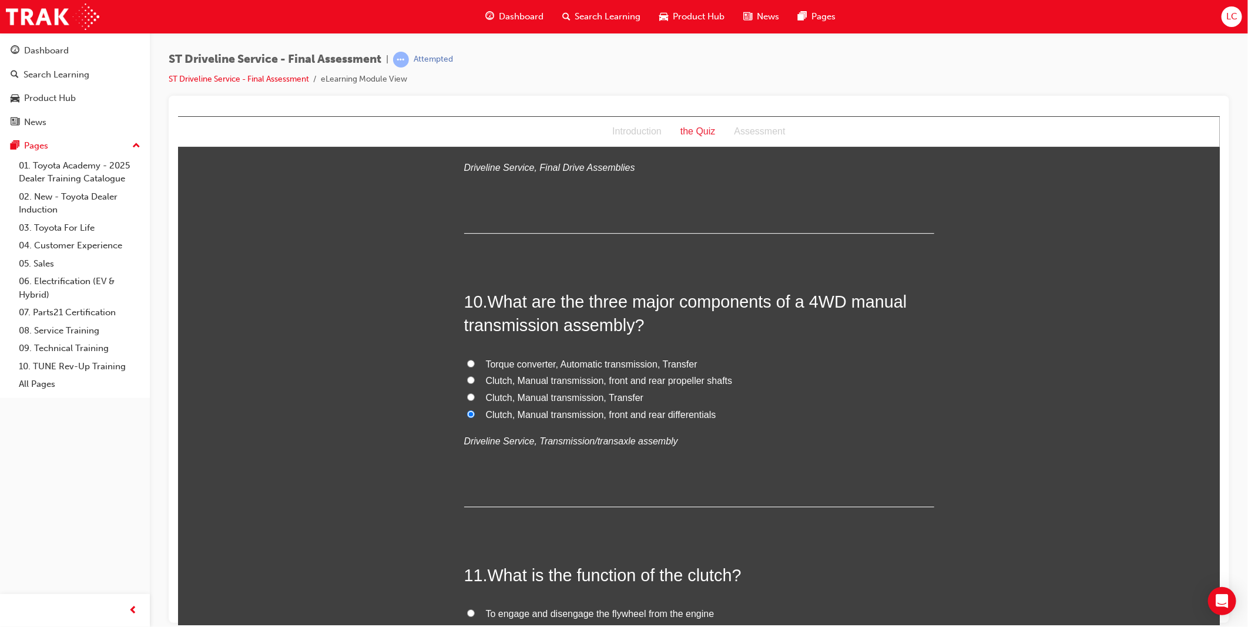
click at [596, 398] on span "Clutch, Manual transmission, Transfer" at bounding box center [564, 397] width 158 height 10
click at [474, 398] on input "Clutch, Manual transmission, Transfer" at bounding box center [470, 397] width 8 height 8
radio input "true"
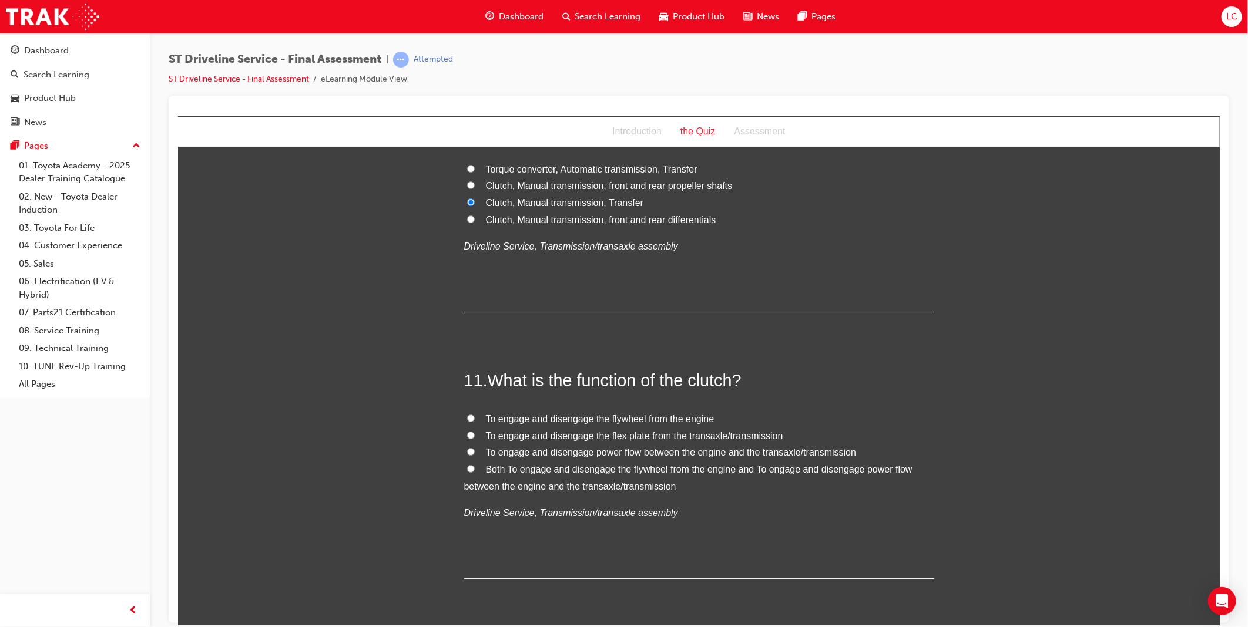
scroll to position [2546, 0]
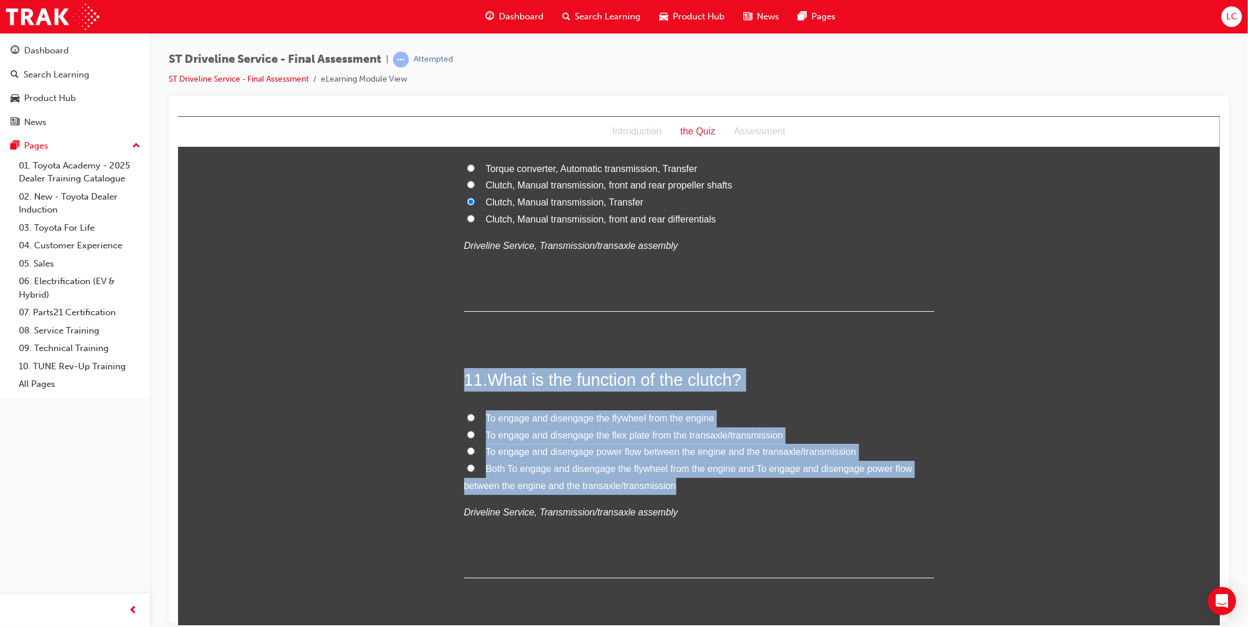
drag, startPoint x: 460, startPoint y: 374, endPoint x: 691, endPoint y: 485, distance: 256.2
click at [691, 485] on div "11 . What is the function of the clutch? To engage and disengage the flywheel f…" at bounding box center [699, 473] width 470 height 210
click at [899, 388] on h2 "11 . What is the function of the clutch?" at bounding box center [699, 380] width 470 height 24
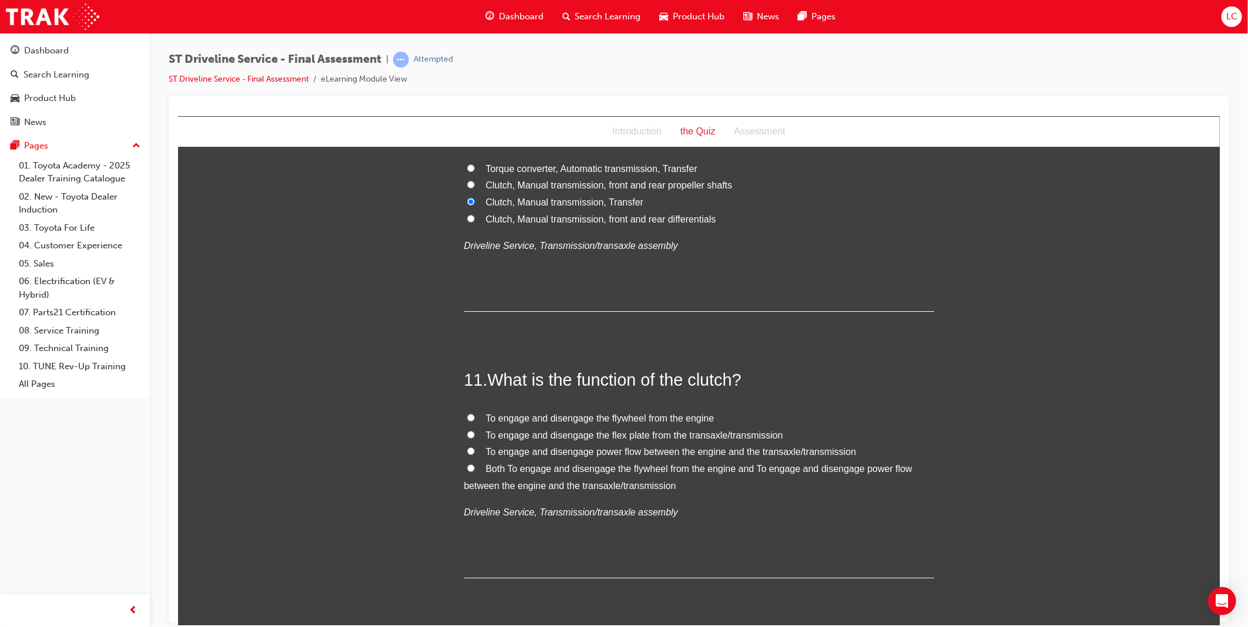
click at [709, 437] on span "To engage and disengage the flex plate from the transaxle/transmission" at bounding box center [633, 435] width 297 height 10
click at [474, 437] on input "To engage and disengage the flex plate from the transaxle/transmission" at bounding box center [470, 435] width 8 height 8
radio input "true"
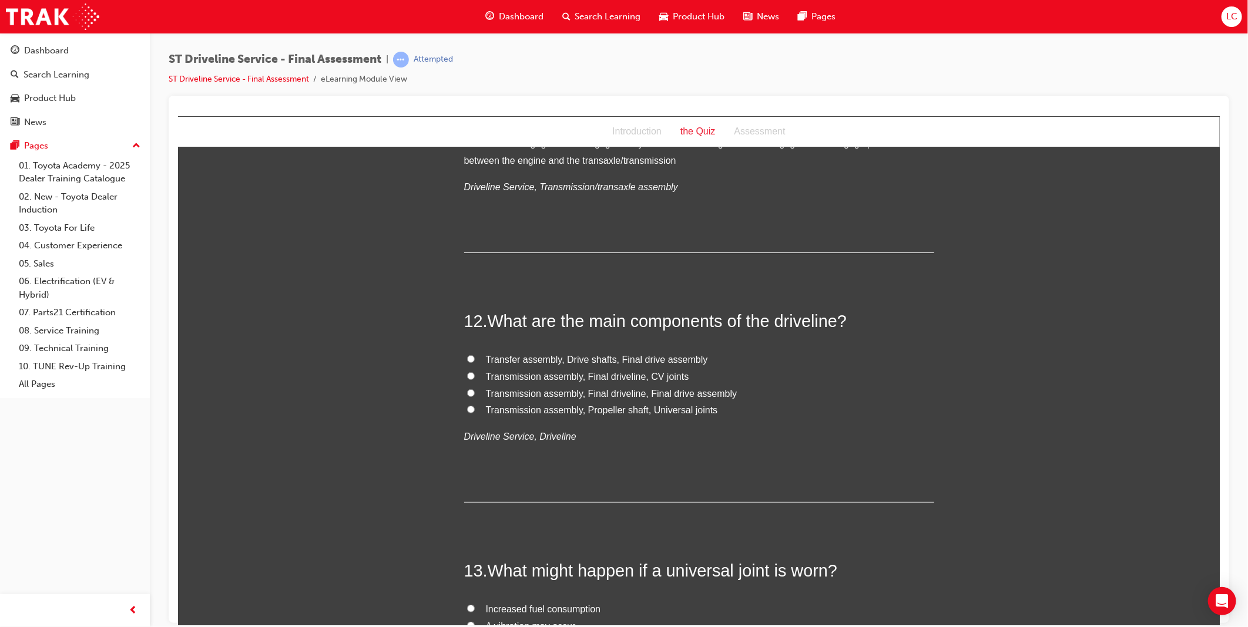
scroll to position [2872, 0]
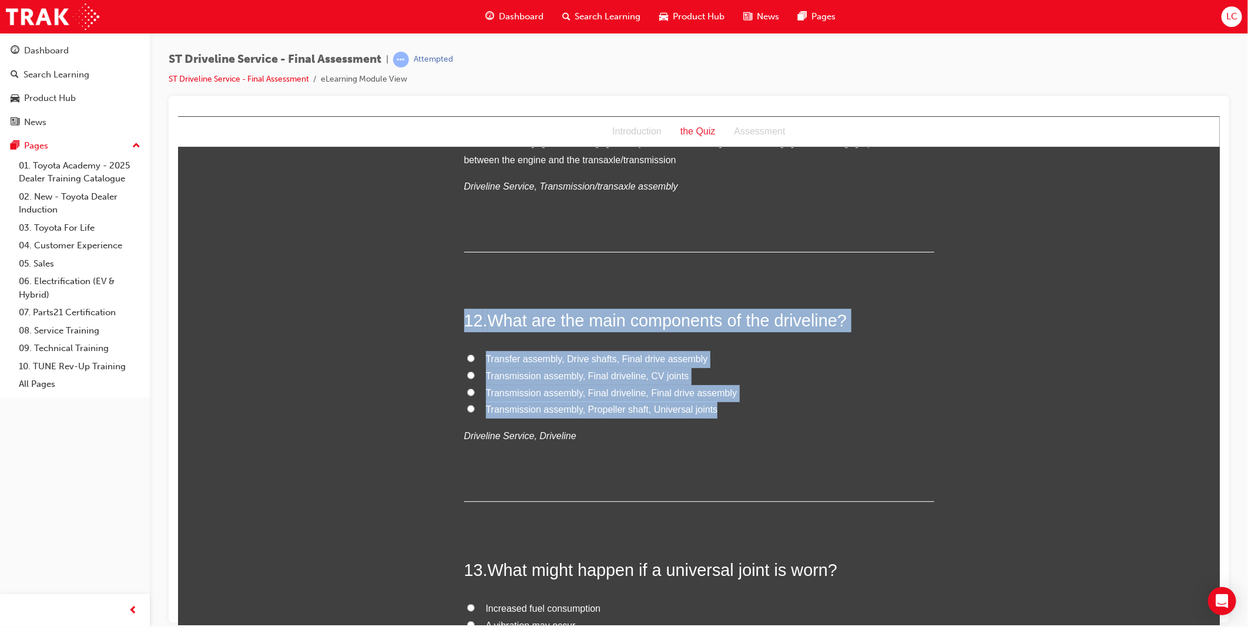
drag, startPoint x: 462, startPoint y: 316, endPoint x: 761, endPoint y: 406, distance: 311.7
click at [761, 406] on div "12 . What are the main components of the driveline? Transfer assembly, Drive sh…" at bounding box center [699, 404] width 470 height 193
click at [656, 360] on span "Transfer assembly, Drive shafts, Final drive assembly" at bounding box center [596, 359] width 222 height 10
click at [474, 360] on input "Transfer assembly, Drive shafts, Final drive assembly" at bounding box center [470, 358] width 8 height 8
radio input "true"
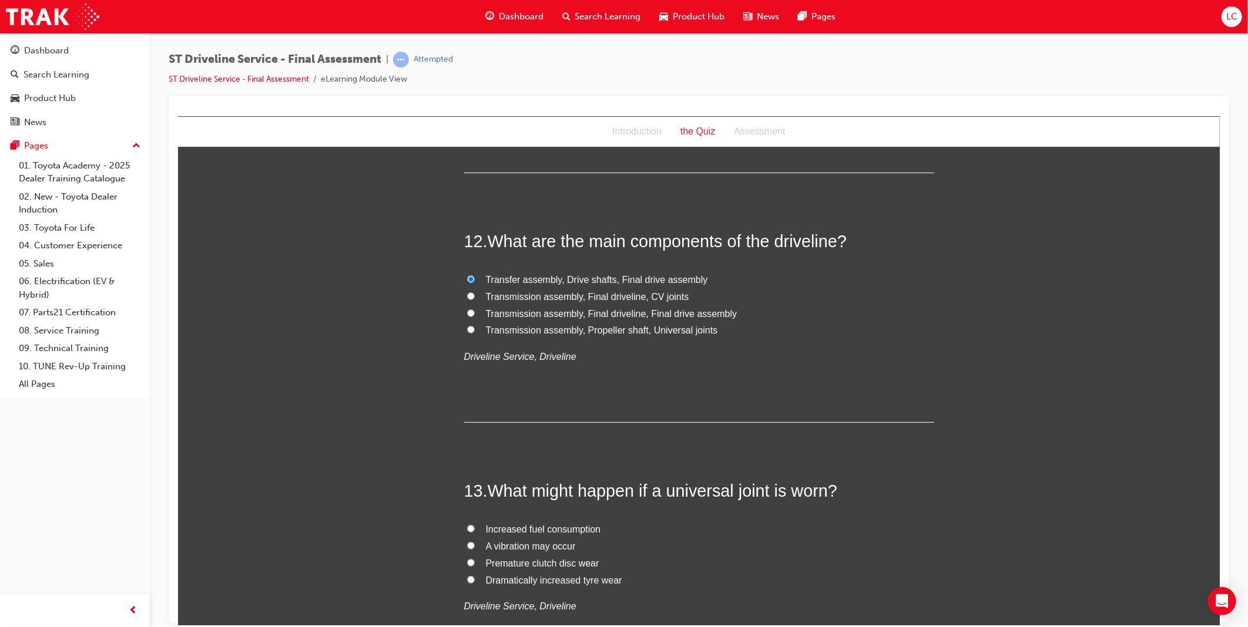
scroll to position [3133, 0]
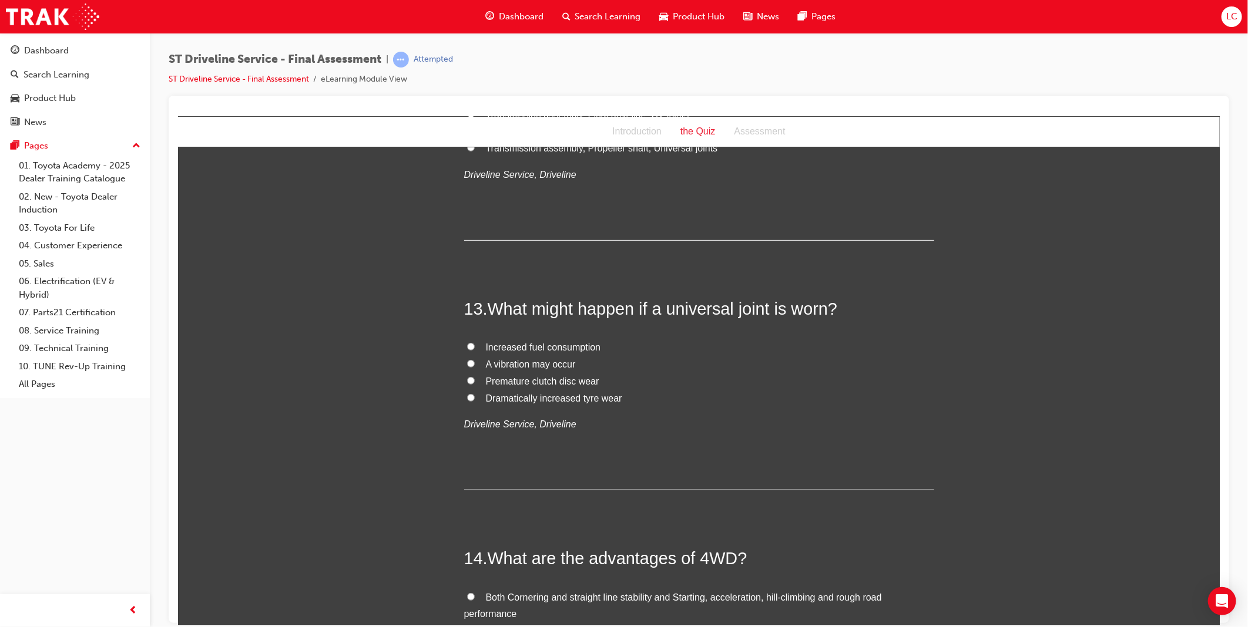
click at [534, 365] on span "A vibration may occur" at bounding box center [530, 364] width 90 height 10
click at [474, 365] on input "A vibration may occur" at bounding box center [470, 364] width 8 height 8
radio input "true"
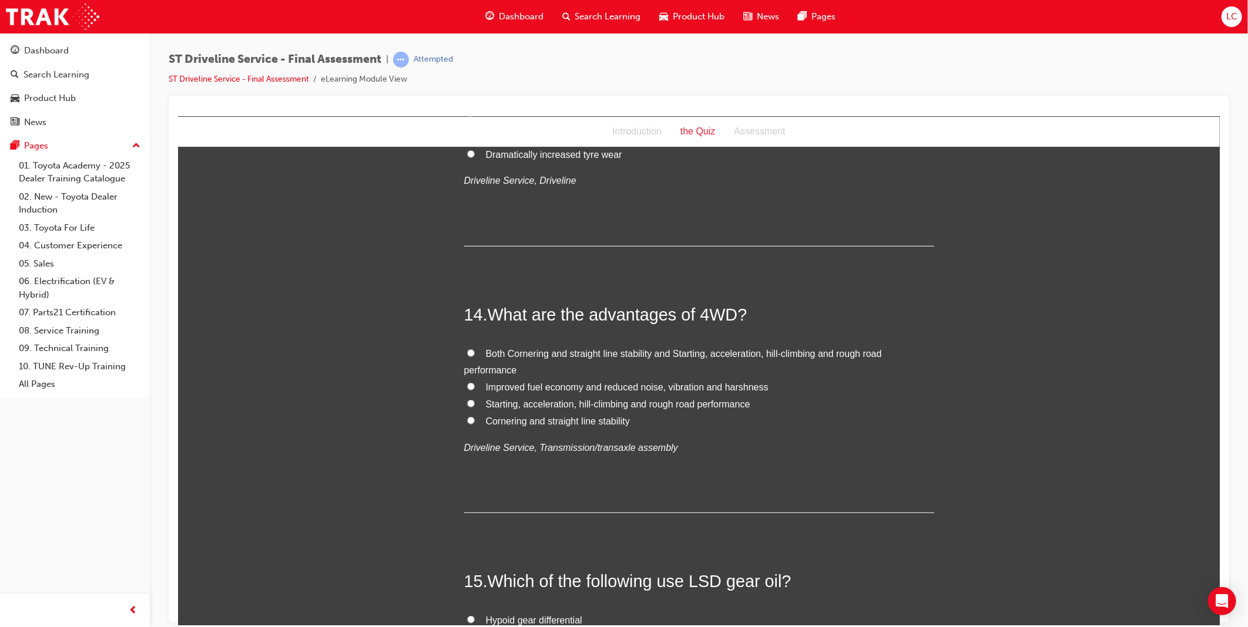
scroll to position [3394, 0]
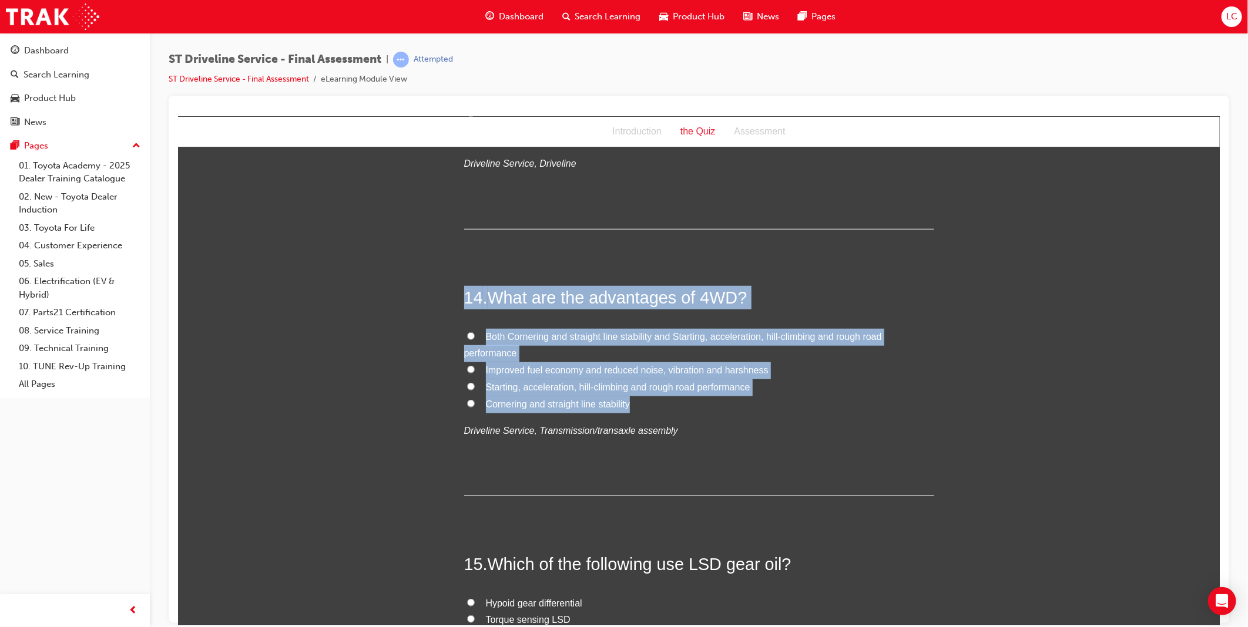
drag, startPoint x: 461, startPoint y: 294, endPoint x: 797, endPoint y: 409, distance: 355.2
click at [656, 404] on div "14 . What are the advantages of 4WD? Both Cornering and straight line stability…" at bounding box center [699, 391] width 470 height 210
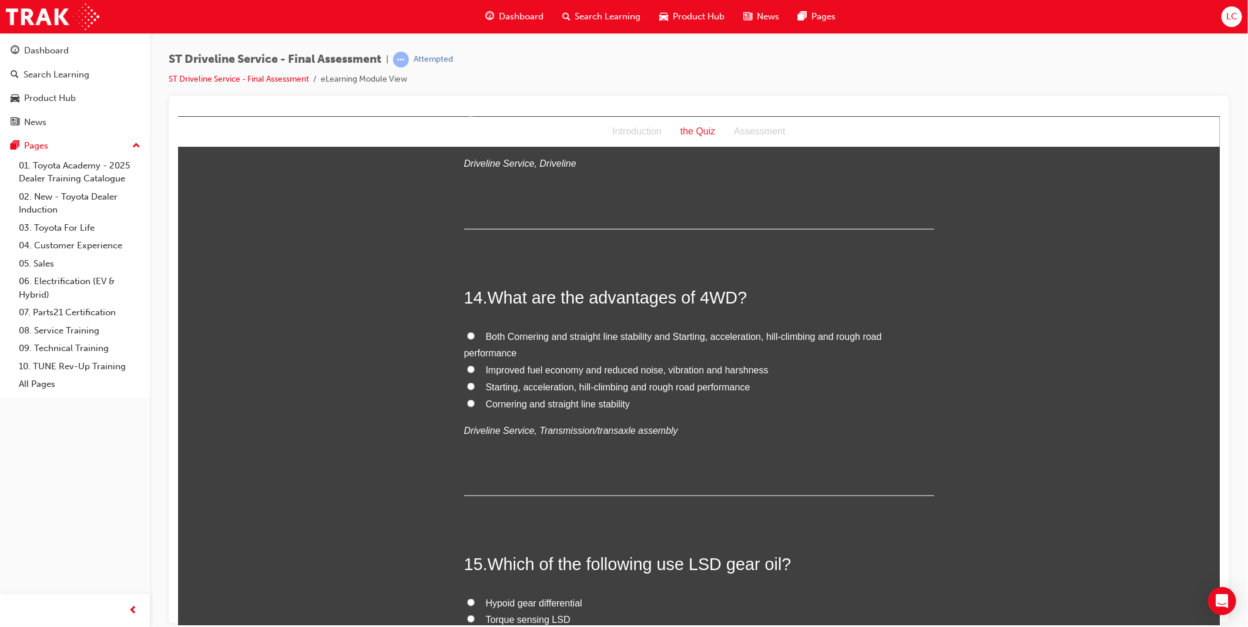
click at [555, 336] on span "Both Cornering and straight line stability and Starting, acceleration, hill-cli…" at bounding box center [673, 344] width 418 height 27
click at [474, 336] on input "Both Cornering and straight line stability and Starting, acceleration, hill-cli…" at bounding box center [470, 336] width 8 height 8
radio input "true"
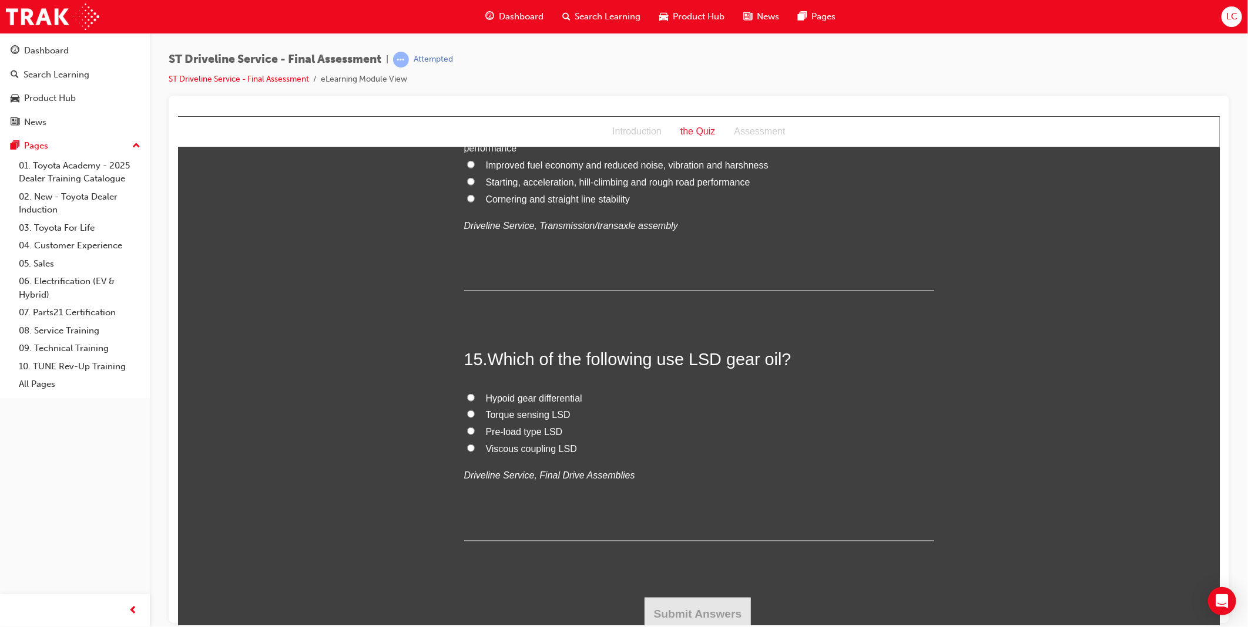
scroll to position [3604, 0]
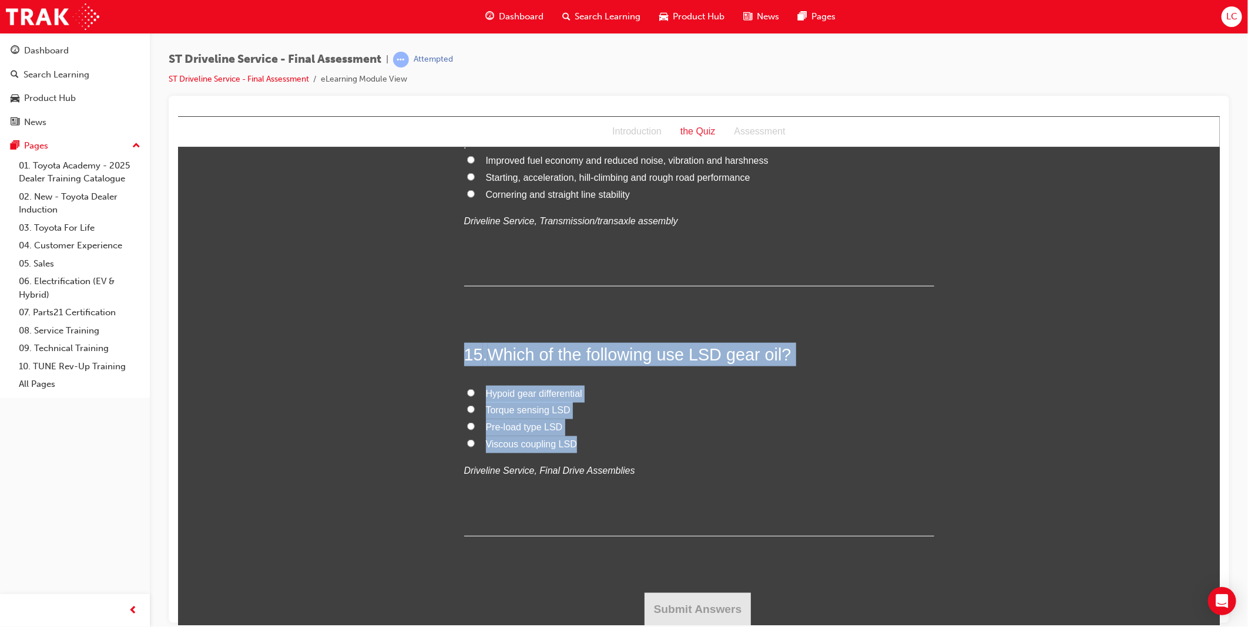
drag, startPoint x: 461, startPoint y: 353, endPoint x: 637, endPoint y: 441, distance: 196.8
click at [637, 441] on div "15 . Which of the following use LSD gear oil? Hypoid gear differential Torque s…" at bounding box center [699, 439] width 470 height 193
click at [547, 411] on span "Torque sensing LSD" at bounding box center [527, 410] width 85 height 10
click at [474, 411] on input "Torque sensing LSD" at bounding box center [470, 409] width 8 height 8
radio input "true"
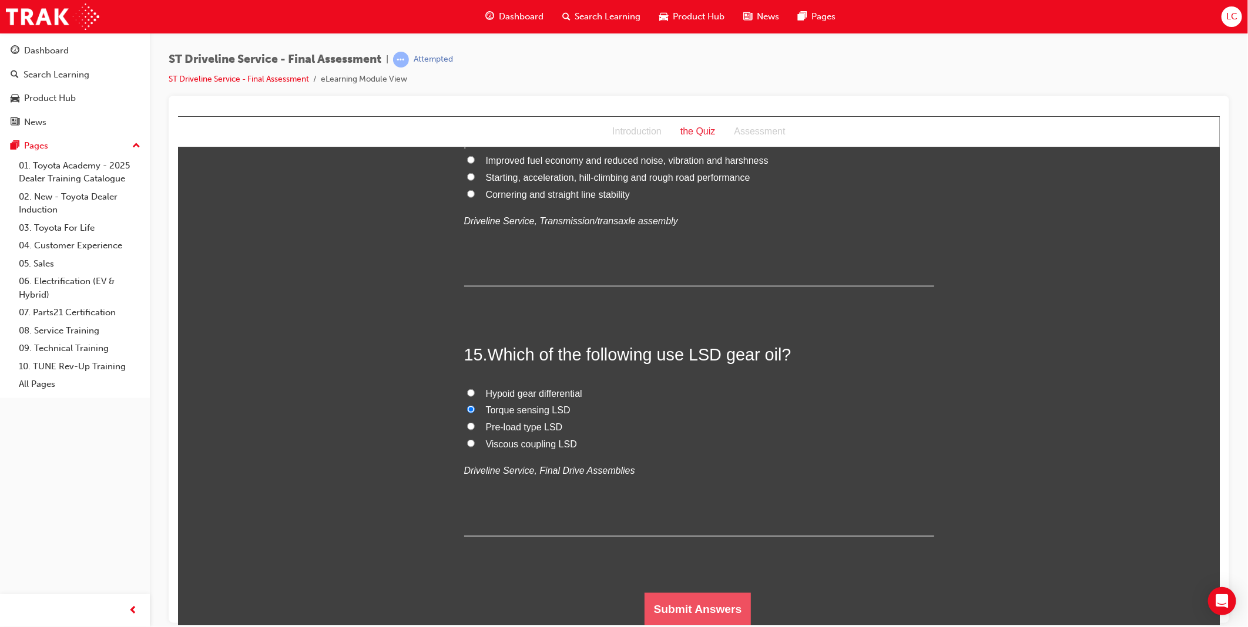
click at [690, 603] on button "Submit Answers" at bounding box center [697, 609] width 107 height 33
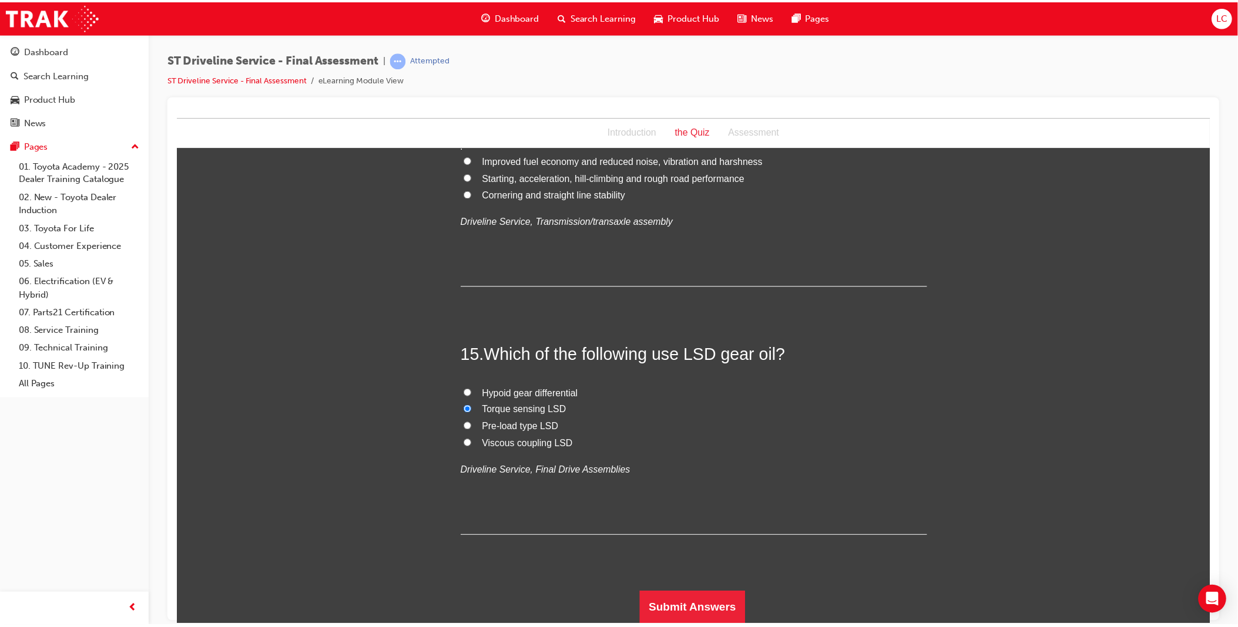
scroll to position [0, 0]
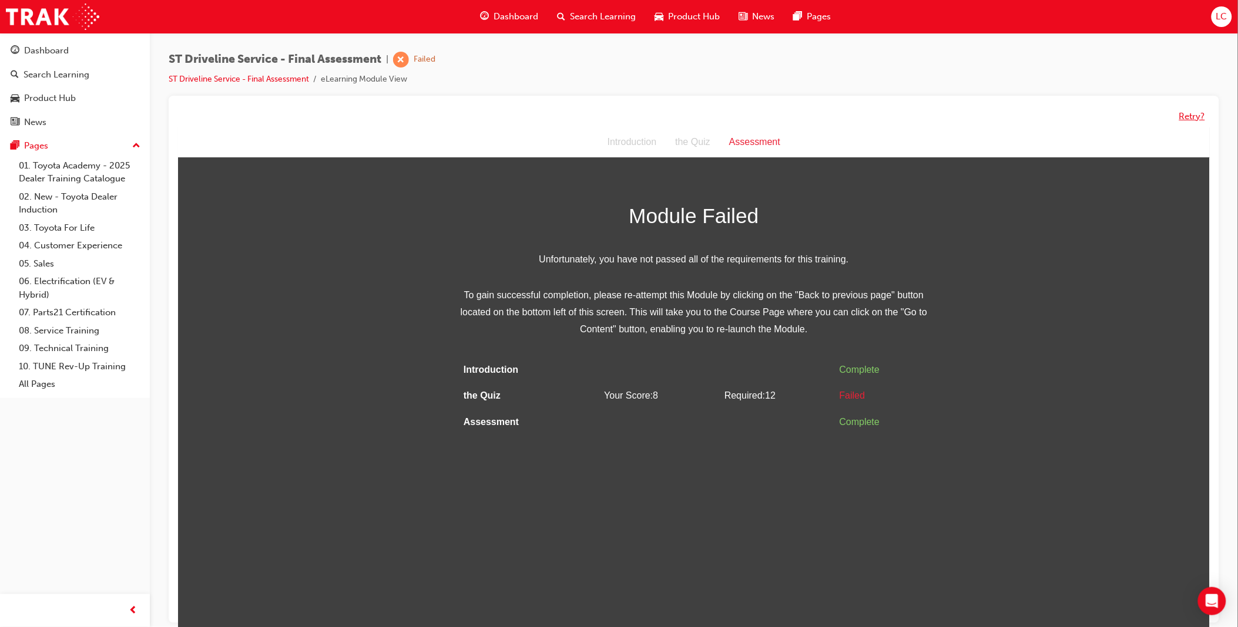
click at [1181, 113] on button "Retry?" at bounding box center [1192, 117] width 26 height 14
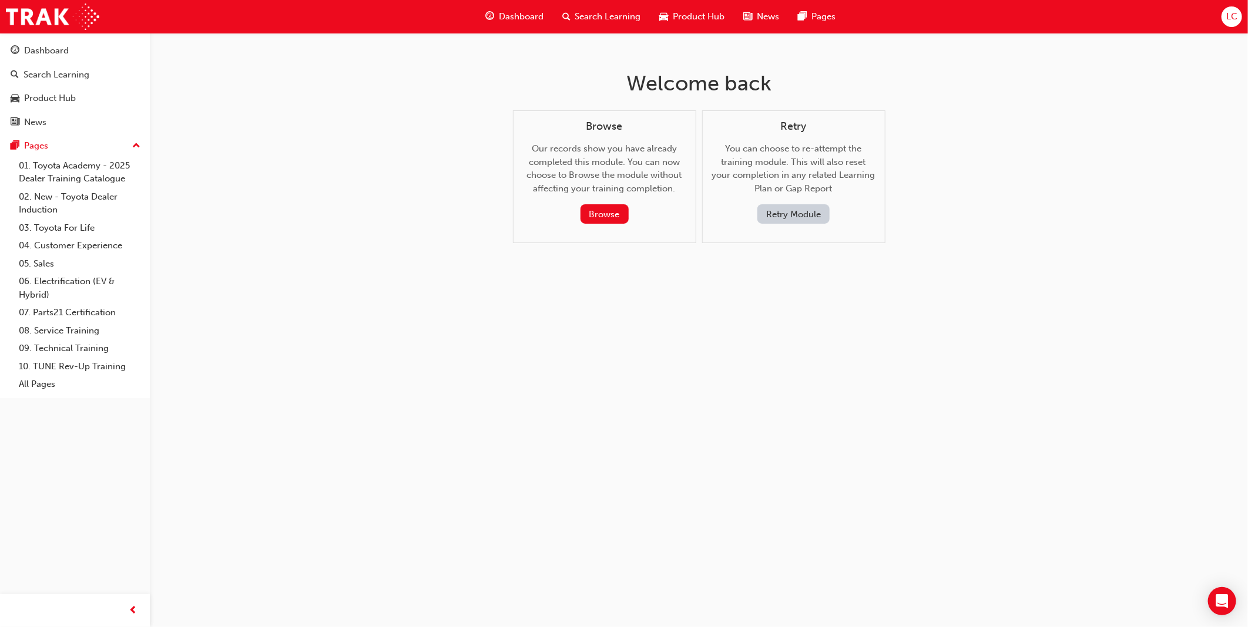
click at [799, 219] on button "Retry Module" at bounding box center [793, 213] width 72 height 19
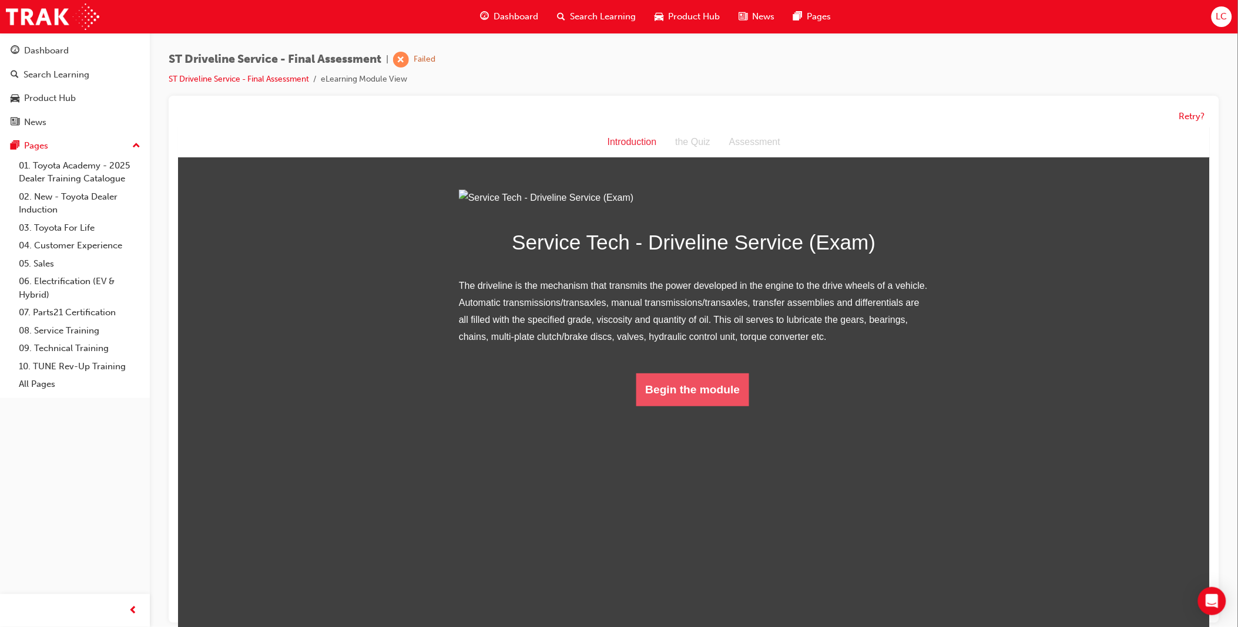
click at [697, 406] on button "Begin the module" at bounding box center [692, 389] width 113 height 33
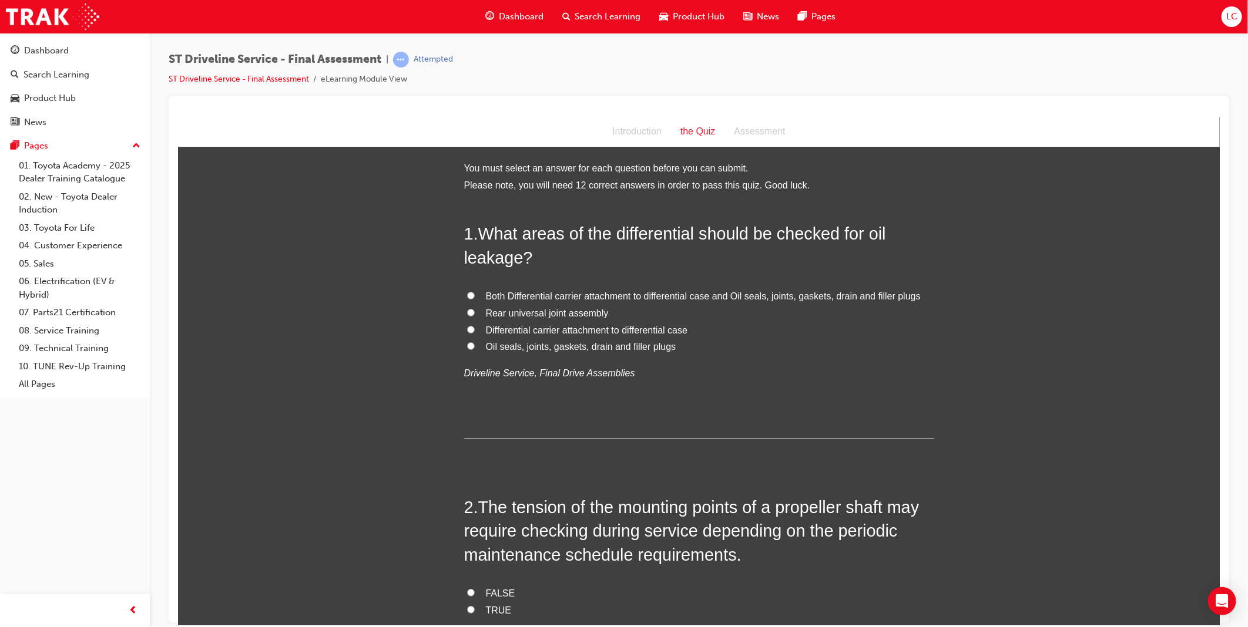
click at [543, 345] on span "Oil seals, joints, gaskets, drain and filler plugs" at bounding box center [580, 346] width 190 height 10
click at [474, 345] on input "Oil seals, joints, gaskets, drain and filler plugs" at bounding box center [470, 346] width 8 height 8
radio input "true"
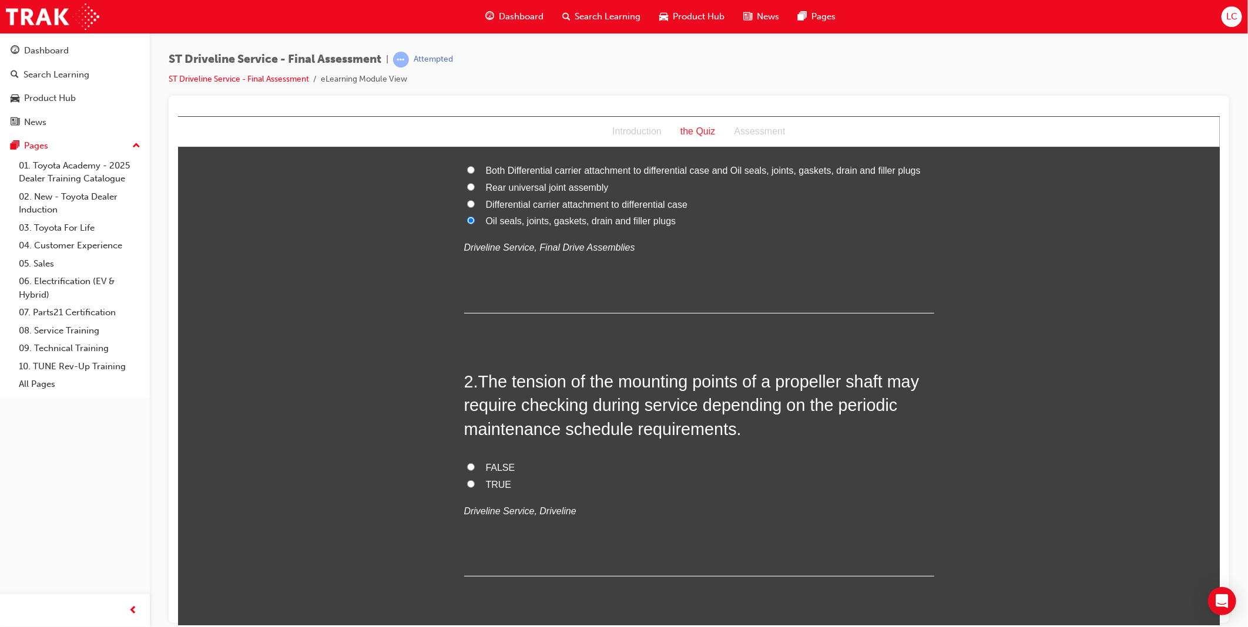
scroll to position [130, 0]
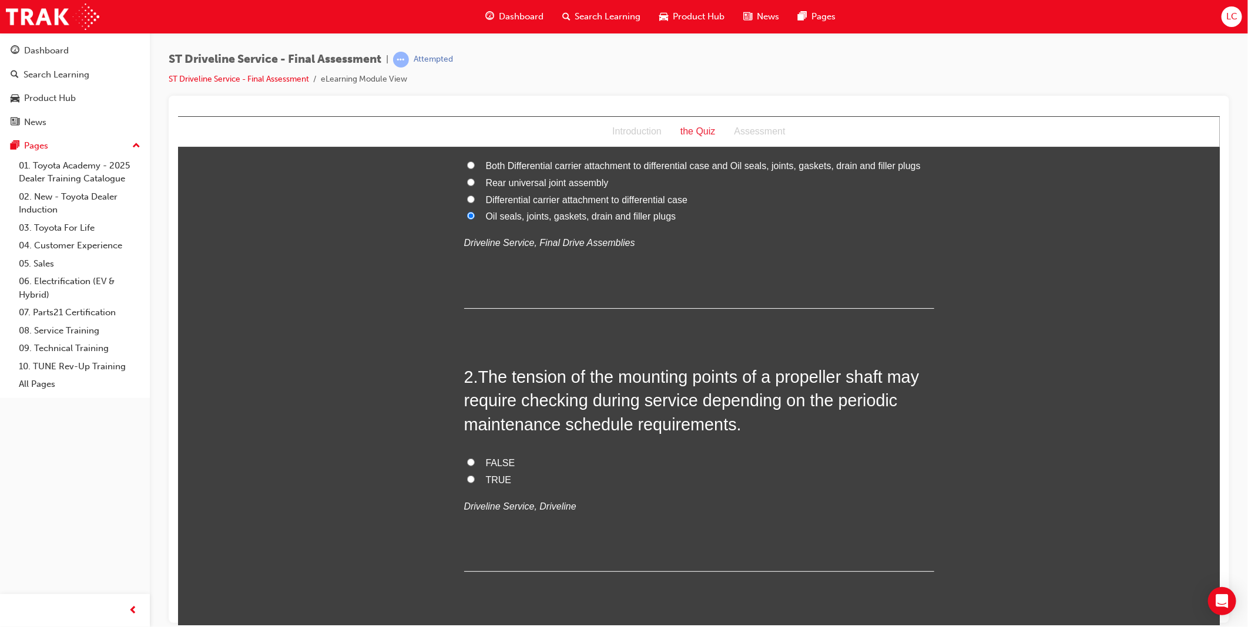
drag, startPoint x: 497, startPoint y: 460, endPoint x: 518, endPoint y: 460, distance: 21.2
click at [499, 462] on span "FALSE" at bounding box center [499, 463] width 29 height 10
click at [474, 462] on input "FALSE" at bounding box center [470, 462] width 8 height 8
radio input "true"
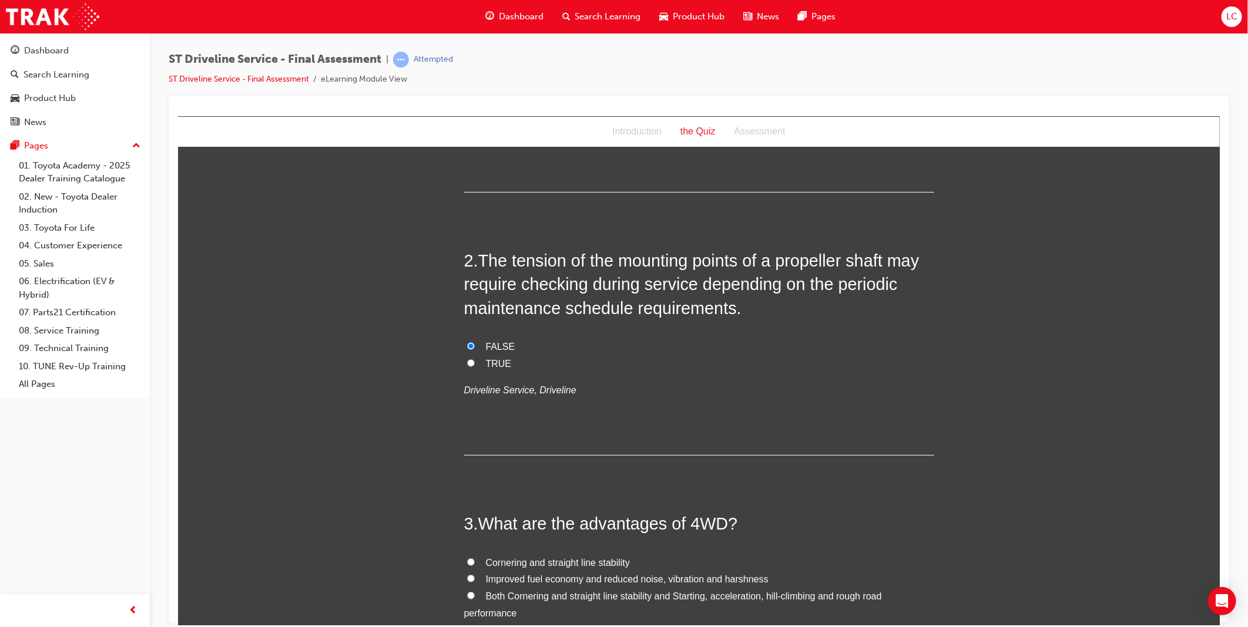
scroll to position [391, 0]
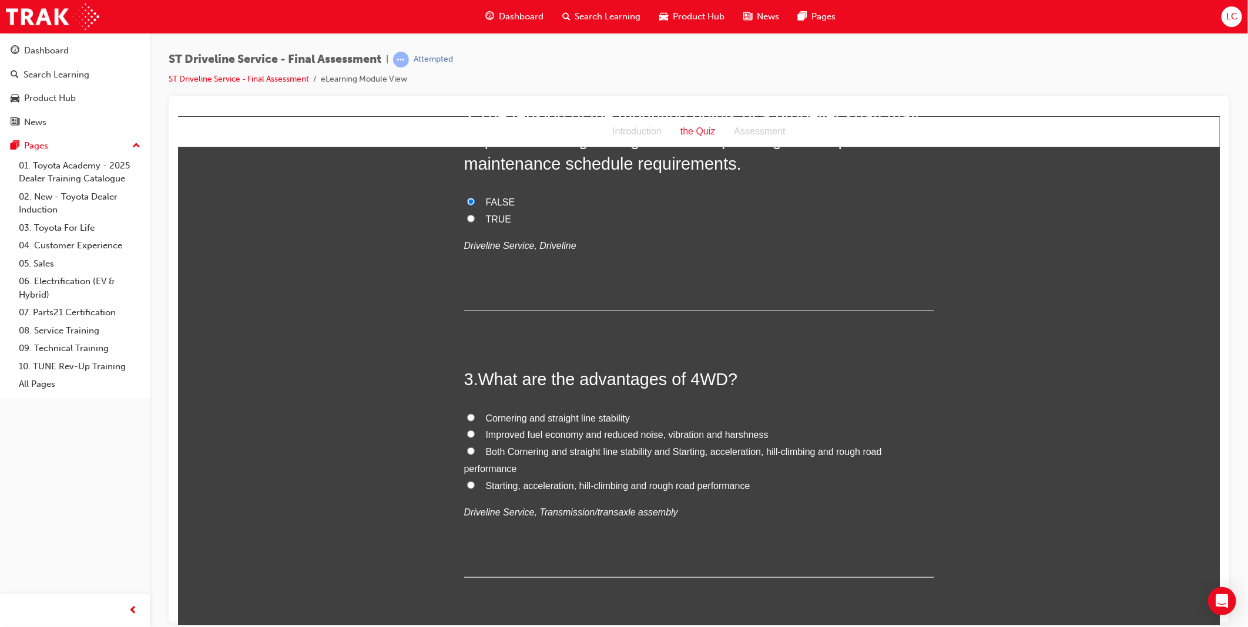
click at [549, 458] on label "Both Cornering and straight line stability and Starting, acceleration, hill-cli…" at bounding box center [699, 461] width 470 height 34
click at [474, 455] on input "Both Cornering and straight line stability and Starting, acceleration, hill-cli…" at bounding box center [470, 451] width 8 height 8
radio input "true"
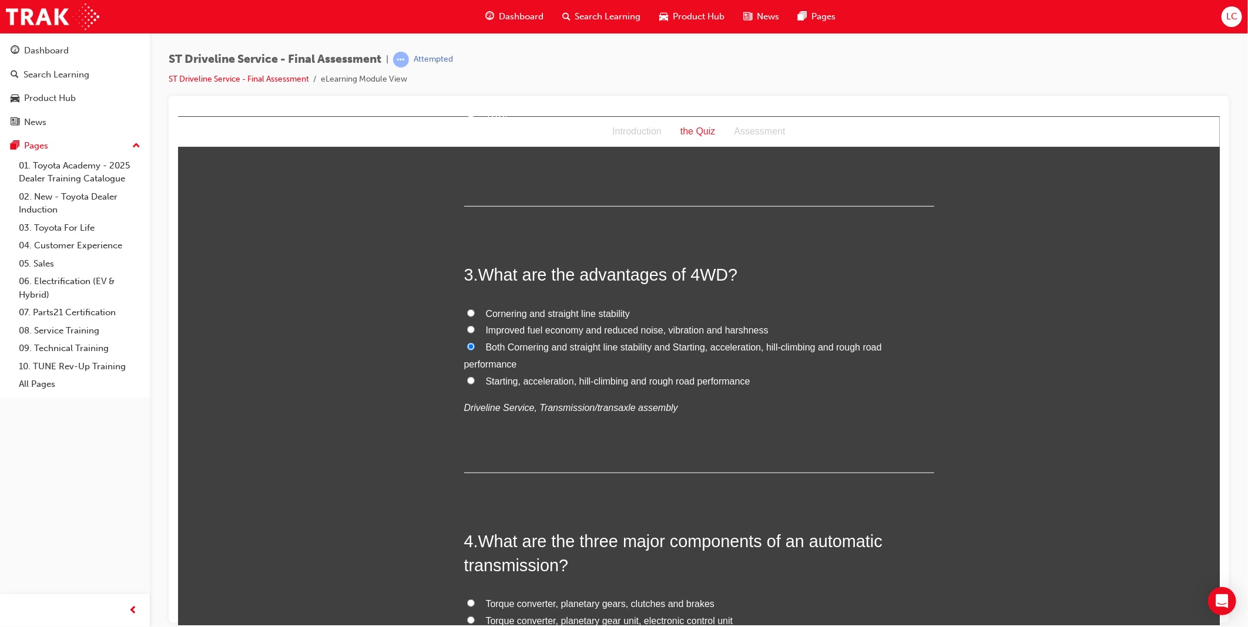
scroll to position [653, 0]
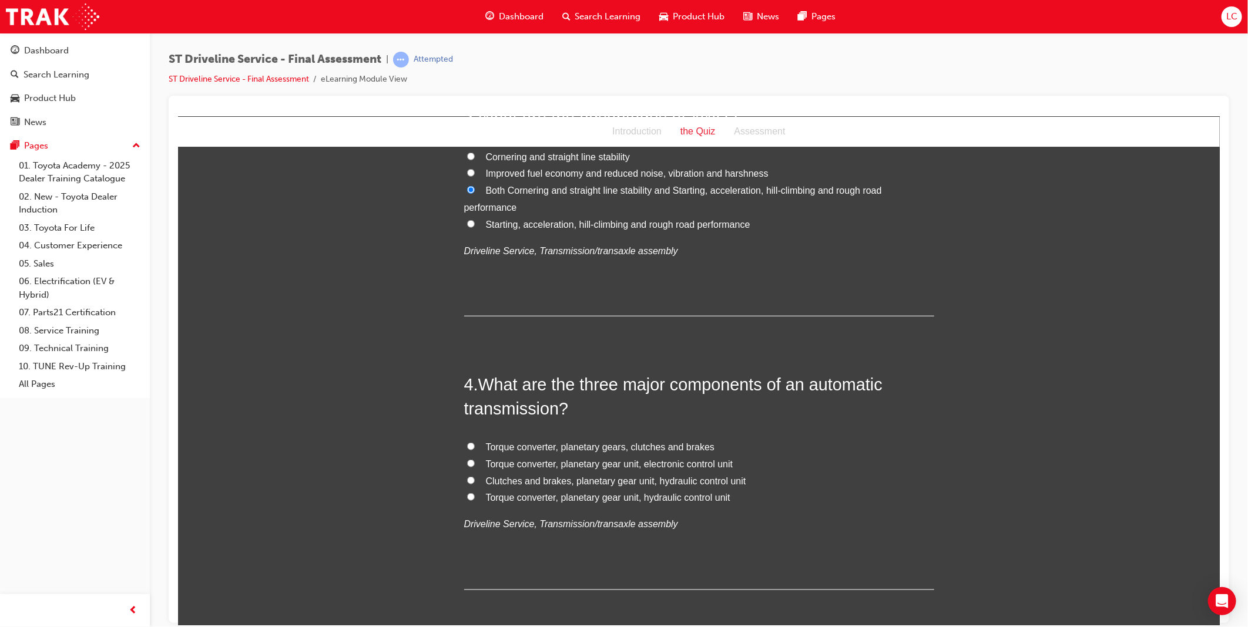
click at [622, 461] on span "Torque converter, planetary gear unit, electronic control unit" at bounding box center [608, 464] width 247 height 10
click at [474, 461] on input "Torque converter, planetary gear unit, electronic control unit" at bounding box center [470, 463] width 8 height 8
radio input "true"
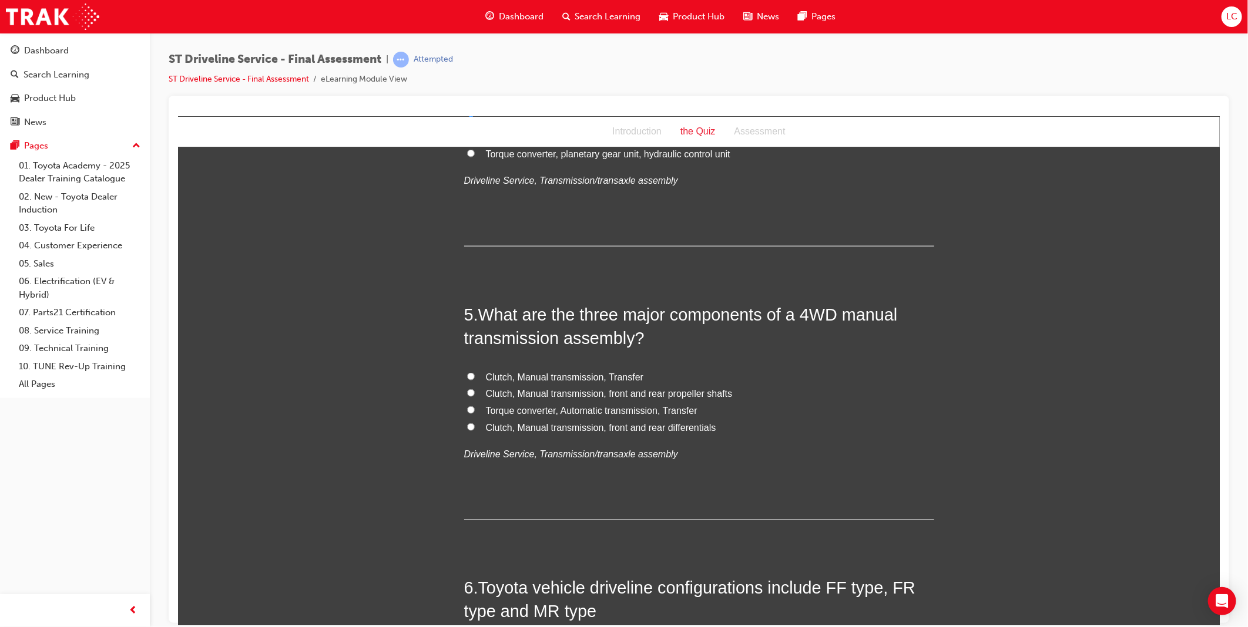
scroll to position [1044, 0]
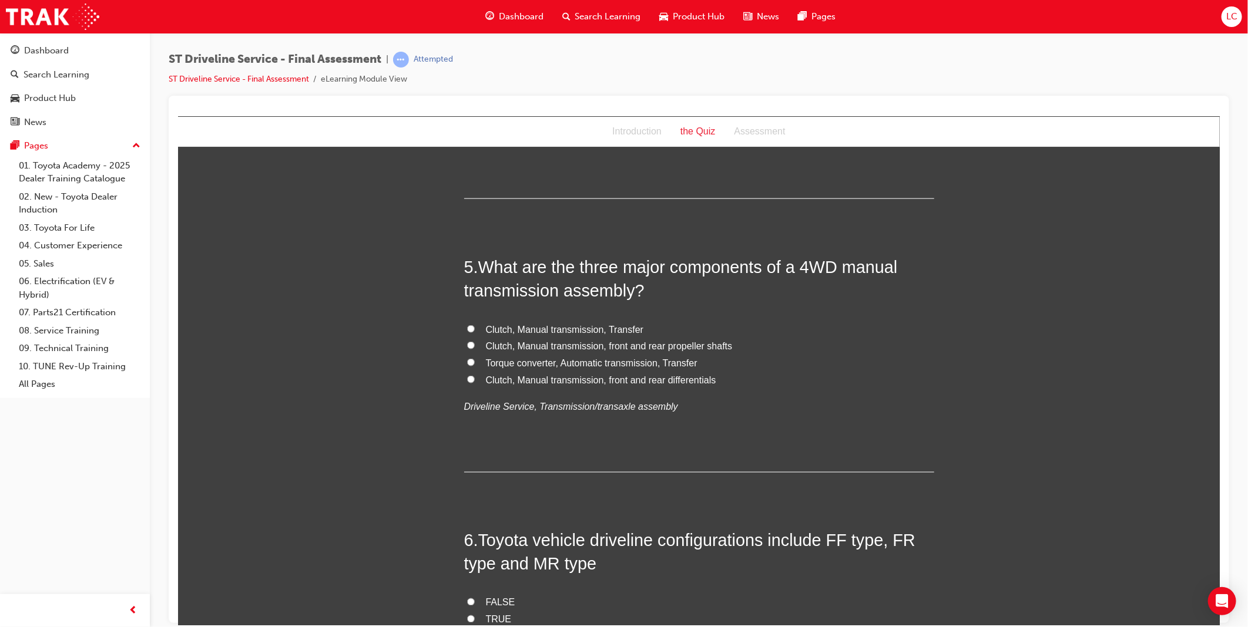
click at [668, 380] on span "Clutch, Manual transmission, front and rear differentials" at bounding box center [600, 380] width 230 height 10
click at [474, 380] on input "Clutch, Manual transmission, front and rear differentials" at bounding box center [470, 379] width 8 height 8
radio input "true"
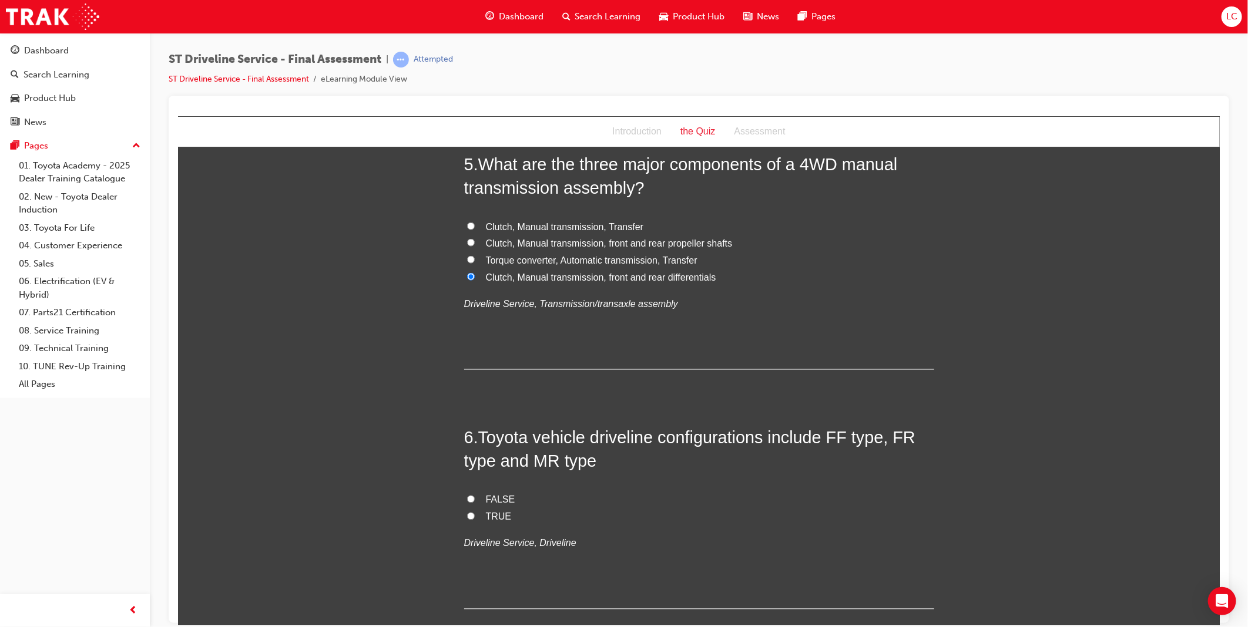
scroll to position [1305, 0]
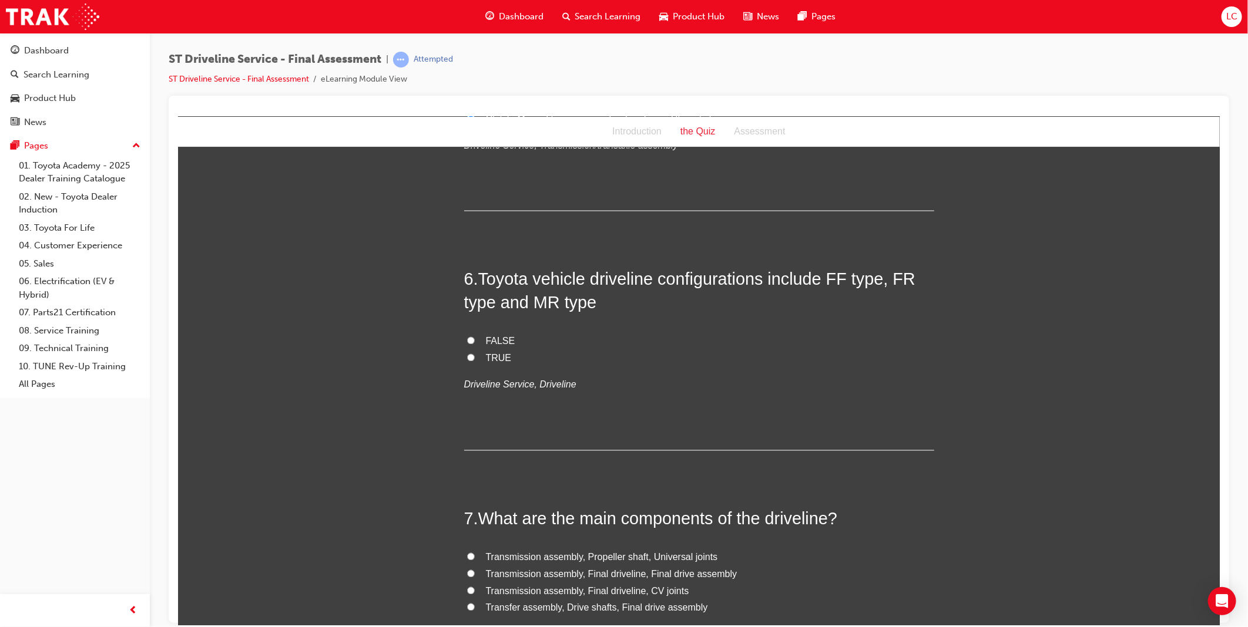
click at [485, 361] on span "TRUE" at bounding box center [498, 358] width 26 height 10
click at [474, 361] on input "TRUE" at bounding box center [470, 358] width 8 height 8
radio input "true"
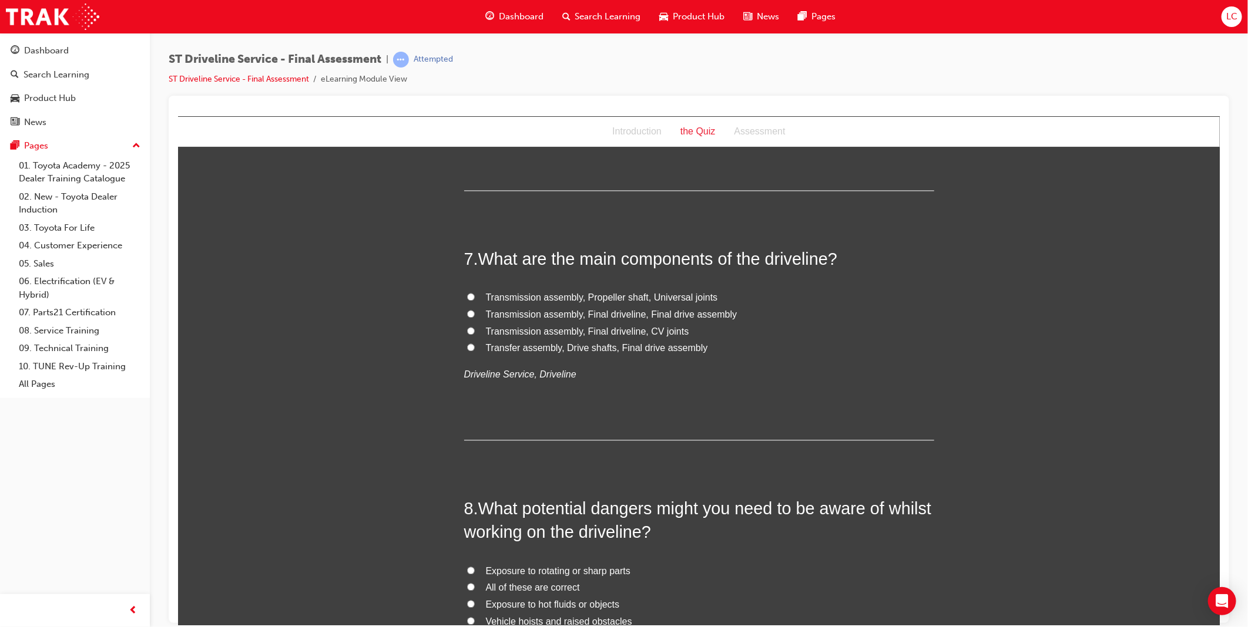
scroll to position [1566, 0]
click at [624, 345] on span "Transfer assembly, Drive shafts, Final drive assembly" at bounding box center [596, 347] width 222 height 10
click at [474, 345] on input "Transfer assembly, Drive shafts, Final drive assembly" at bounding box center [470, 347] width 8 height 8
radio input "true"
click at [672, 311] on span "Transmission assembly, Final driveline, Final drive assembly" at bounding box center [610, 313] width 251 height 10
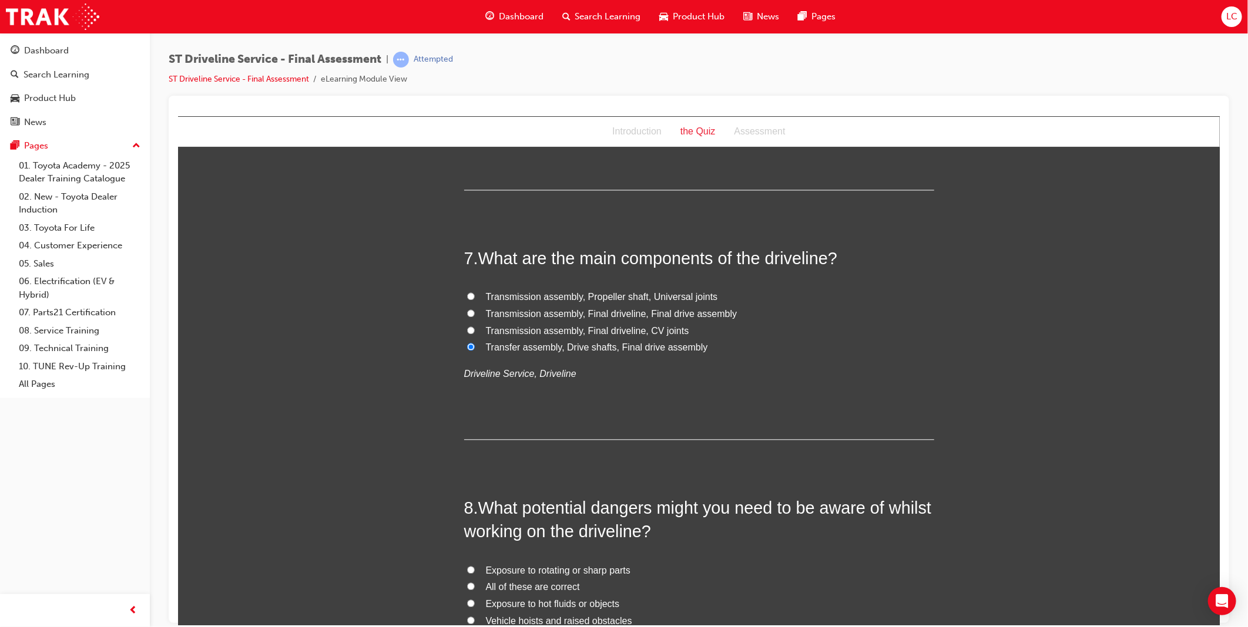
click at [474, 311] on input "Transmission assembly, Final driveline, Final drive assembly" at bounding box center [470, 313] width 8 height 8
radio input "true"
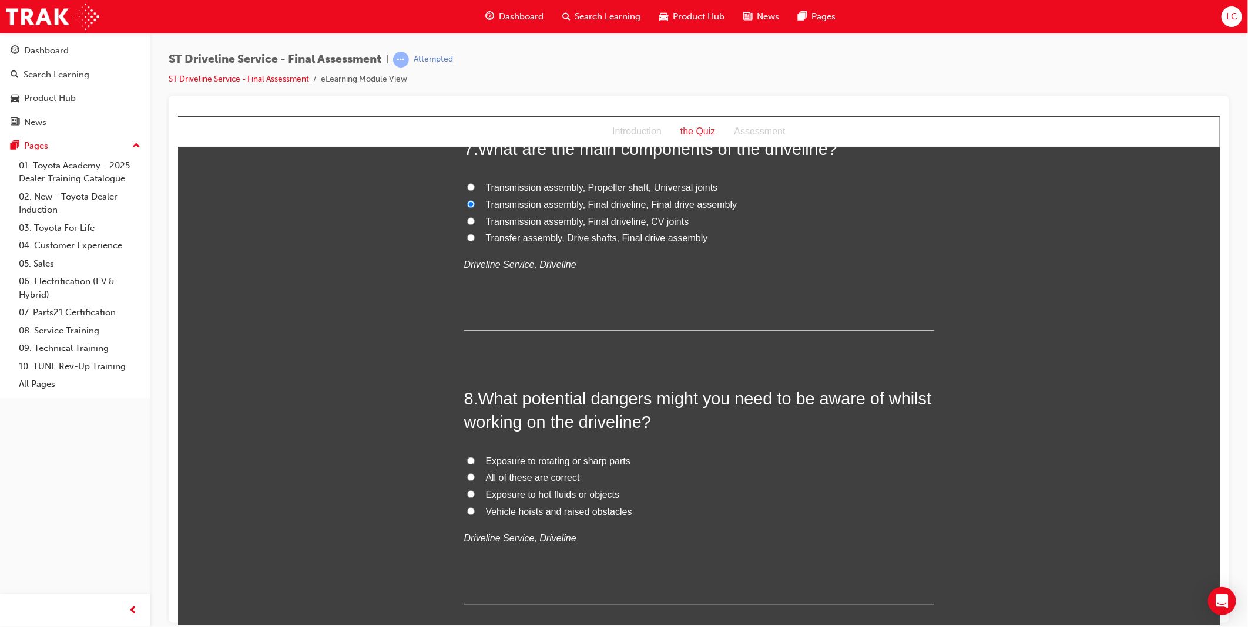
scroll to position [1828, 0]
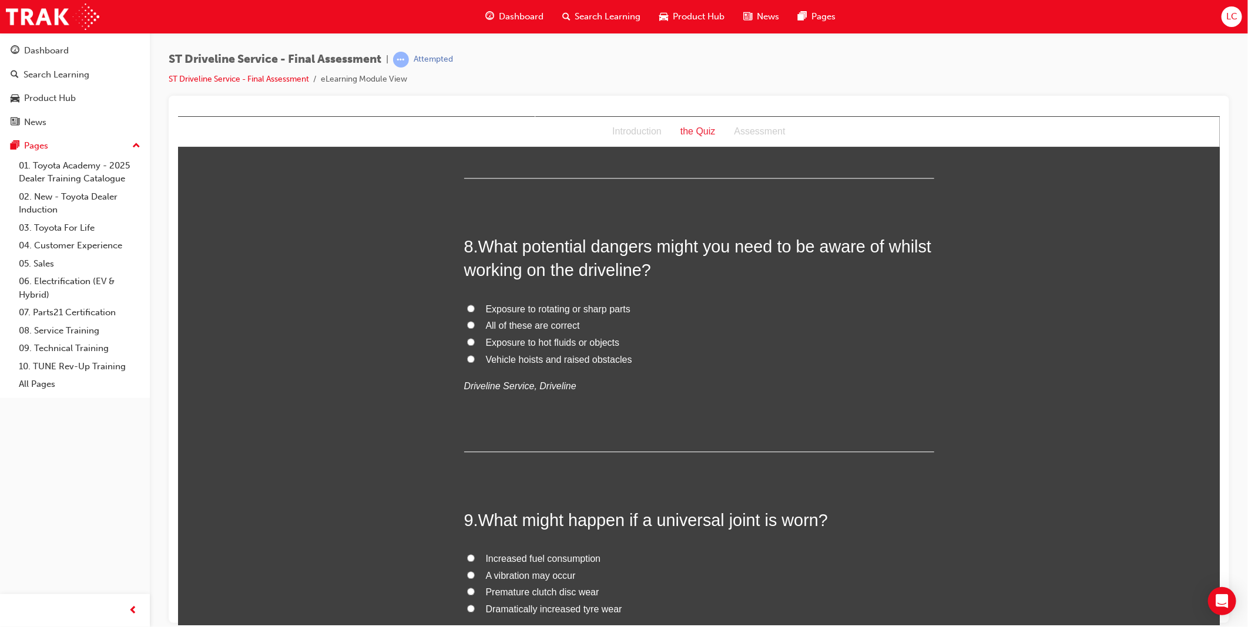
click at [552, 327] on span "All of these are correct" at bounding box center [532, 325] width 94 height 10
click at [474, 327] on input "All of these are correct" at bounding box center [470, 325] width 8 height 8
radio input "true"
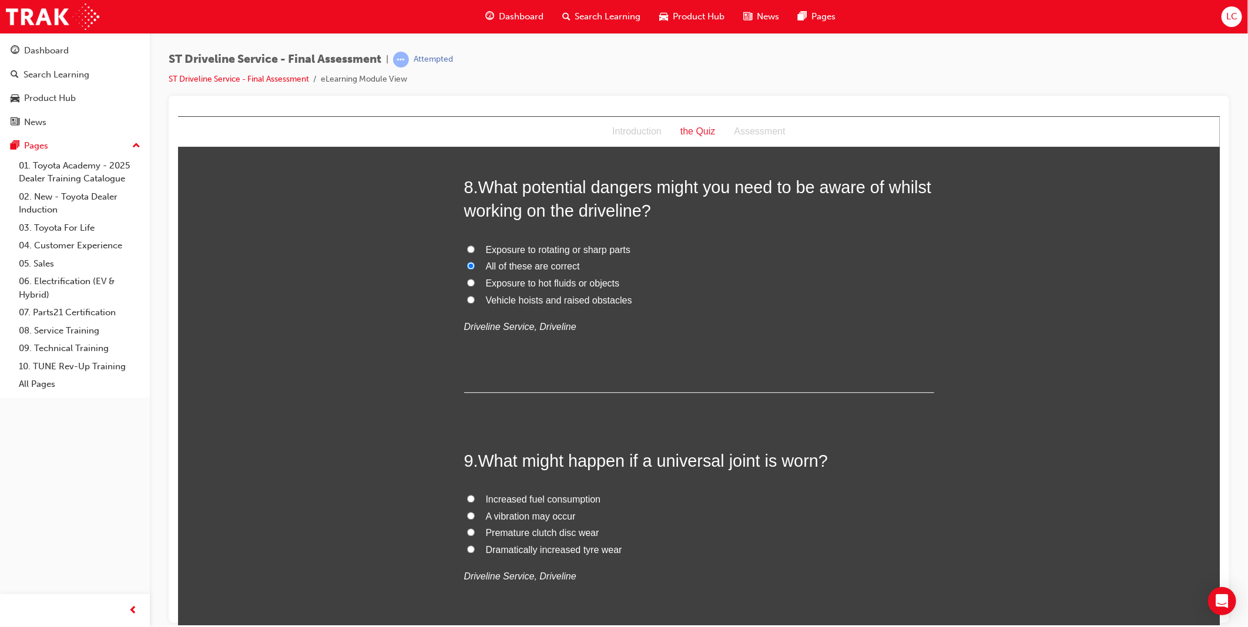
scroll to position [1958, 0]
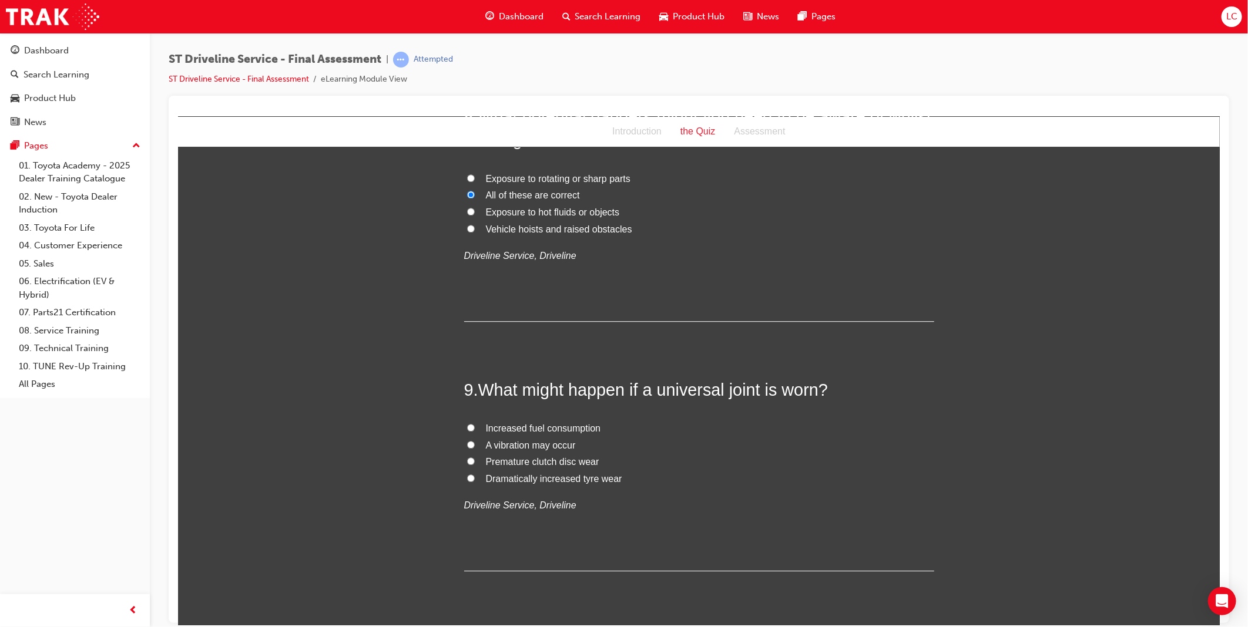
click at [543, 445] on span "A vibration may occur" at bounding box center [530, 445] width 90 height 10
click at [474, 445] on input "A vibration may occur" at bounding box center [470, 445] width 8 height 8
radio input "true"
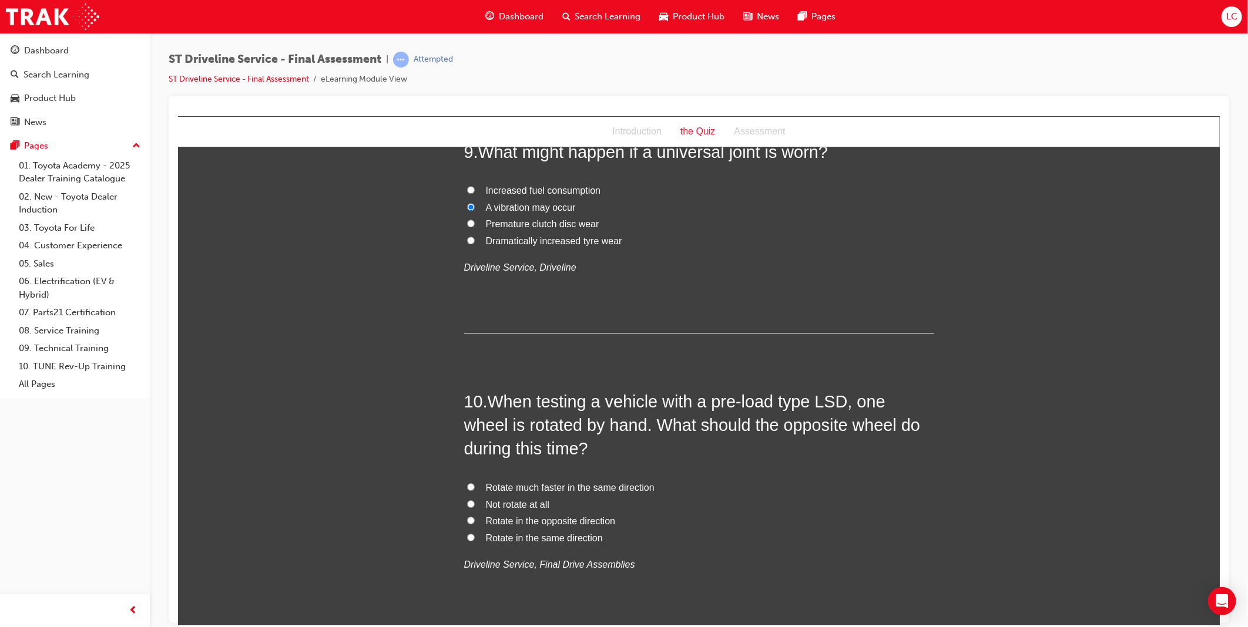
scroll to position [2219, 0]
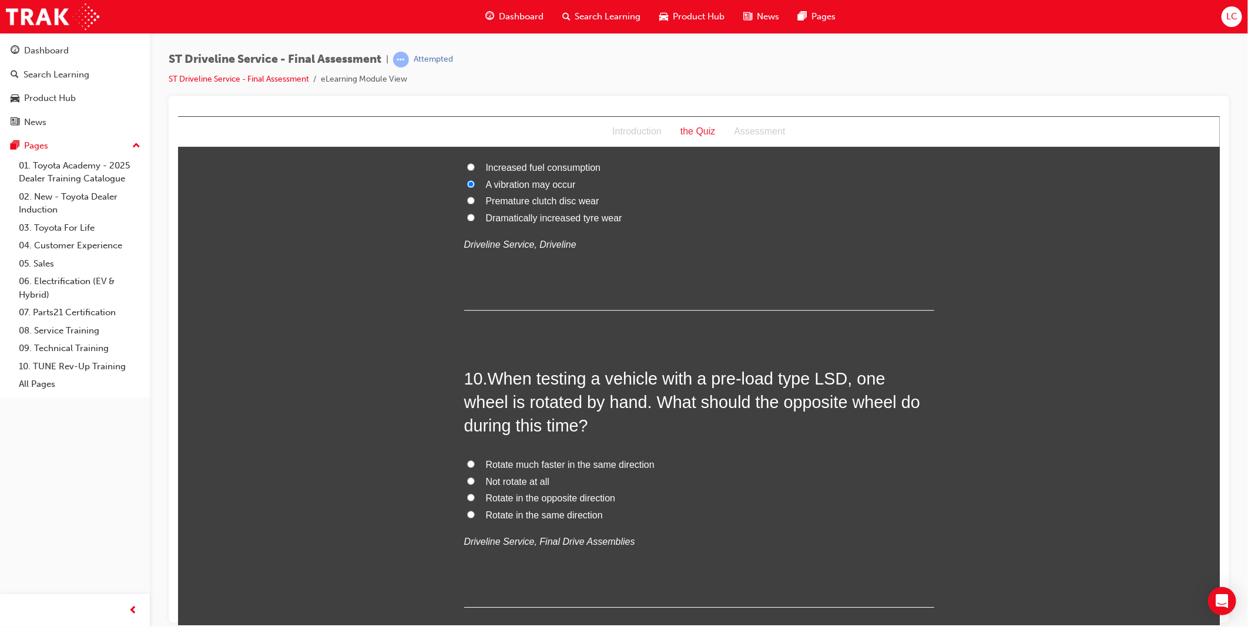
click at [610, 465] on span "Rotate much faster in the same direction" at bounding box center [569, 464] width 169 height 10
click at [474, 465] on input "Rotate much faster in the same direction" at bounding box center [470, 464] width 8 height 8
radio input "true"
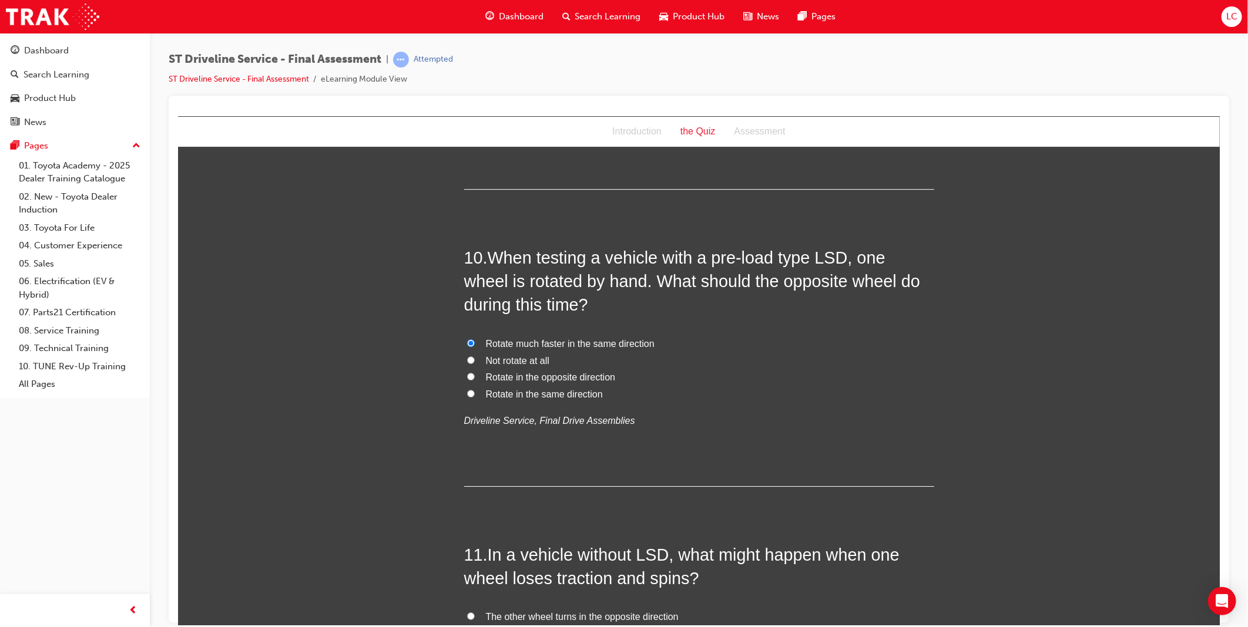
scroll to position [2481, 0]
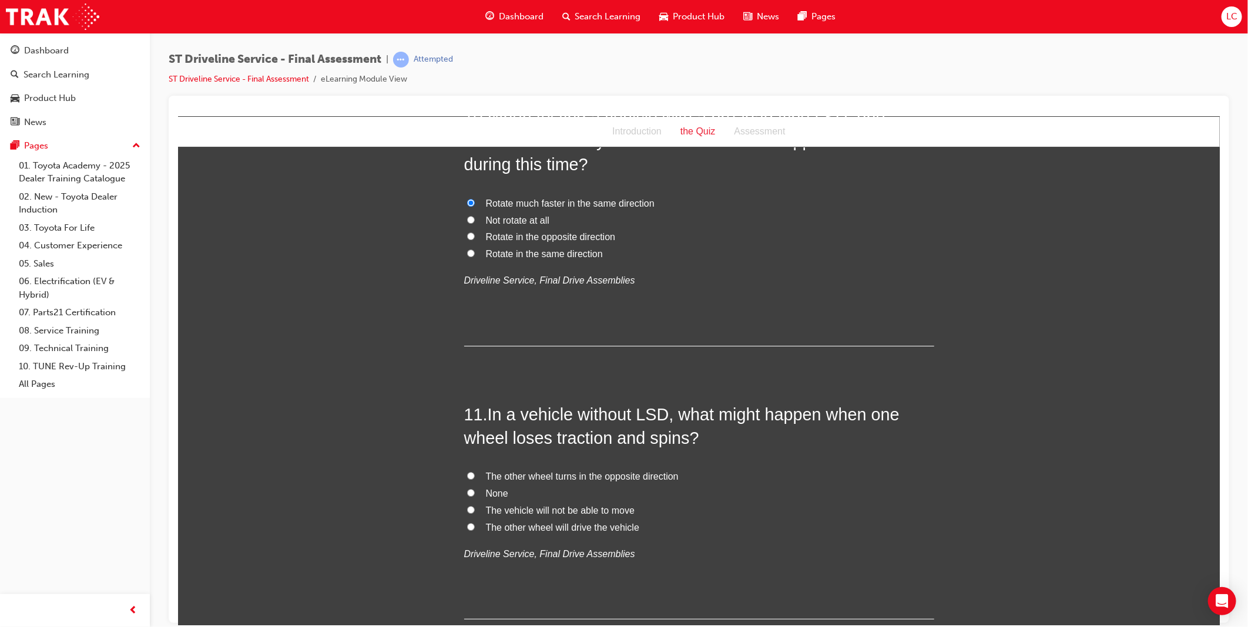
click at [586, 509] on span "The vehicle will not be able to move" at bounding box center [559, 510] width 149 height 10
click at [474, 509] on input "The vehicle will not be able to move" at bounding box center [470, 510] width 8 height 8
radio input "true"
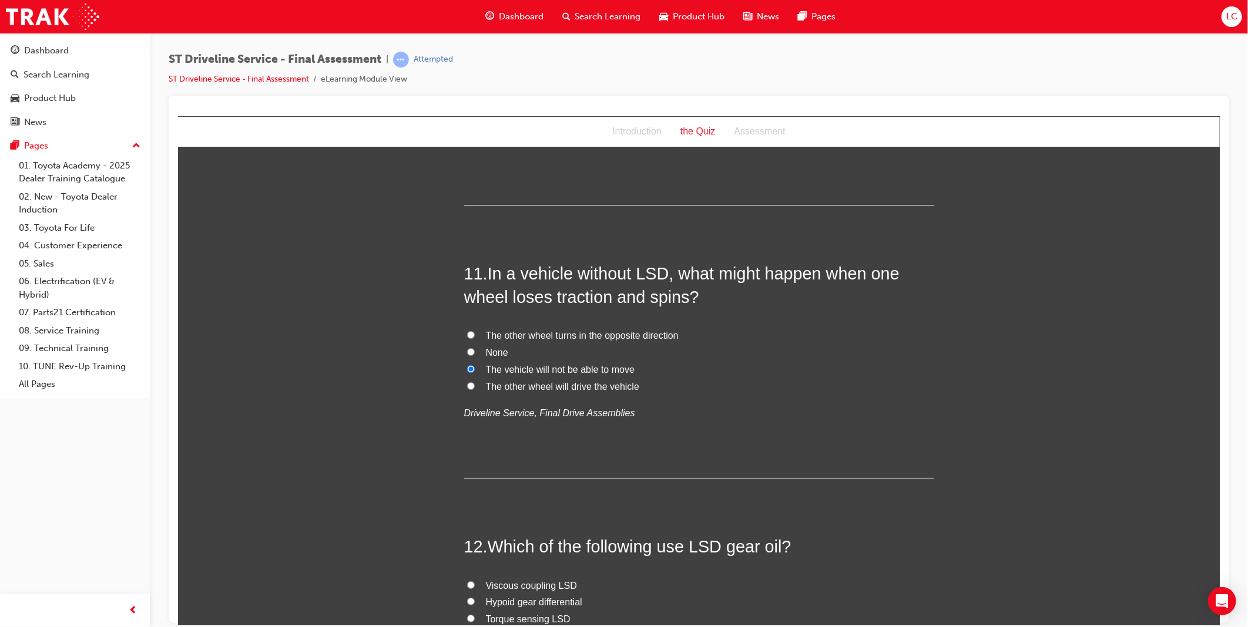
scroll to position [2807, 0]
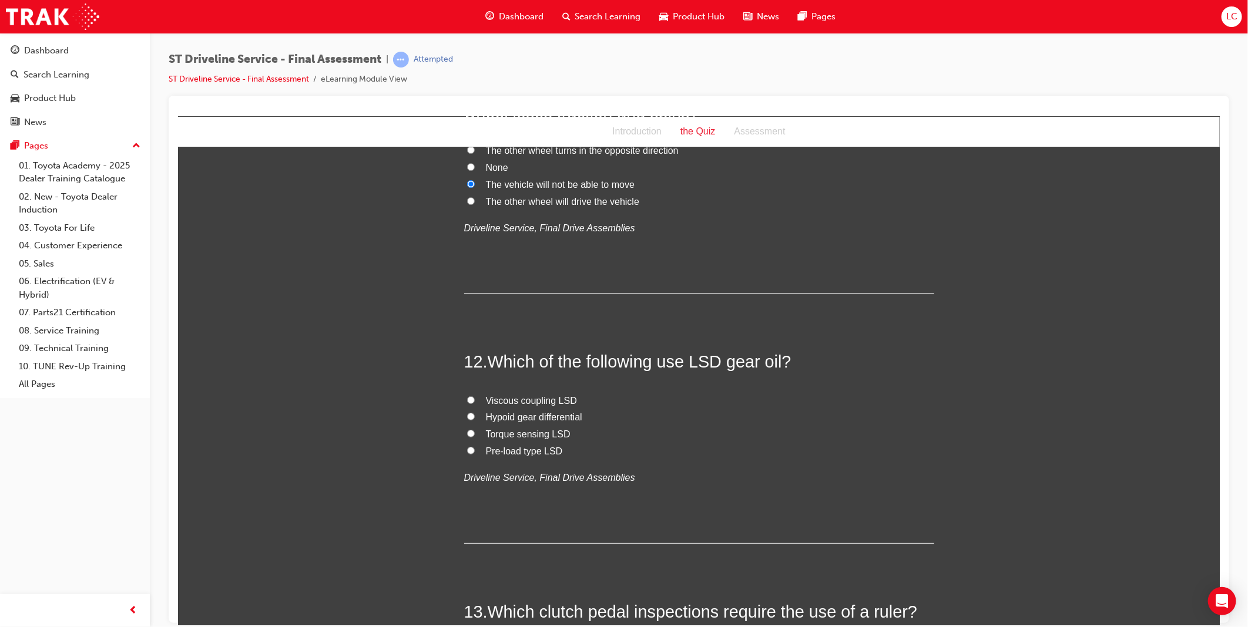
click at [532, 418] on span "Hypoid gear differential" at bounding box center [533, 417] width 96 height 10
click at [474, 418] on input "Hypoid gear differential" at bounding box center [470, 416] width 8 height 8
radio input "true"
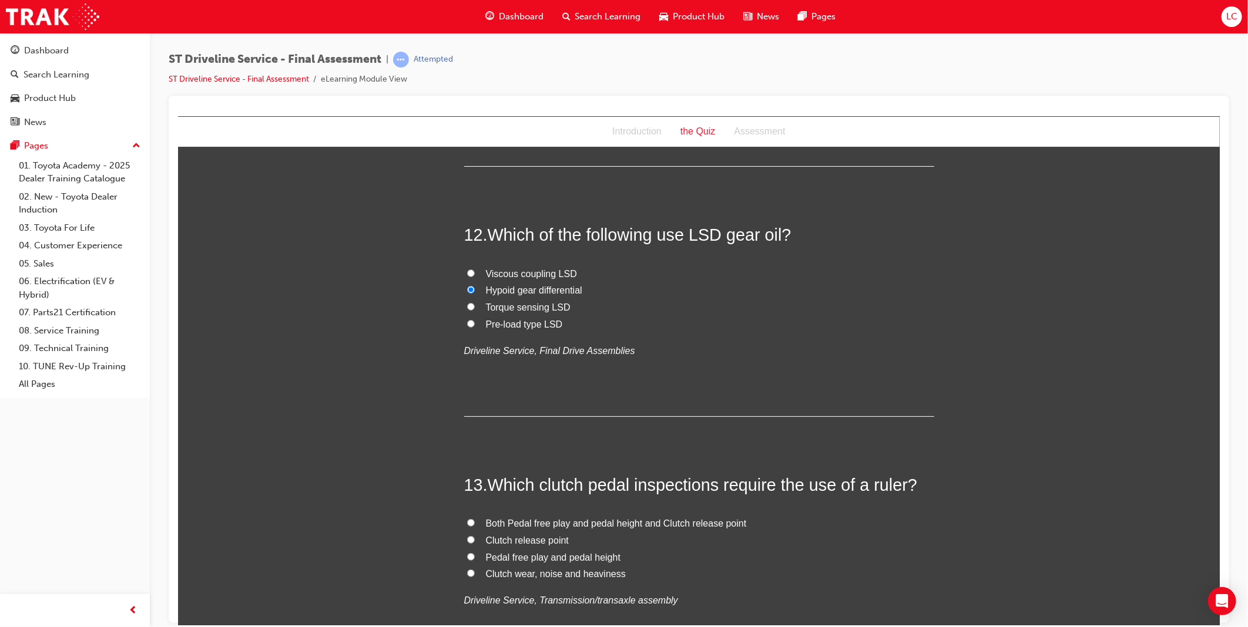
scroll to position [3068, 0]
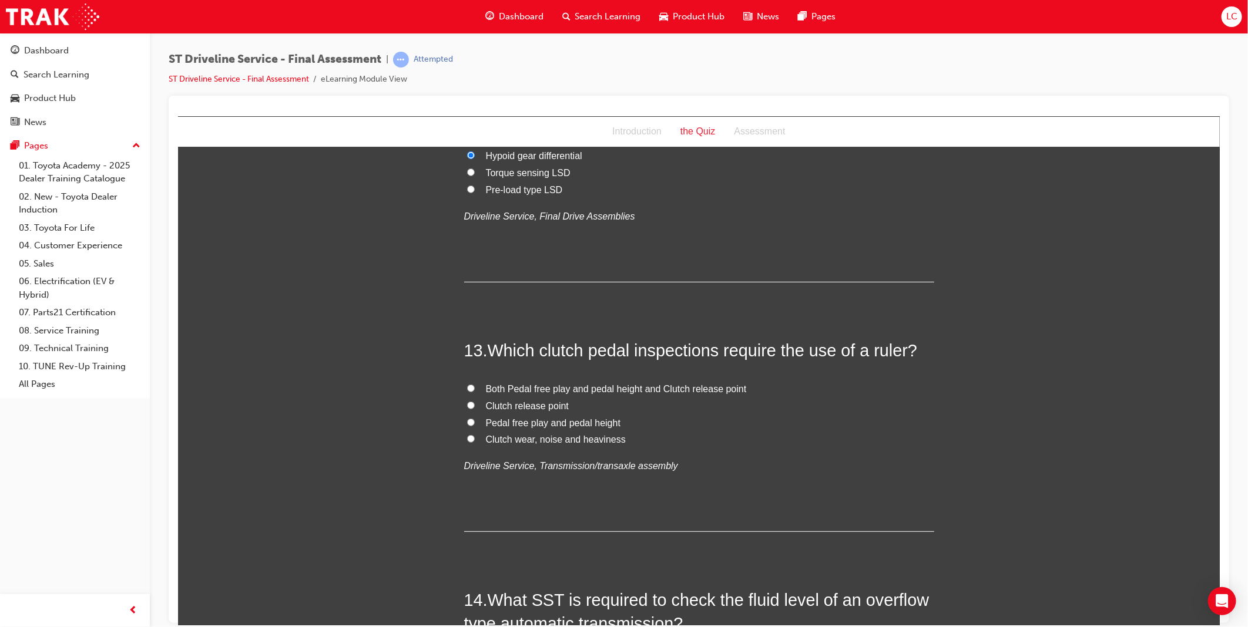
click at [572, 394] on span "Both Pedal free play and pedal height and Clutch release point" at bounding box center [615, 389] width 261 height 10
click at [474, 392] on input "Both Pedal free play and pedal height and Clutch release point" at bounding box center [470, 388] width 8 height 8
radio input "true"
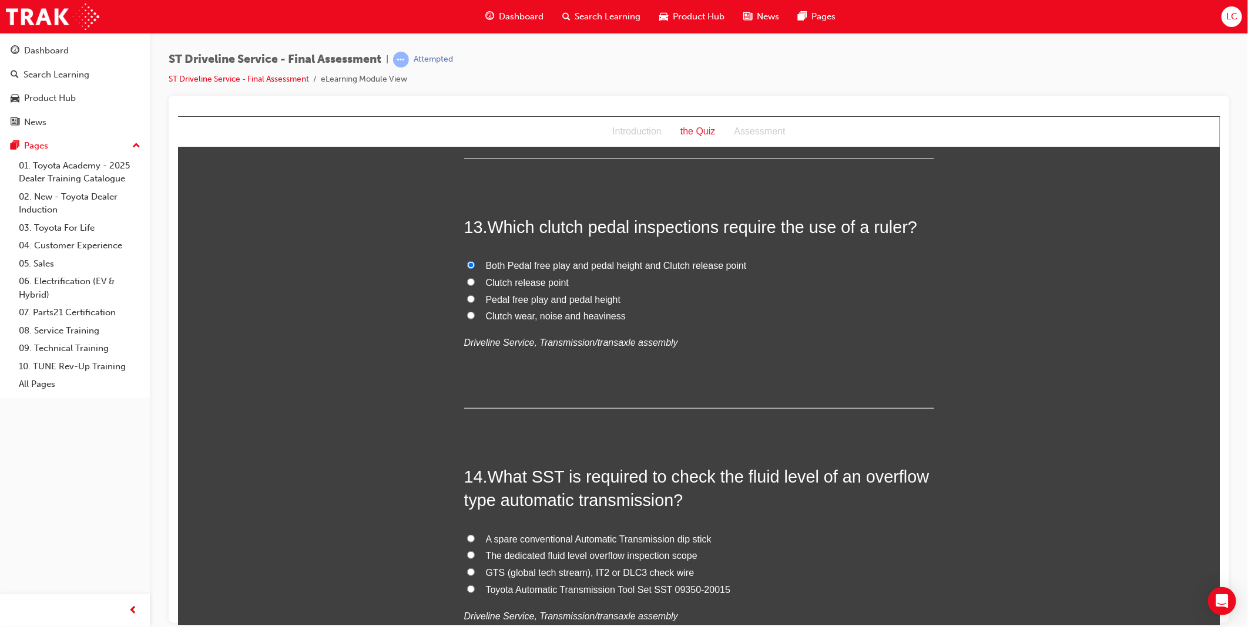
scroll to position [3329, 0]
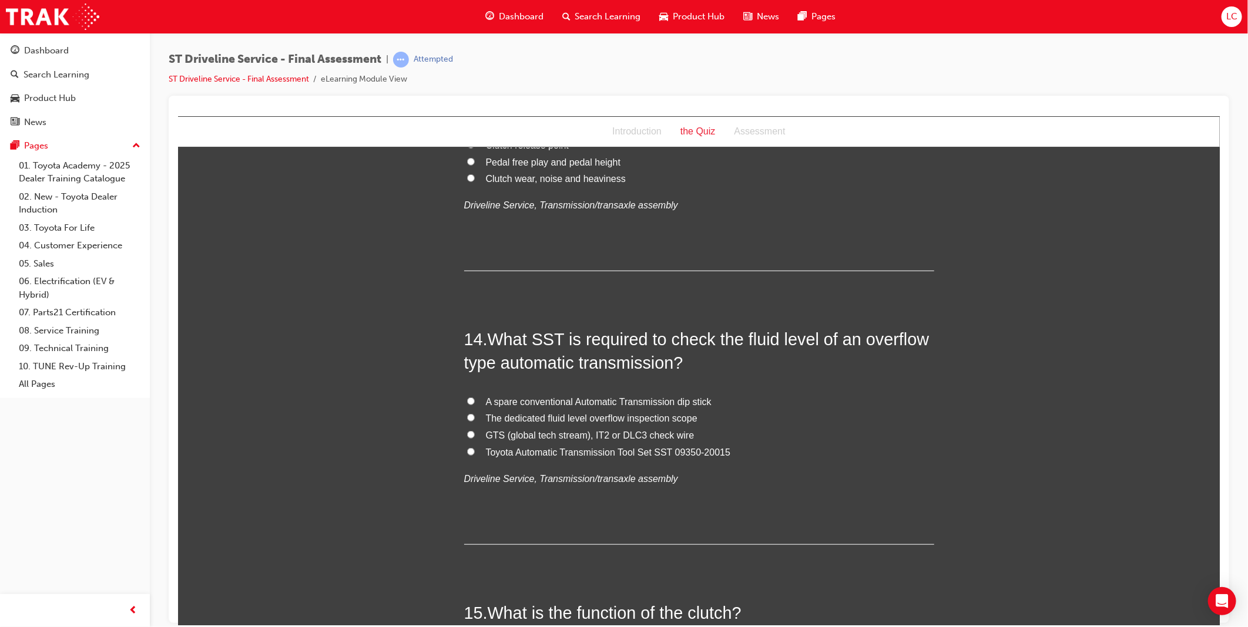
click at [542, 434] on span "GTS (global tech stream), IT2 or DLC3 check wire" at bounding box center [589, 435] width 209 height 10
click at [474, 434] on input "GTS (global tech stream), IT2 or DLC3 check wire" at bounding box center [470, 435] width 8 height 8
radio input "true"
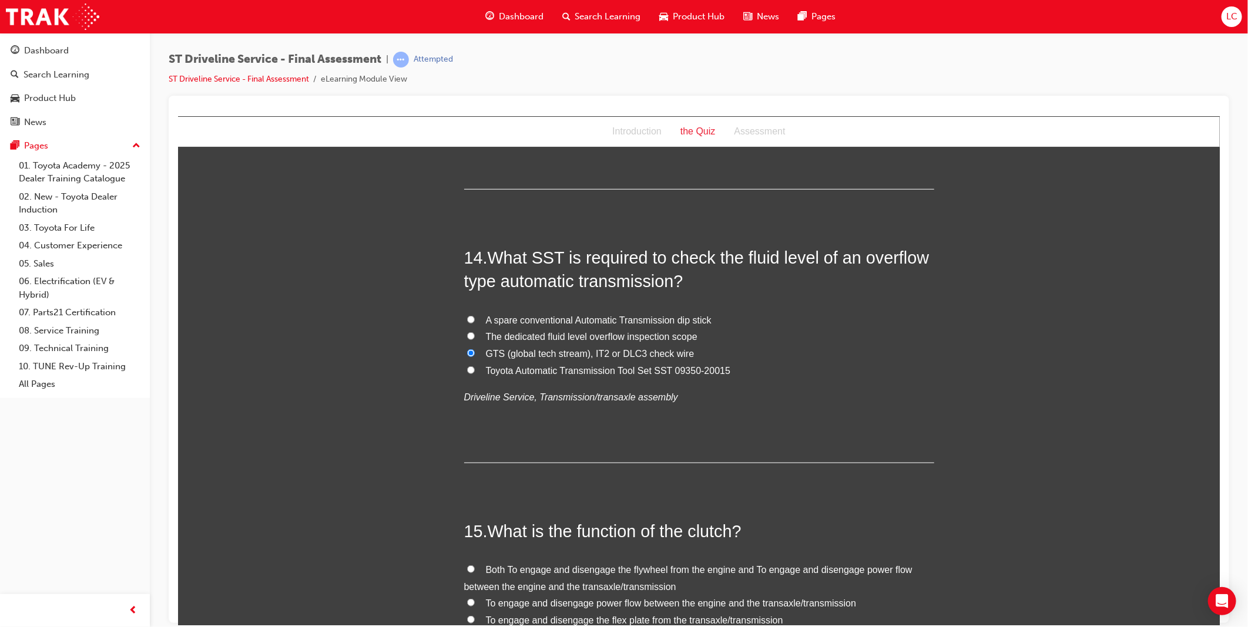
scroll to position [3525, 0]
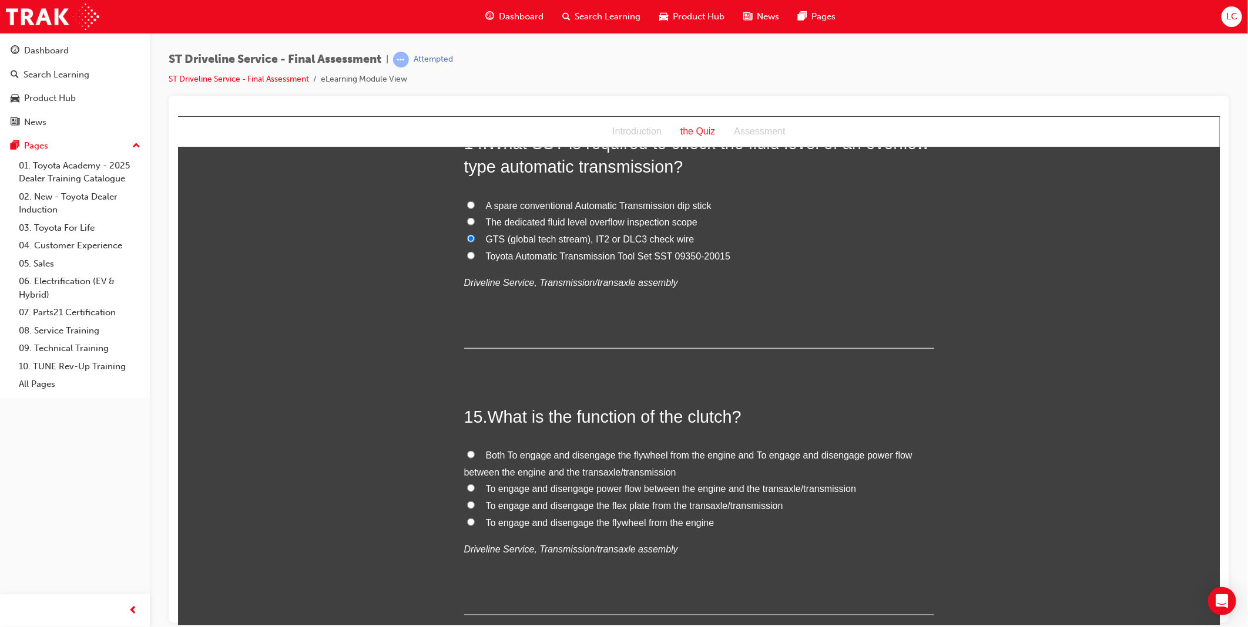
click at [570, 462] on label "Both To engage and disengage the flywheel from the engine and To engage and dis…" at bounding box center [699, 464] width 470 height 34
click at [474, 458] on input "Both To engage and disengage the flywheel from the engine and To engage and dis…" at bounding box center [470, 455] width 8 height 8
radio input "true"
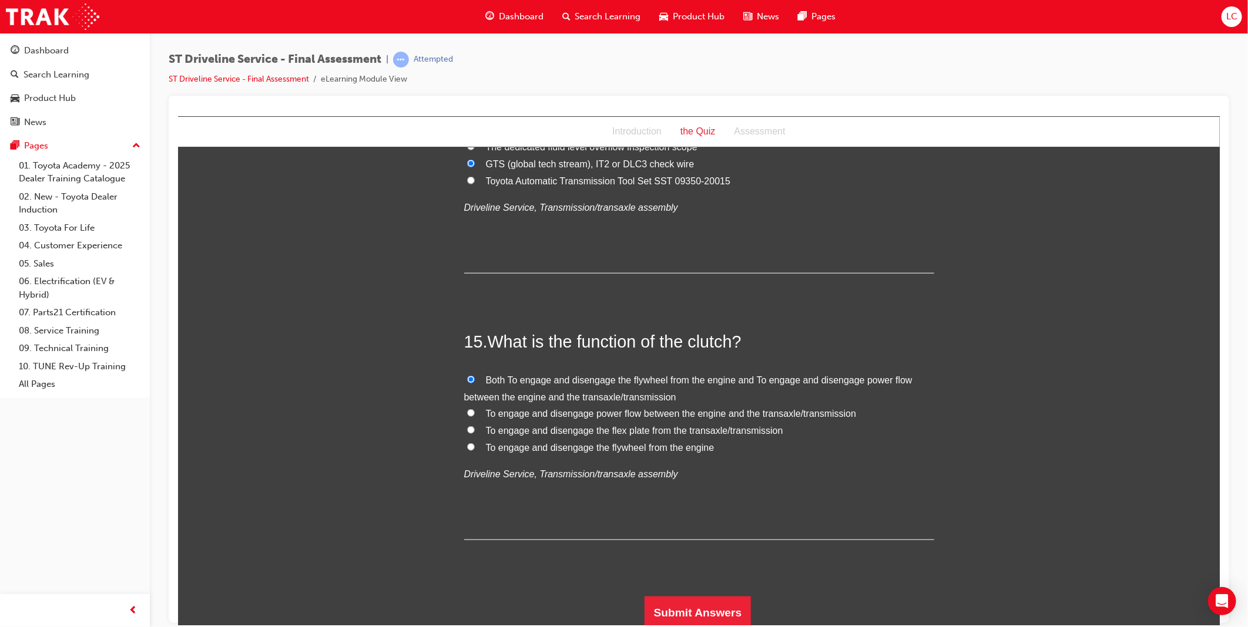
scroll to position [3604, 0]
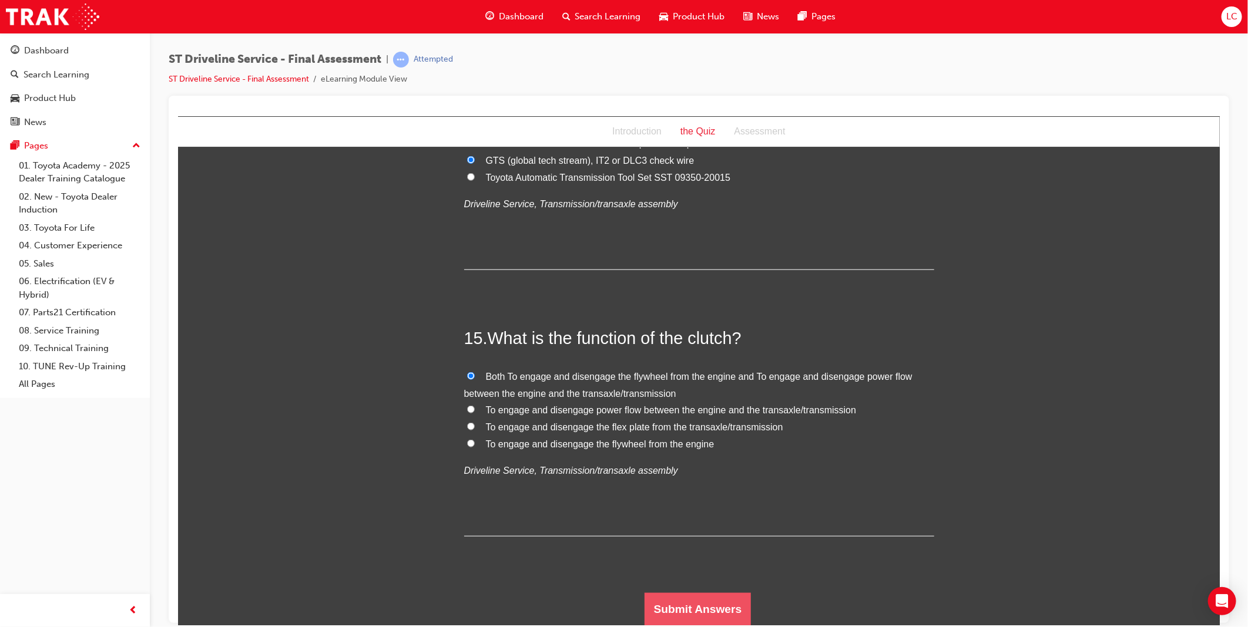
click at [666, 593] on button "Submit Answers" at bounding box center [697, 609] width 107 height 33
